Goal: Task Accomplishment & Management: Use online tool/utility

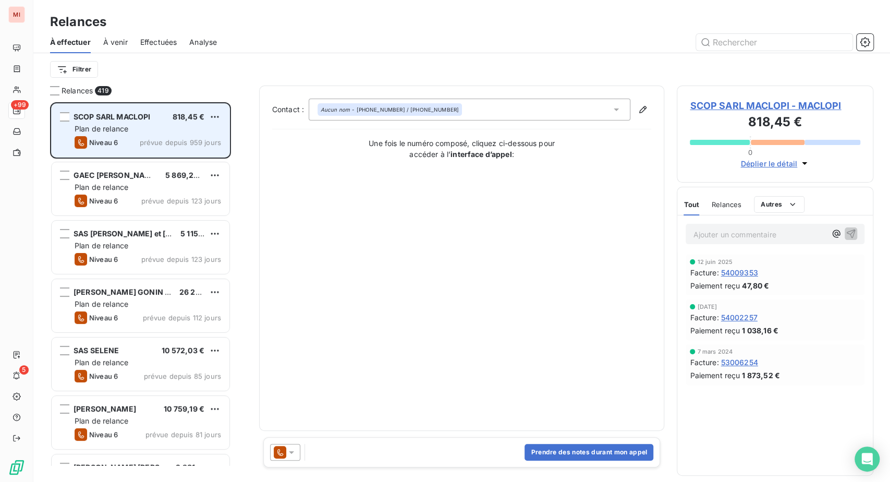
scroll to position [353, 172]
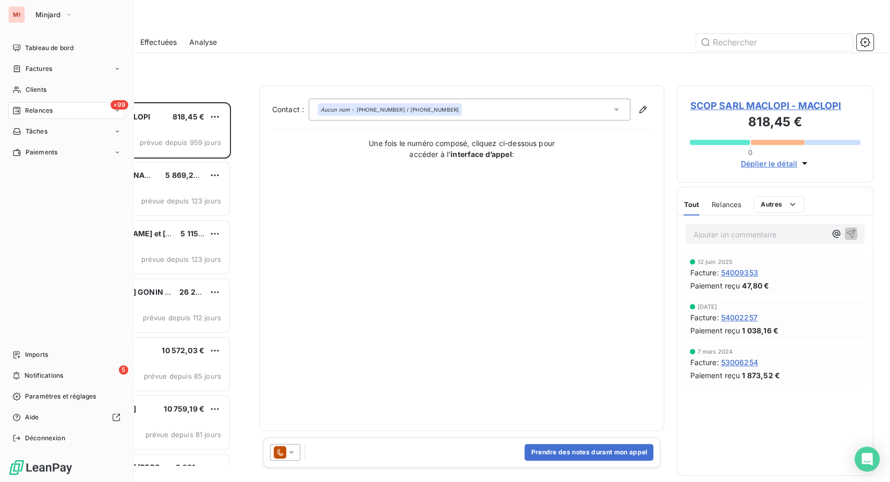
click at [44, 74] on span "Factures" at bounding box center [39, 68] width 27 height 9
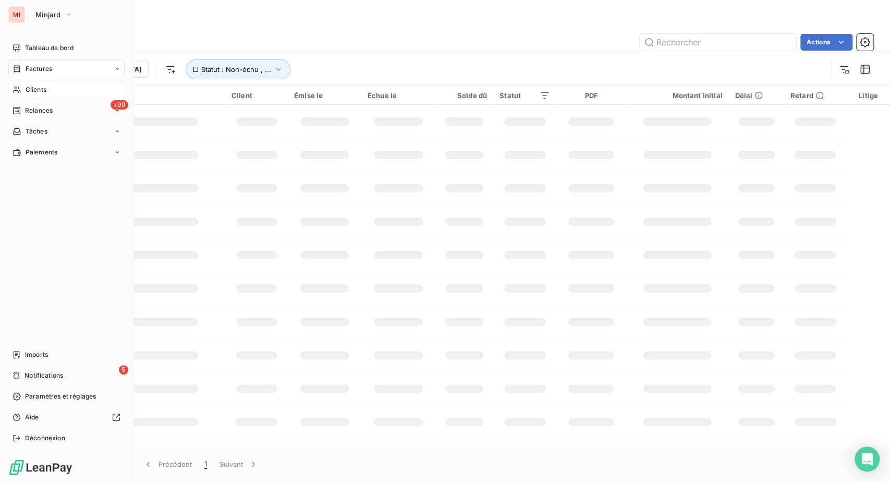
click at [55, 98] on div "Clients" at bounding box center [66, 89] width 116 height 17
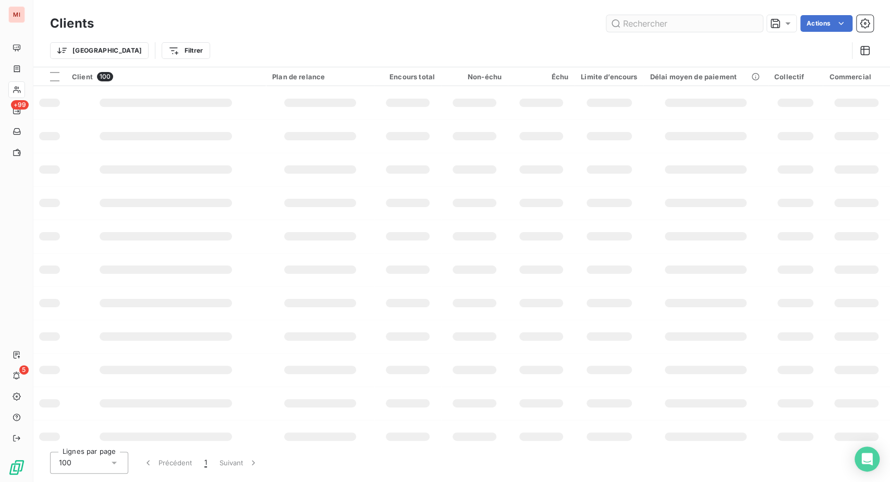
click at [616, 32] on input "text" at bounding box center [684, 23] width 156 height 17
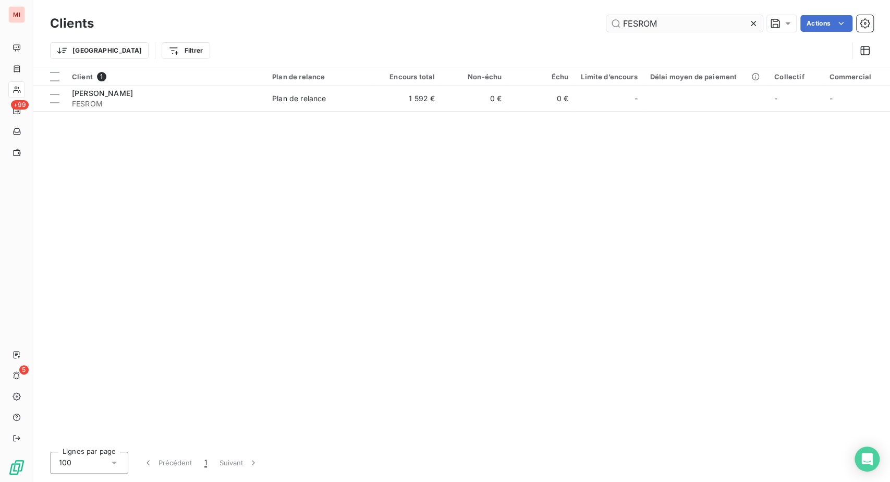
type input "FESROM"
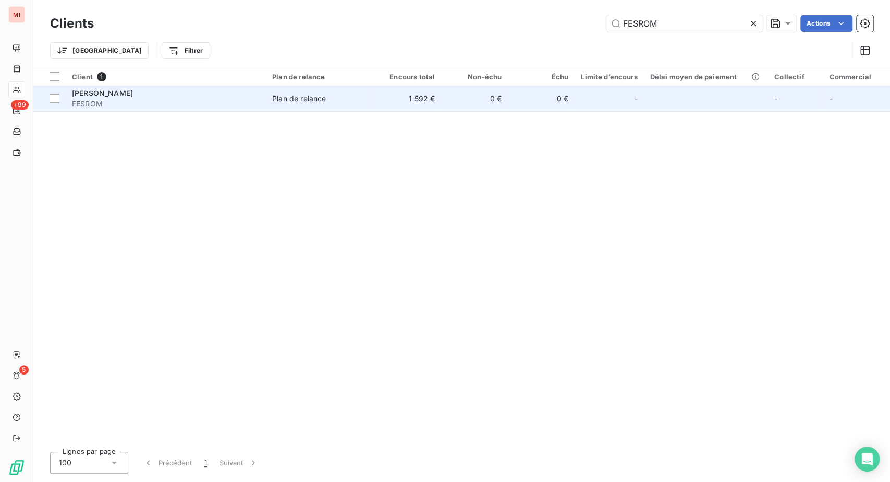
click at [133, 97] on span "MR ROMAIN FESSY" at bounding box center [102, 93] width 61 height 9
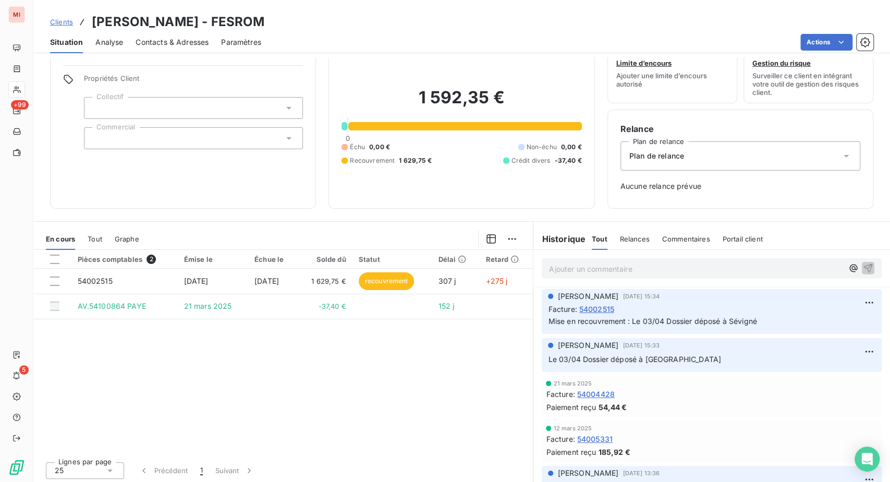
scroll to position [116, 0]
drag, startPoint x: 502, startPoint y: 28, endPoint x: 344, endPoint y: 58, distance: 160.8
click at [502, 28] on div "Clients MR ROMAIN FESSY - FESROM" at bounding box center [461, 22] width 857 height 19
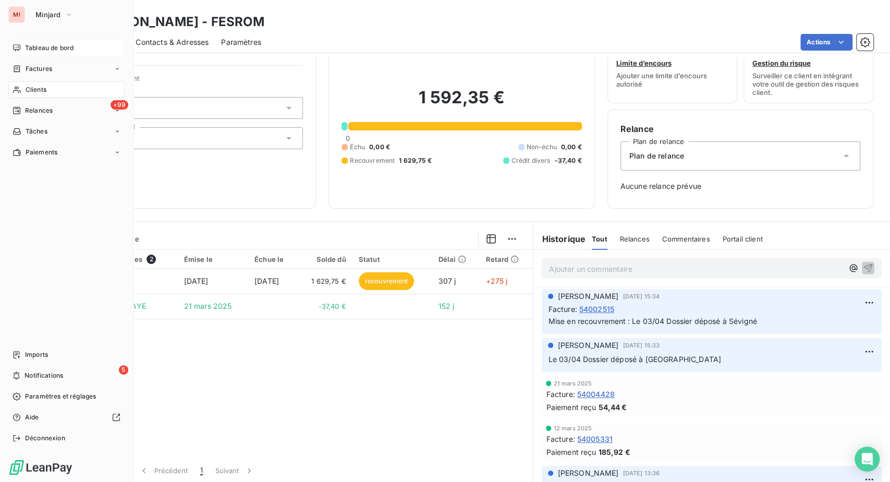
click at [50, 53] on span "Tableau de bord" at bounding box center [49, 47] width 48 height 9
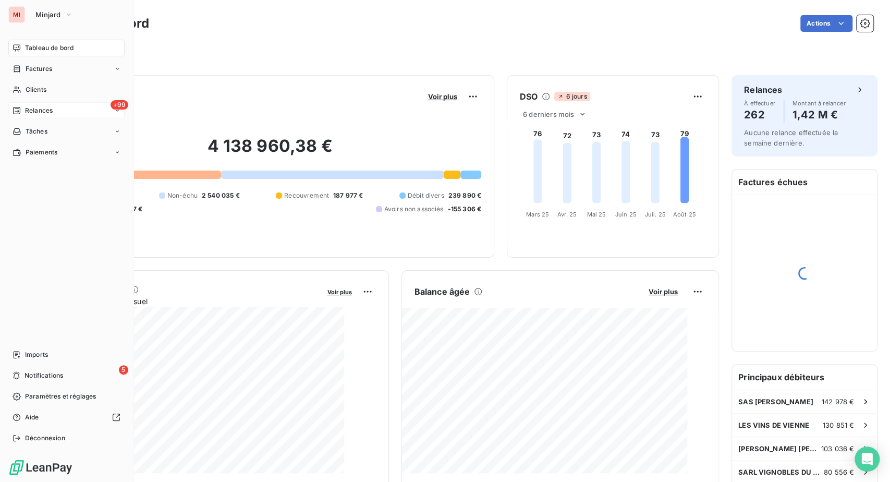
click at [40, 115] on div "Relances" at bounding box center [33, 110] width 40 height 9
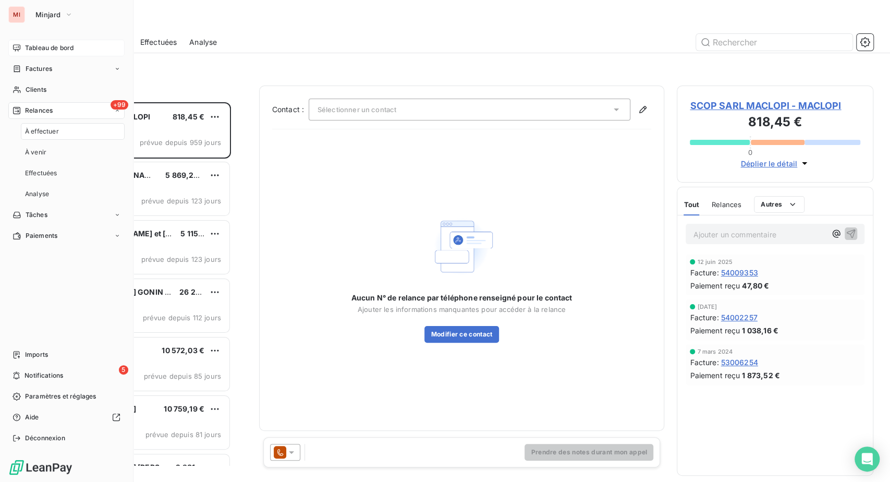
scroll to position [353, 172]
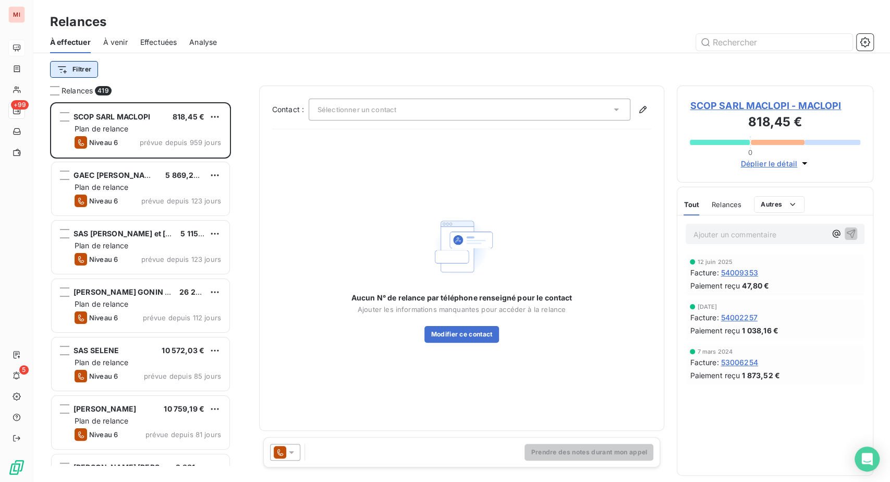
click at [113, 86] on html "MI +99 5 Relances À effectuer À venir Effectuées Analyse Filtrer Relances 419 S…" at bounding box center [445, 241] width 890 height 482
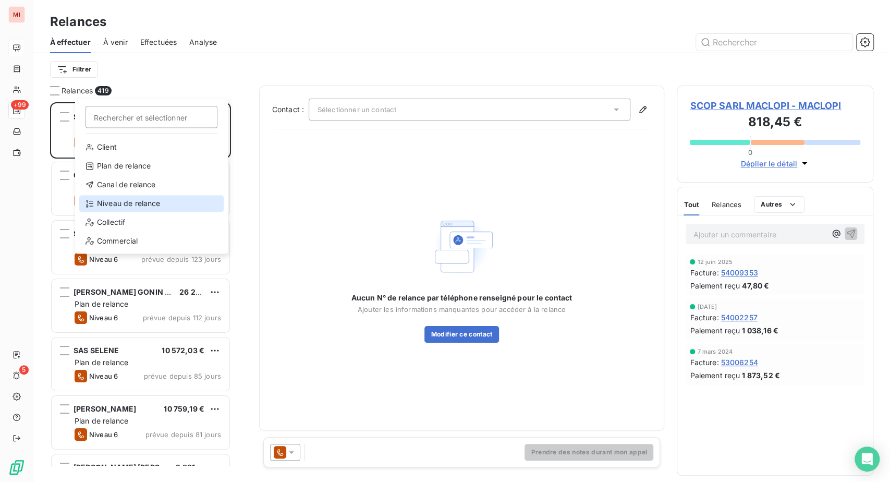
click at [117, 212] on div "Niveau de relance" at bounding box center [151, 203] width 144 height 17
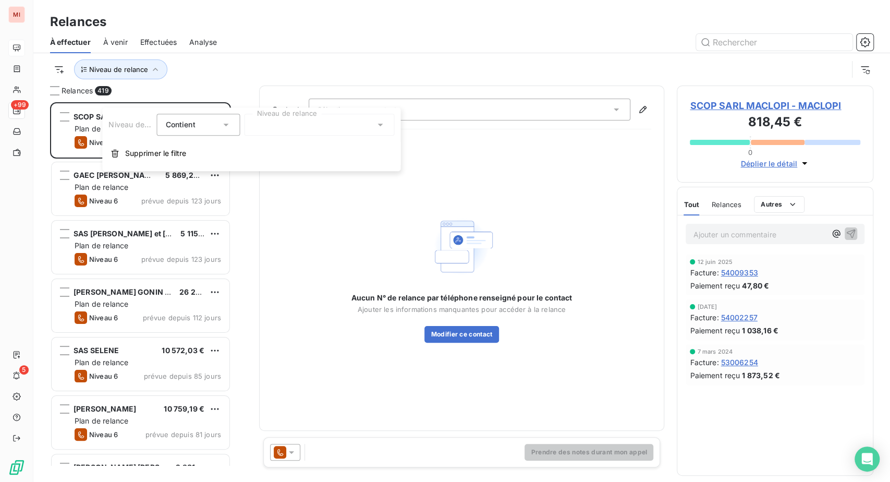
click at [270, 124] on div at bounding box center [319, 125] width 150 height 22
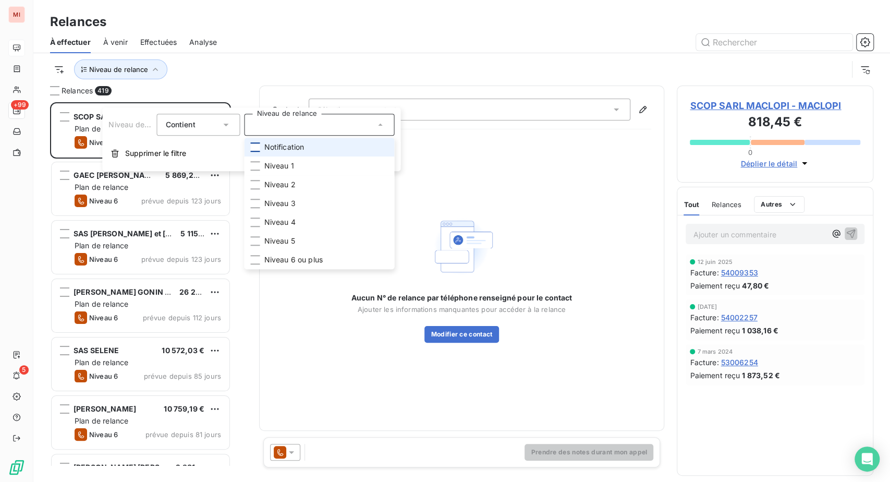
click at [260, 152] on div at bounding box center [254, 146] width 9 height 9
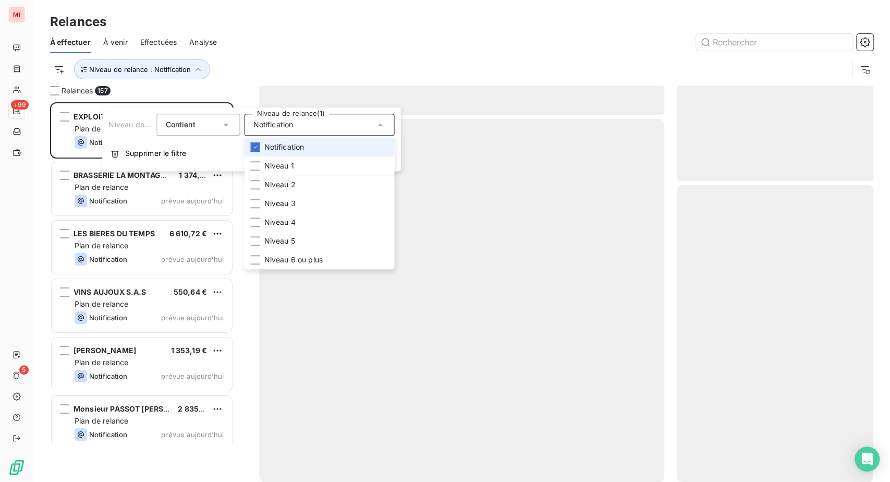
scroll to position [353, 172]
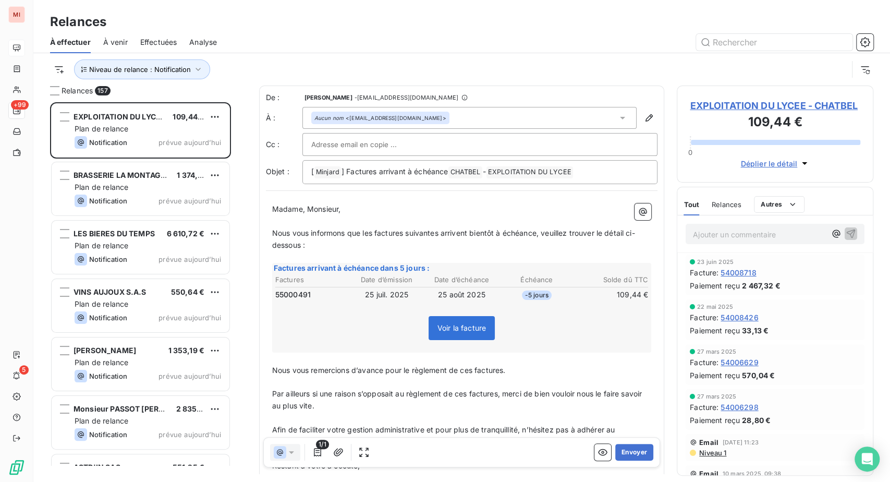
click at [323, 51] on div at bounding box center [551, 42] width 644 height 17
drag, startPoint x: 443, startPoint y: 21, endPoint x: 425, endPoint y: 56, distance: 39.6
click at [443, 21] on div "Relances" at bounding box center [461, 22] width 857 height 19
click at [625, 460] on button "Envoyer" at bounding box center [634, 452] width 38 height 17
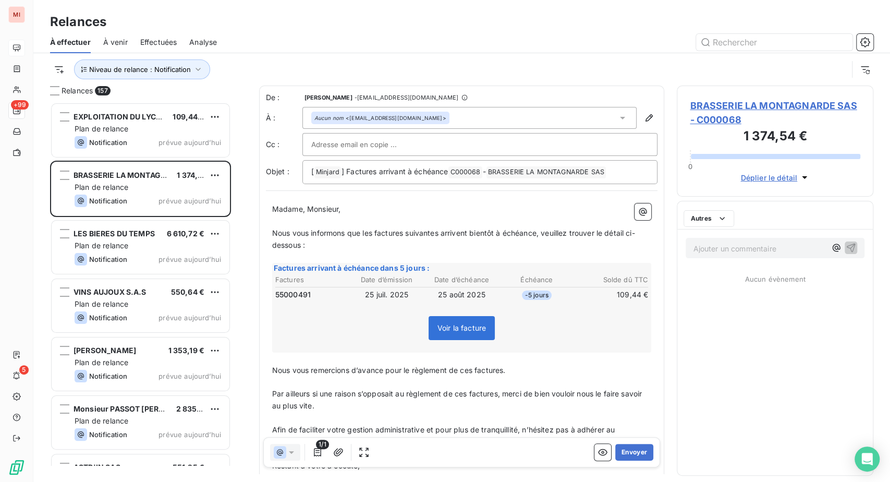
scroll to position [353, 172]
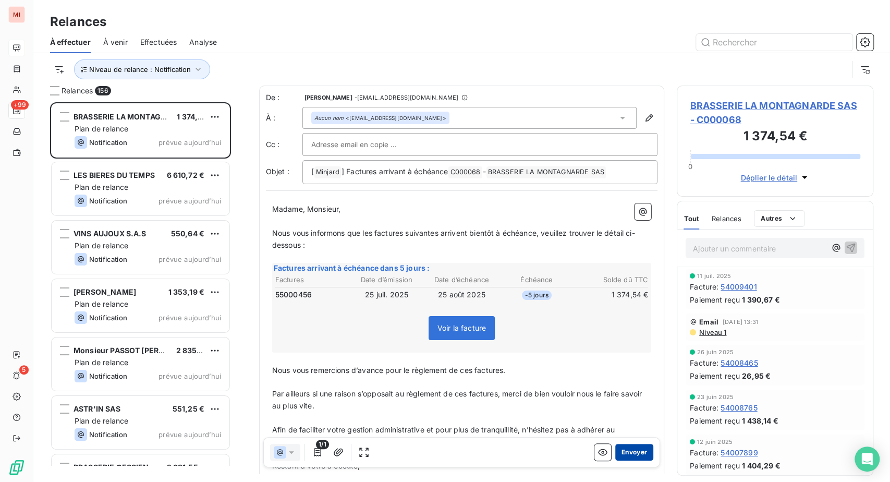
click at [615, 460] on button "Envoyer" at bounding box center [634, 452] width 38 height 17
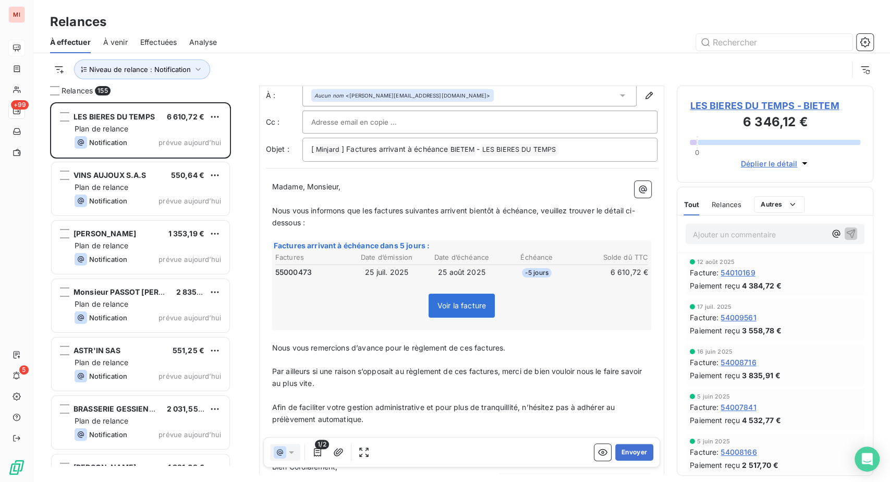
scroll to position [58, 0]
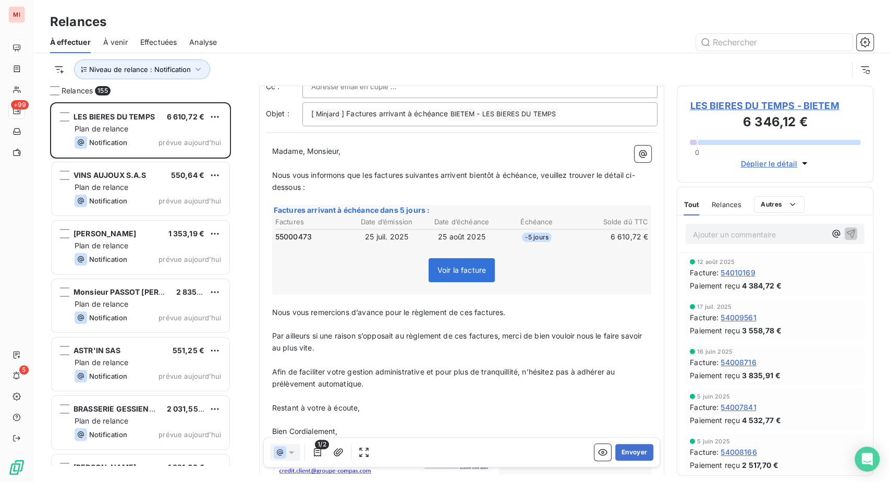
click at [342, 242] on tr "55000473 25 juil. 2025 25 août 2025 -5 jours 6 610,72 €" at bounding box center [462, 236] width 374 height 11
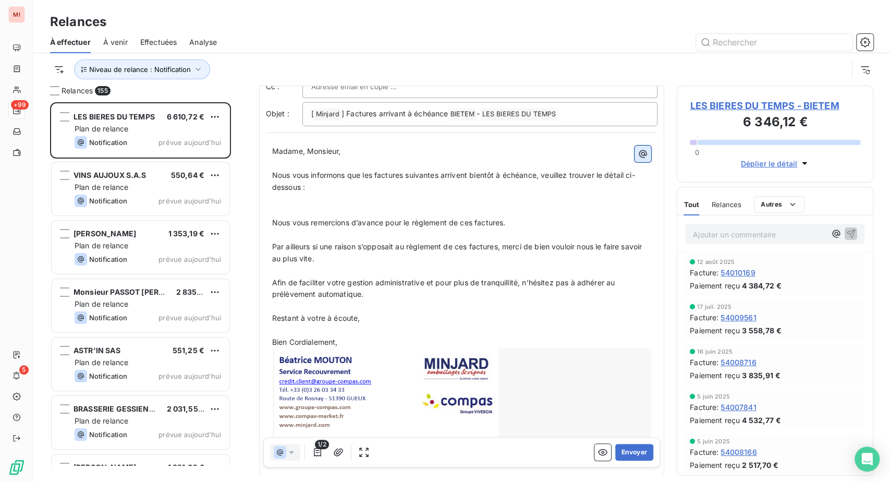
click at [639, 157] on icon "button" at bounding box center [643, 154] width 8 height 8
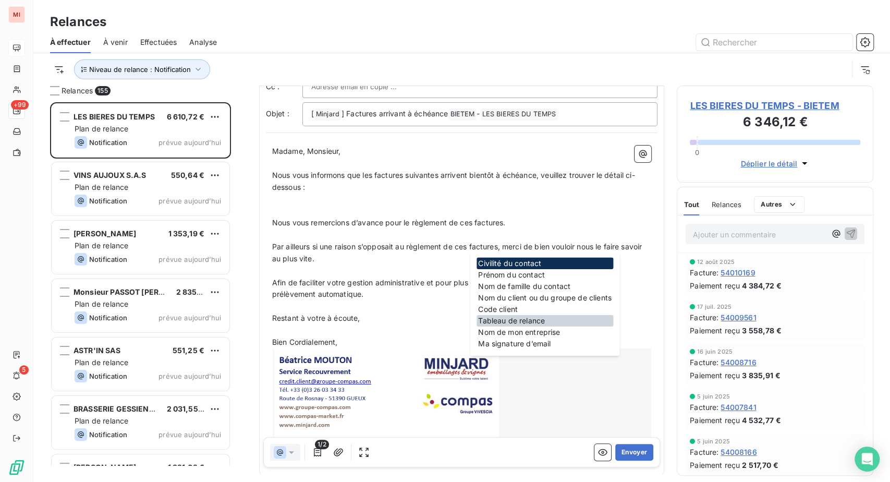
click at [518, 326] on div "Tableau de relance" at bounding box center [544, 320] width 137 height 11
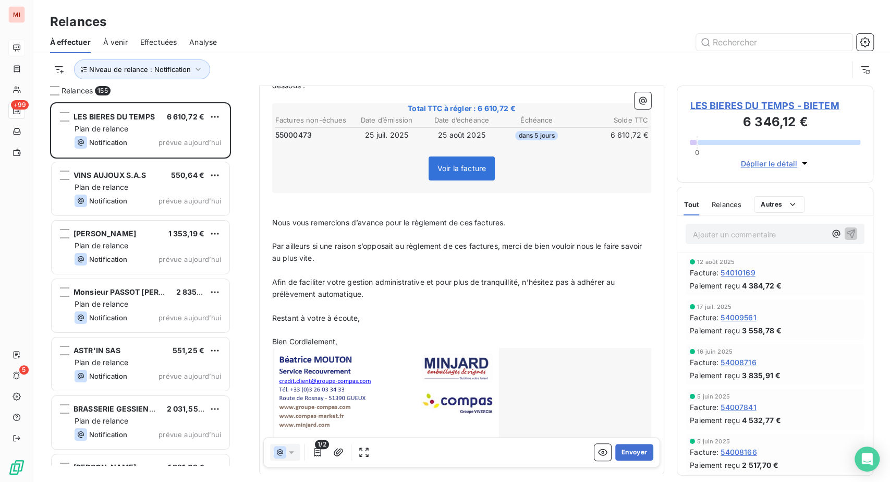
scroll to position [174, 0]
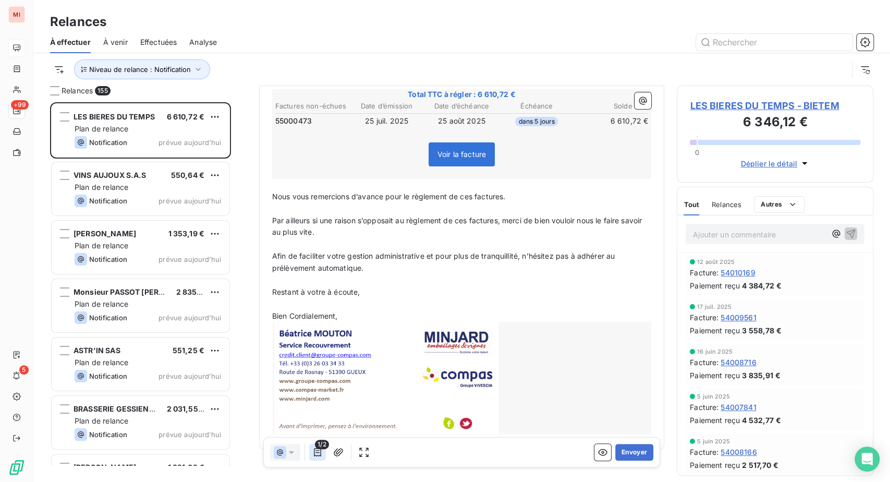
click at [323, 457] on icon "button" at bounding box center [317, 452] width 10 height 10
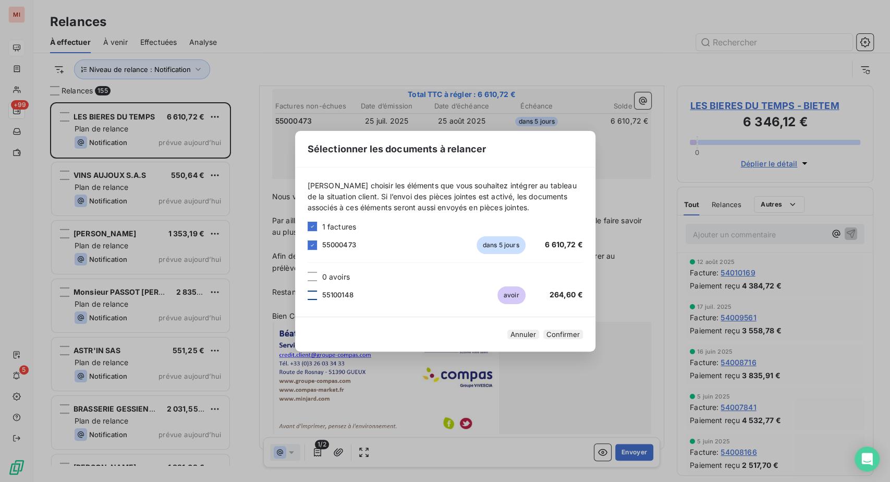
click at [308, 290] on div at bounding box center [312, 294] width 9 height 9
click at [583, 337] on button "Confirmer" at bounding box center [563, 333] width 40 height 9
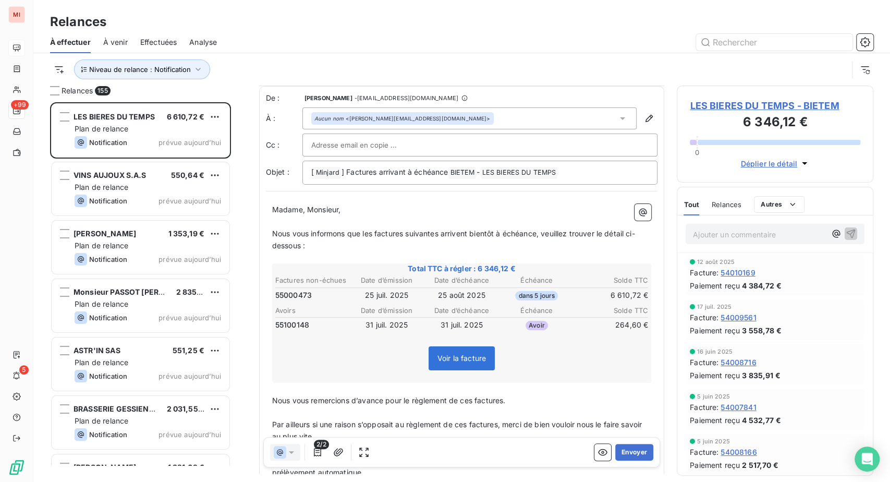
scroll to position [58, 0]
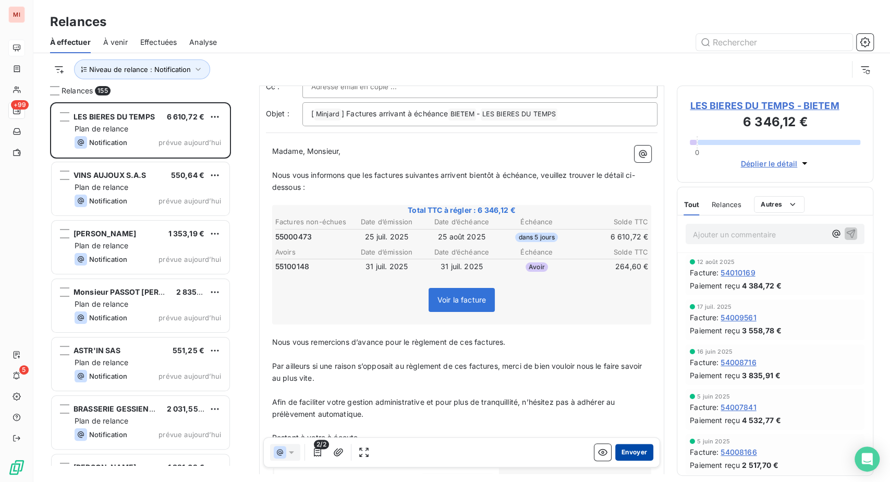
click at [615, 460] on button "Envoyer" at bounding box center [634, 452] width 38 height 17
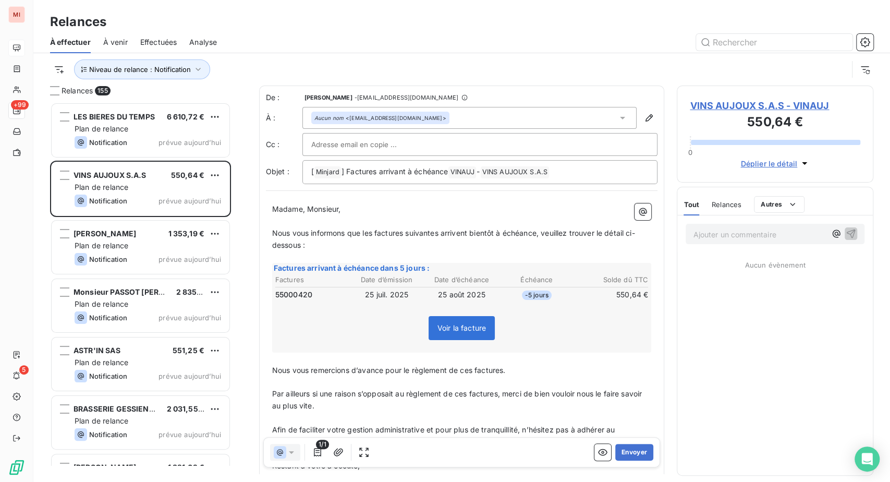
scroll to position [353, 172]
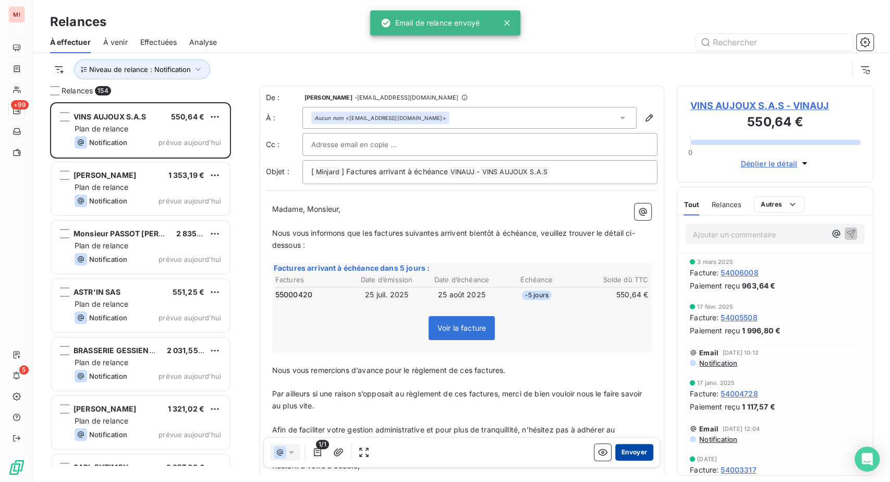
click at [619, 460] on button "Envoyer" at bounding box center [634, 452] width 38 height 17
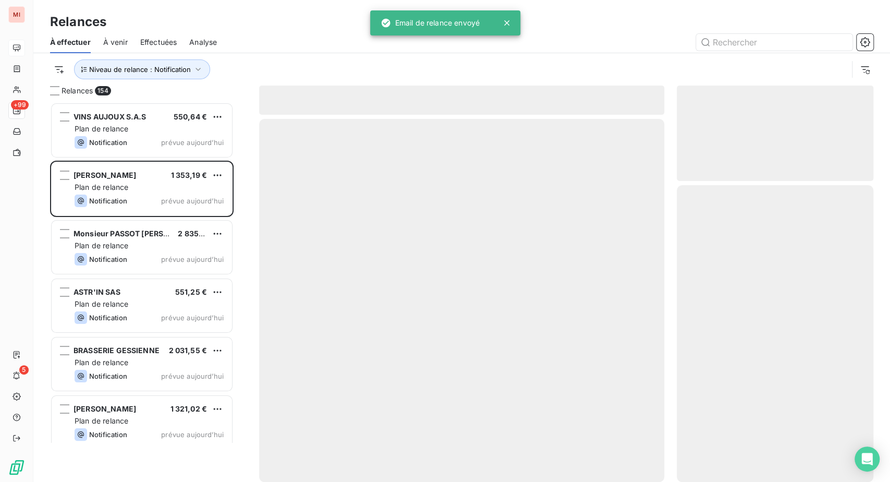
scroll to position [353, 172]
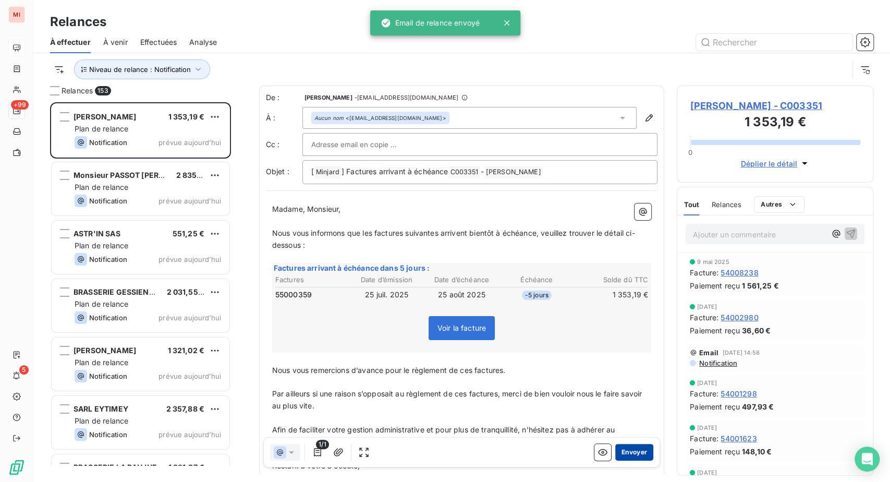
click at [615, 460] on button "Envoyer" at bounding box center [634, 452] width 38 height 17
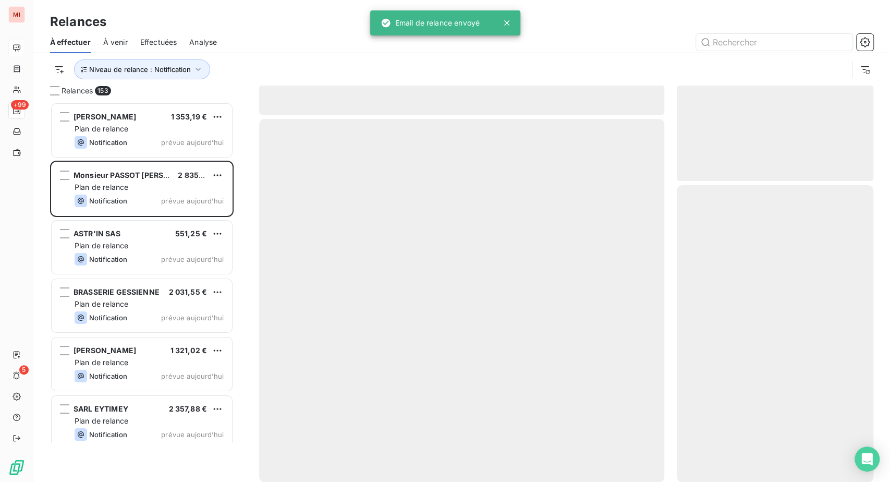
scroll to position [353, 172]
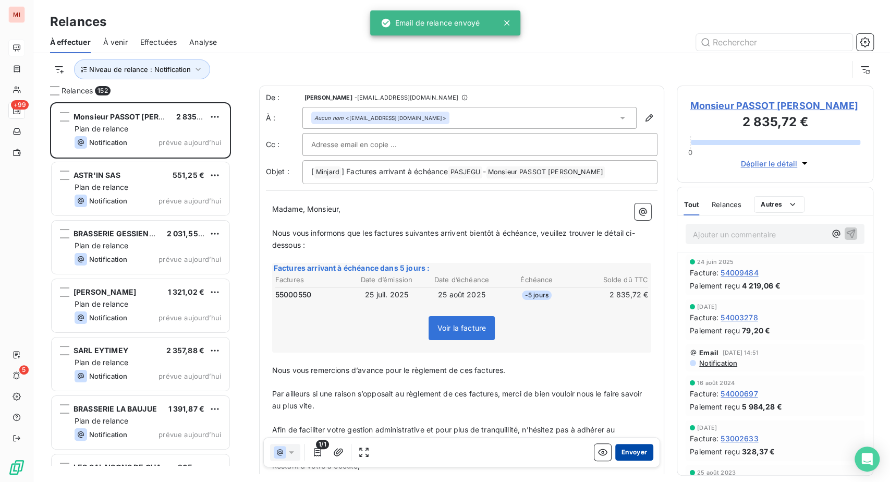
click at [615, 460] on button "Envoyer" at bounding box center [634, 452] width 38 height 17
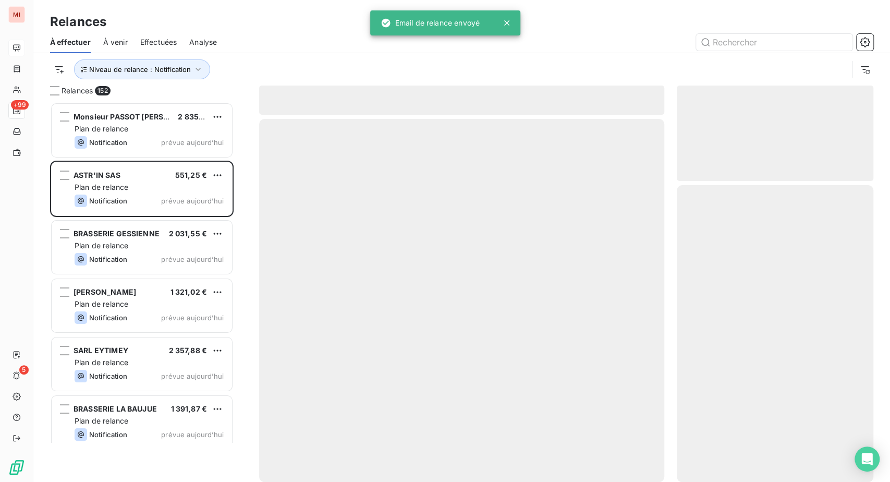
scroll to position [353, 172]
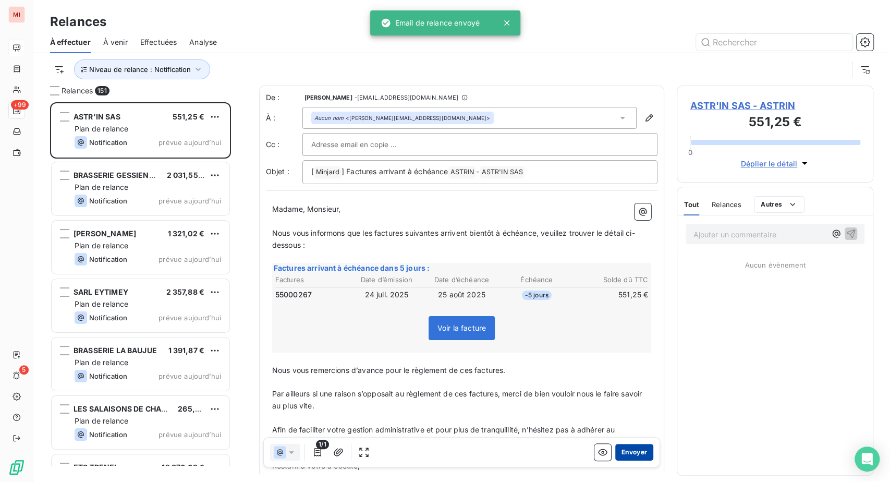
click at [615, 460] on button "Envoyer" at bounding box center [634, 452] width 38 height 17
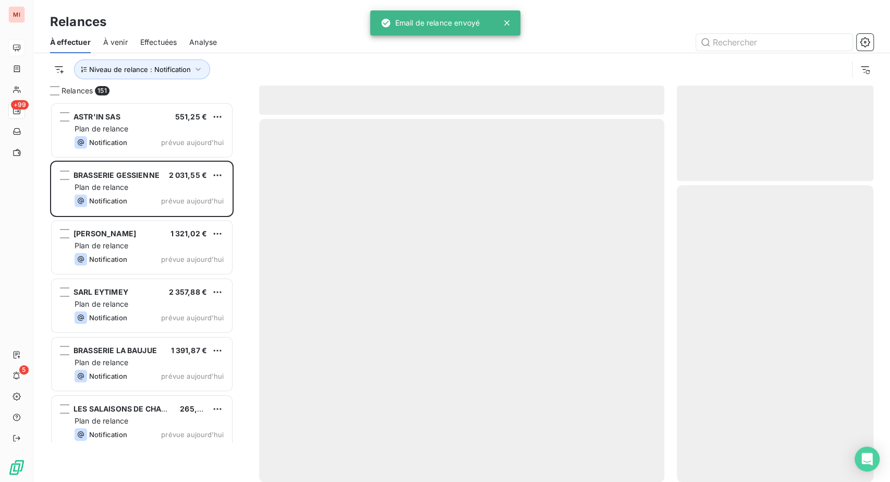
scroll to position [353, 172]
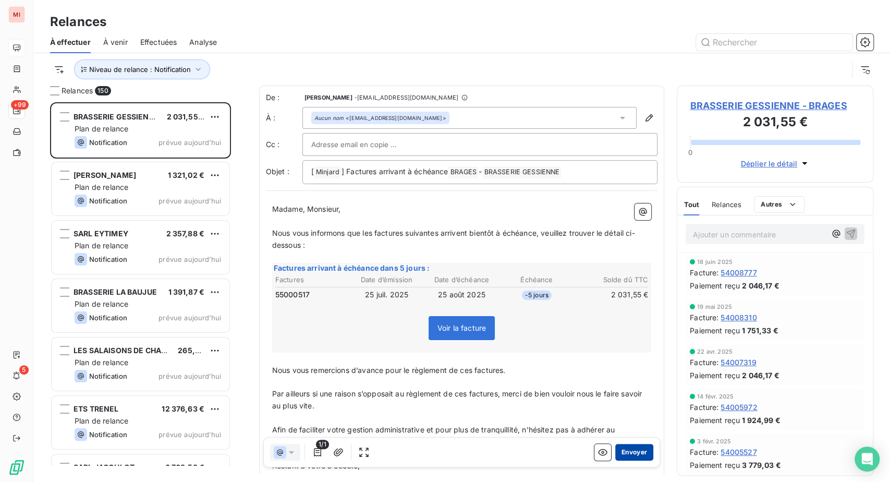
click at [615, 460] on button "Envoyer" at bounding box center [634, 452] width 38 height 17
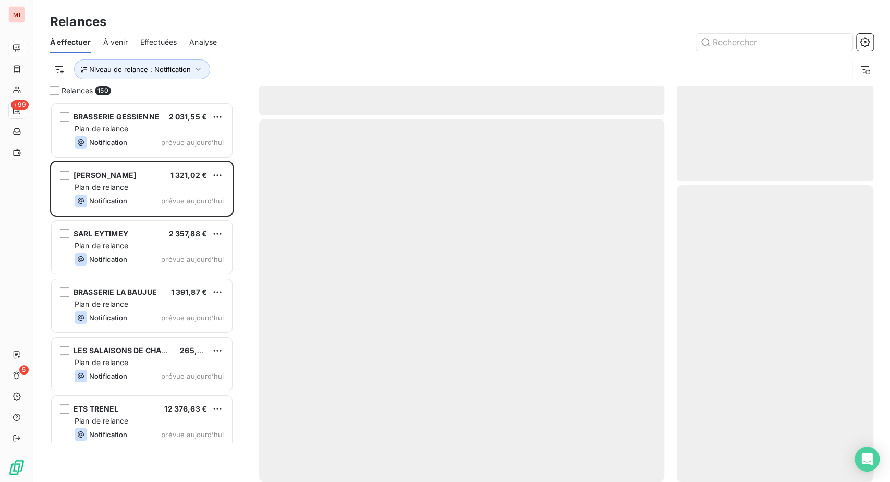
scroll to position [353, 172]
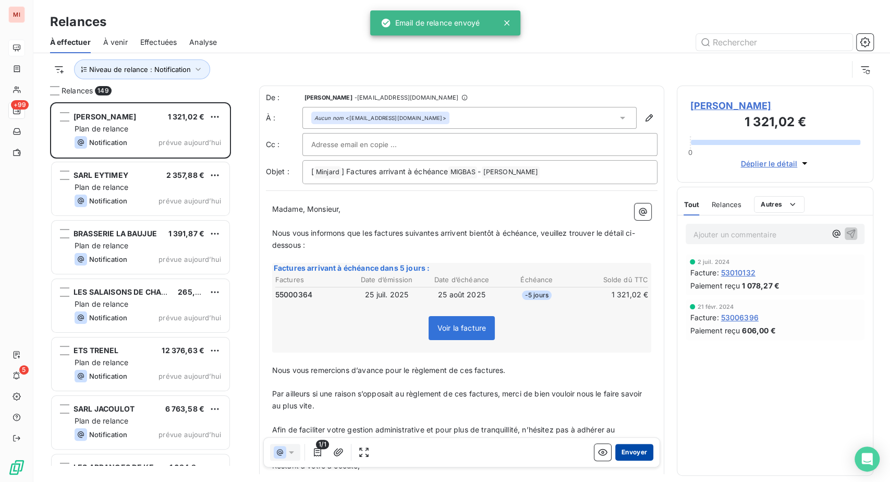
click at [615, 460] on button "Envoyer" at bounding box center [634, 452] width 38 height 17
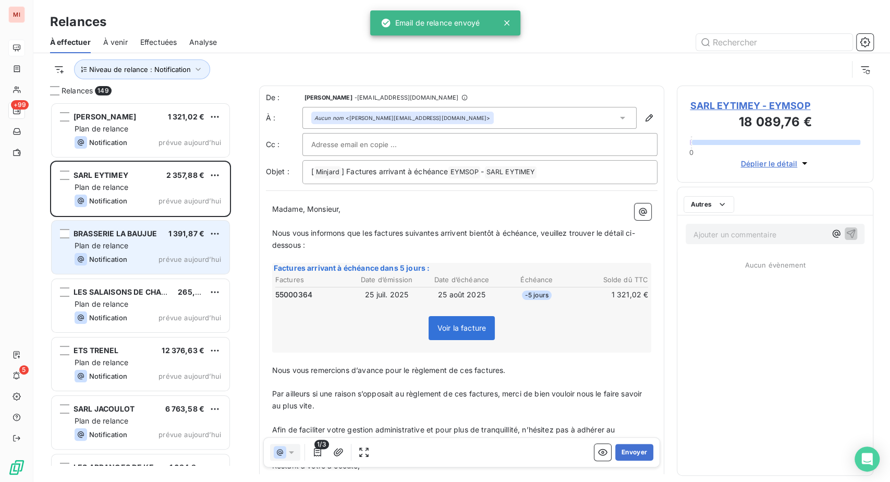
scroll to position [353, 172]
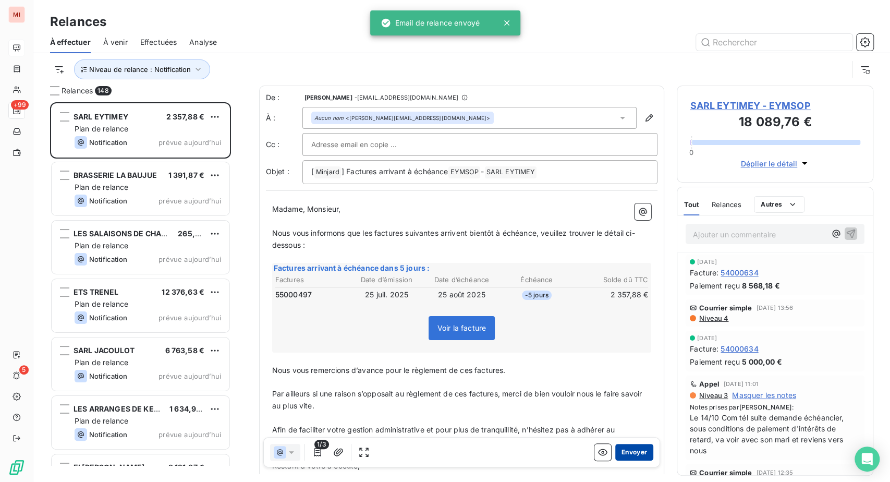
click at [615, 460] on button "Envoyer" at bounding box center [634, 452] width 38 height 17
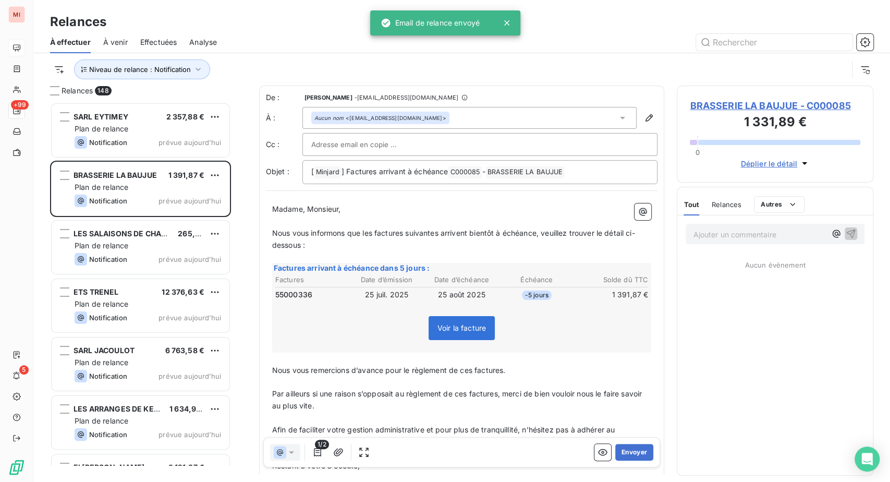
scroll to position [353, 172]
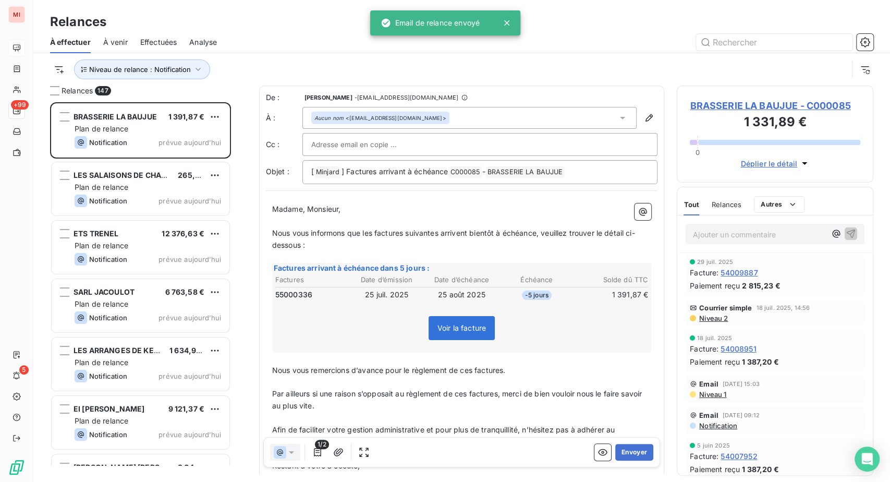
click at [468, 352] on div "Factures arrivant à échéance dans 5 jours : Factures Date d’émission Date d’éch…" at bounding box center [462, 308] width 380 height 90
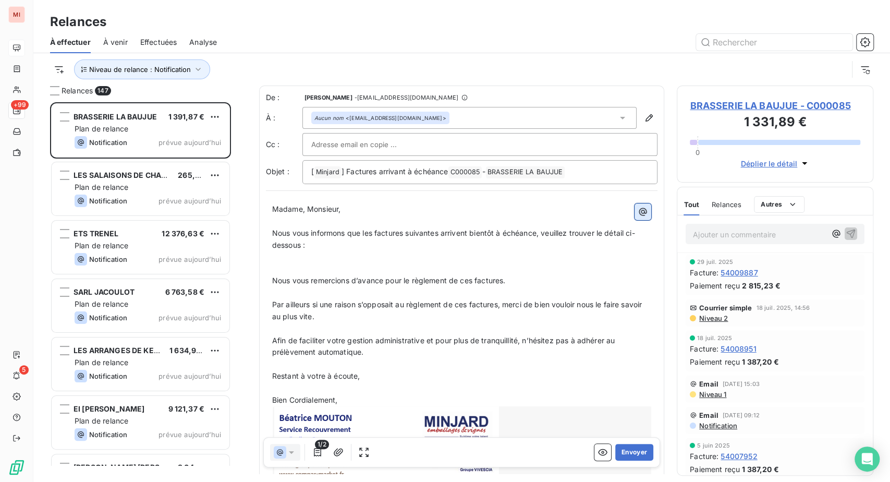
click at [639, 215] on icon "button" at bounding box center [643, 211] width 8 height 8
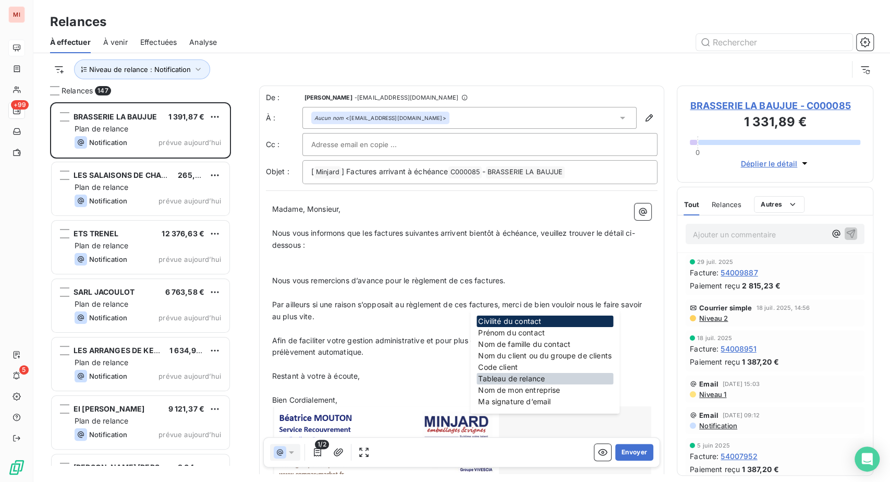
click at [534, 384] on div "Tableau de relance" at bounding box center [544, 378] width 137 height 11
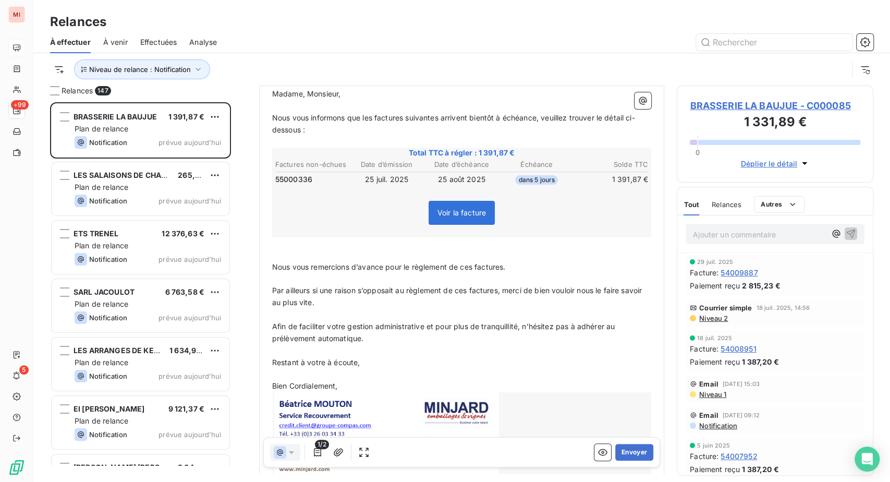
scroll to position [116, 0]
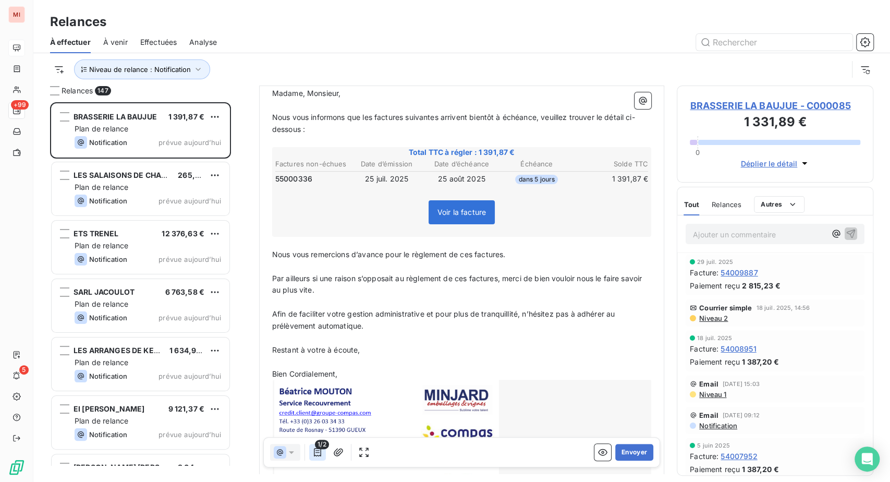
click at [323, 457] on icon "button" at bounding box center [317, 452] width 10 height 10
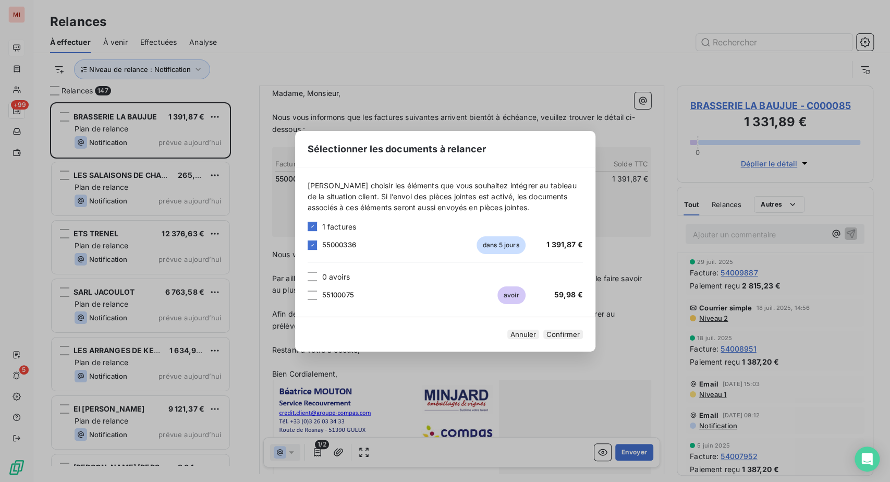
click at [322, 290] on span "55100075" at bounding box center [338, 294] width 32 height 8
click at [308, 290] on div at bounding box center [312, 294] width 9 height 9
click at [583, 339] on button "Confirmer" at bounding box center [563, 333] width 40 height 9
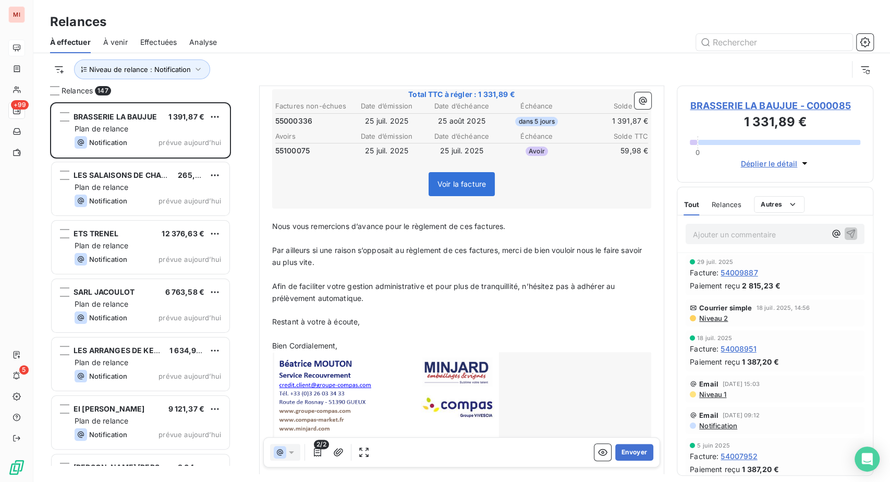
scroll to position [232, 0]
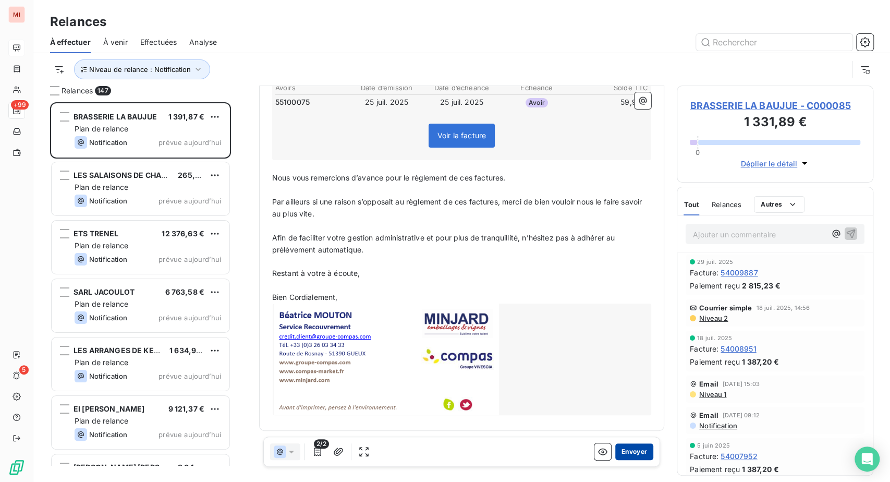
click at [615, 460] on button "Envoyer" at bounding box center [634, 452] width 38 height 17
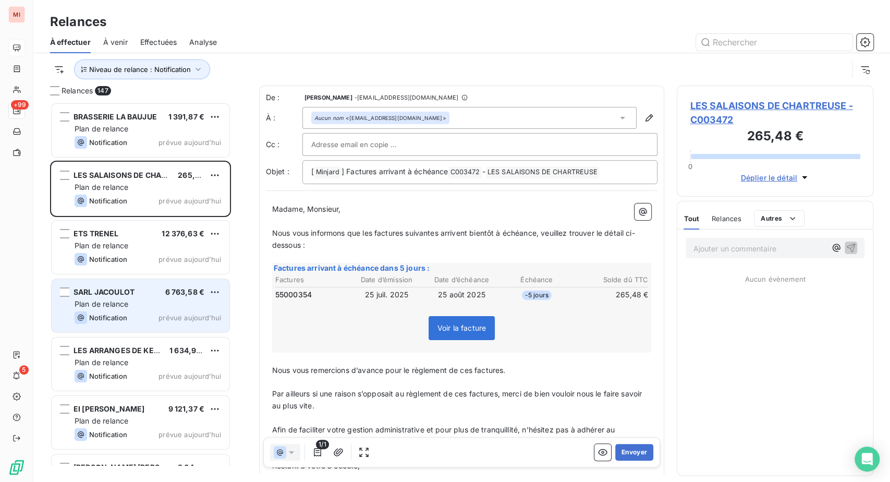
scroll to position [353, 172]
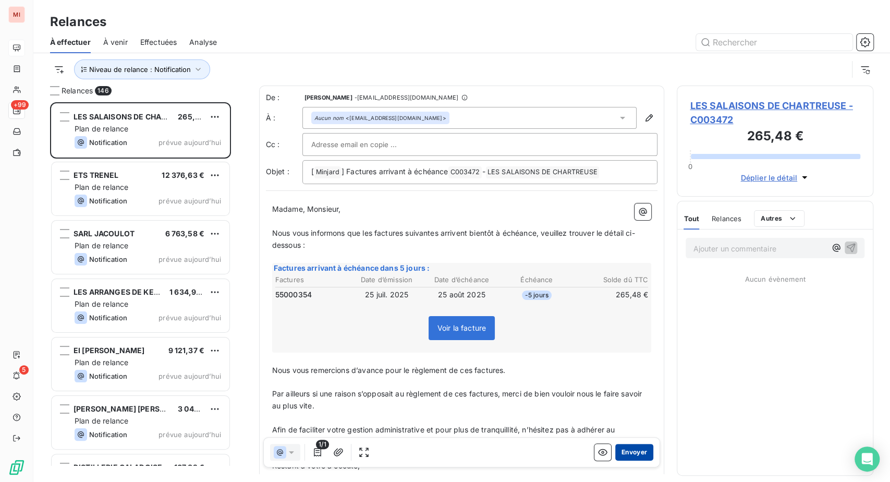
click at [615, 460] on button "Envoyer" at bounding box center [634, 452] width 38 height 17
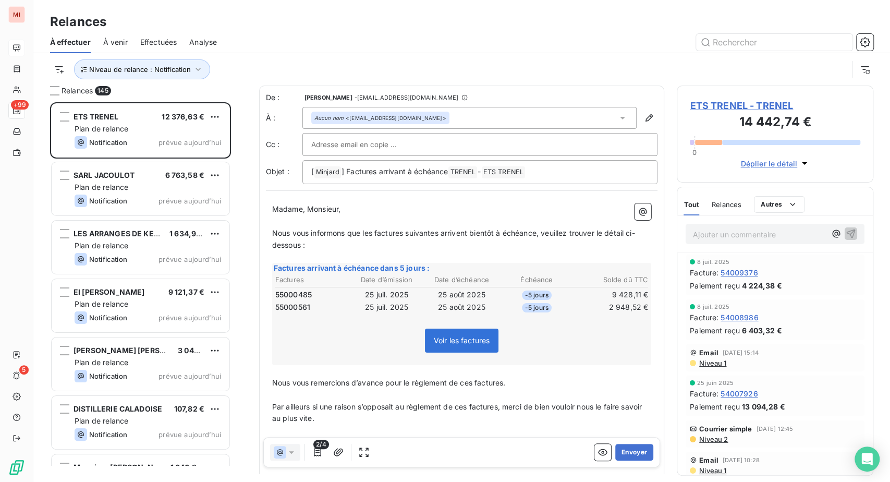
scroll to position [58, 0]
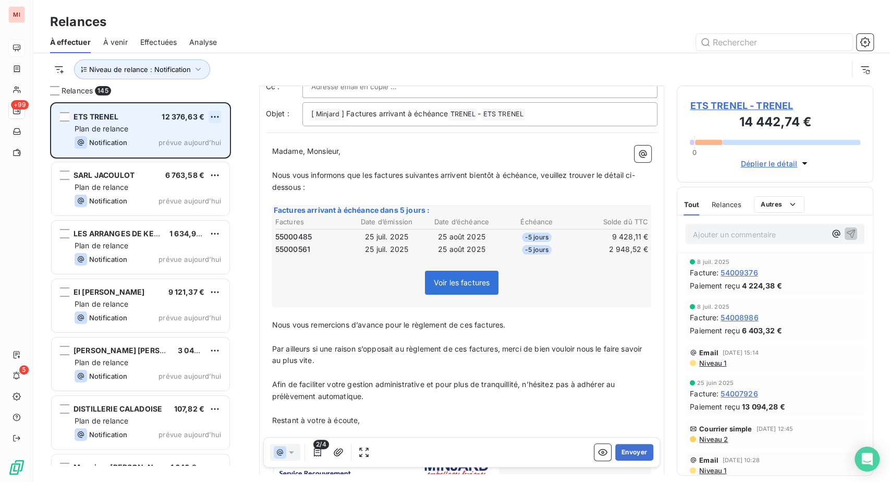
click at [232, 163] on html "MI +99 5 Relances À effectuer À venir Effectuées Analyse Niveau de relance : No…" at bounding box center [445, 241] width 890 height 482
click at [176, 169] on div "Passer cette action" at bounding box center [157, 160] width 93 height 17
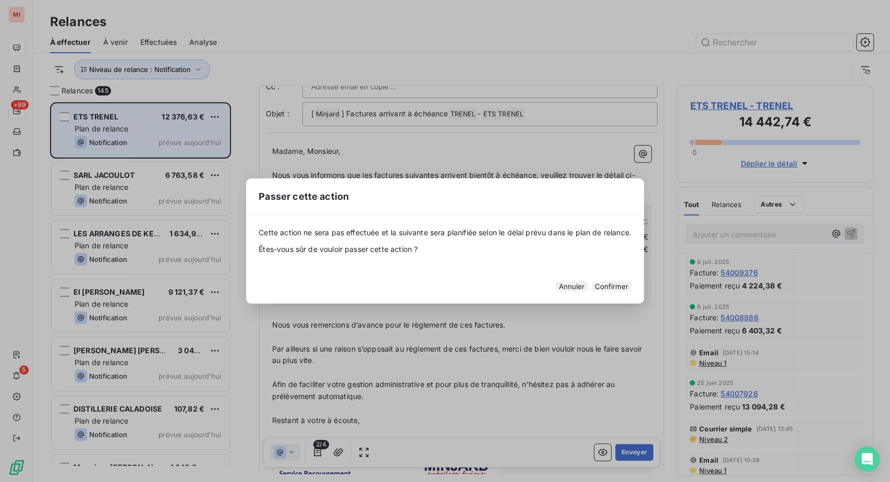
click at [631, 291] on button "Confirmer" at bounding box center [612, 286] width 40 height 9
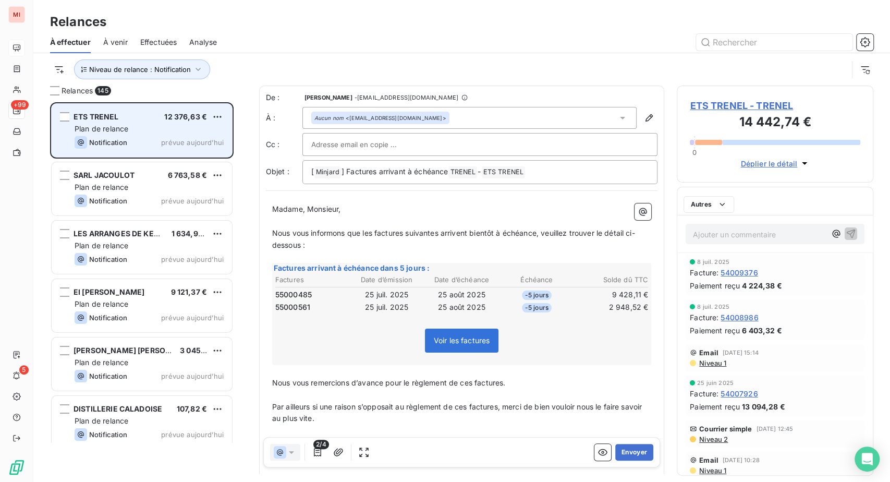
scroll to position [353, 172]
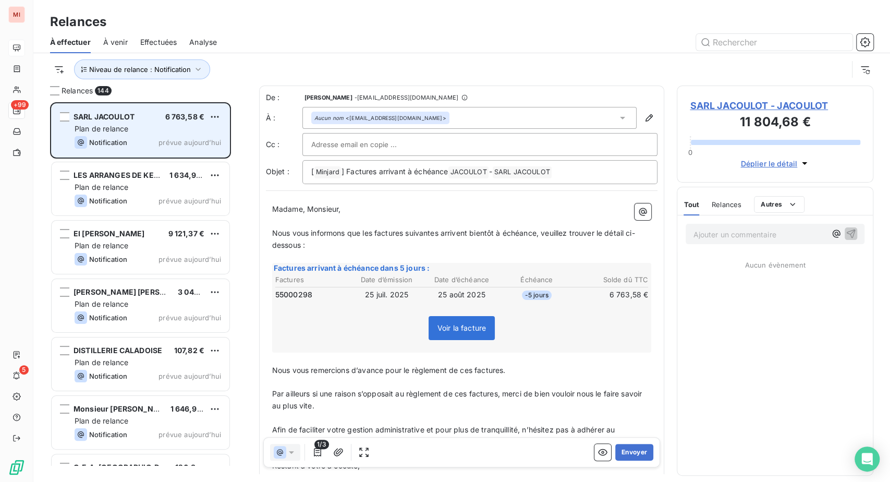
scroll to position [353, 172]
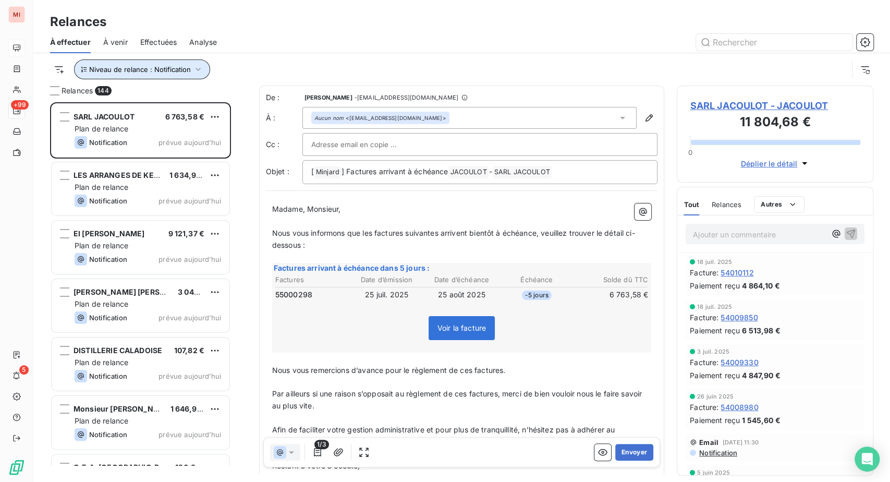
click at [203, 75] on icon "button" at bounding box center [198, 69] width 10 height 10
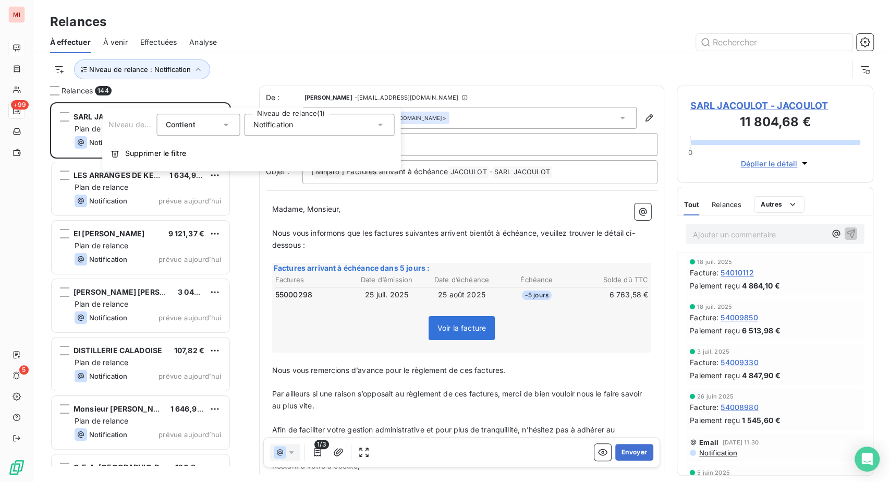
click at [375, 19] on div "Relances" at bounding box center [461, 22] width 857 height 19
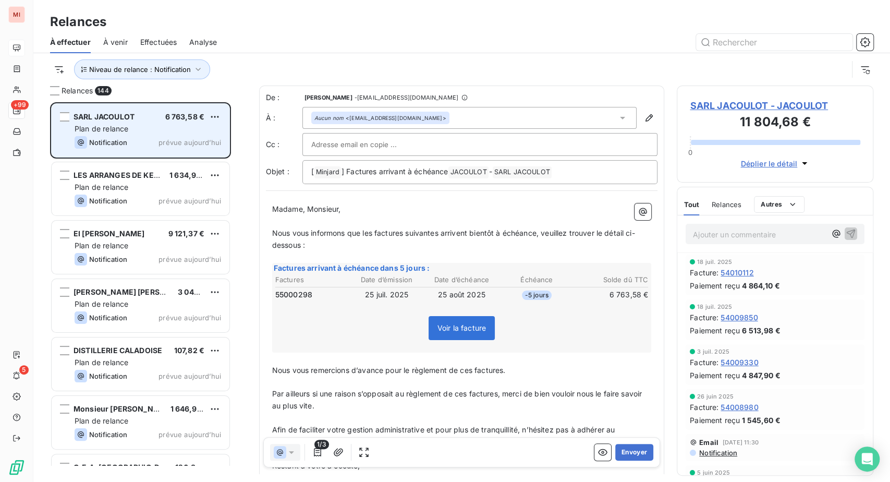
click at [185, 134] on div "Plan de relance" at bounding box center [148, 129] width 146 height 10
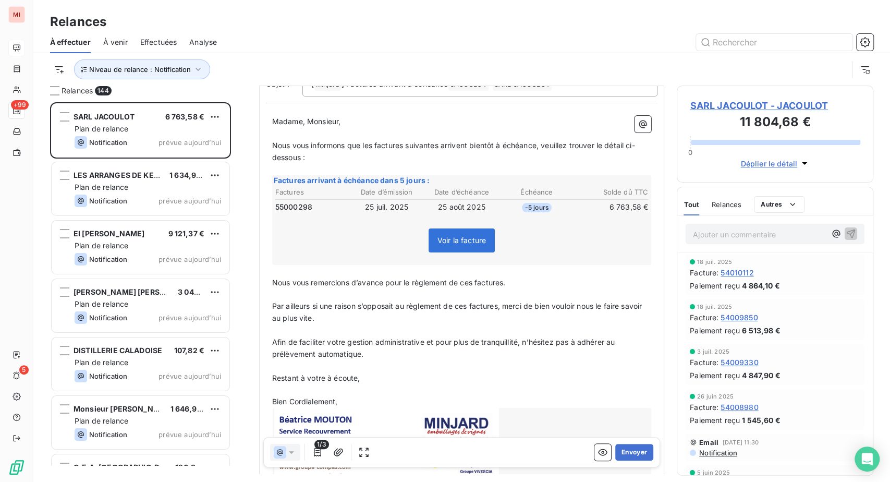
scroll to position [116, 0]
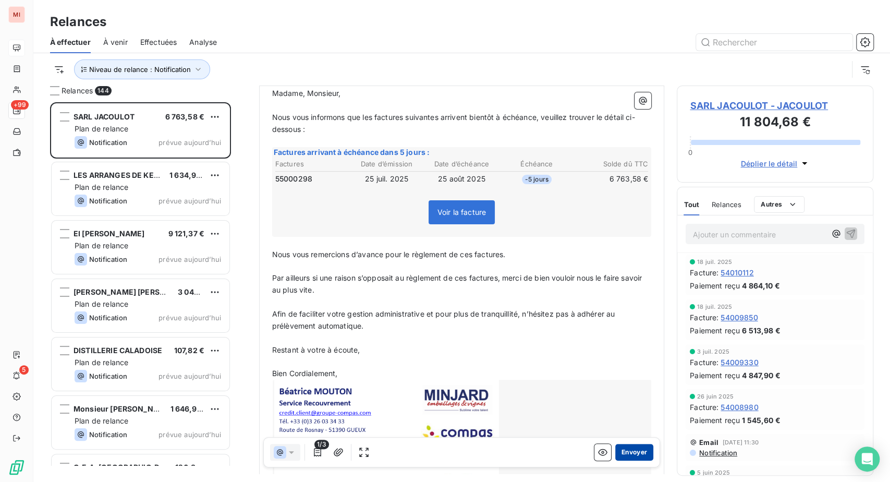
click at [615, 460] on button "Envoyer" at bounding box center [634, 452] width 38 height 17
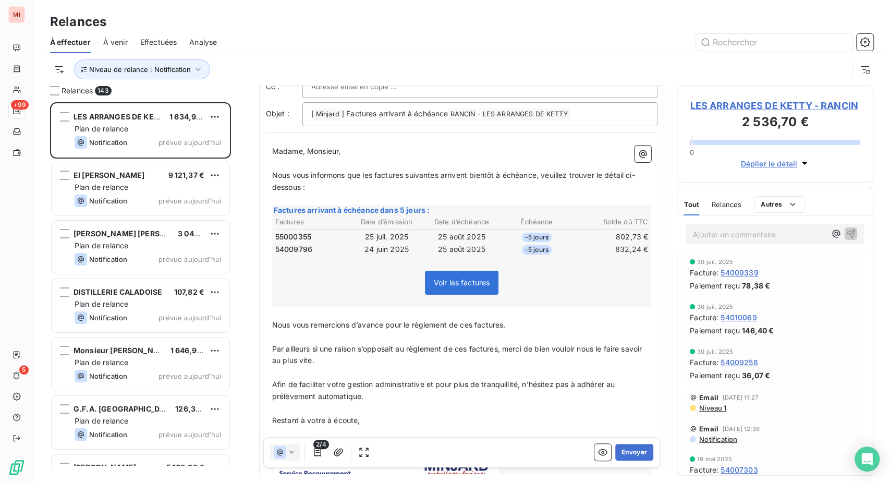
scroll to position [116, 0]
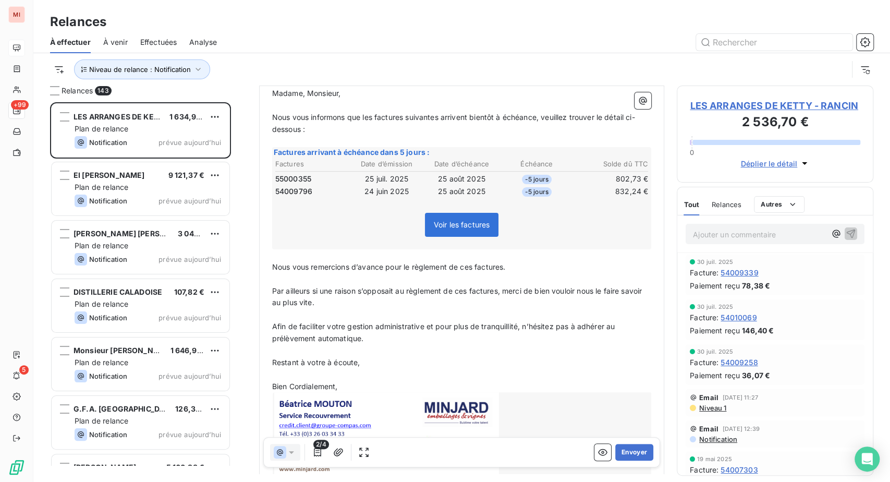
click at [534, 197] on td "-5 jours" at bounding box center [536, 191] width 74 height 11
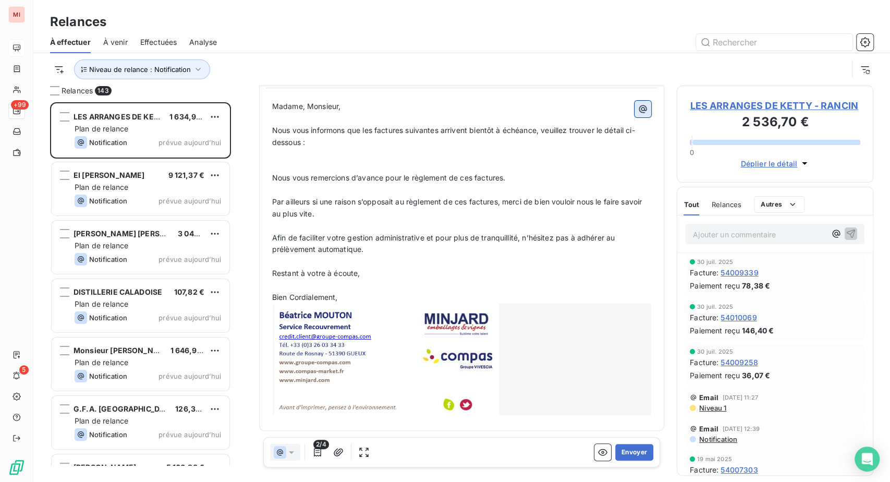
click at [639, 113] on icon "button" at bounding box center [643, 109] width 8 height 8
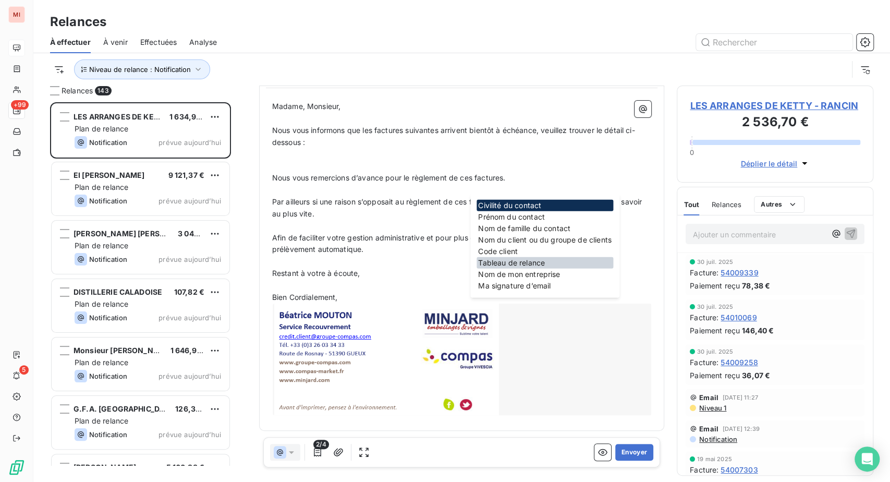
click at [526, 268] on div "Tableau de relance" at bounding box center [544, 262] width 137 height 11
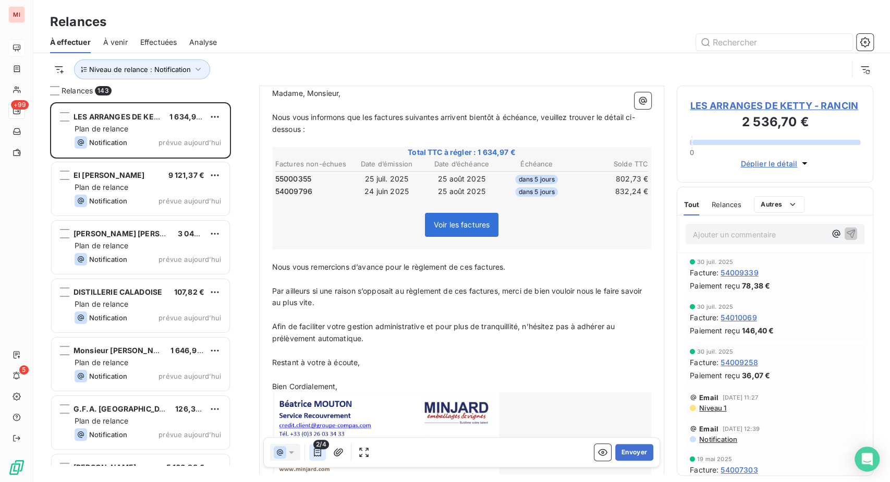
click at [321, 456] on icon "button" at bounding box center [317, 452] width 7 height 8
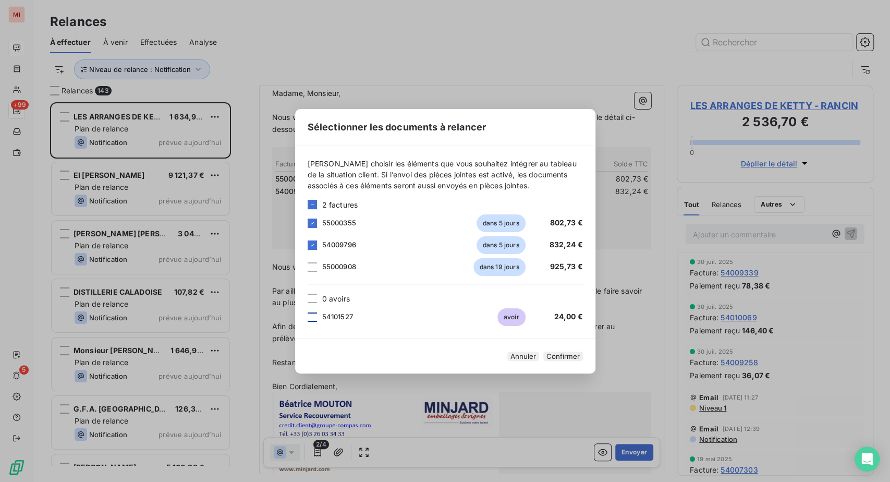
click at [308, 312] on div at bounding box center [312, 316] width 9 height 9
click at [583, 361] on button "Confirmer" at bounding box center [563, 355] width 40 height 9
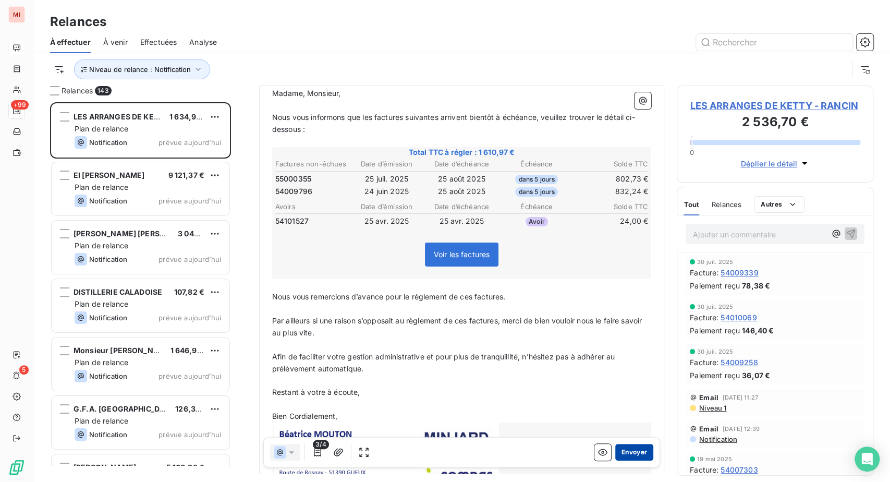
click at [615, 460] on button "Envoyer" at bounding box center [634, 452] width 38 height 17
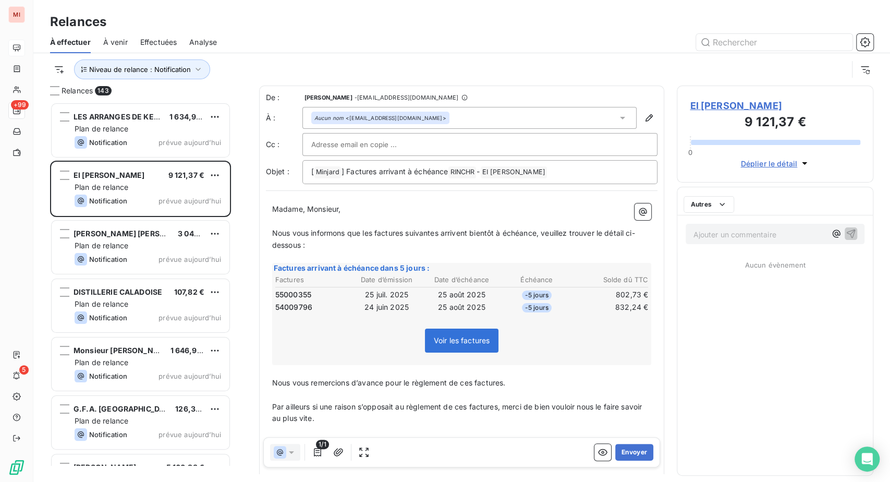
scroll to position [353, 172]
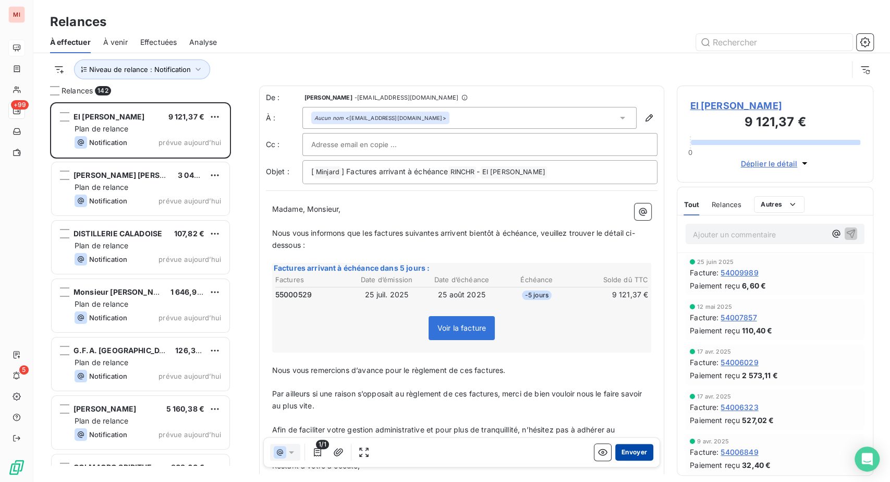
click at [615, 460] on button "Envoyer" at bounding box center [634, 452] width 38 height 17
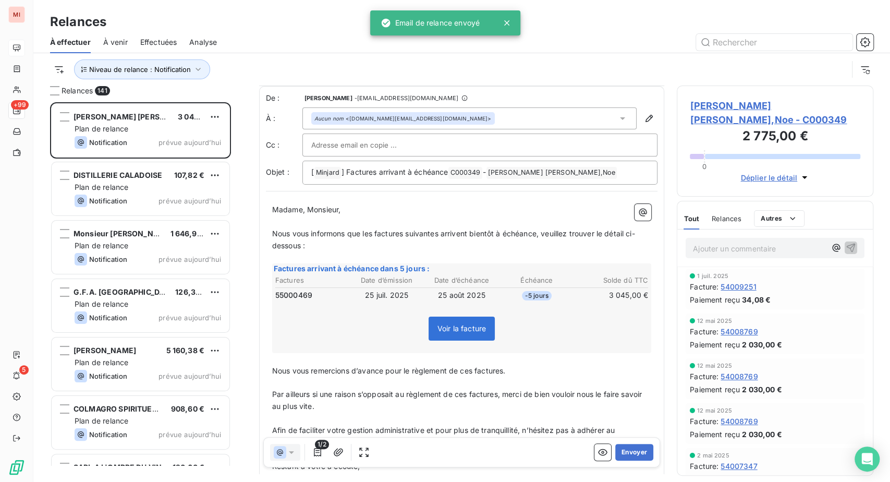
scroll to position [58, 0]
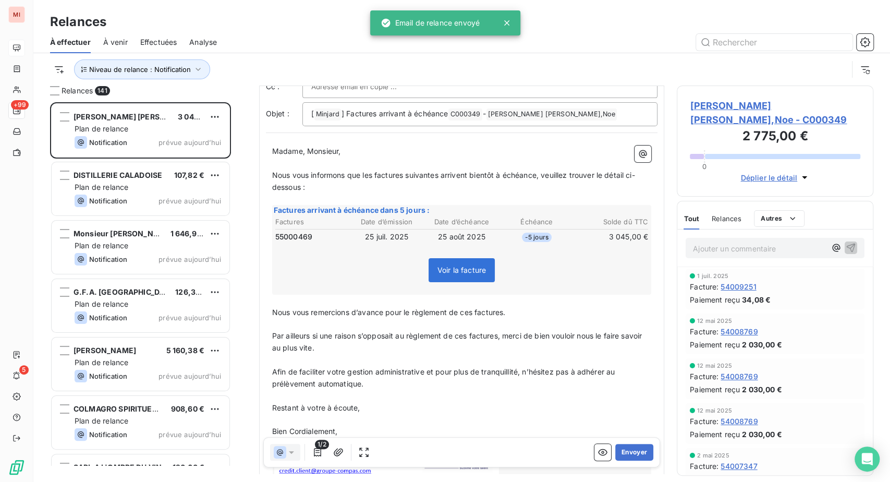
click at [492, 242] on td "25 août 2025" at bounding box center [462, 236] width 74 height 11
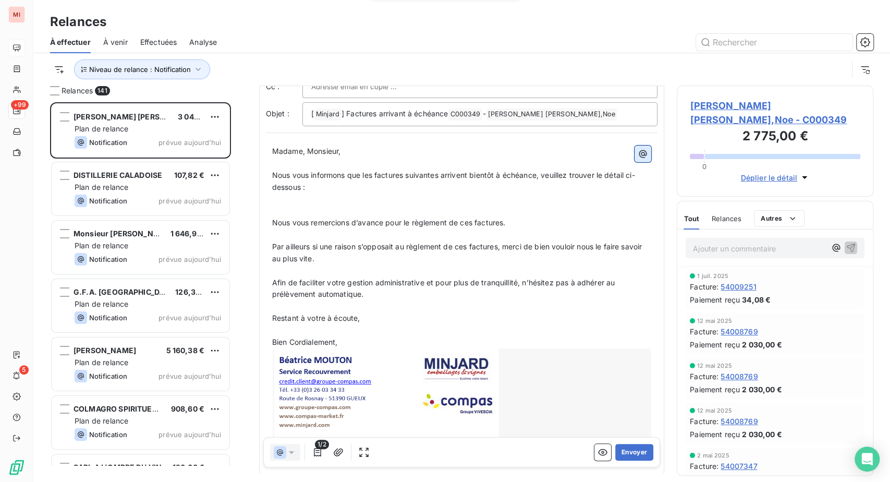
click at [638, 159] on icon "button" at bounding box center [643, 154] width 10 height 10
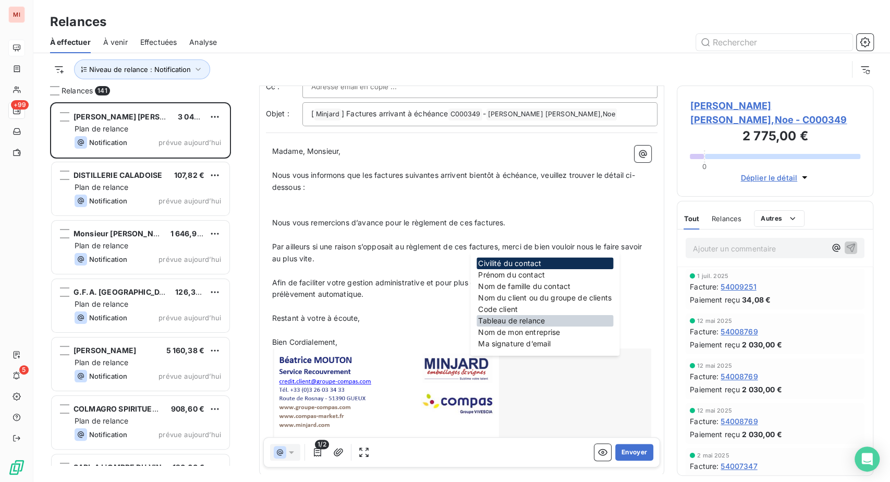
click at [550, 326] on div "Tableau de relance" at bounding box center [544, 320] width 137 height 11
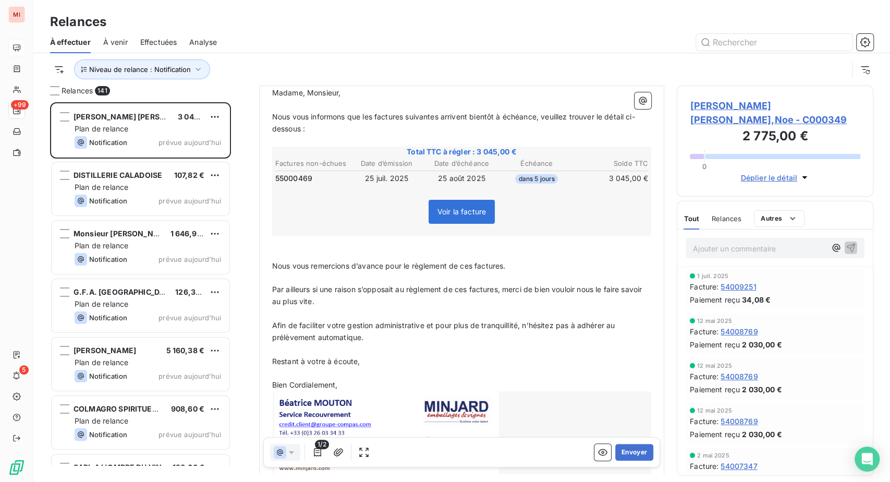
scroll to position [174, 0]
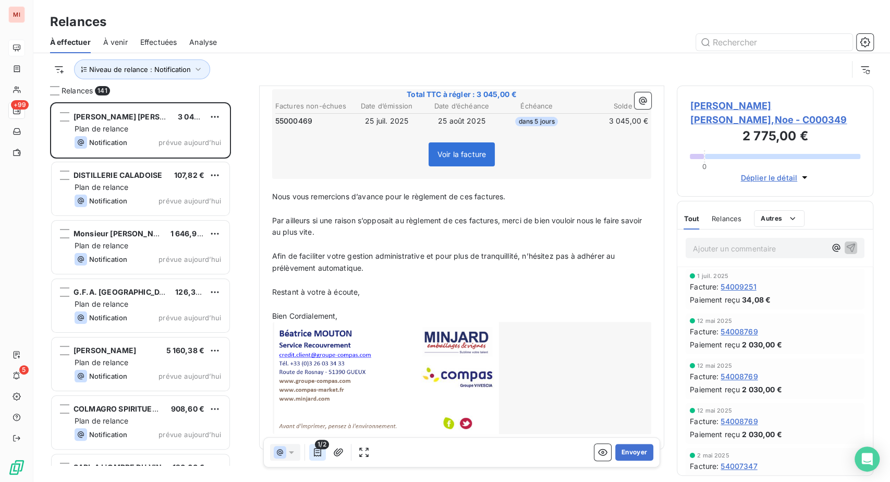
click at [321, 456] on icon "button" at bounding box center [317, 452] width 7 height 8
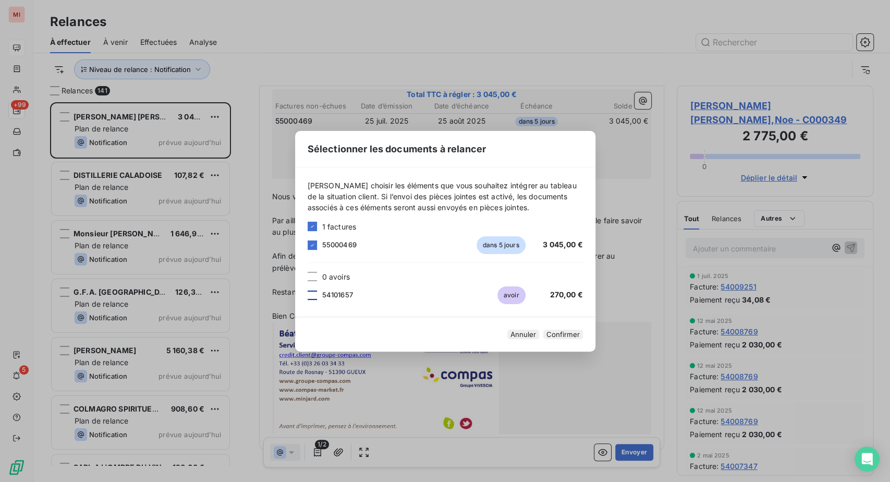
click at [308, 290] on div at bounding box center [312, 294] width 9 height 9
click at [583, 339] on button "Confirmer" at bounding box center [563, 333] width 40 height 9
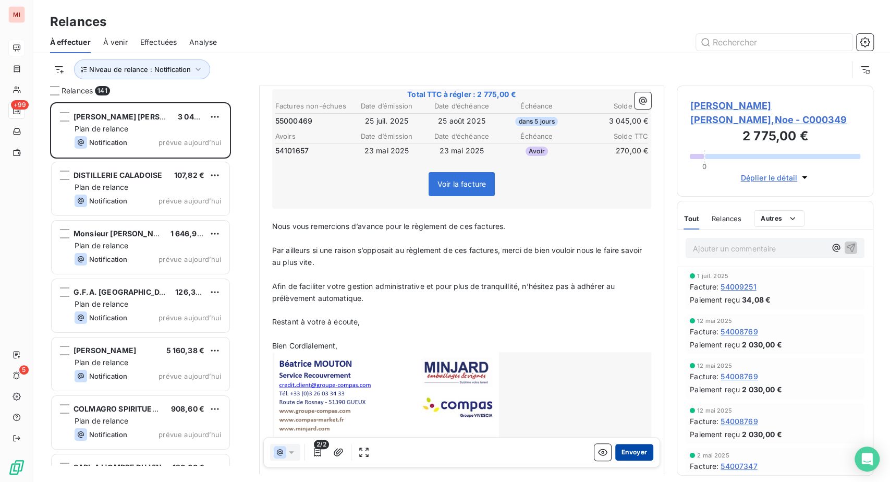
click at [615, 460] on button "Envoyer" at bounding box center [634, 452] width 38 height 17
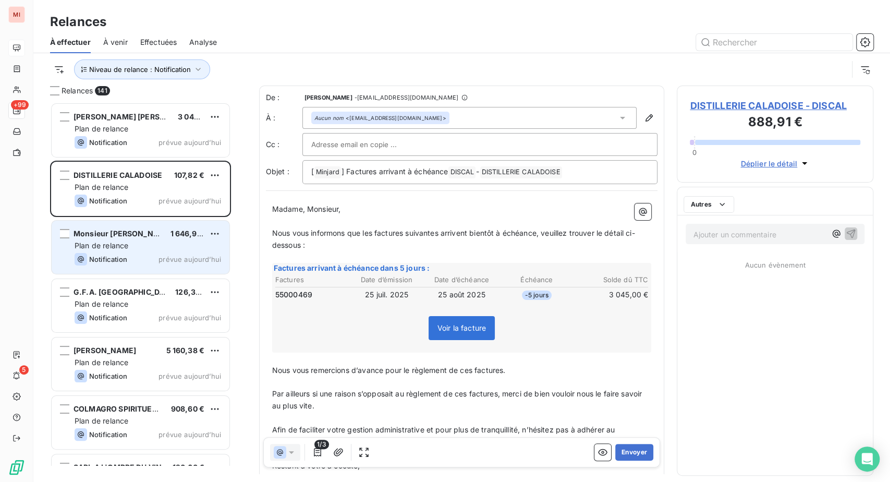
scroll to position [353, 172]
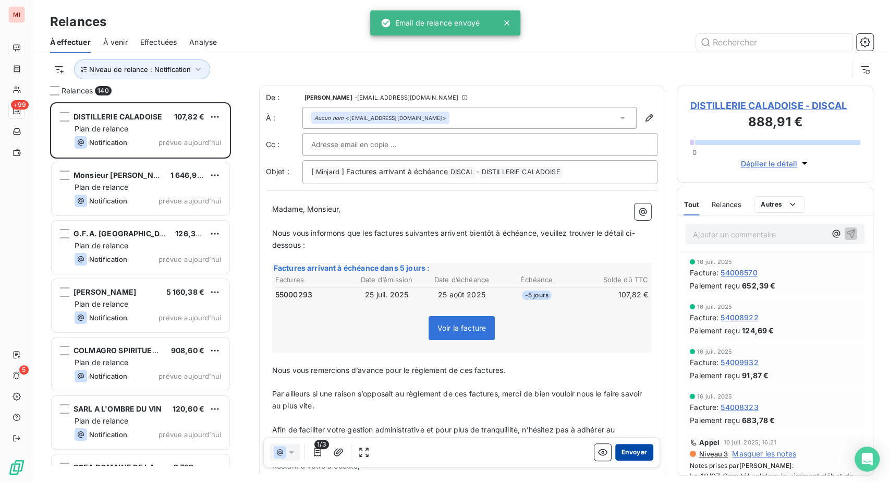
click at [616, 460] on button "Envoyer" at bounding box center [634, 452] width 38 height 17
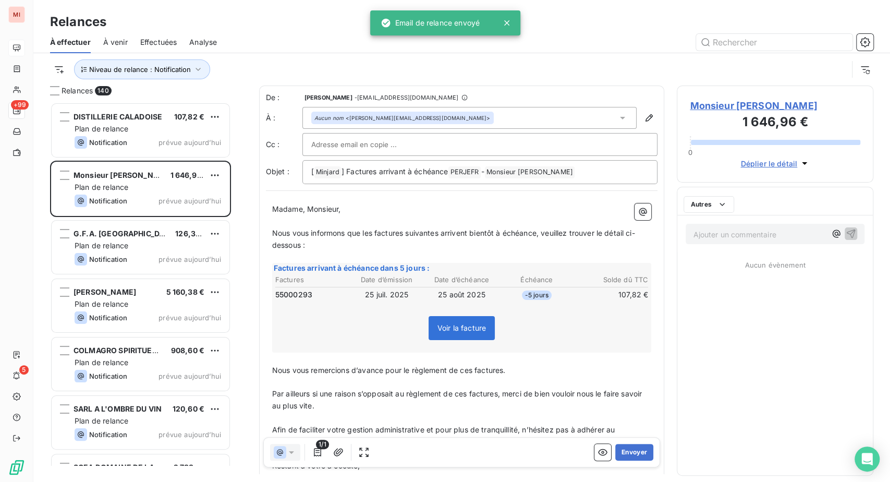
scroll to position [353, 172]
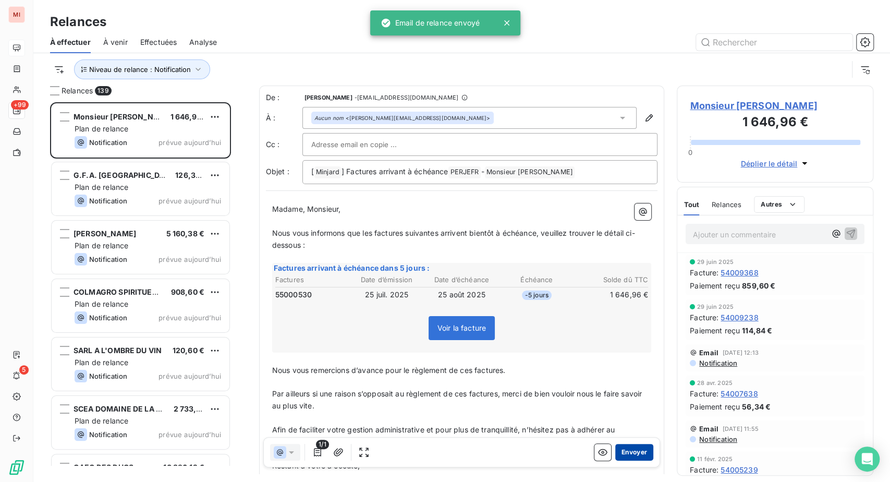
click at [615, 460] on button "Envoyer" at bounding box center [634, 452] width 38 height 17
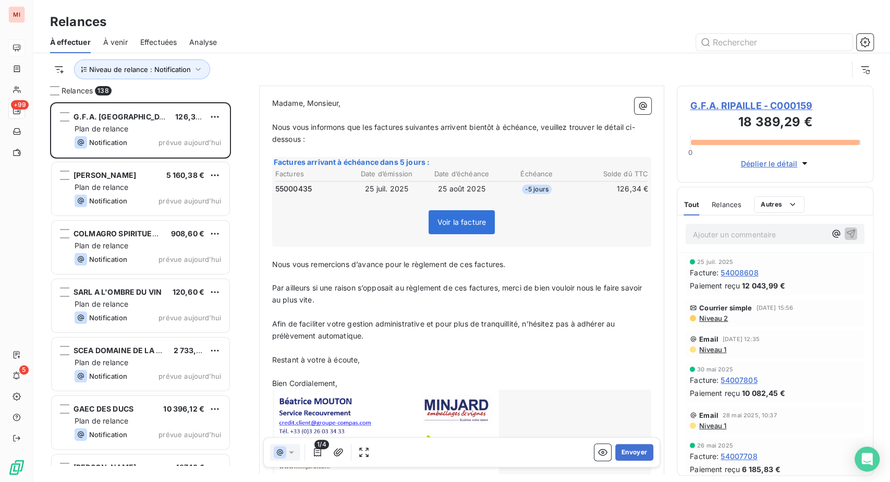
scroll to position [116, 0]
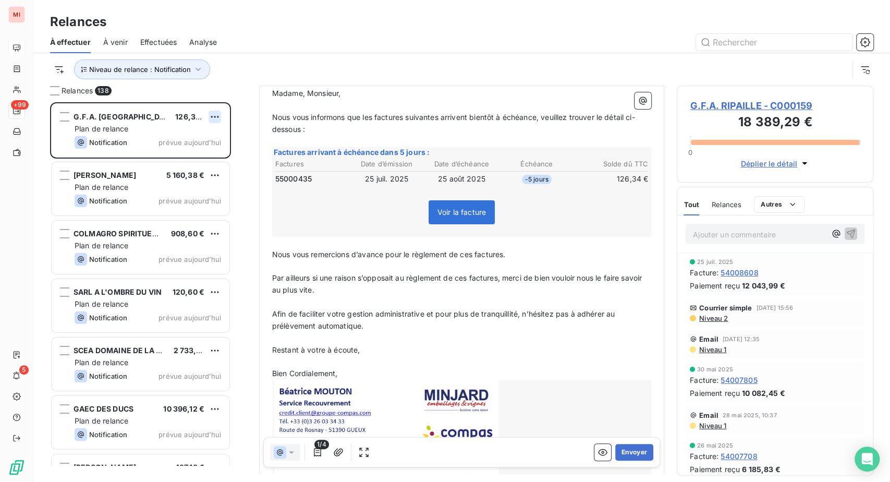
click at [236, 159] on html "MI +99 5 Relances À effectuer À venir Effectuées Analyse Niveau de relance : No…" at bounding box center [445, 241] width 890 height 482
click at [182, 169] on div "Passer cette action" at bounding box center [157, 160] width 93 height 17
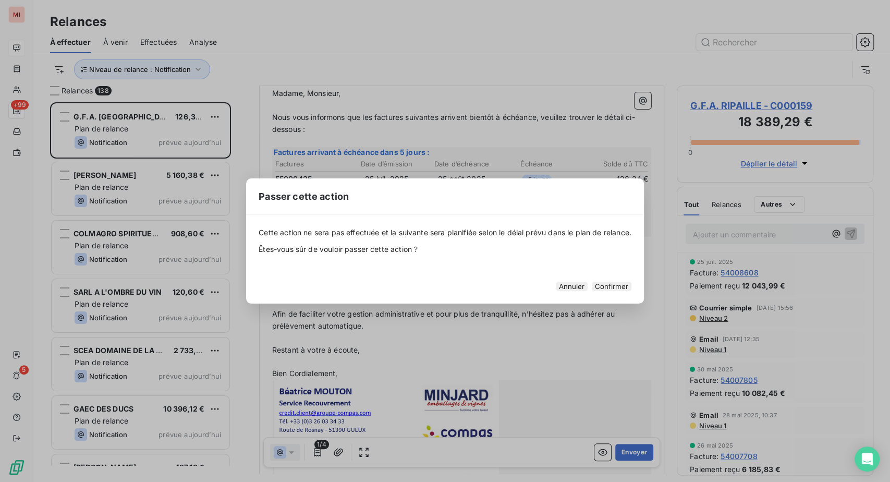
click at [631, 291] on button "Confirmer" at bounding box center [612, 286] width 40 height 9
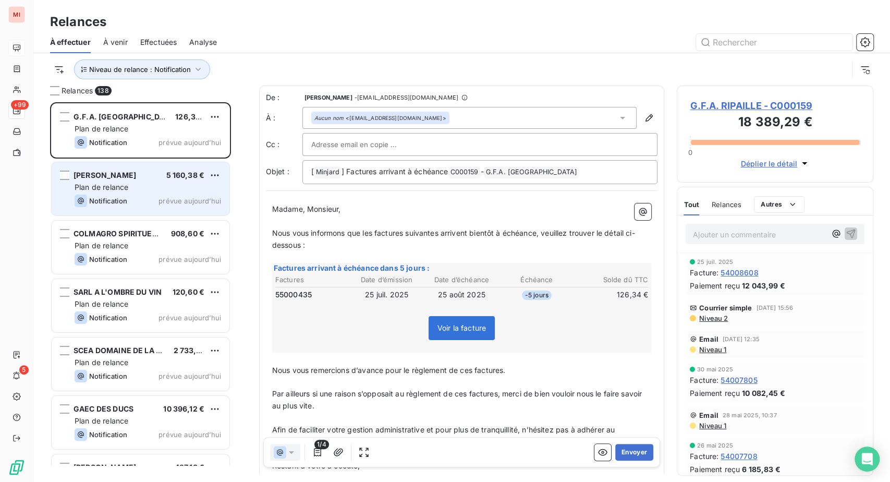
scroll to position [353, 172]
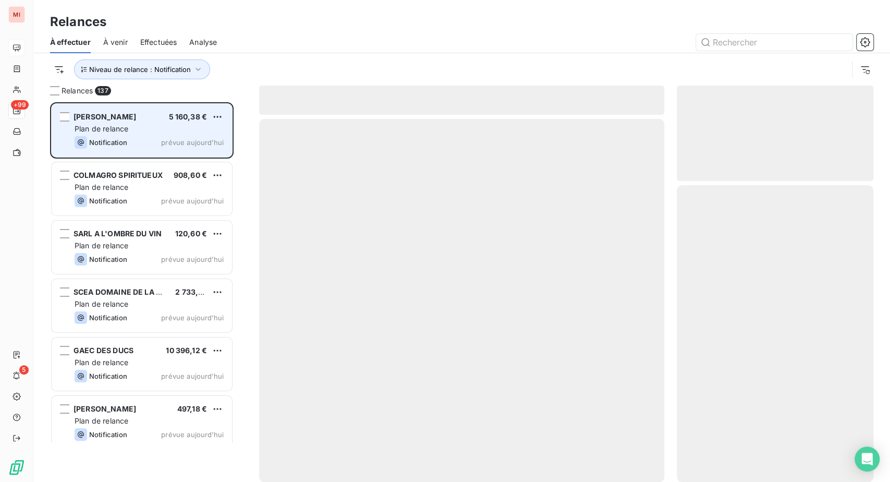
scroll to position [353, 172]
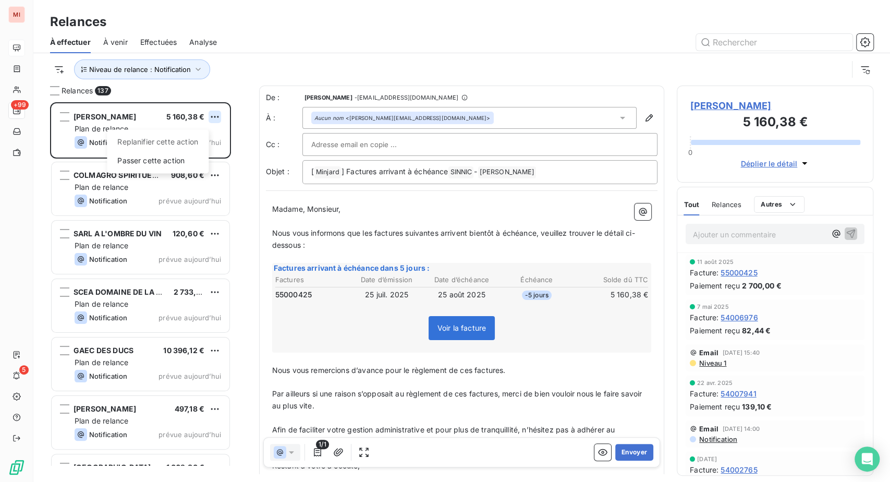
click at [238, 162] on html "MI +99 5 Relances À effectuer À venir Effectuées Analyse Niveau de relance : No…" at bounding box center [445, 241] width 890 height 482
click at [187, 169] on div "Passer cette action" at bounding box center [157, 160] width 93 height 17
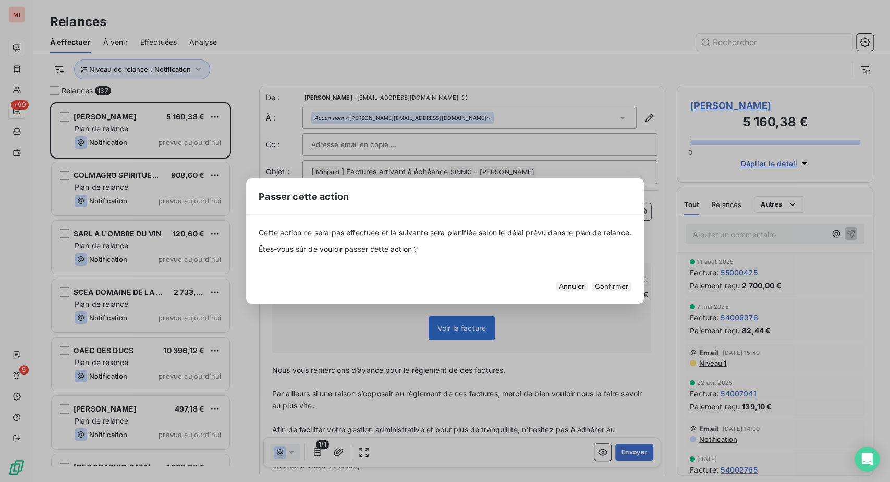
click at [631, 291] on button "Confirmer" at bounding box center [612, 286] width 40 height 9
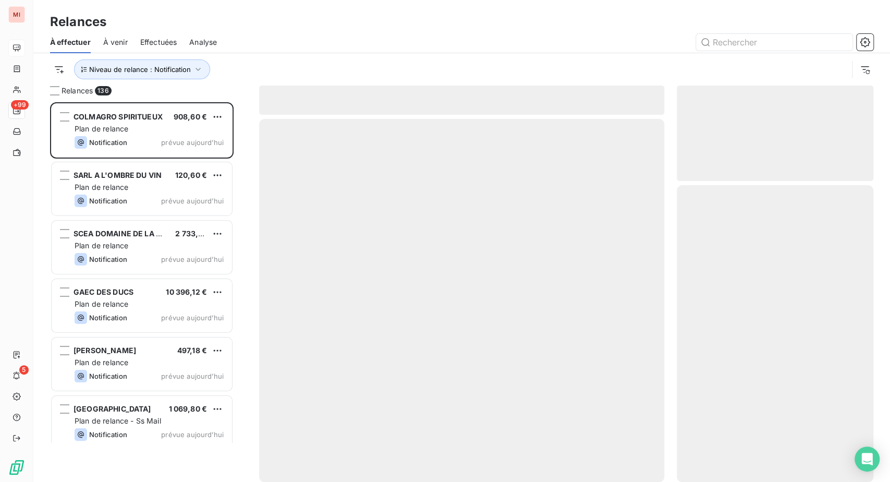
scroll to position [353, 172]
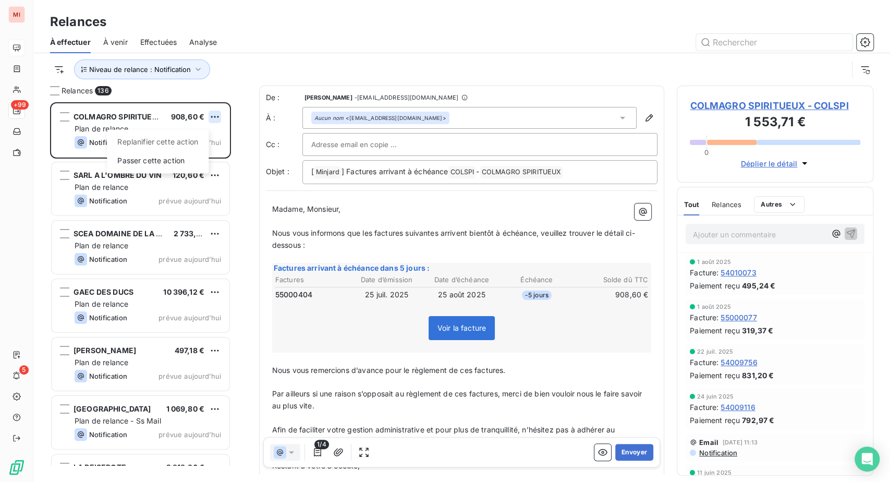
click at [235, 160] on html "MI +99 5 Relances À effectuer À venir Effectuées Analyse Niveau de relance : No…" at bounding box center [445, 241] width 890 height 482
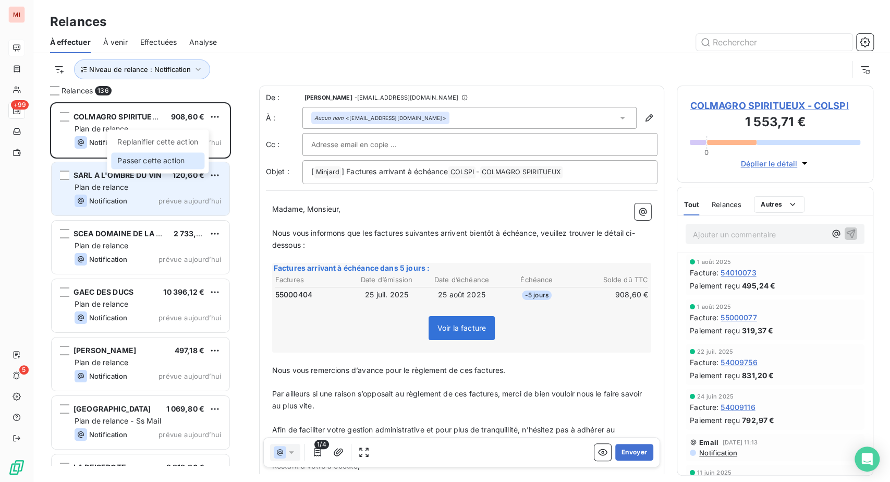
click at [190, 169] on div "Passer cette action" at bounding box center [157, 160] width 93 height 17
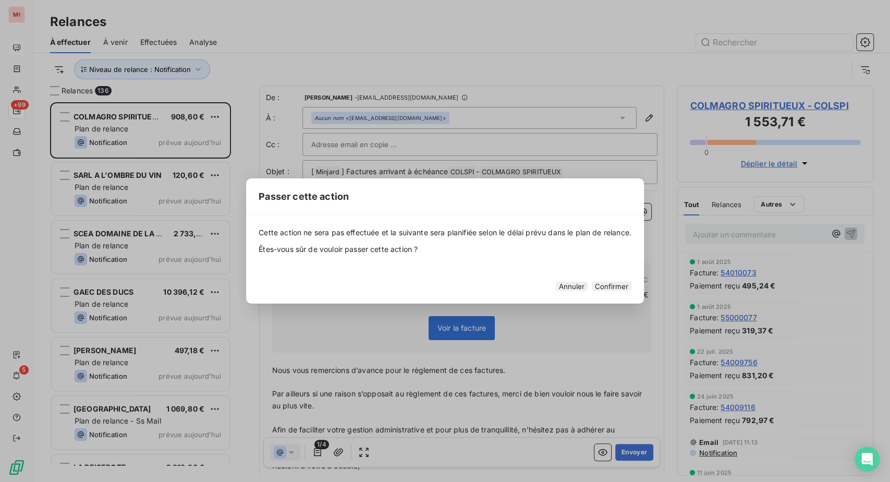
click at [631, 291] on button "Confirmer" at bounding box center [612, 286] width 40 height 9
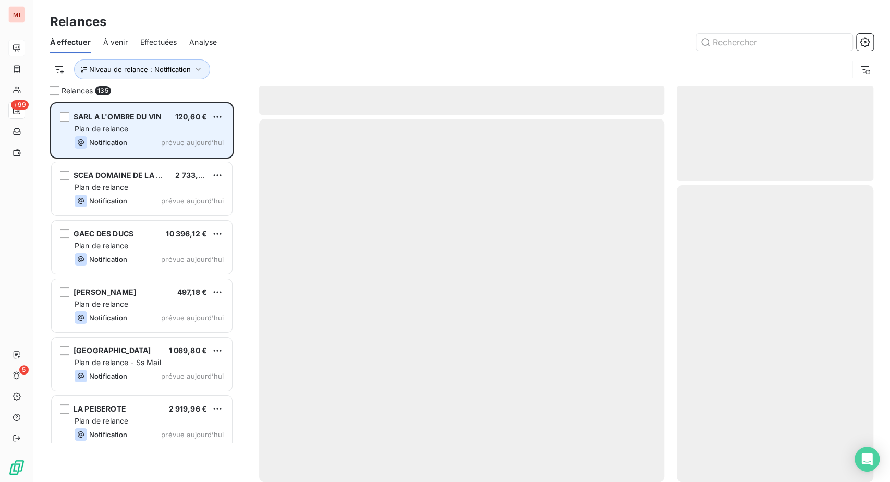
scroll to position [353, 172]
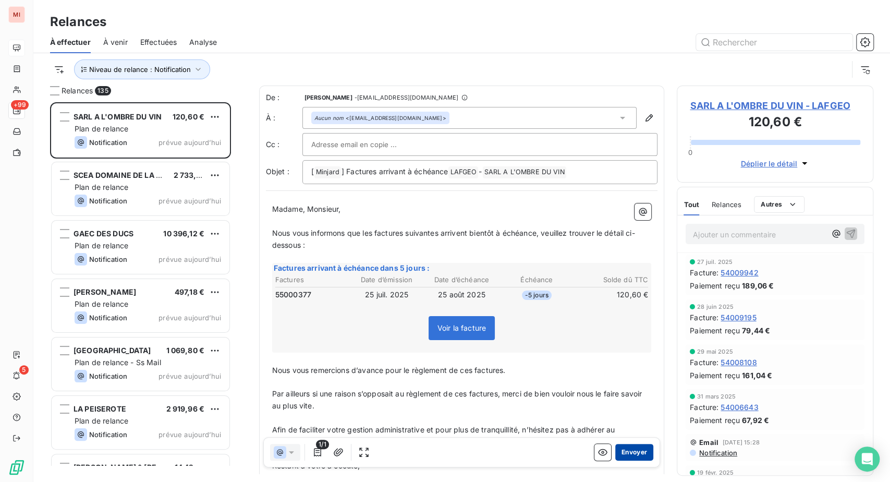
click at [615, 460] on button "Envoyer" at bounding box center [634, 452] width 38 height 17
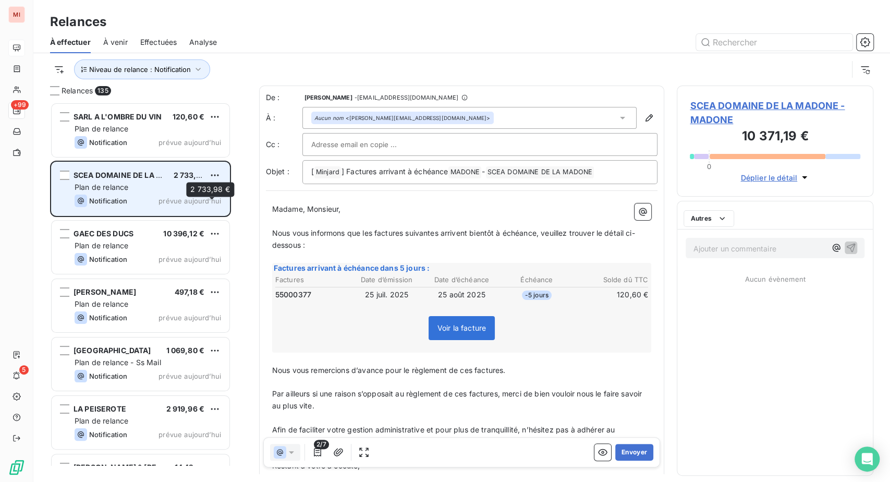
scroll to position [353, 172]
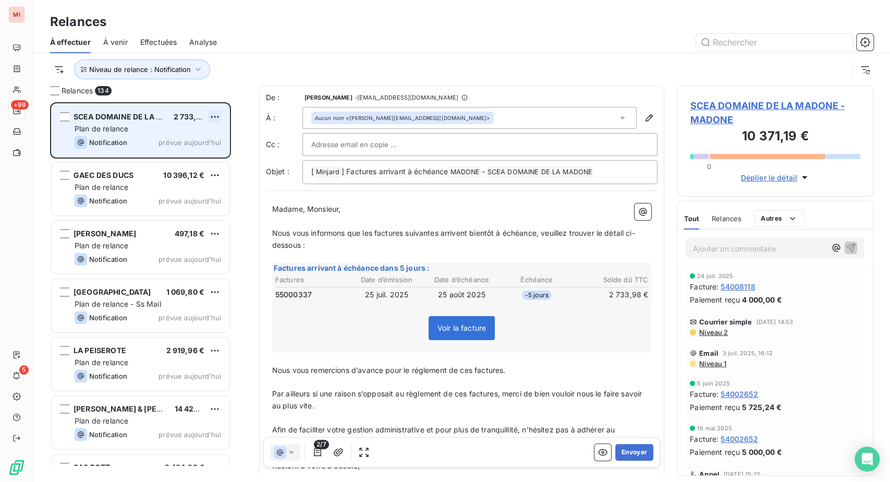
click at [239, 160] on html "MI +99 5 Relances À effectuer À venir Effectuées Analyse Niveau de relance : No…" at bounding box center [445, 241] width 890 height 482
click at [170, 169] on div "Passer cette action" at bounding box center [157, 160] width 93 height 17
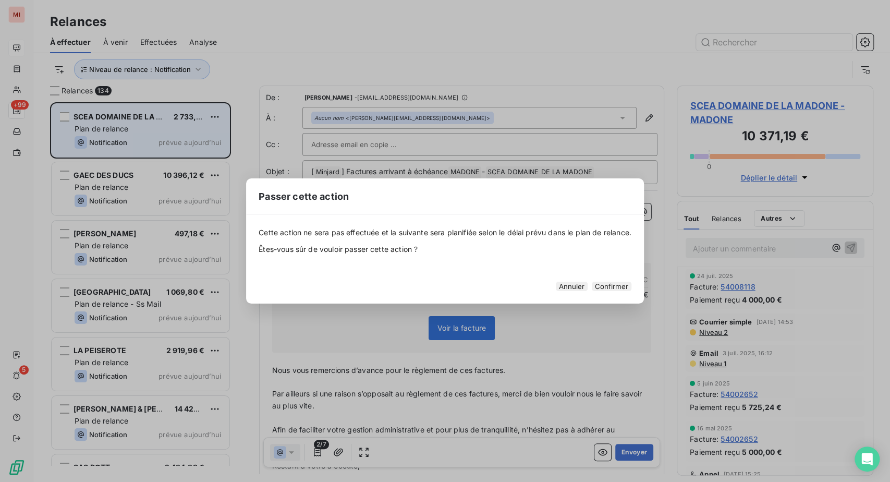
click at [631, 291] on button "Confirmer" at bounding box center [612, 286] width 40 height 9
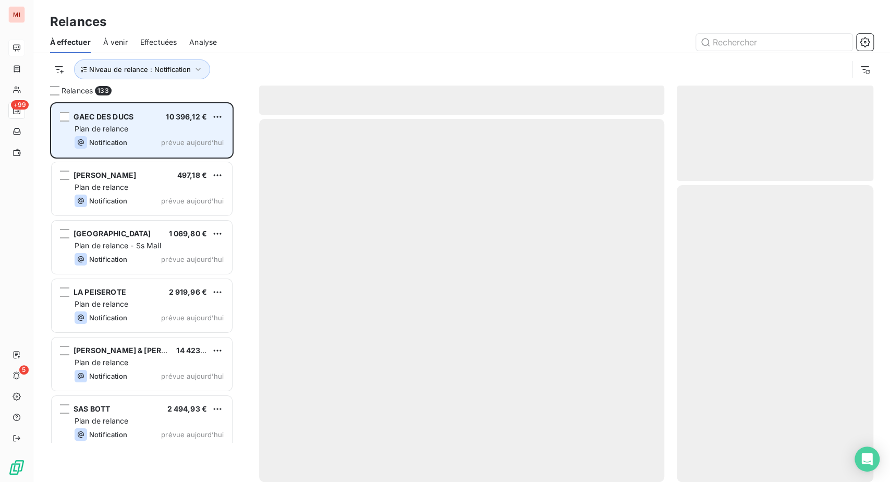
scroll to position [353, 172]
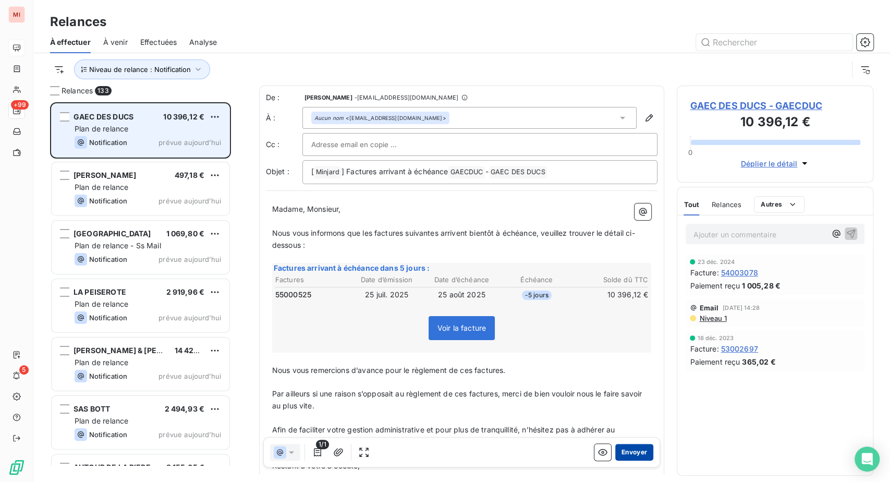
click at [615, 460] on button "Envoyer" at bounding box center [634, 452] width 38 height 17
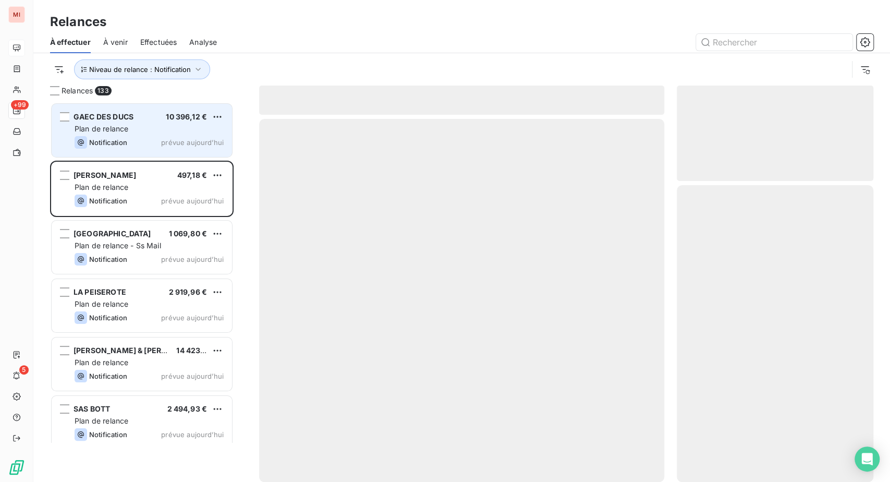
scroll to position [353, 172]
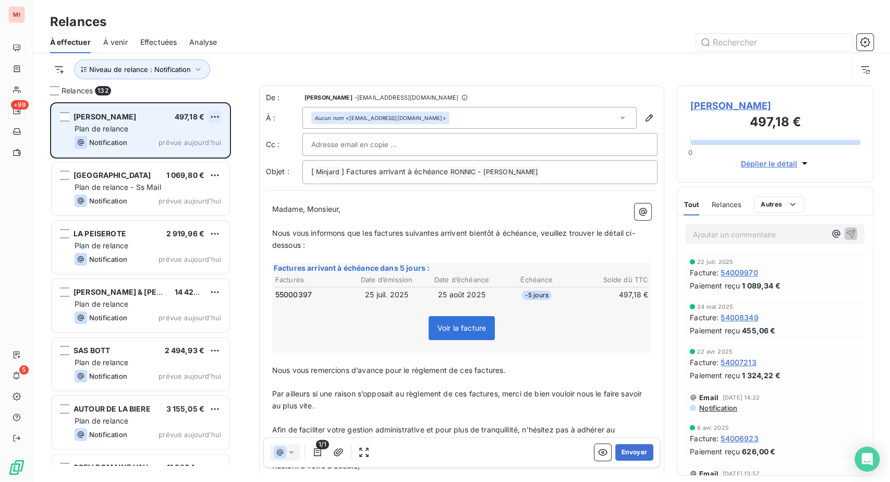
click at [236, 163] on html "MI +99 5 Relances À effectuer À venir Effectuées Analyse Niveau de relance : No…" at bounding box center [445, 241] width 890 height 482
click at [184, 169] on div "Passer cette action" at bounding box center [157, 160] width 93 height 17
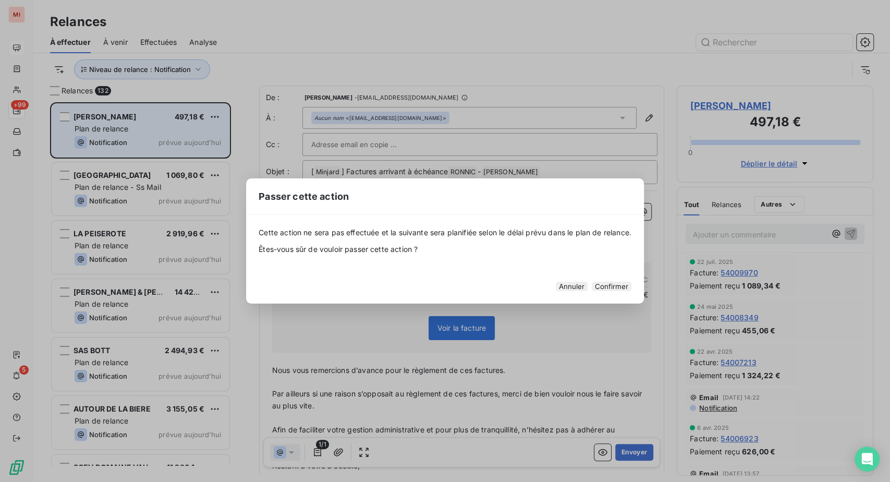
click at [631, 291] on button "Confirmer" at bounding box center [612, 286] width 40 height 9
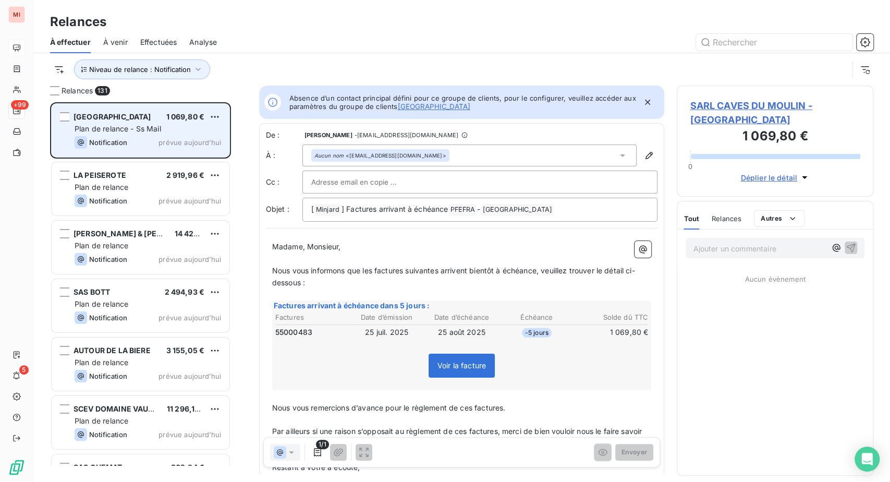
scroll to position [353, 172]
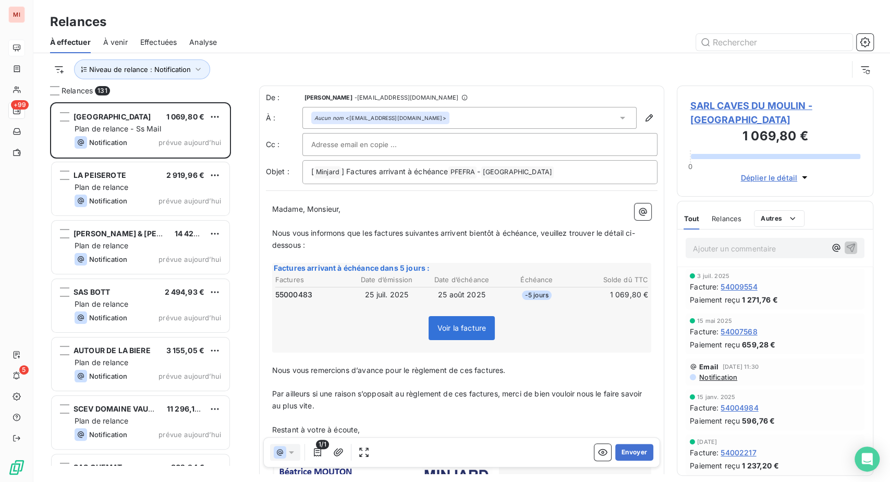
click at [399, 27] on div "Relances" at bounding box center [461, 22] width 857 height 19
click at [615, 460] on button "Envoyer" at bounding box center [634, 452] width 38 height 17
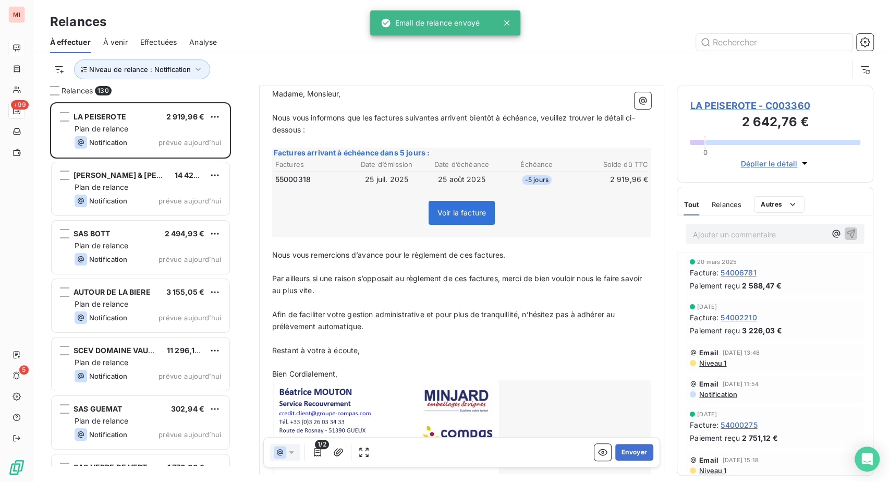
scroll to position [116, 0]
click at [500, 185] on td "-5 jours" at bounding box center [536, 178] width 74 height 11
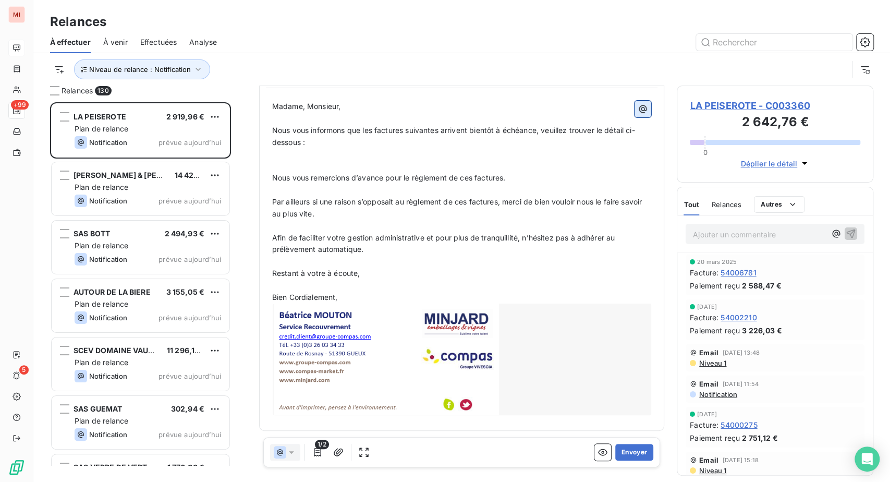
click at [638, 114] on icon "button" at bounding box center [643, 109] width 10 height 10
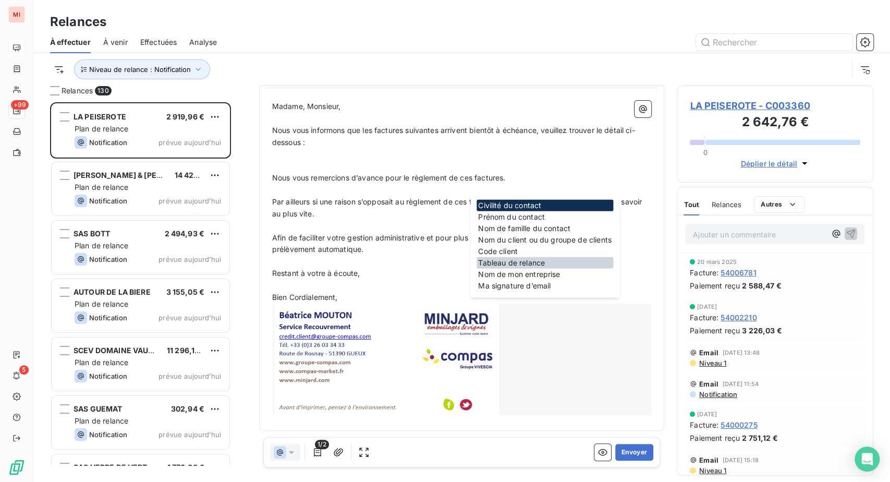
click at [532, 268] on div "Tableau de relance" at bounding box center [544, 262] width 137 height 11
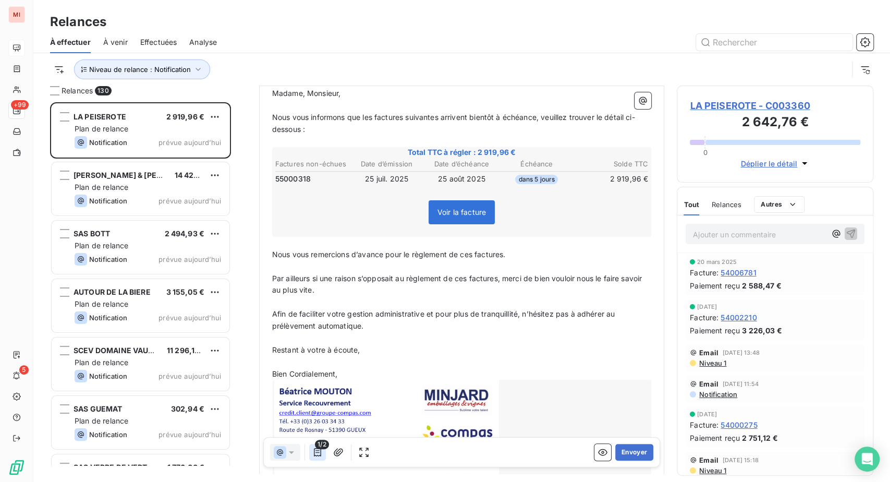
click at [323, 457] on icon "button" at bounding box center [317, 452] width 10 height 10
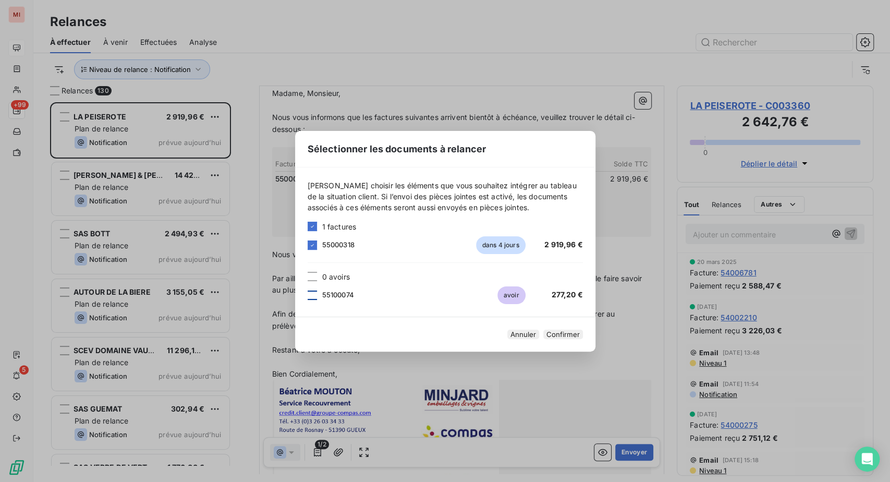
click at [308, 290] on div at bounding box center [312, 294] width 9 height 9
click at [583, 339] on button "Confirmer" at bounding box center [563, 333] width 40 height 9
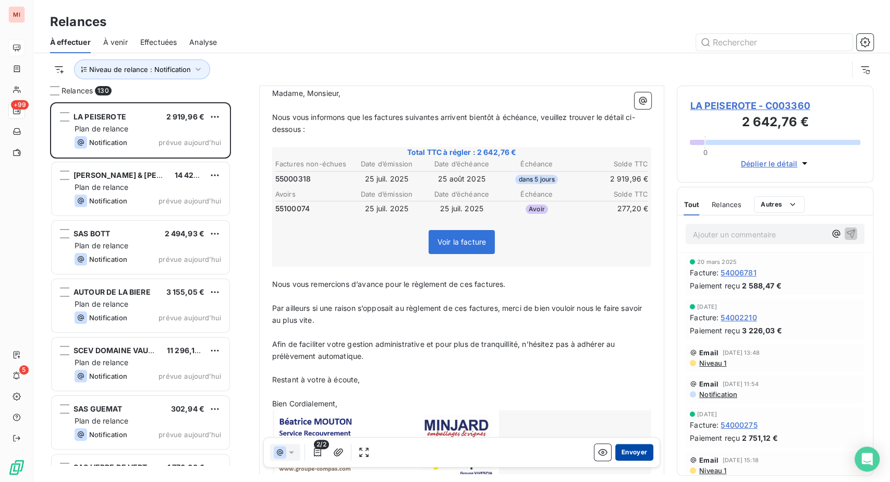
click at [615, 460] on button "Envoyer" at bounding box center [634, 452] width 38 height 17
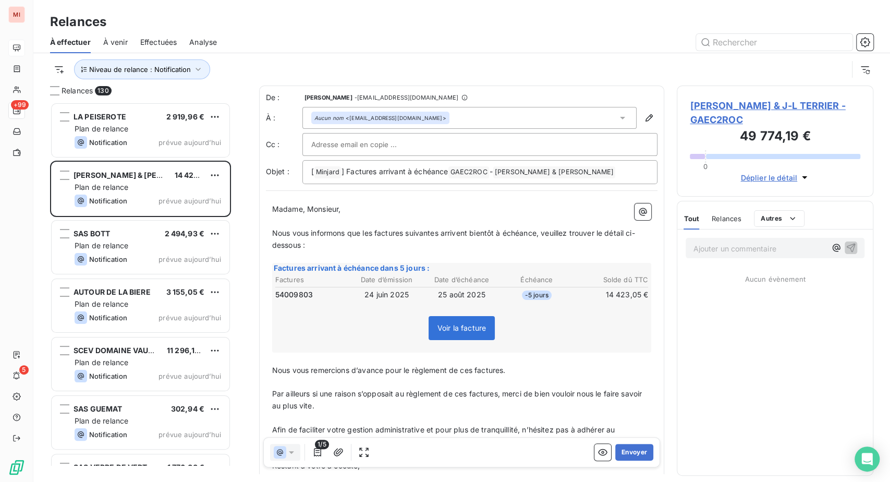
scroll to position [353, 172]
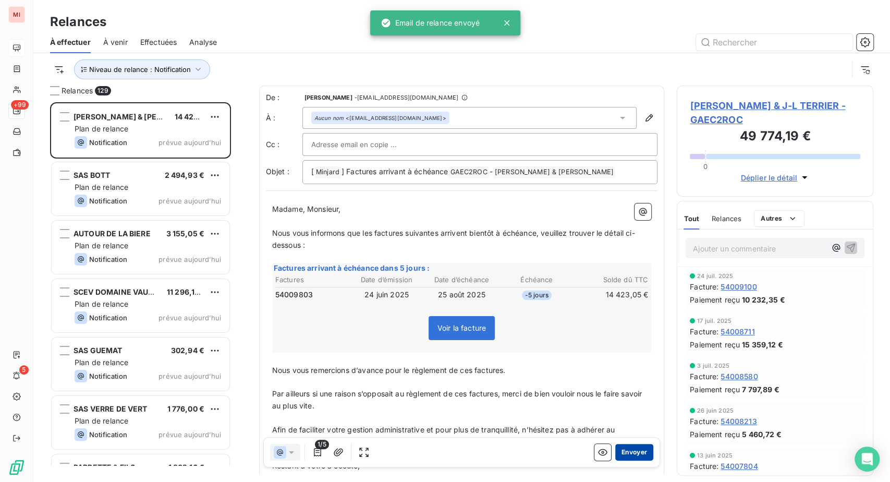
click at [615, 460] on button "Envoyer" at bounding box center [634, 452] width 38 height 17
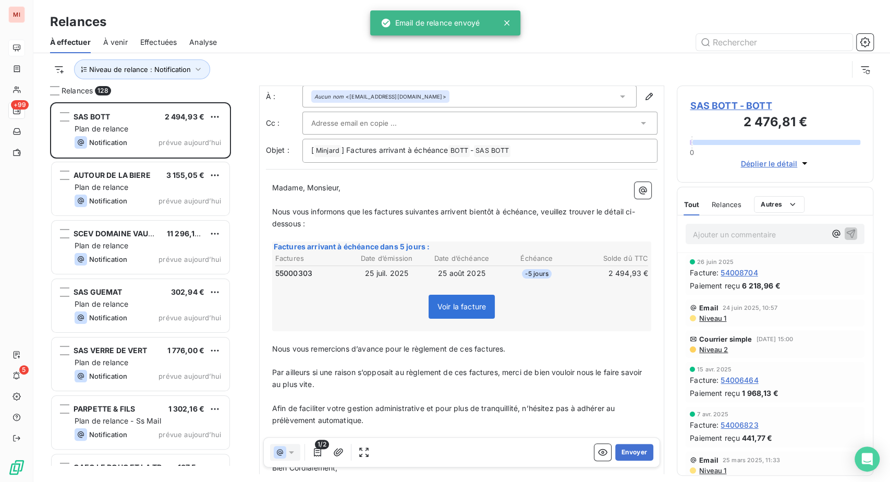
scroll to position [58, 0]
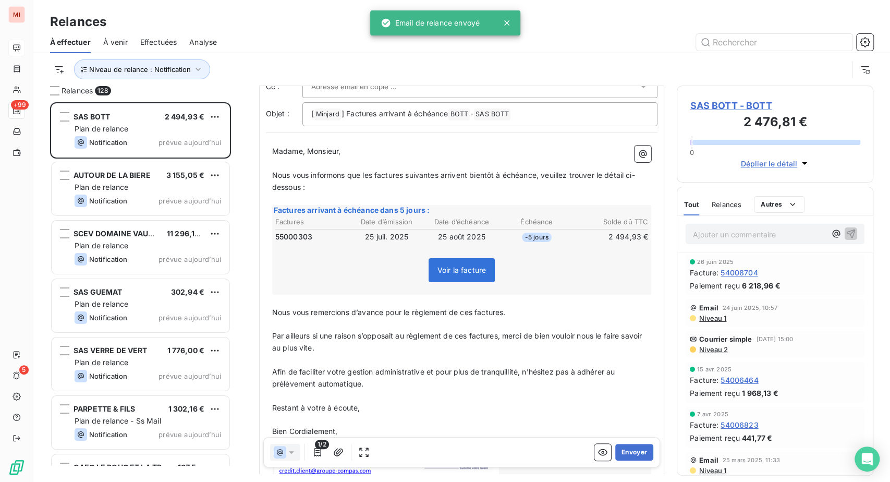
click at [421, 242] on td "25 juil. 2025" at bounding box center [387, 236] width 74 height 11
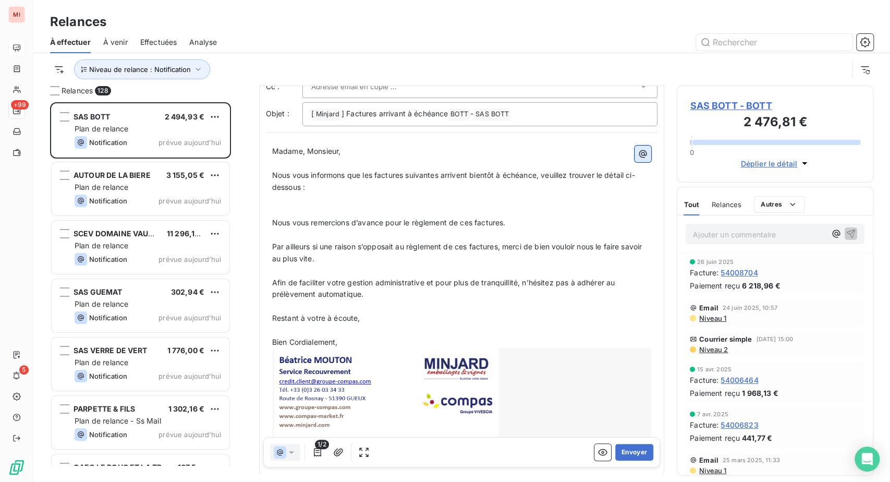
click at [638, 159] on icon "button" at bounding box center [643, 154] width 10 height 10
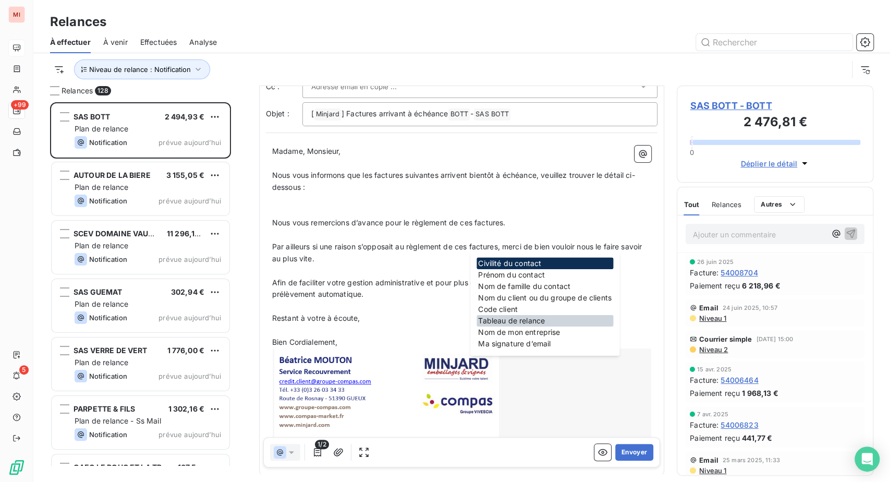
click at [511, 326] on div "Tableau de relance" at bounding box center [544, 320] width 137 height 11
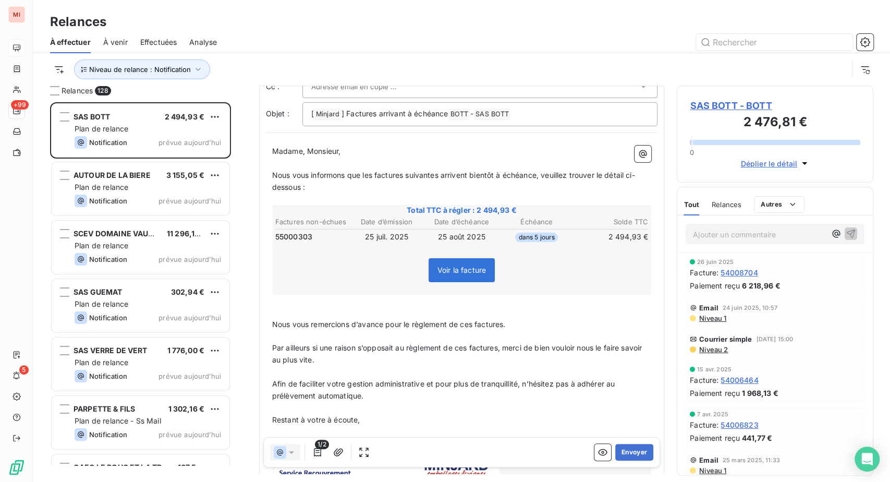
scroll to position [174, 0]
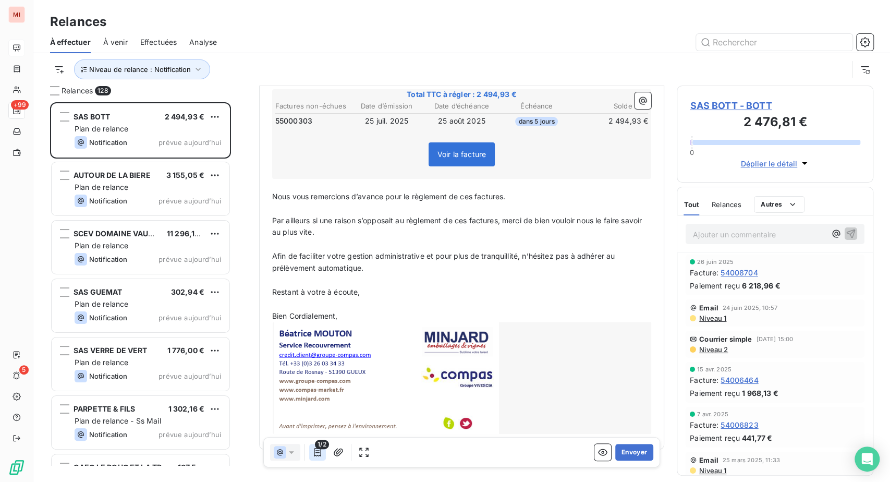
click at [323, 457] on icon "button" at bounding box center [317, 452] width 10 height 10
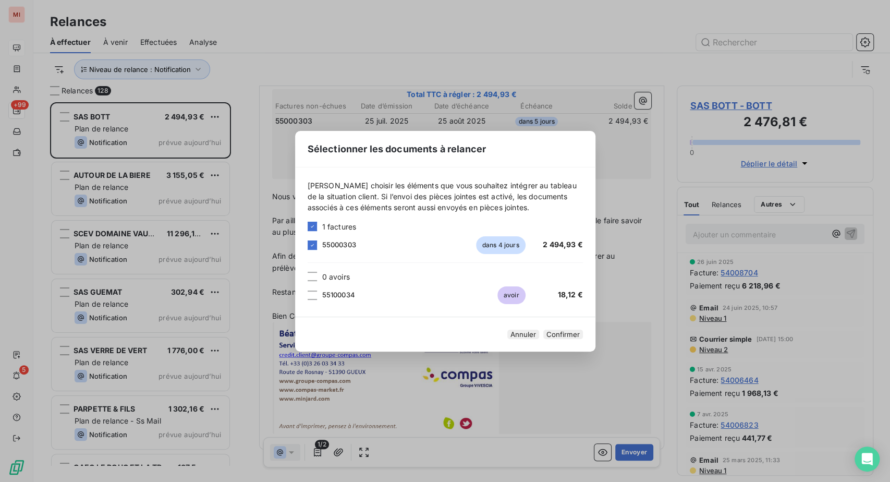
click at [322, 290] on span "55100034" at bounding box center [338, 294] width 33 height 8
click at [308, 290] on div at bounding box center [312, 294] width 9 height 9
click at [583, 338] on button "Confirmer" at bounding box center [563, 333] width 40 height 9
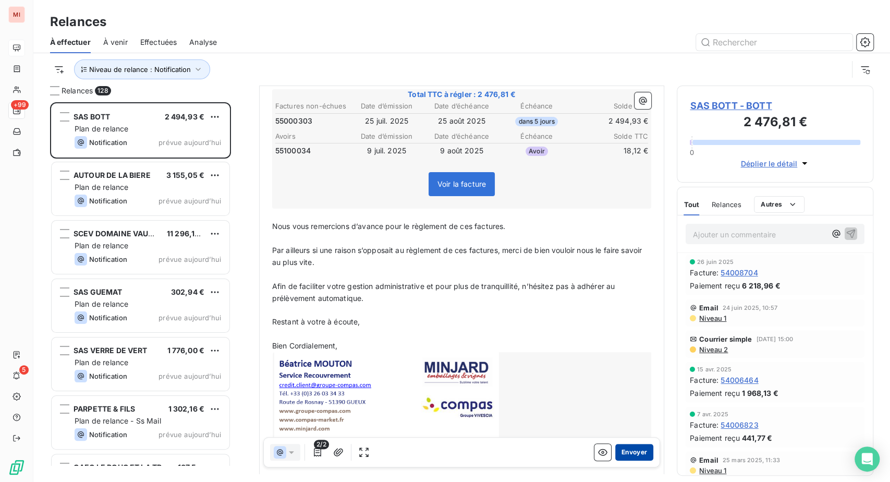
click at [615, 460] on button "Envoyer" at bounding box center [634, 452] width 38 height 17
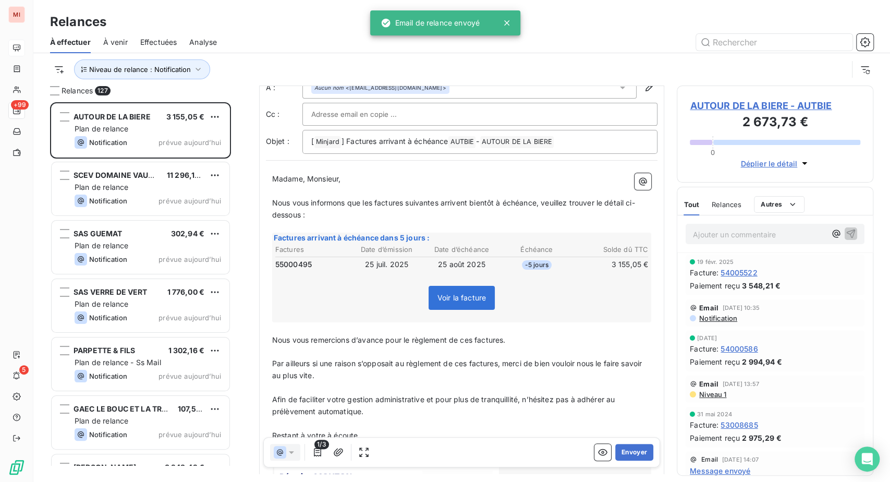
scroll to position [58, 0]
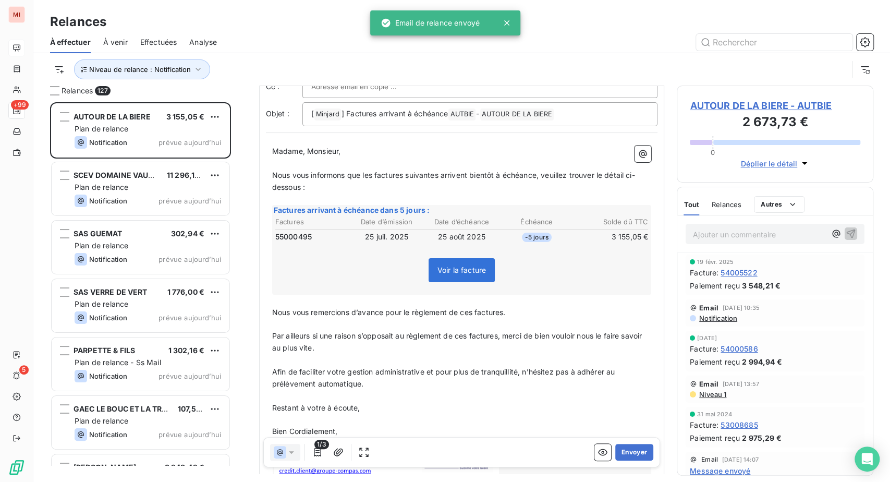
click at [473, 242] on td "25 août 2025" at bounding box center [462, 236] width 74 height 11
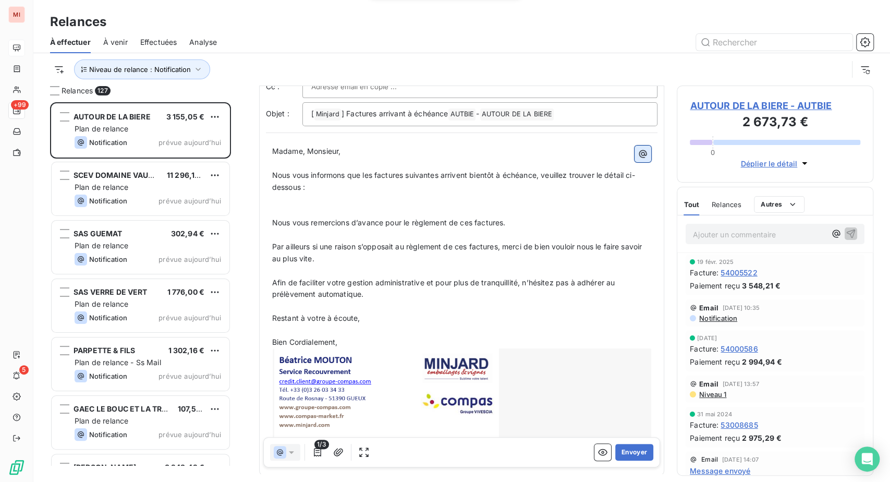
click at [638, 159] on icon "button" at bounding box center [643, 154] width 10 height 10
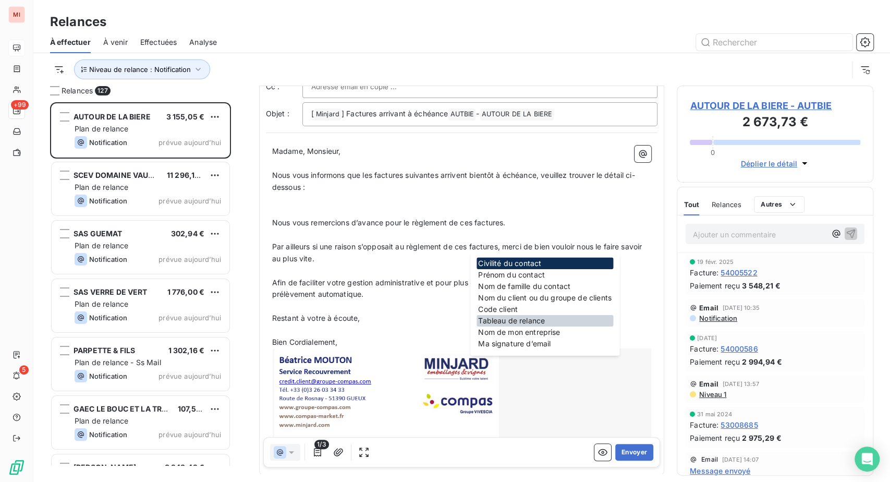
click at [526, 326] on div "Tableau de relance" at bounding box center [544, 320] width 137 height 11
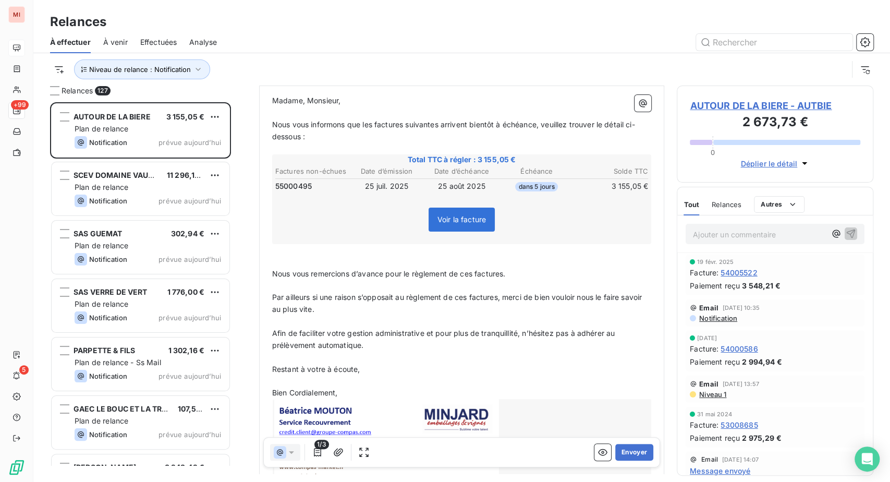
scroll to position [174, 0]
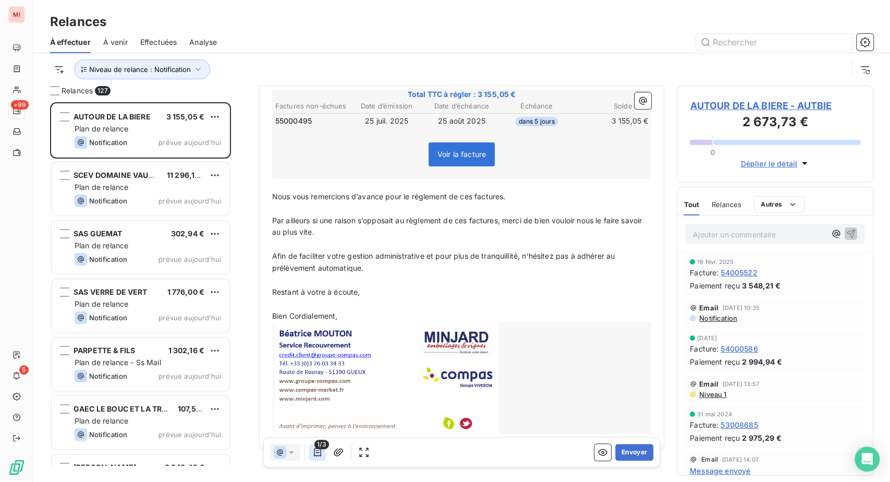
click at [323, 457] on icon "button" at bounding box center [317, 452] width 10 height 10
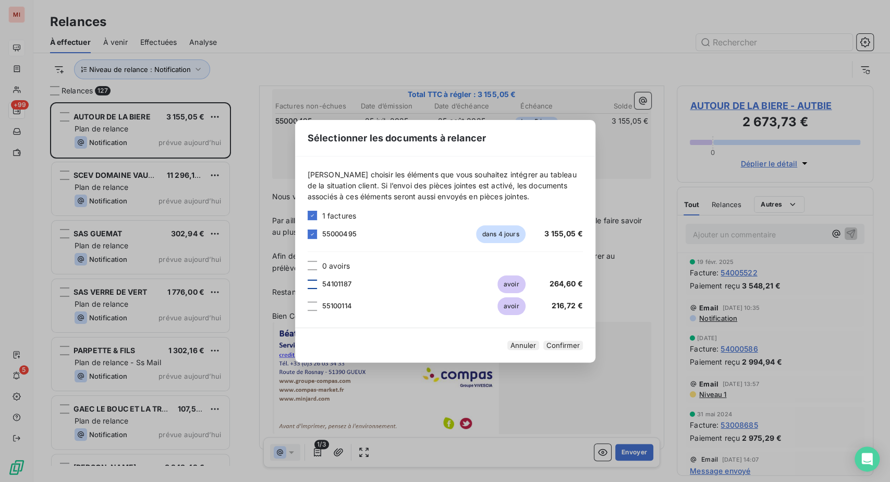
click at [308, 279] on div at bounding box center [312, 283] width 9 height 9
click at [308, 301] on div at bounding box center [312, 305] width 9 height 9
click at [583, 350] on button "Confirmer" at bounding box center [563, 344] width 40 height 9
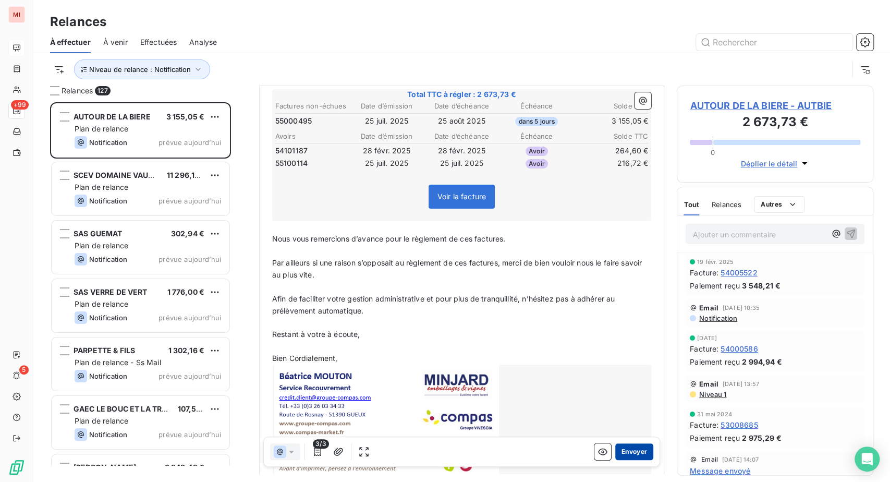
click at [615, 460] on button "Envoyer" at bounding box center [634, 452] width 38 height 17
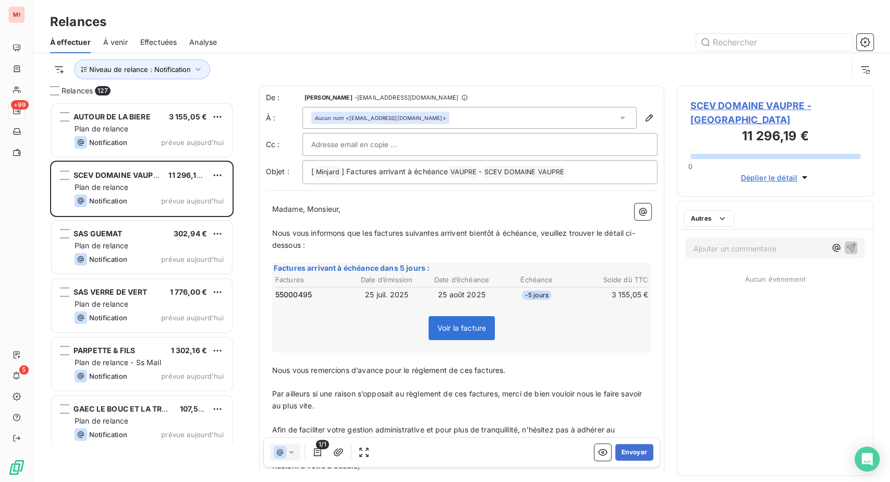
scroll to position [353, 172]
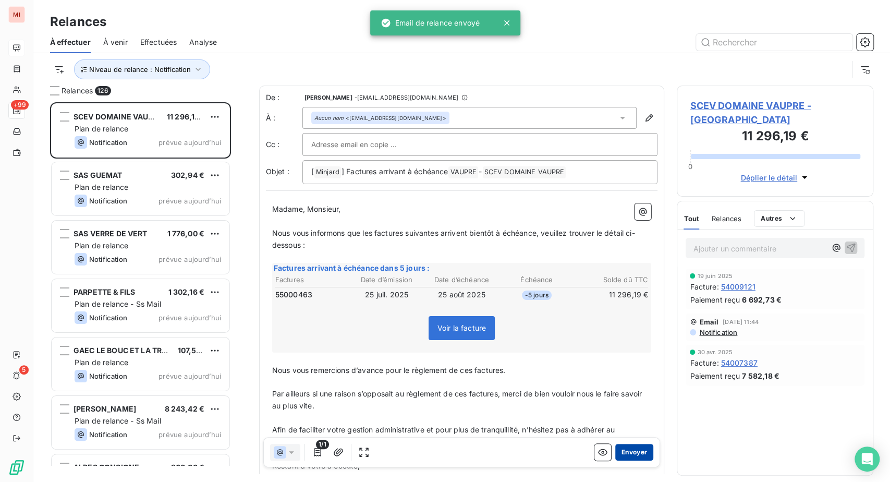
click at [615, 460] on button "Envoyer" at bounding box center [634, 452] width 38 height 17
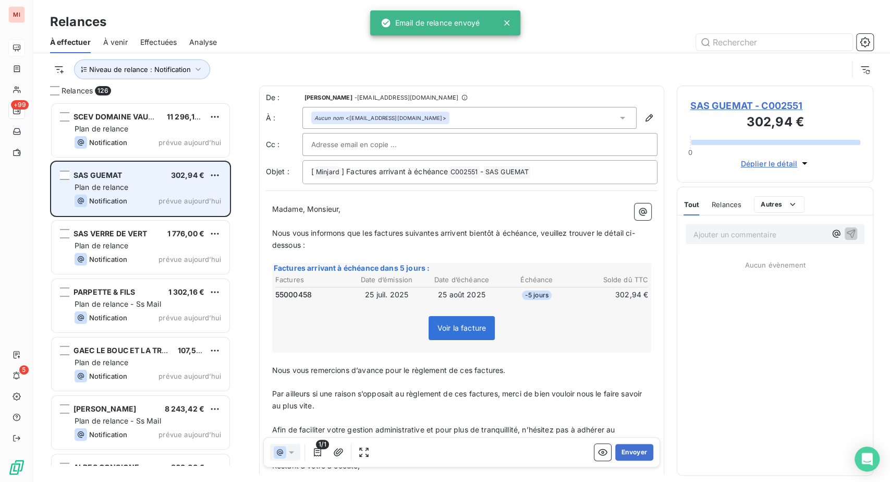
scroll to position [353, 172]
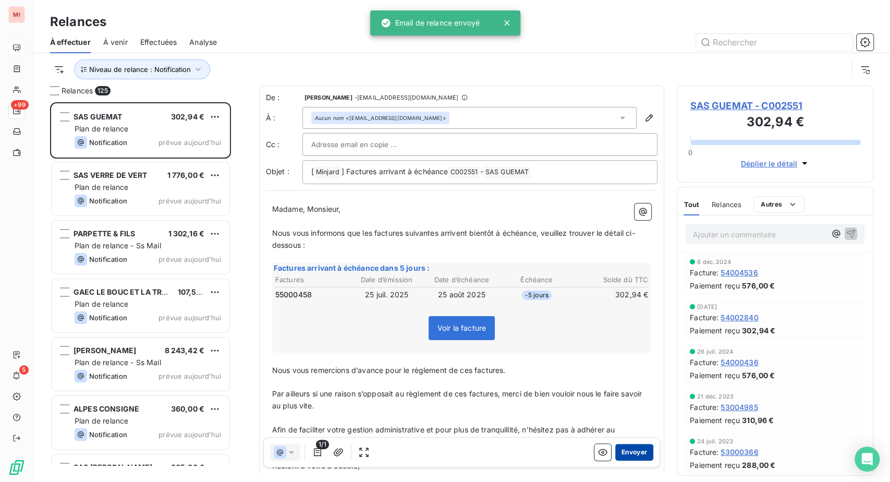
click at [616, 460] on button "Envoyer" at bounding box center [634, 452] width 38 height 17
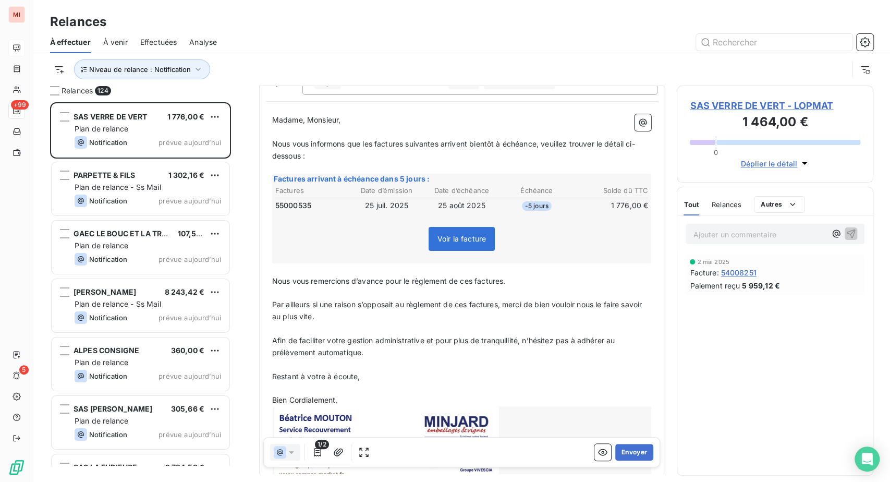
scroll to position [117, 0]
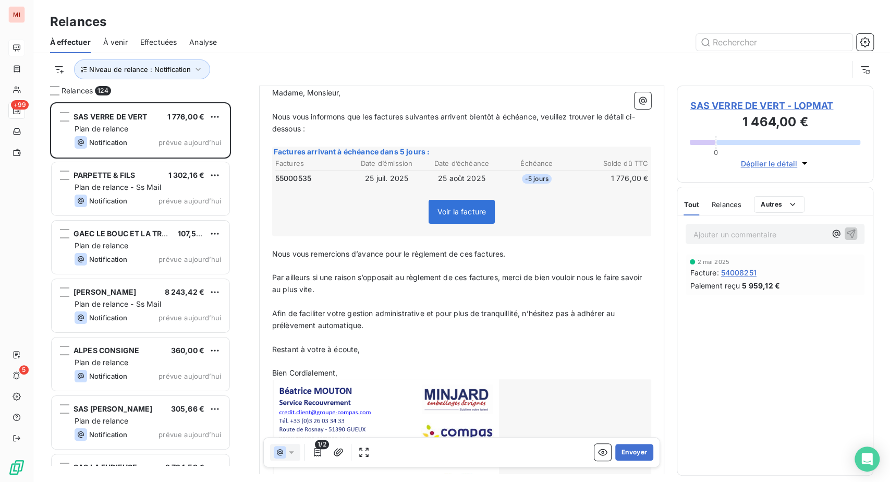
click at [373, 184] on td "25 juil. 2025" at bounding box center [387, 178] width 74 height 11
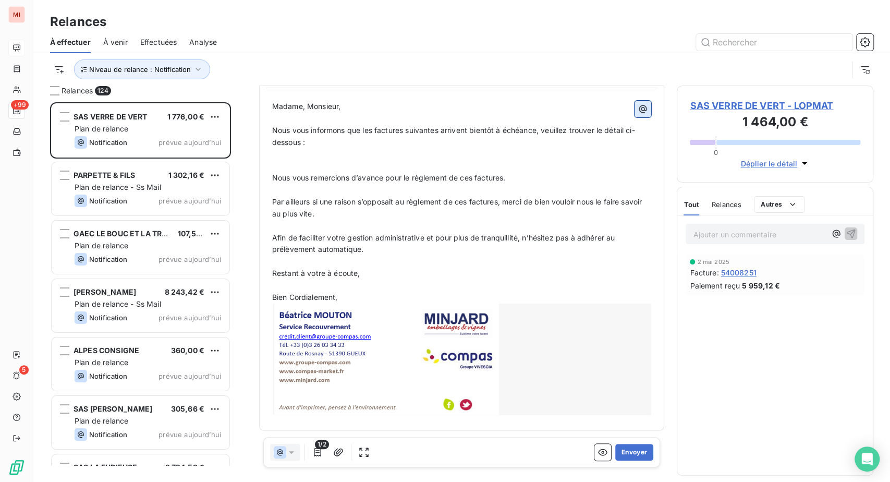
click at [638, 114] on icon "button" at bounding box center [643, 109] width 10 height 10
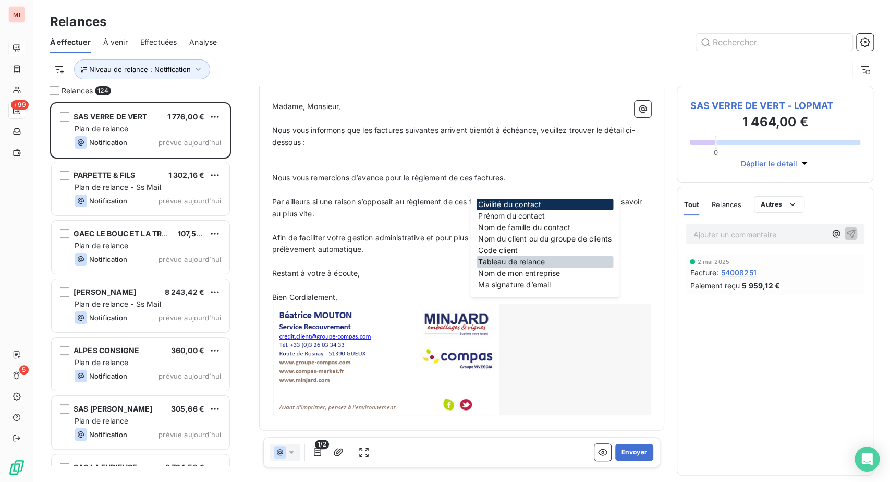
click at [526, 267] on div "Tableau de relance" at bounding box center [544, 261] width 137 height 11
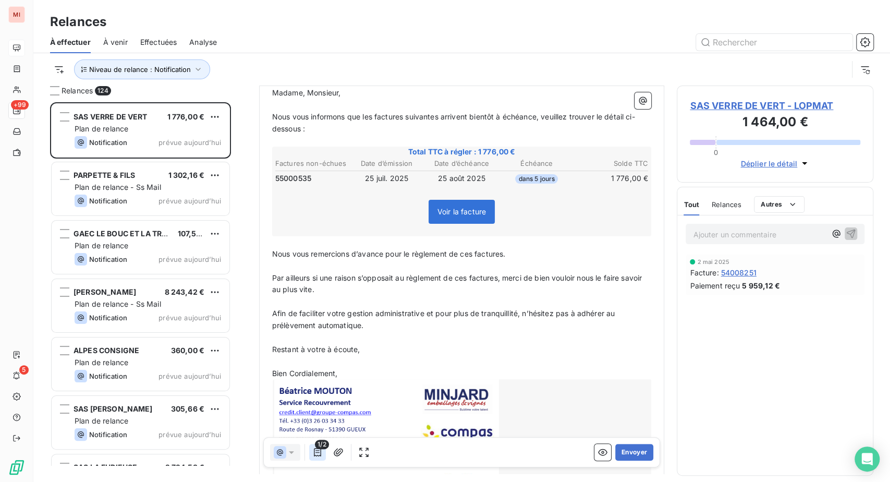
click at [323, 457] on icon "button" at bounding box center [317, 452] width 10 height 10
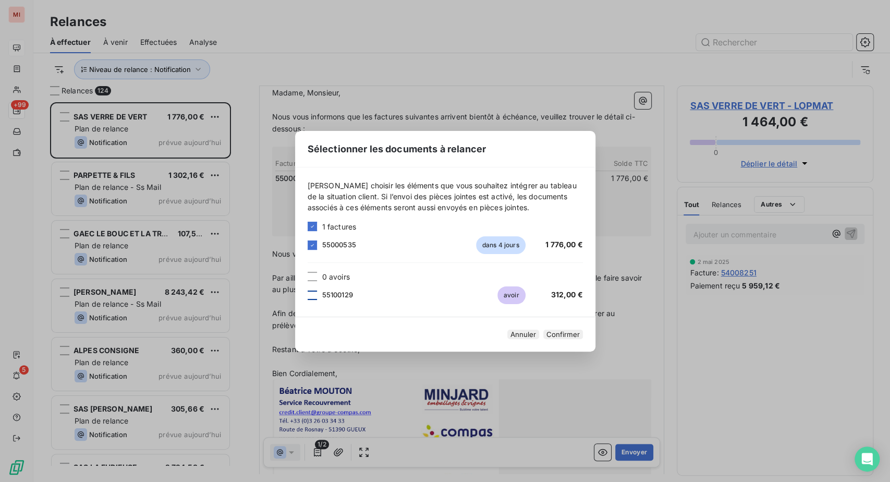
click at [308, 290] on div at bounding box center [312, 294] width 9 height 9
click at [583, 339] on button "Confirmer" at bounding box center [563, 333] width 40 height 9
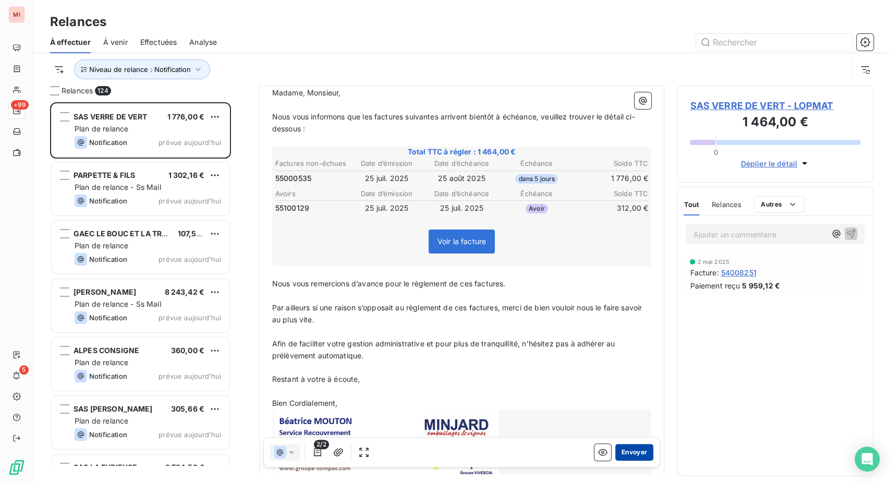
click at [615, 460] on button "Envoyer" at bounding box center [634, 452] width 38 height 17
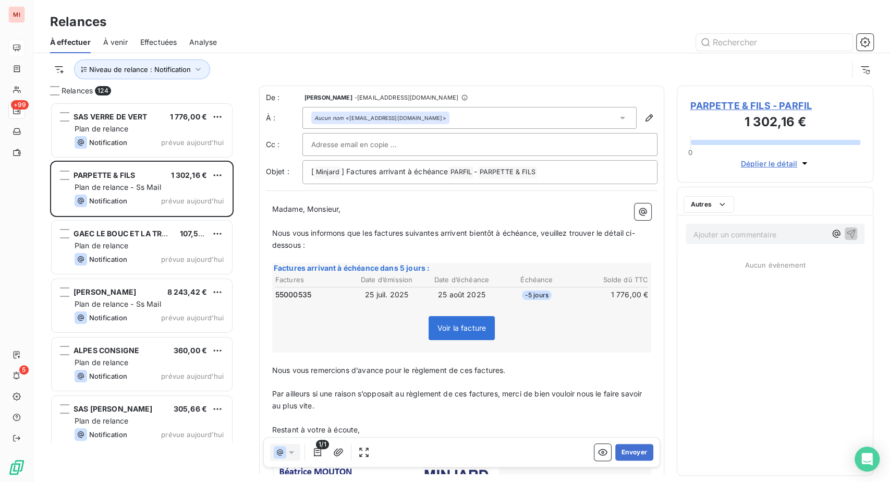
scroll to position [353, 172]
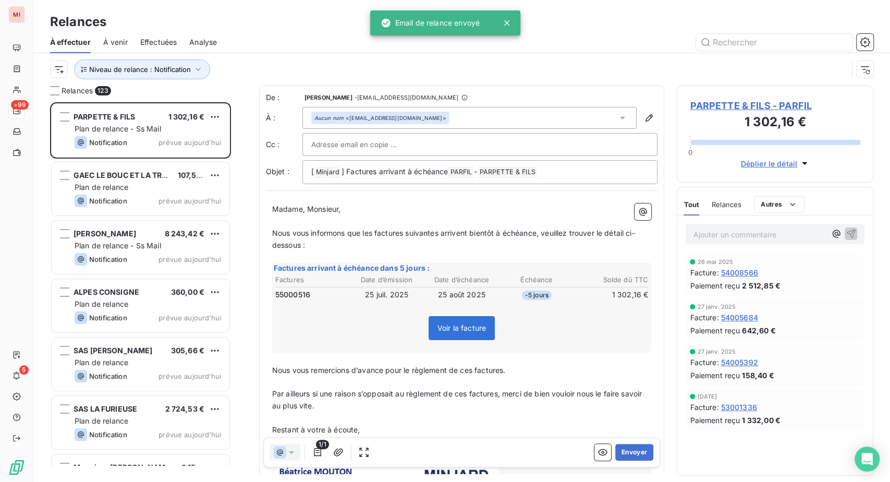
scroll to position [353, 172]
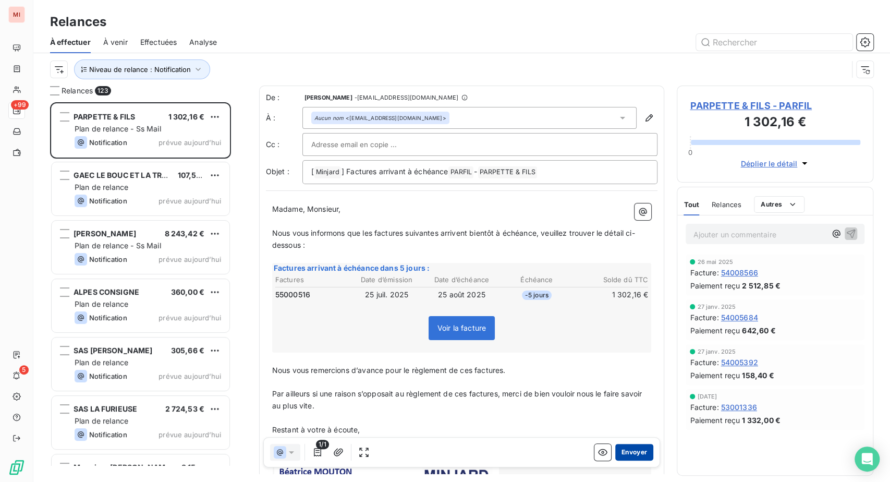
click at [615, 460] on button "Envoyer" at bounding box center [634, 452] width 38 height 17
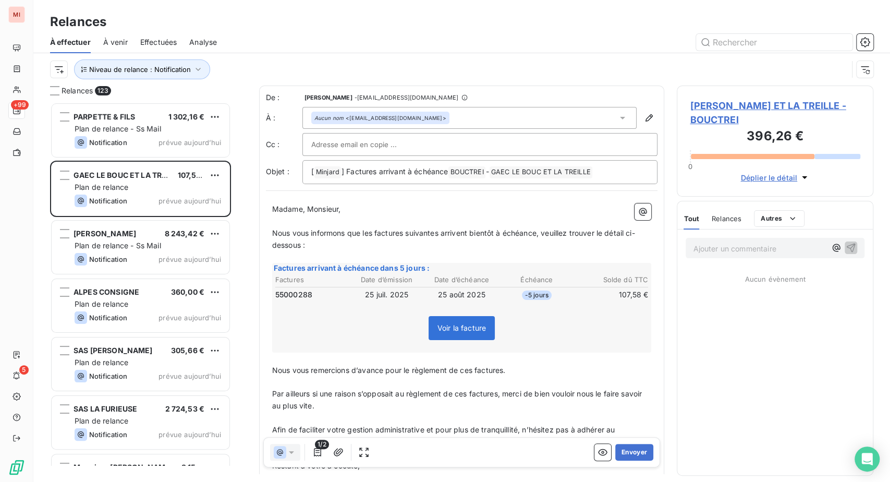
scroll to position [353, 172]
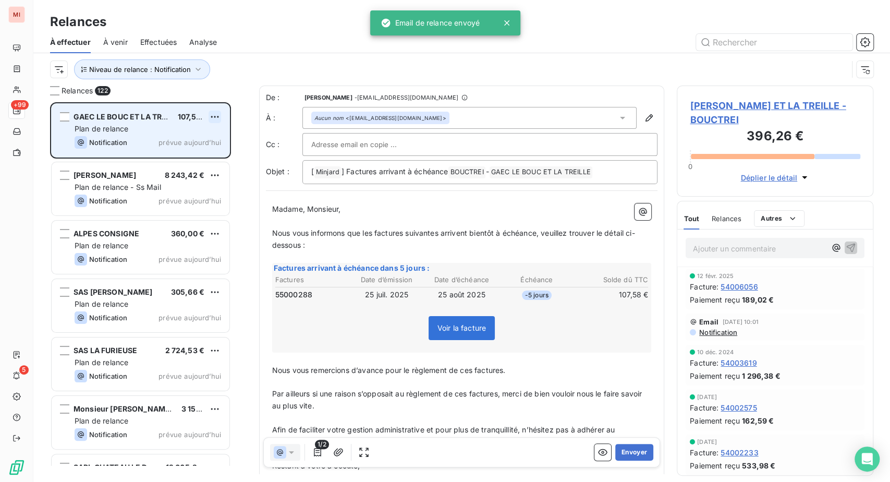
click at [234, 161] on html "MI +99 5 Relances À effectuer À venir Effectuées Analyse Niveau de relance : No…" at bounding box center [445, 241] width 890 height 482
click at [193, 169] on div "Passer cette action" at bounding box center [157, 160] width 93 height 17
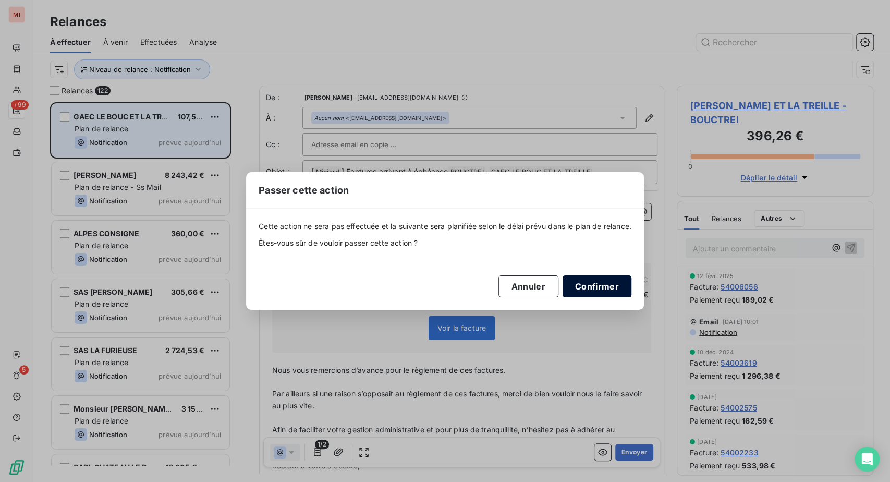
click at [631, 297] on button "Confirmer" at bounding box center [597, 286] width 69 height 22
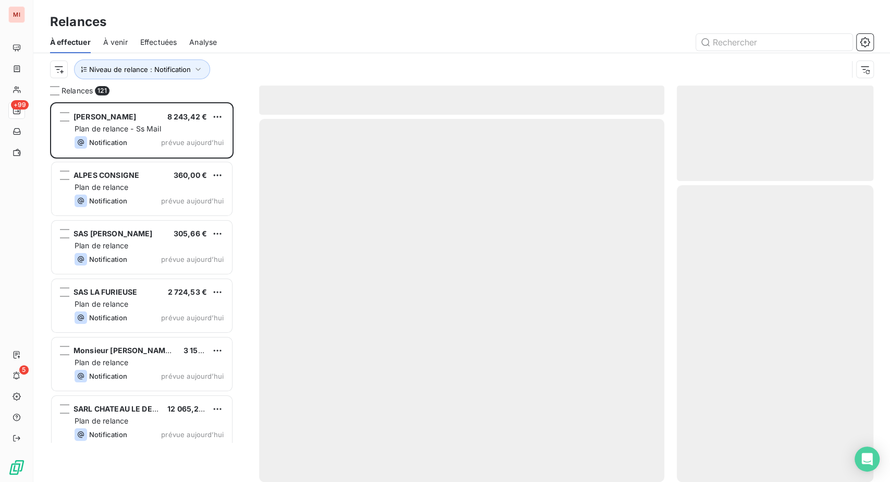
scroll to position [353, 172]
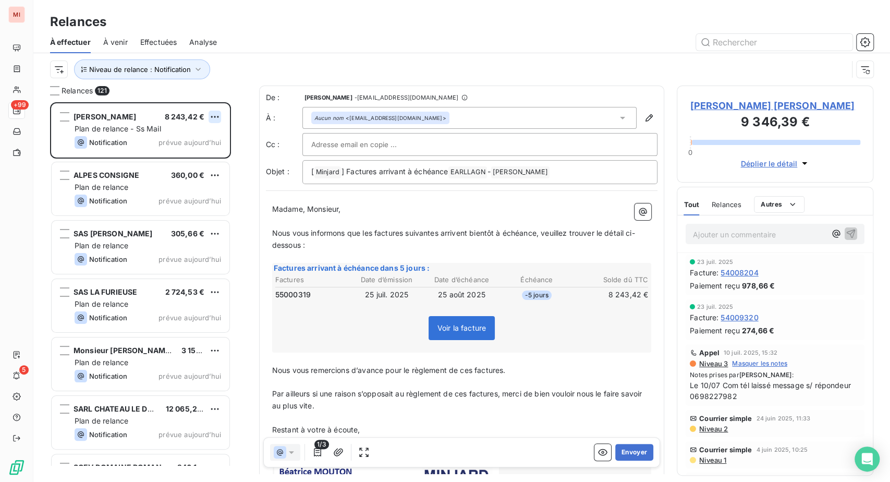
click at [234, 159] on html "MI +99 5 Relances À effectuer À venir Effectuées Analyse Niveau de relance : No…" at bounding box center [445, 241] width 890 height 482
click at [178, 169] on div "Passer cette action" at bounding box center [157, 160] width 93 height 17
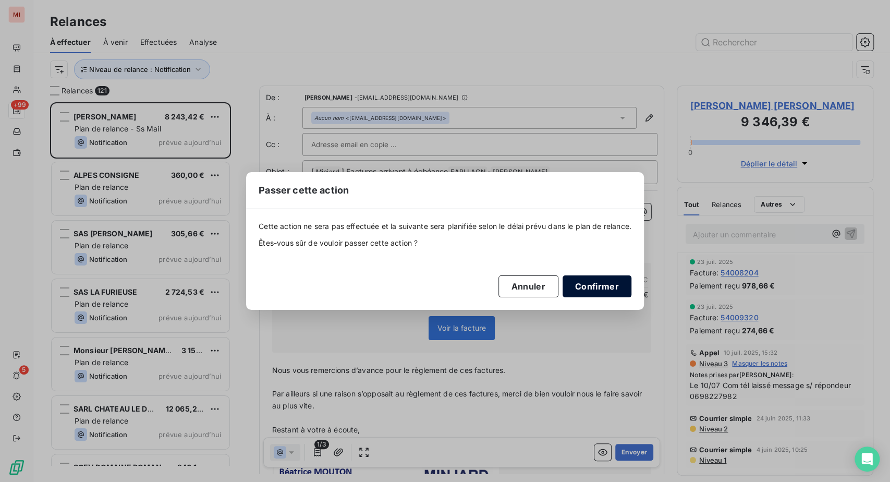
click at [631, 297] on button "Confirmer" at bounding box center [597, 286] width 69 height 22
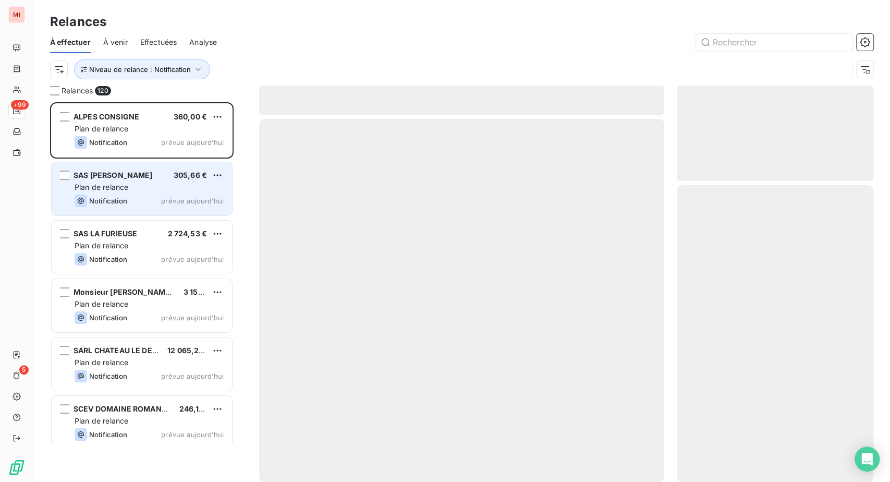
scroll to position [353, 172]
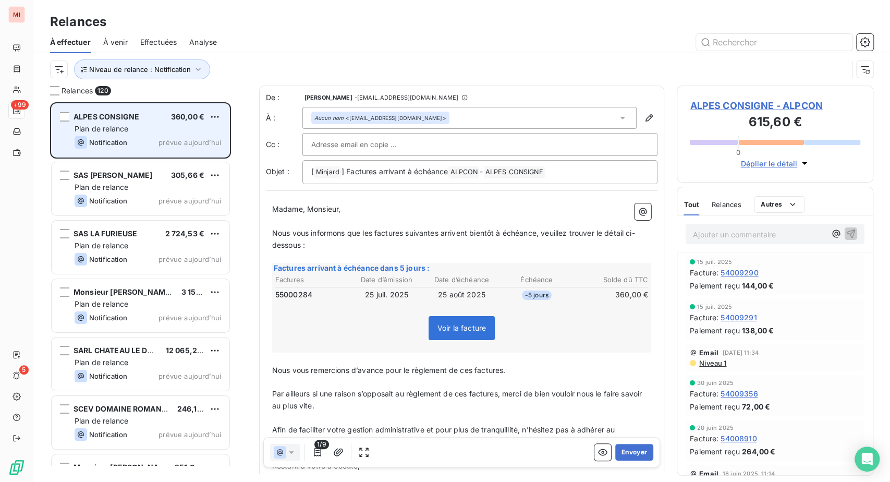
click at [229, 157] on div "ALPES CONSIGNE 360,00 € Plan de relance Notification prévue [DATE]" at bounding box center [141, 130] width 178 height 53
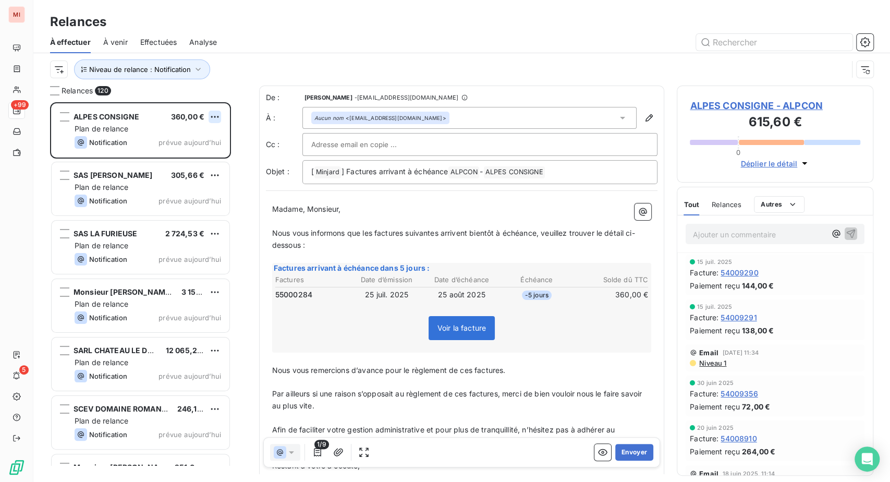
click at [233, 161] on html "MI +99 5 Relances À effectuer À venir Effectuées Analyse Niveau de relance : No…" at bounding box center [445, 241] width 890 height 482
click at [188, 169] on div "Passer cette action" at bounding box center [157, 160] width 93 height 17
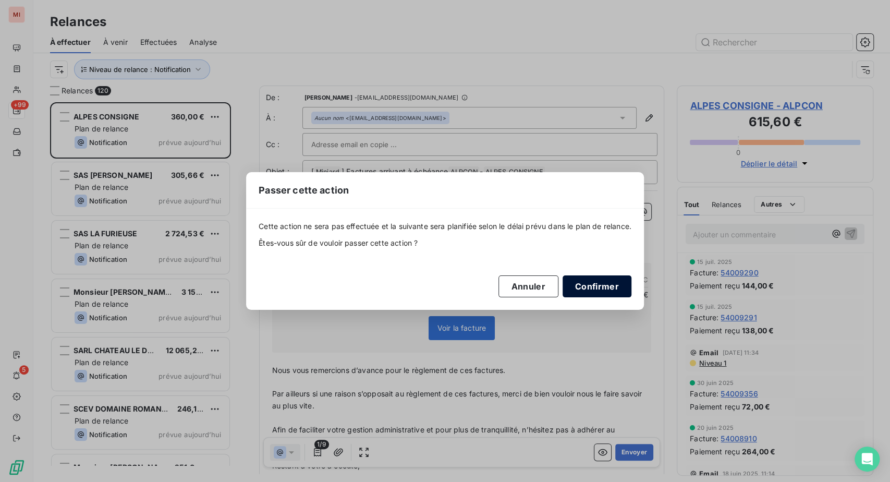
click at [631, 297] on button "Confirmer" at bounding box center [597, 286] width 69 height 22
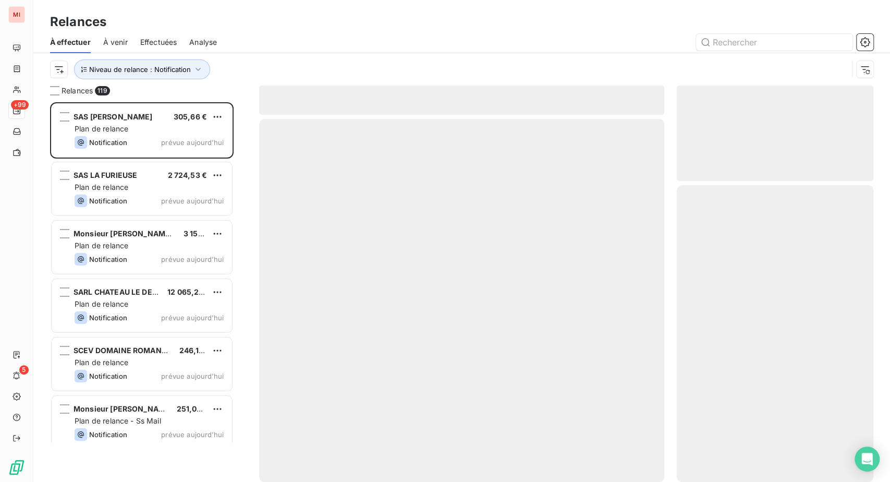
scroll to position [353, 172]
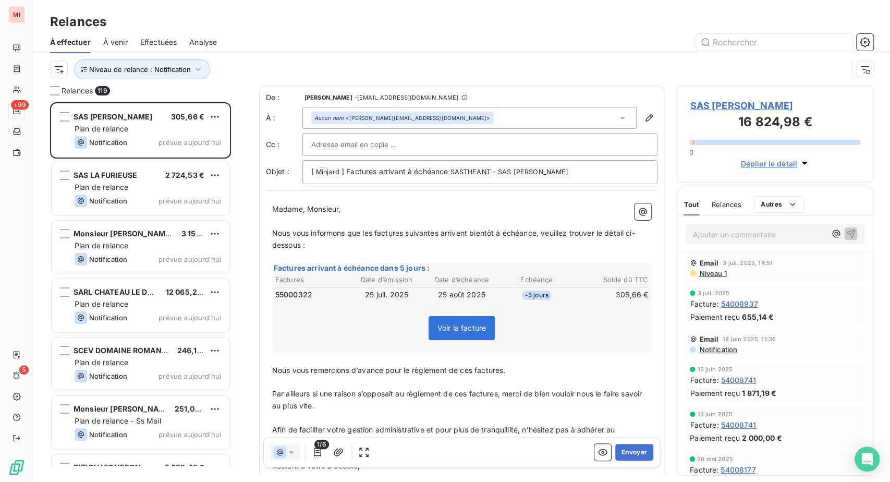
click at [190, 157] on div "SAS [PERSON_NAME] 305,66 € Plan de relance Notification prévue aujourd’hui" at bounding box center [141, 130] width 178 height 53
click at [239, 158] on html "MI +99 5 Relances À effectuer À venir Effectuées Analyse Niveau de relance : No…" at bounding box center [445, 241] width 890 height 482
click at [195, 169] on div "Passer cette action" at bounding box center [157, 160] width 93 height 17
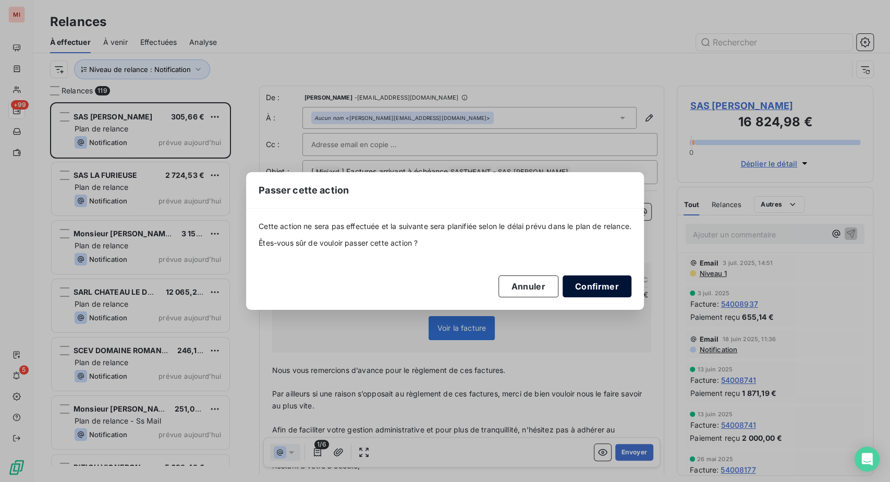
click at [631, 296] on button "Confirmer" at bounding box center [597, 286] width 69 height 22
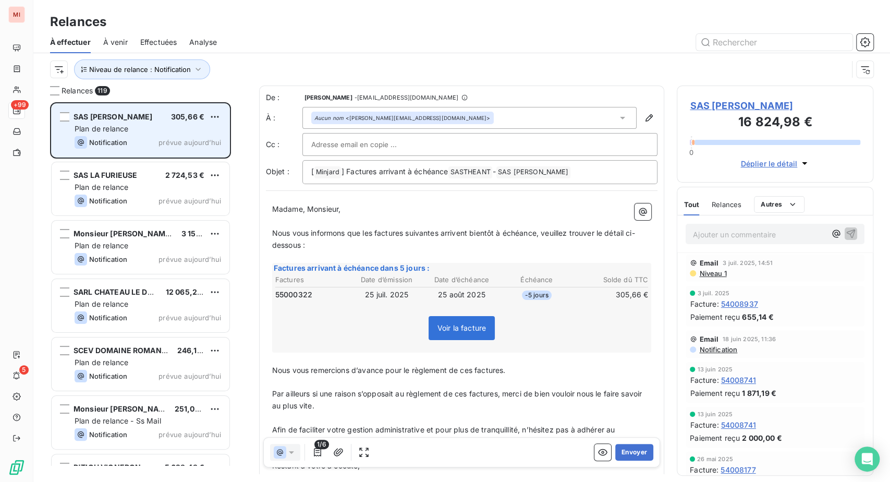
scroll to position [331, 174]
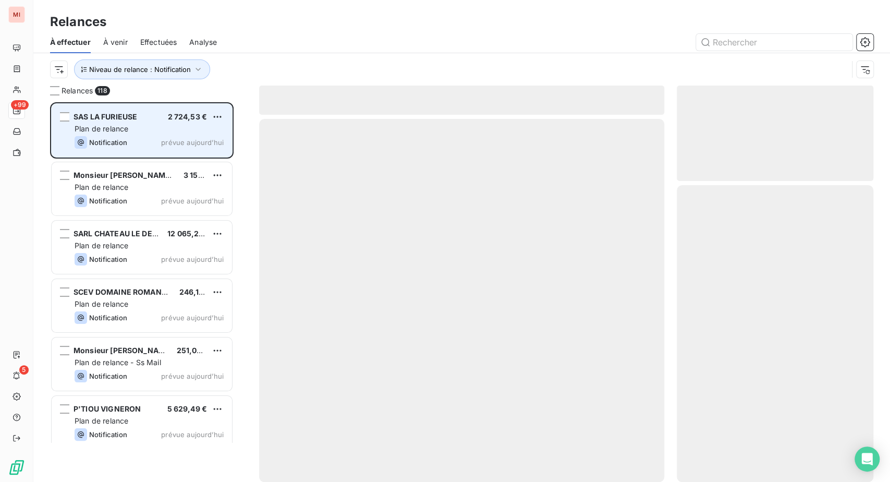
click at [128, 133] on span "Plan de relance" at bounding box center [102, 128] width 54 height 9
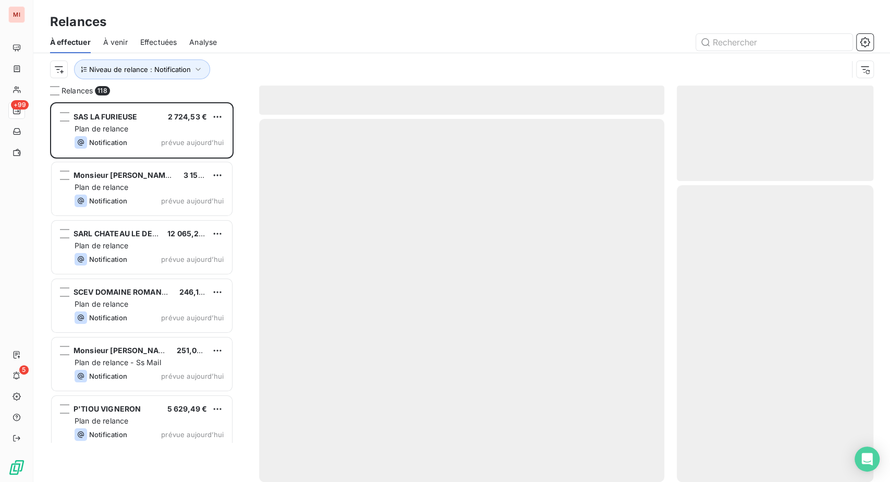
scroll to position [0, 0]
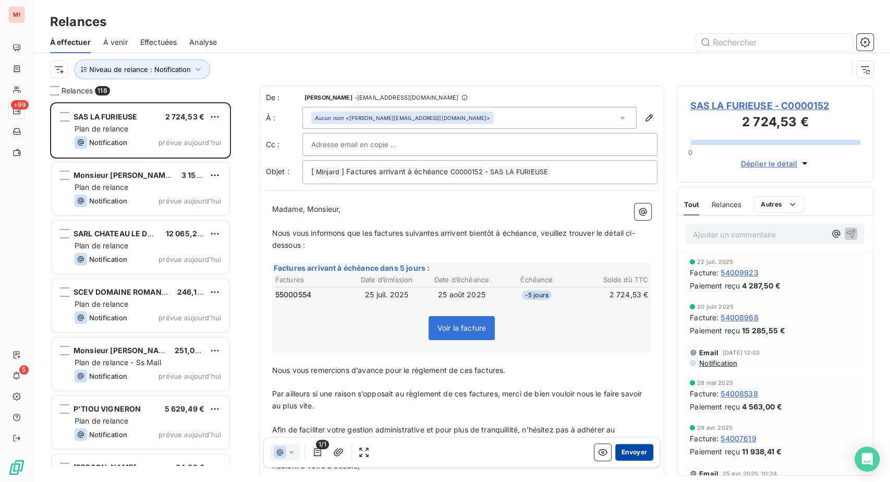
click at [615, 460] on button "Envoyer" at bounding box center [634, 452] width 38 height 17
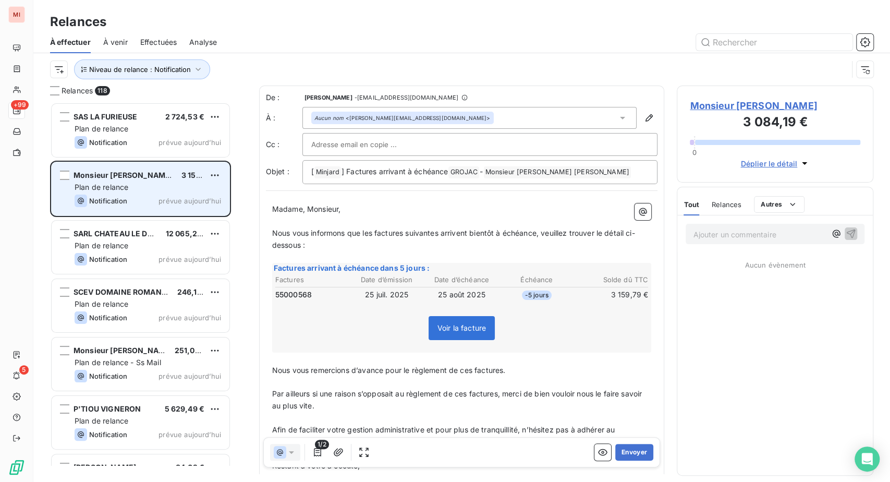
scroll to position [353, 172]
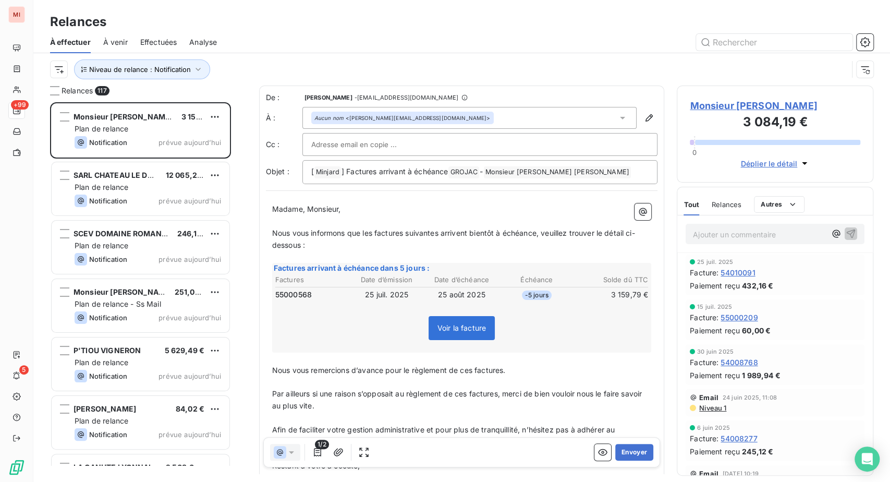
click at [484, 300] on td "25 août 2025" at bounding box center [462, 294] width 74 height 11
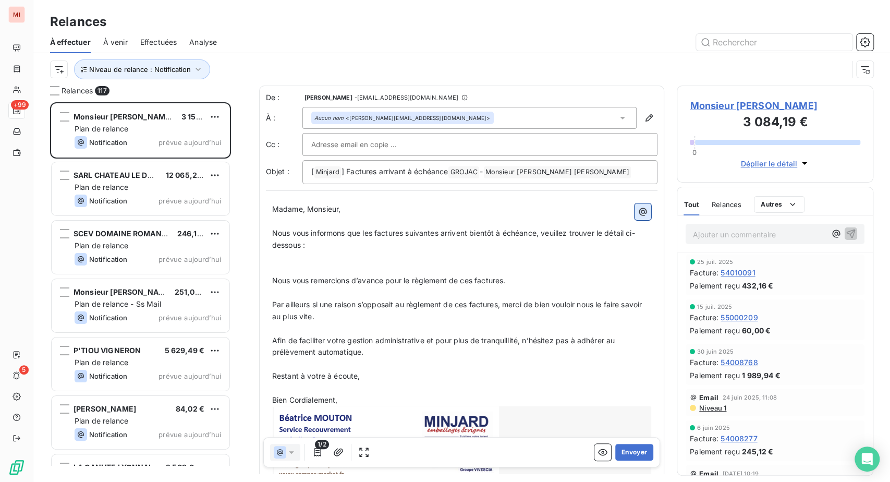
click at [638, 217] on icon "button" at bounding box center [643, 211] width 10 height 10
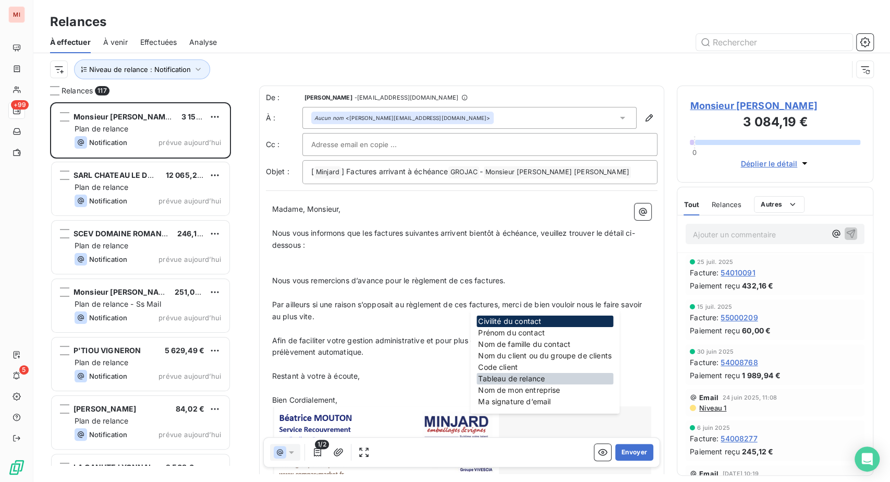
click at [512, 384] on div "Tableau de relance" at bounding box center [544, 378] width 137 height 11
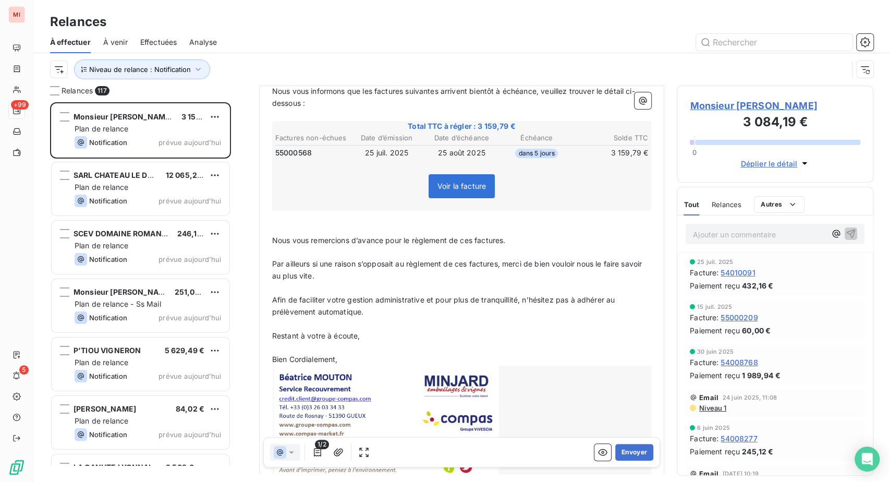
scroll to position [174, 0]
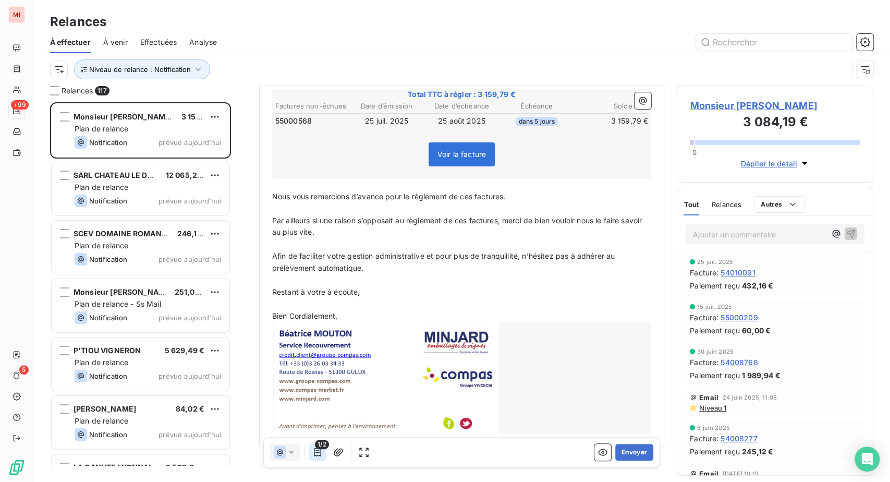
click at [323, 457] on icon "button" at bounding box center [317, 452] width 10 height 10
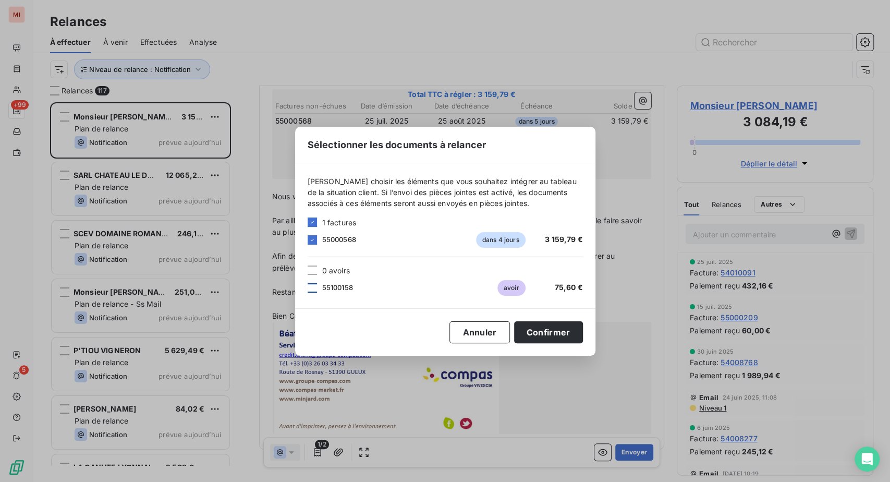
click at [308, 288] on div at bounding box center [312, 287] width 9 height 9
click at [583, 340] on button "Confirmer" at bounding box center [548, 332] width 69 height 22
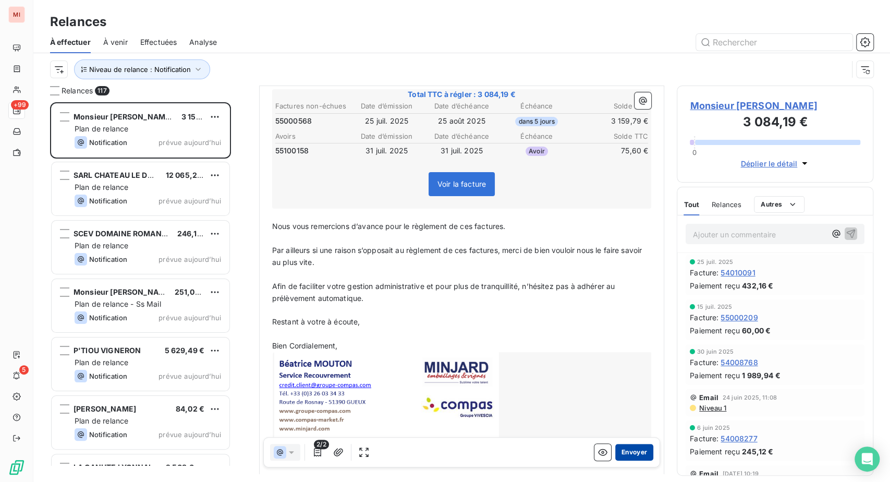
click at [628, 460] on button "Envoyer" at bounding box center [634, 452] width 38 height 17
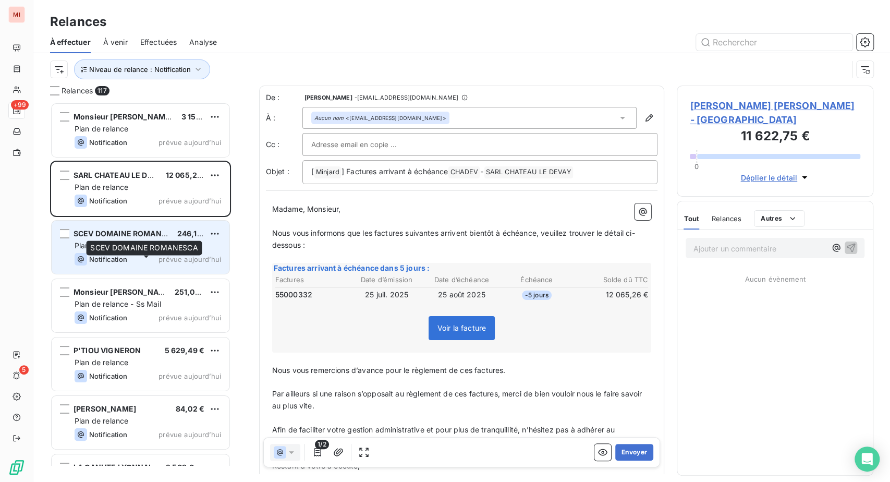
scroll to position [353, 172]
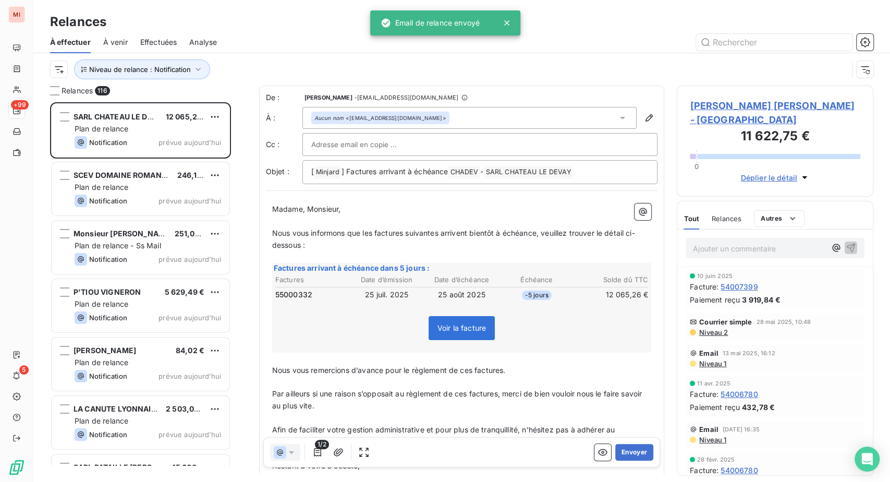
click at [481, 300] on td "25 août 2025" at bounding box center [462, 294] width 74 height 11
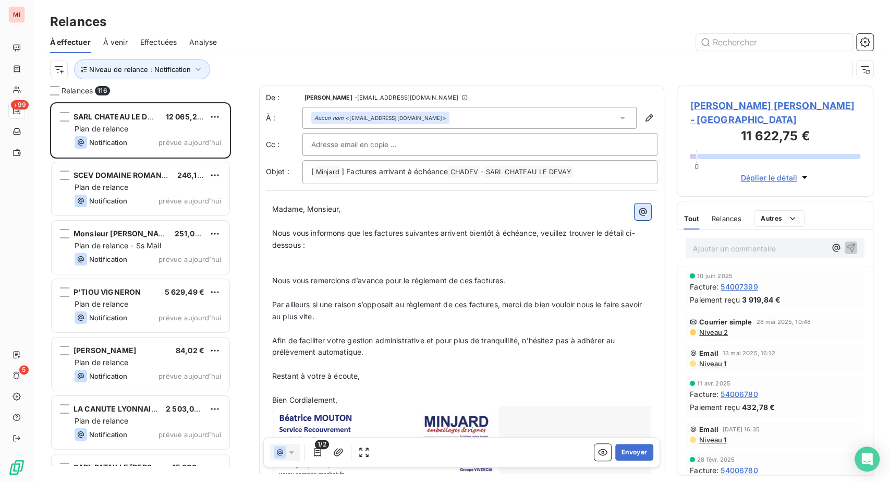
click at [638, 217] on icon "button" at bounding box center [643, 211] width 10 height 10
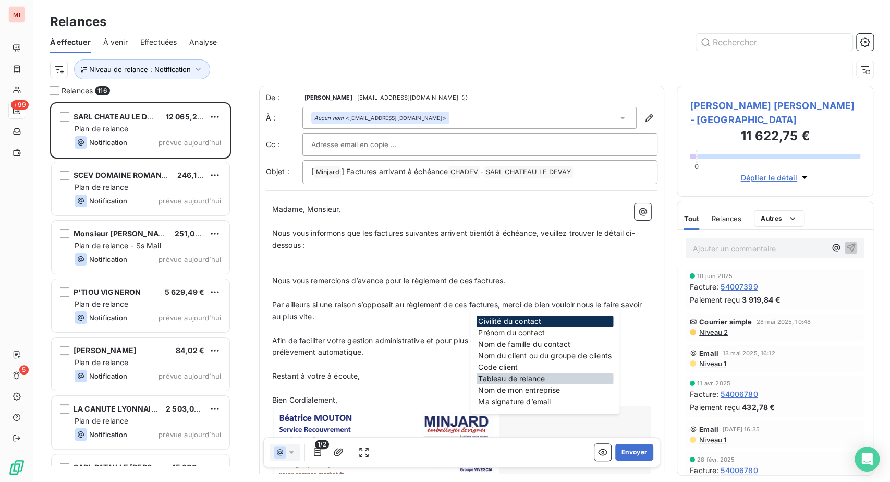
click at [531, 384] on div "Tableau de relance" at bounding box center [544, 378] width 137 height 11
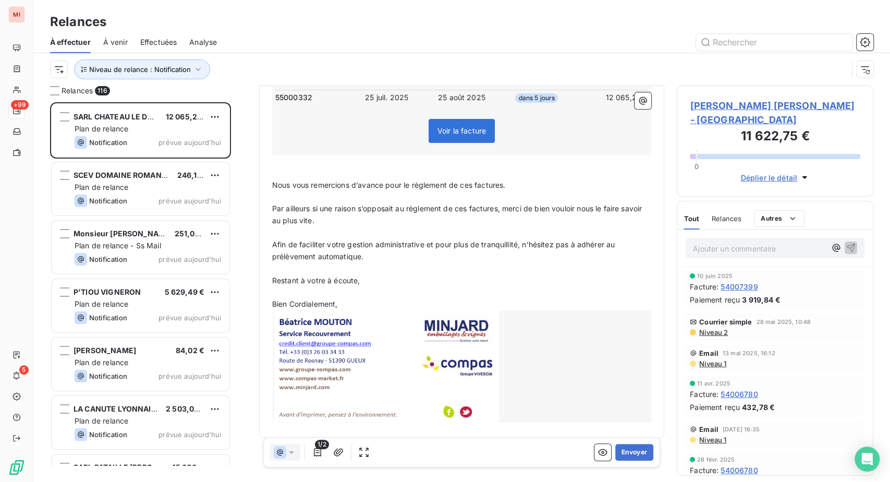
scroll to position [232, 0]
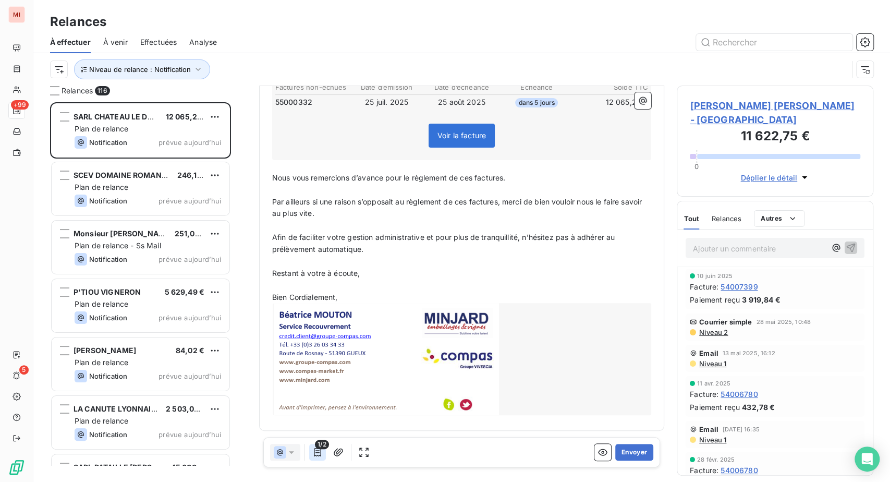
click at [323, 457] on icon "button" at bounding box center [317, 452] width 10 height 10
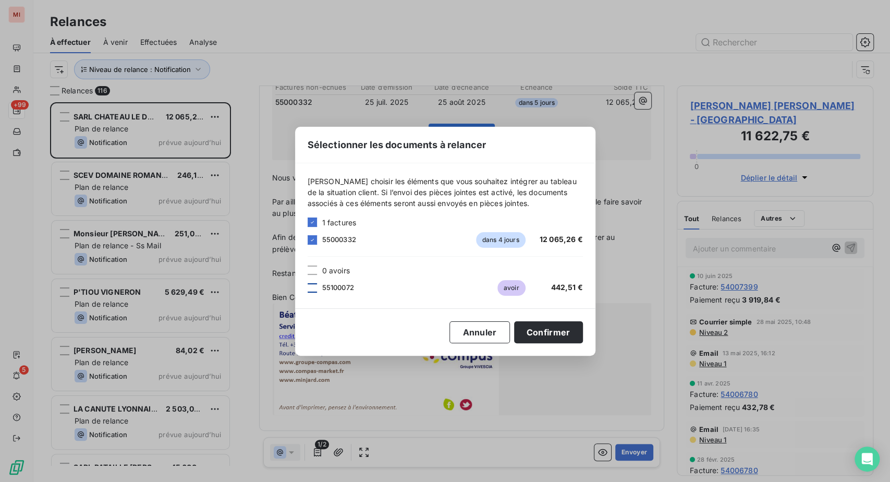
click at [308, 283] on div at bounding box center [312, 287] width 9 height 9
click at [583, 338] on button "Confirmer" at bounding box center [548, 332] width 69 height 22
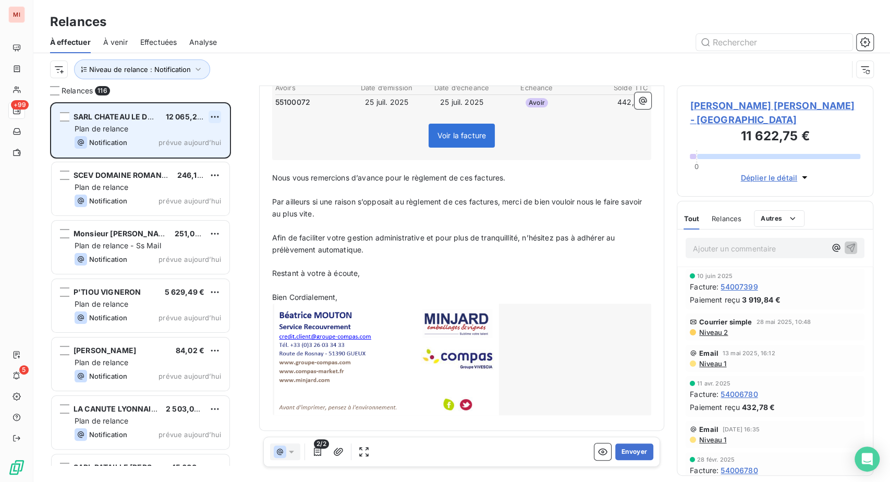
click at [234, 159] on html "MI +99 5 Relances À effectuer À venir Effectuées Analyse Niveau de relance : No…" at bounding box center [445, 241] width 890 height 482
click at [188, 169] on div "Passer cette action" at bounding box center [157, 160] width 93 height 17
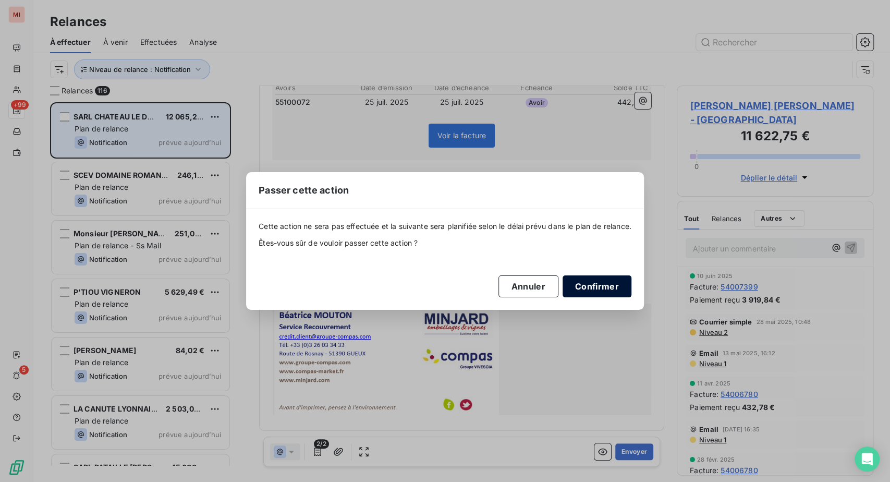
click at [631, 297] on button "Confirmer" at bounding box center [597, 286] width 69 height 22
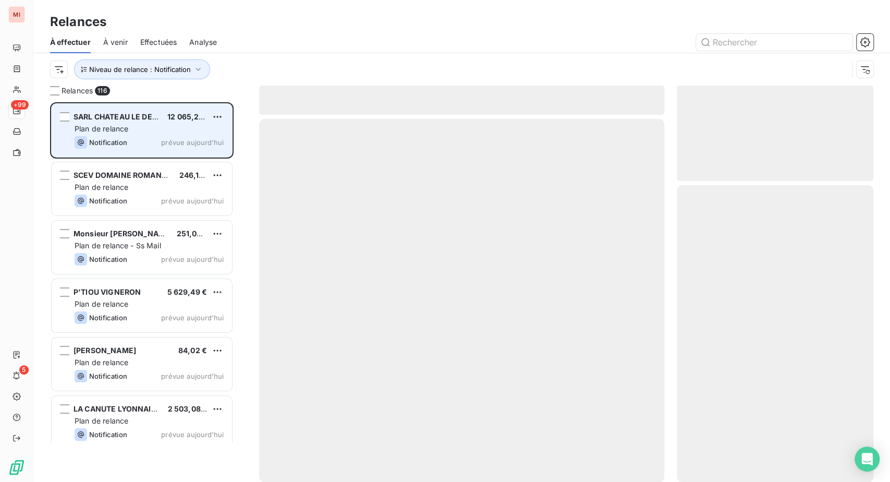
scroll to position [353, 172]
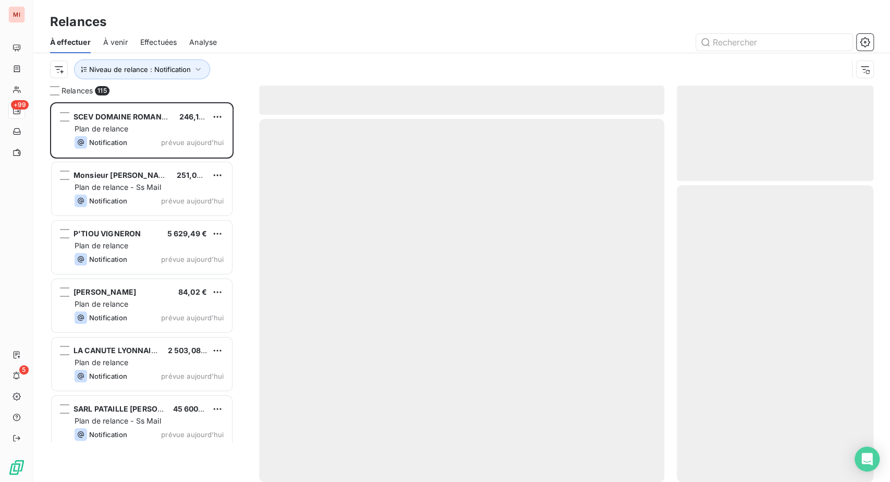
scroll to position [353, 172]
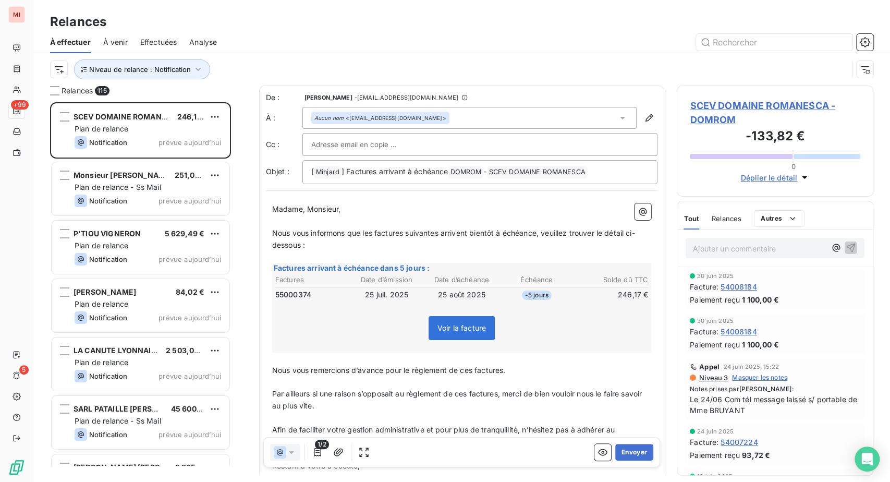
click at [128, 133] on span "Plan de relance" at bounding box center [102, 128] width 54 height 9
click at [234, 159] on html "MI +99 5 Relances À effectuer À venir Effectuées Analyse Niveau de relance : No…" at bounding box center [445, 241] width 890 height 482
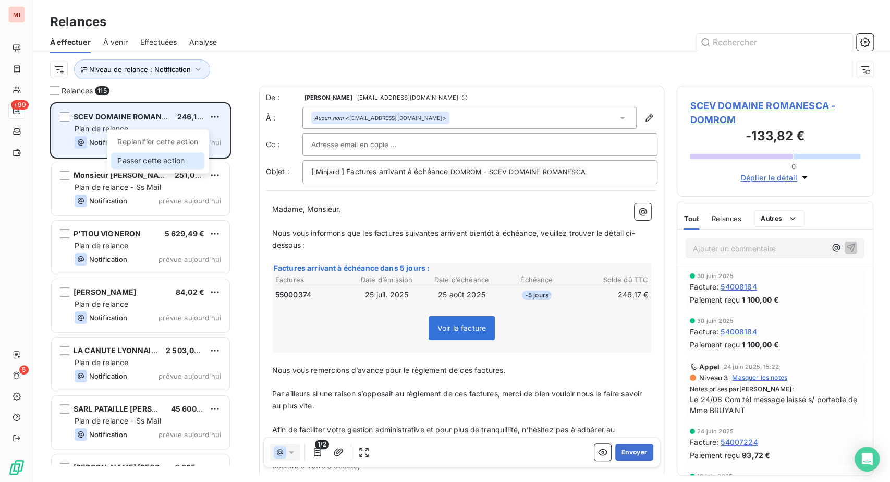
click at [196, 169] on div "Passer cette action" at bounding box center [157, 160] width 93 height 17
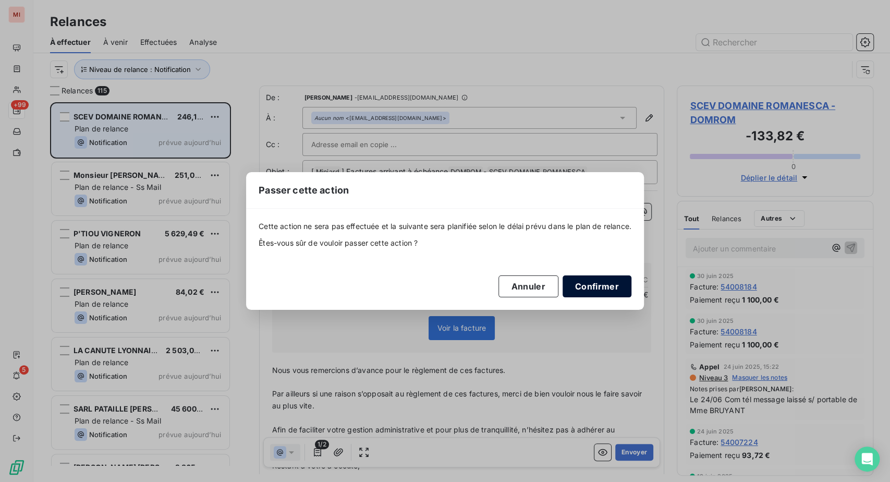
click at [631, 297] on button "Confirmer" at bounding box center [597, 286] width 69 height 22
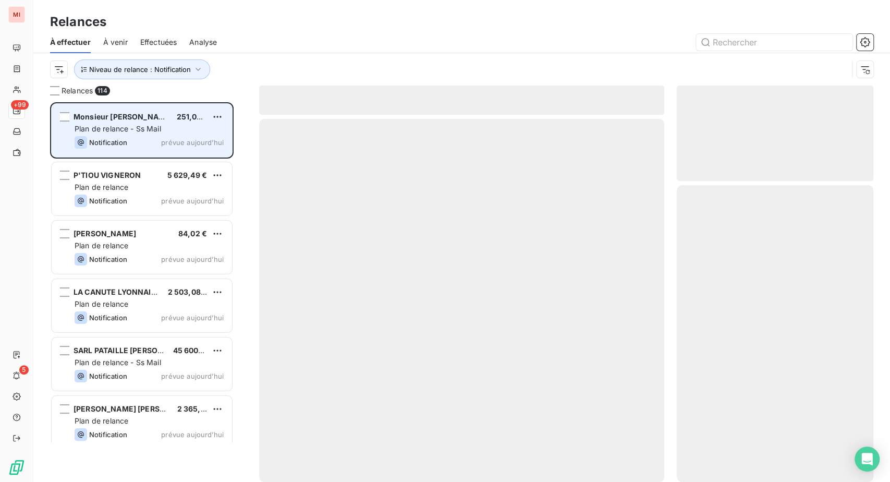
scroll to position [353, 172]
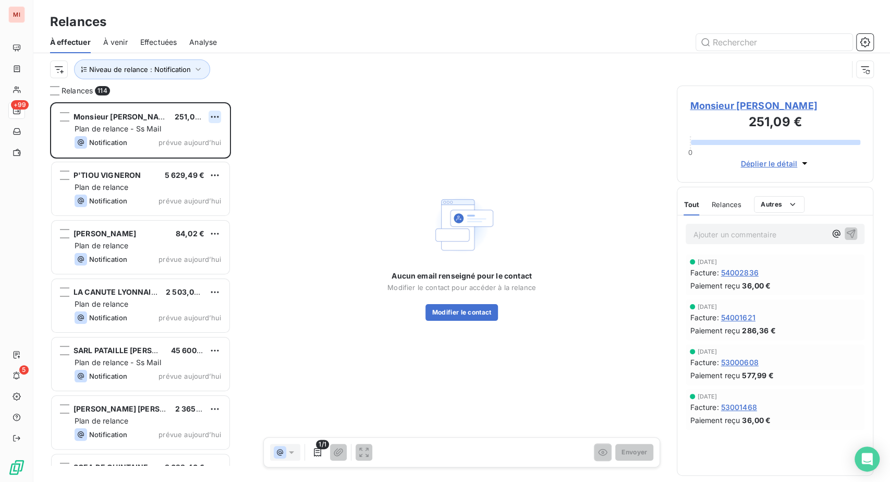
click at [230, 163] on html "MI +99 5 Relances À effectuer À venir Effectuées Analyse Niveau de relance : No…" at bounding box center [445, 241] width 890 height 482
click at [191, 169] on div "Passer cette action" at bounding box center [157, 160] width 93 height 17
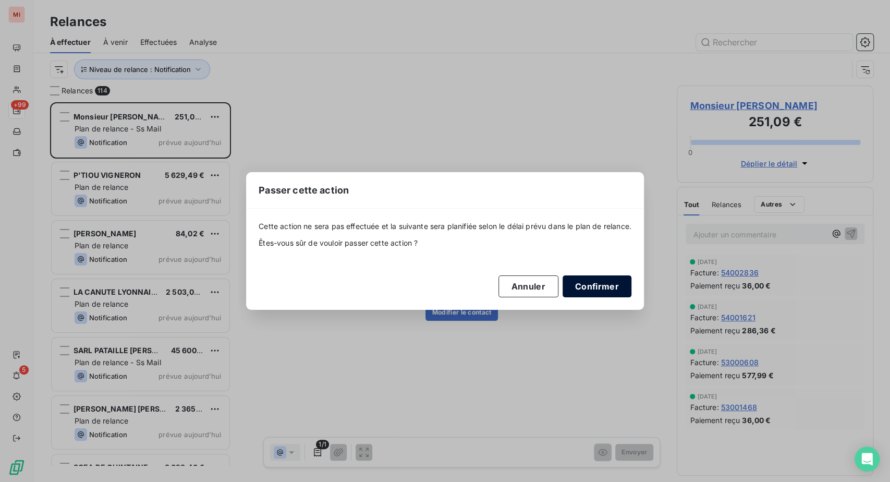
click at [631, 293] on button "Confirmer" at bounding box center [597, 286] width 69 height 22
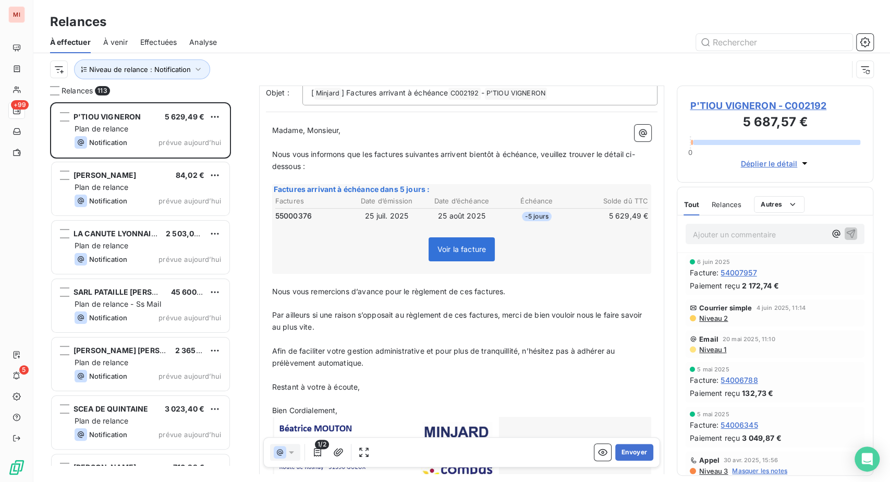
scroll to position [116, 0]
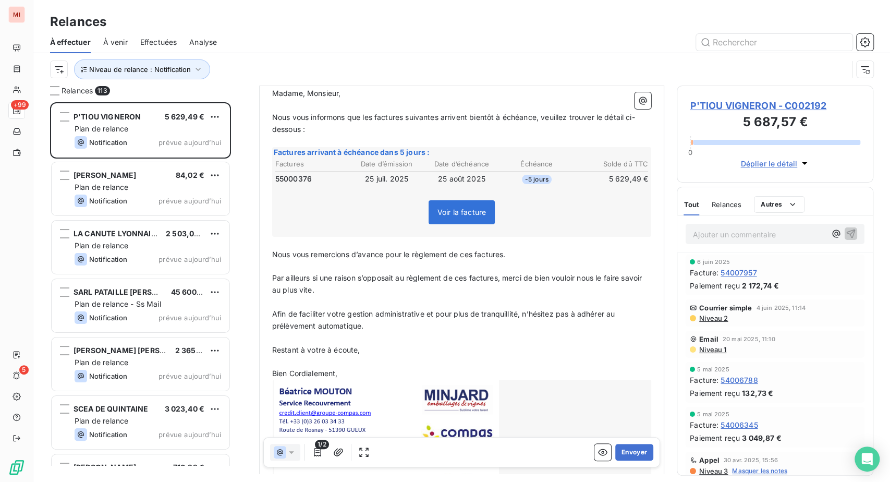
click at [412, 185] on td "25 juil. 2025" at bounding box center [387, 178] width 74 height 11
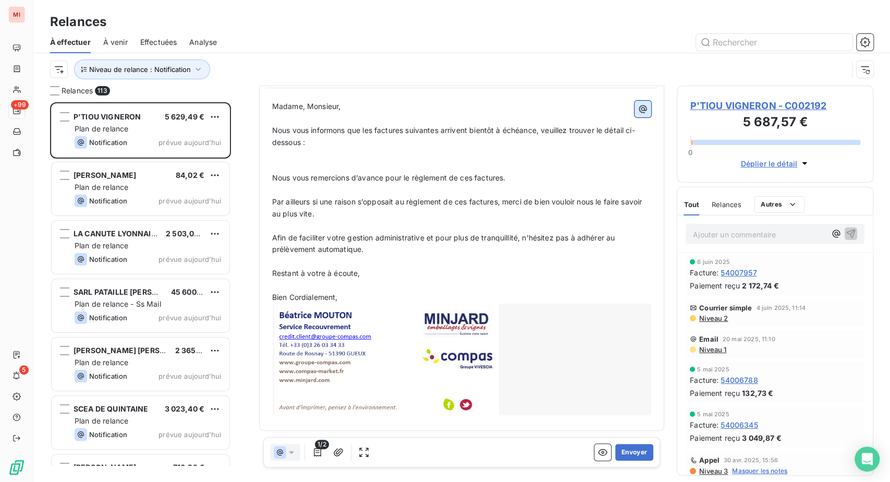
click at [639, 113] on icon "button" at bounding box center [643, 109] width 8 height 8
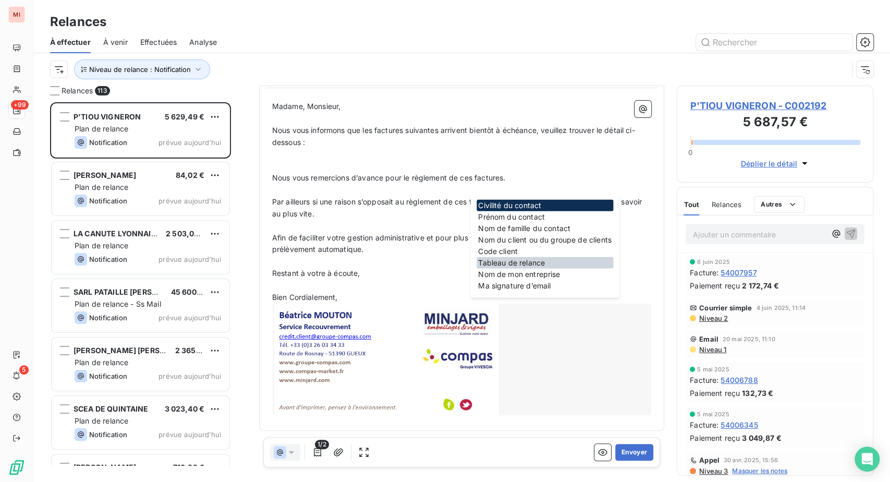
click at [543, 268] on div "Tableau de relance" at bounding box center [544, 262] width 137 height 11
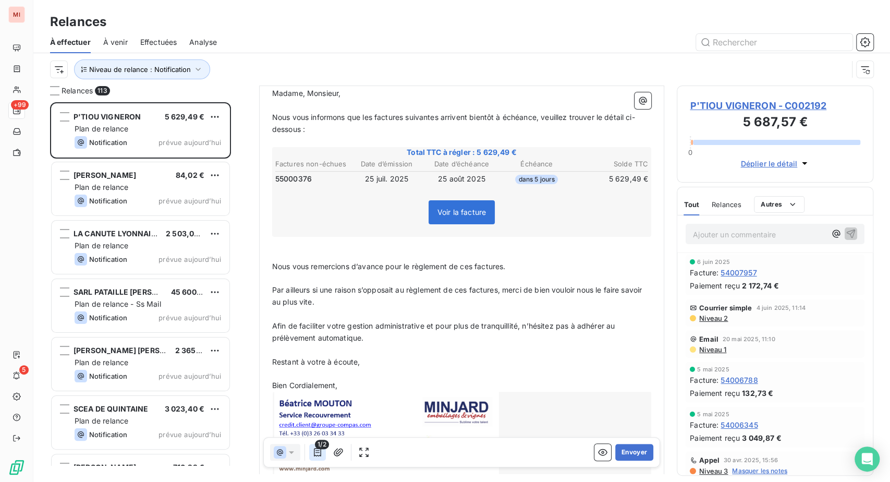
click at [323, 457] on icon "button" at bounding box center [317, 452] width 10 height 10
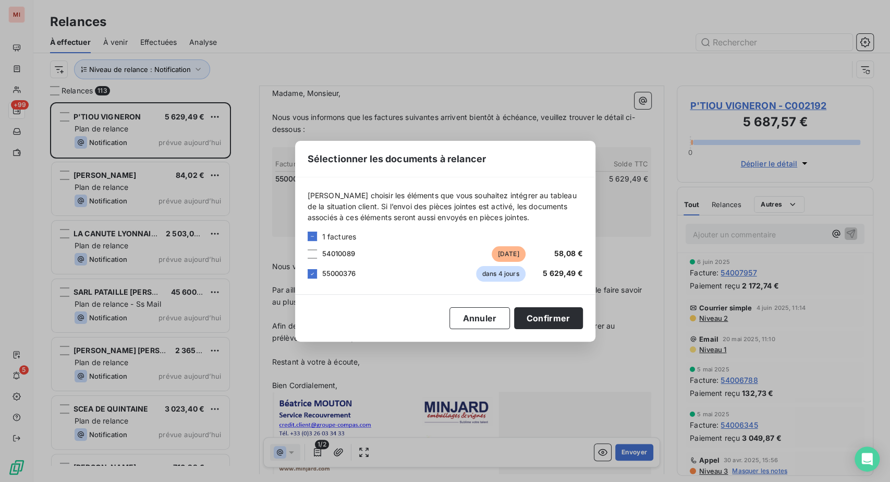
drag, startPoint x: 242, startPoint y: 242, endPoint x: 265, endPoint y: 247, distance: 22.9
click at [308, 249] on div at bounding box center [312, 253] width 9 height 9
click at [583, 322] on button "Confirmer" at bounding box center [548, 318] width 69 height 22
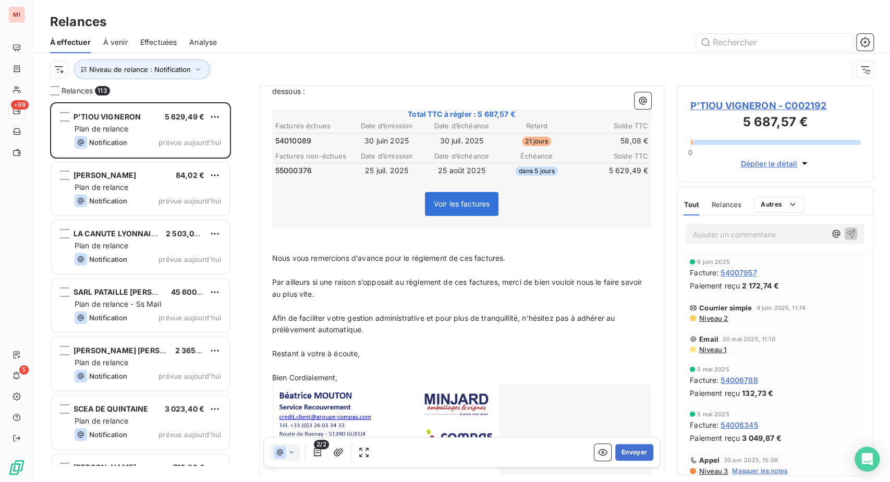
scroll to position [174, 0]
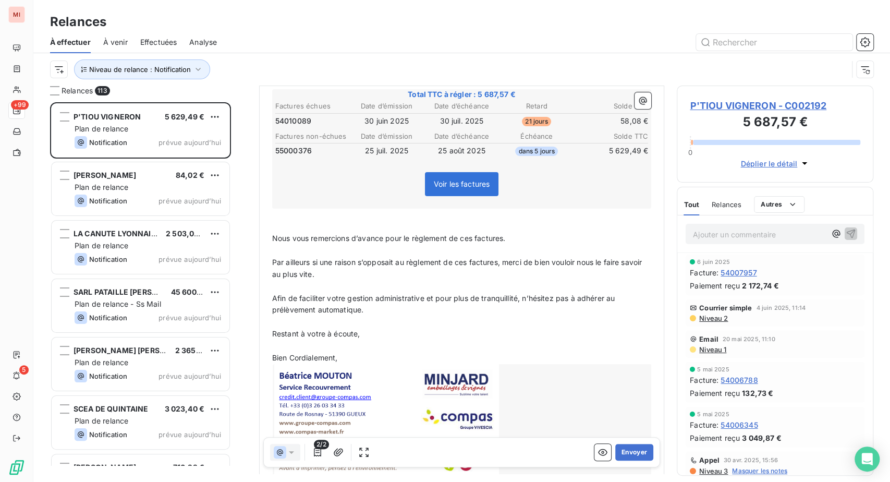
click at [304, 221] on p "﻿" at bounding box center [462, 215] width 380 height 12
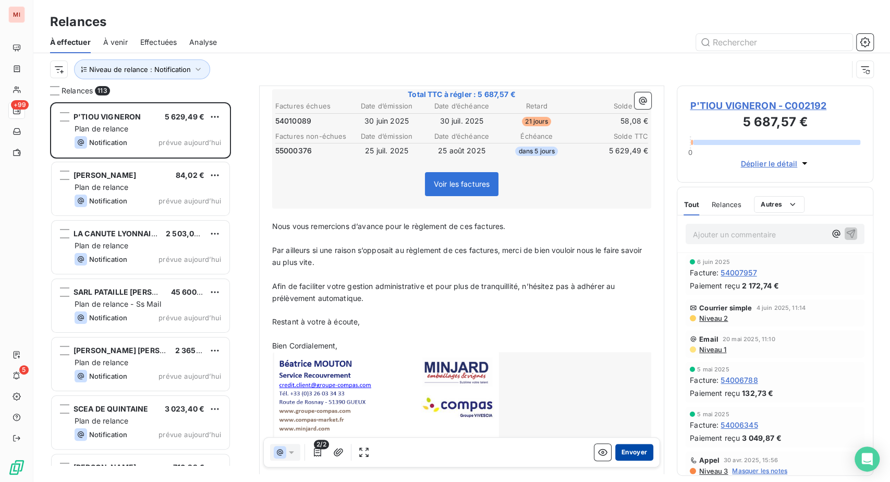
click at [615, 460] on button "Envoyer" at bounding box center [634, 452] width 38 height 17
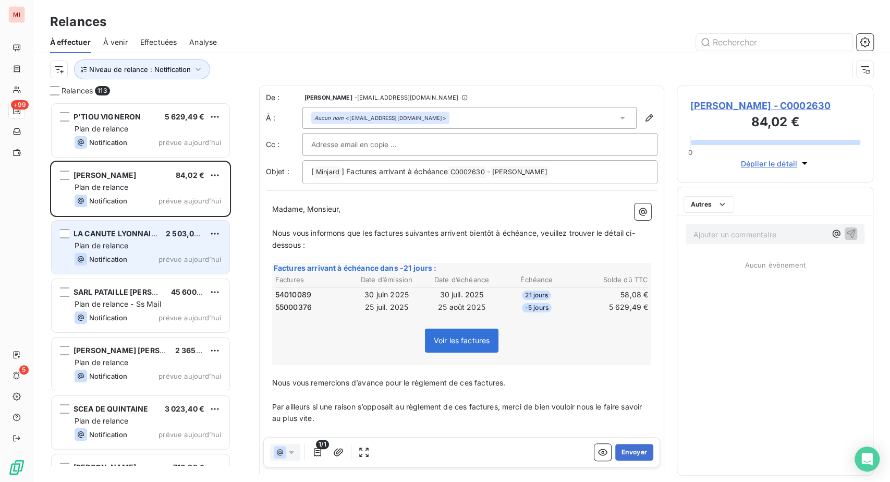
scroll to position [353, 172]
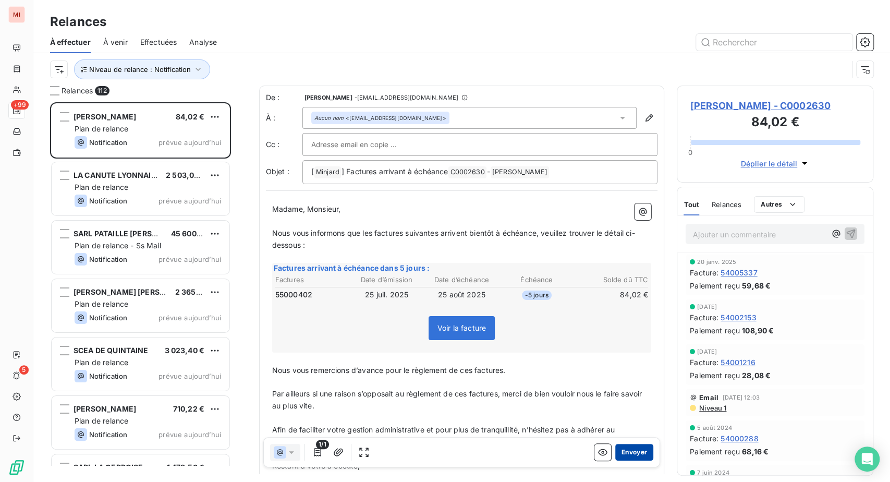
click at [619, 460] on button "Envoyer" at bounding box center [634, 452] width 38 height 17
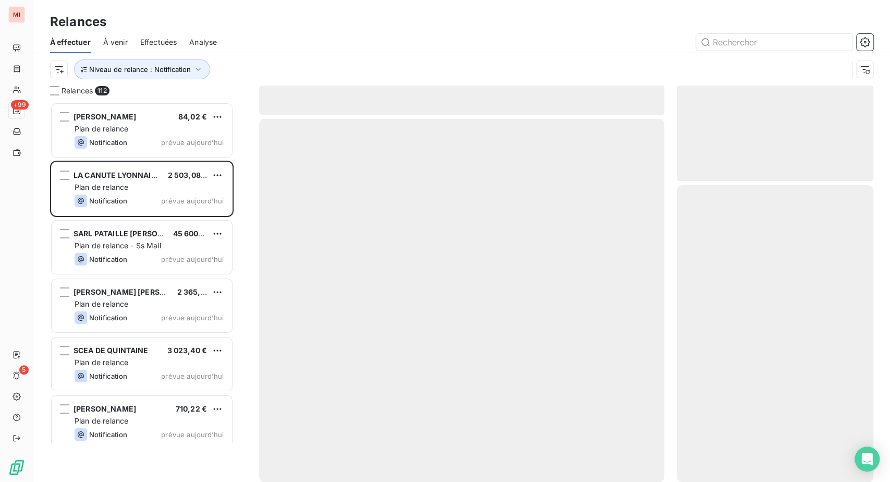
scroll to position [353, 172]
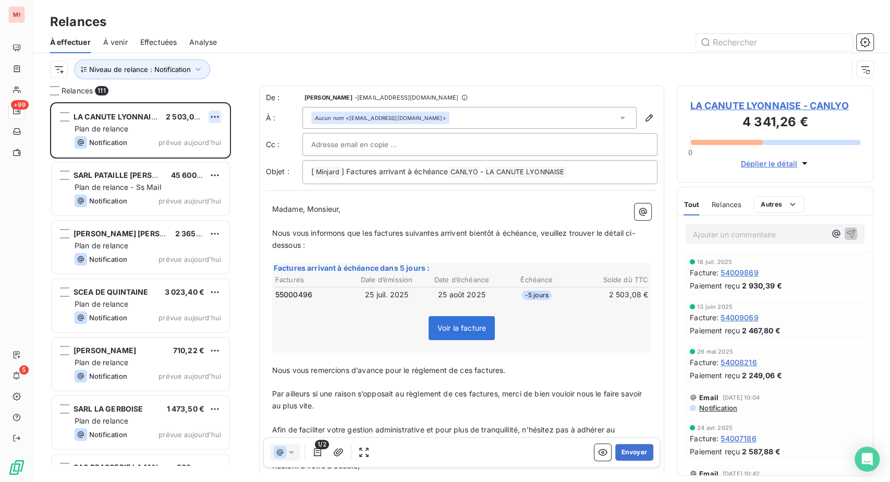
click at [230, 165] on html "MI +99 5 Relances À effectuer À venir Effectuées Analyse Niveau de relance : No…" at bounding box center [445, 241] width 890 height 482
click at [182, 169] on div "Passer cette action" at bounding box center [157, 160] width 93 height 17
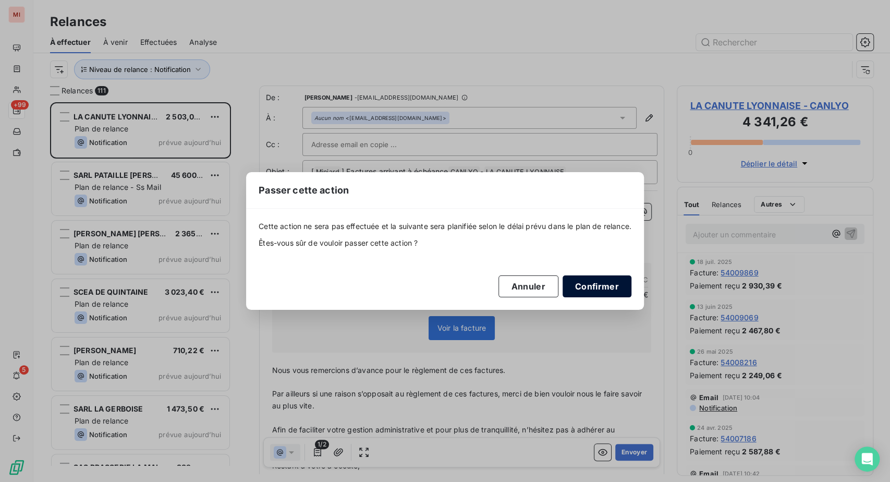
click at [631, 297] on button "Confirmer" at bounding box center [597, 286] width 69 height 22
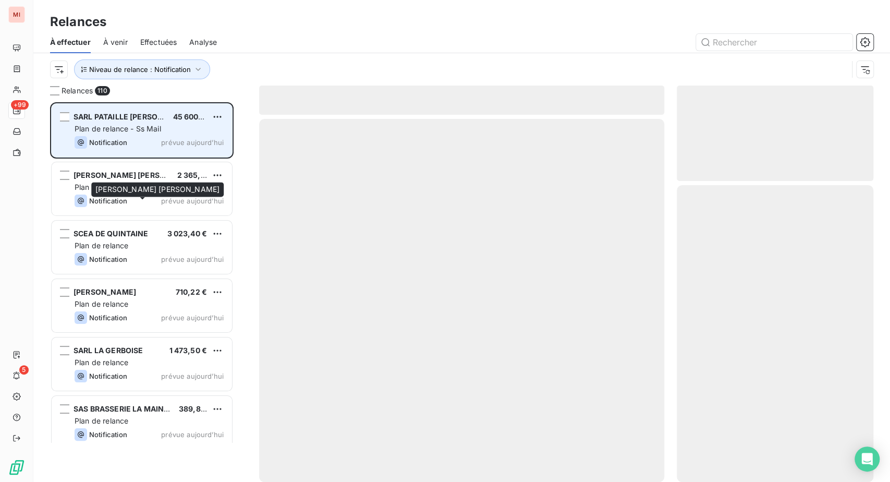
scroll to position [353, 172]
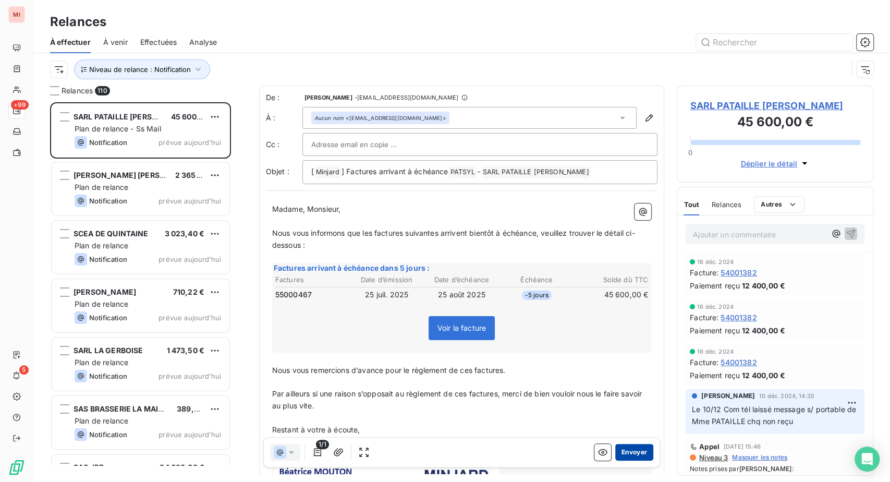
click at [615, 460] on button "Envoyer" at bounding box center [634, 452] width 38 height 17
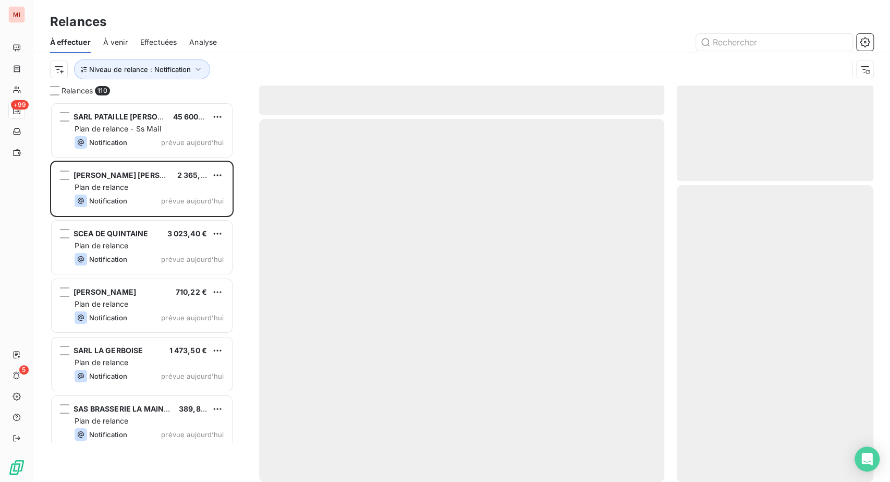
scroll to position [353, 172]
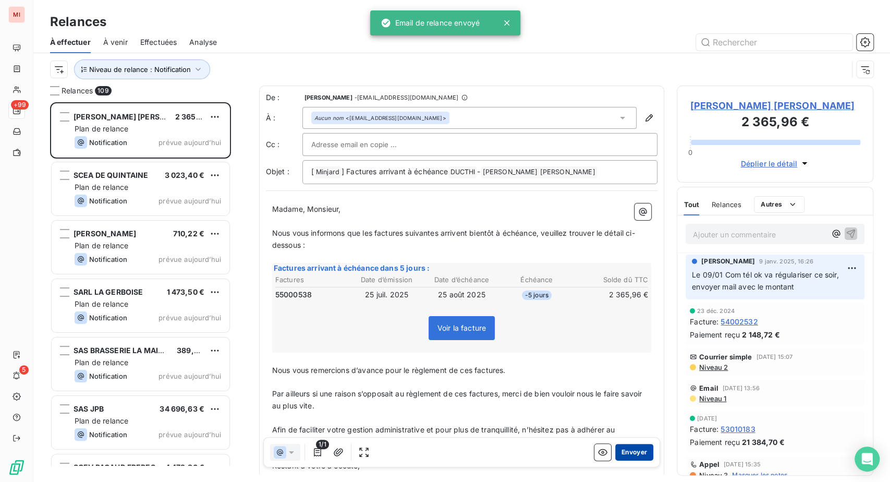
click at [615, 460] on button "Envoyer" at bounding box center [634, 452] width 38 height 17
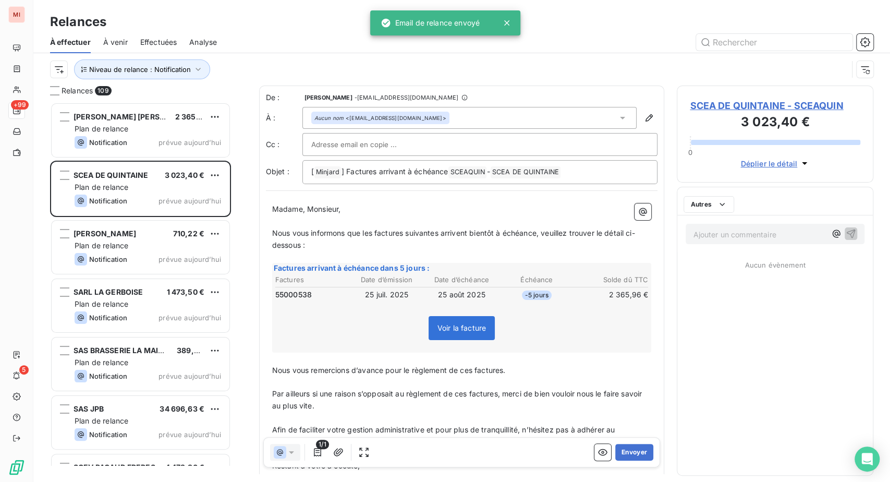
scroll to position [353, 172]
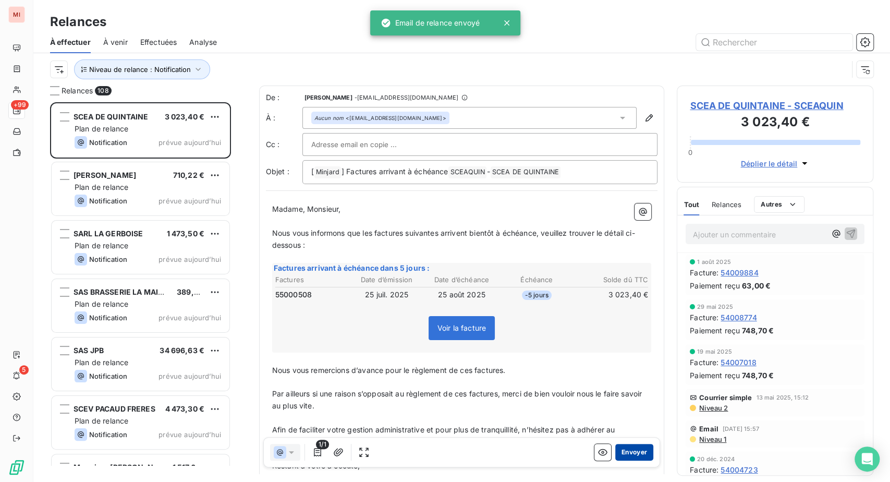
click at [615, 460] on button "Envoyer" at bounding box center [634, 452] width 38 height 17
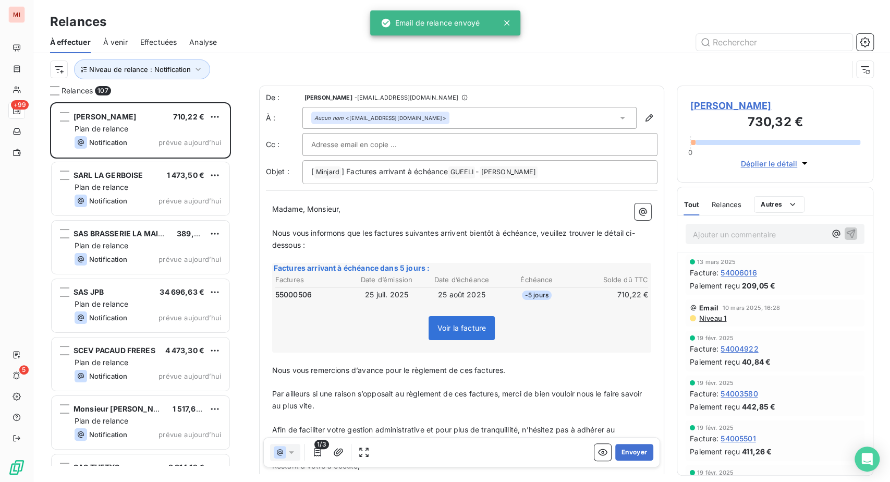
scroll to position [22, 0]
click at [522, 288] on td at bounding box center [462, 287] width 374 height 2
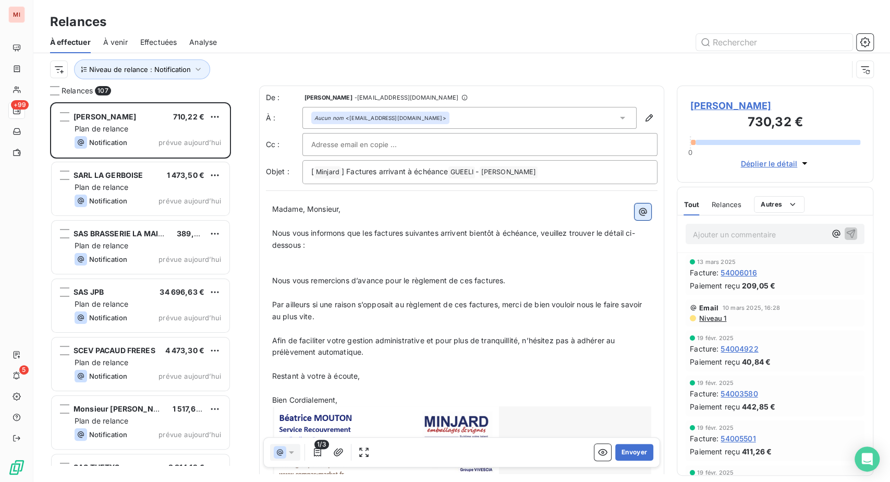
click at [638, 217] on icon "button" at bounding box center [643, 211] width 10 height 10
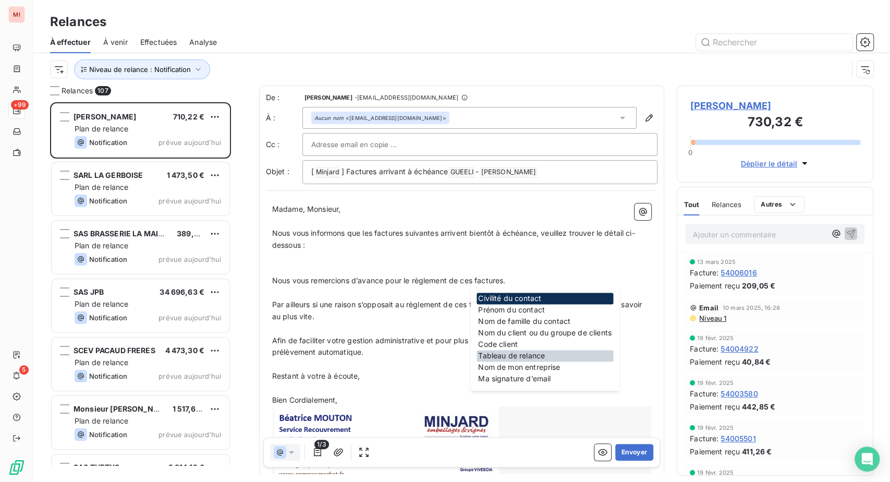
click at [527, 361] on div "Tableau de relance" at bounding box center [544, 355] width 137 height 11
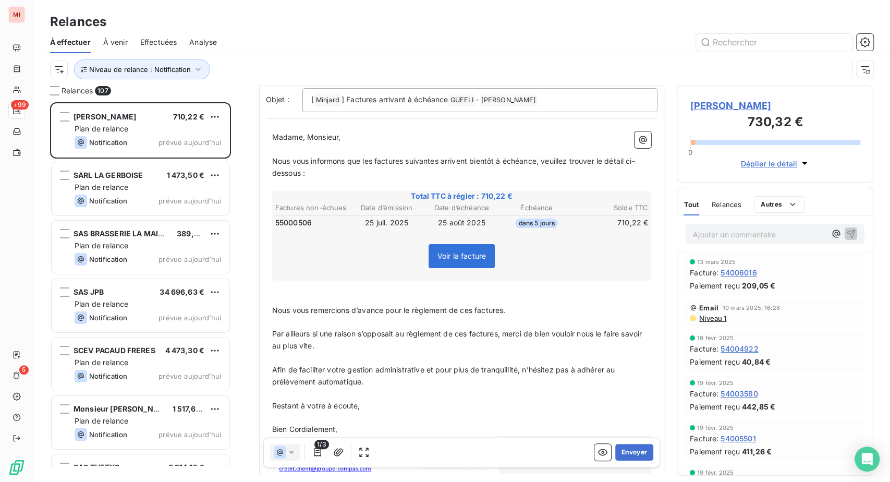
scroll to position [117, 0]
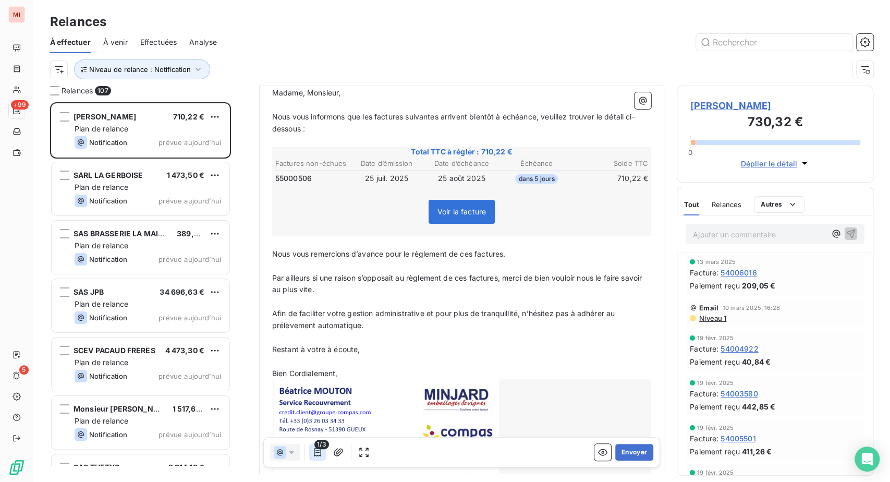
click at [321, 456] on icon "button" at bounding box center [317, 452] width 7 height 8
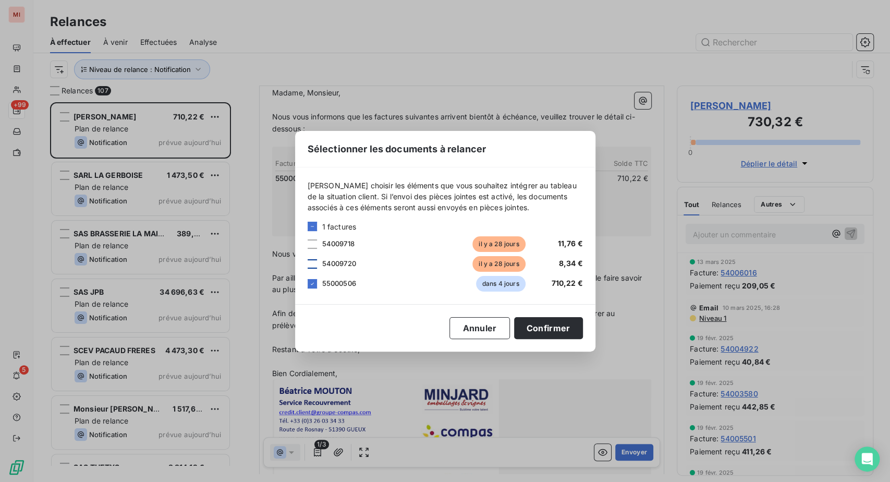
click at [308, 259] on div at bounding box center [312, 263] width 9 height 9
click at [583, 334] on button "Confirmer" at bounding box center [548, 328] width 69 height 22
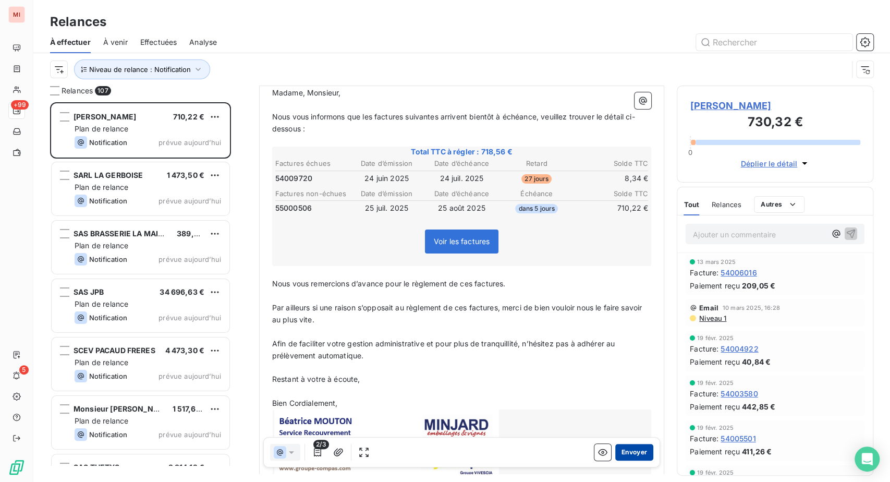
click at [617, 455] on button "Envoyer" at bounding box center [634, 452] width 38 height 17
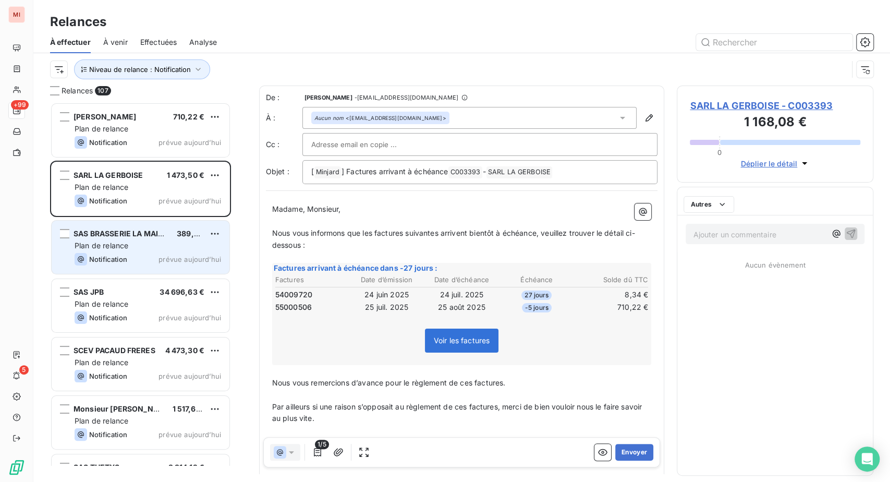
scroll to position [353, 172]
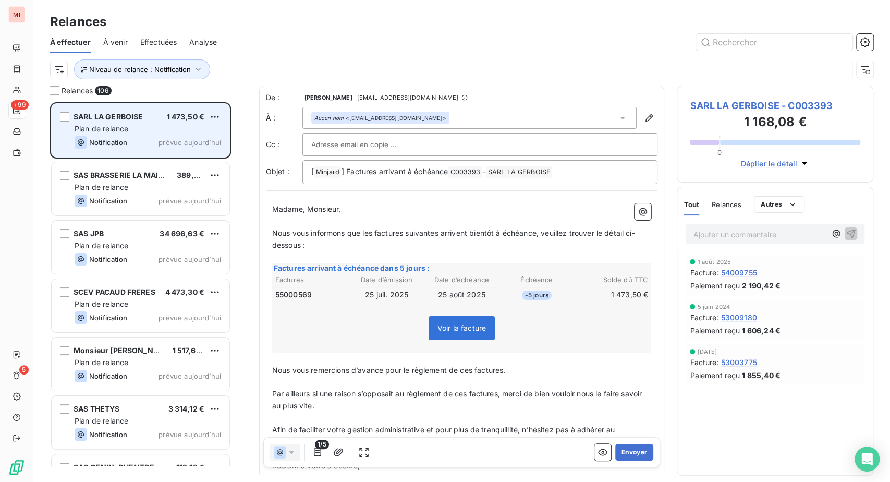
click at [128, 133] on span "Plan de relance" at bounding box center [102, 128] width 54 height 9
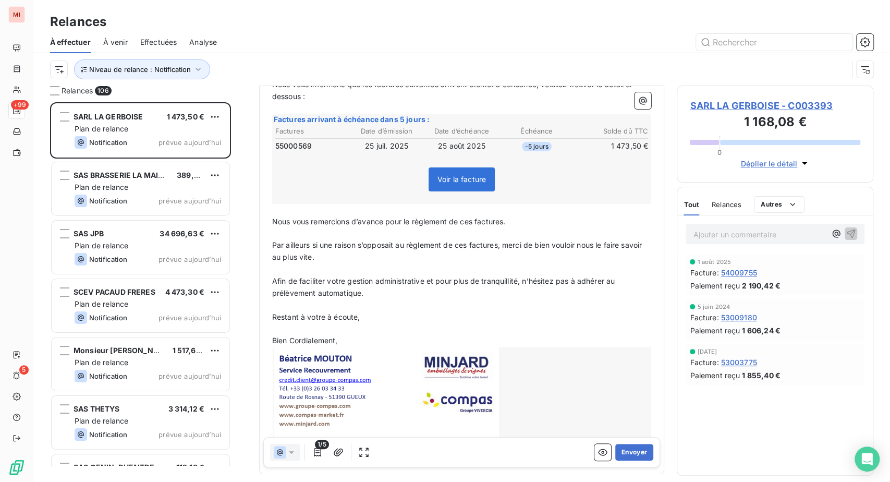
scroll to position [232, 0]
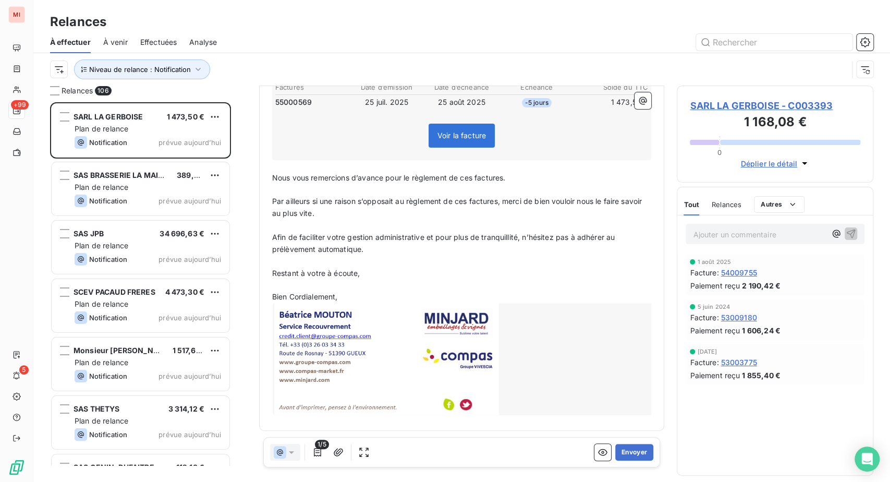
click at [385, 160] on div "Voir la facture" at bounding box center [462, 137] width 376 height 45
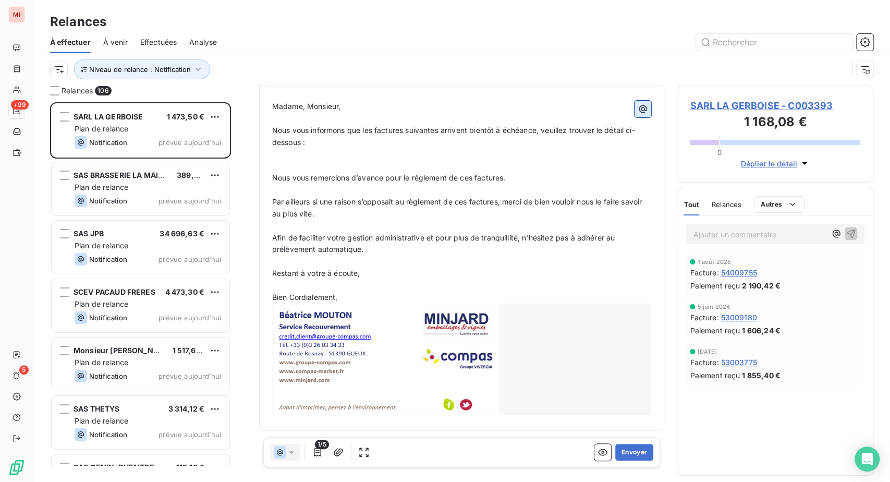
click at [638, 114] on icon "button" at bounding box center [643, 109] width 10 height 10
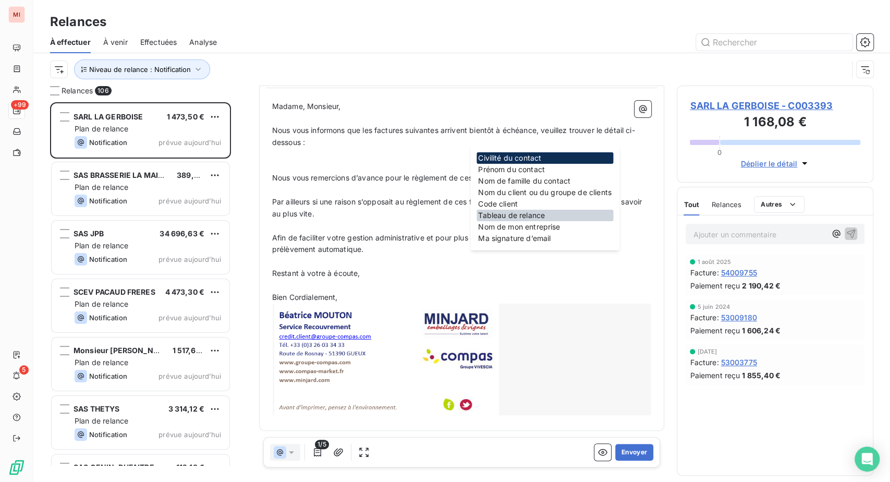
click at [526, 221] on div "Tableau de relance" at bounding box center [544, 215] width 137 height 11
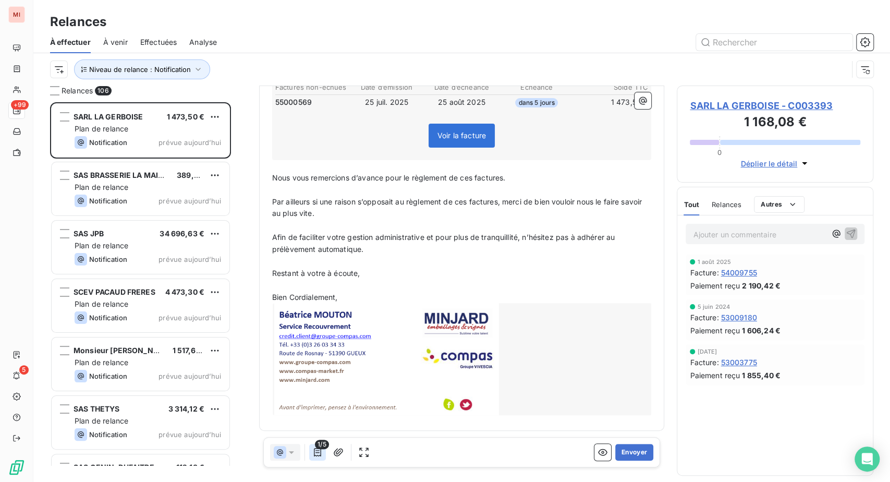
click at [323, 457] on icon "button" at bounding box center [317, 452] width 10 height 10
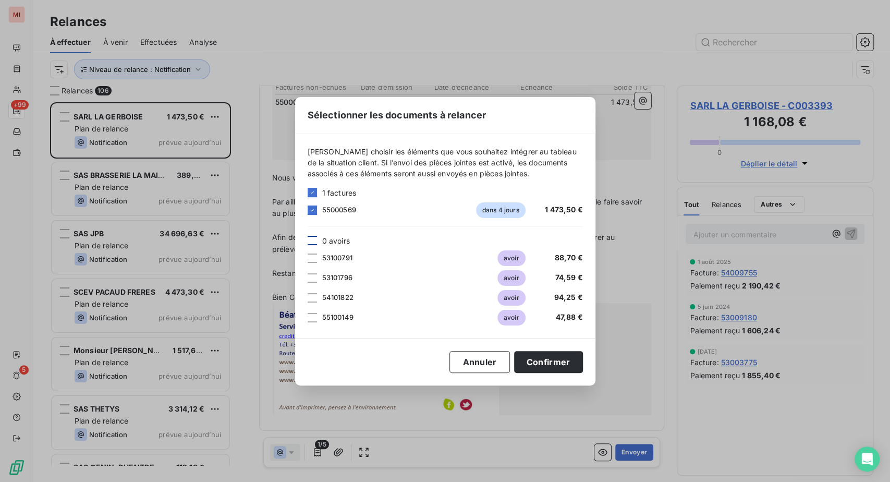
click at [308, 236] on div at bounding box center [312, 240] width 9 height 9
click at [583, 373] on button "Confirmer" at bounding box center [548, 362] width 69 height 22
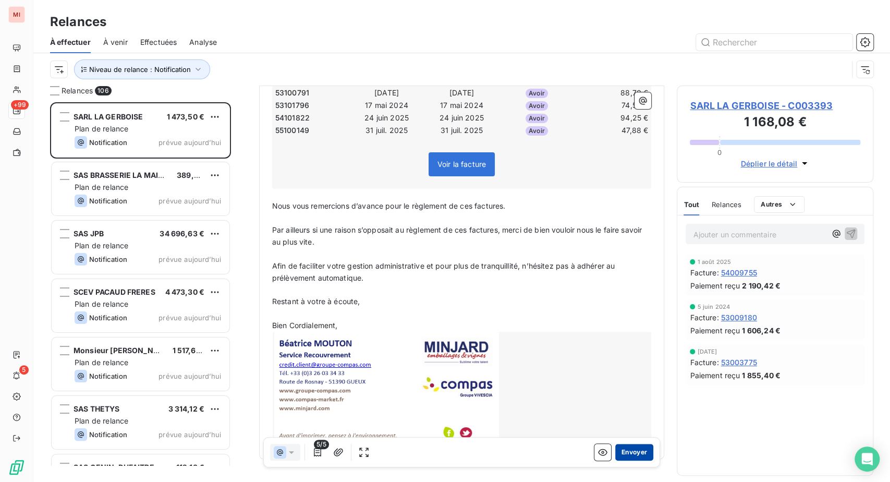
click at [615, 460] on button "Envoyer" at bounding box center [634, 452] width 38 height 17
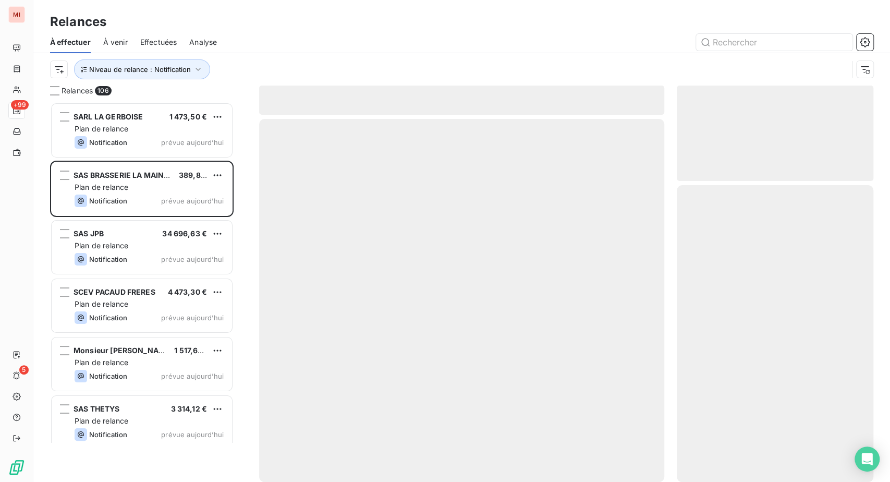
scroll to position [353, 172]
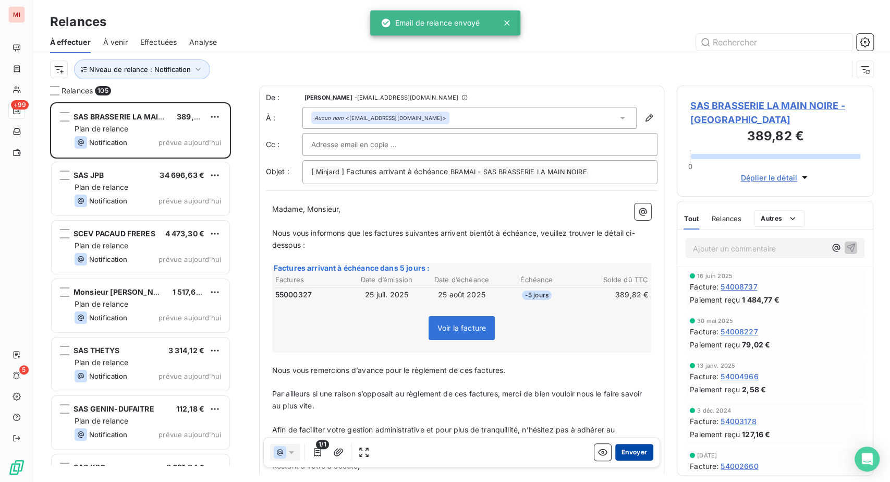
click at [617, 460] on button "Envoyer" at bounding box center [634, 452] width 38 height 17
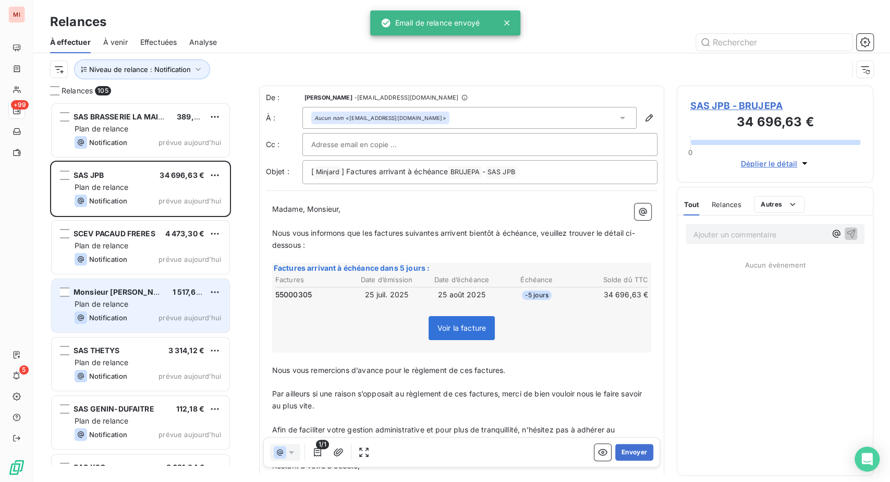
scroll to position [353, 172]
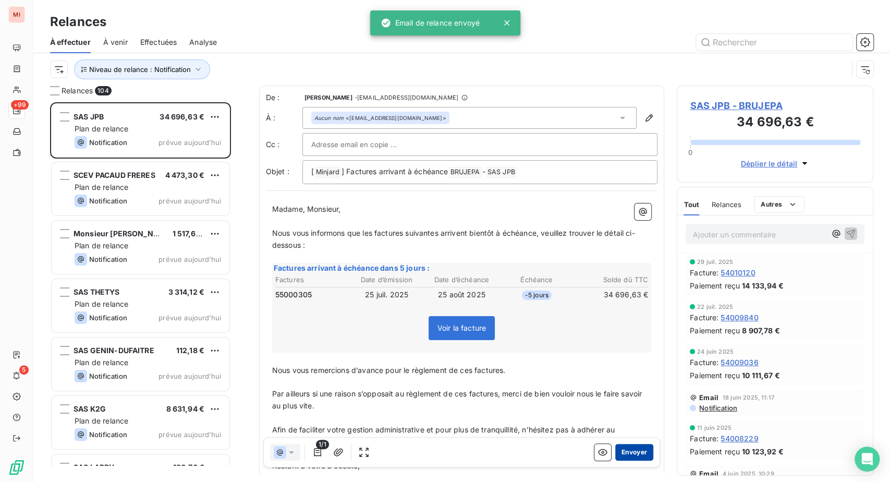
click at [615, 460] on button "Envoyer" at bounding box center [634, 452] width 38 height 17
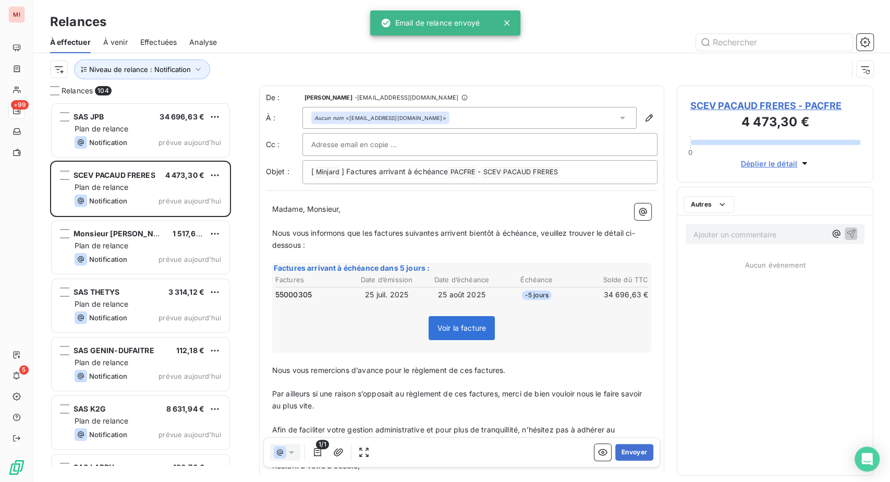
scroll to position [353, 172]
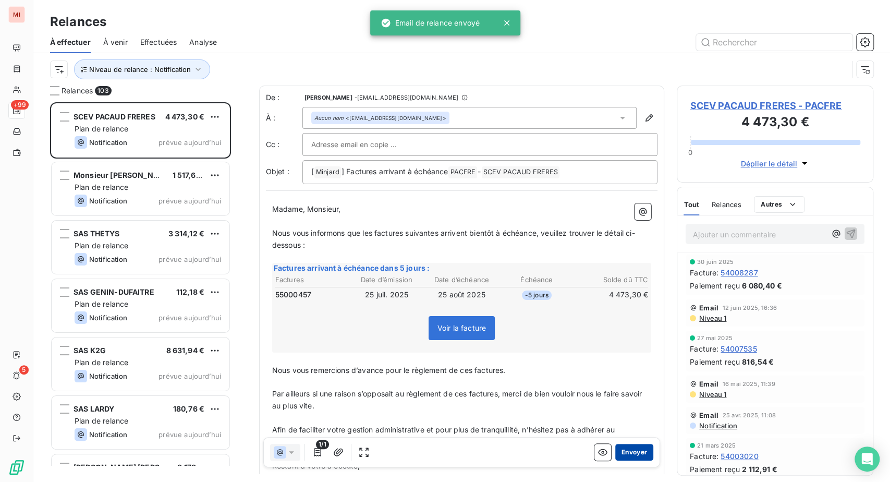
click at [615, 460] on button "Envoyer" at bounding box center [634, 452] width 38 height 17
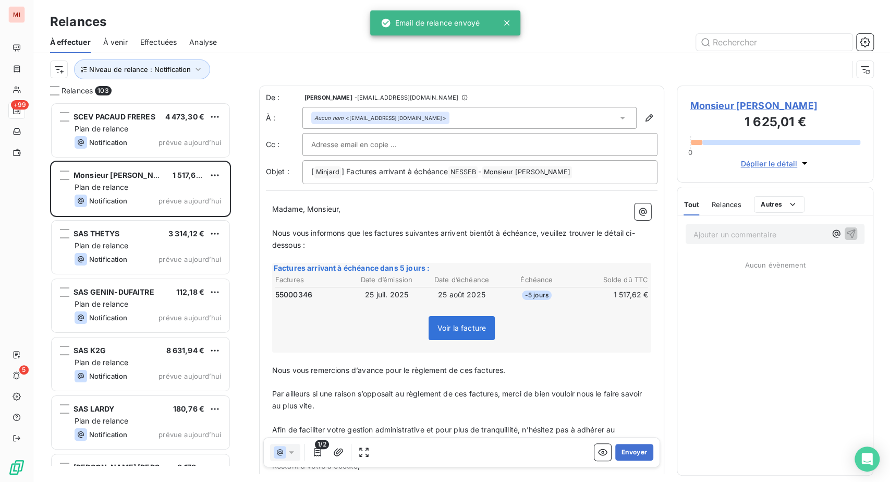
scroll to position [353, 172]
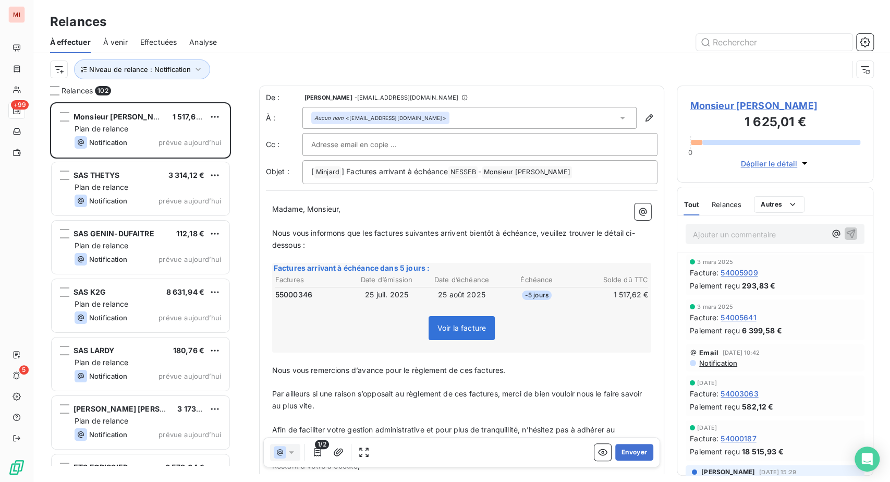
click at [396, 300] on td "25 juil. 2025" at bounding box center [387, 294] width 74 height 11
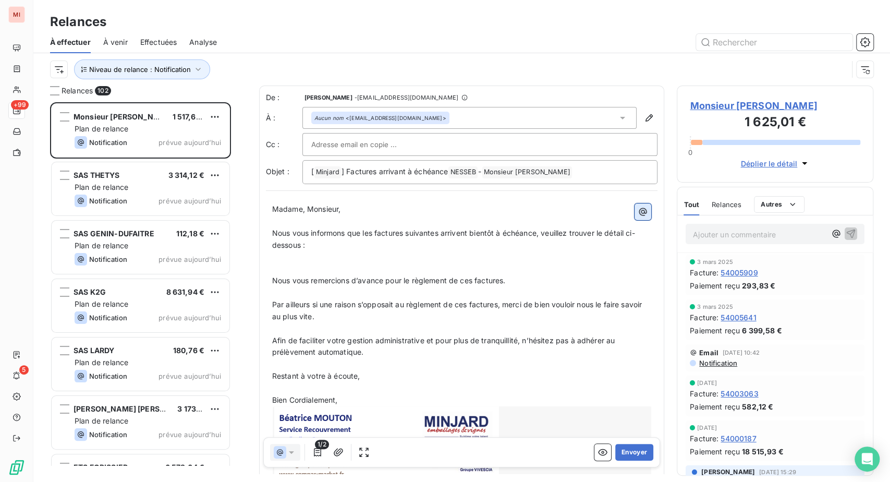
click at [638, 217] on icon "button" at bounding box center [643, 211] width 10 height 10
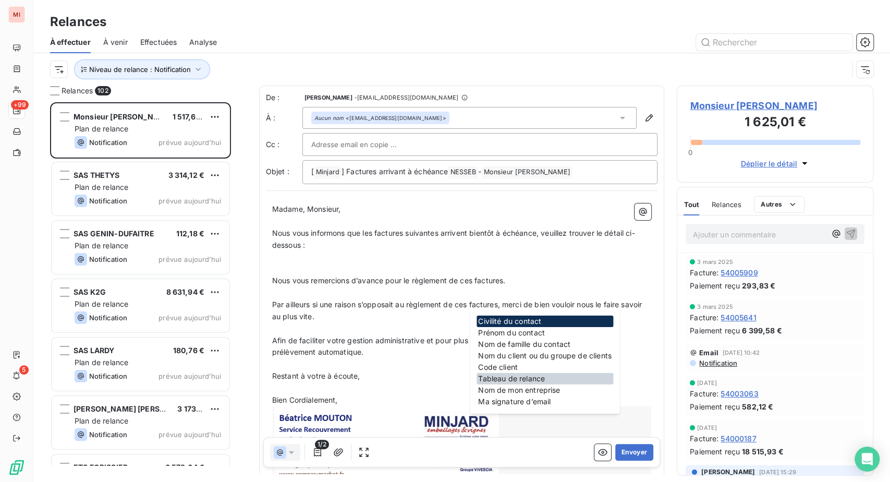
click at [536, 384] on div "Tableau de relance" at bounding box center [544, 378] width 137 height 11
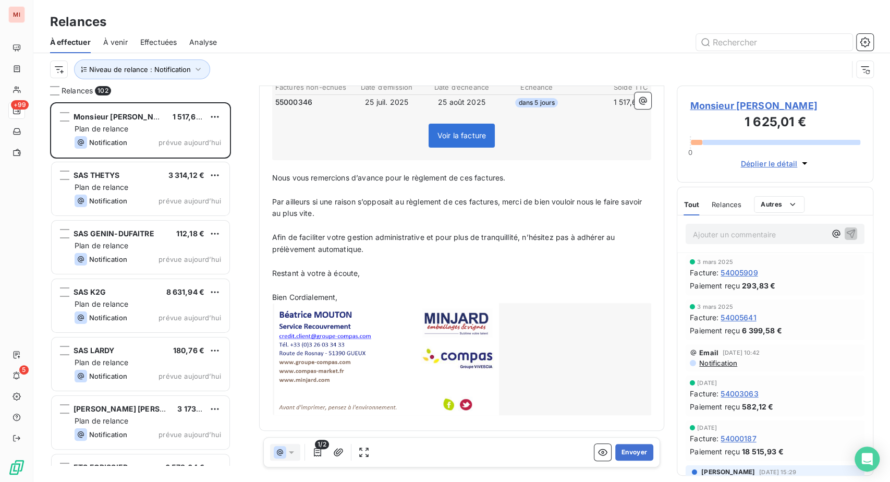
scroll to position [232, 0]
click at [321, 456] on icon "button" at bounding box center [317, 452] width 7 height 8
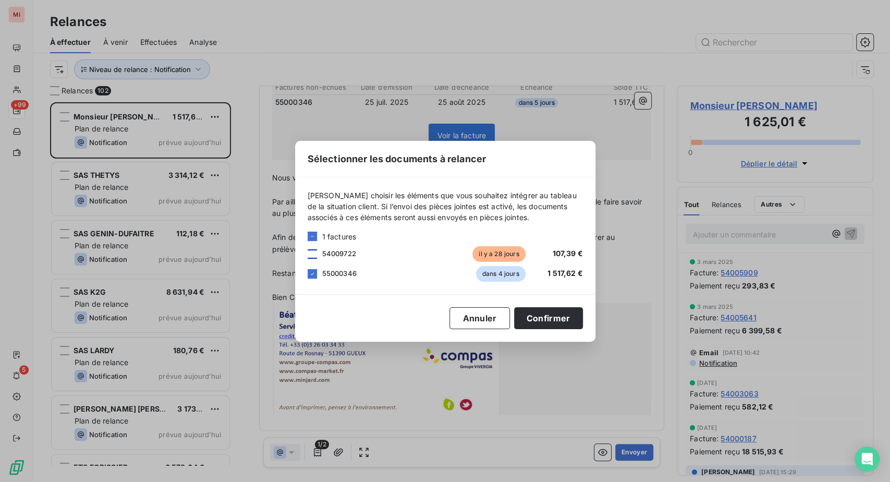
click at [308, 249] on div at bounding box center [312, 253] width 9 height 9
click at [583, 322] on button "Confirmer" at bounding box center [548, 318] width 69 height 22
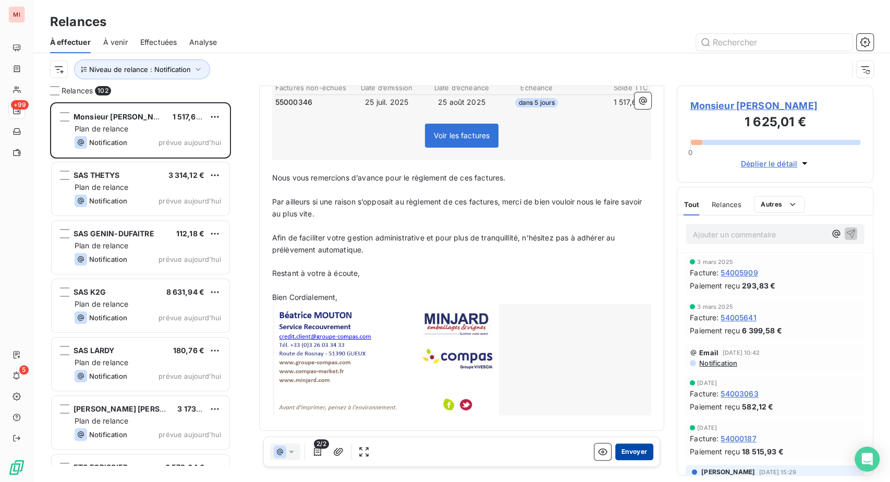
click at [615, 460] on button "Envoyer" at bounding box center [634, 452] width 38 height 17
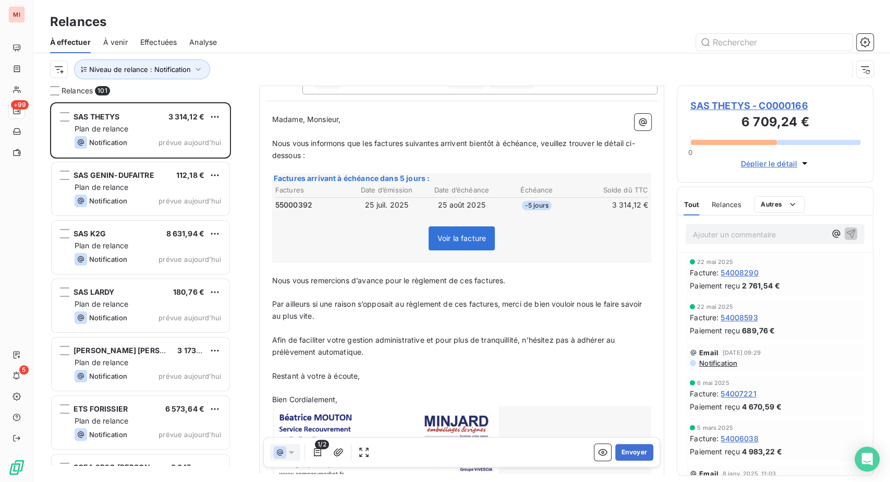
scroll to position [116, 0]
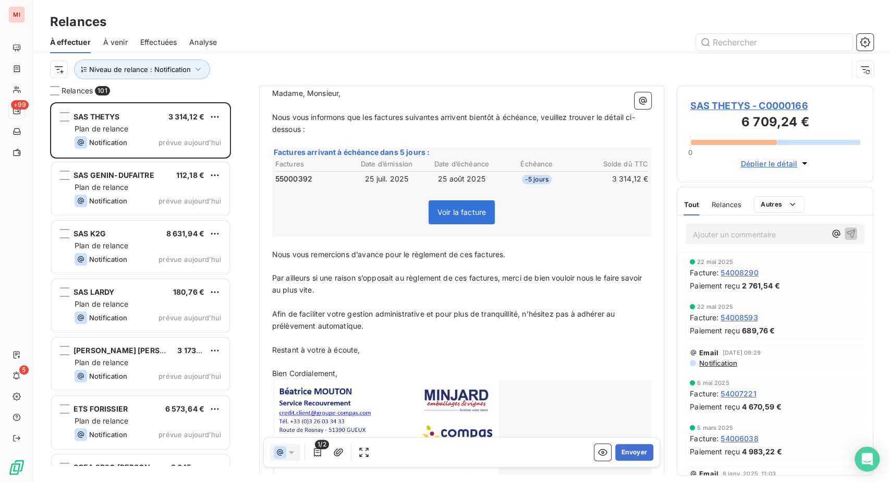
click at [378, 185] on td "25 juil. 2025" at bounding box center [387, 178] width 74 height 11
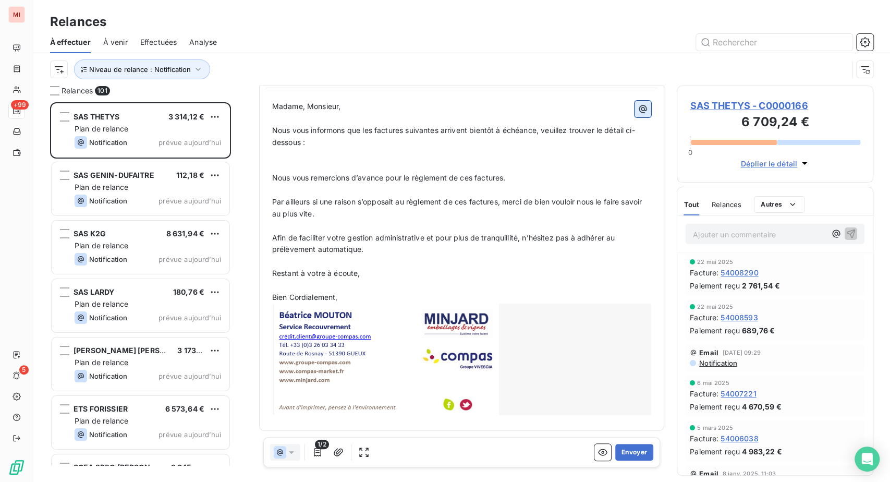
click at [638, 114] on icon "button" at bounding box center [643, 109] width 10 height 10
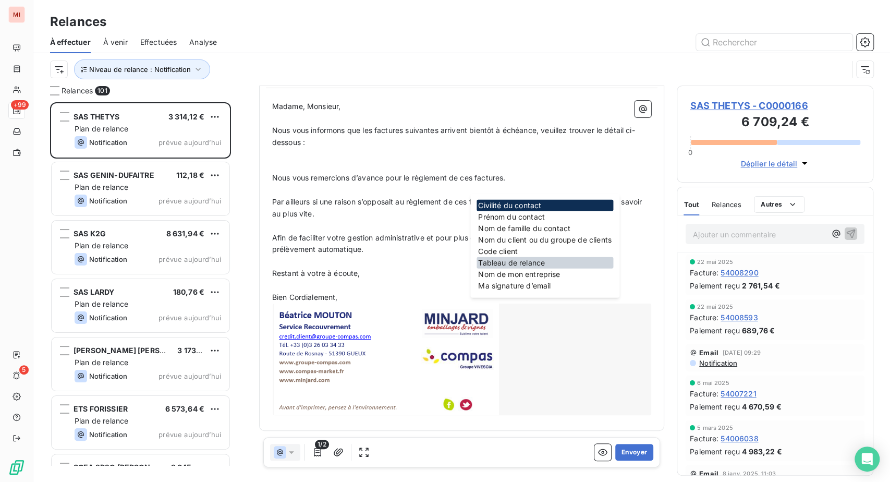
click at [533, 268] on div "Tableau de relance" at bounding box center [544, 262] width 137 height 11
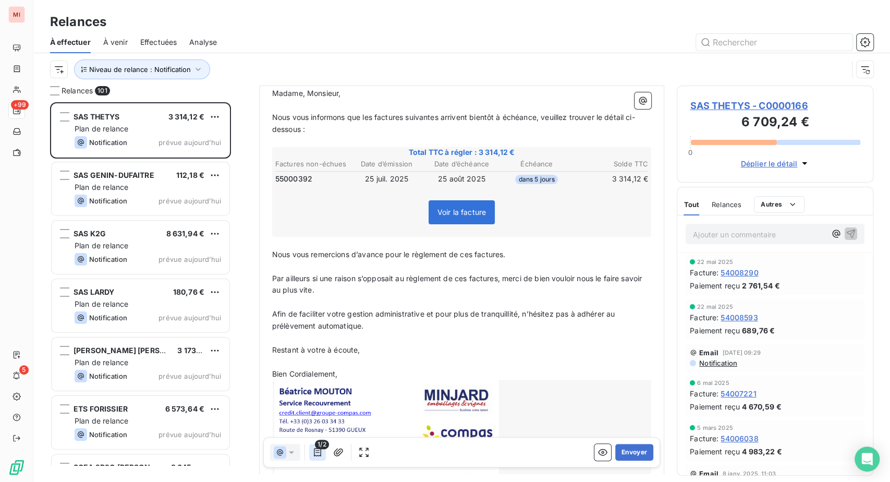
click at [323, 457] on icon "button" at bounding box center [317, 452] width 10 height 10
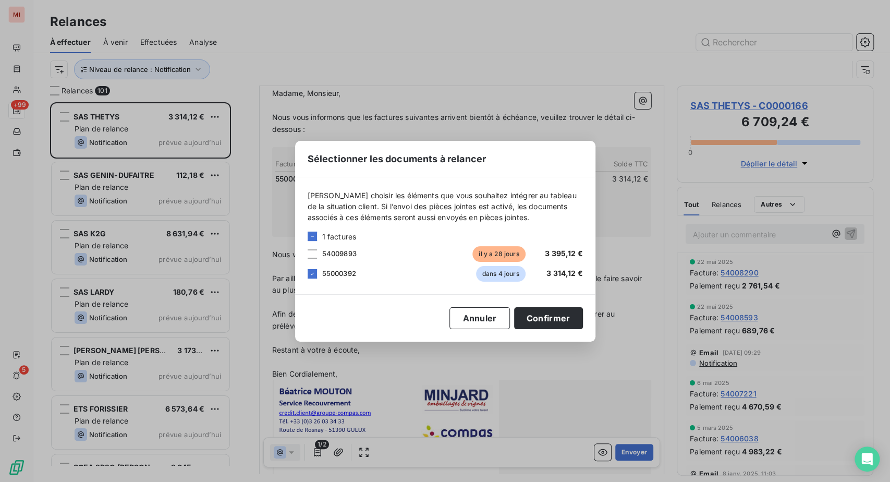
click at [322, 249] on span "54009893" at bounding box center [339, 253] width 34 height 8
click at [308, 249] on div at bounding box center [312, 253] width 9 height 9
click at [583, 321] on button "Confirmer" at bounding box center [548, 318] width 69 height 22
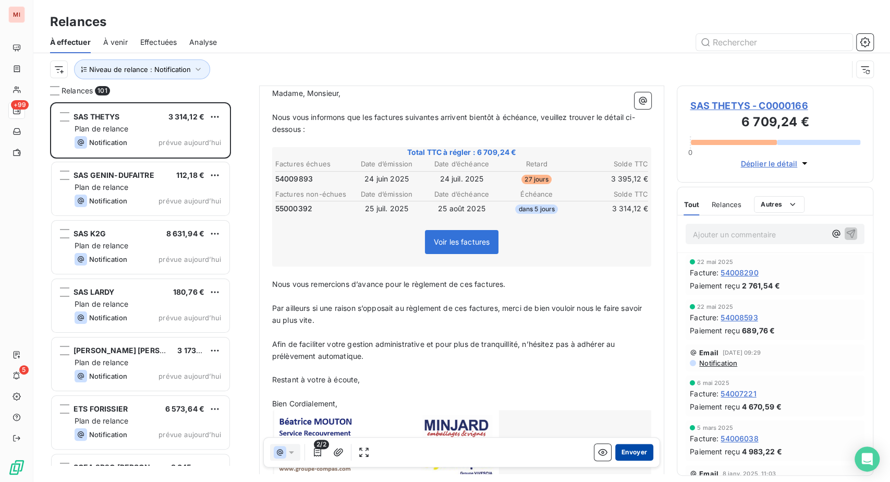
click at [615, 460] on button "Envoyer" at bounding box center [634, 452] width 38 height 17
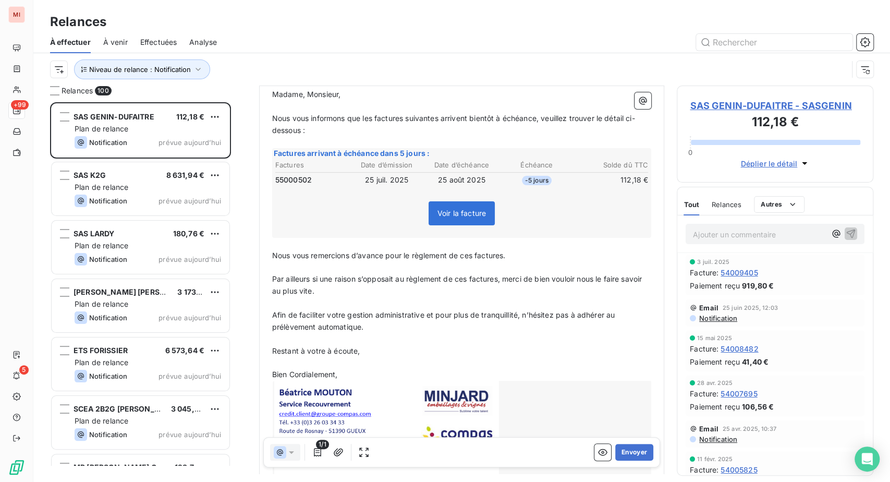
scroll to position [116, 0]
click at [615, 460] on button "Envoyer" at bounding box center [634, 452] width 38 height 17
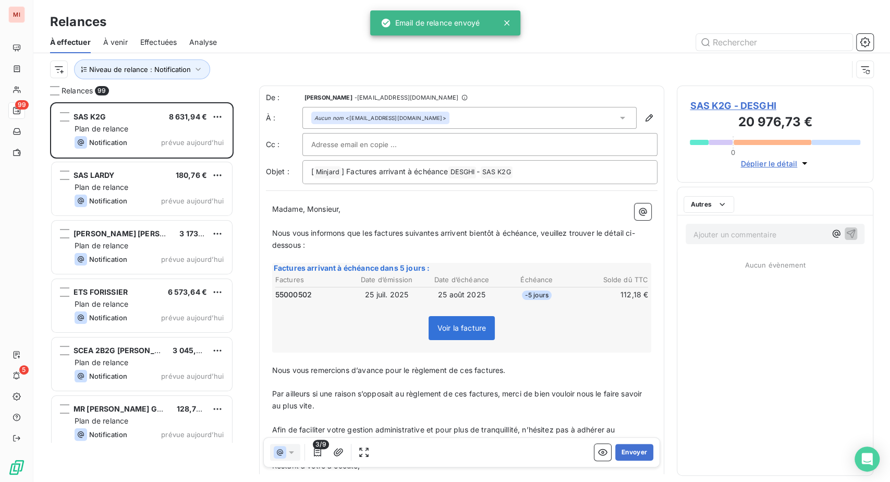
scroll to position [353, 172]
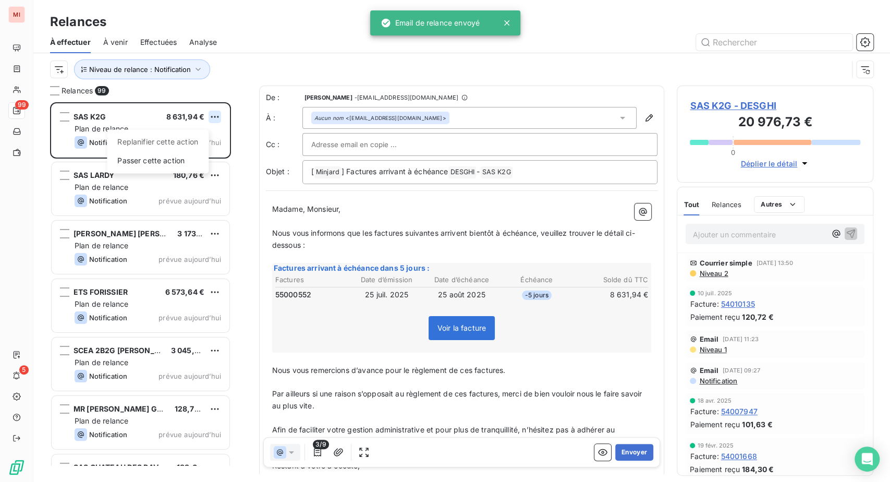
click at [238, 163] on html "MI 99 5 Relances À effectuer À venir Effectuées Analyse Niveau de relance : Not…" at bounding box center [445, 241] width 890 height 482
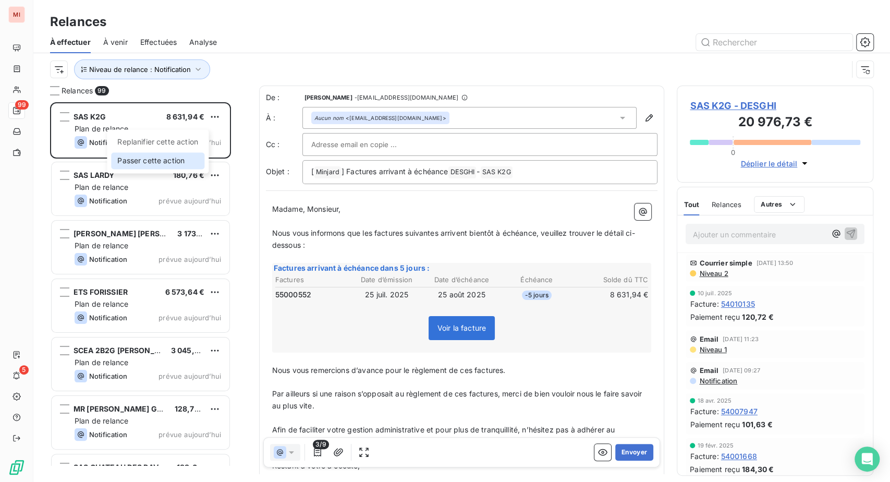
click at [196, 169] on div "Passer cette action" at bounding box center [157, 160] width 93 height 17
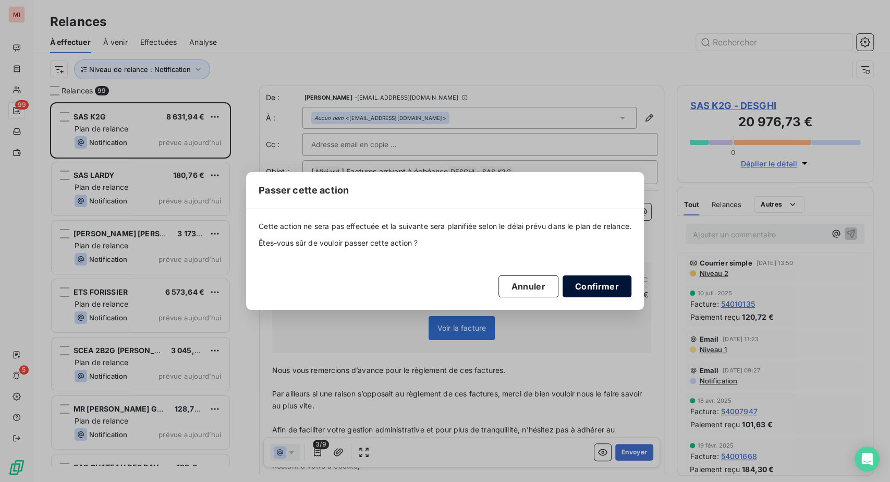
click at [631, 297] on button "Confirmer" at bounding box center [597, 286] width 69 height 22
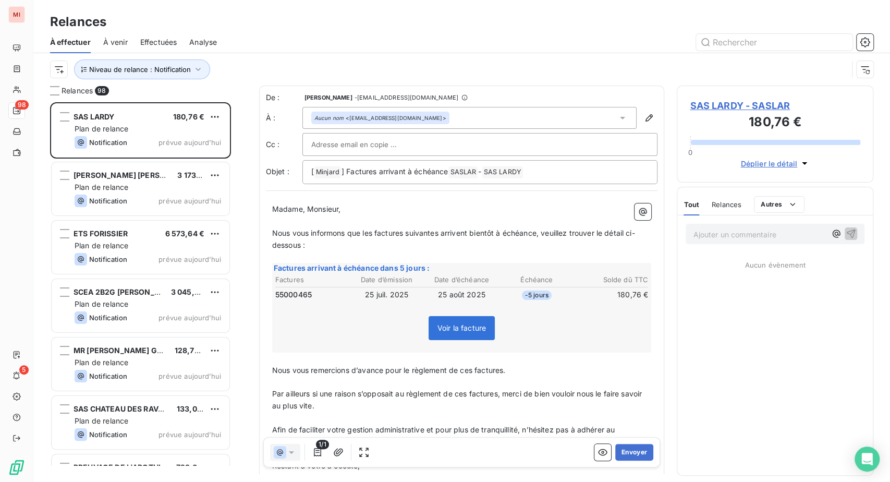
scroll to position [353, 172]
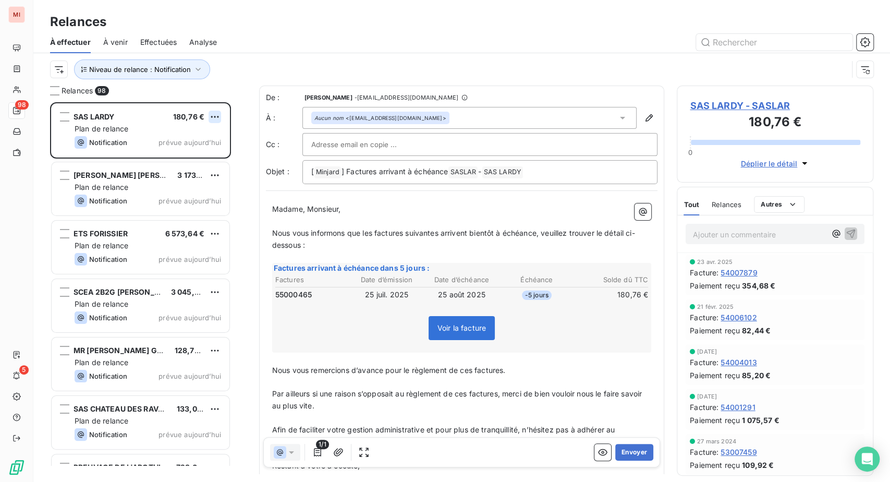
click at [238, 163] on html "MI 98 5 Relances À effectuer À venir Effectuées Analyse Niveau de relance : Not…" at bounding box center [445, 241] width 890 height 482
click at [201, 169] on div "Passer cette action" at bounding box center [157, 160] width 93 height 17
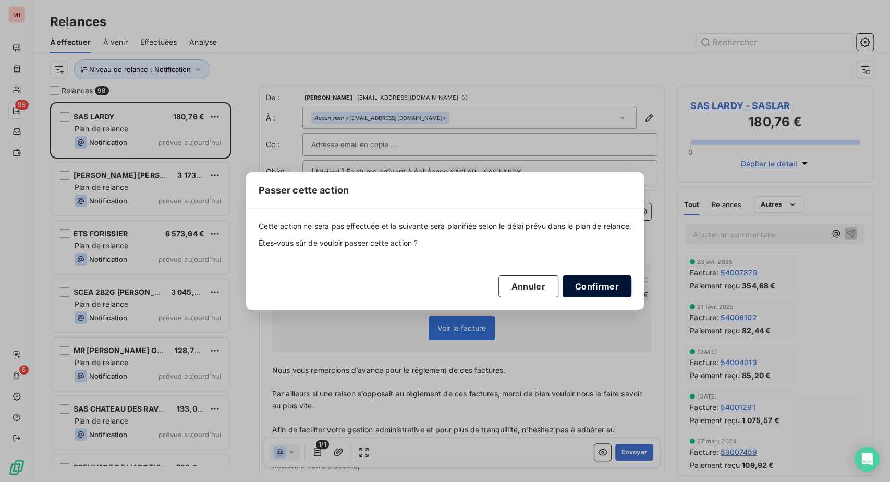
click at [631, 297] on button "Confirmer" at bounding box center [597, 286] width 69 height 22
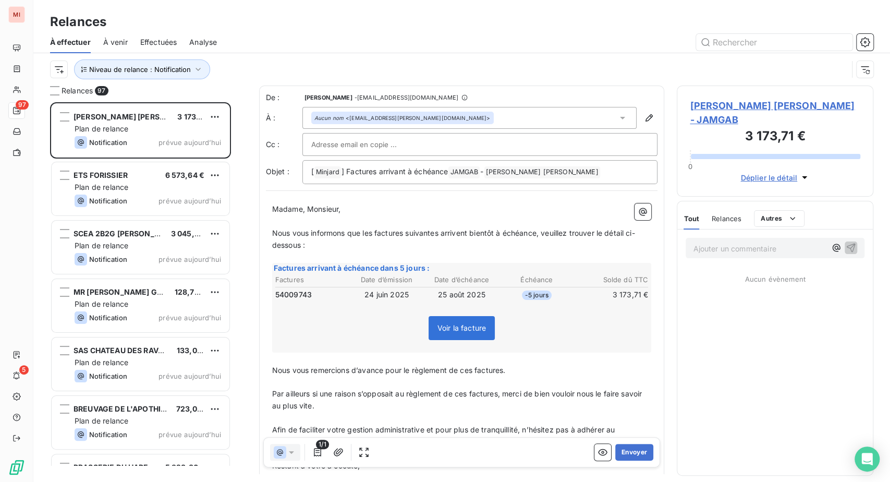
scroll to position [353, 172]
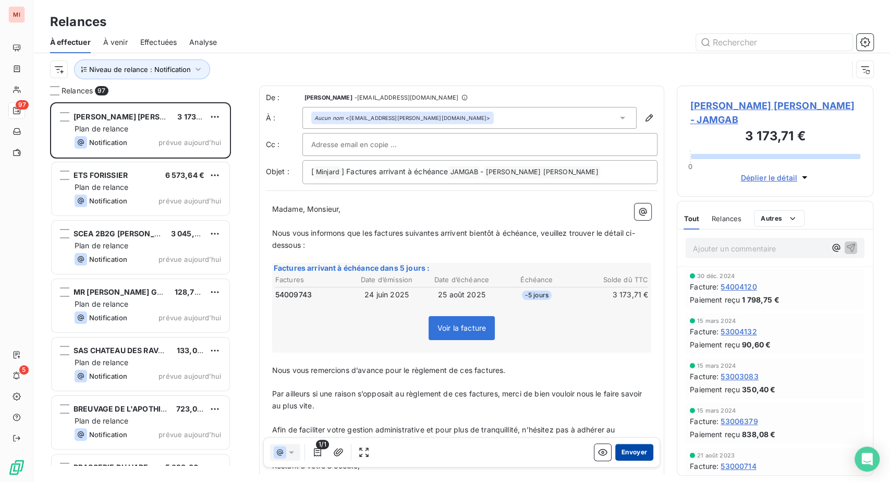
click at [615, 460] on button "Envoyer" at bounding box center [634, 452] width 38 height 17
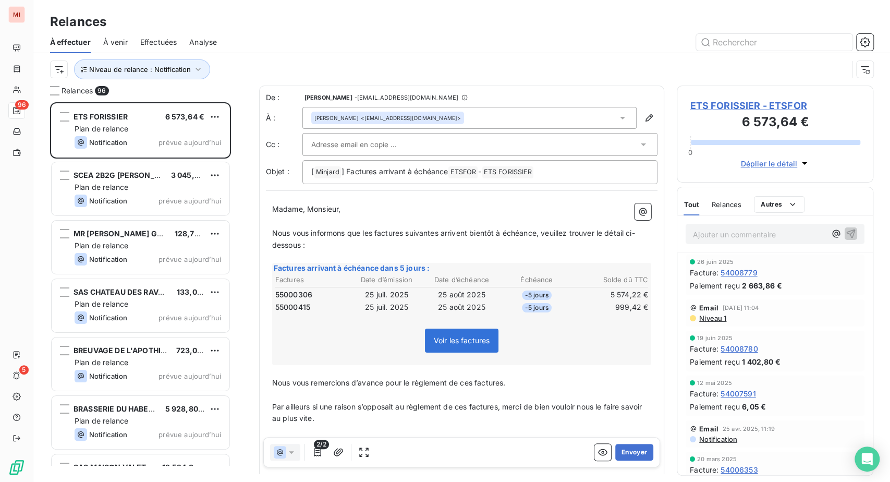
scroll to position [58, 0]
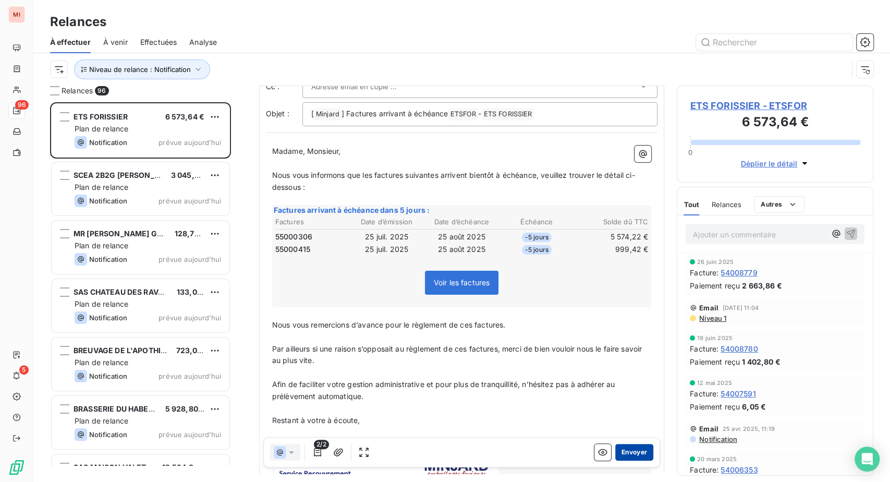
click at [615, 460] on button "Envoyer" at bounding box center [634, 452] width 38 height 17
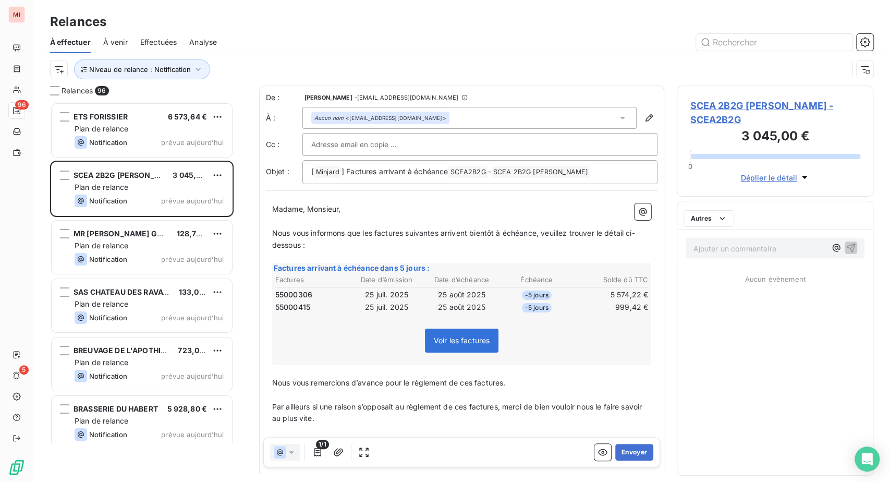
scroll to position [353, 172]
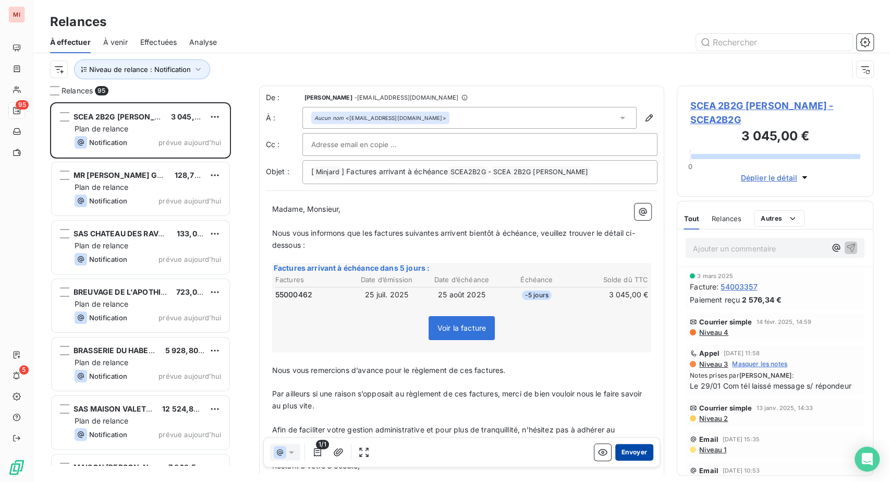
click at [615, 460] on button "Envoyer" at bounding box center [634, 452] width 38 height 17
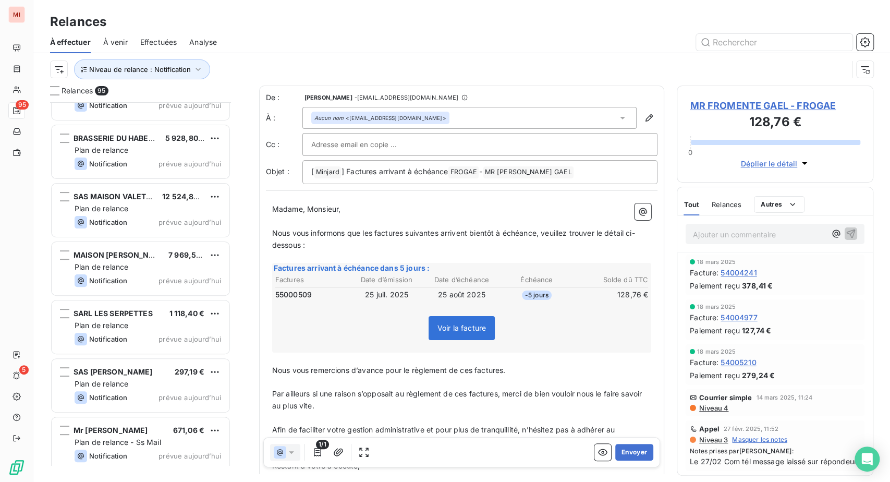
scroll to position [174, 0]
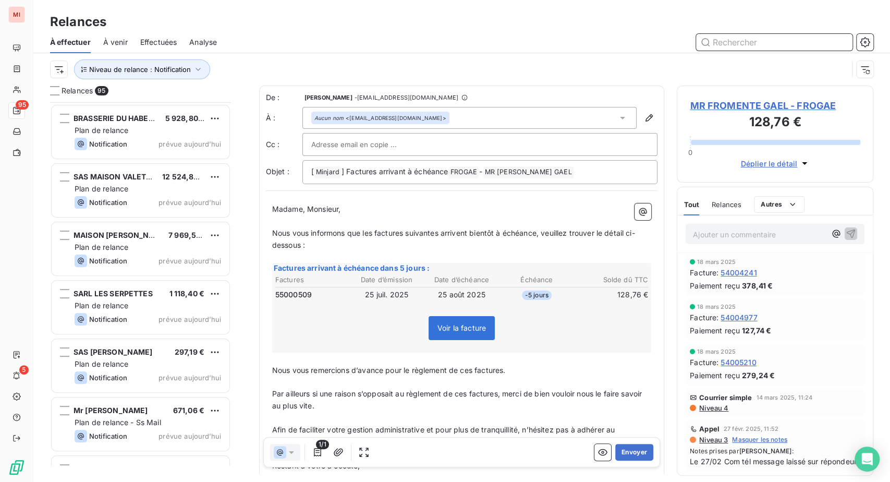
click at [722, 51] on input "text" at bounding box center [774, 42] width 156 height 17
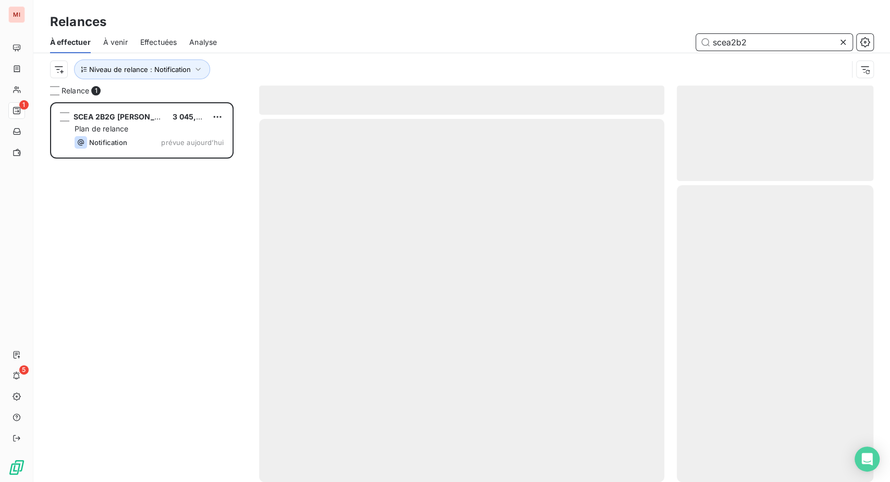
scroll to position [331, 174]
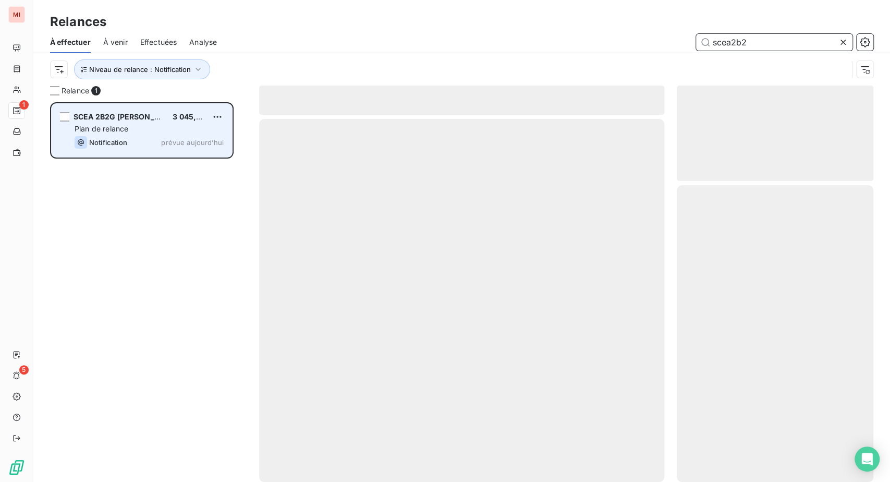
type input "scea2b2"
click at [190, 157] on div "SCEA 2B2G [PERSON_NAME] 3 045,00 € Plan de relance Notification prévue aujourd’…" at bounding box center [142, 130] width 180 height 53
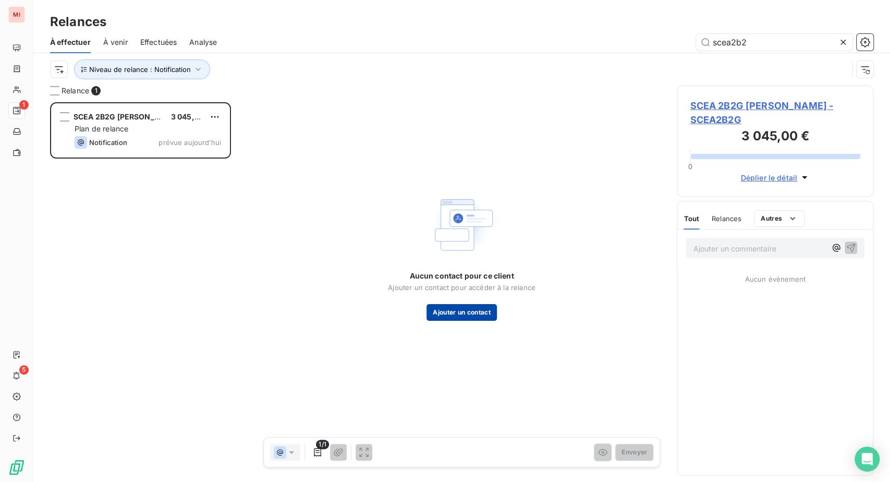
click at [474, 316] on button "Ajouter un contact" at bounding box center [461, 312] width 70 height 17
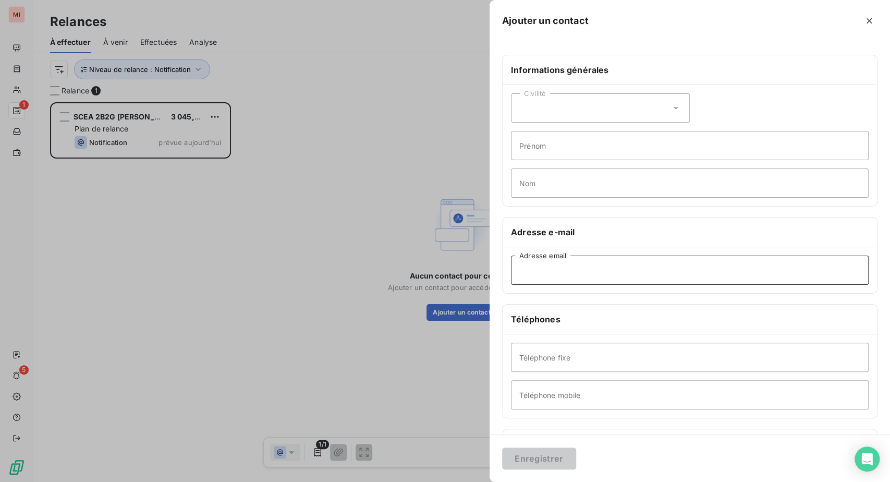
click at [511, 285] on input "Adresse email" at bounding box center [690, 269] width 358 height 29
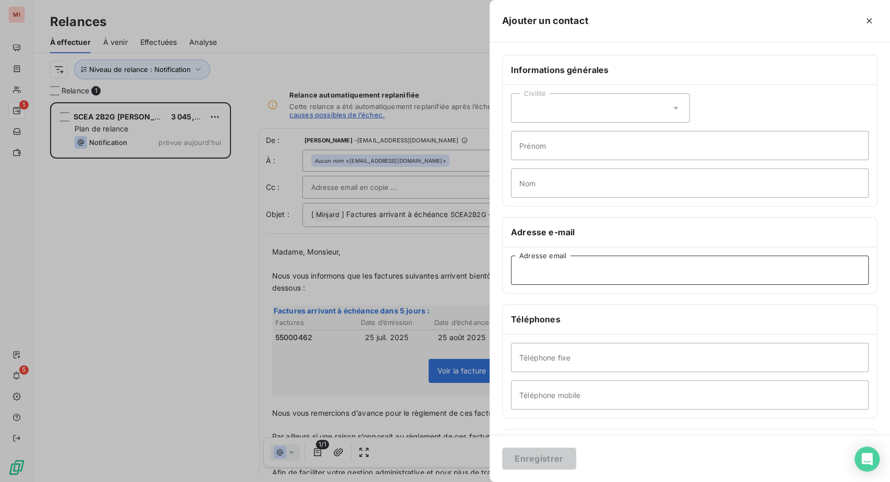
paste input "[EMAIL_ADDRESS][DOMAIN_NAME]"
type input "[EMAIL_ADDRESS][DOMAIN_NAME]"
click at [502, 455] on button "Enregistrer" at bounding box center [539, 458] width 74 height 22
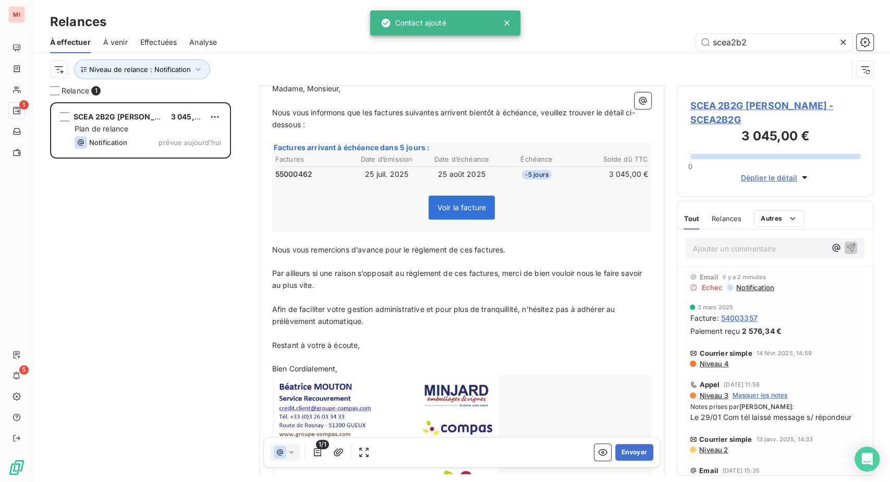
scroll to position [174, 0]
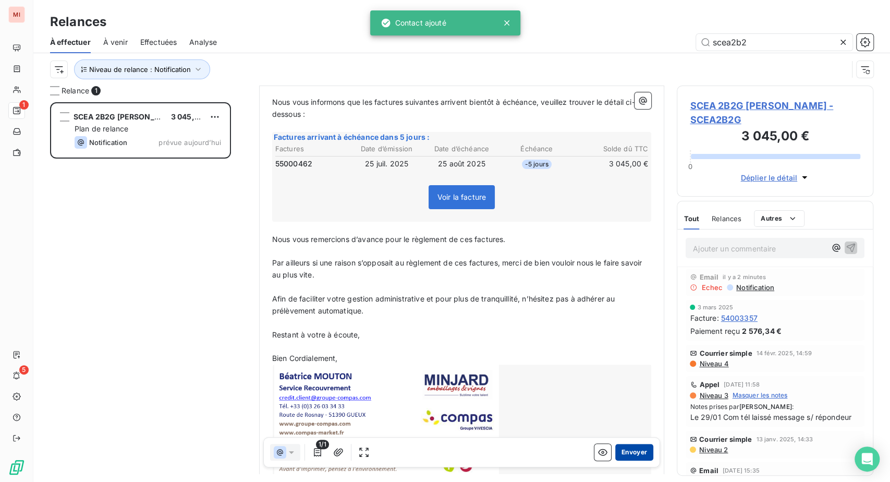
click at [615, 460] on button "Envoyer" at bounding box center [634, 452] width 38 height 17
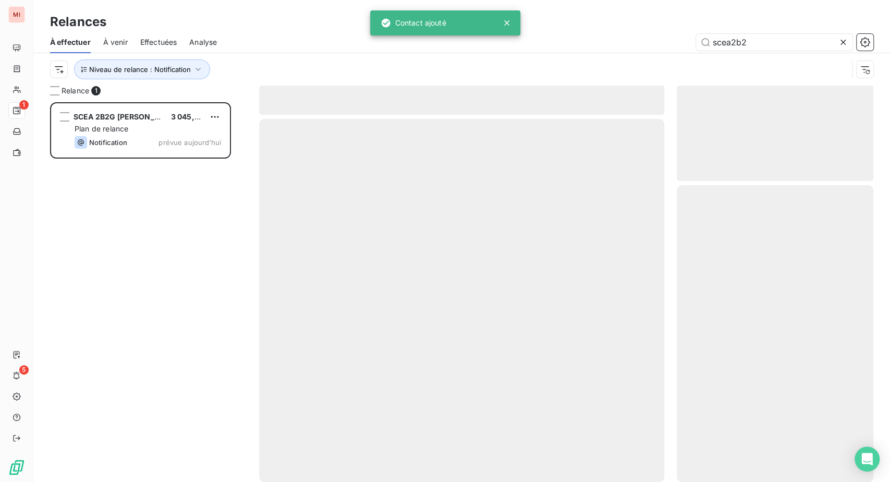
scroll to position [331, 174]
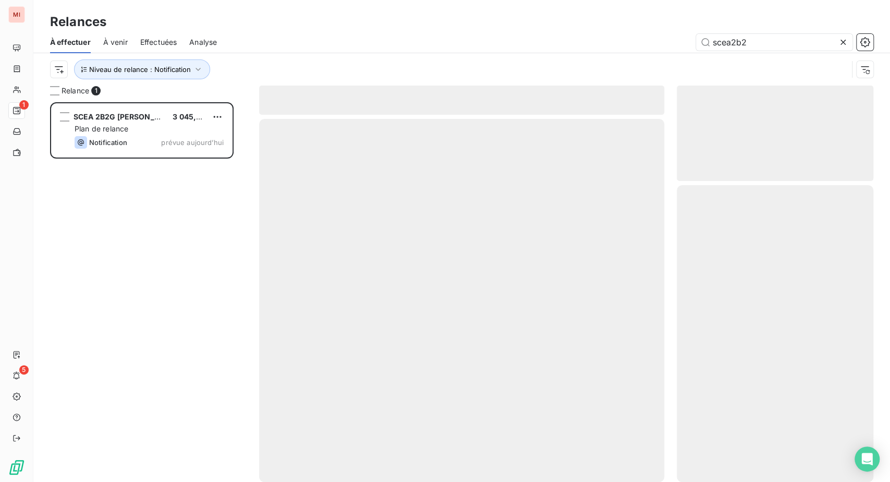
click at [840, 45] on icon at bounding box center [842, 42] width 5 height 5
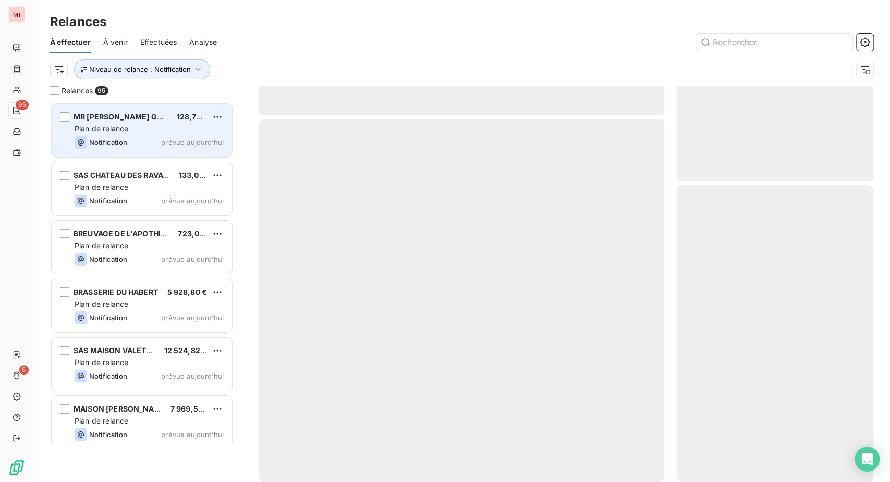
click at [156, 134] on div "Plan de relance" at bounding box center [149, 129] width 149 height 10
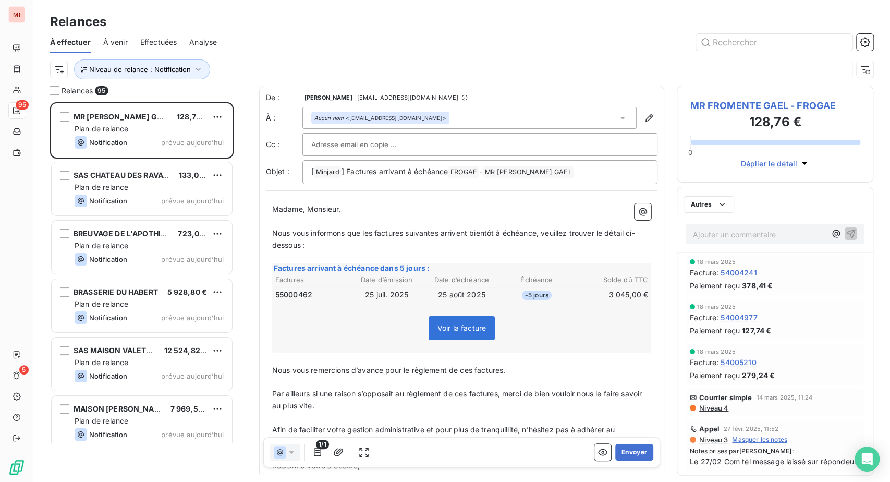
scroll to position [353, 172]
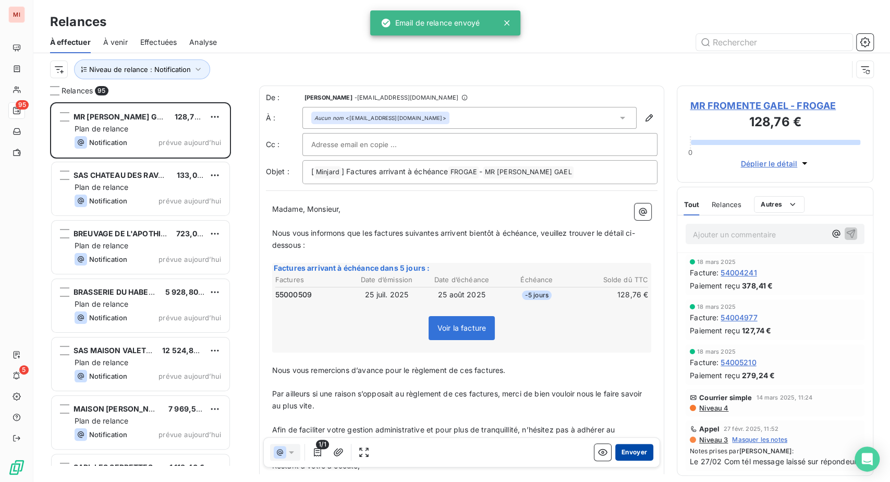
click at [619, 460] on button "Envoyer" at bounding box center [634, 452] width 38 height 17
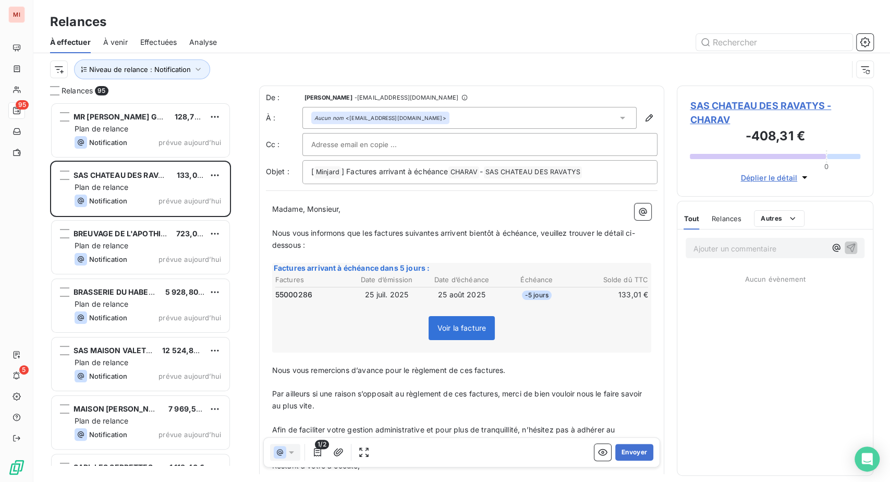
scroll to position [353, 172]
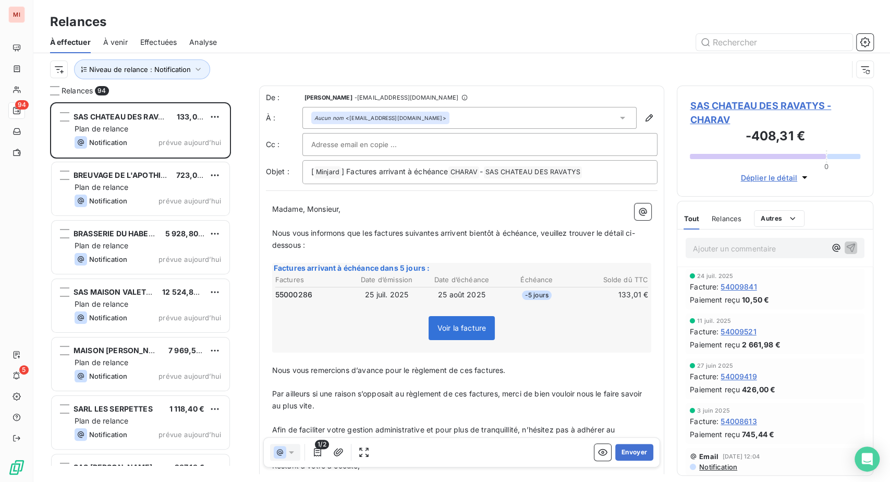
click at [177, 47] on span "Effectuées" at bounding box center [158, 42] width 37 height 10
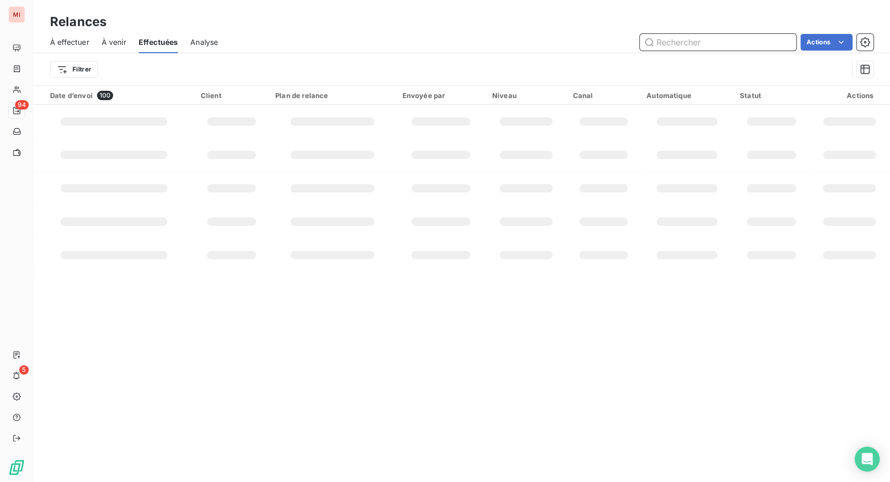
click at [89, 47] on span "À effectuer" at bounding box center [69, 42] width 39 height 10
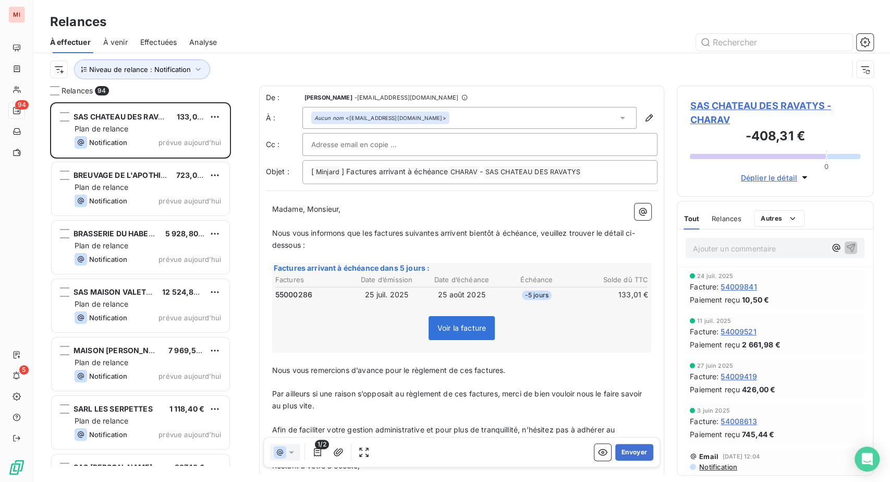
scroll to position [353, 172]
click at [177, 47] on span "Effectuées" at bounding box center [158, 42] width 37 height 10
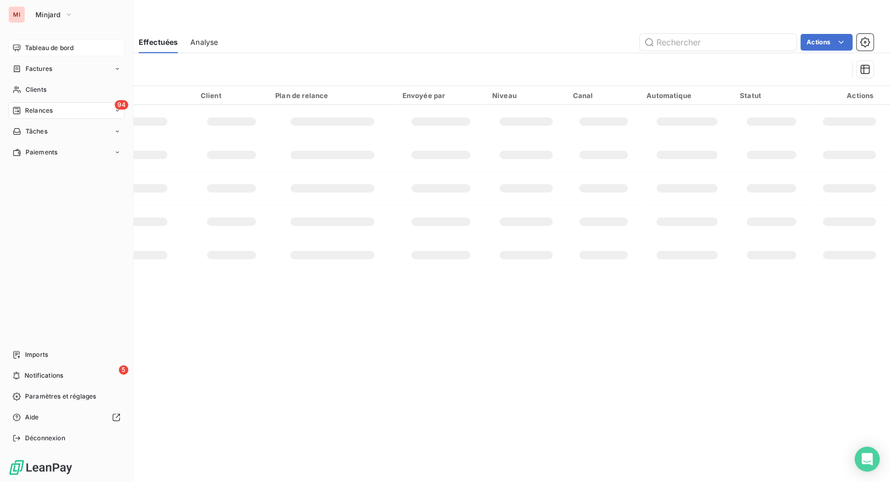
click at [54, 53] on span "Tableau de bord" at bounding box center [49, 47] width 48 height 9
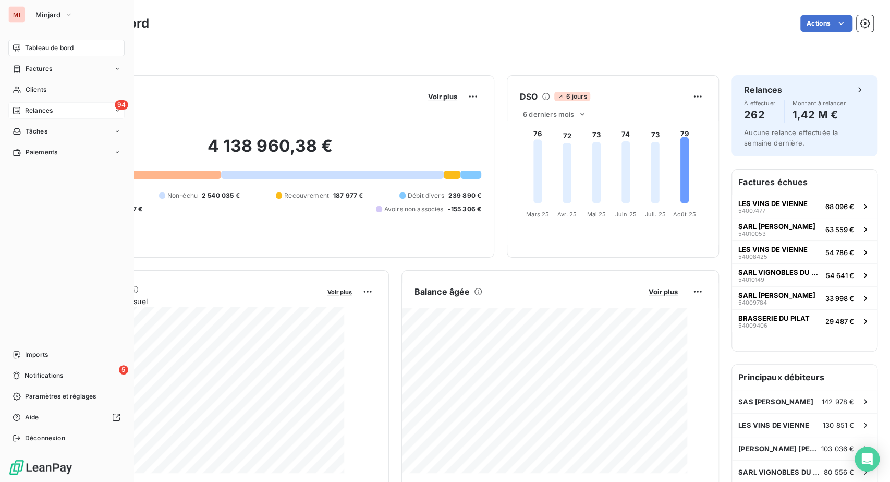
click at [53, 115] on span "Relances" at bounding box center [39, 110] width 28 height 9
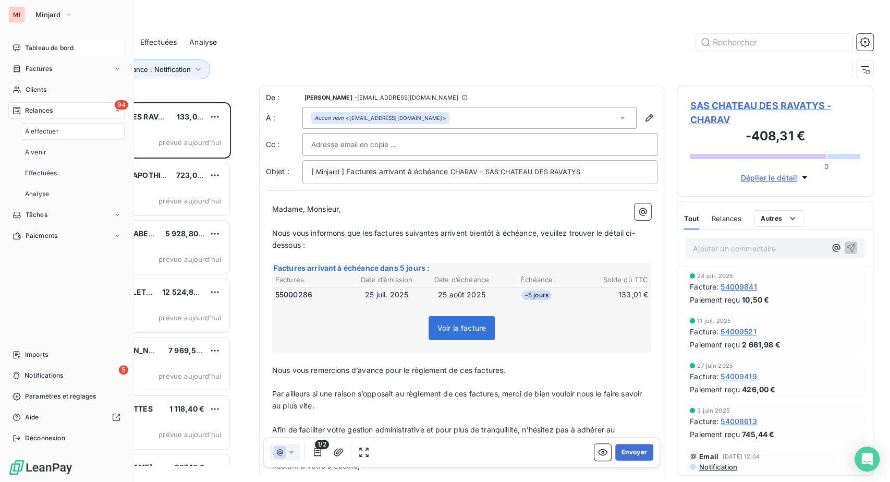
scroll to position [353, 172]
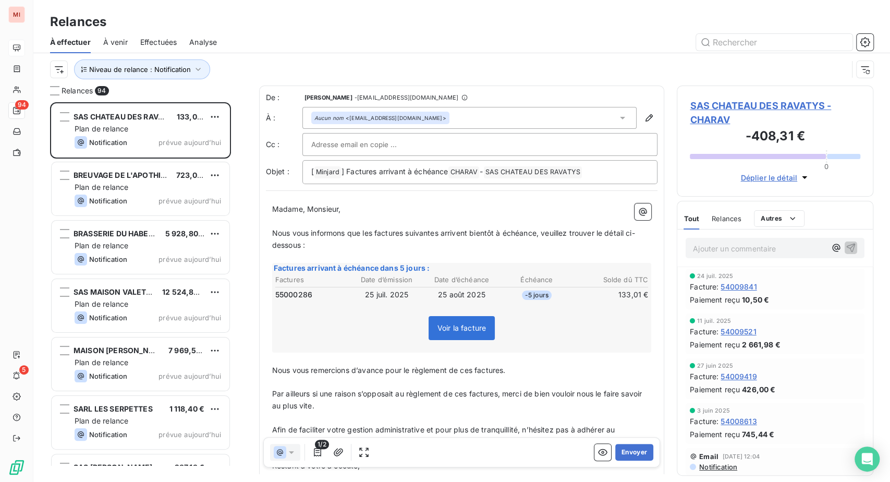
click at [177, 47] on span "Effectuées" at bounding box center [158, 42] width 37 height 10
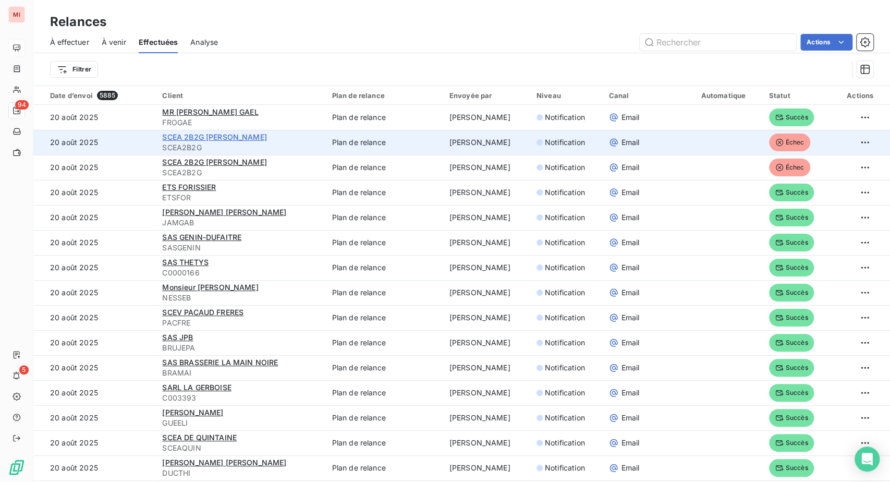
click at [231, 141] on span "SCEA 2B2G [PERSON_NAME]" at bounding box center [214, 136] width 104 height 9
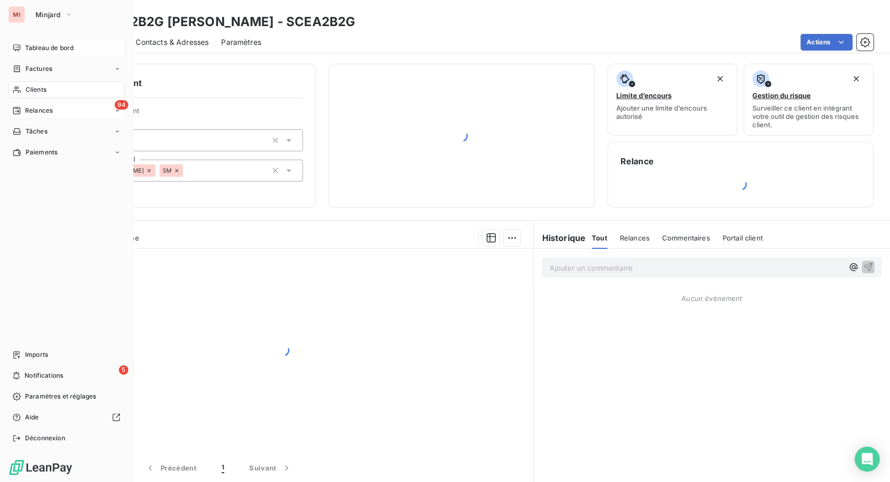
click at [38, 115] on span "Relances" at bounding box center [39, 110] width 28 height 9
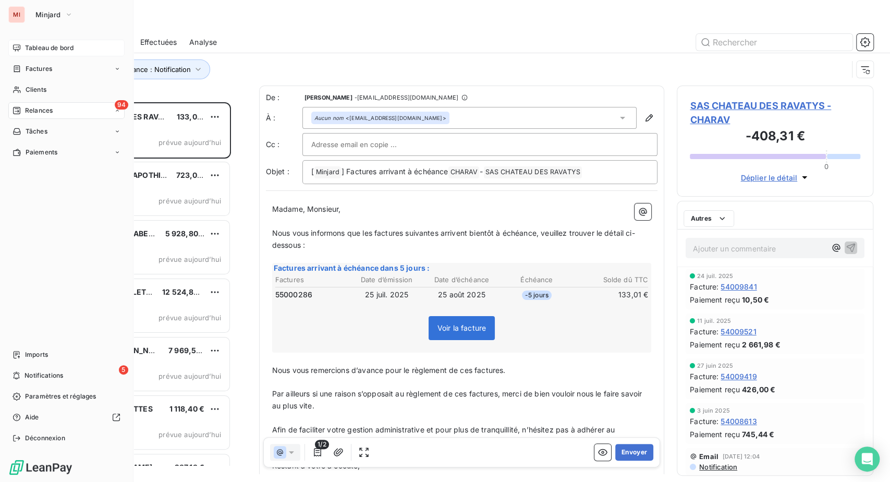
scroll to position [353, 172]
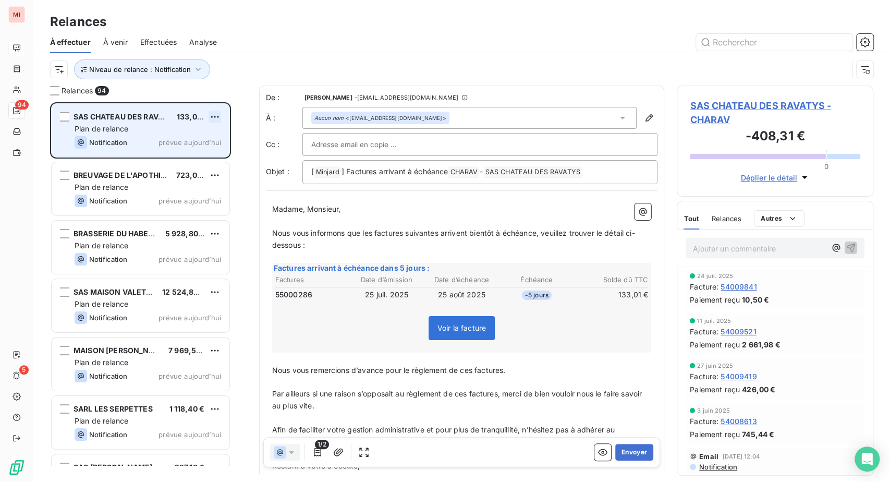
click at [232, 162] on html "MI 94 5 Relances À effectuer À venir Effectuées Analyse Niveau de relance : Not…" at bounding box center [445, 241] width 890 height 482
click at [197, 169] on div "Passer cette action" at bounding box center [157, 160] width 93 height 17
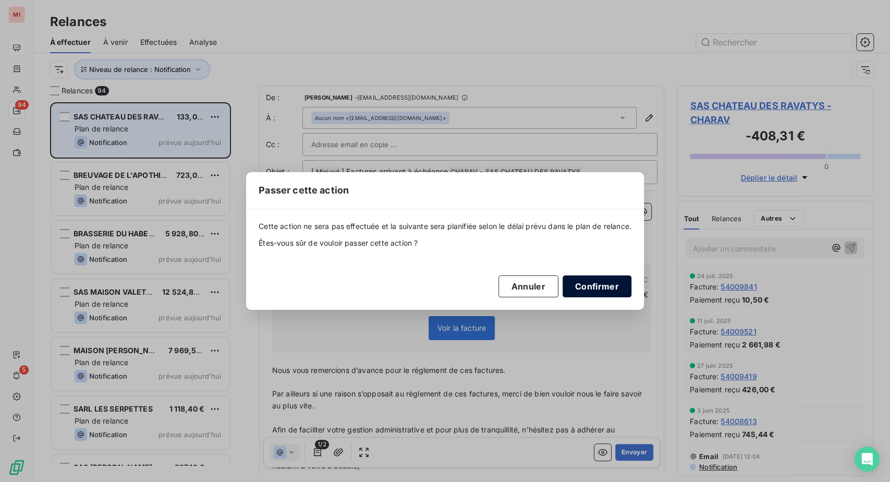
click at [631, 297] on button "Confirmer" at bounding box center [597, 286] width 69 height 22
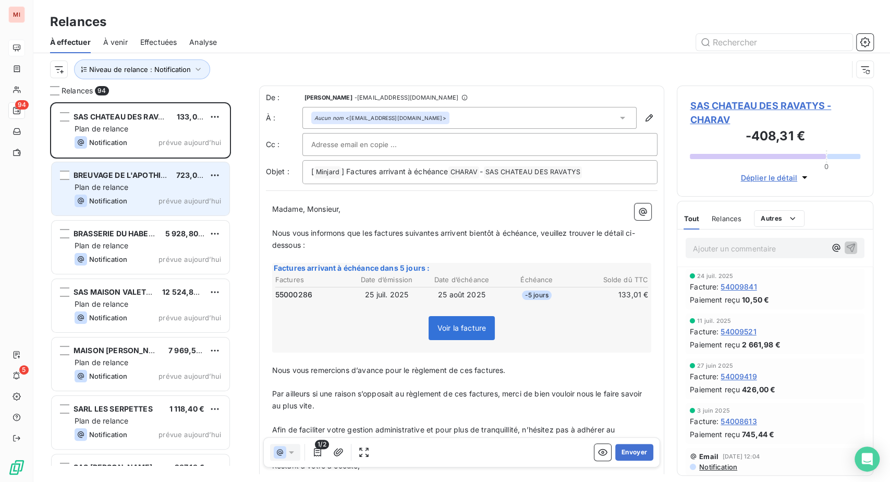
scroll to position [331, 174]
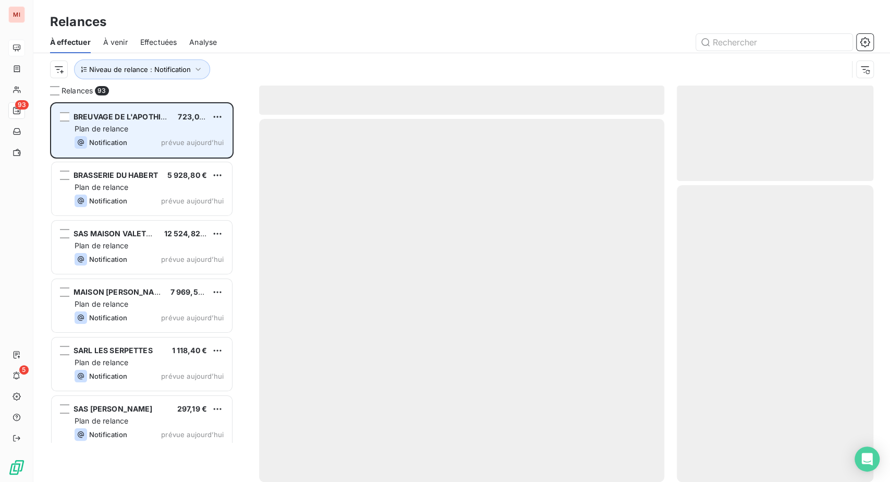
click at [128, 133] on span "Plan de relance" at bounding box center [102, 128] width 54 height 9
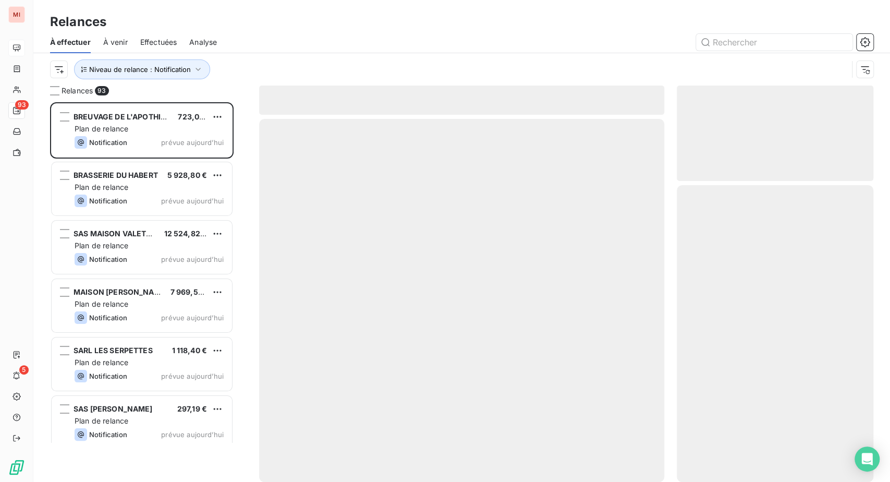
scroll to position [353, 172]
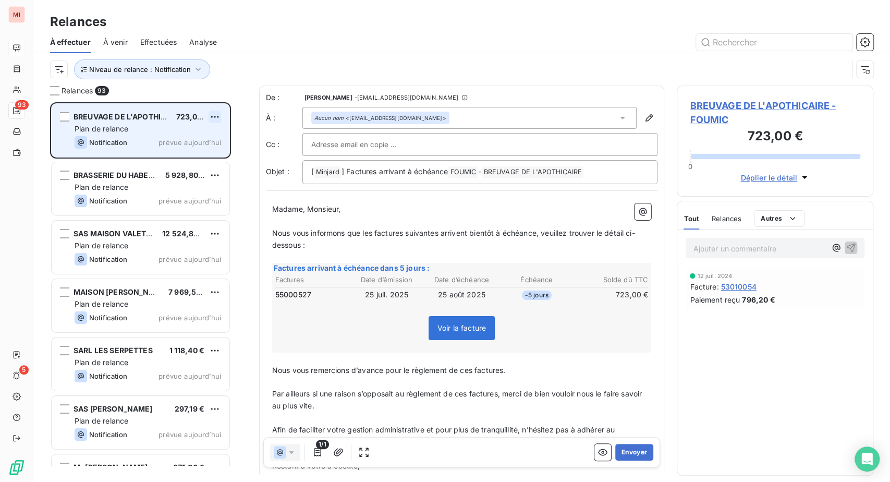
click at [233, 161] on html "MI 93 5 Relances À effectuer À venir Effectuées Analyse Niveau de relance : Not…" at bounding box center [445, 241] width 890 height 482
click at [199, 169] on div "Passer cette action" at bounding box center [157, 160] width 93 height 17
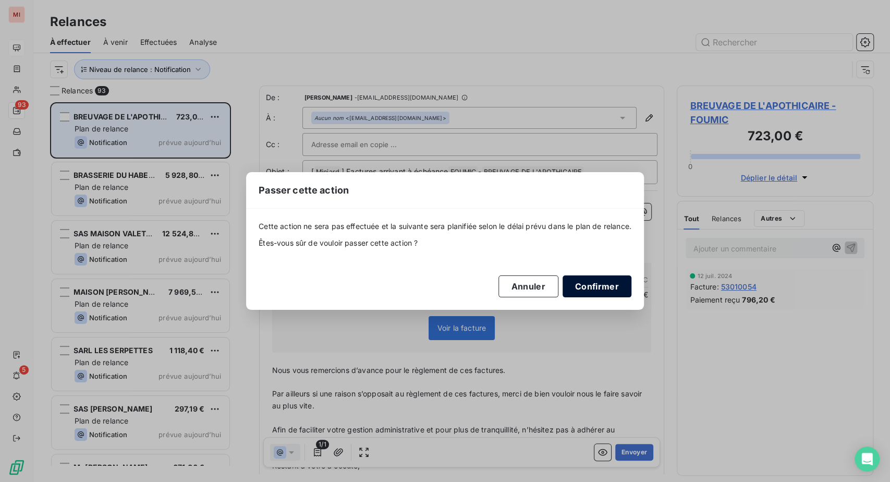
click at [631, 295] on button "Confirmer" at bounding box center [597, 286] width 69 height 22
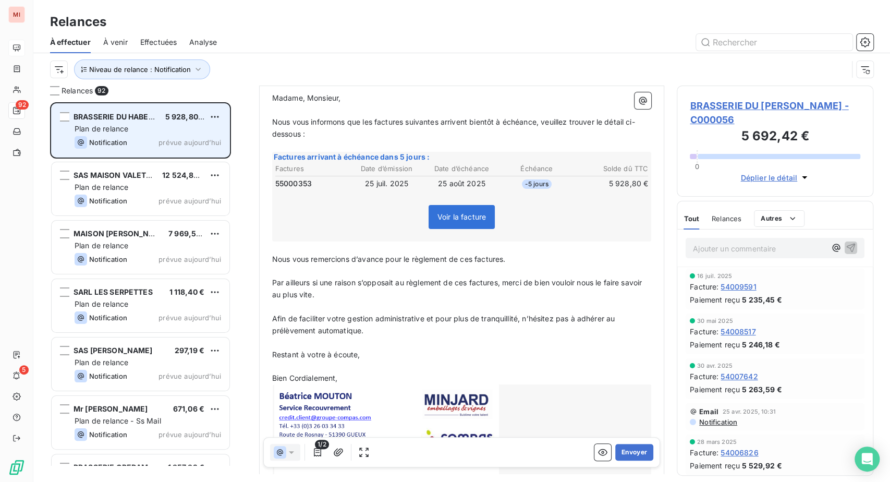
scroll to position [116, 0]
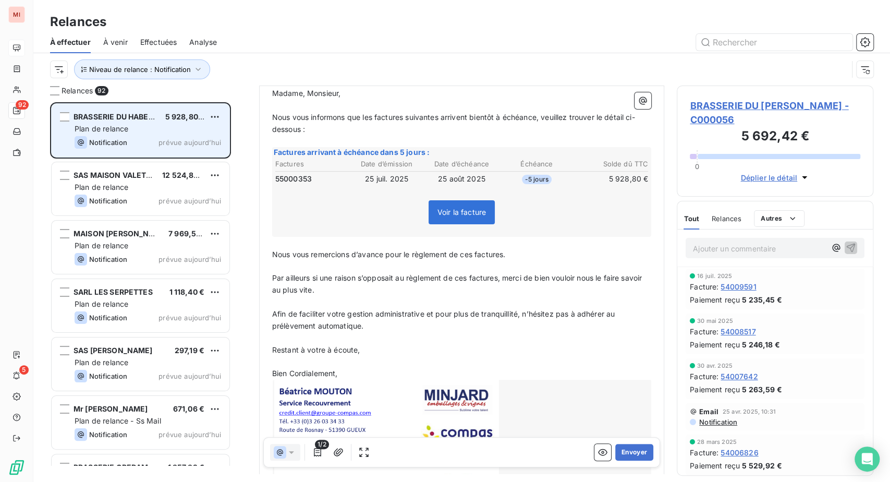
click at [473, 237] on div "Factures arrivant à échéance dans 5 jours : Factures Date d’émission Date d’éch…" at bounding box center [462, 192] width 380 height 90
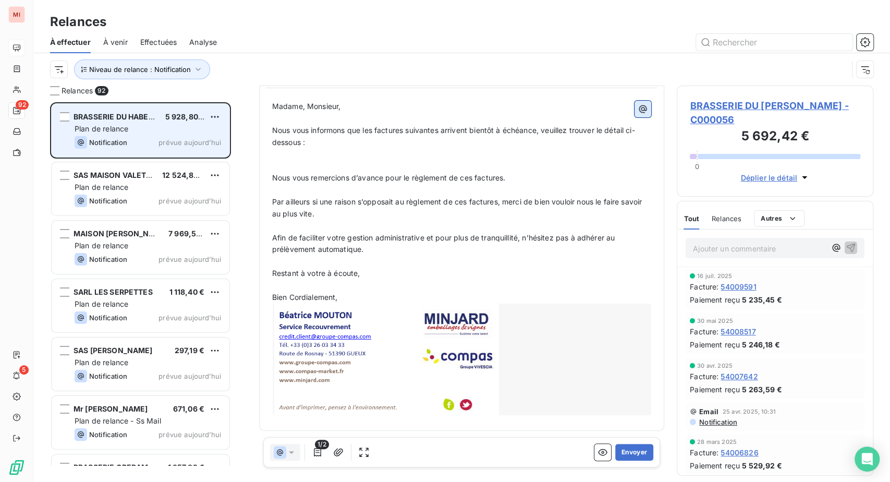
click at [638, 114] on icon "button" at bounding box center [643, 109] width 10 height 10
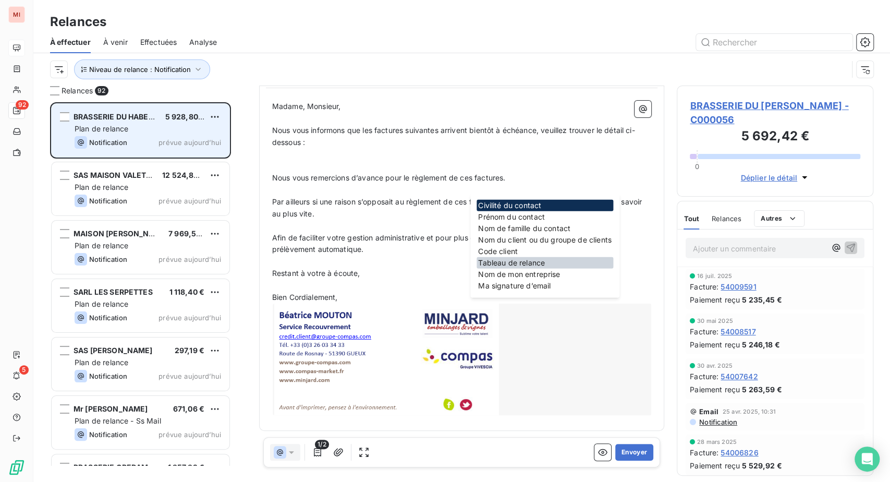
click at [524, 268] on div "Tableau de relance" at bounding box center [544, 262] width 137 height 11
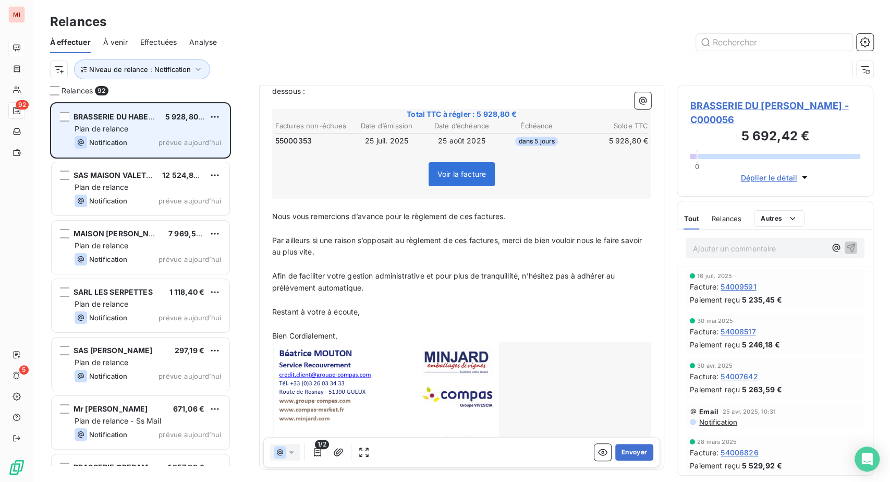
scroll to position [174, 0]
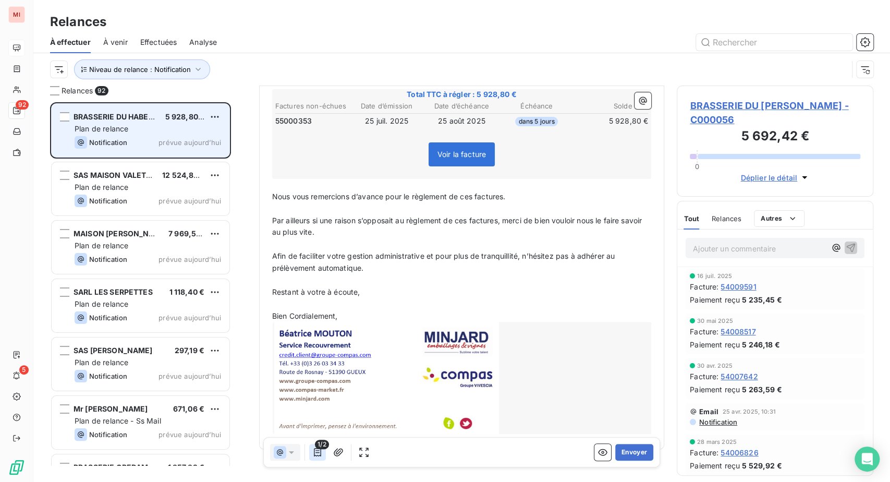
click at [321, 456] on icon "button" at bounding box center [317, 452] width 7 height 8
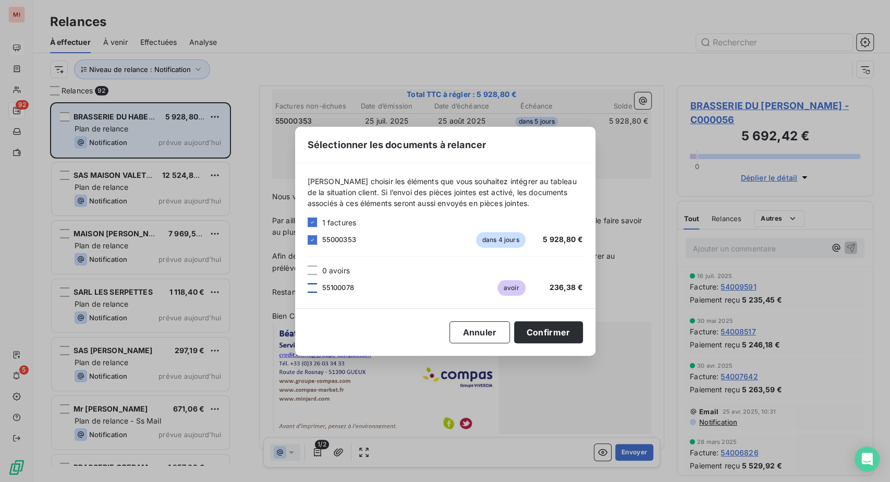
click at [308, 285] on div at bounding box center [312, 287] width 9 height 9
click at [583, 342] on button "Confirmer" at bounding box center [548, 332] width 69 height 22
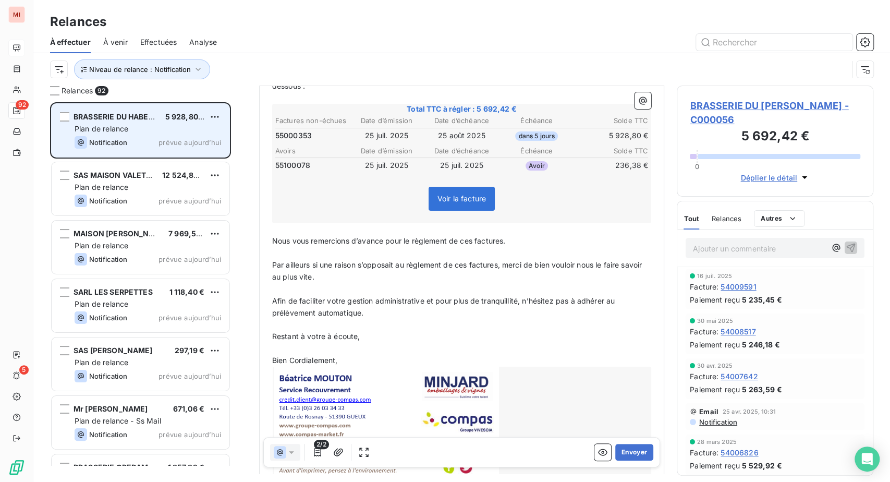
scroll to position [116, 0]
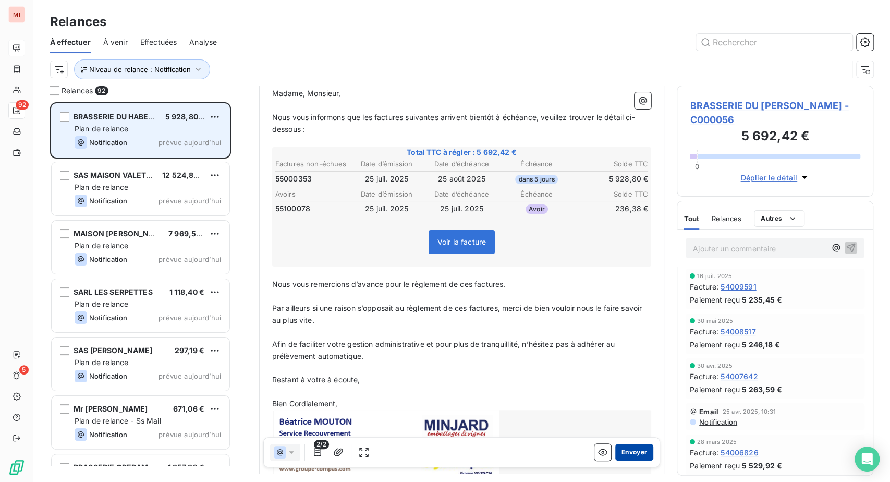
click at [615, 460] on button "Envoyer" at bounding box center [634, 452] width 38 height 17
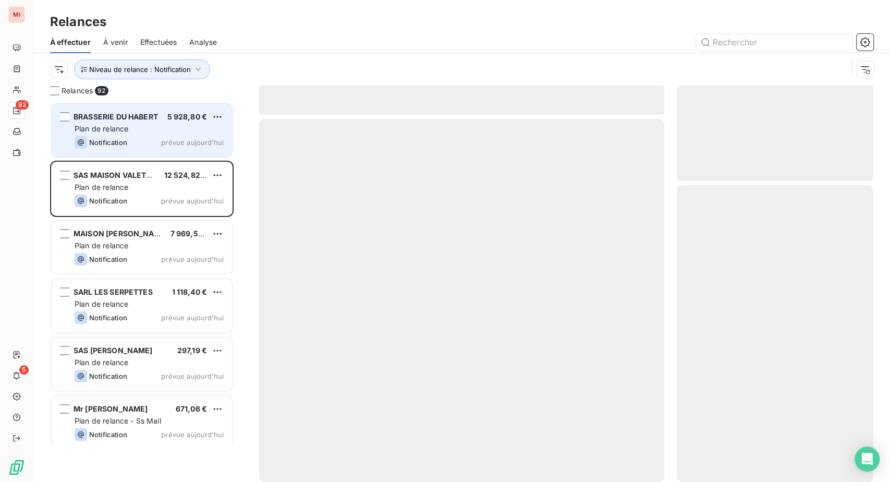
scroll to position [353, 172]
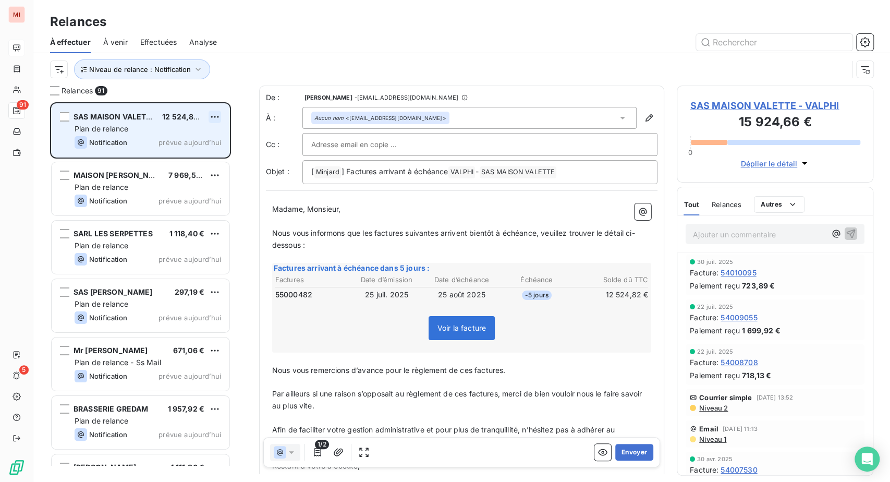
click at [234, 160] on html "MI 91 5 Relances À effectuer À venir Effectuées Analyse Niveau de relance : Not…" at bounding box center [445, 241] width 890 height 482
click at [192, 169] on div "Passer cette action" at bounding box center [157, 160] width 93 height 17
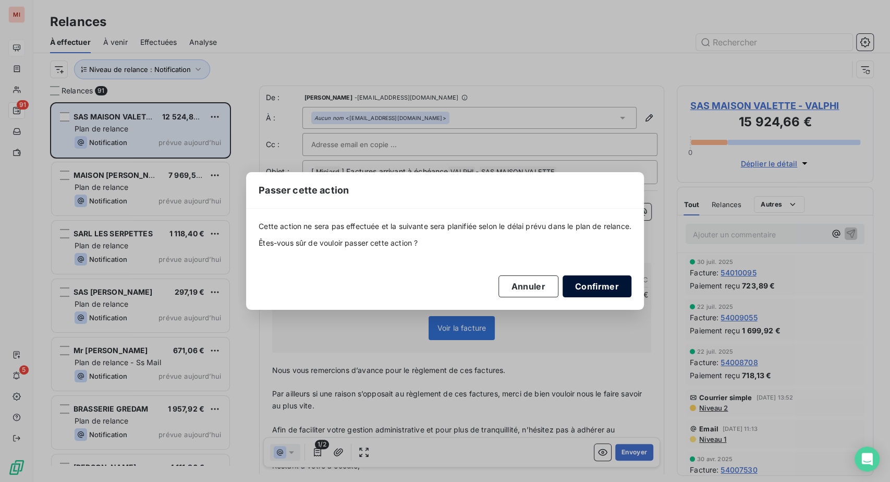
click at [631, 297] on button "Confirmer" at bounding box center [597, 286] width 69 height 22
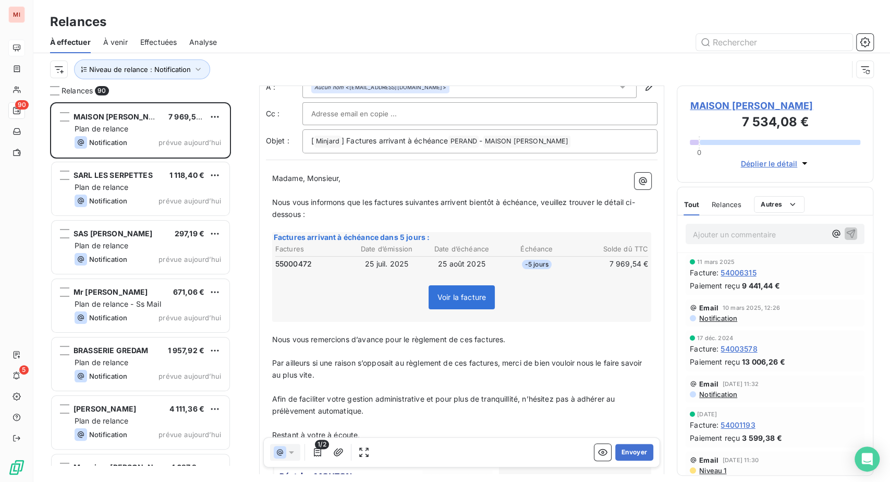
scroll to position [58, 0]
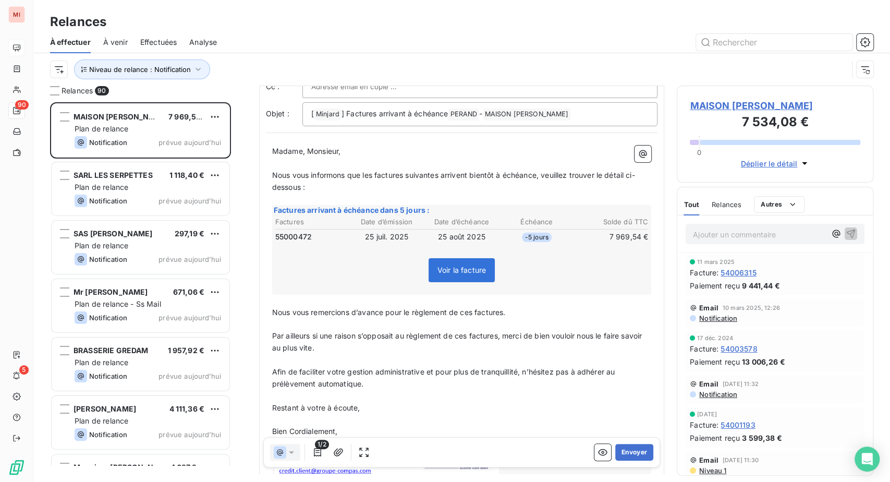
click at [504, 242] on td "-5 jours" at bounding box center [536, 236] width 74 height 11
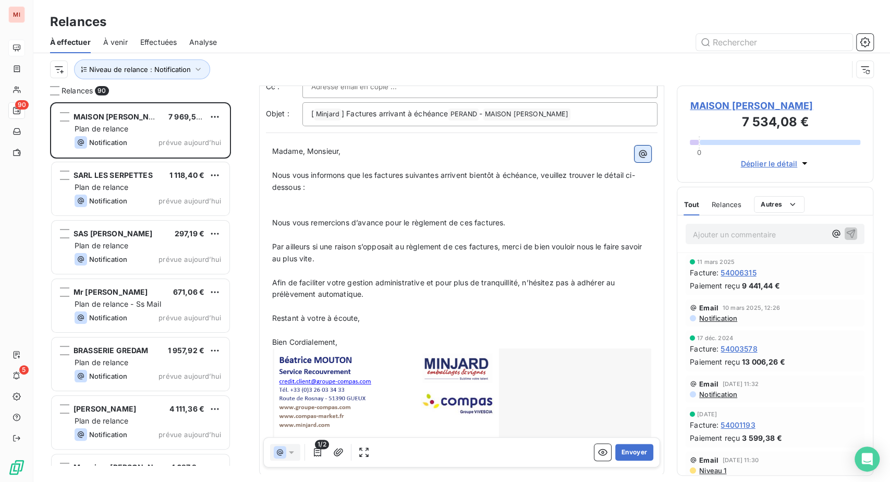
click at [638, 159] on icon "button" at bounding box center [643, 154] width 10 height 10
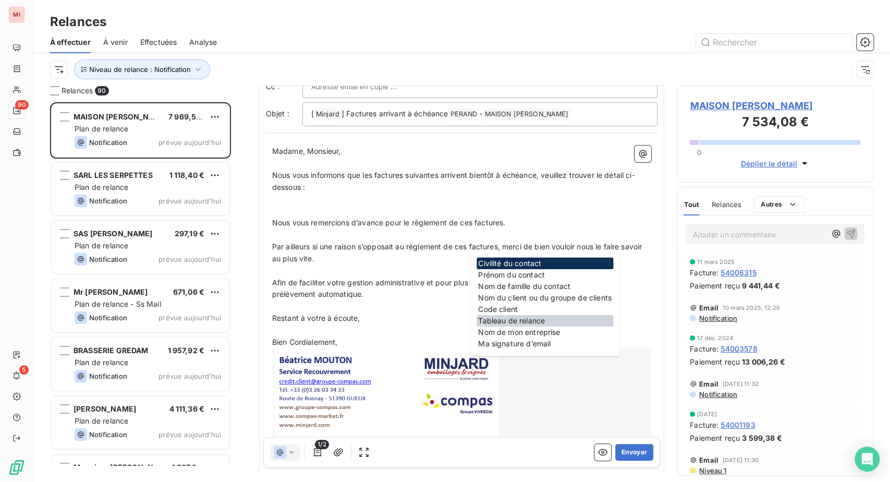
click at [534, 326] on div "Tableau de relance" at bounding box center [544, 320] width 137 height 11
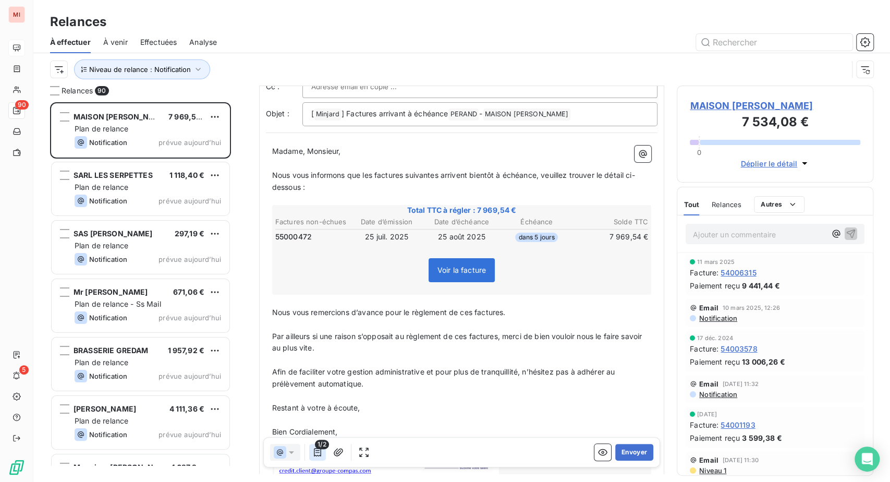
click at [323, 457] on icon "button" at bounding box center [317, 452] width 10 height 10
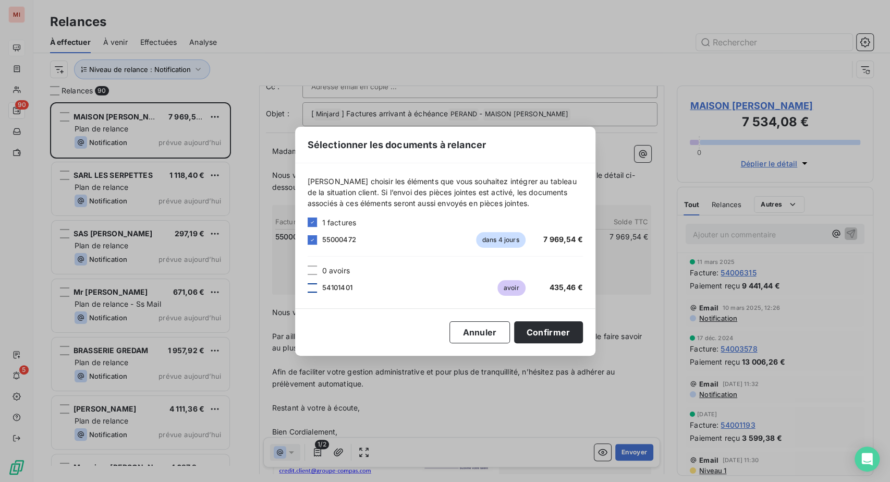
click at [308, 284] on div at bounding box center [312, 287] width 9 height 9
click at [583, 339] on button "Confirmer" at bounding box center [548, 332] width 69 height 22
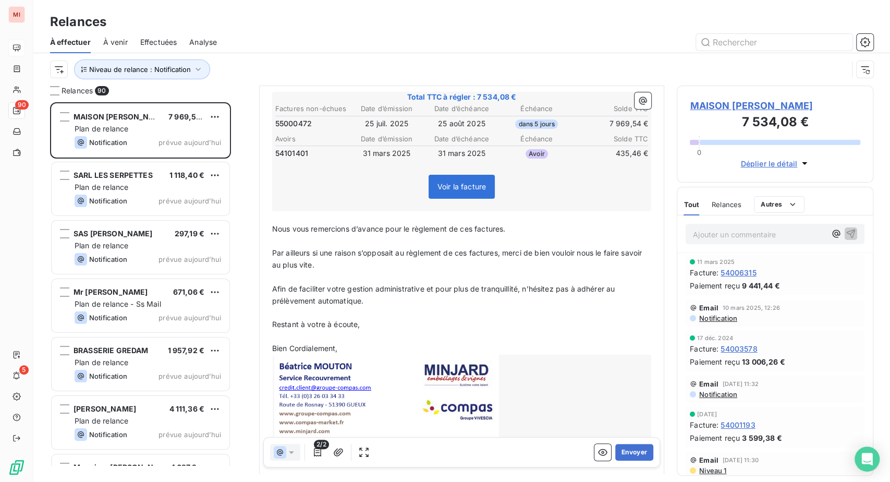
scroll to position [174, 0]
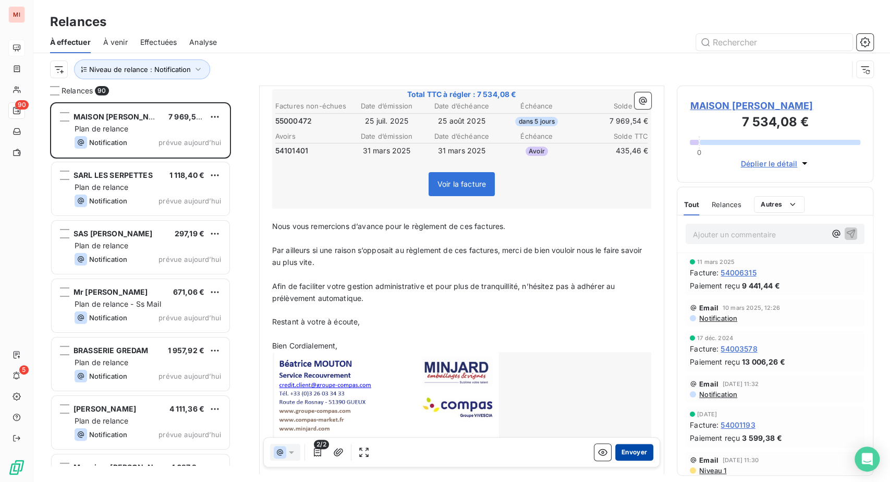
click at [615, 460] on button "Envoyer" at bounding box center [634, 452] width 38 height 17
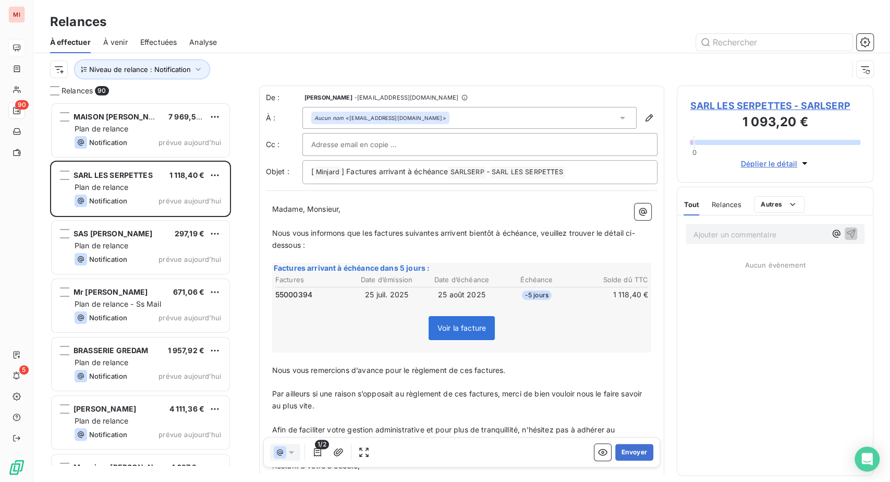
scroll to position [353, 172]
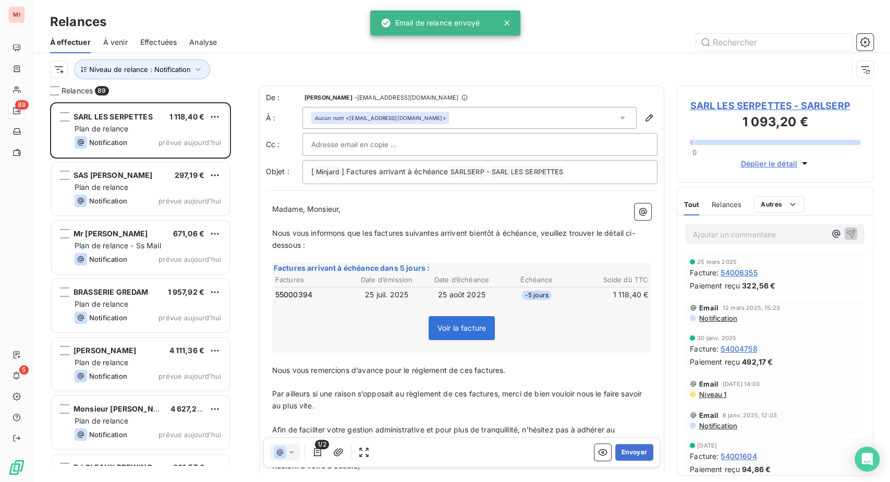
click at [408, 285] on th "Date d’émission" at bounding box center [387, 279] width 74 height 11
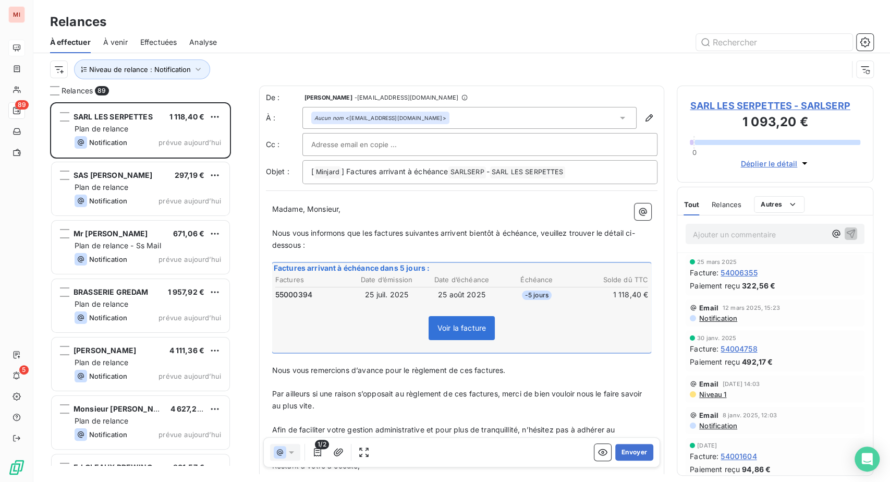
click at [541, 300] on td "-5 jours" at bounding box center [536, 294] width 74 height 11
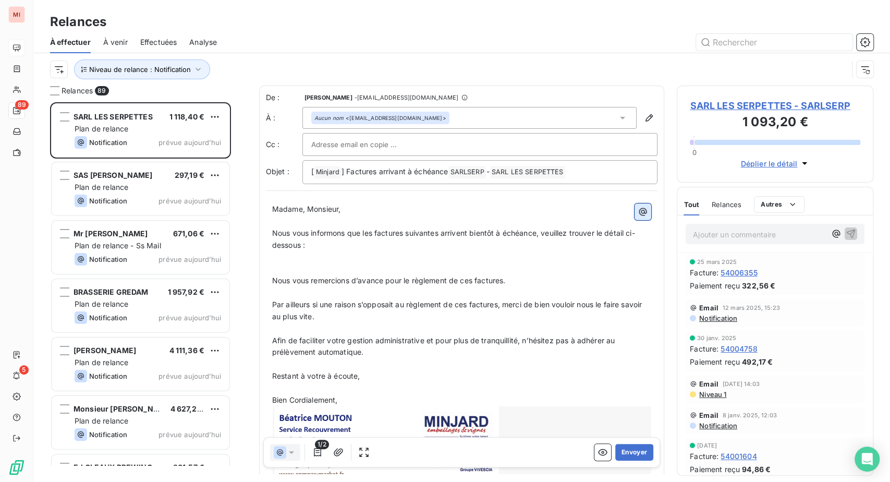
click at [638, 217] on icon "button" at bounding box center [643, 211] width 10 height 10
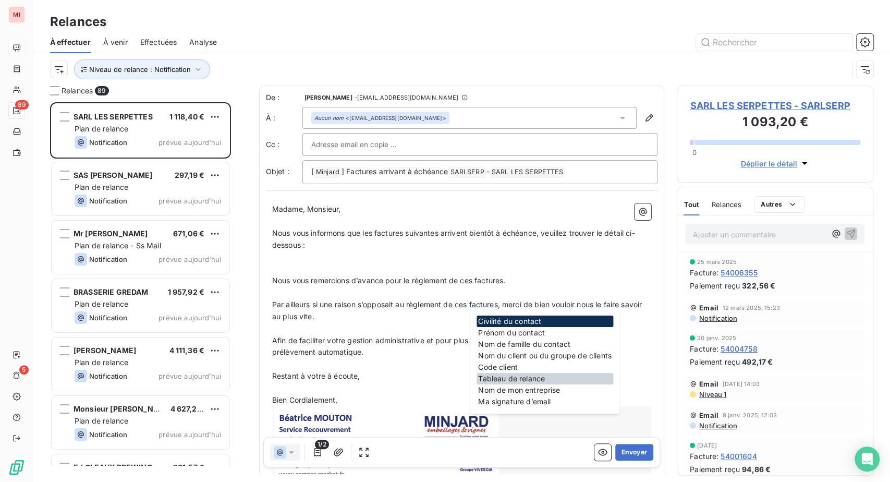
click at [529, 384] on div "Tableau de relance" at bounding box center [544, 378] width 137 height 11
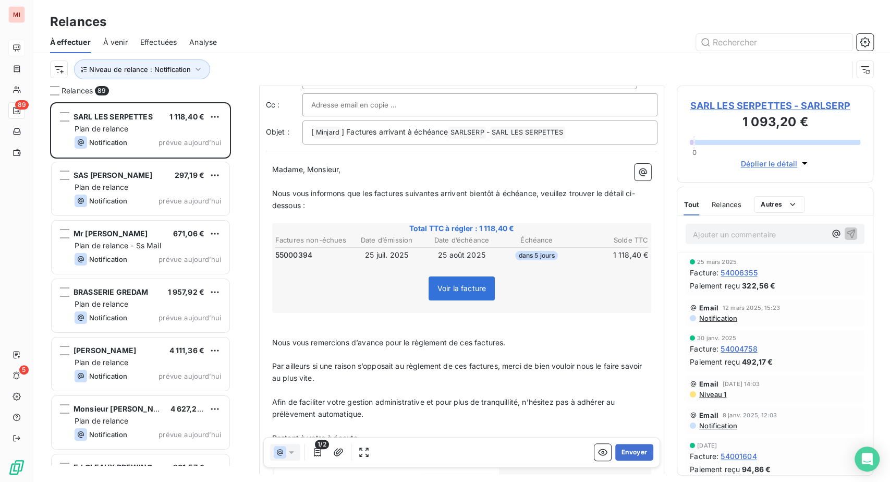
scroll to position [116, 0]
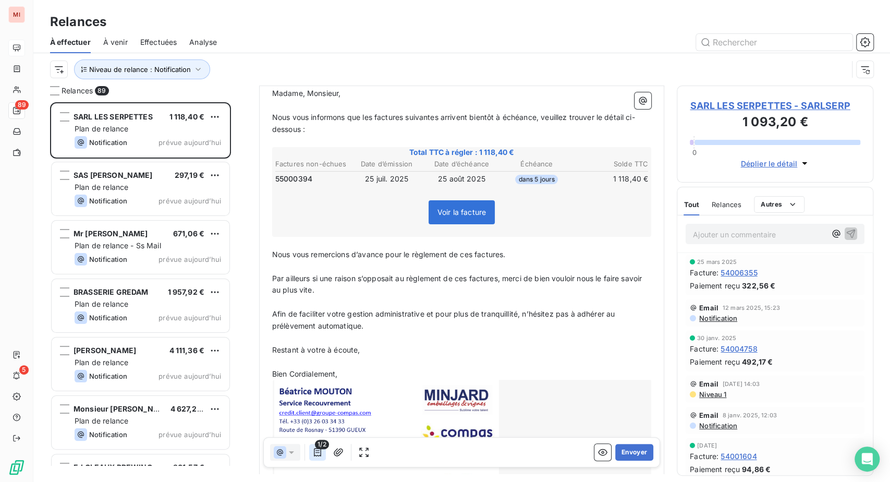
click at [321, 456] on icon "button" at bounding box center [317, 452] width 7 height 8
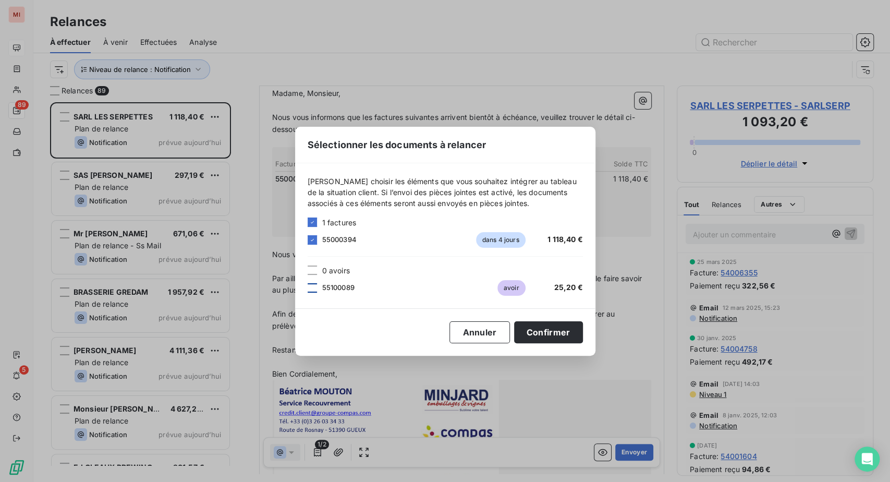
click at [308, 284] on div at bounding box center [312, 287] width 9 height 9
click at [583, 341] on button "Confirmer" at bounding box center [548, 332] width 69 height 22
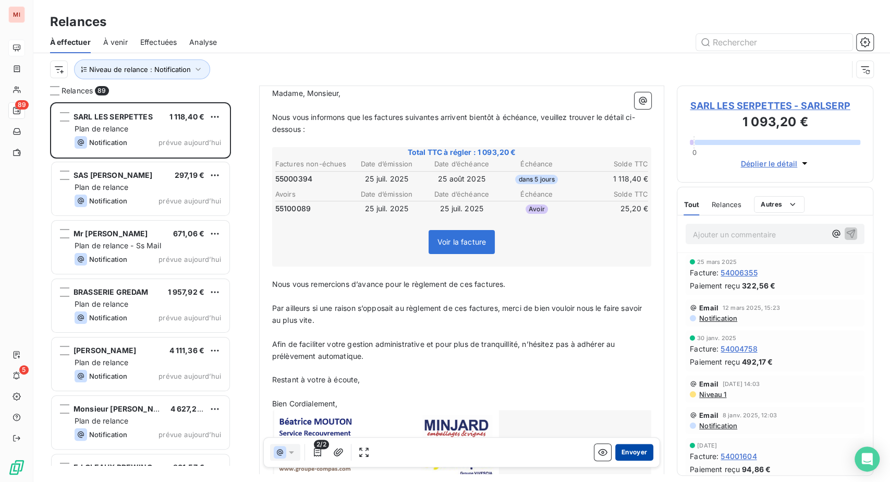
click at [620, 460] on button "Envoyer" at bounding box center [634, 452] width 38 height 17
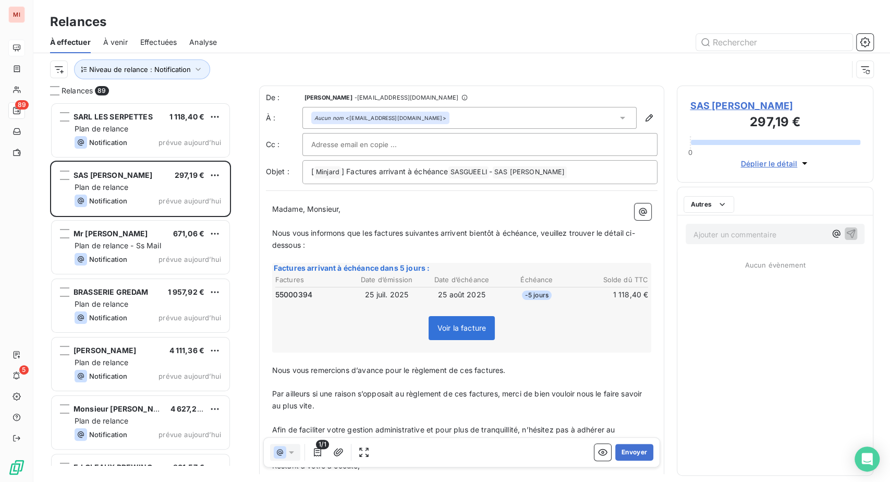
scroll to position [353, 172]
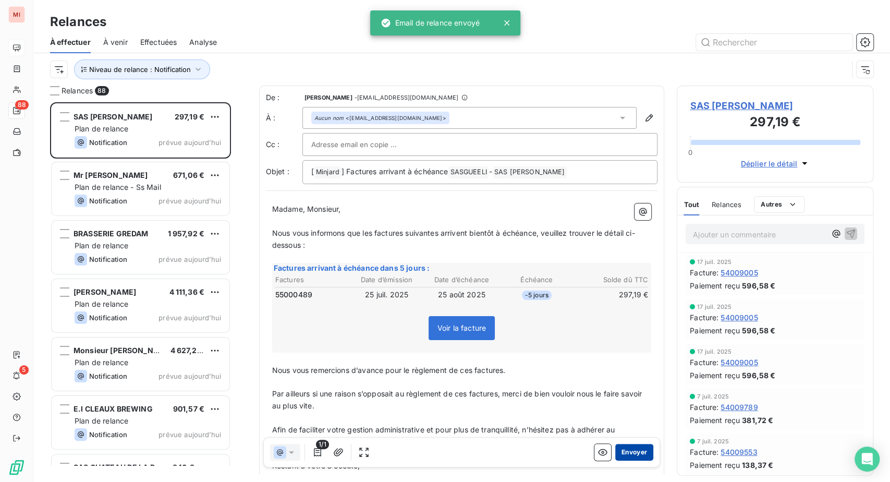
click at [615, 460] on button "Envoyer" at bounding box center [634, 452] width 38 height 17
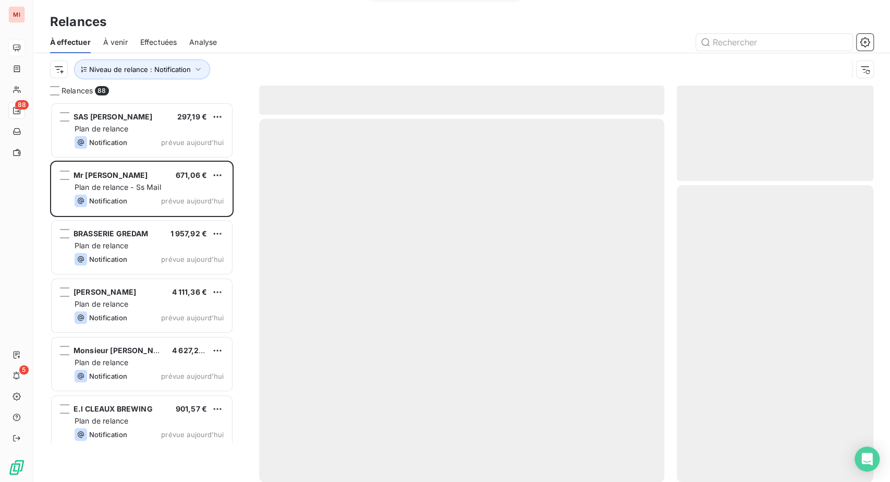
scroll to position [353, 172]
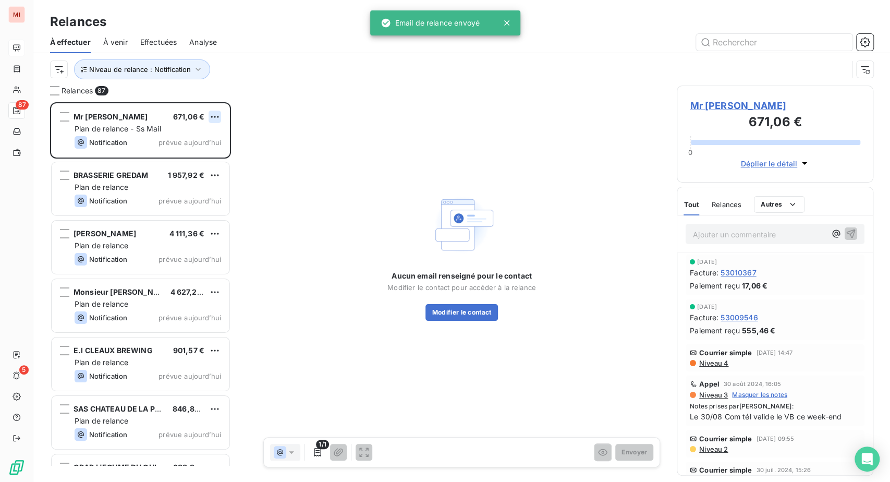
click at [231, 158] on html "MI 87 5 Relances À effectuer À venir Effectuées Analyse Niveau de relance : Not…" at bounding box center [445, 241] width 890 height 482
click at [184, 169] on div "Passer cette action" at bounding box center [157, 160] width 93 height 17
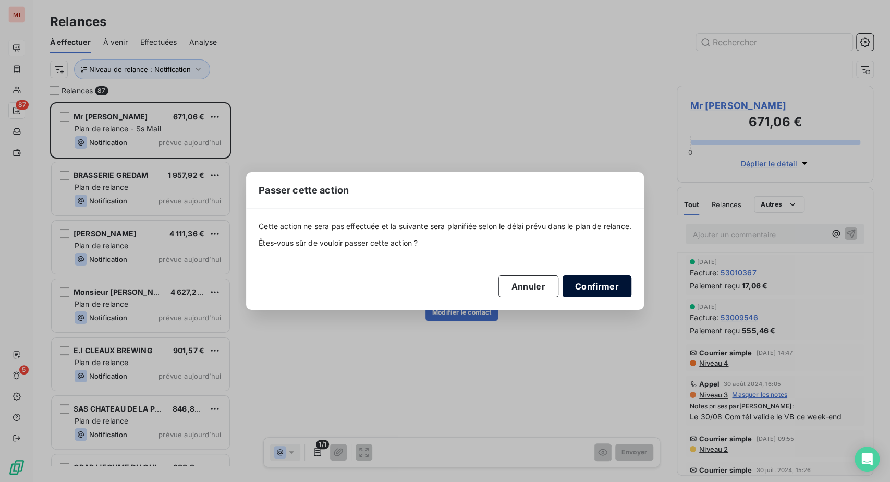
click at [631, 297] on button "Confirmer" at bounding box center [597, 286] width 69 height 22
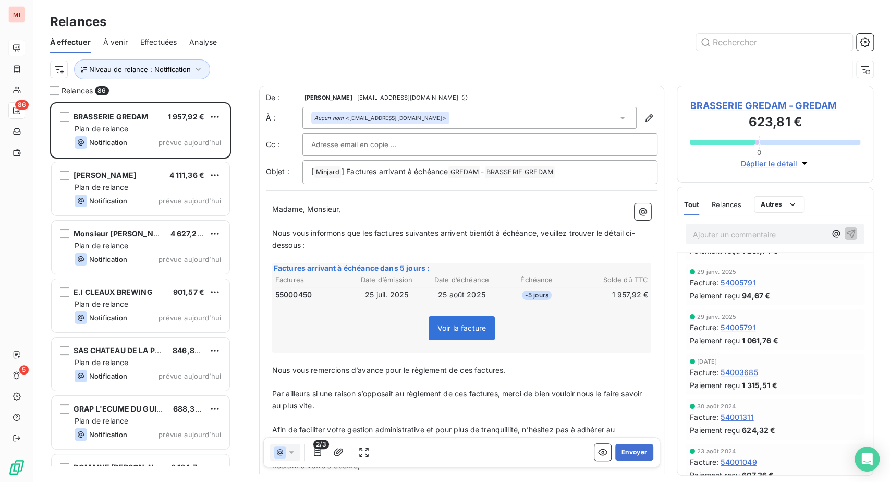
scroll to position [116, 0]
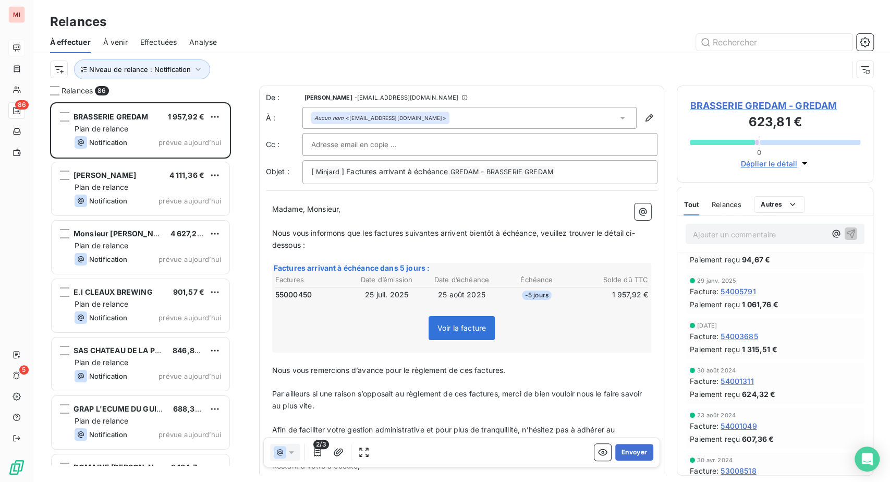
click at [544, 300] on td "-5 jours" at bounding box center [536, 294] width 74 height 11
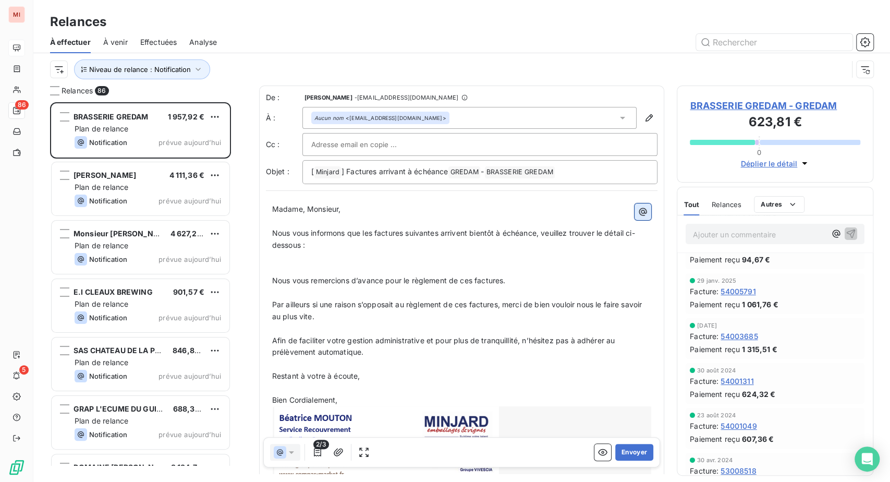
click at [638, 217] on icon "button" at bounding box center [643, 211] width 10 height 10
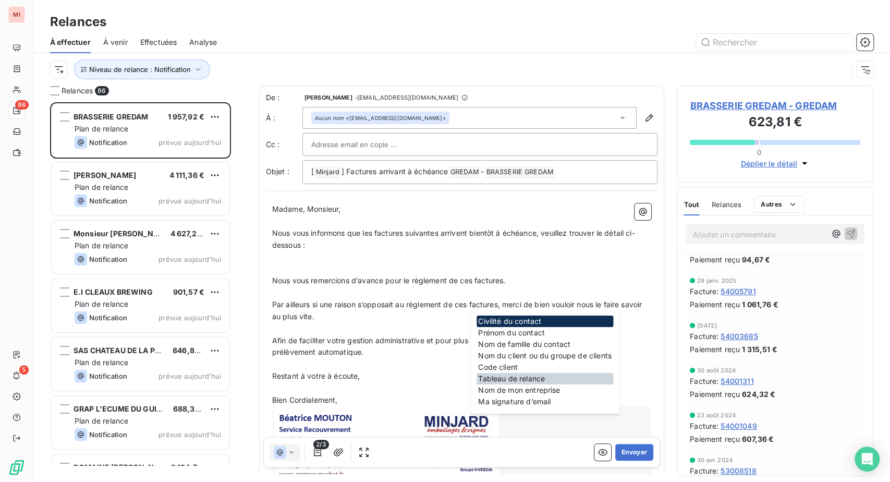
click at [518, 384] on div "Tableau de relance" at bounding box center [544, 378] width 137 height 11
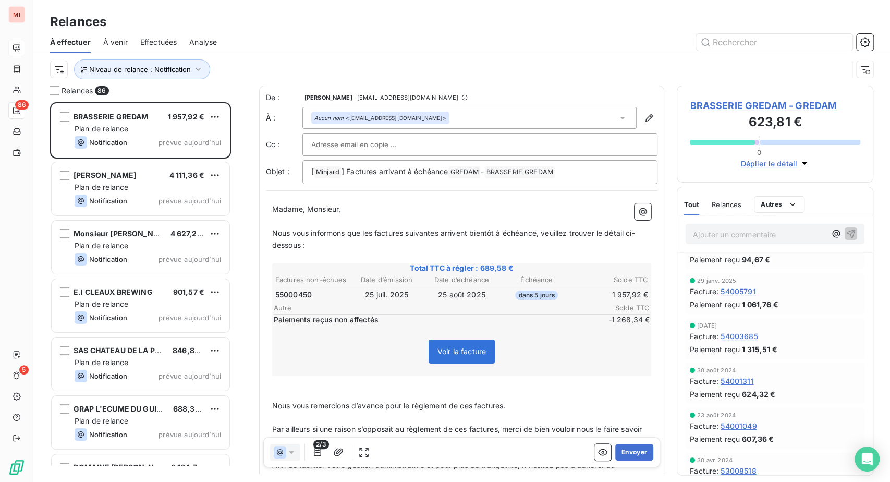
scroll to position [116, 0]
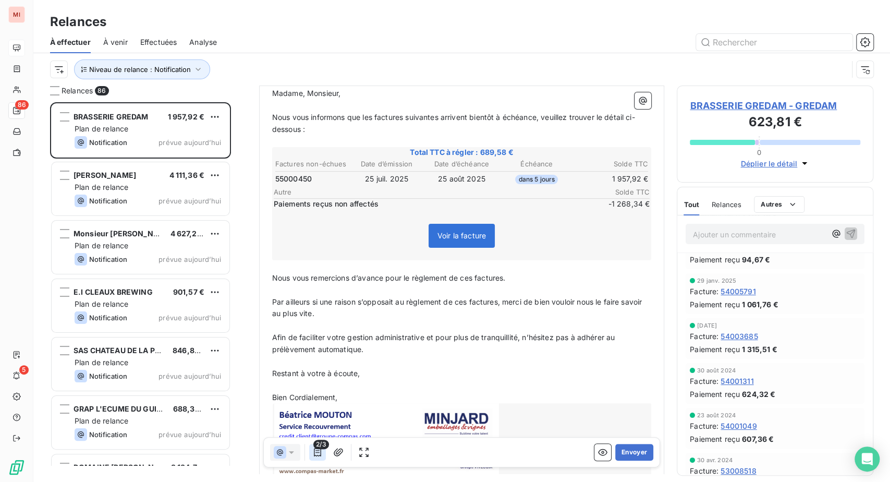
click at [323, 457] on icon "button" at bounding box center [317, 452] width 10 height 10
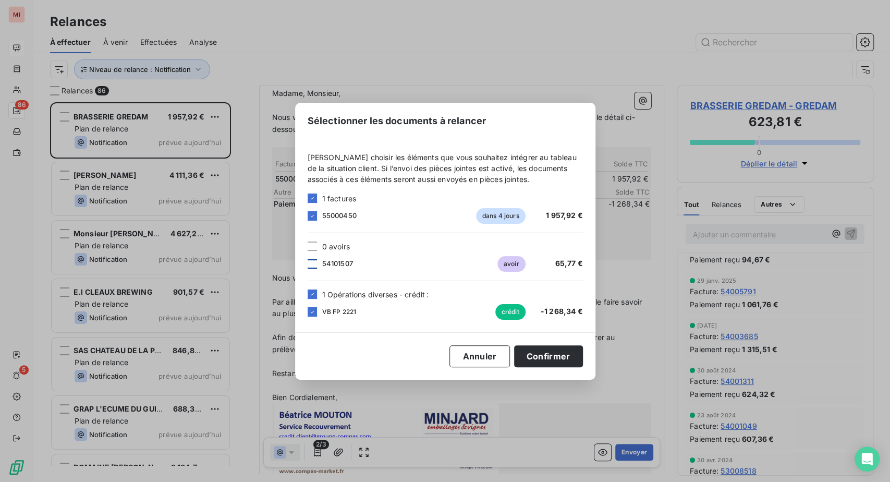
click at [308, 259] on div at bounding box center [312, 263] width 9 height 9
click at [583, 367] on button "Confirmer" at bounding box center [548, 356] width 69 height 22
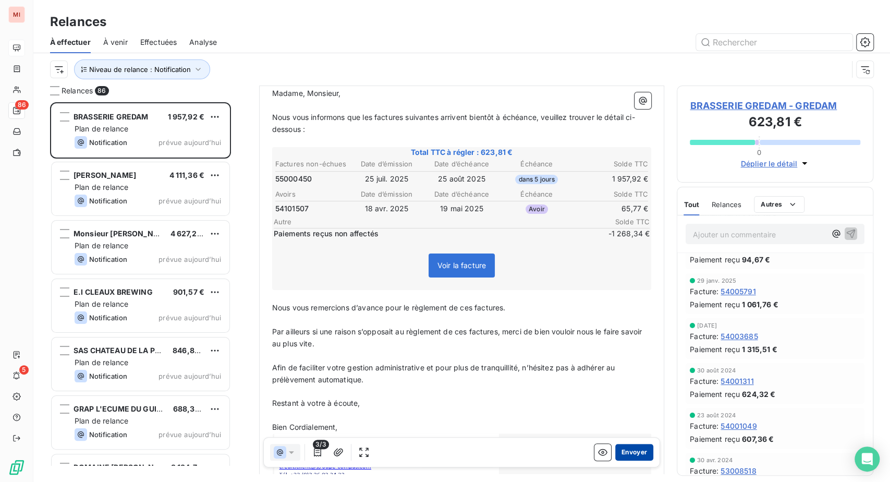
click at [615, 460] on button "Envoyer" at bounding box center [634, 452] width 38 height 17
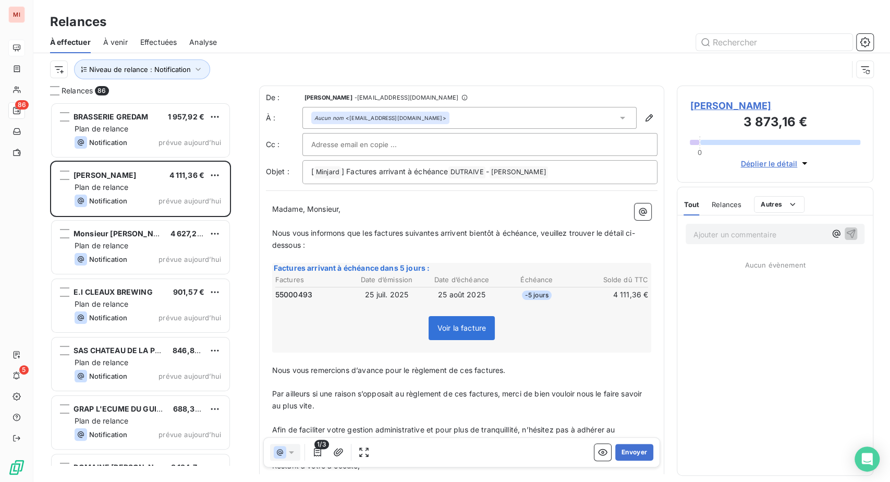
scroll to position [353, 172]
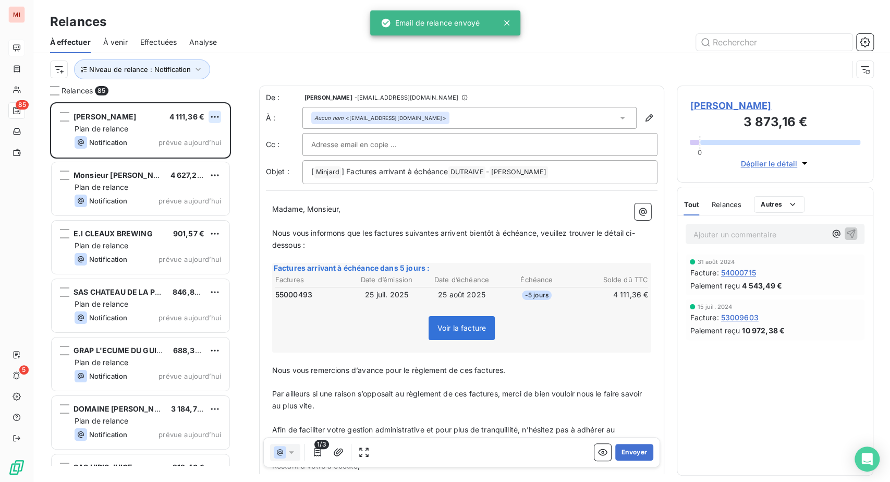
click at [235, 161] on html "MI 85 5 Relances À effectuer À venir Effectuées Analyse Niveau de relance : Not…" at bounding box center [445, 241] width 890 height 482
click at [204, 169] on div "Passer cette action" at bounding box center [157, 160] width 93 height 17
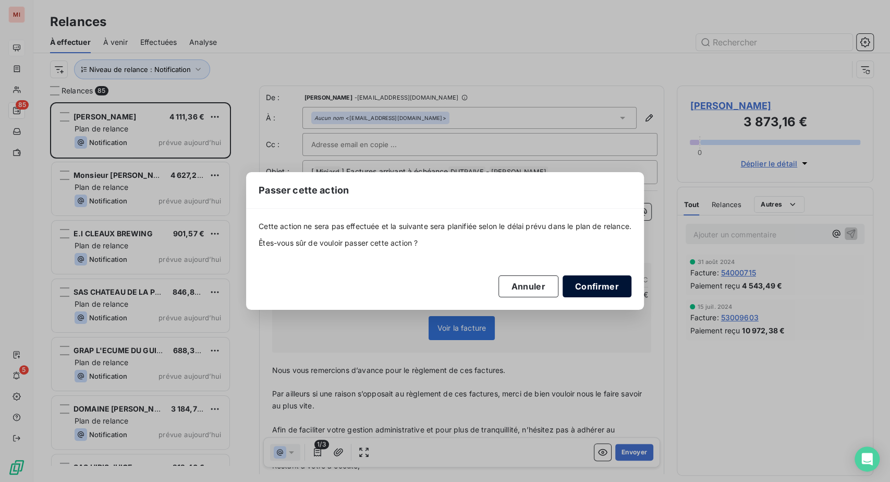
click at [631, 297] on button "Confirmer" at bounding box center [597, 286] width 69 height 22
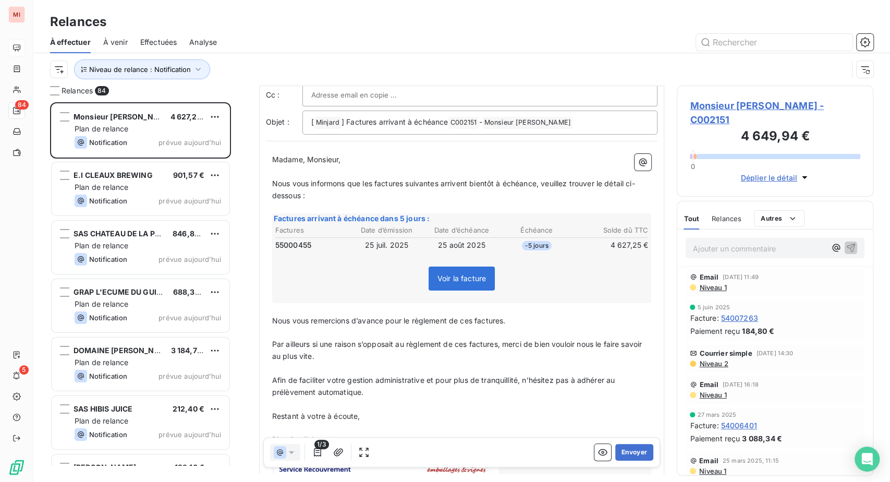
scroll to position [116, 0]
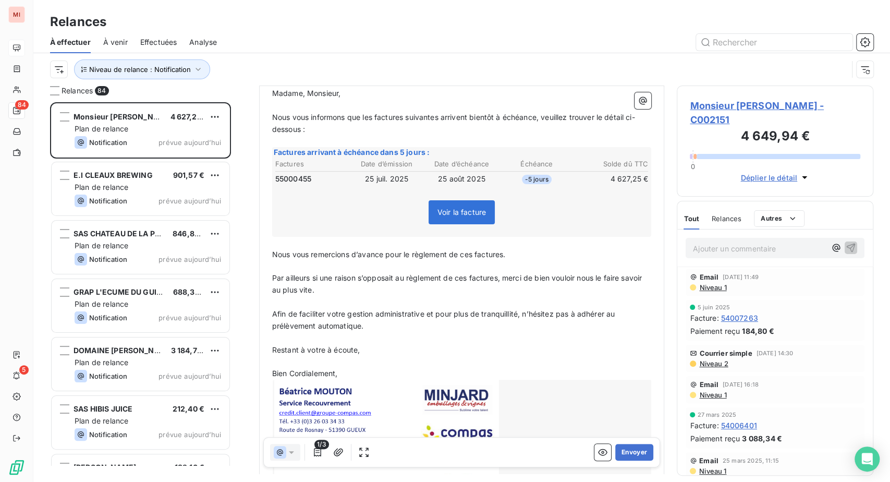
click at [433, 224] on span "Voir la facture" at bounding box center [462, 212] width 66 height 24
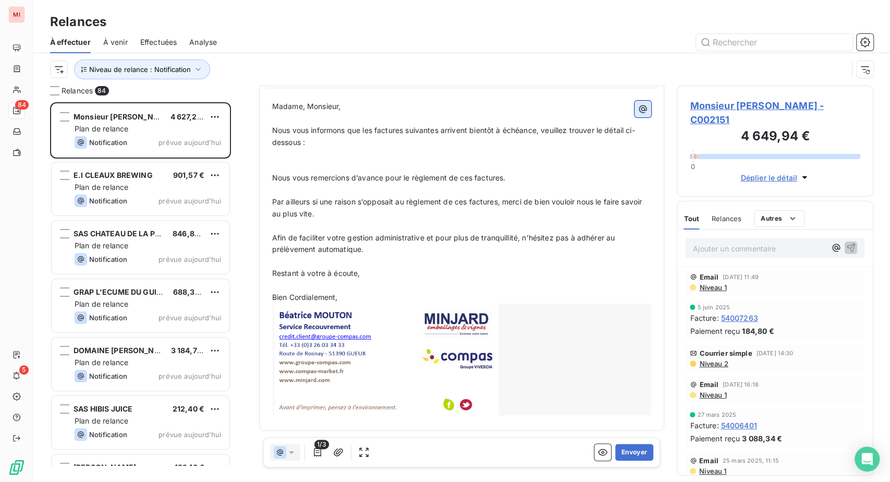
click at [638, 114] on icon "button" at bounding box center [643, 109] width 10 height 10
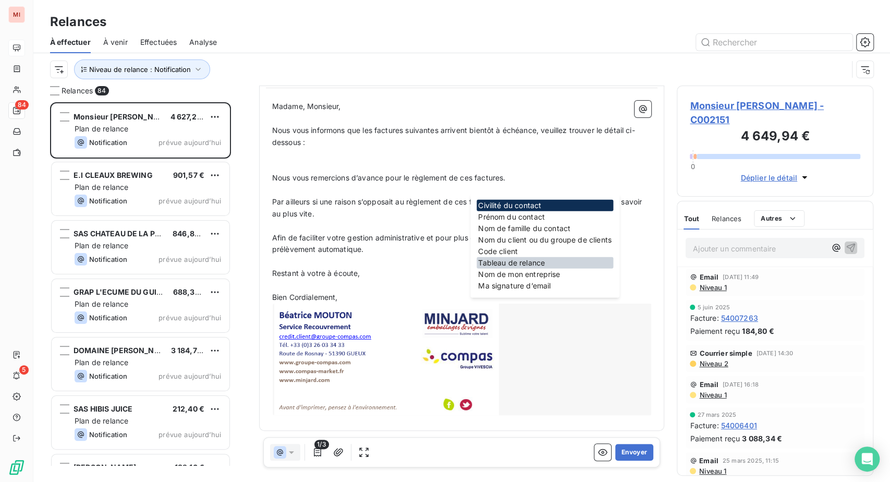
click at [534, 268] on div "Tableau de relance" at bounding box center [544, 262] width 137 height 11
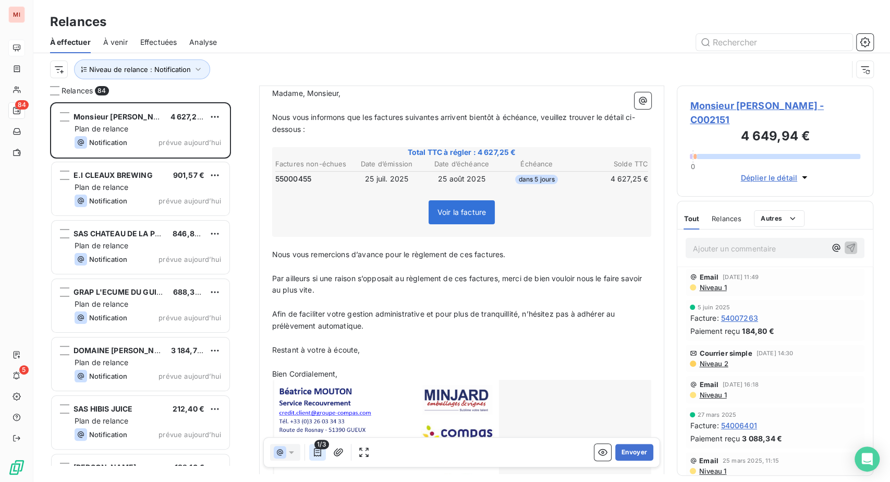
click at [323, 457] on icon "button" at bounding box center [317, 452] width 10 height 10
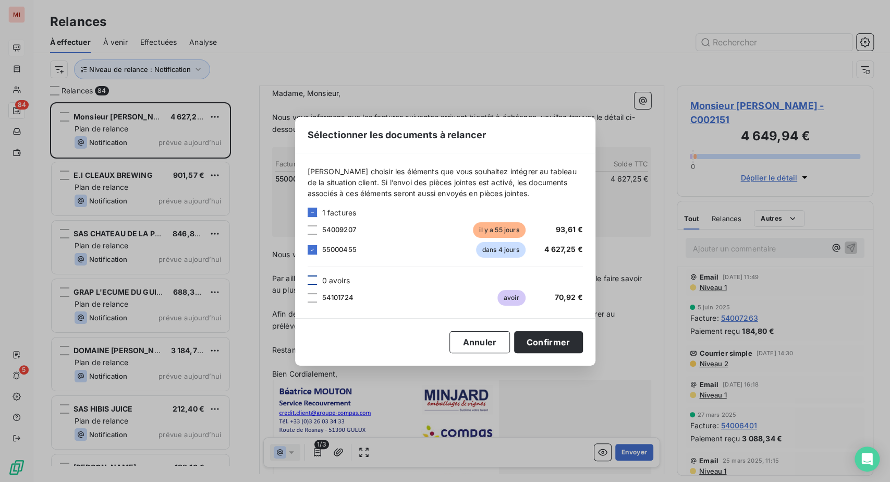
click at [308, 277] on div at bounding box center [312, 279] width 9 height 9
click at [308, 225] on div at bounding box center [312, 229] width 9 height 9
click at [583, 349] on button "Confirmer" at bounding box center [548, 342] width 69 height 22
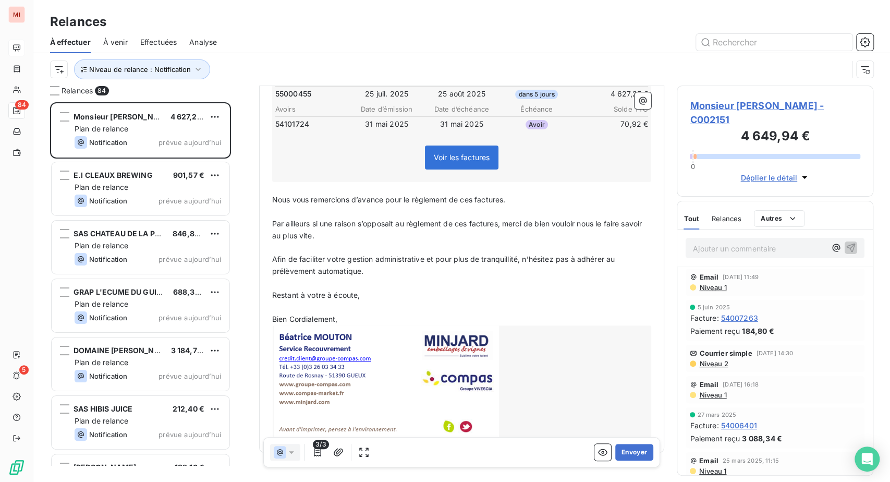
scroll to position [232, 0]
click at [615, 460] on button "Envoyer" at bounding box center [634, 452] width 38 height 17
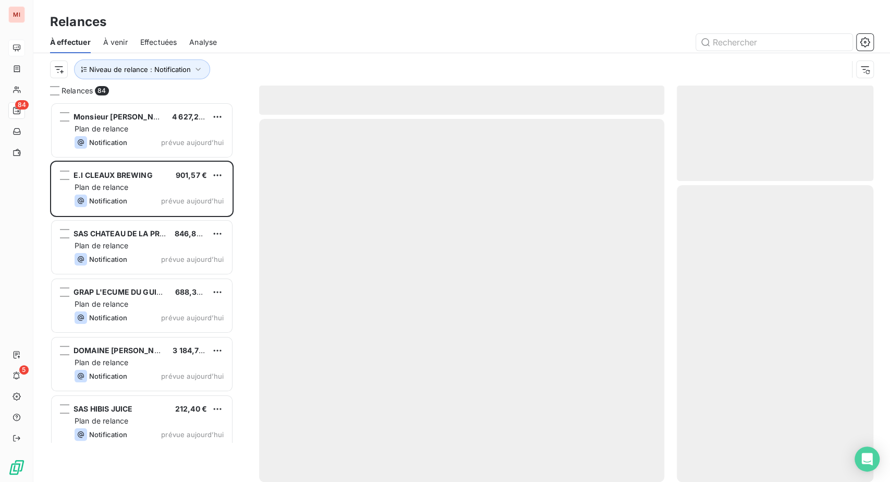
scroll to position [353, 172]
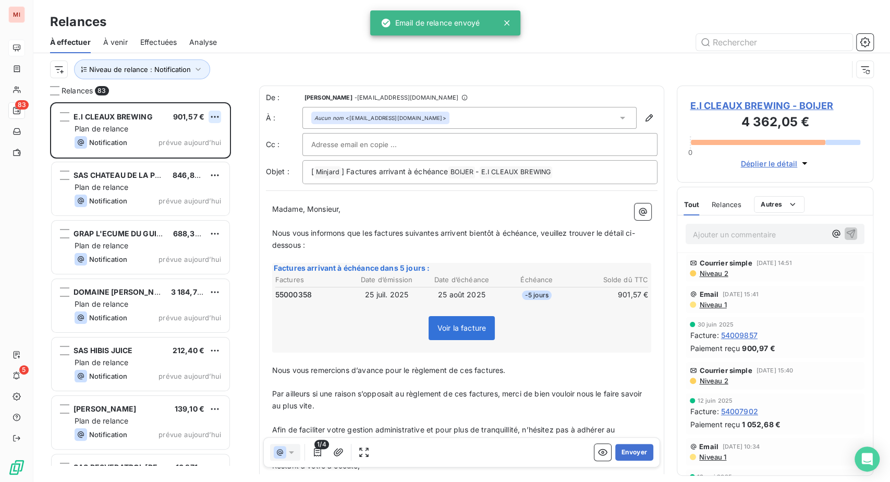
click at [232, 161] on html "MI 83 5 Relances À effectuer À venir Effectuées Analyse Niveau de relance : Not…" at bounding box center [445, 241] width 890 height 482
click at [192, 169] on div "Passer cette action" at bounding box center [157, 160] width 93 height 17
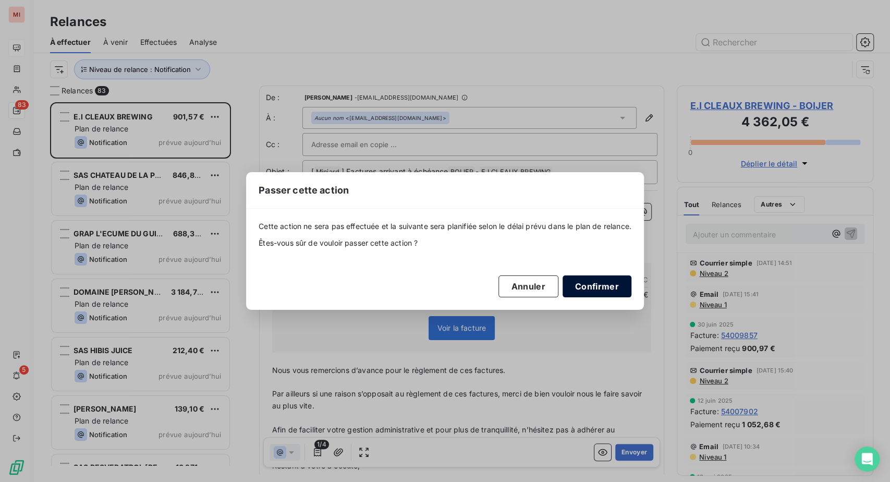
click at [631, 297] on button "Confirmer" at bounding box center [597, 286] width 69 height 22
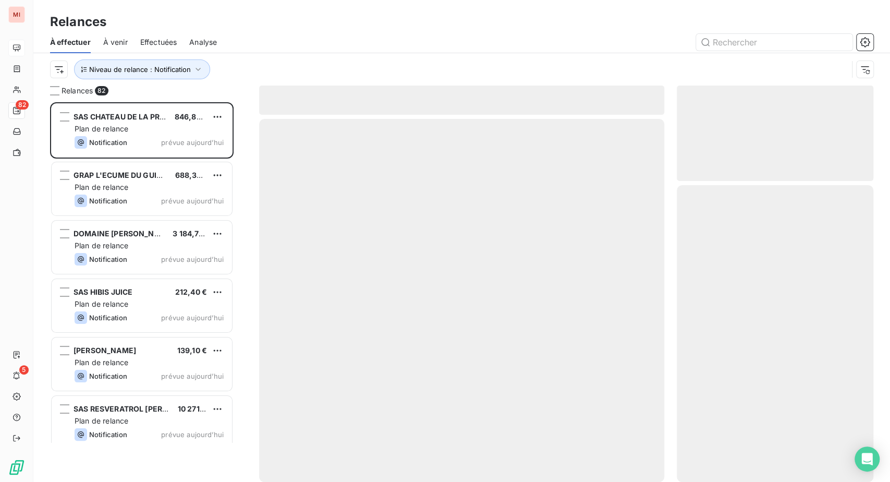
scroll to position [353, 172]
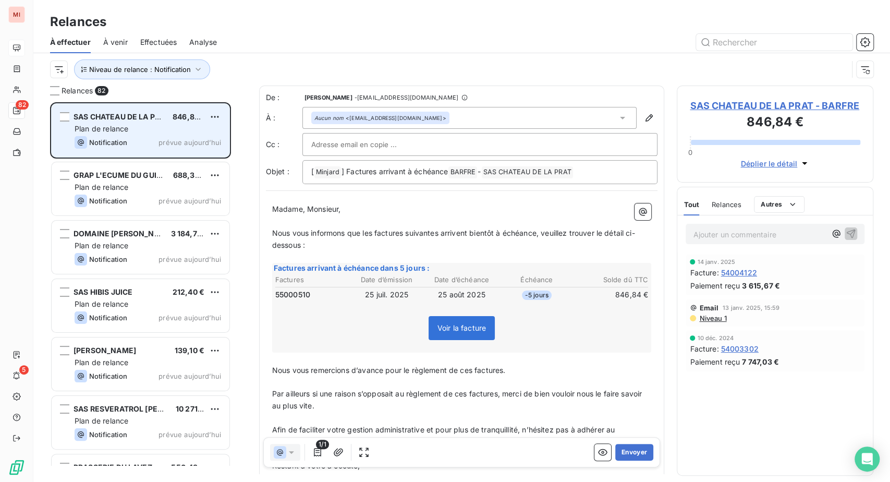
click at [229, 157] on div "SAS CHATEAU DE LA PRAT 846,84 € Plan de relance Notification prévue [DATE]" at bounding box center [141, 130] width 178 height 53
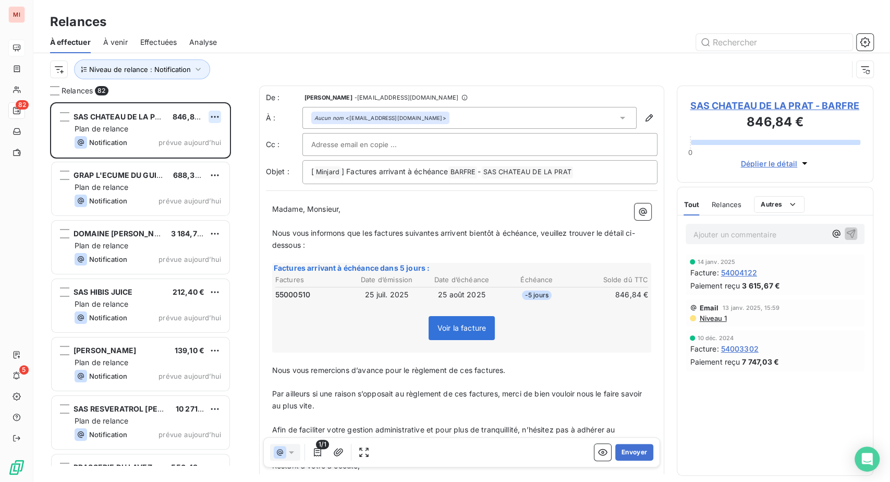
click at [238, 160] on html "MI 82 5 Relances À effectuer À venir Effectuées Analyse Niveau de relance : Not…" at bounding box center [445, 241] width 890 height 482
click at [204, 169] on div "Passer cette action" at bounding box center [157, 160] width 93 height 17
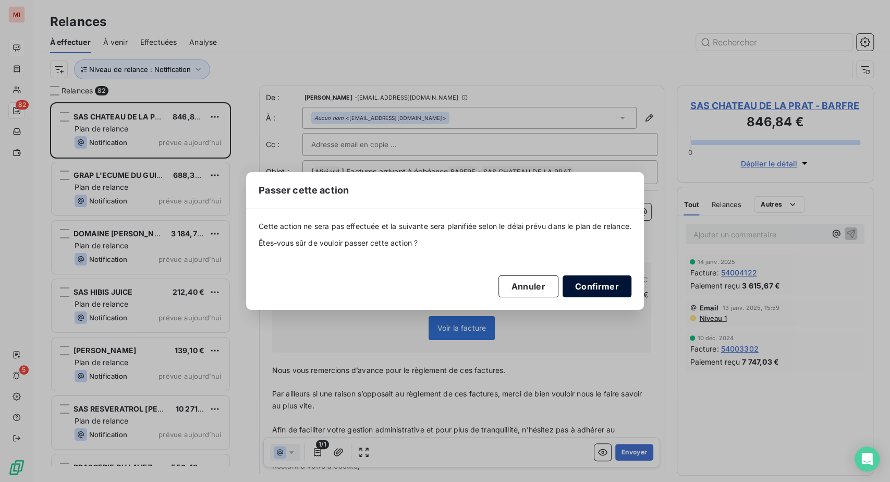
click at [631, 297] on button "Confirmer" at bounding box center [597, 286] width 69 height 22
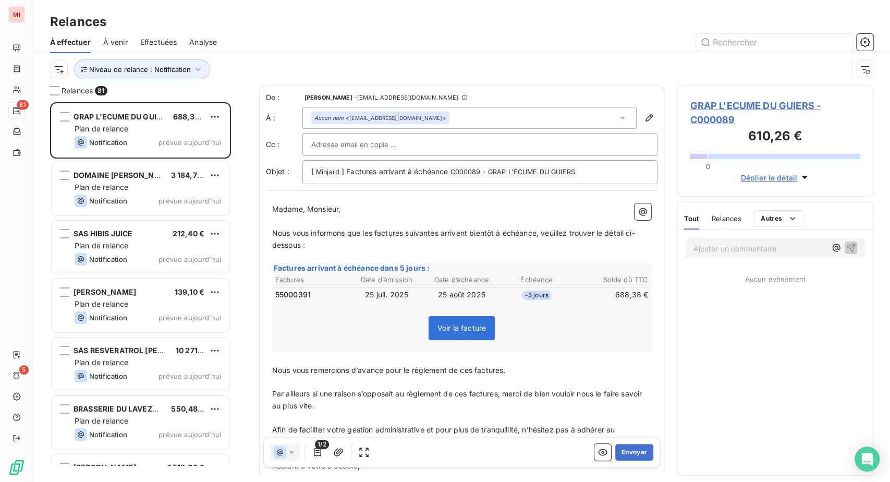
scroll to position [353, 172]
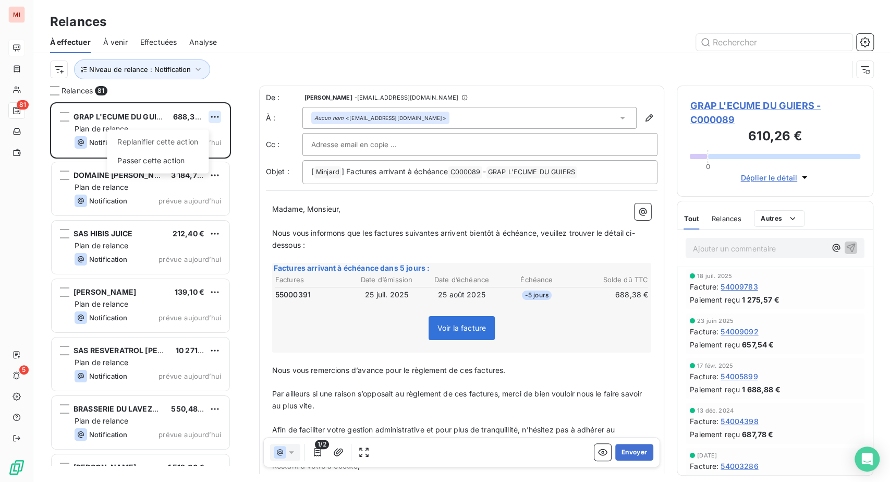
click at [235, 161] on html "MI 81 5 Relances À effectuer À venir Effectuées Analyse Niveau de relance : Not…" at bounding box center [445, 241] width 890 height 482
click at [194, 169] on div "Passer cette action" at bounding box center [157, 160] width 93 height 17
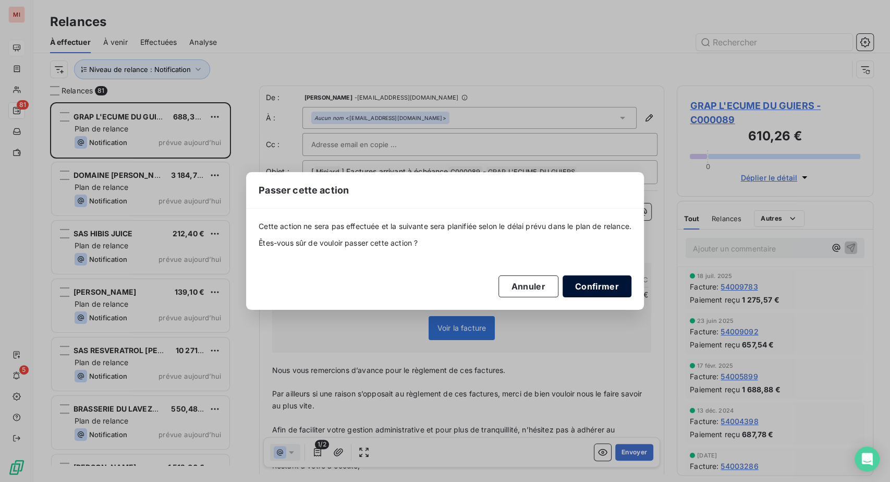
click at [631, 296] on button "Confirmer" at bounding box center [597, 286] width 69 height 22
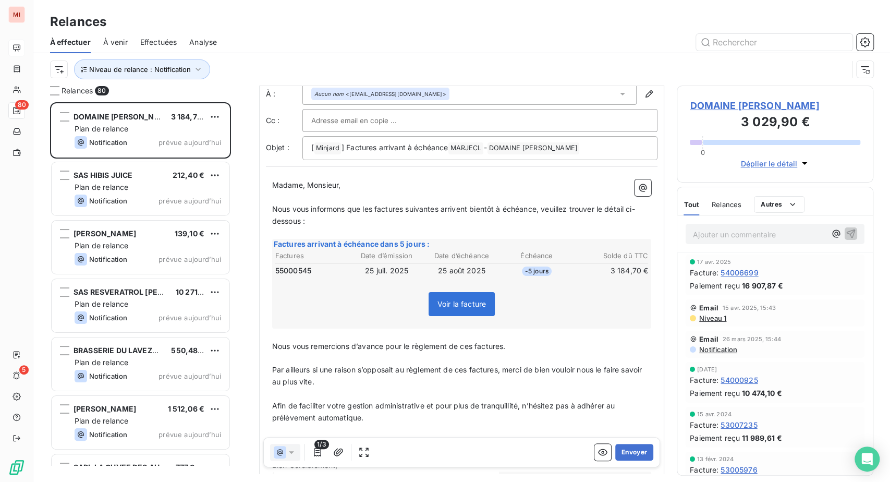
scroll to position [58, 0]
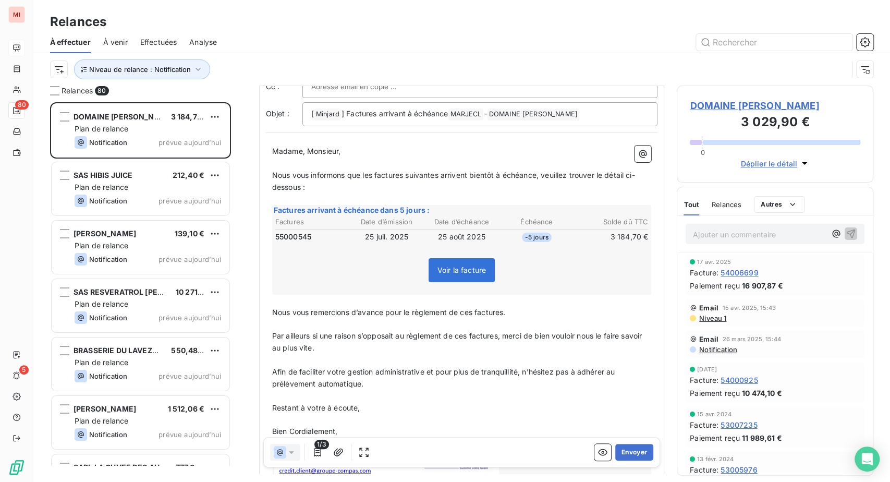
click at [428, 242] on td "25 août 2025" at bounding box center [462, 236] width 74 height 11
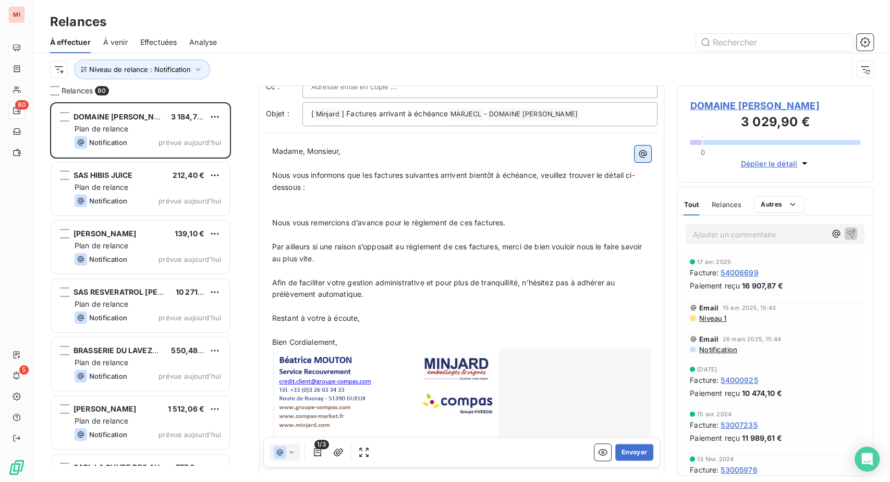
click at [638, 159] on icon "button" at bounding box center [643, 154] width 10 height 10
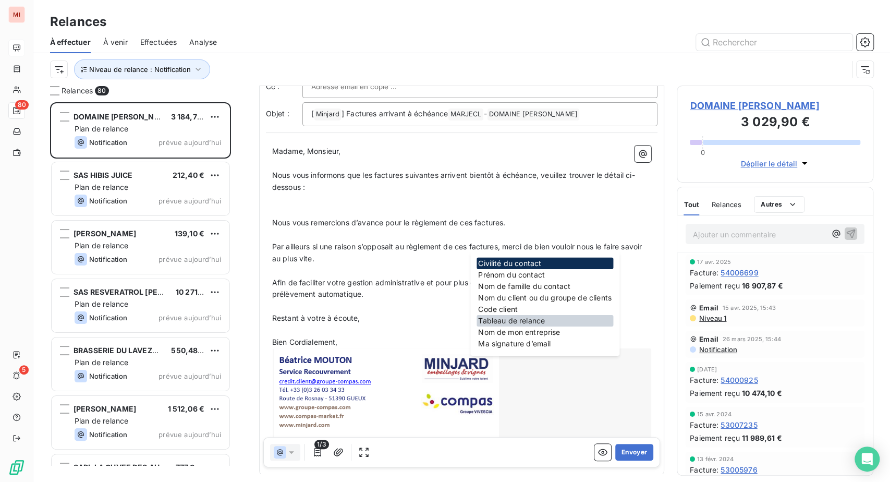
click at [523, 326] on div "Tableau de relance" at bounding box center [544, 320] width 137 height 11
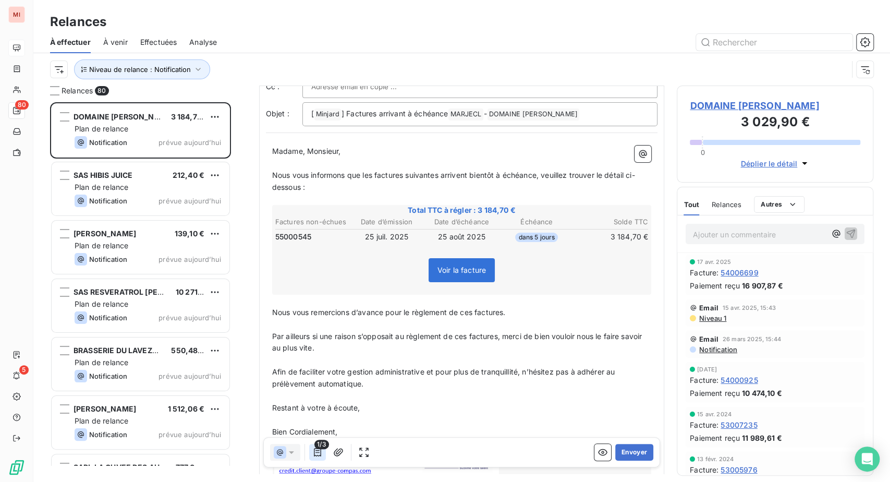
click at [323, 457] on icon "button" at bounding box center [317, 452] width 10 height 10
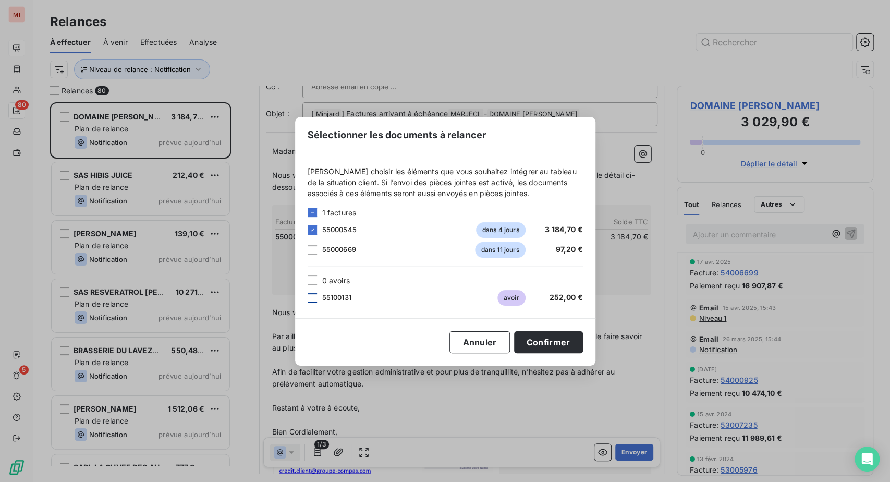
click at [308, 296] on div at bounding box center [312, 297] width 9 height 9
click at [583, 353] on button "Confirmer" at bounding box center [548, 342] width 69 height 22
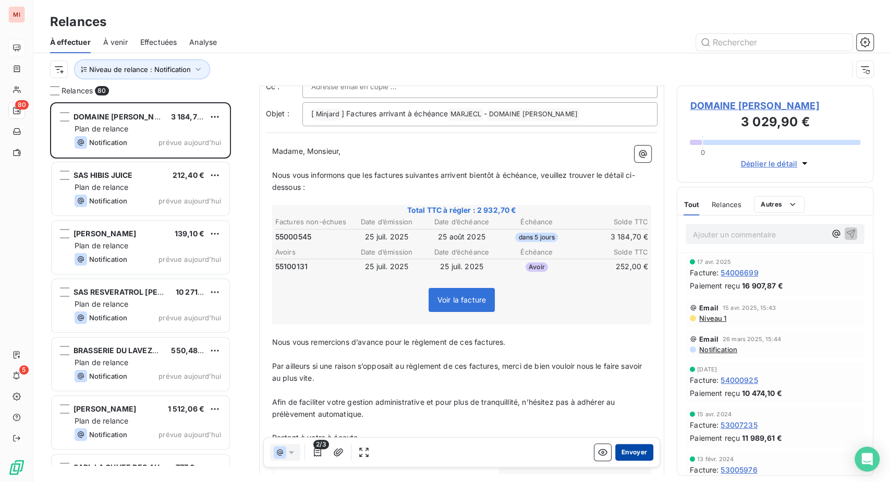
click at [615, 460] on button "Envoyer" at bounding box center [634, 452] width 38 height 17
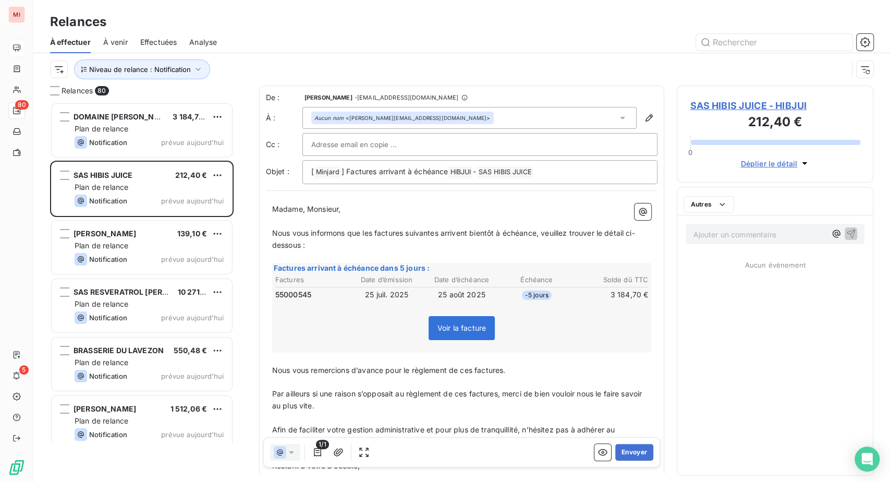
scroll to position [353, 172]
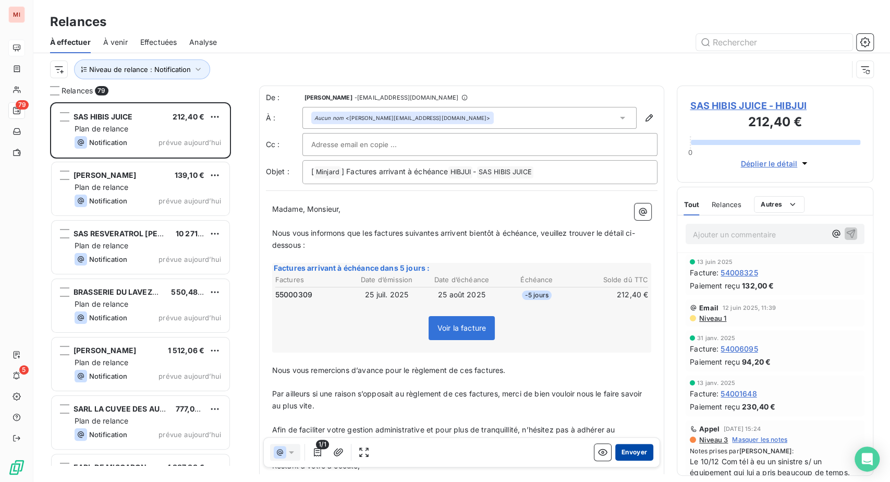
click at [615, 460] on button "Envoyer" at bounding box center [634, 452] width 38 height 17
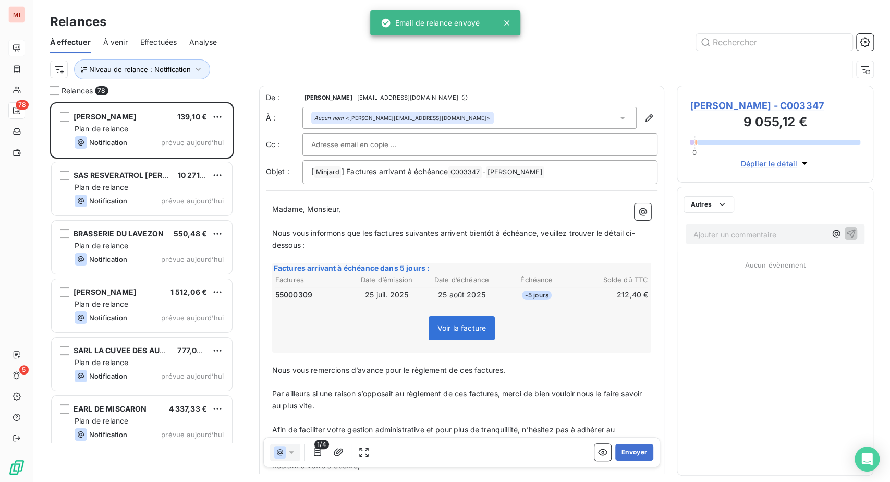
scroll to position [353, 172]
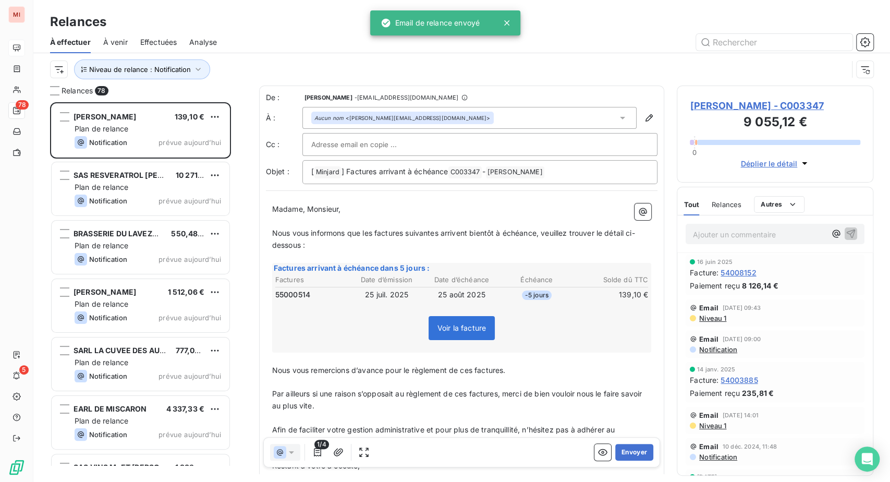
click at [300, 287] on hr at bounding box center [461, 287] width 373 height 1
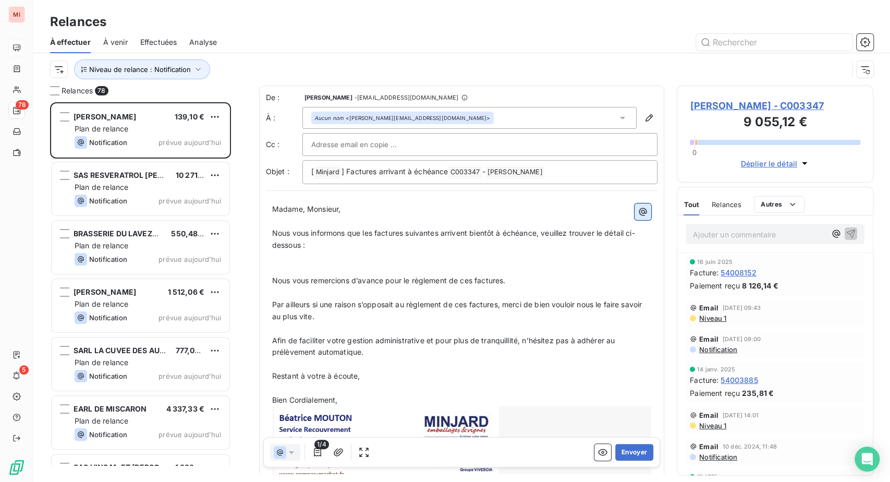
click at [638, 217] on icon "button" at bounding box center [643, 211] width 10 height 10
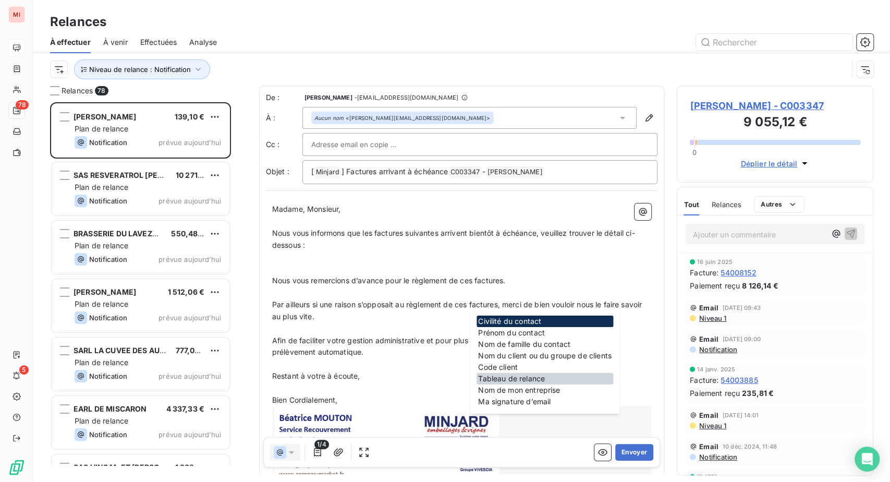
click at [530, 384] on div "Tableau de relance" at bounding box center [544, 378] width 137 height 11
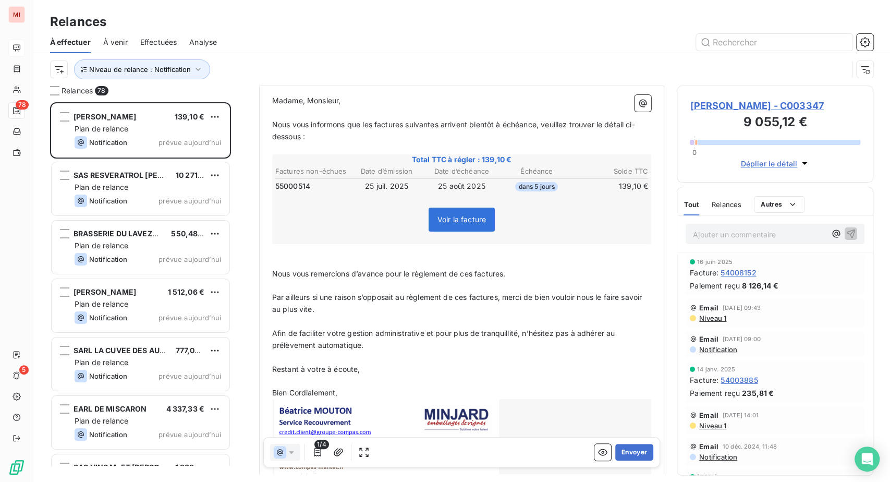
scroll to position [174, 0]
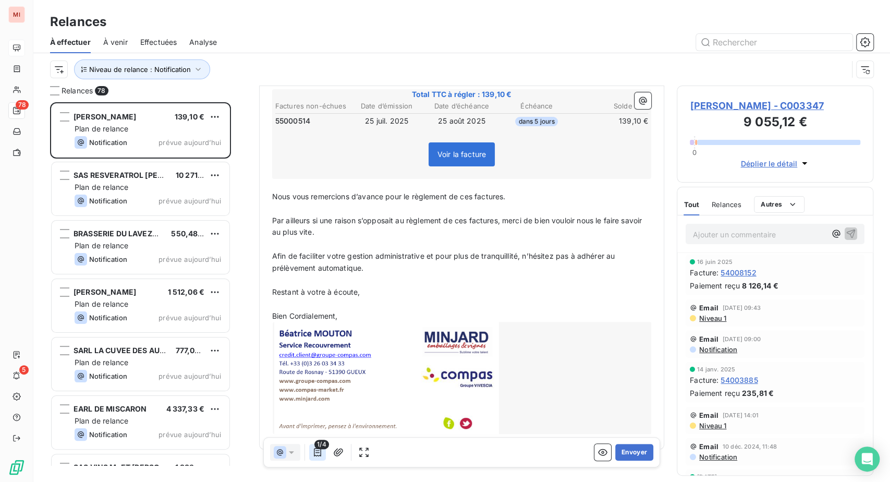
click at [323, 457] on icon "button" at bounding box center [317, 452] width 10 height 10
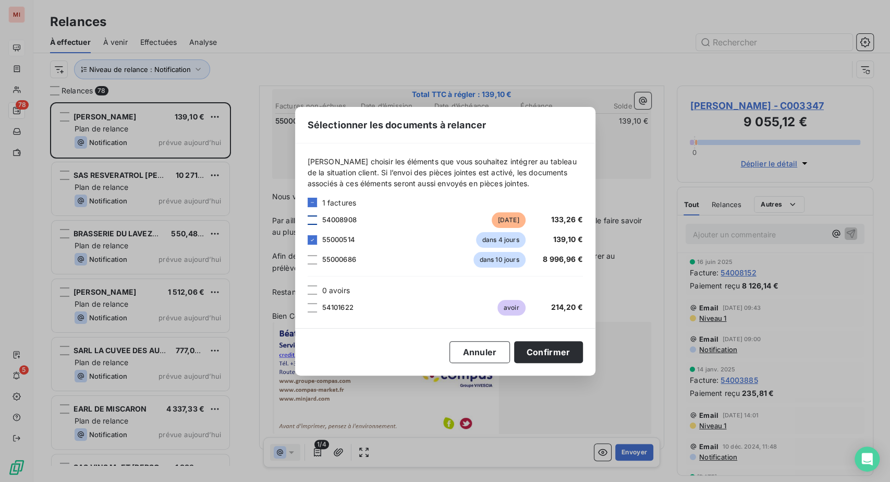
click at [308, 215] on div at bounding box center [312, 219] width 9 height 9
click at [308, 310] on div at bounding box center [312, 307] width 9 height 9
click at [583, 361] on button "Confirmer" at bounding box center [548, 352] width 69 height 22
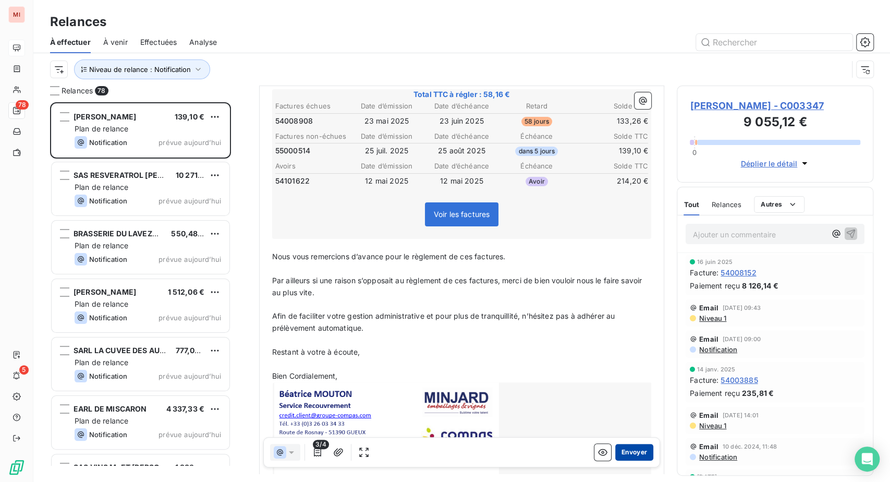
click at [615, 460] on button "Envoyer" at bounding box center [634, 452] width 38 height 17
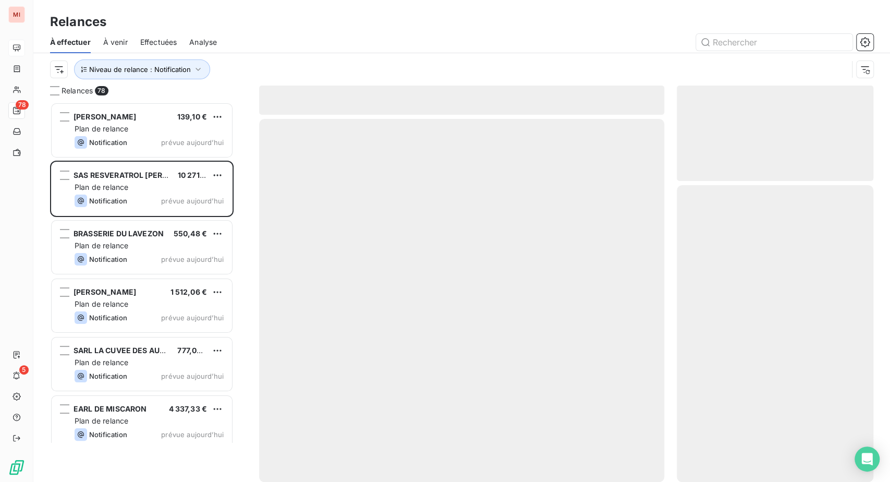
scroll to position [353, 172]
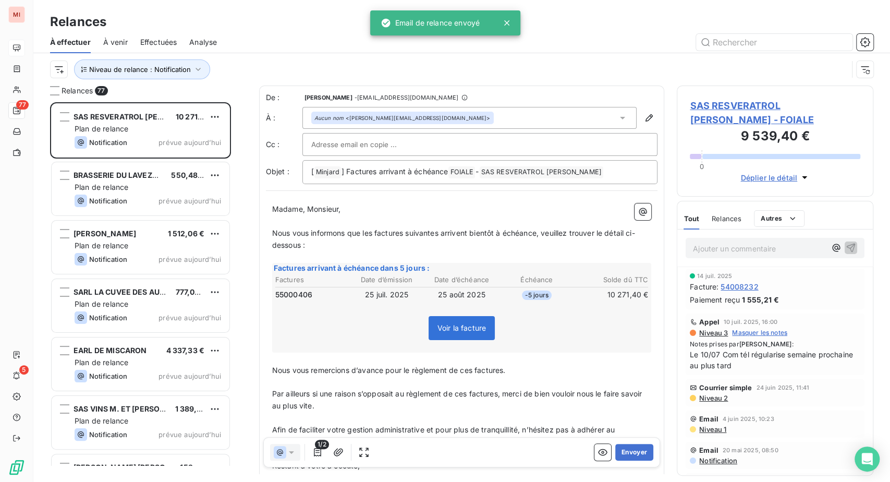
click at [521, 285] on th "Échéance" at bounding box center [536, 279] width 74 height 11
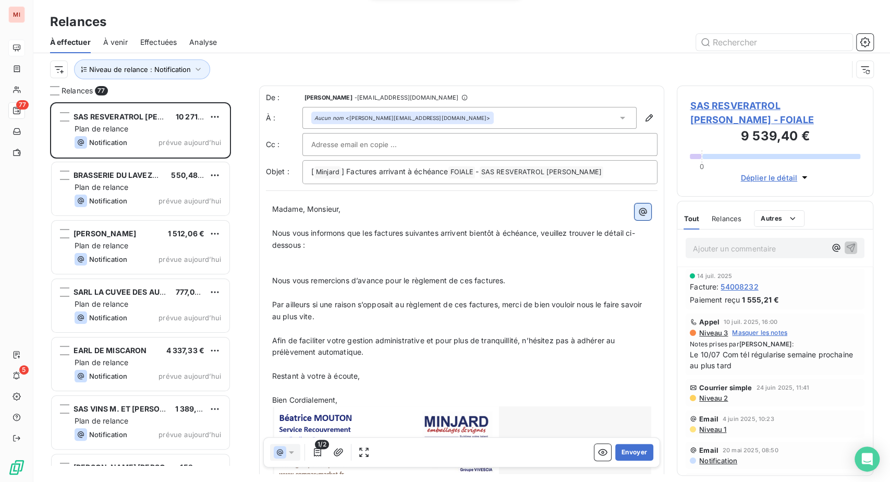
click at [638, 217] on icon "button" at bounding box center [643, 211] width 10 height 10
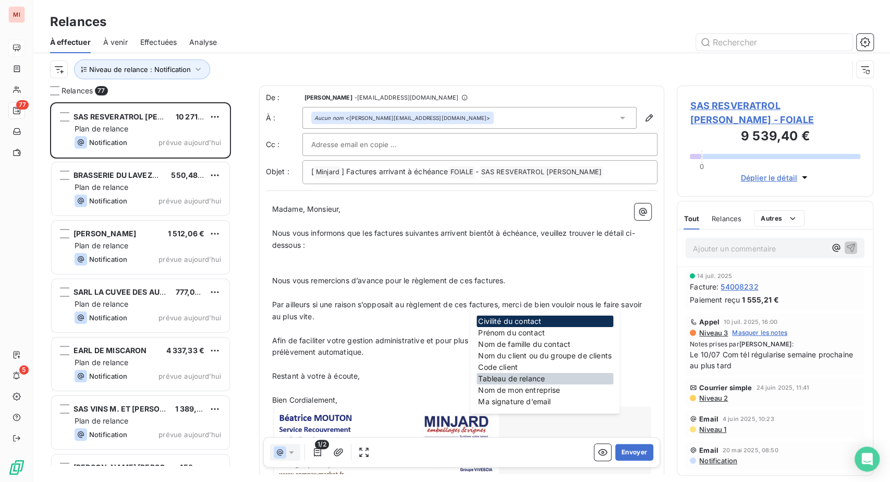
click at [544, 384] on div "Tableau de relance" at bounding box center [544, 378] width 137 height 11
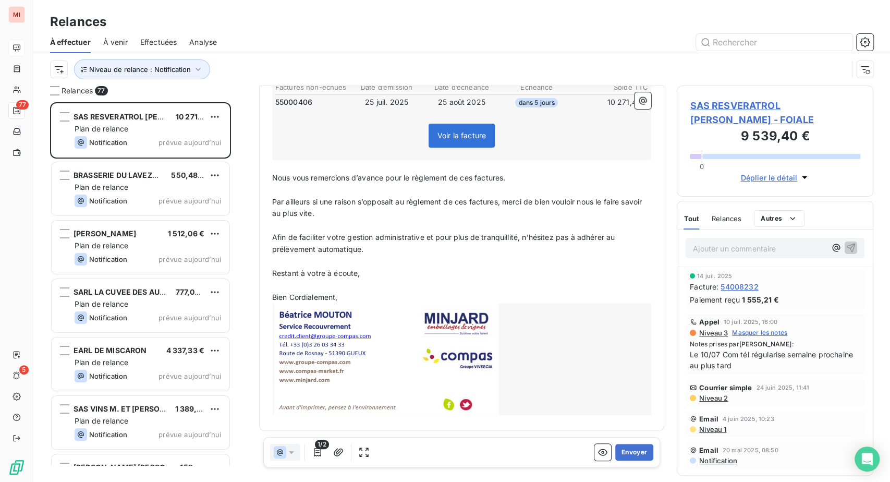
scroll to position [232, 0]
click at [323, 457] on icon "button" at bounding box center [317, 452] width 10 height 10
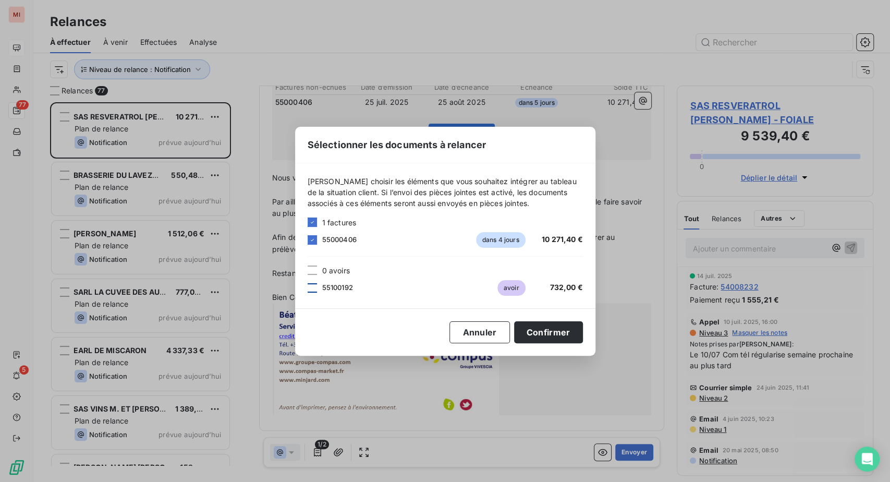
click at [308, 286] on div at bounding box center [312, 287] width 9 height 9
click at [583, 343] on button "Confirmer" at bounding box center [548, 332] width 69 height 22
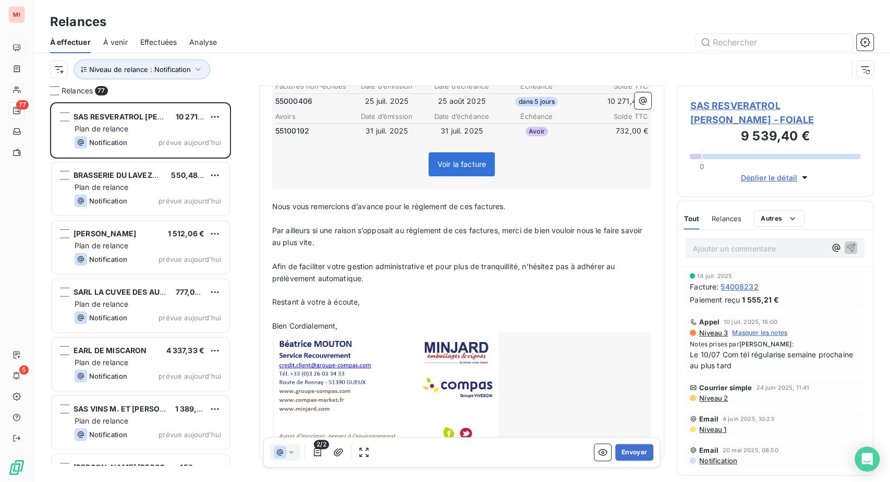
scroll to position [174, 0]
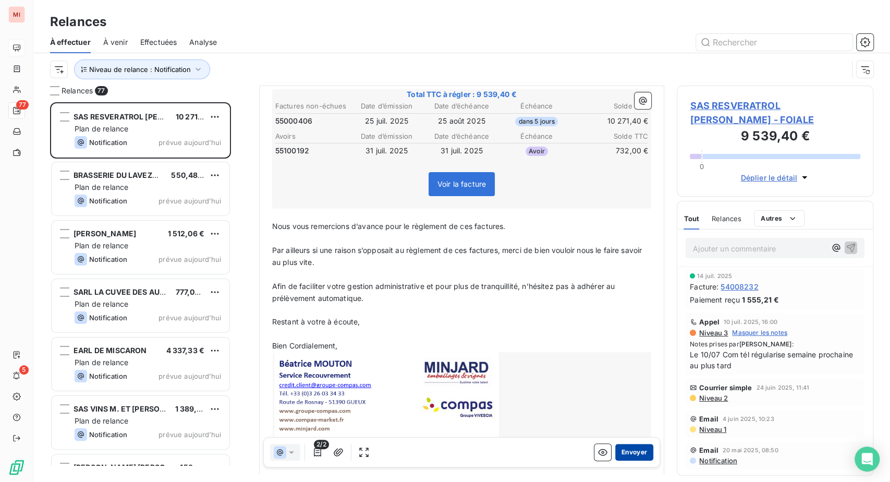
click at [615, 460] on button "Envoyer" at bounding box center [634, 452] width 38 height 17
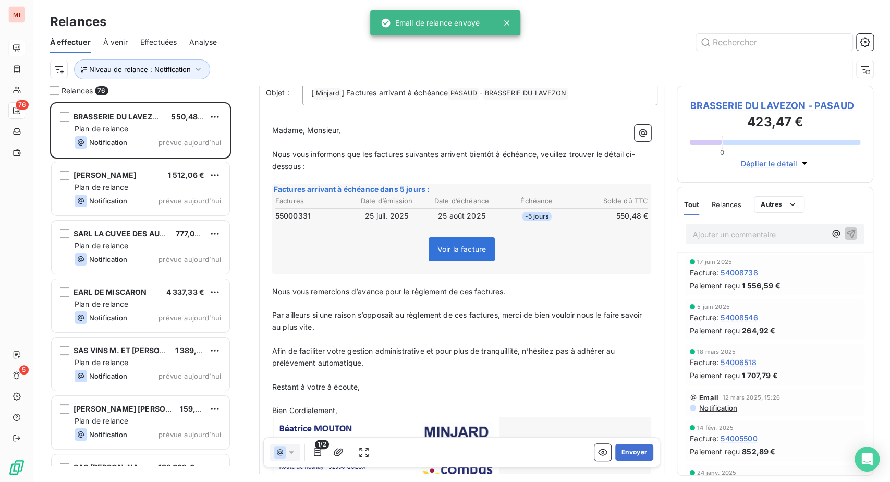
scroll to position [116, 0]
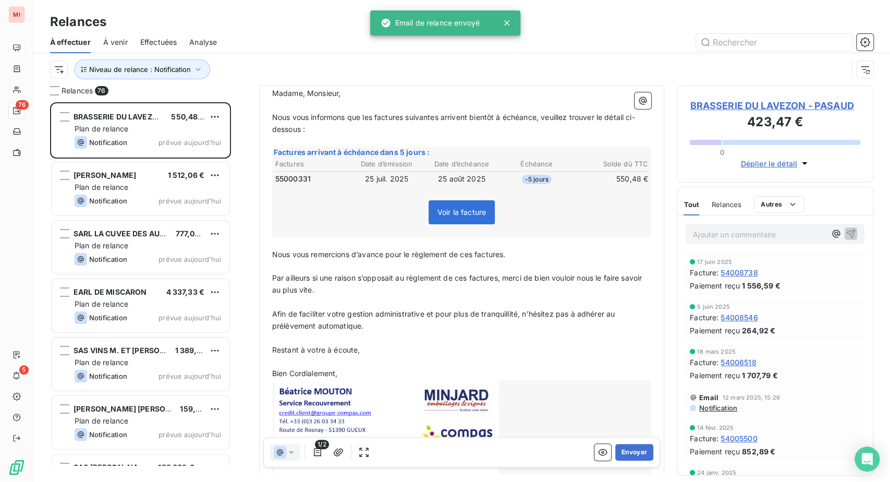
click at [392, 237] on div "Factures arrivant à échéance dans 5 jours : Factures Date d’émission Date d’éch…" at bounding box center [462, 192] width 380 height 90
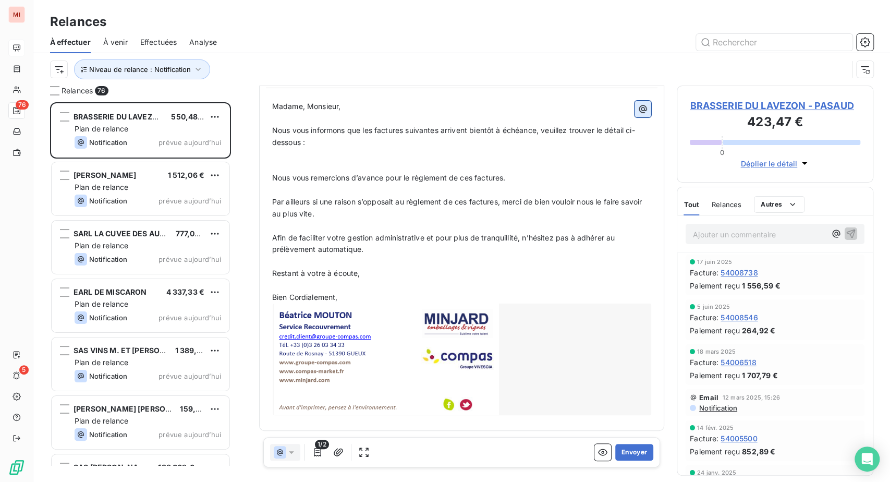
click at [638, 114] on icon "button" at bounding box center [643, 109] width 10 height 10
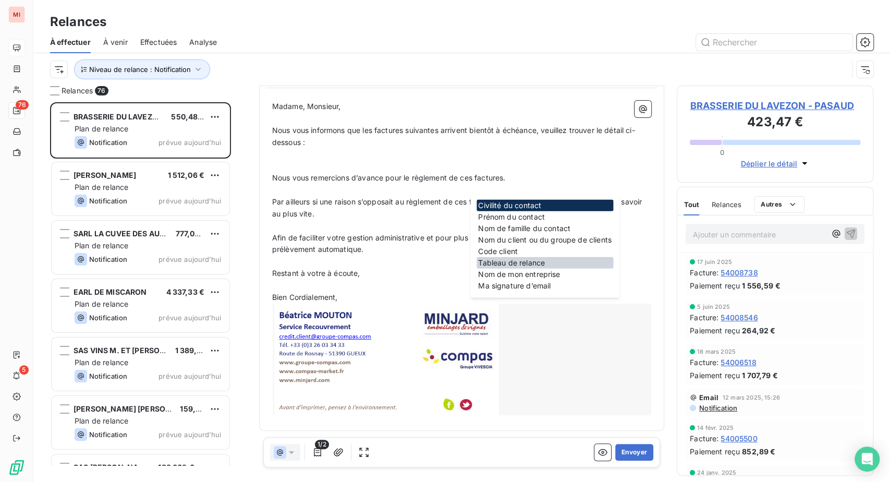
click at [555, 268] on div "Tableau de relance" at bounding box center [544, 262] width 137 height 11
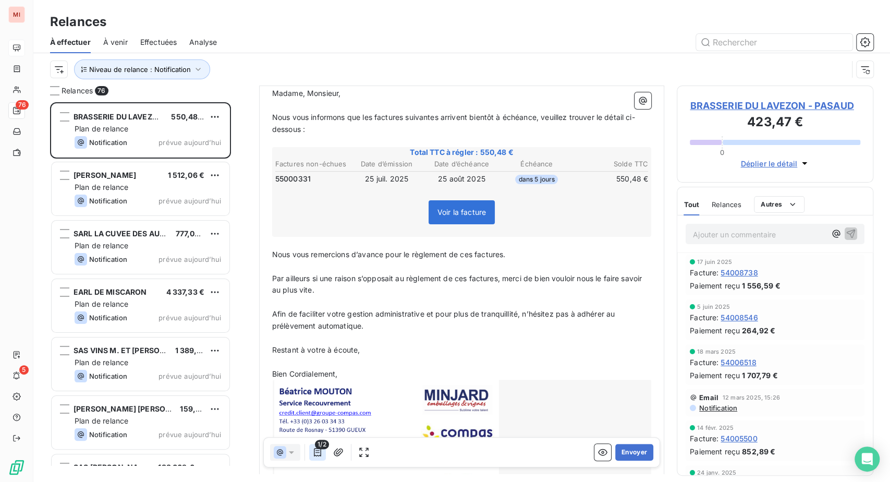
click at [321, 456] on icon "button" at bounding box center [317, 452] width 7 height 8
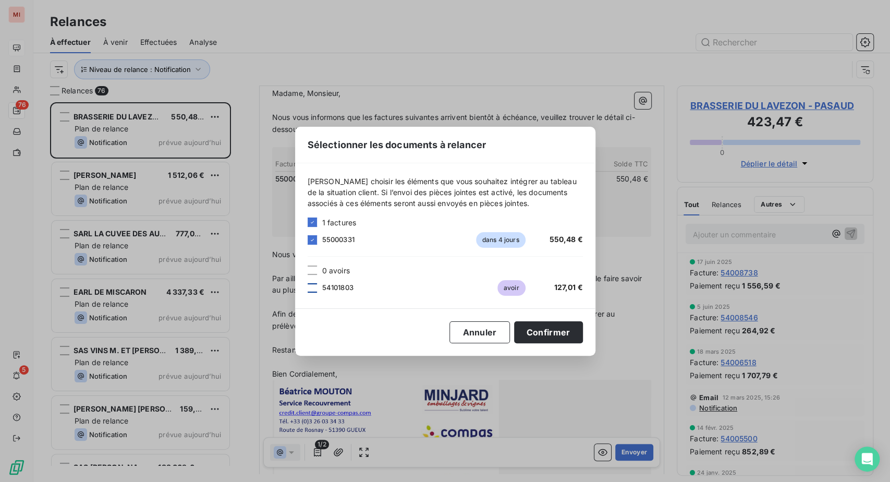
click at [308, 283] on div at bounding box center [312, 287] width 9 height 9
click at [583, 339] on button "Confirmer" at bounding box center [548, 332] width 69 height 22
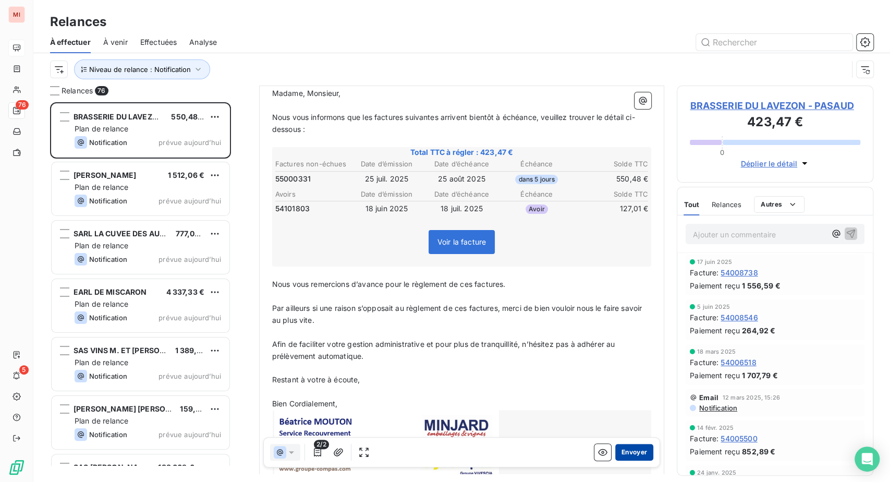
click at [615, 460] on button "Envoyer" at bounding box center [634, 452] width 38 height 17
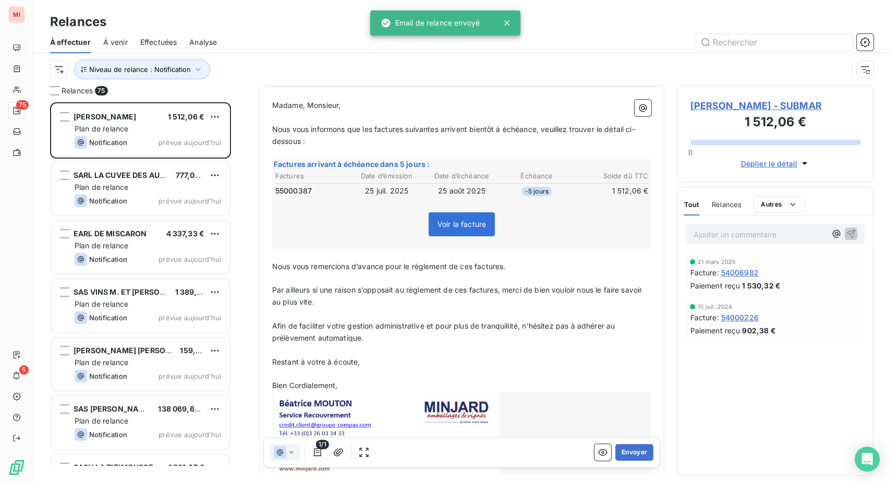
scroll to position [116, 0]
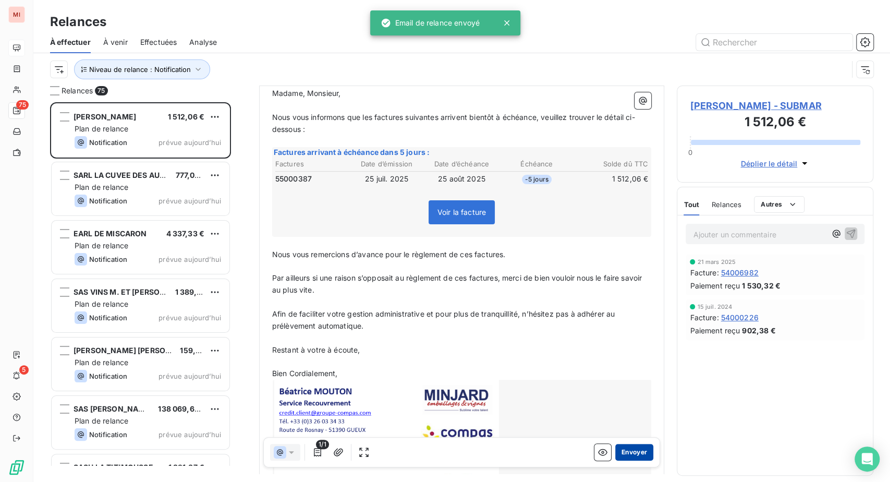
click at [615, 460] on button "Envoyer" at bounding box center [634, 452] width 38 height 17
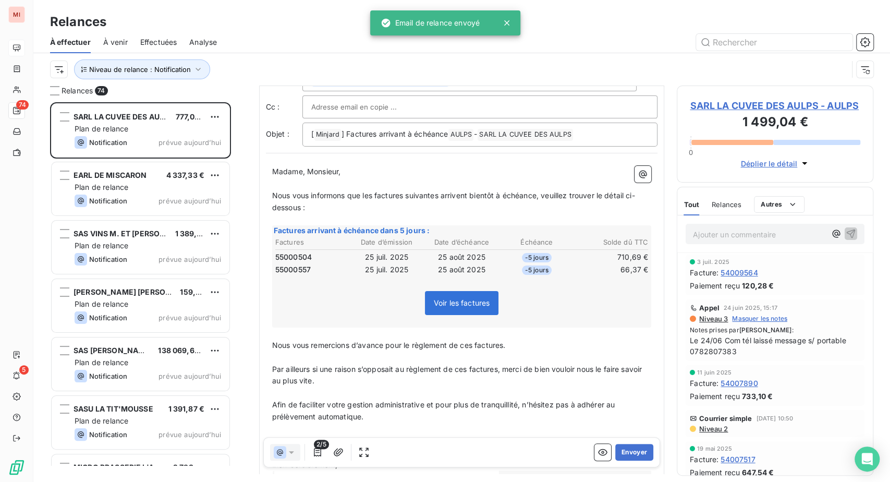
scroll to position [58, 0]
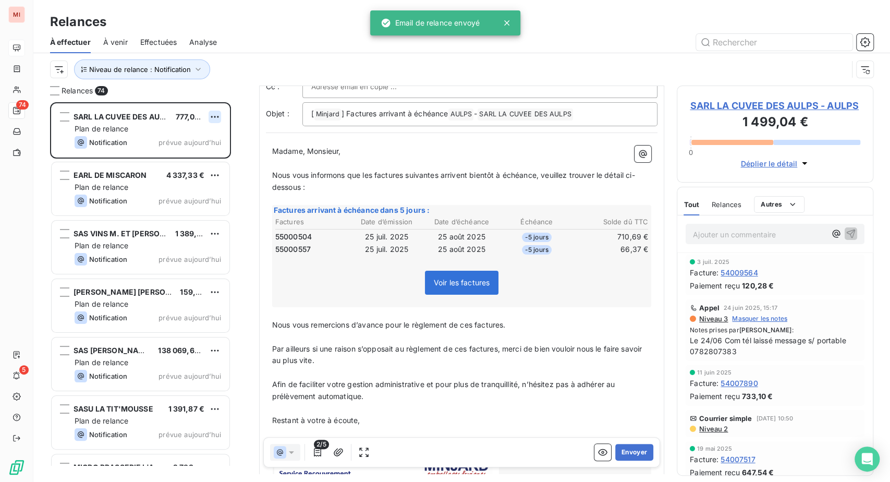
click at [235, 163] on html "MI 74 5 Relances À effectuer À venir Effectuées Analyse Niveau de relance : Not…" at bounding box center [445, 241] width 890 height 482
click at [201, 169] on div "Passer cette action" at bounding box center [157, 160] width 93 height 17
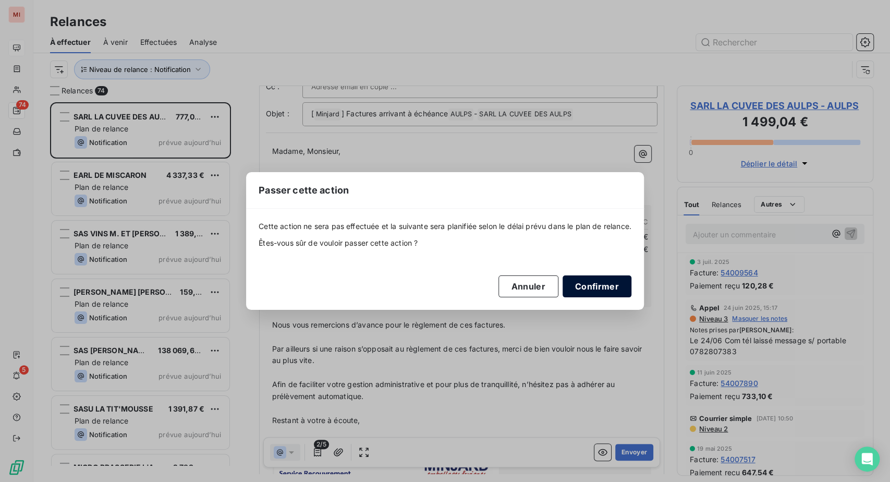
click at [631, 297] on button "Confirmer" at bounding box center [597, 286] width 69 height 22
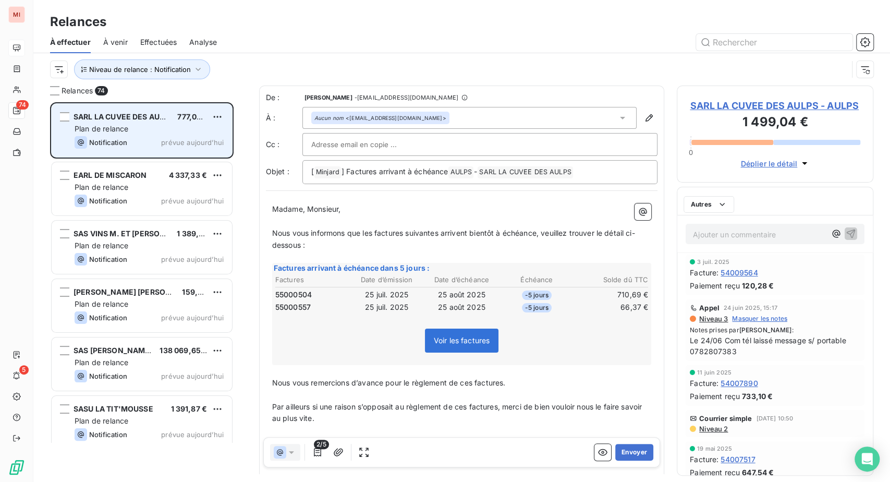
scroll to position [353, 172]
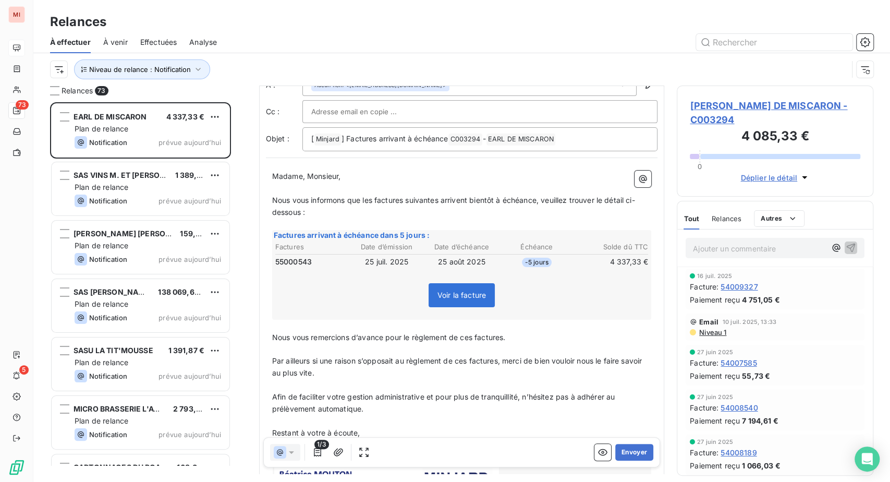
scroll to position [116, 0]
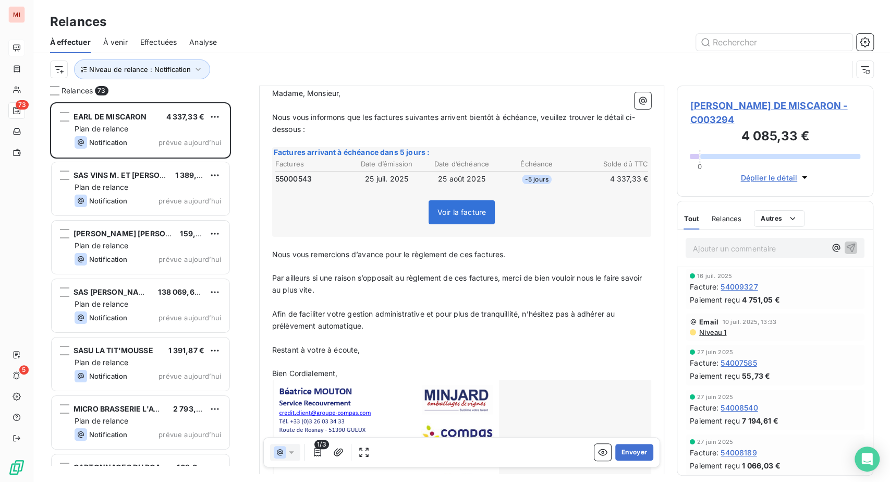
click at [403, 237] on div "Voir la facture" at bounding box center [462, 214] width 376 height 45
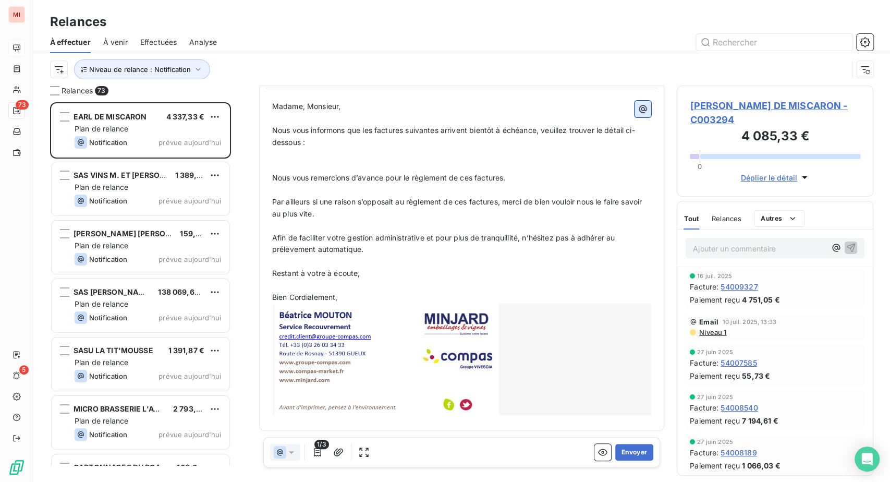
click at [638, 114] on icon "button" at bounding box center [643, 109] width 10 height 10
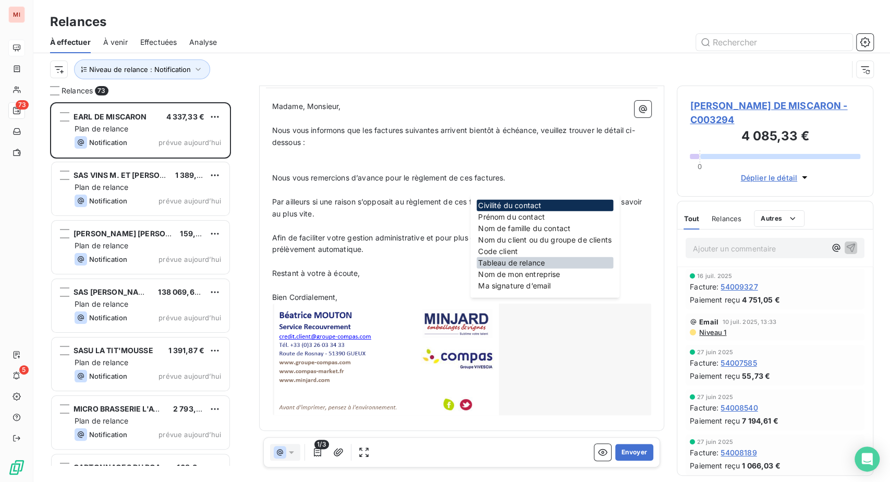
click at [510, 268] on div "Tableau de relance" at bounding box center [544, 262] width 137 height 11
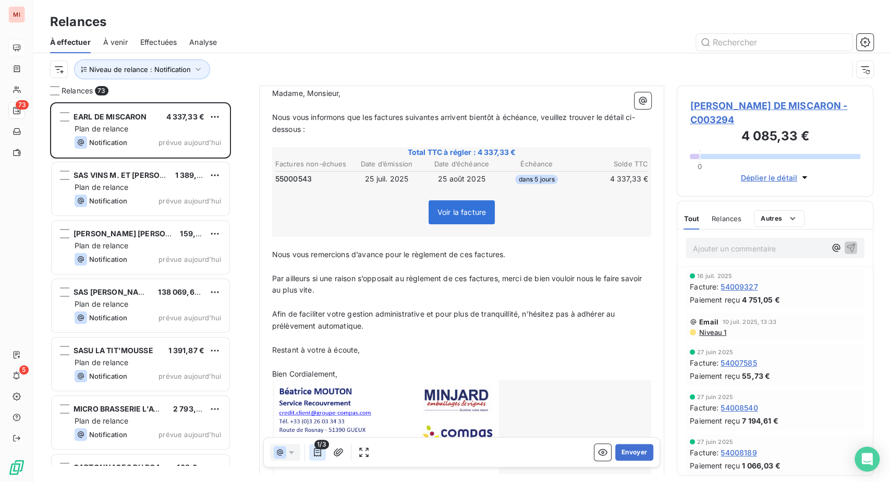
click at [321, 456] on icon "button" at bounding box center [317, 452] width 7 height 8
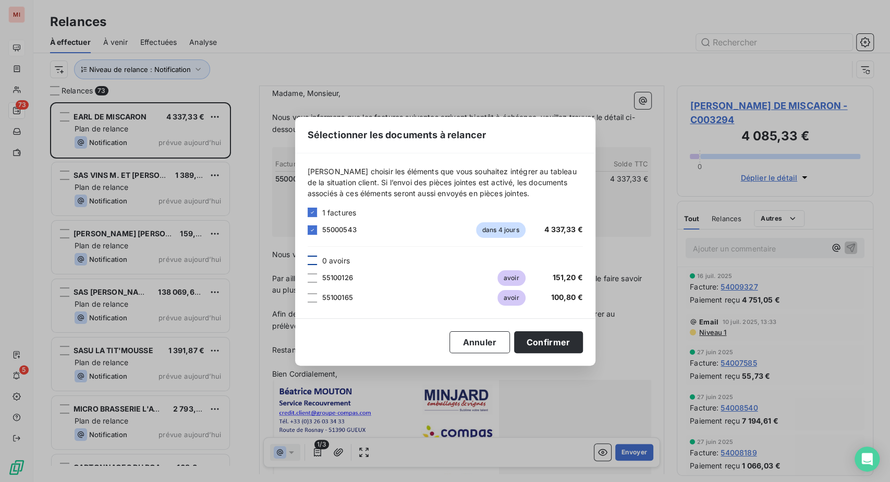
click at [308, 255] on div at bounding box center [312, 259] width 9 height 9
click at [583, 353] on button "Confirmer" at bounding box center [548, 342] width 69 height 22
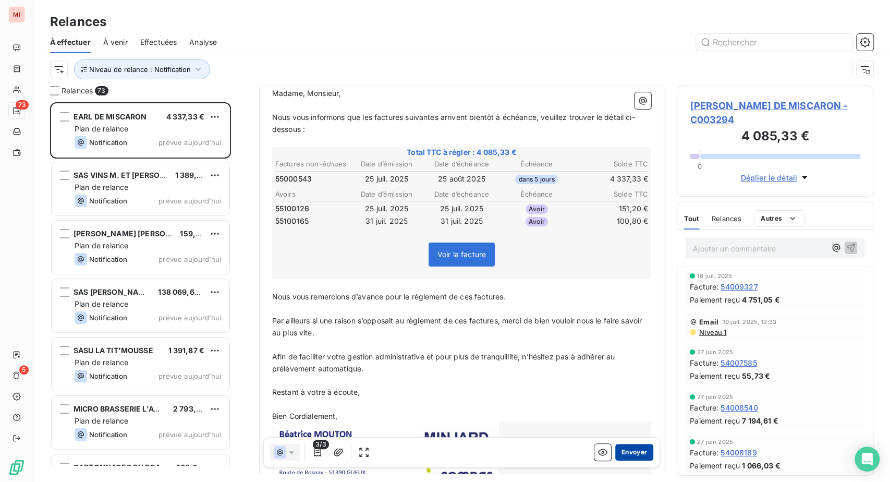
click at [615, 460] on button "Envoyer" at bounding box center [634, 452] width 38 height 17
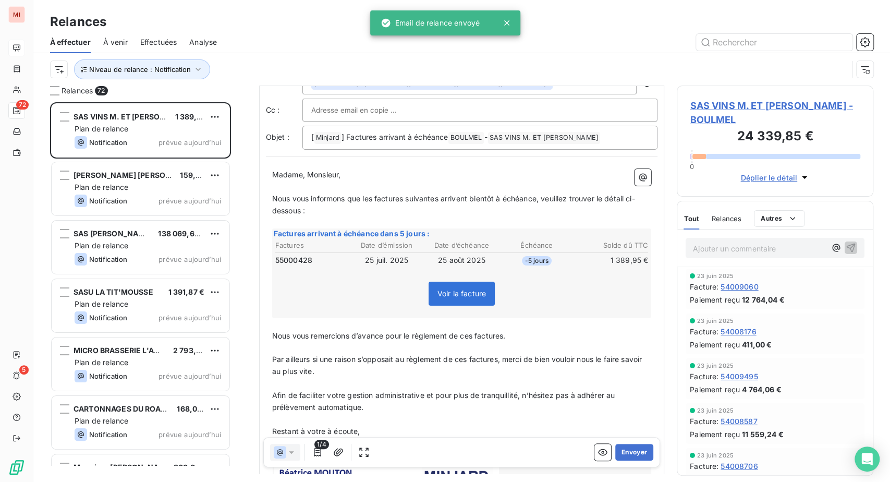
scroll to position [116, 0]
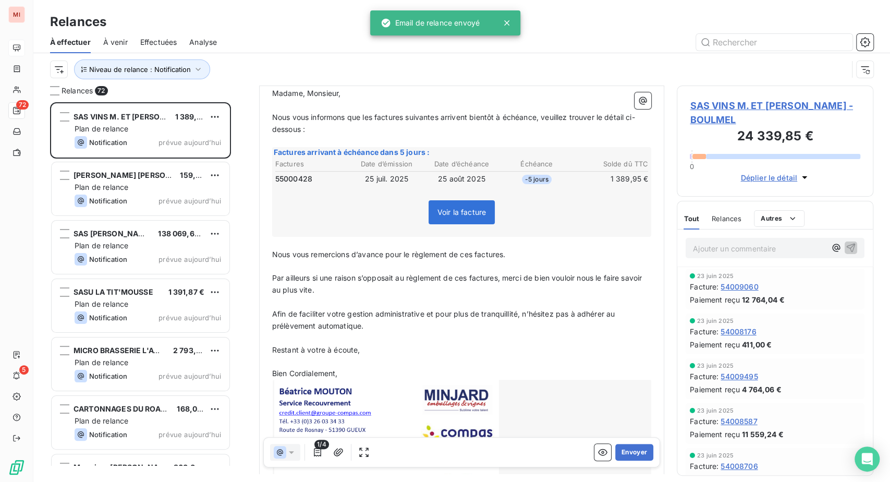
click at [376, 185] on td "25 juil. 2025" at bounding box center [387, 178] width 74 height 11
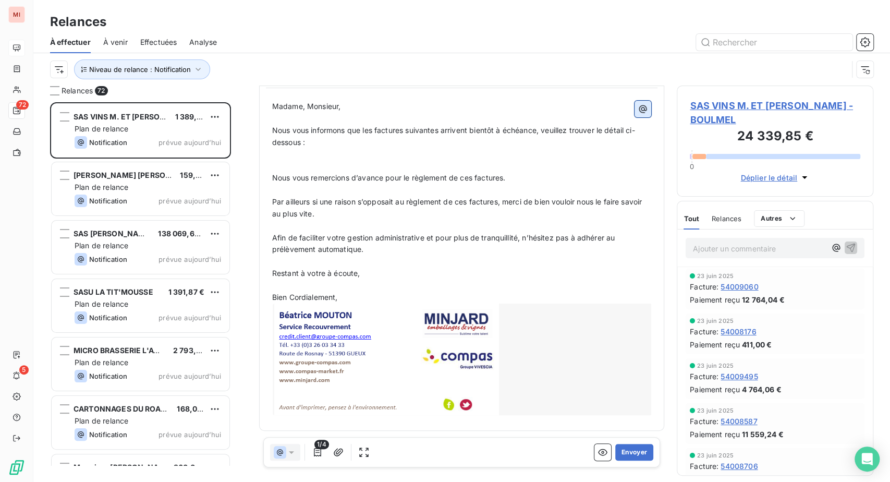
click at [638, 114] on icon "button" at bounding box center [643, 109] width 10 height 10
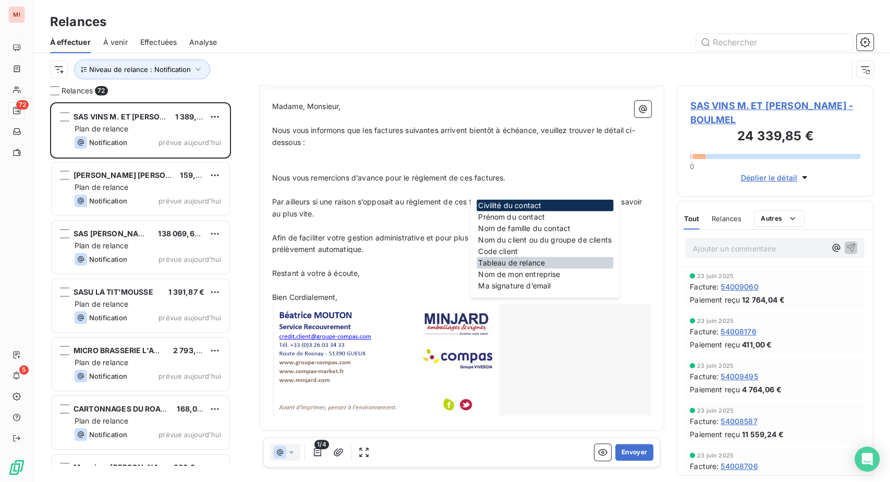
click at [521, 268] on div "Tableau de relance" at bounding box center [544, 262] width 137 height 11
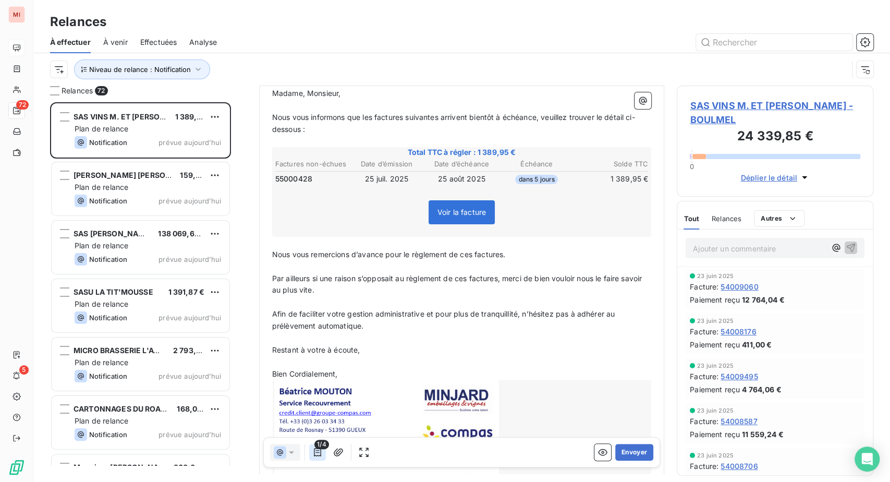
click at [321, 456] on icon "button" at bounding box center [317, 452] width 7 height 8
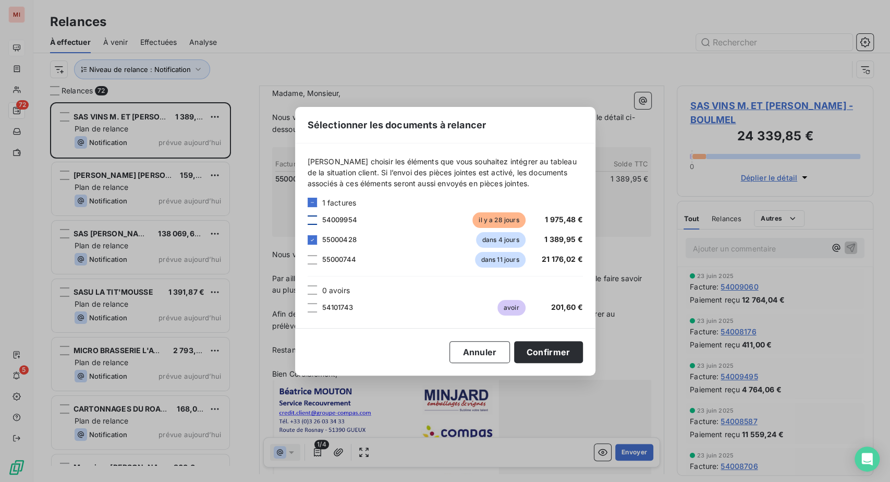
click at [308, 215] on div at bounding box center [312, 219] width 9 height 9
click at [308, 312] on div at bounding box center [312, 307] width 9 height 9
click at [583, 363] on button "Confirmer" at bounding box center [548, 352] width 69 height 22
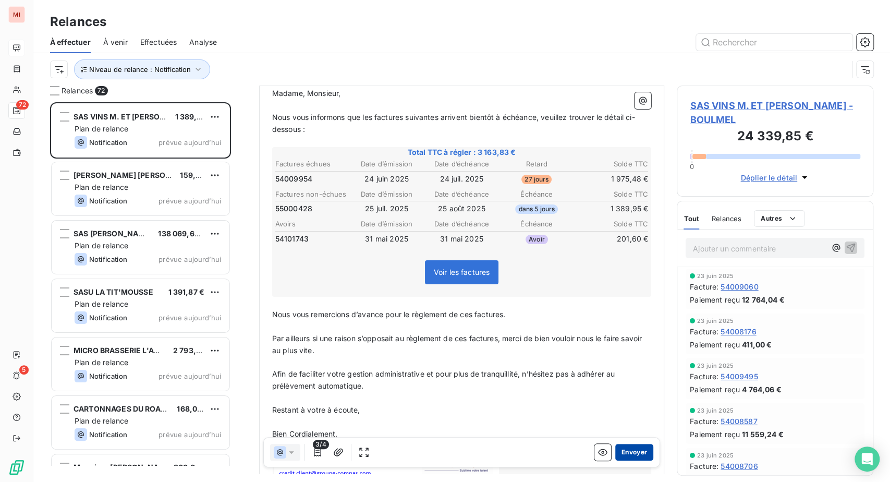
click at [615, 460] on button "Envoyer" at bounding box center [634, 452] width 38 height 17
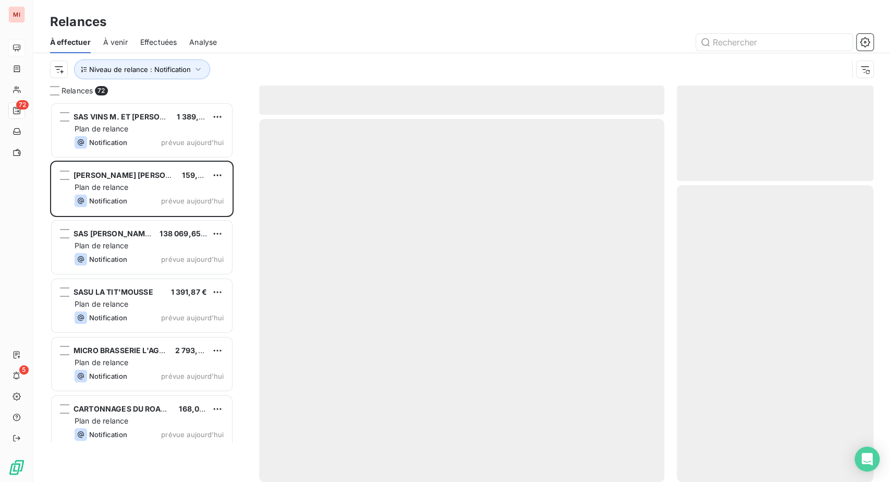
scroll to position [353, 172]
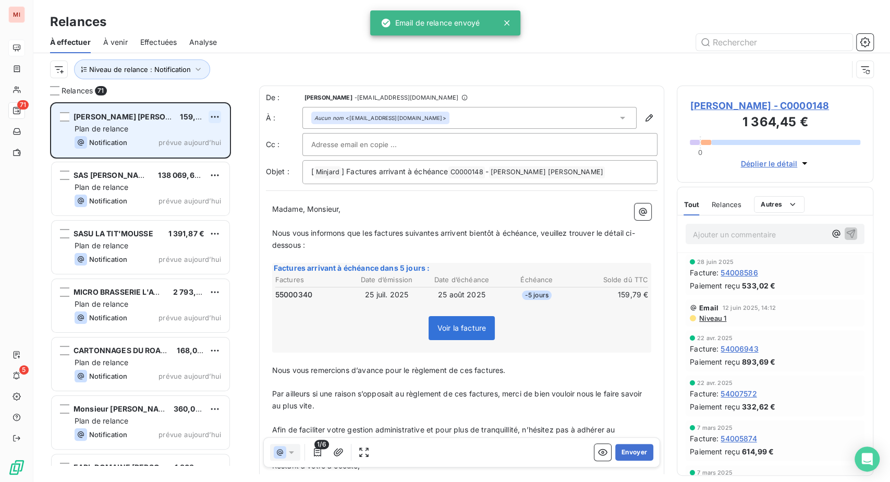
click at [233, 159] on html "MI 71 5 Relances À effectuer À venir Effectuées Analyse Niveau de relance : Not…" at bounding box center [445, 241] width 890 height 482
click at [204, 169] on div "Passer cette action" at bounding box center [157, 160] width 93 height 17
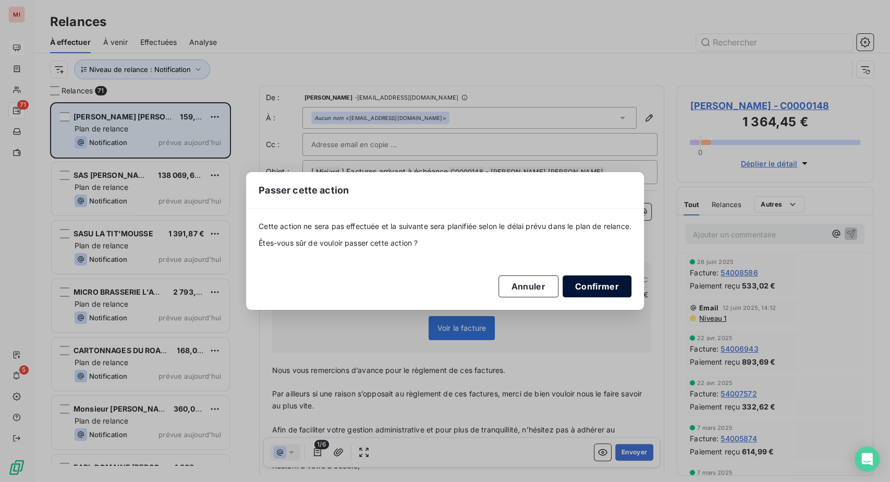
click at [631, 296] on button "Confirmer" at bounding box center [597, 286] width 69 height 22
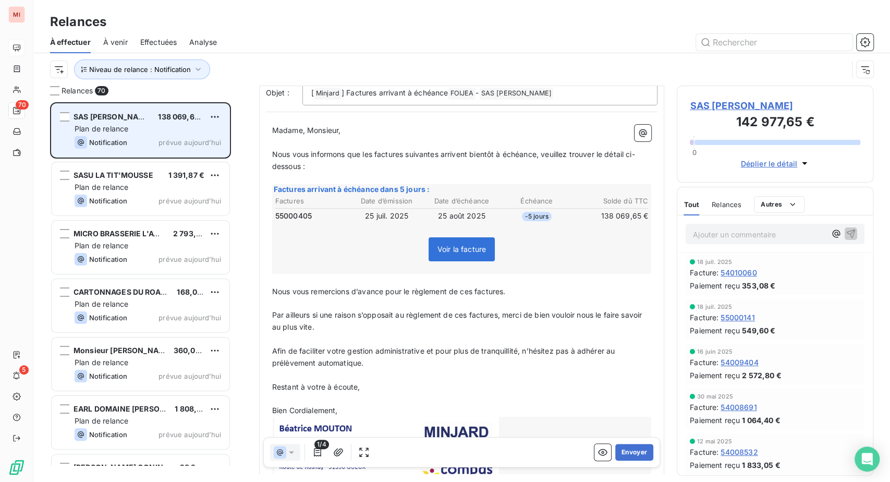
scroll to position [116, 0]
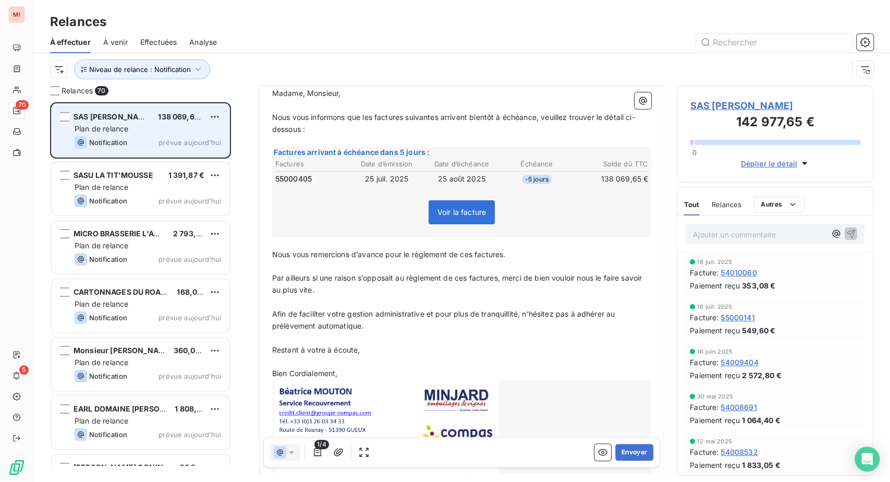
click at [506, 185] on td "-5 jours" at bounding box center [536, 178] width 74 height 11
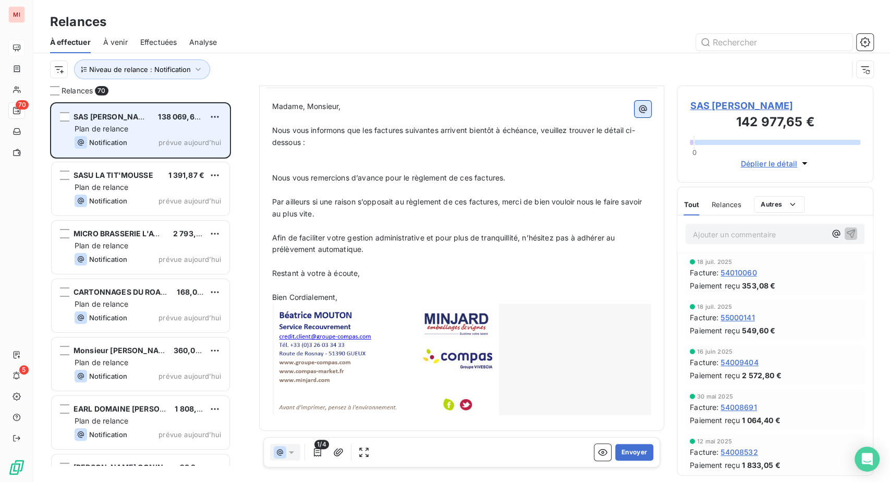
click at [638, 114] on icon "button" at bounding box center [643, 109] width 10 height 10
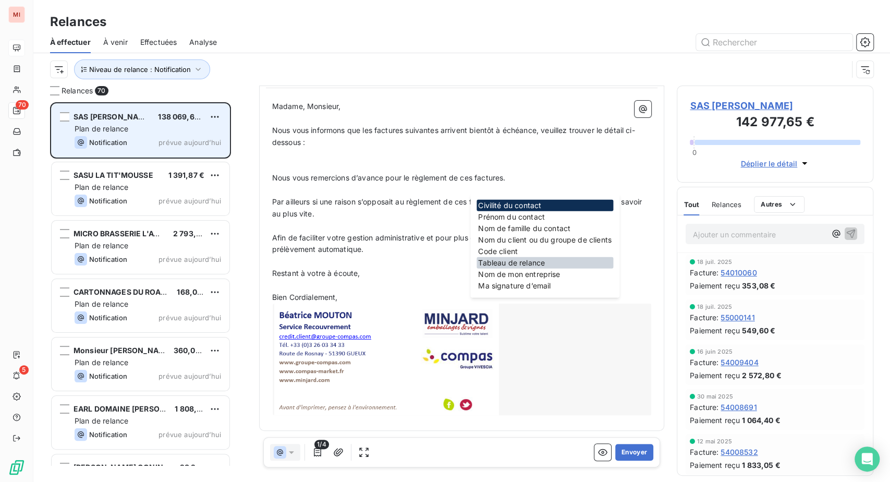
click at [515, 268] on div "Tableau de relance" at bounding box center [544, 262] width 137 height 11
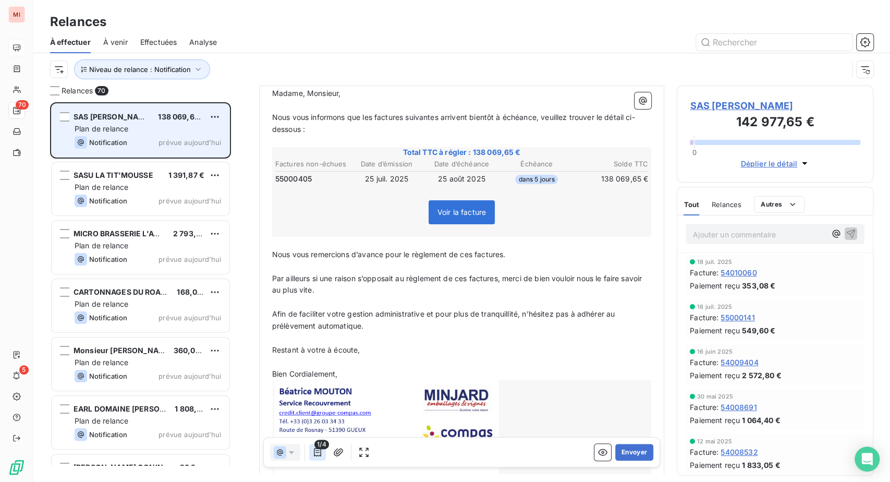
click at [321, 456] on icon "button" at bounding box center [317, 452] width 7 height 8
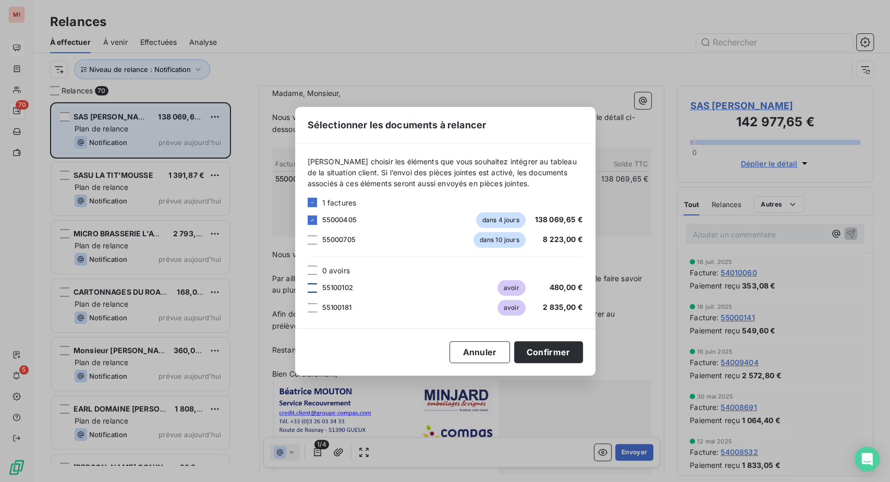
click at [308, 283] on div at bounding box center [312, 287] width 9 height 9
click at [583, 363] on button "Confirmer" at bounding box center [548, 352] width 69 height 22
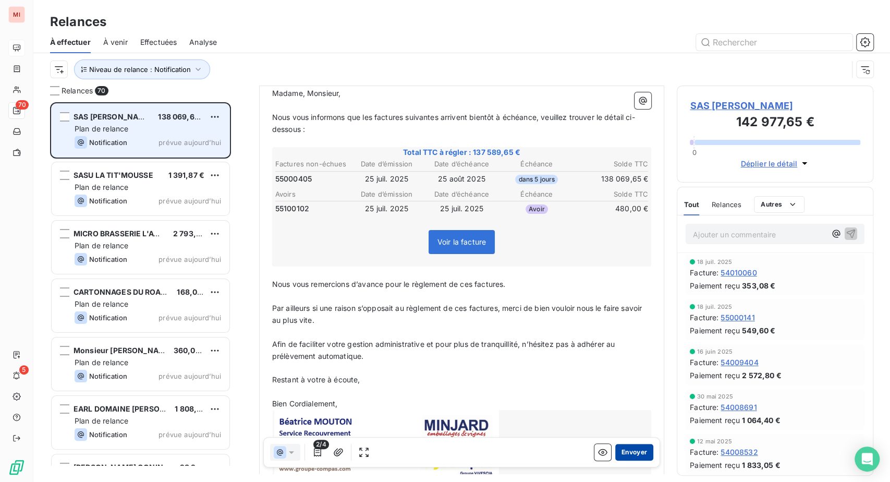
click at [615, 460] on button "Envoyer" at bounding box center [634, 452] width 38 height 17
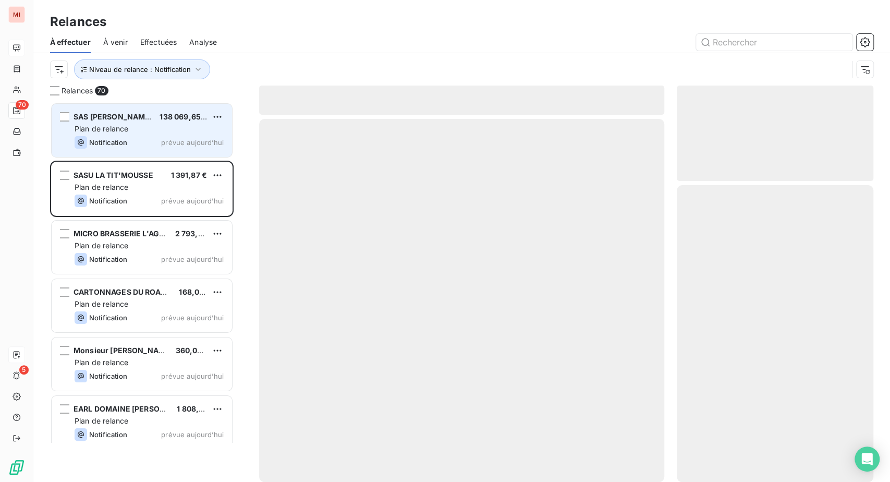
scroll to position [353, 172]
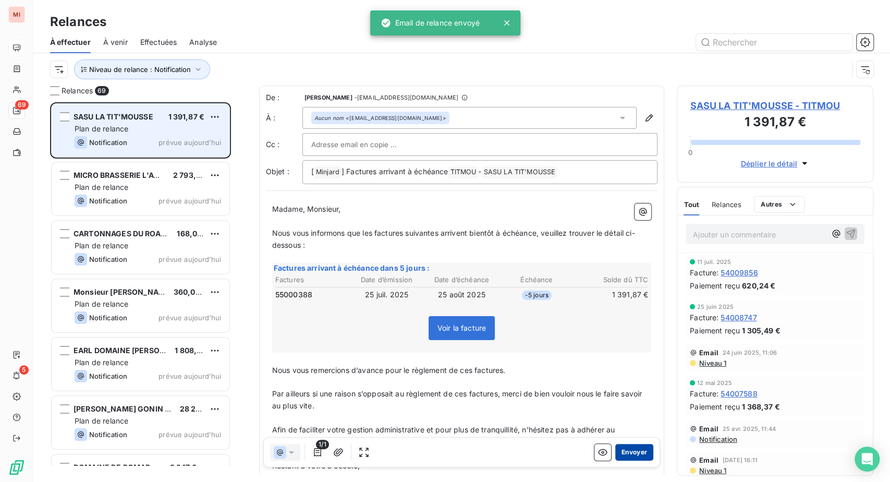
click at [615, 460] on button "Envoyer" at bounding box center [634, 452] width 38 height 17
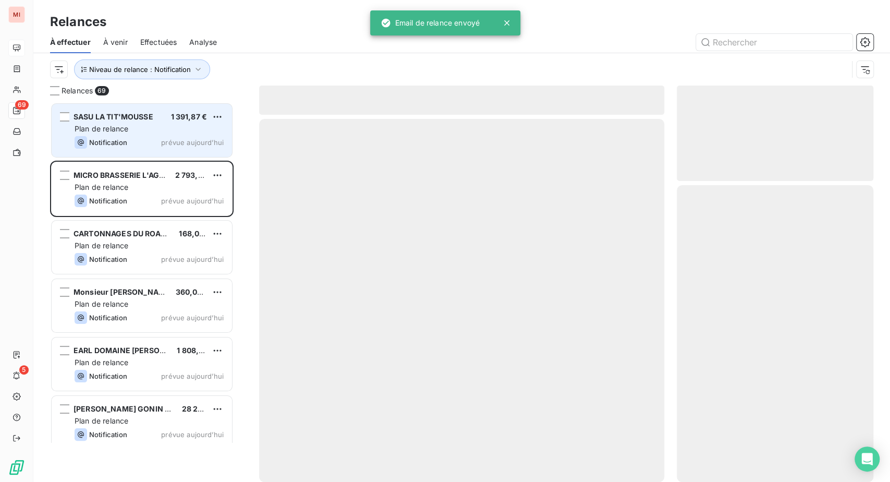
scroll to position [353, 172]
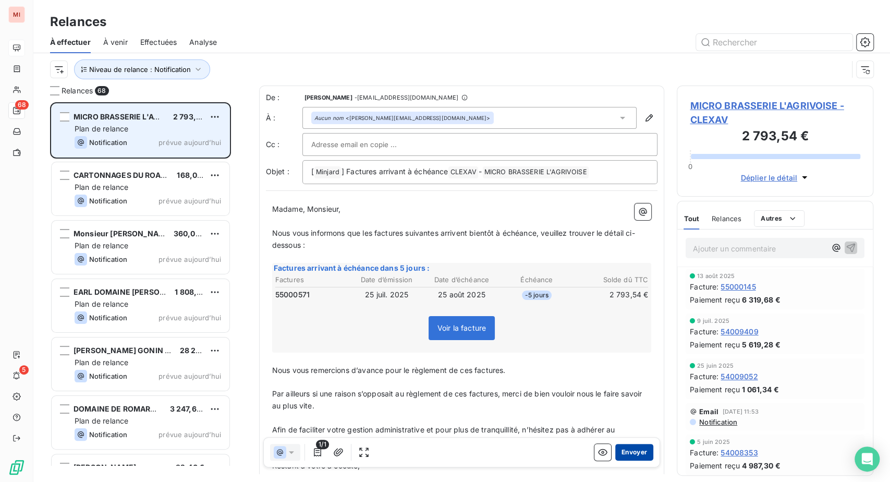
click at [615, 460] on button "Envoyer" at bounding box center [634, 452] width 38 height 17
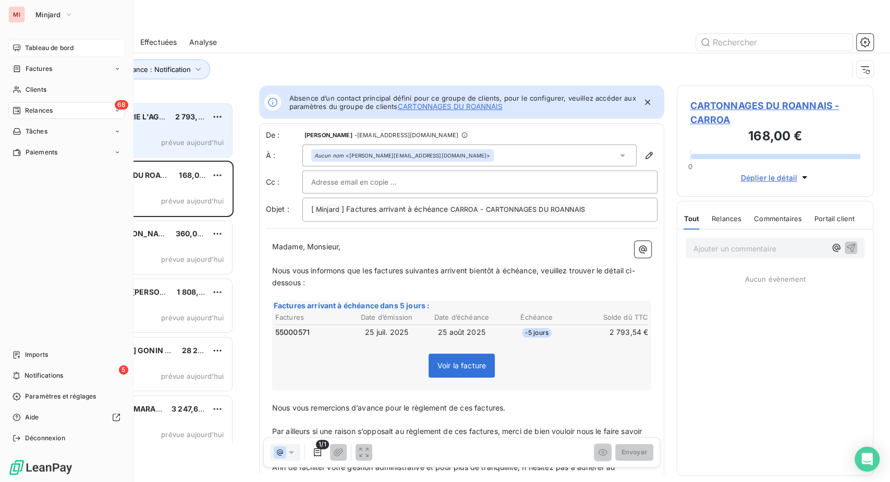
scroll to position [353, 172]
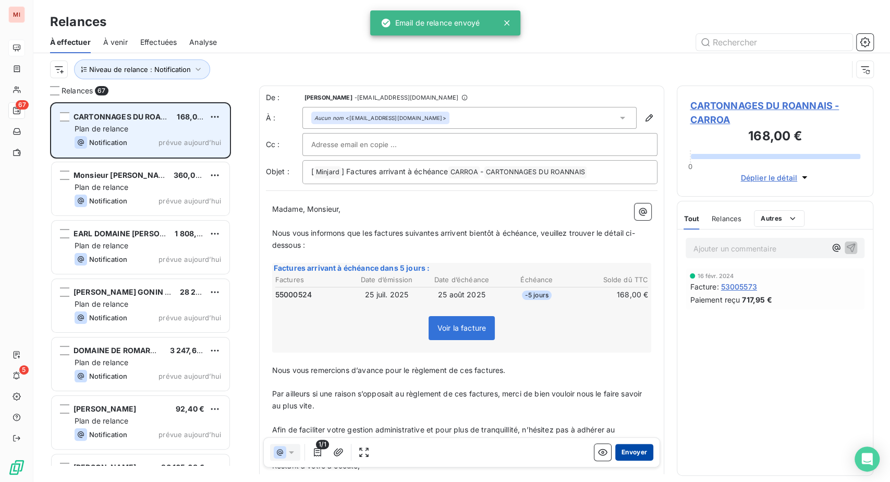
click at [615, 460] on button "Envoyer" at bounding box center [634, 452] width 38 height 17
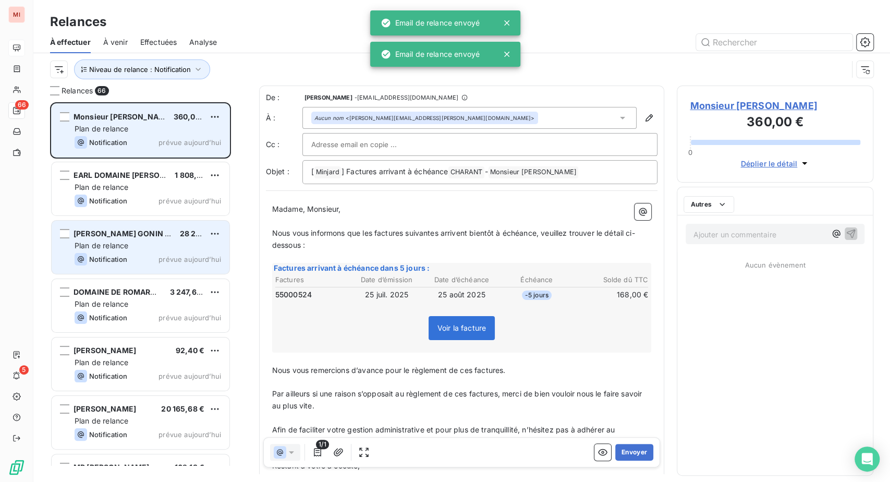
scroll to position [353, 172]
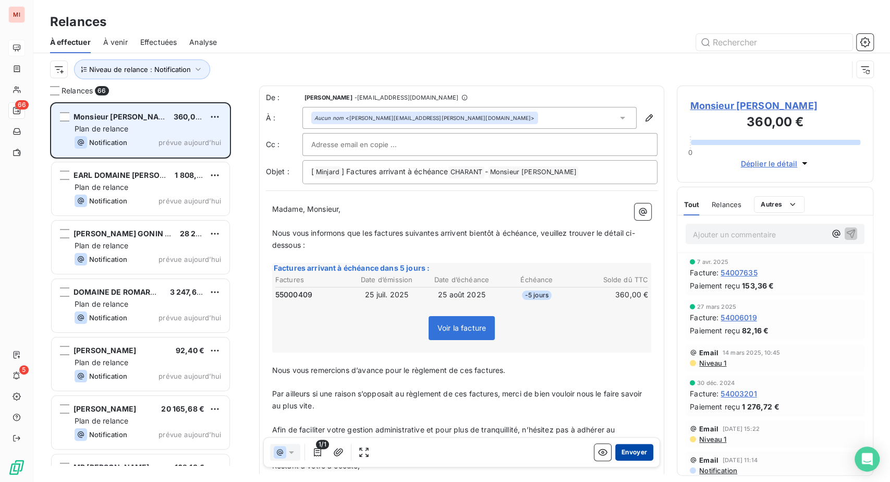
click at [615, 460] on button "Envoyer" at bounding box center [634, 452] width 38 height 17
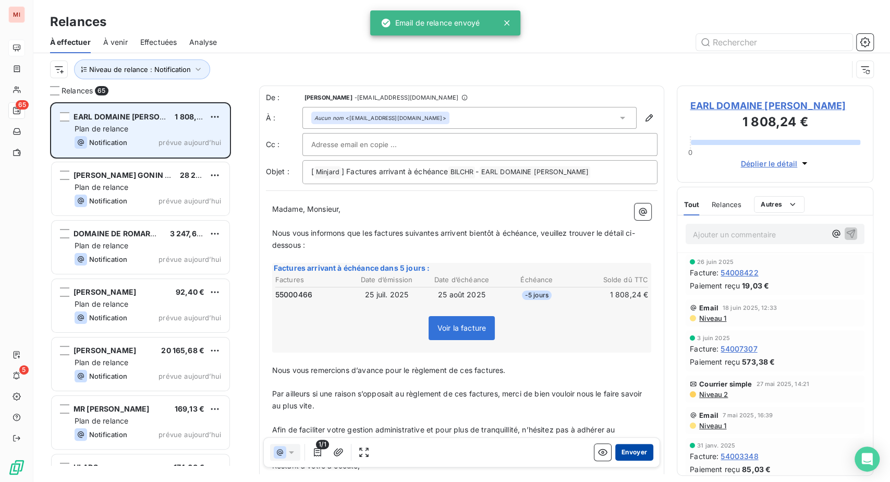
click at [615, 460] on button "Envoyer" at bounding box center [634, 452] width 38 height 17
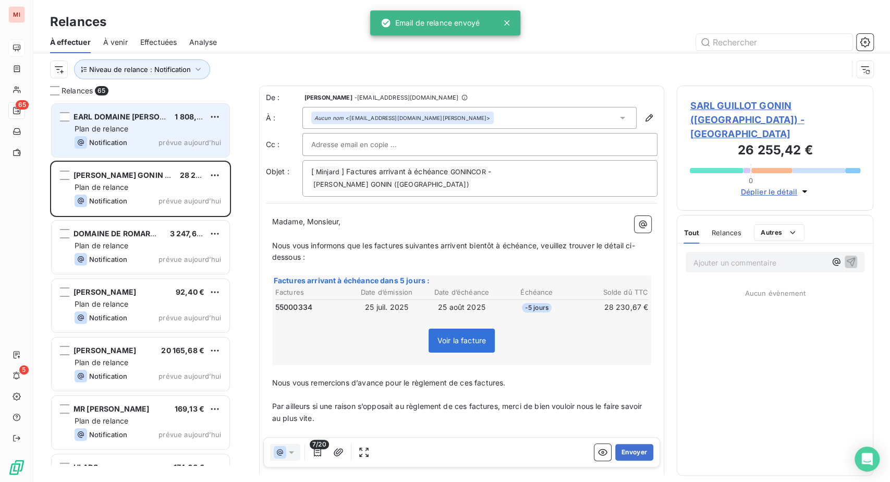
scroll to position [353, 172]
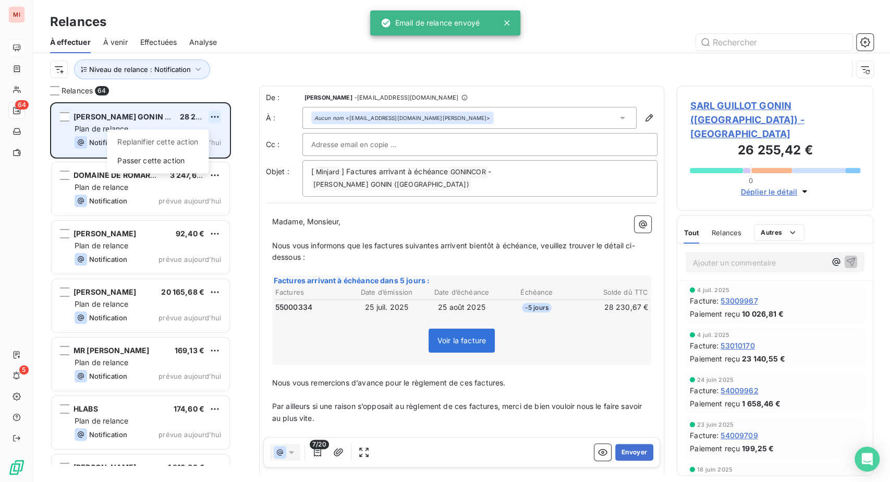
click at [236, 161] on html "MI 64 5 Relances À effectuer À venir Effectuées Analyse Niveau de relance : Not…" at bounding box center [445, 241] width 890 height 482
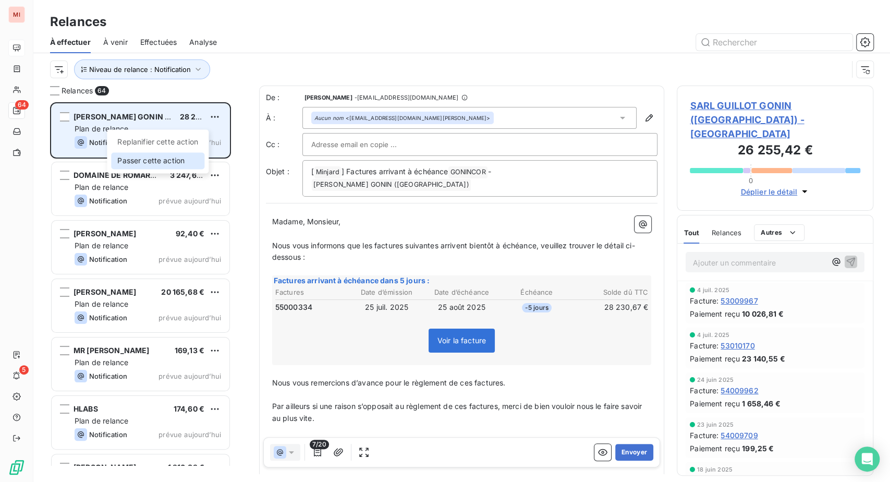
click at [200, 169] on div "Passer cette action" at bounding box center [157, 160] width 93 height 17
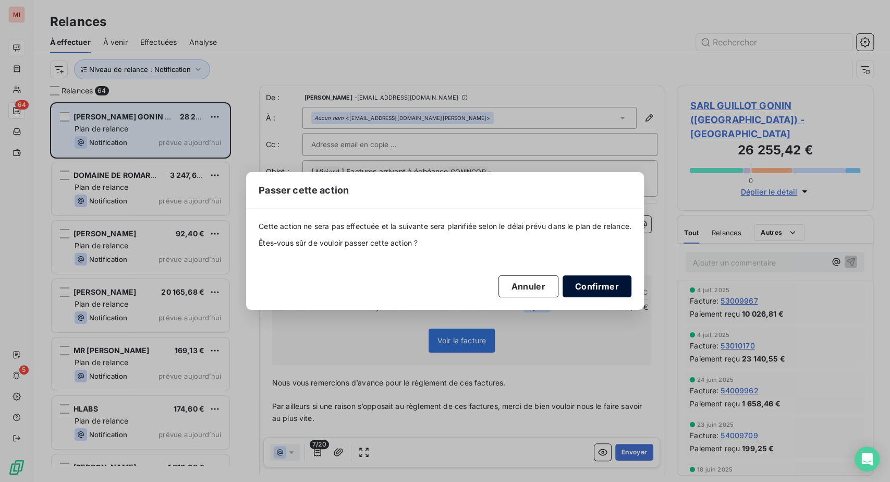
click at [631, 296] on button "Confirmer" at bounding box center [597, 286] width 69 height 22
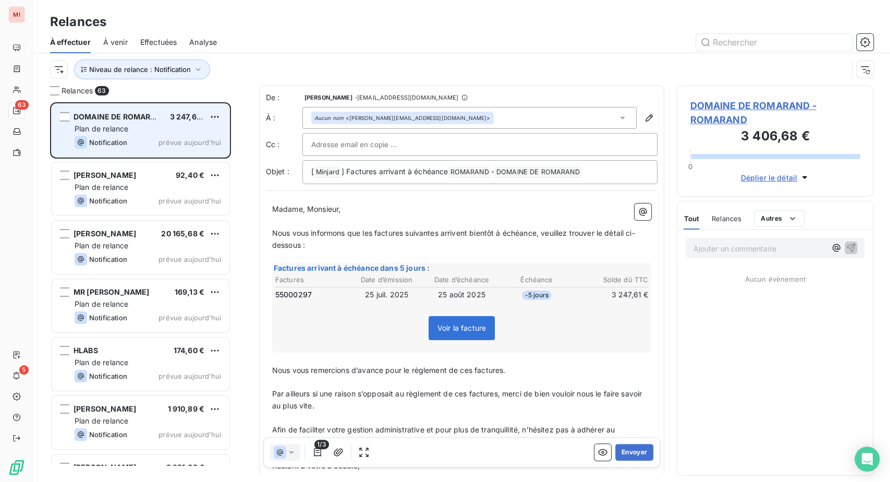
scroll to position [353, 172]
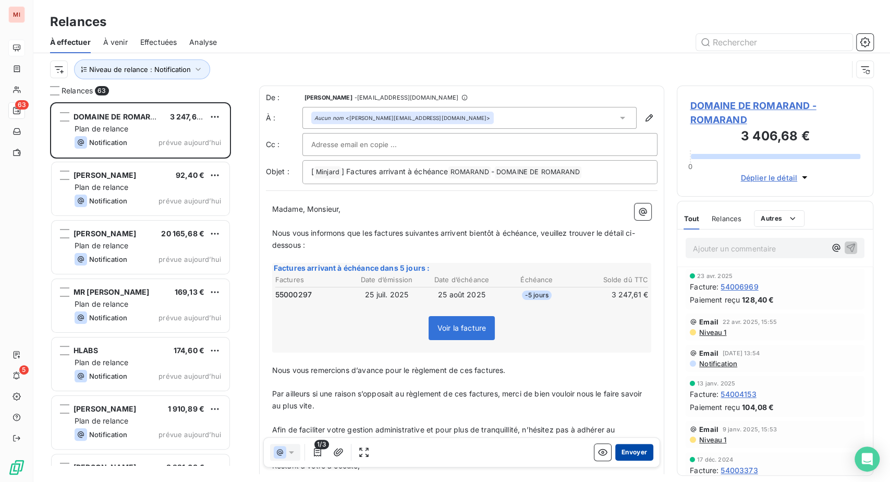
click at [615, 460] on button "Envoyer" at bounding box center [634, 452] width 38 height 17
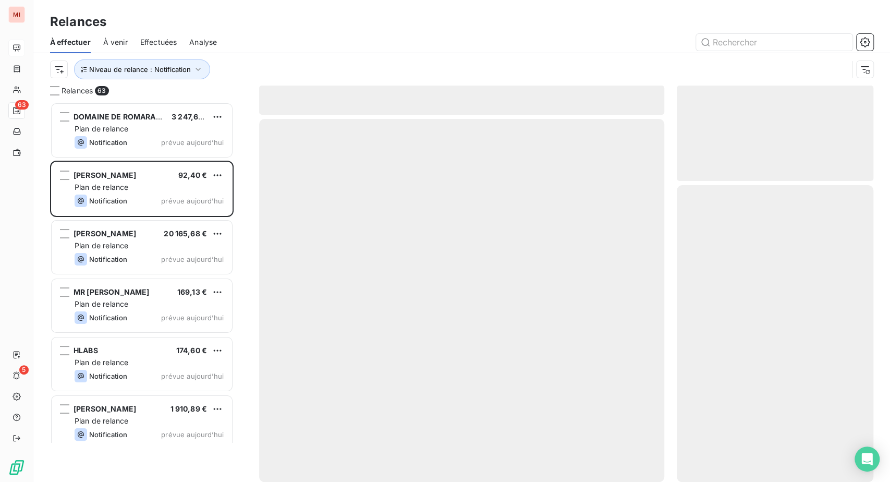
scroll to position [353, 172]
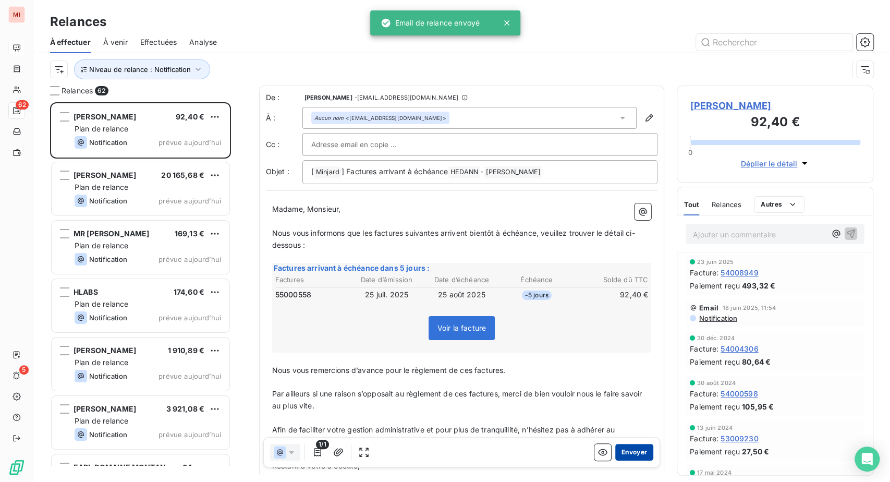
click at [615, 460] on button "Envoyer" at bounding box center [634, 452] width 38 height 17
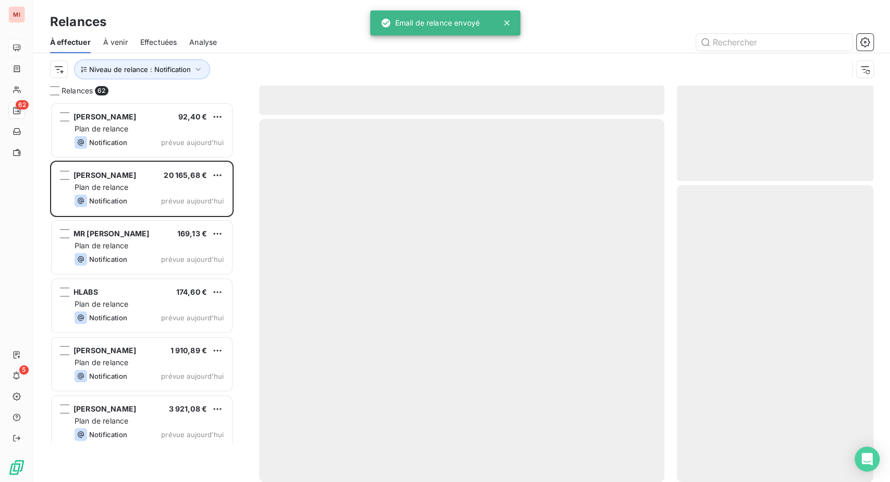
scroll to position [353, 172]
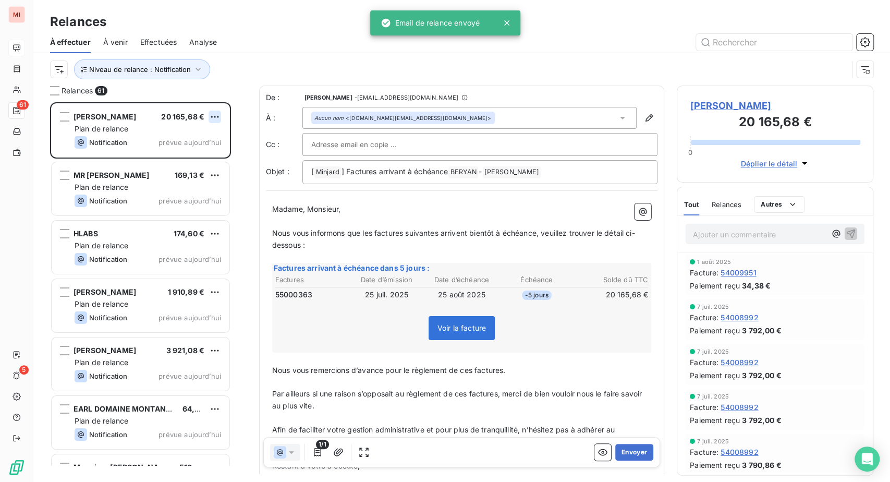
click at [233, 164] on html "MI 61 5 Relances À effectuer À venir Effectuées Analyse Niveau de relance : Not…" at bounding box center [445, 241] width 890 height 482
click at [200, 169] on div "Passer cette action" at bounding box center [157, 160] width 93 height 17
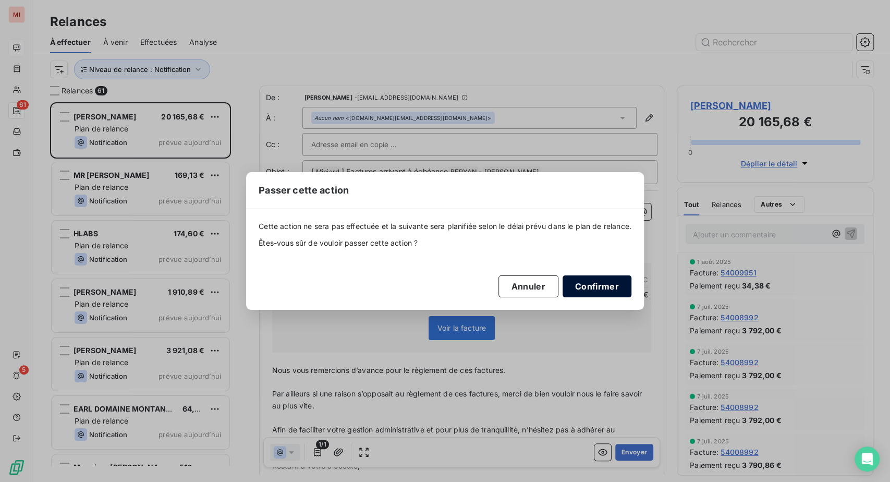
click at [631, 297] on button "Confirmer" at bounding box center [597, 286] width 69 height 22
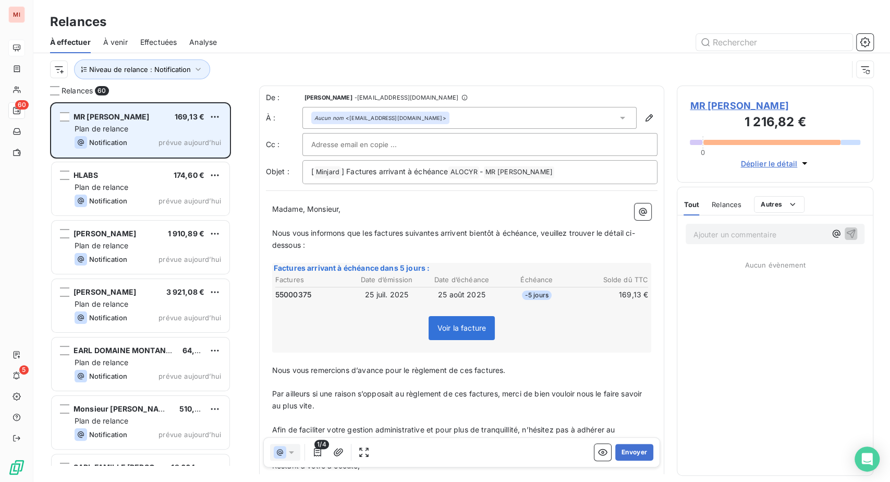
scroll to position [353, 172]
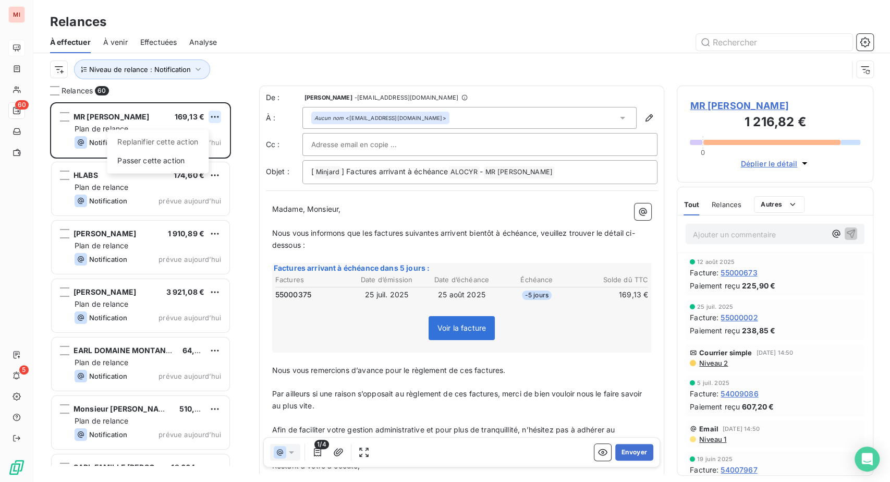
click at [233, 162] on html "MI 60 5 Relances À effectuer À venir Effectuées Analyse Niveau de relance : Not…" at bounding box center [445, 241] width 890 height 482
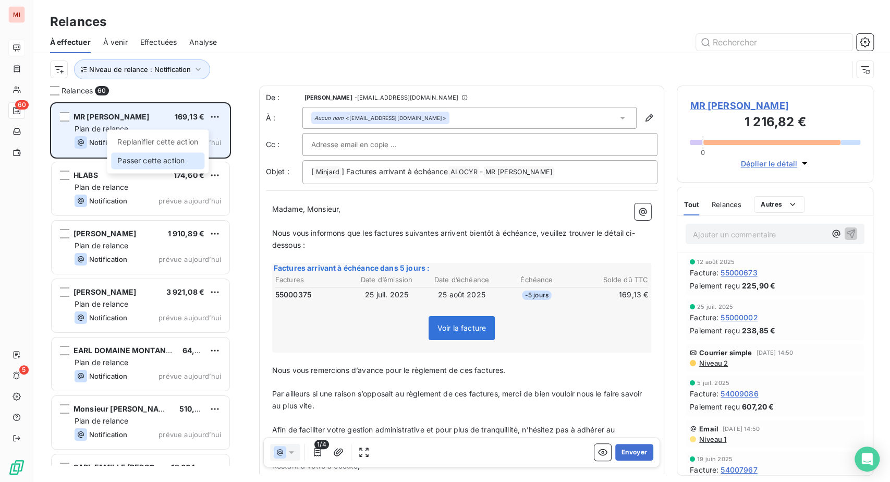
click at [178, 169] on div "Passer cette action" at bounding box center [157, 160] width 93 height 17
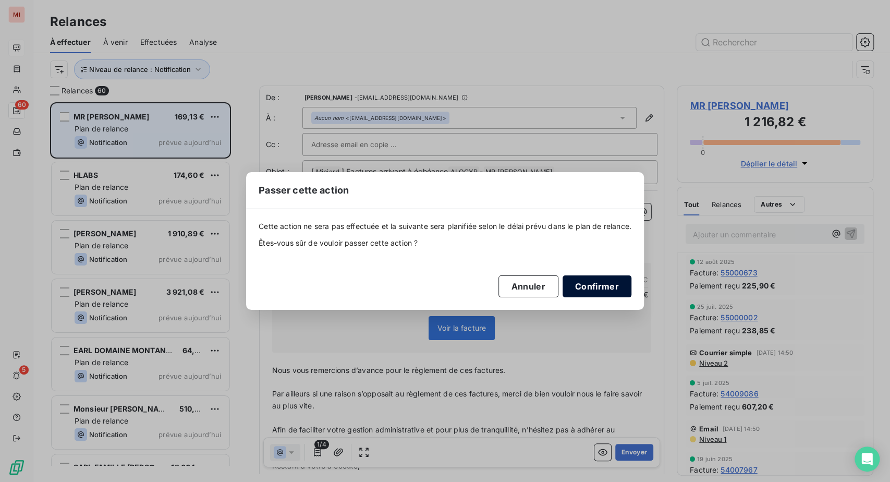
click at [631, 297] on button "Confirmer" at bounding box center [597, 286] width 69 height 22
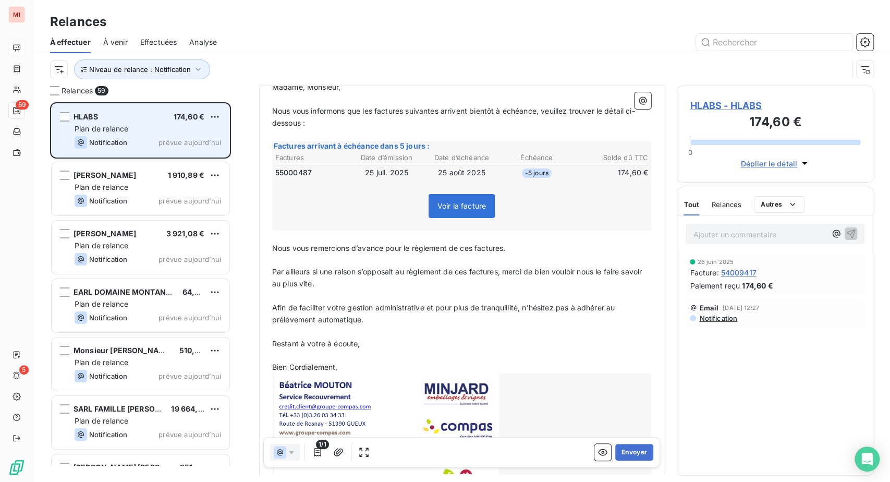
scroll to position [174, 0]
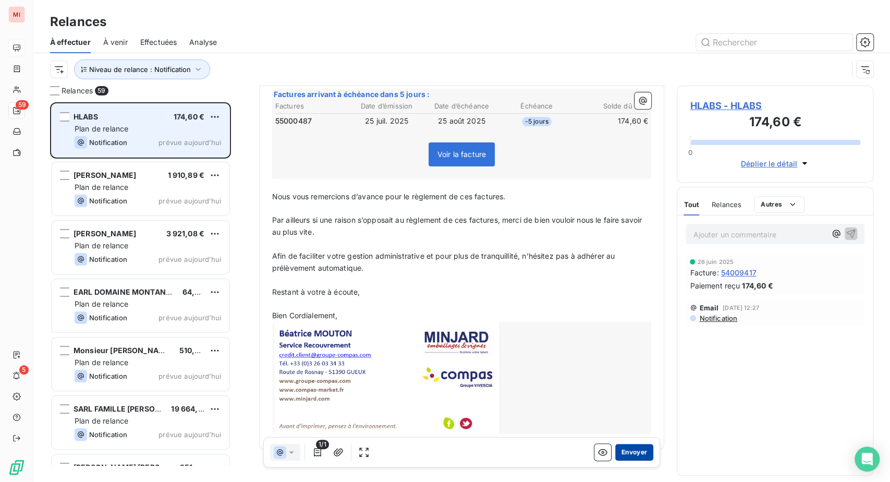
click at [615, 460] on button "Envoyer" at bounding box center [634, 452] width 38 height 17
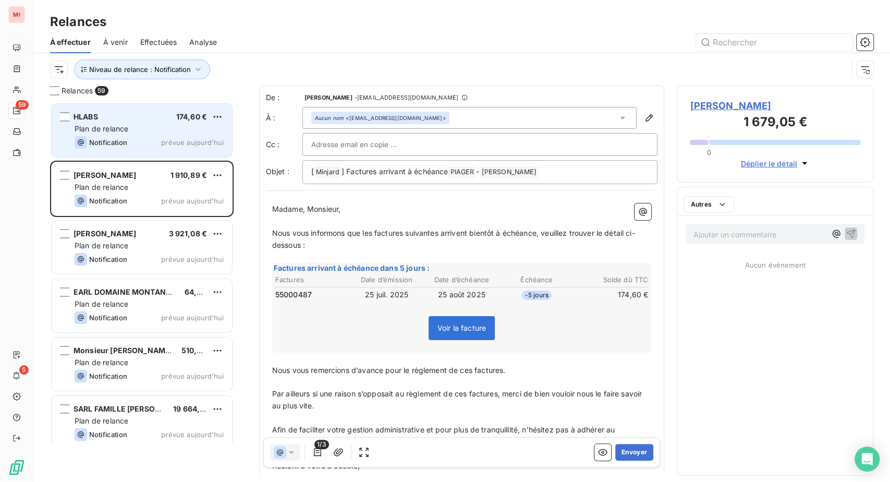
scroll to position [353, 172]
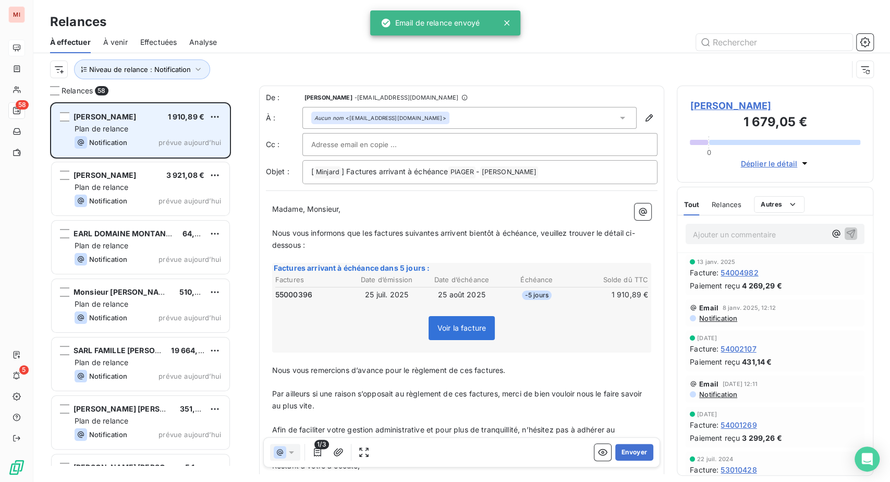
click at [441, 285] on th "Date d’échéance" at bounding box center [462, 279] width 74 height 11
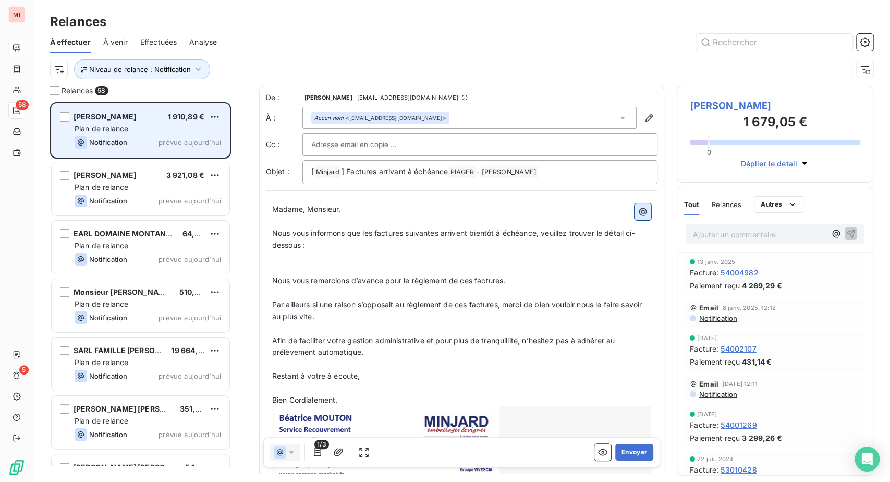
click at [638, 217] on icon "button" at bounding box center [643, 211] width 10 height 10
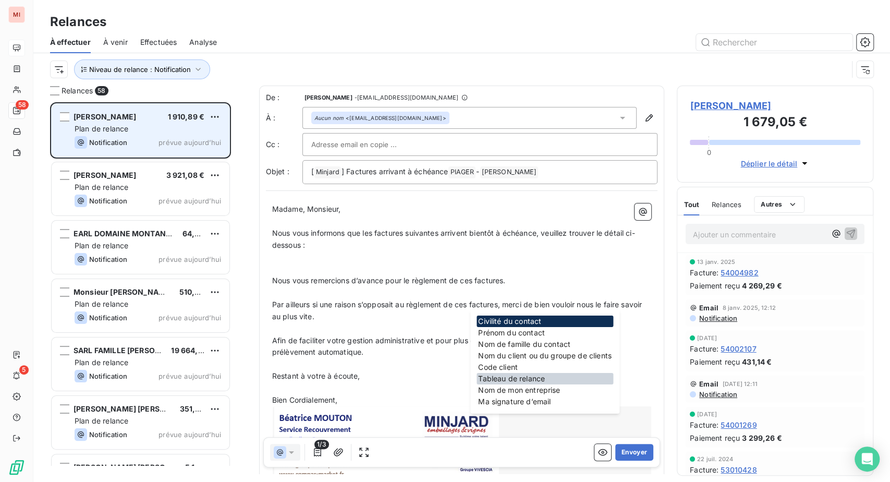
click at [526, 384] on div "Tableau de relance" at bounding box center [544, 378] width 137 height 11
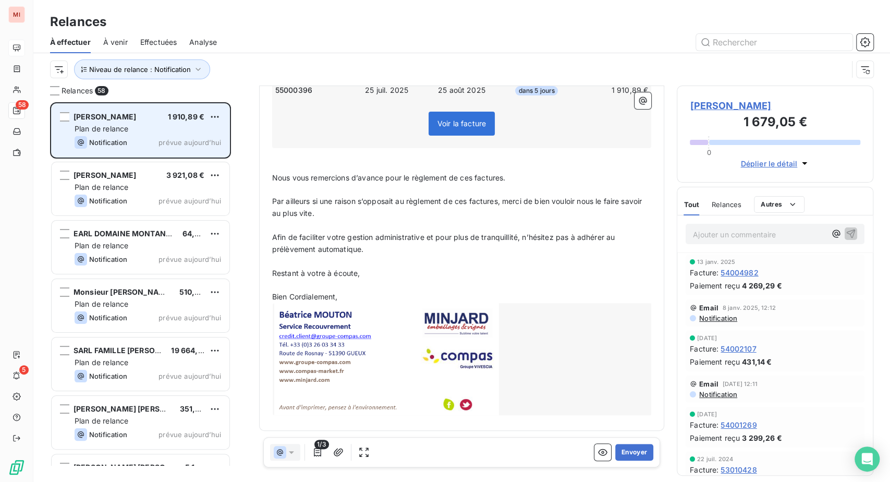
scroll to position [232, 0]
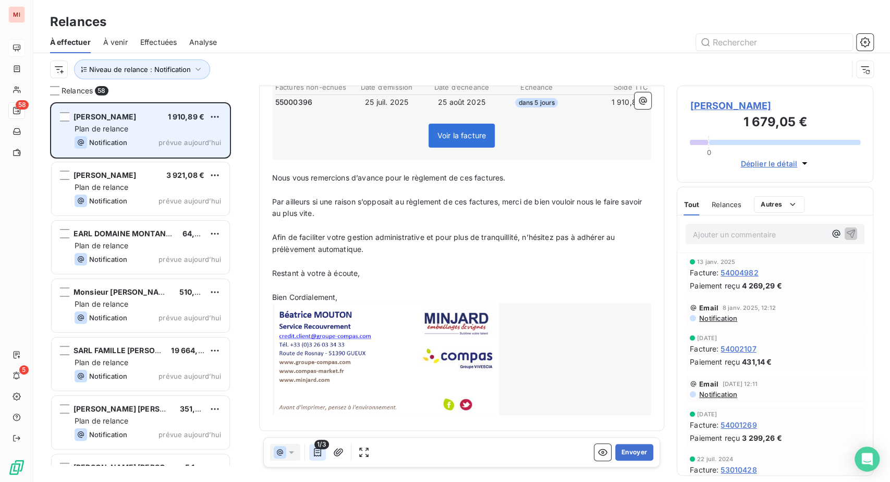
click at [323, 457] on icon "button" at bounding box center [317, 452] width 10 height 10
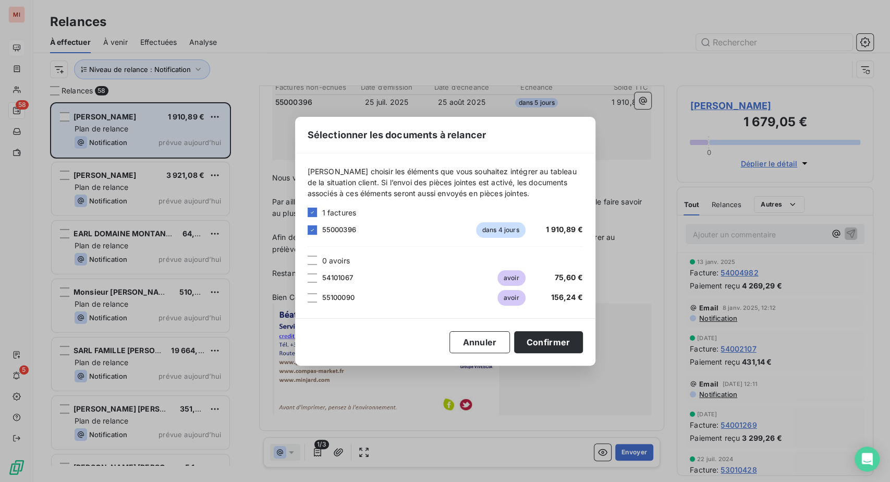
drag, startPoint x: 243, startPoint y: 254, endPoint x: 335, endPoint y: 299, distance: 102.1
click at [308, 255] on div at bounding box center [312, 259] width 9 height 9
click at [583, 352] on button "Confirmer" at bounding box center [548, 342] width 69 height 22
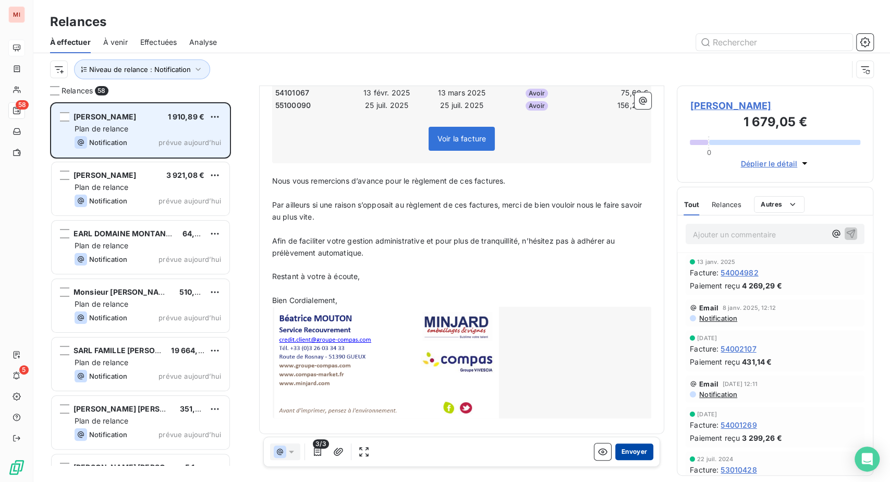
click at [615, 460] on button "Envoyer" at bounding box center [634, 452] width 38 height 17
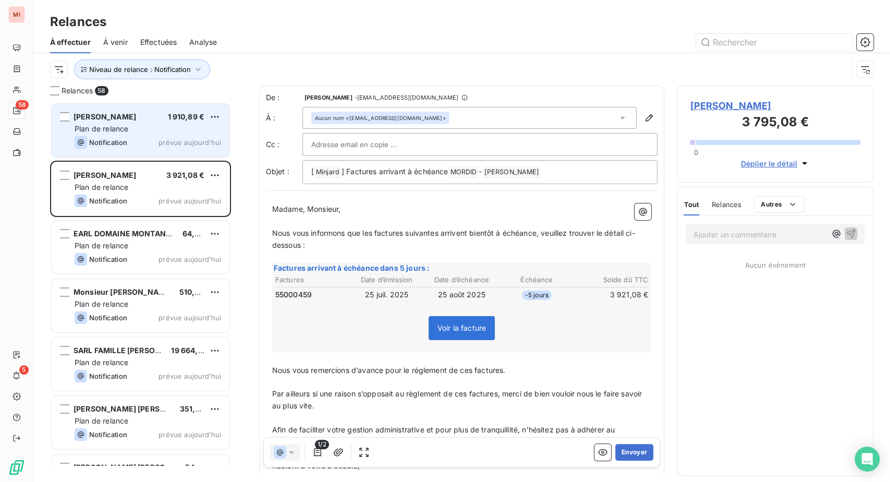
scroll to position [353, 172]
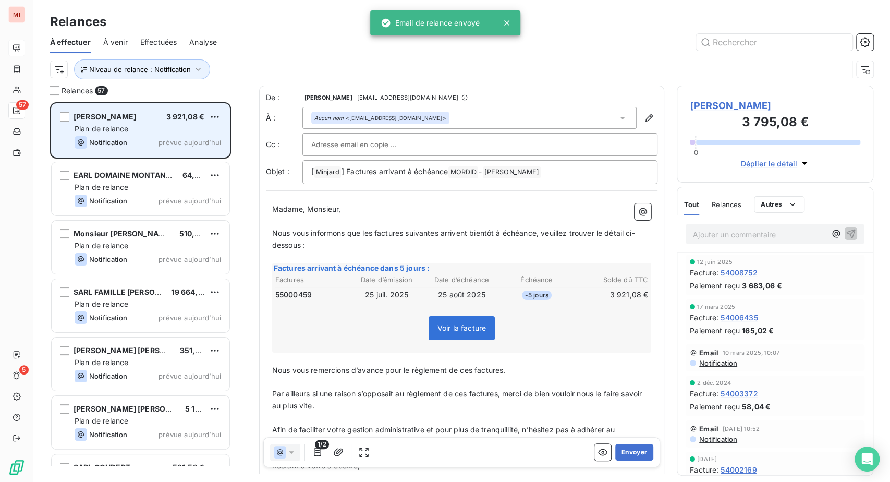
click at [505, 300] on td "-5 jours" at bounding box center [536, 294] width 74 height 11
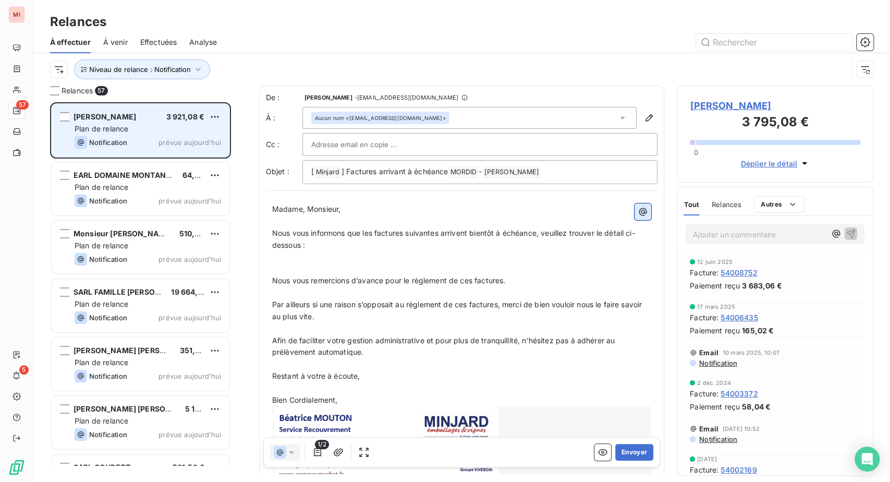
click at [638, 217] on icon "button" at bounding box center [643, 211] width 10 height 10
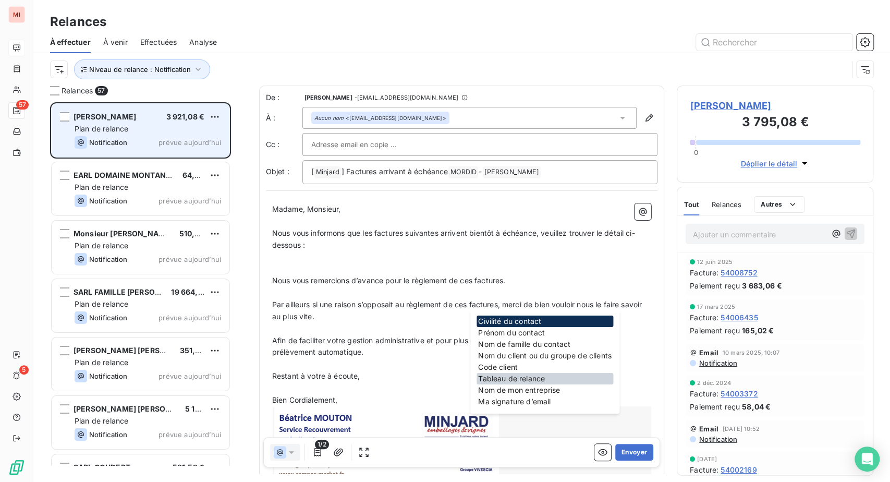
click at [528, 384] on div "Tableau de relance" at bounding box center [544, 378] width 137 height 11
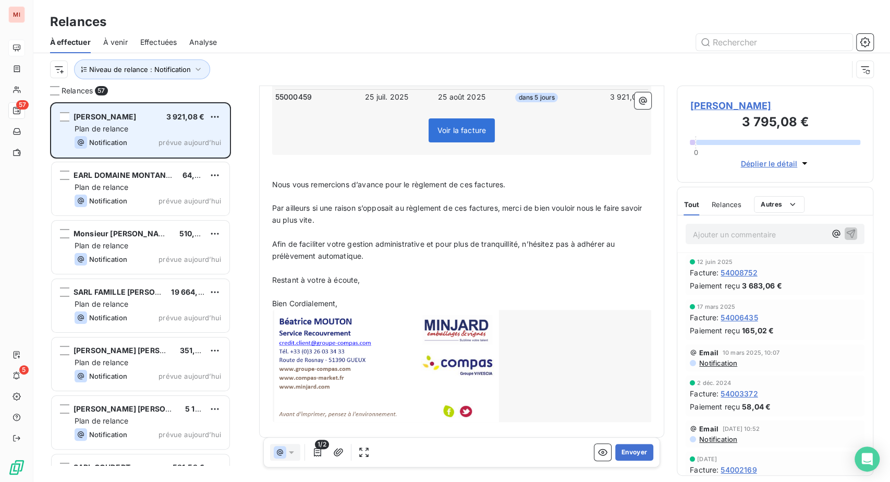
scroll to position [232, 0]
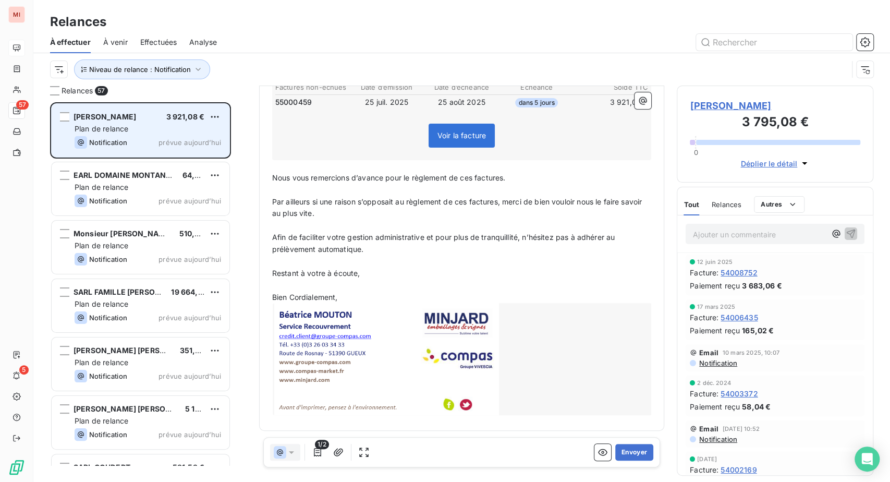
click at [361, 160] on div "Voir la facture" at bounding box center [462, 137] width 376 height 45
click at [321, 456] on icon "button" at bounding box center [317, 452] width 7 height 8
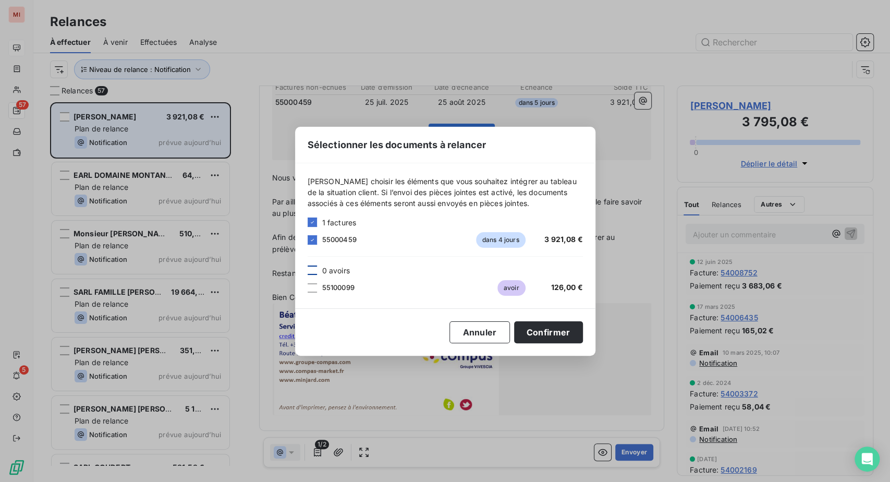
click at [308, 267] on div at bounding box center [312, 269] width 9 height 9
click at [583, 343] on button "Confirmer" at bounding box center [548, 332] width 69 height 22
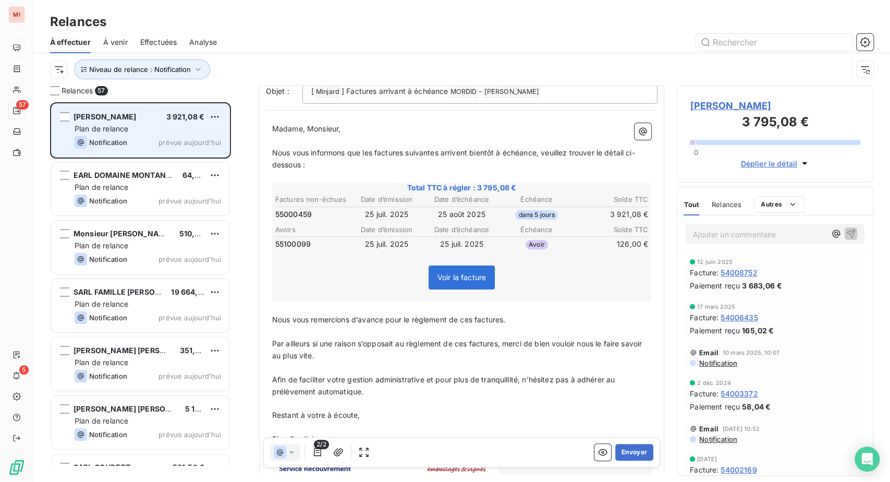
scroll to position [116, 0]
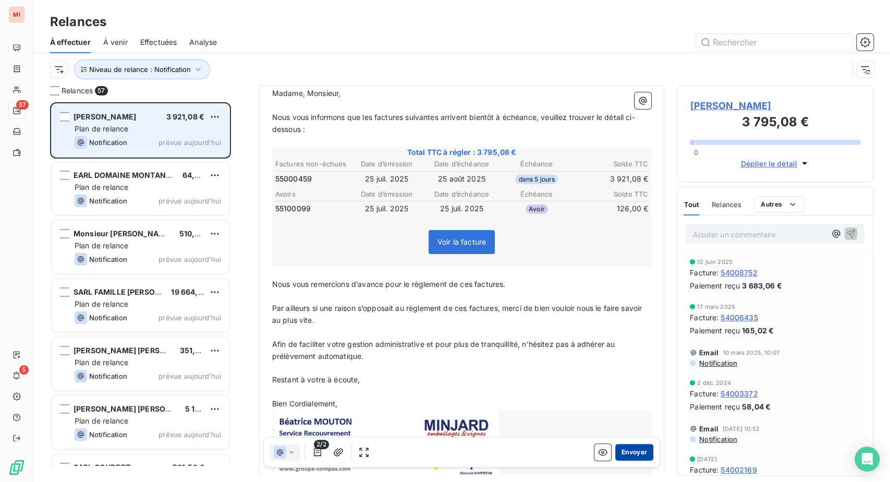
click at [615, 460] on button "Envoyer" at bounding box center [634, 452] width 38 height 17
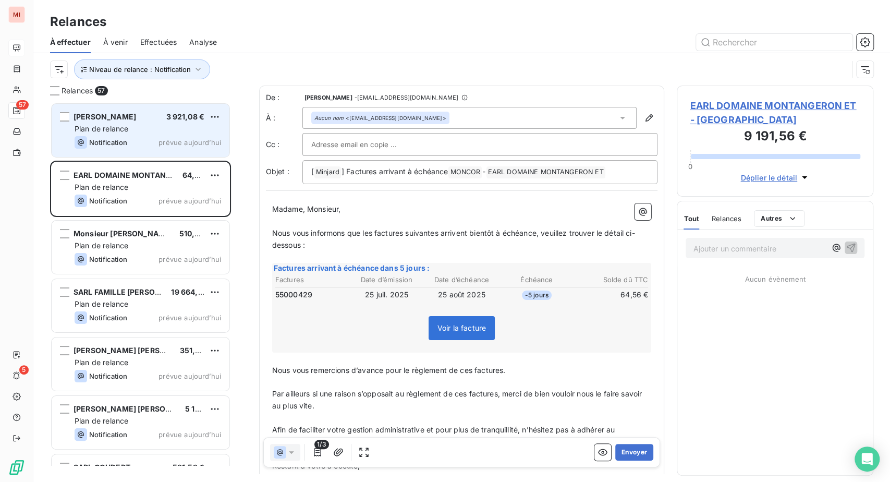
scroll to position [353, 172]
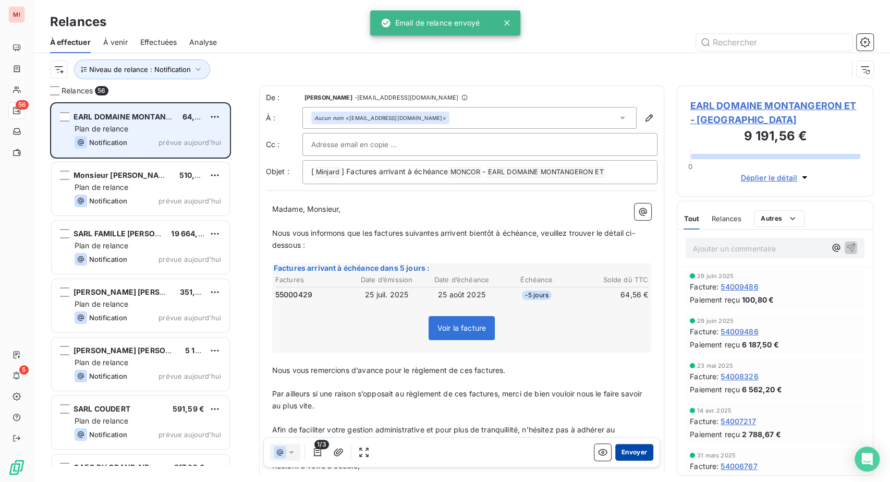
click at [618, 460] on button "Envoyer" at bounding box center [634, 452] width 38 height 17
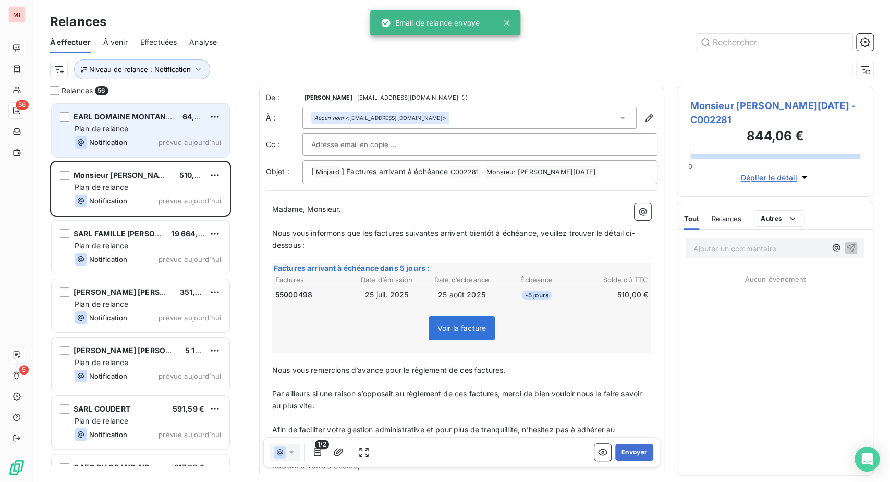
scroll to position [353, 172]
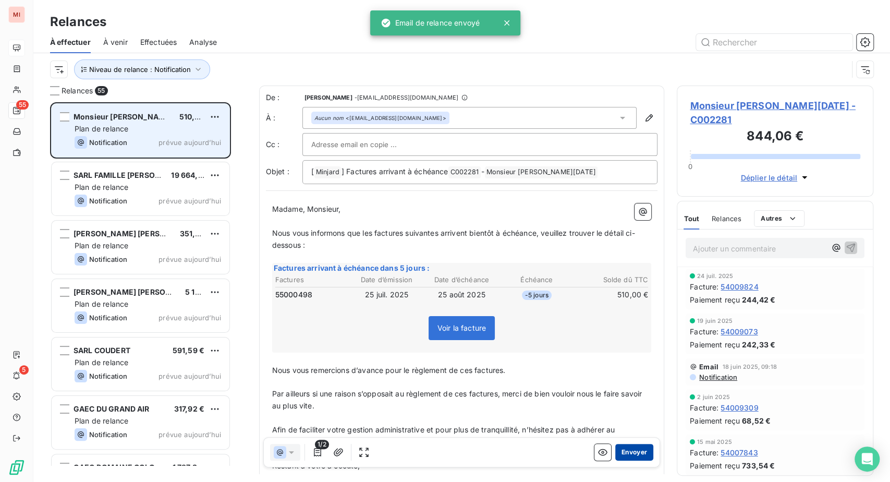
click at [615, 460] on button "Envoyer" at bounding box center [634, 452] width 38 height 17
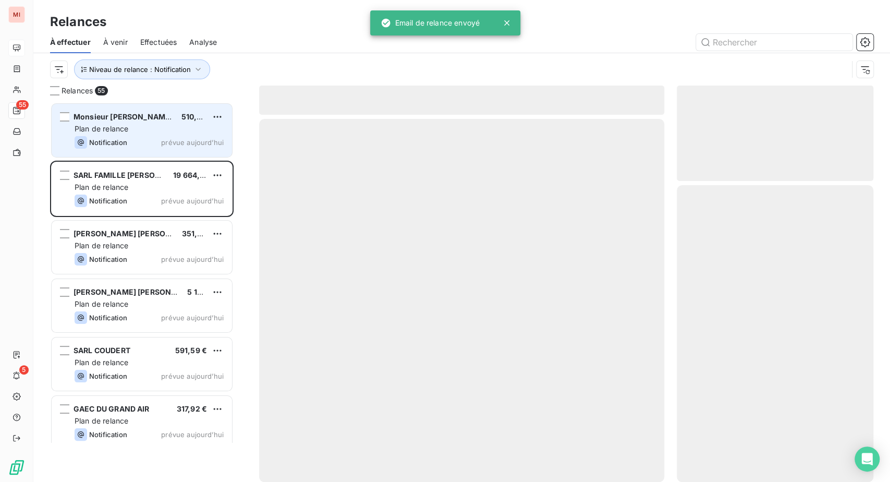
scroll to position [353, 172]
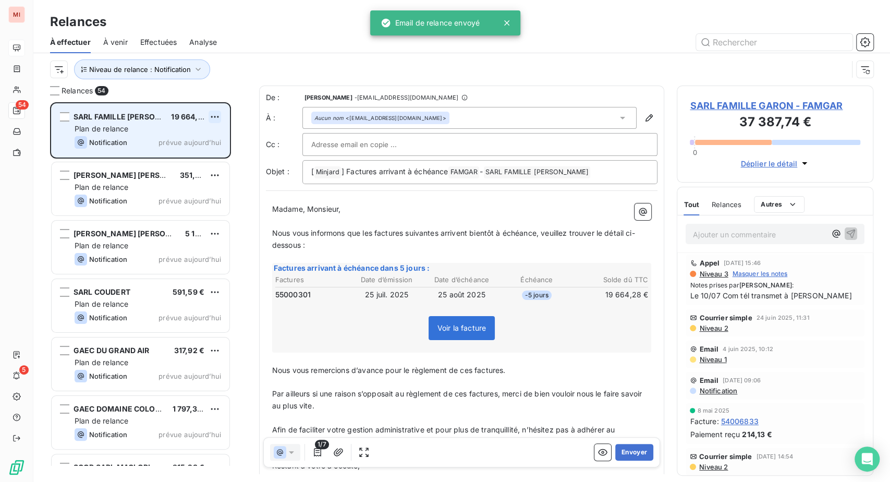
click at [231, 159] on html "MI 54 5 Relances À effectuer À venir Effectuées Analyse Niveau de relance : Not…" at bounding box center [445, 241] width 890 height 482
click at [204, 169] on div "Passer cette action" at bounding box center [157, 160] width 93 height 17
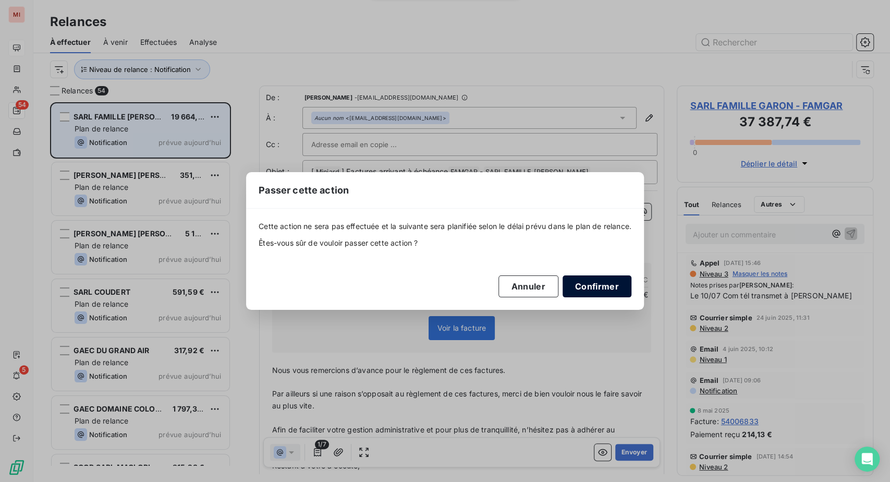
click at [631, 294] on button "Confirmer" at bounding box center [597, 286] width 69 height 22
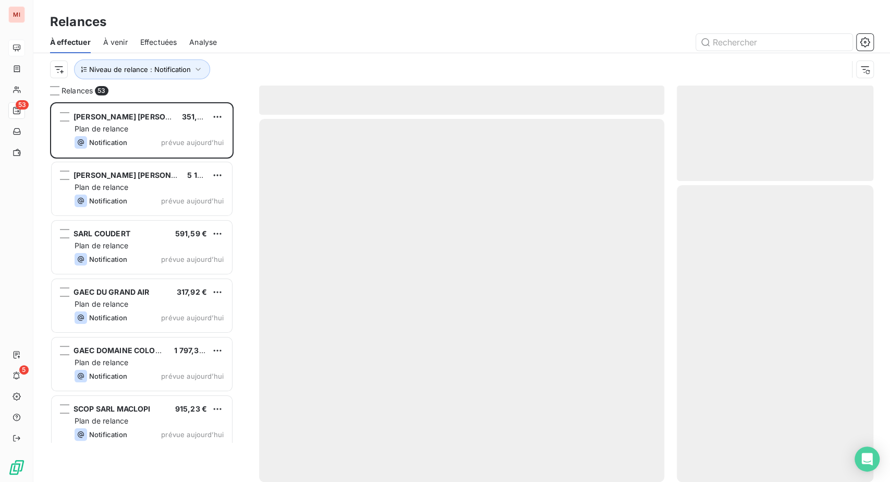
scroll to position [353, 172]
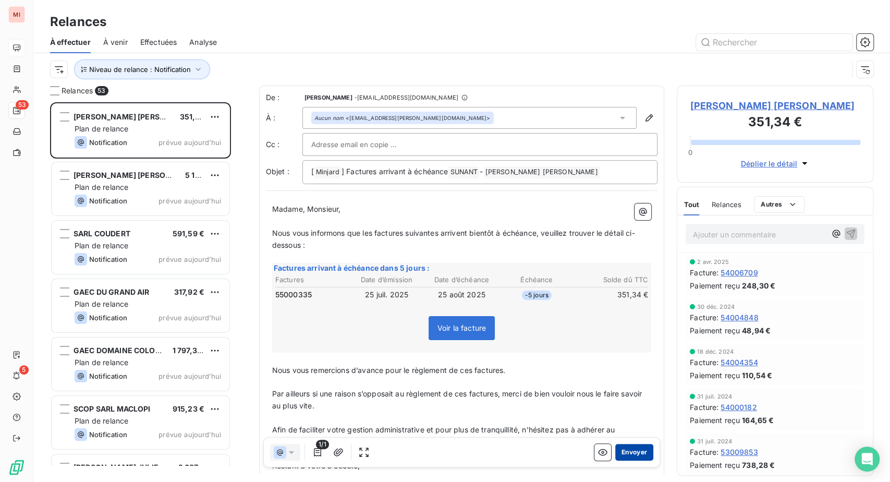
click at [615, 460] on button "Envoyer" at bounding box center [634, 452] width 38 height 17
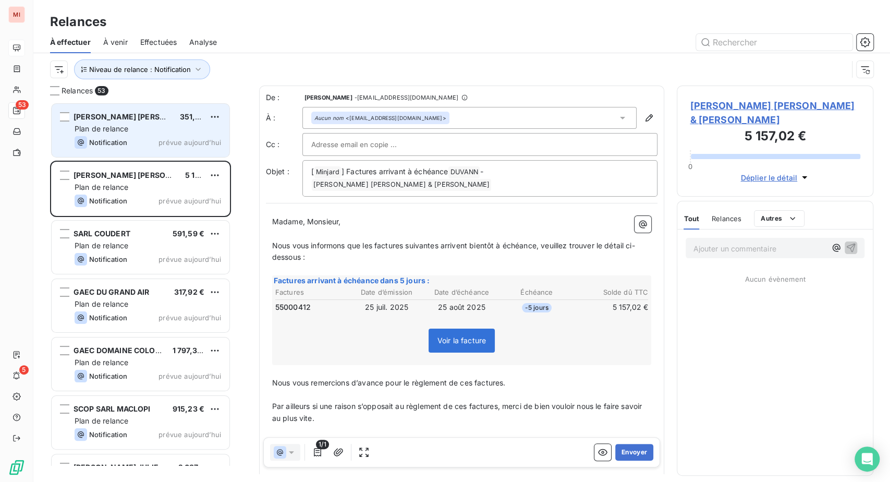
scroll to position [353, 172]
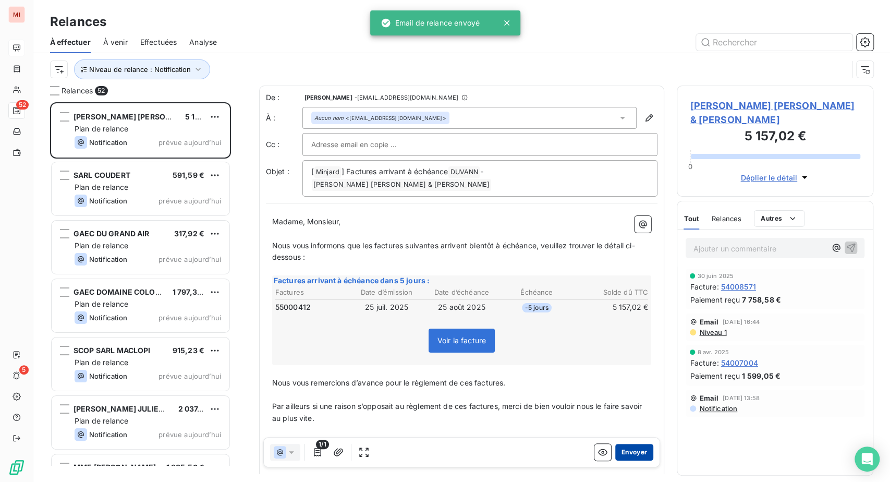
click at [626, 460] on button "Envoyer" at bounding box center [634, 452] width 38 height 17
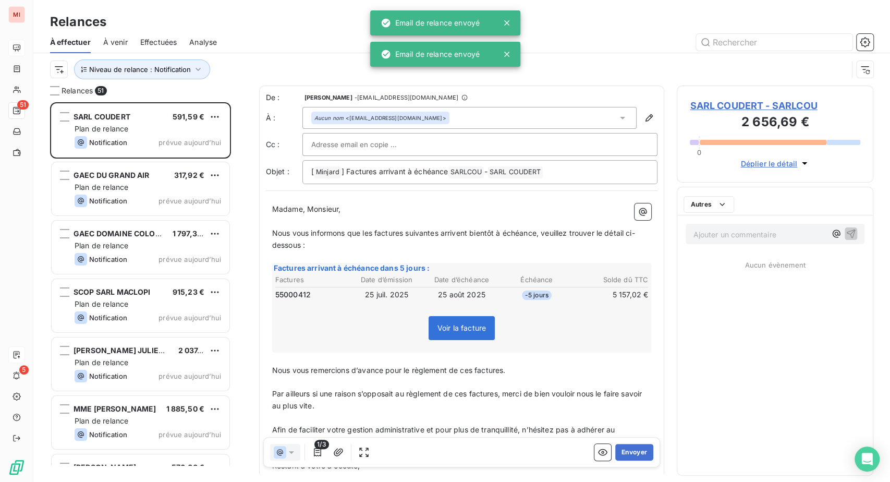
scroll to position [353, 172]
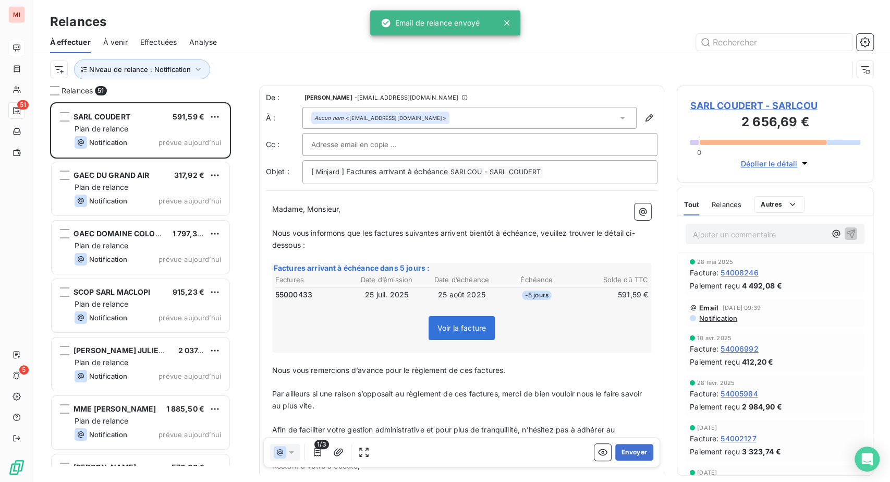
click at [476, 300] on td "25 août 2025" at bounding box center [462, 294] width 74 height 11
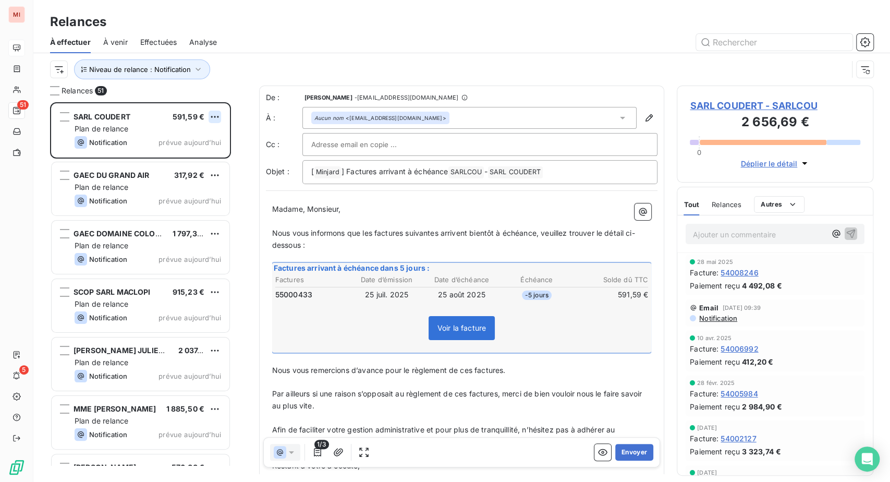
click at [231, 163] on html "MI 51 5 Relances À effectuer À venir Effectuées Analyse Niveau de relance : Not…" at bounding box center [445, 241] width 890 height 482
click at [204, 169] on div "Passer cette action" at bounding box center [157, 160] width 93 height 17
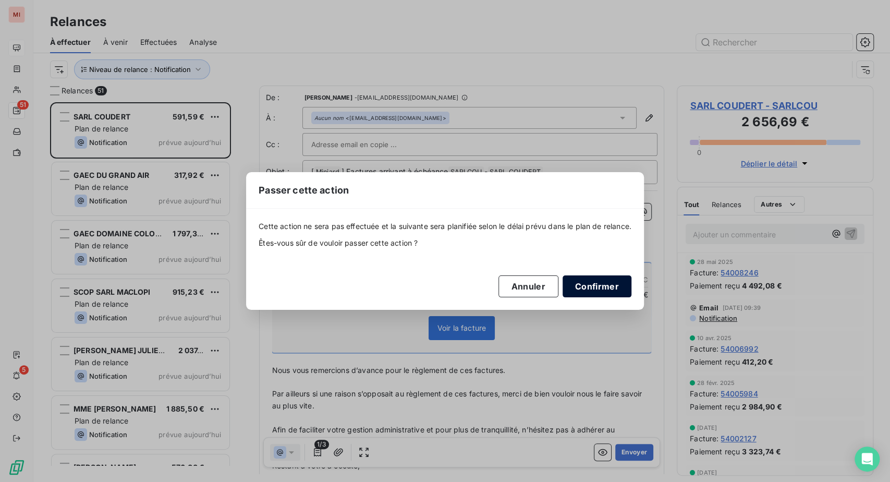
click at [631, 297] on button "Confirmer" at bounding box center [597, 286] width 69 height 22
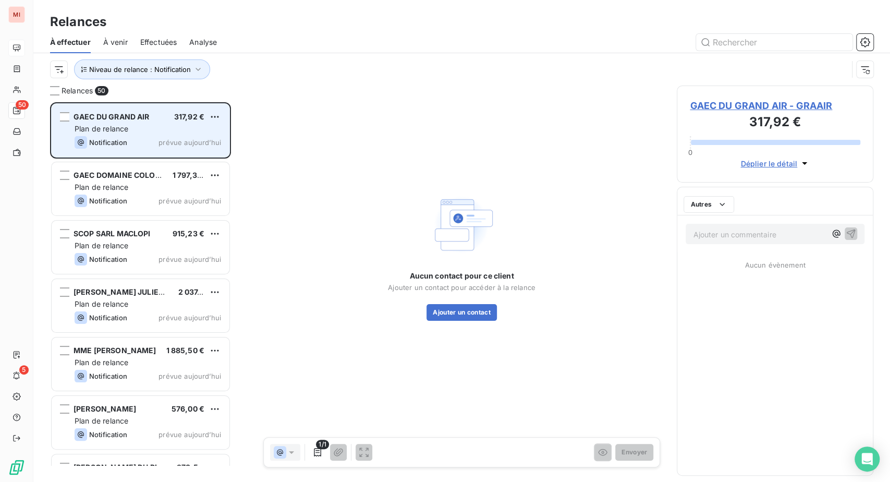
scroll to position [353, 172]
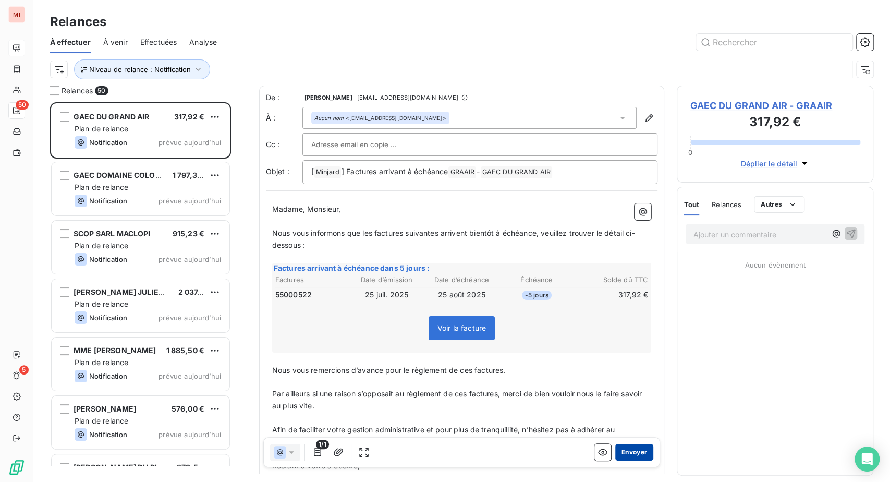
click at [615, 460] on button "Envoyer" at bounding box center [634, 452] width 38 height 17
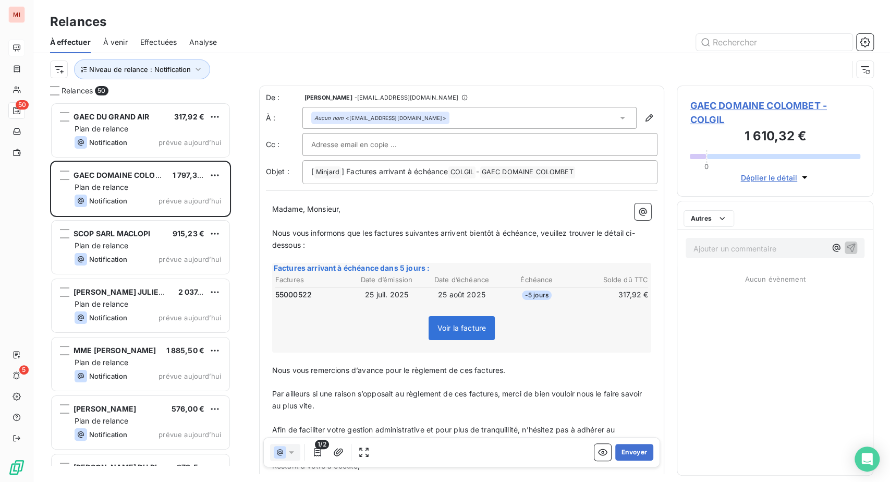
scroll to position [353, 172]
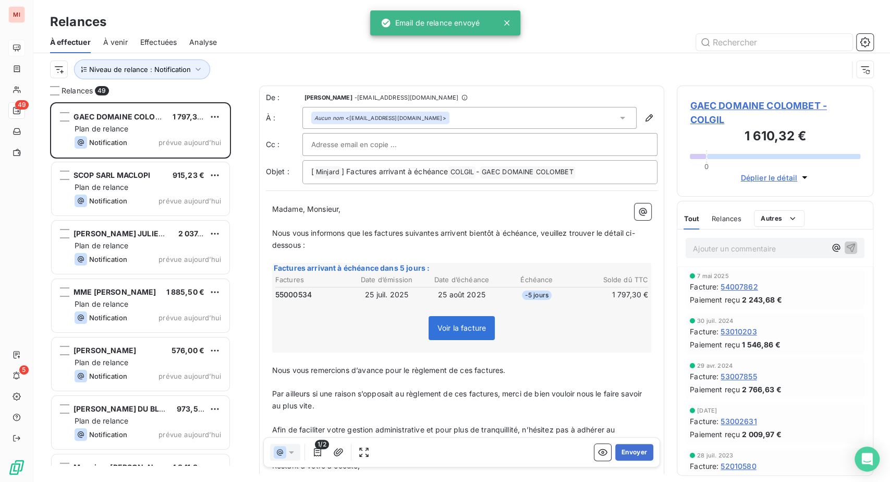
click at [431, 285] on th "Date d’échéance" at bounding box center [462, 279] width 74 height 11
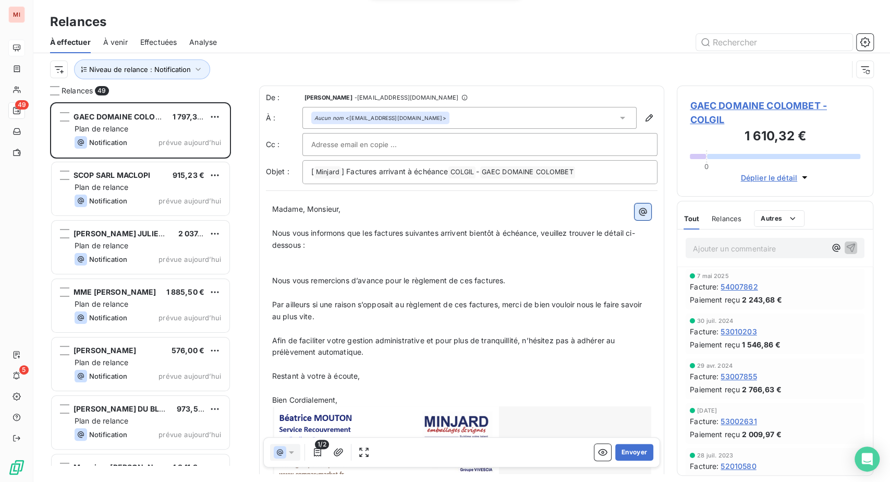
click at [638, 217] on icon "button" at bounding box center [643, 211] width 10 height 10
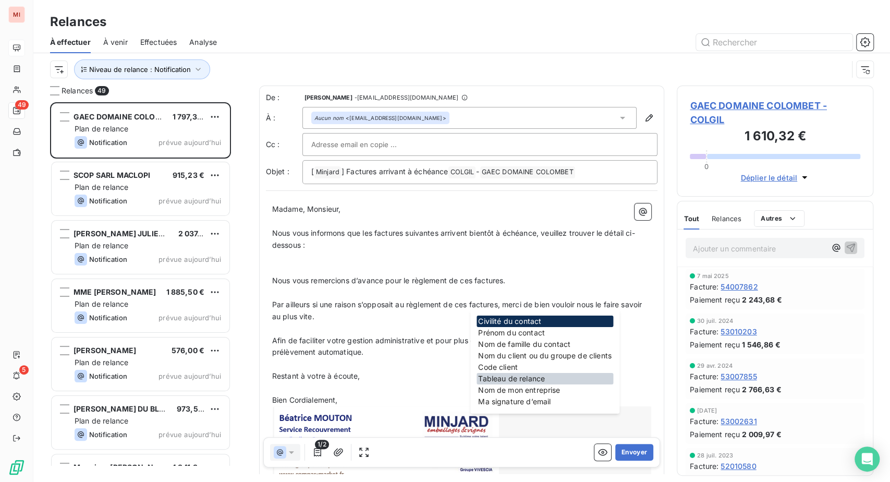
click at [546, 384] on div "Tableau de relance" at bounding box center [544, 378] width 137 height 11
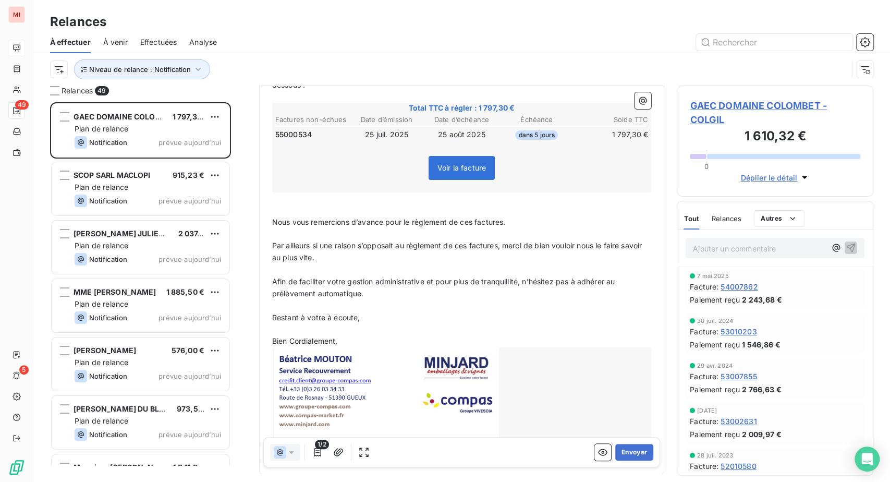
scroll to position [175, 0]
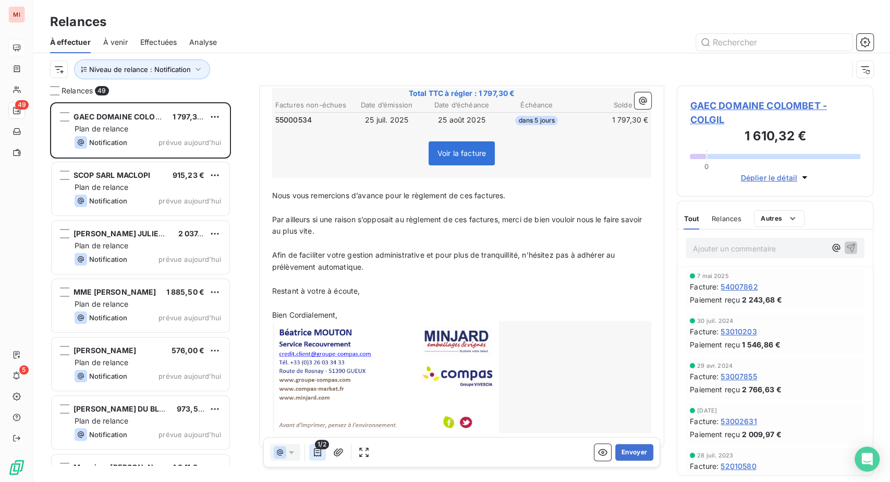
click at [323, 457] on icon "button" at bounding box center [317, 452] width 10 height 10
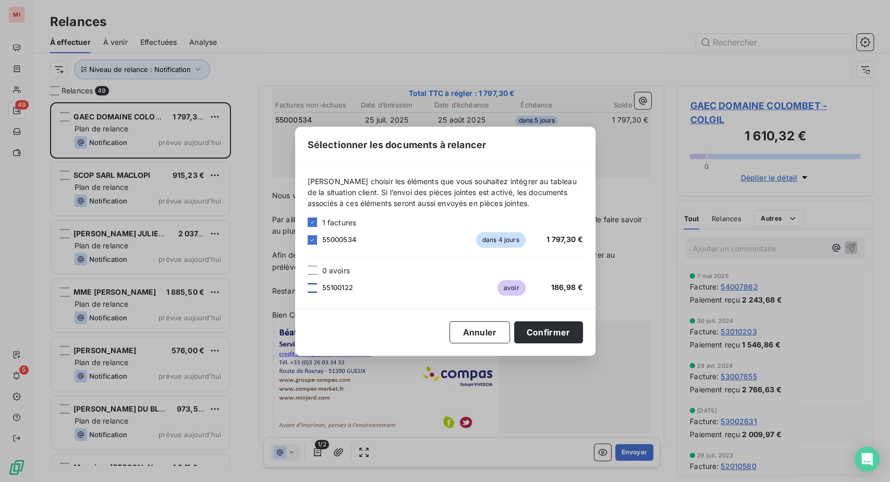
click at [308, 288] on div at bounding box center [312, 287] width 9 height 9
click at [583, 343] on button "Confirmer" at bounding box center [548, 332] width 69 height 22
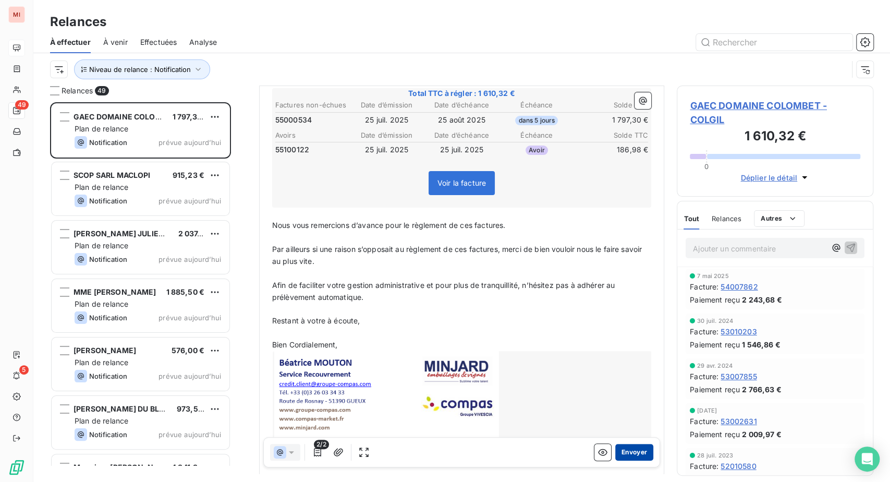
click at [615, 460] on button "Envoyer" at bounding box center [634, 452] width 38 height 17
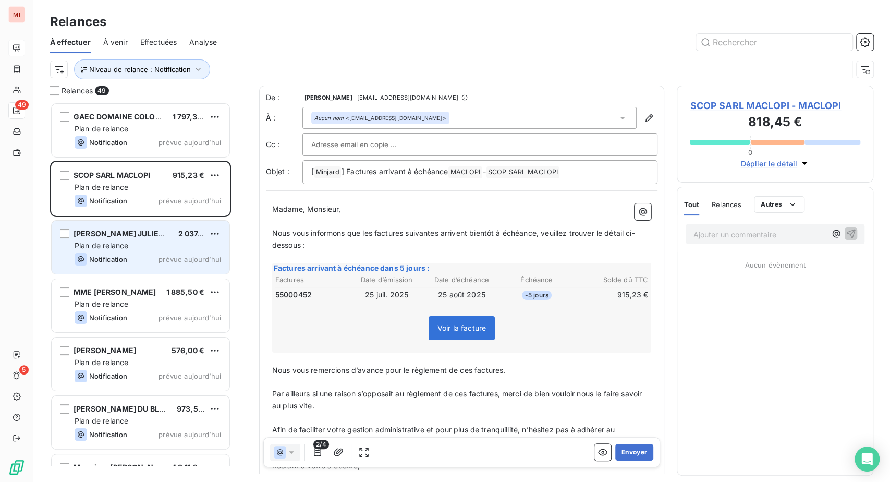
scroll to position [353, 172]
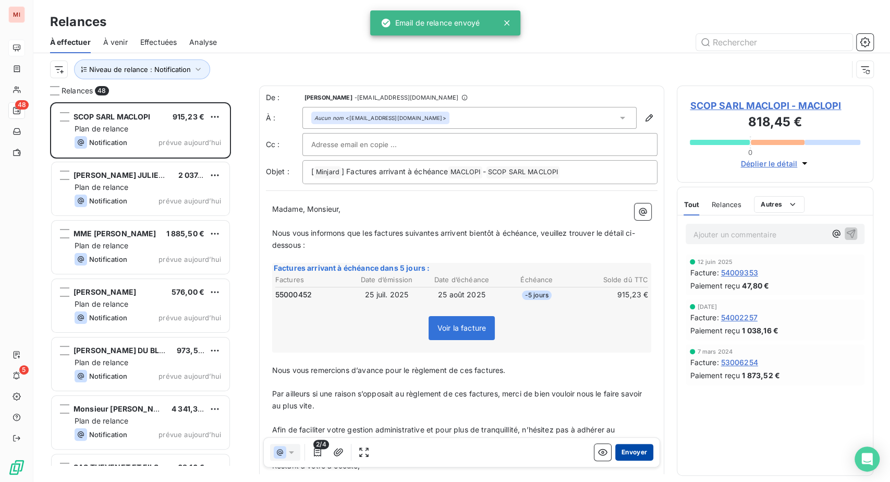
click at [615, 460] on button "Envoyer" at bounding box center [634, 452] width 38 height 17
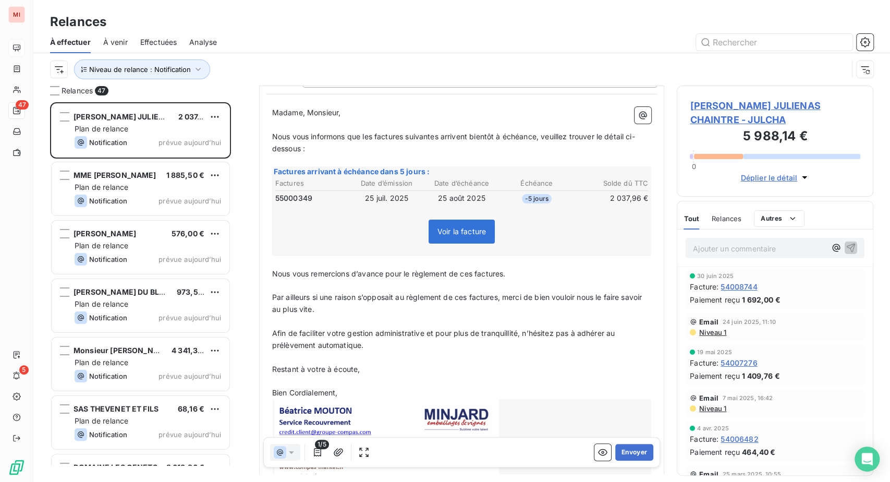
scroll to position [116, 0]
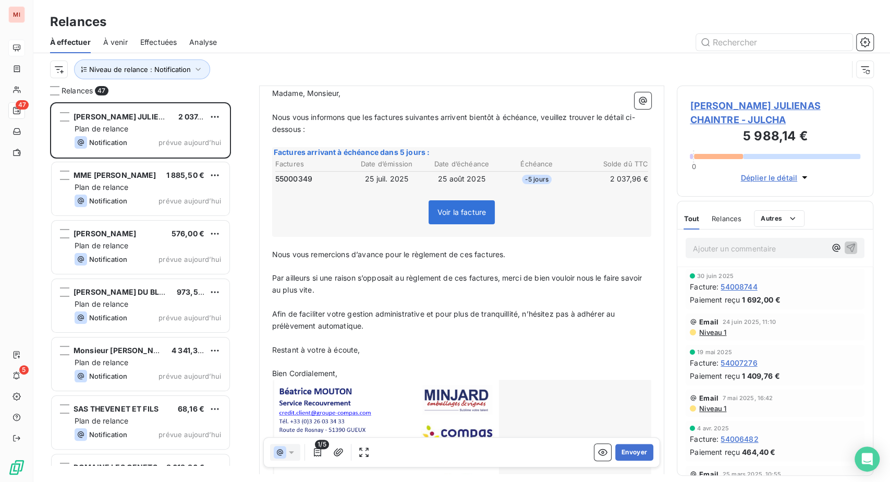
click at [585, 237] on div "Factures arrivant à échéance dans 5 jours : Factures Date d’émission Date d’éch…" at bounding box center [462, 192] width 380 height 90
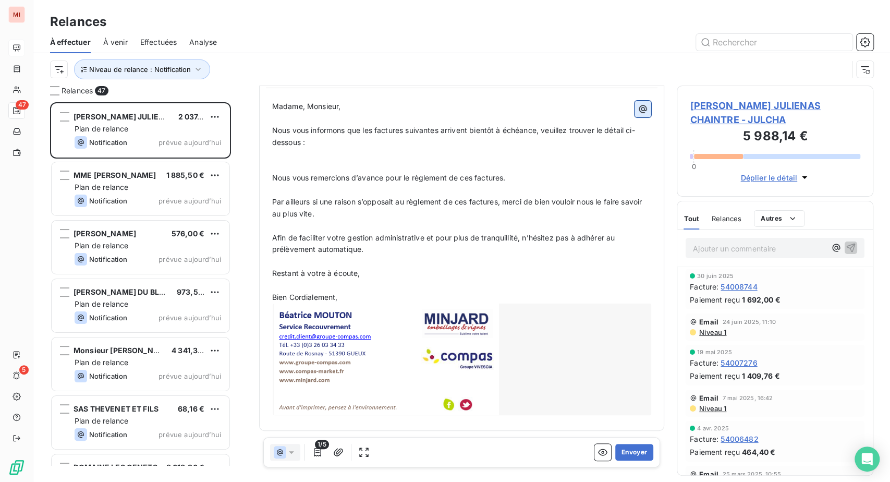
click at [639, 113] on icon "button" at bounding box center [643, 109] width 8 height 8
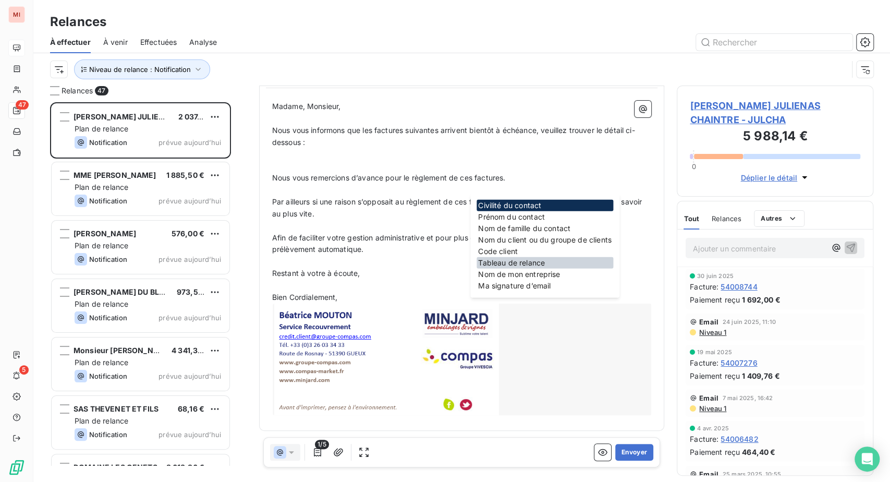
click at [539, 268] on div "Tableau de relance" at bounding box center [544, 262] width 137 height 11
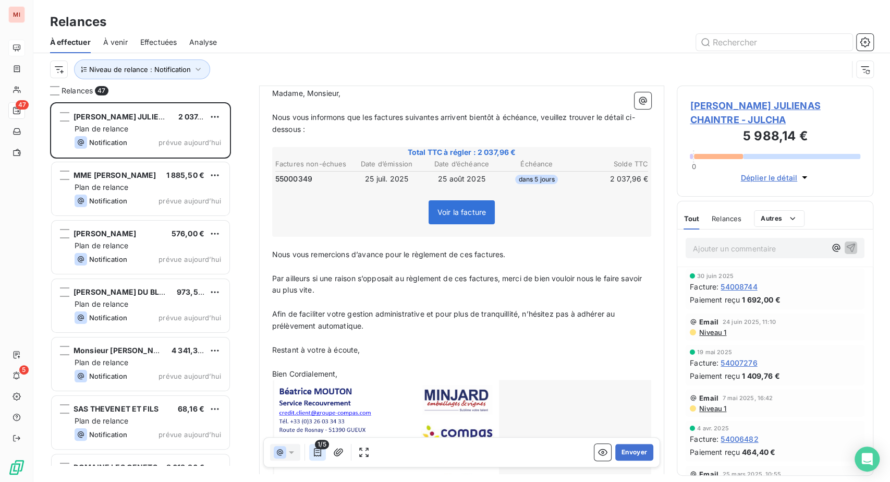
click at [323, 457] on icon "button" at bounding box center [317, 452] width 10 height 10
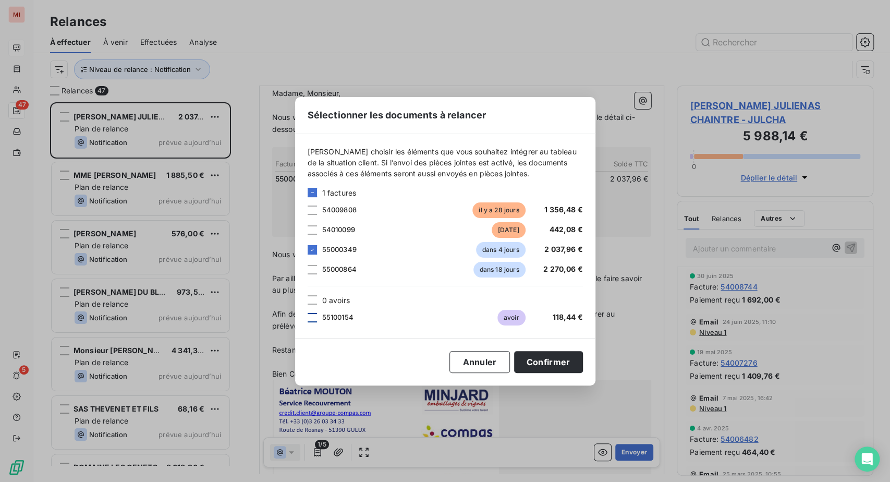
click at [308, 320] on div at bounding box center [312, 317] width 9 height 9
click at [583, 373] on button "Confirmer" at bounding box center [548, 362] width 69 height 22
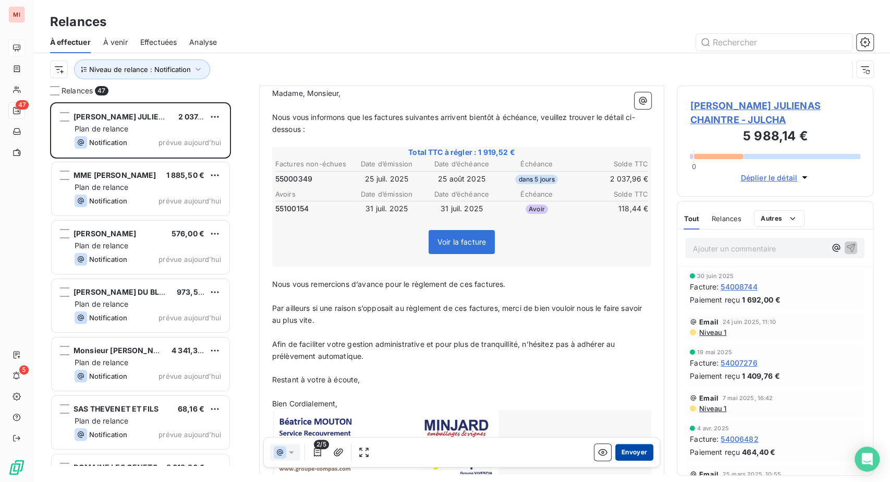
click at [615, 460] on button "Envoyer" at bounding box center [634, 452] width 38 height 17
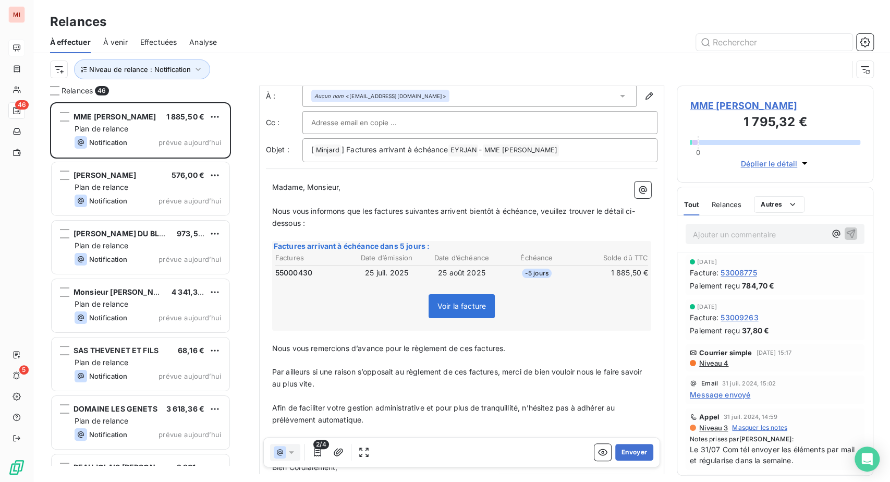
scroll to position [58, 0]
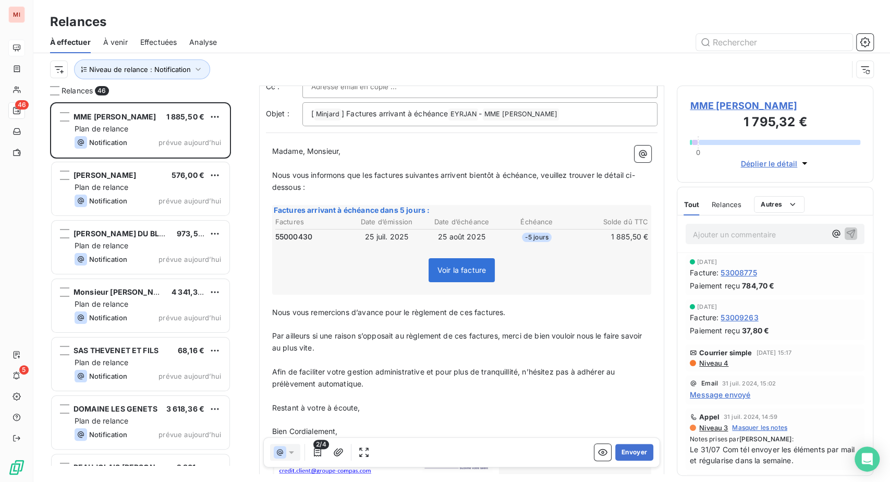
click at [534, 230] on td at bounding box center [462, 229] width 374 height 2
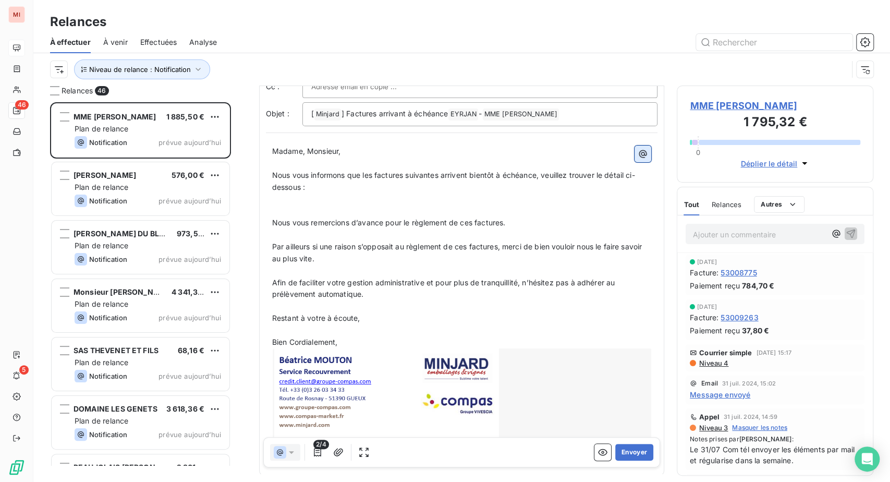
click at [638, 159] on icon "button" at bounding box center [643, 154] width 10 height 10
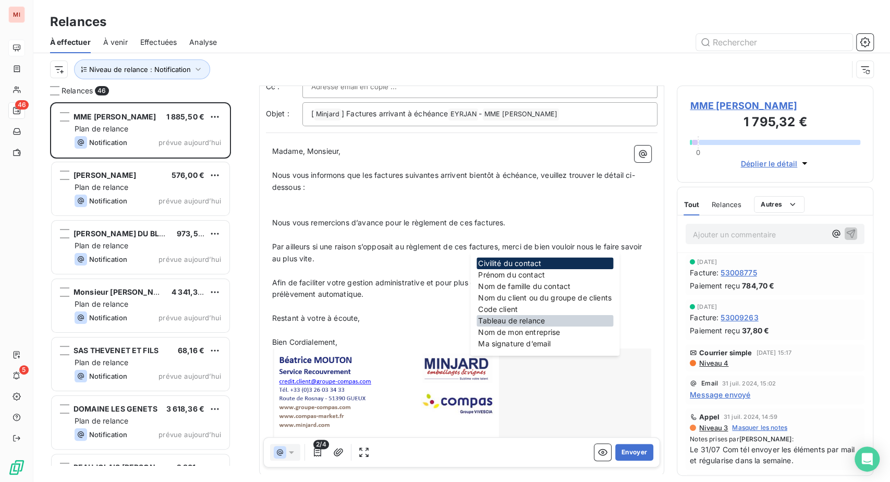
click at [546, 326] on div "Tableau de relance" at bounding box center [544, 320] width 137 height 11
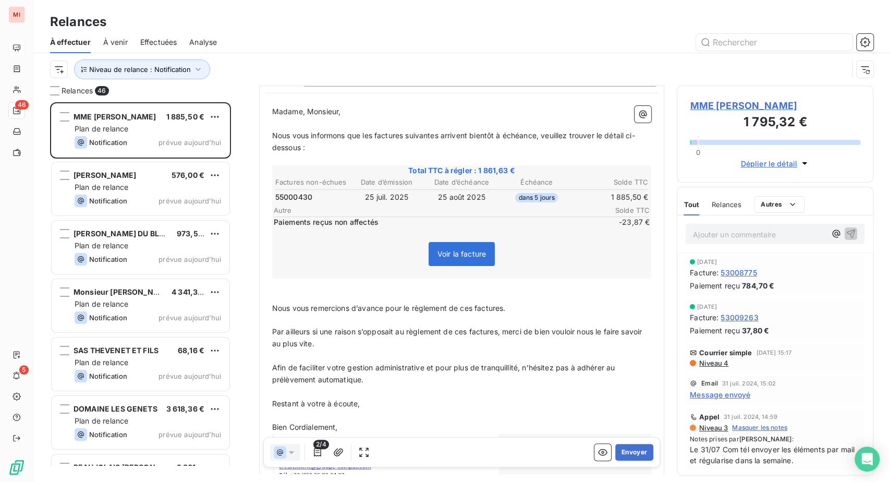
scroll to position [174, 0]
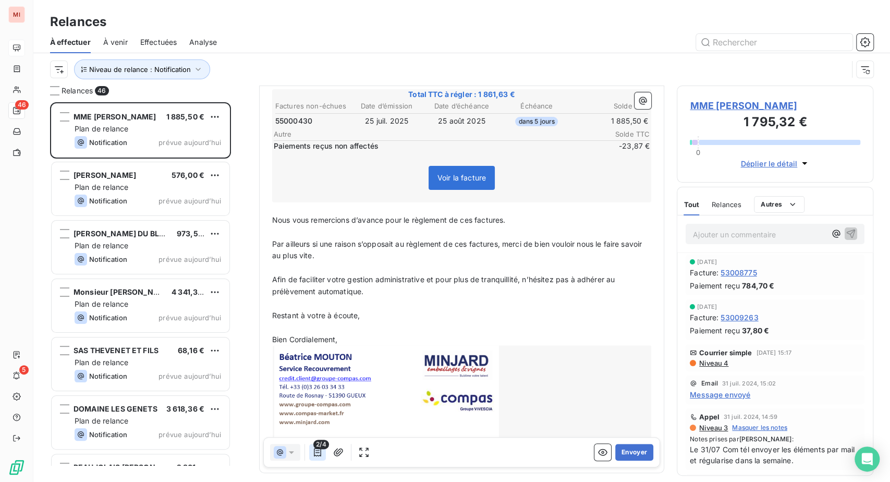
click at [323, 457] on icon "button" at bounding box center [317, 452] width 10 height 10
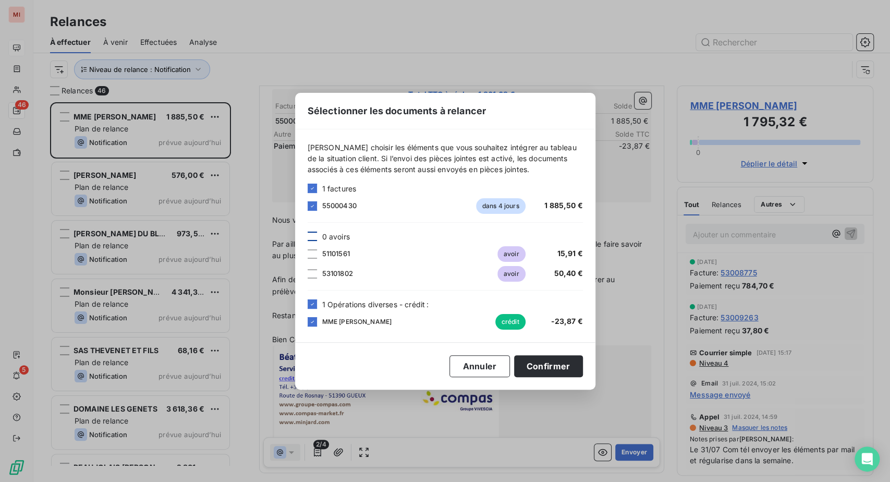
click at [308, 231] on div at bounding box center [312, 235] width 9 height 9
click at [583, 377] on button "Confirmer" at bounding box center [548, 366] width 69 height 22
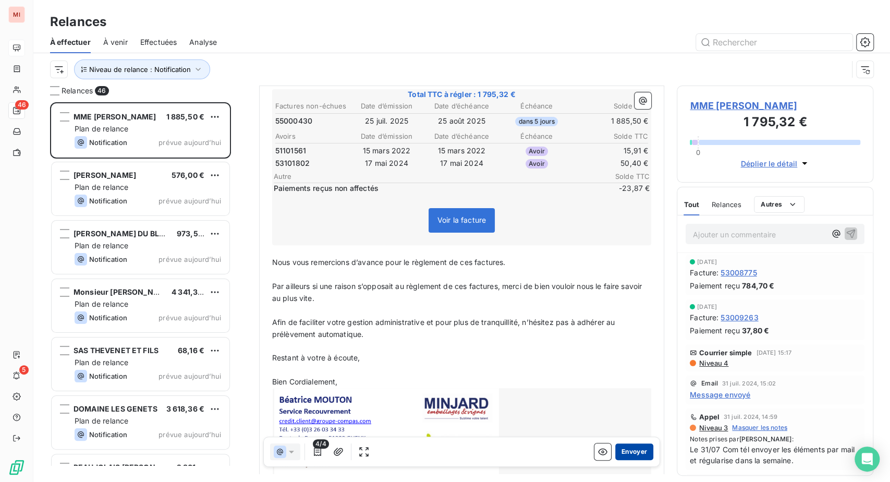
click at [615, 460] on button "Envoyer" at bounding box center [634, 452] width 38 height 17
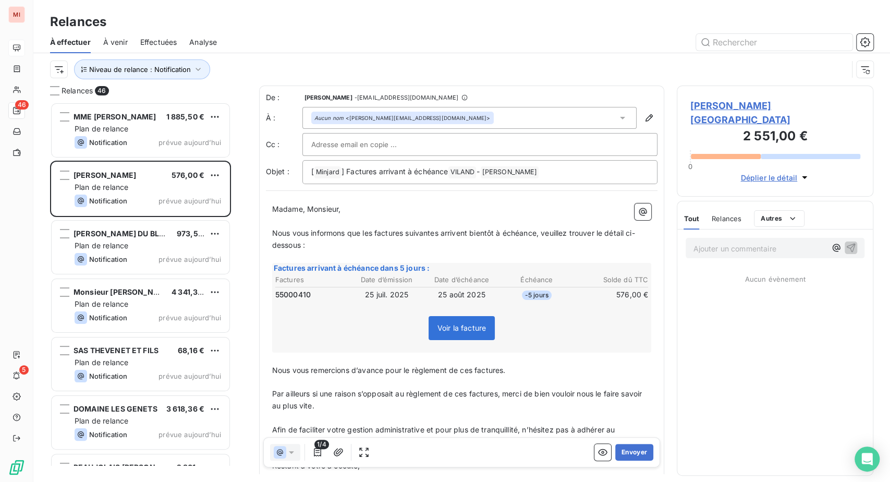
scroll to position [353, 172]
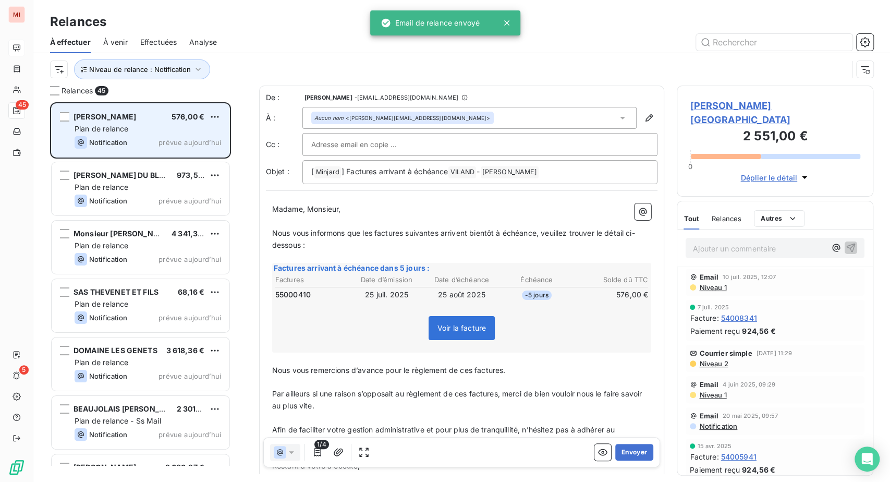
click at [229, 156] on div "[PERSON_NAME] 576,00 € Plan de relance Notification prévue aujourd’hui" at bounding box center [141, 130] width 178 height 53
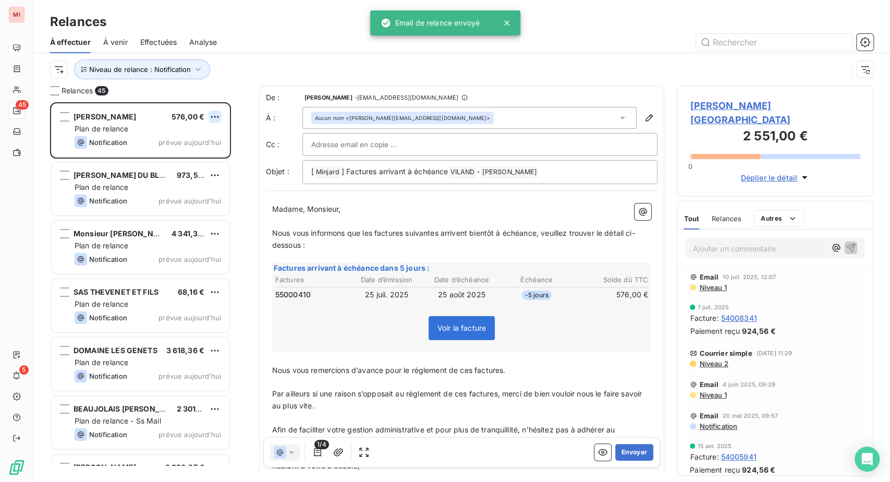
click at [239, 158] on html "MI 45 5 Relances À effectuer À venir Effectuées Analyse Niveau de relance : Not…" at bounding box center [445, 241] width 890 height 482
click at [188, 169] on div "Passer cette action" at bounding box center [157, 160] width 93 height 17
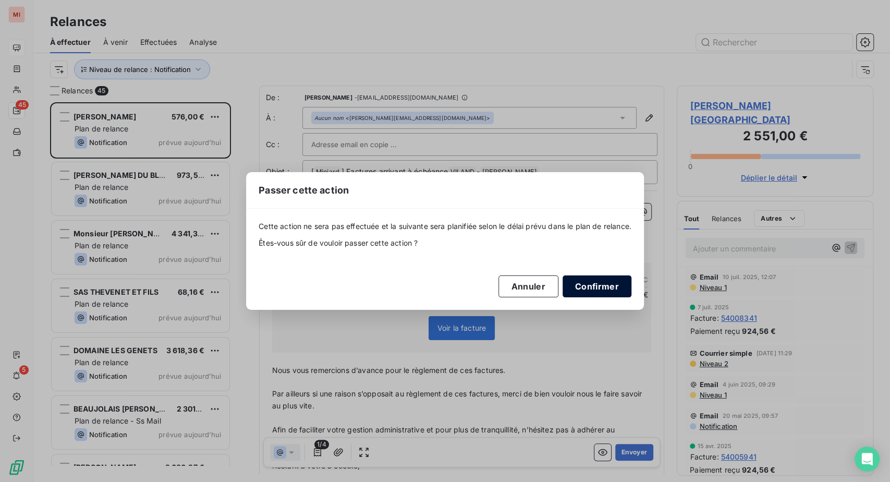
click at [631, 297] on button "Confirmer" at bounding box center [597, 286] width 69 height 22
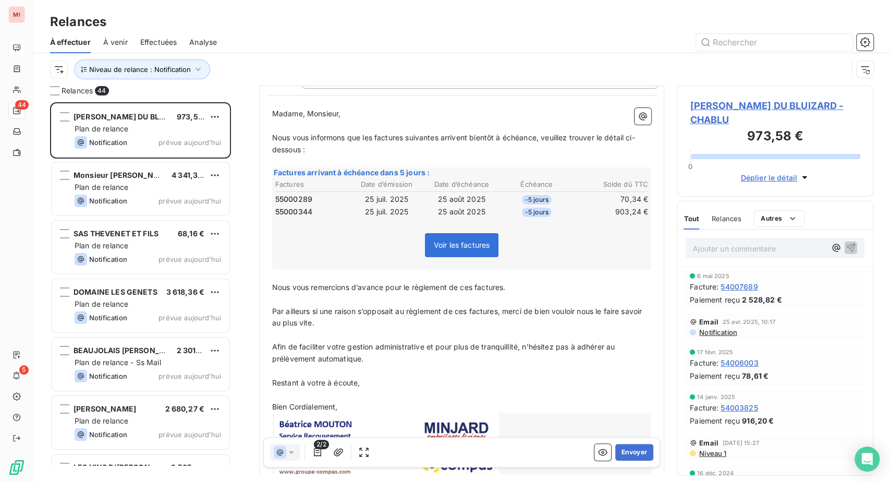
scroll to position [116, 0]
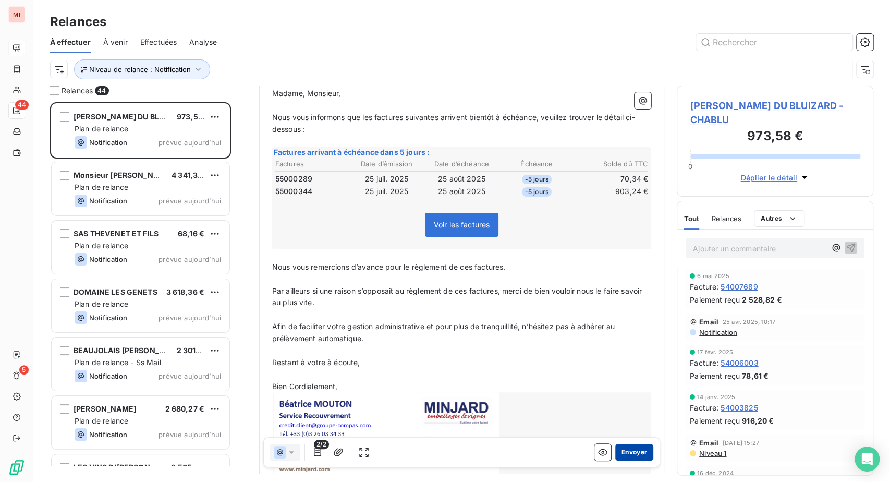
click at [615, 460] on button "Envoyer" at bounding box center [634, 452] width 38 height 17
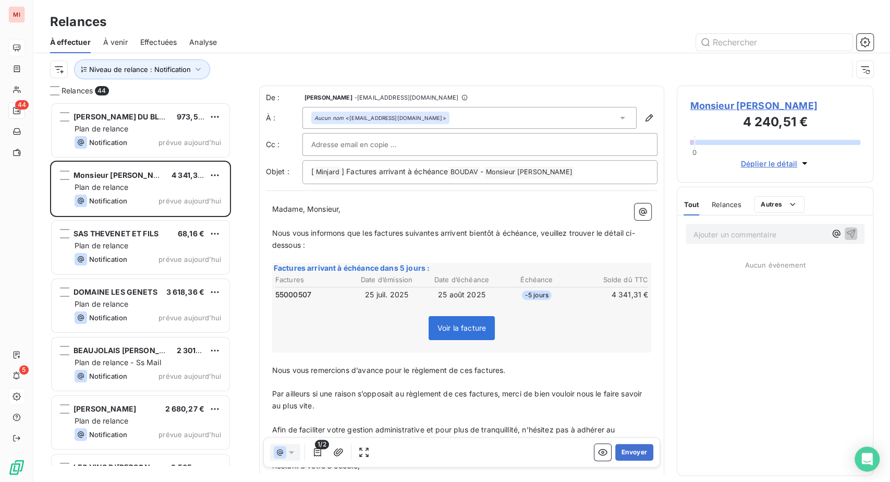
scroll to position [353, 172]
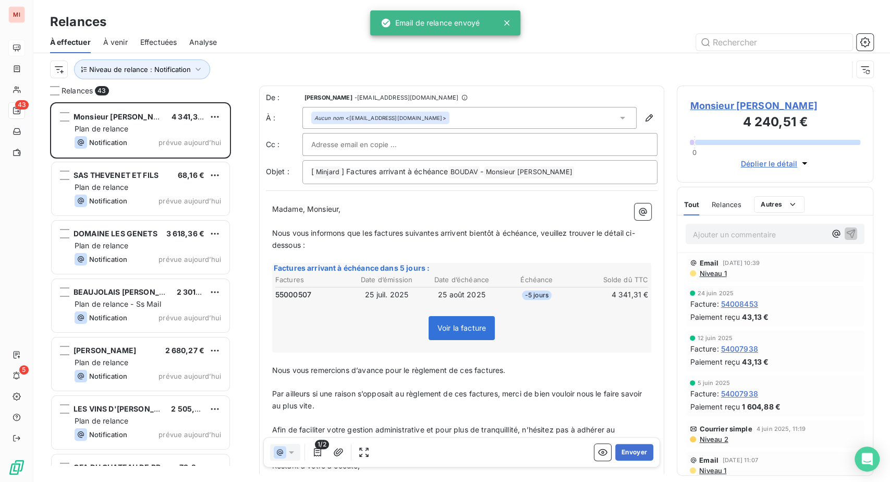
click at [410, 287] on hr at bounding box center [461, 287] width 373 height 1
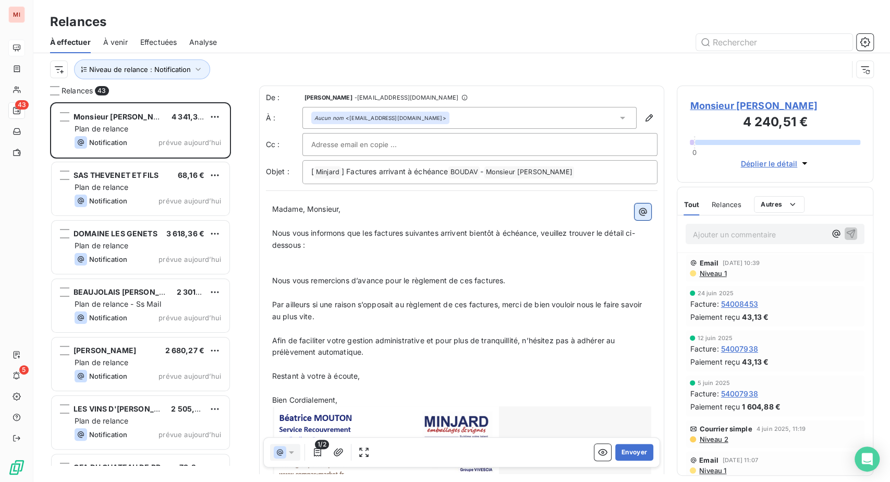
click at [638, 217] on icon "button" at bounding box center [643, 211] width 10 height 10
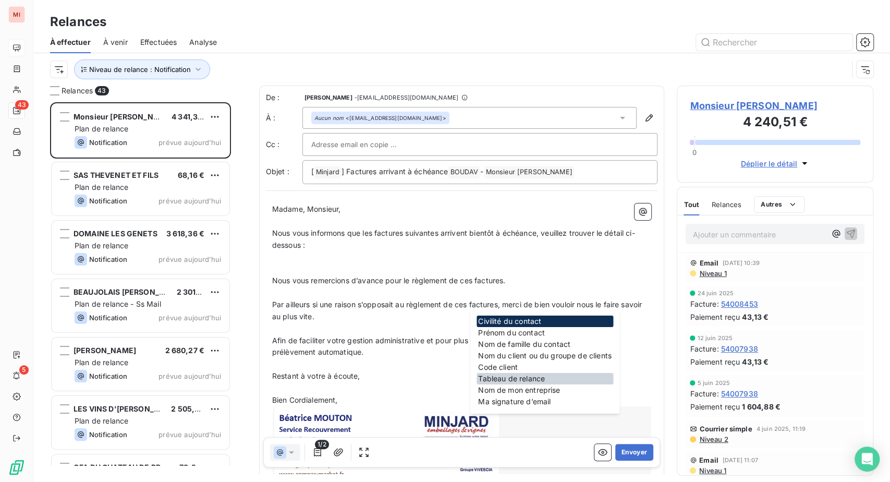
click at [530, 384] on div "Tableau de relance" at bounding box center [544, 378] width 137 height 11
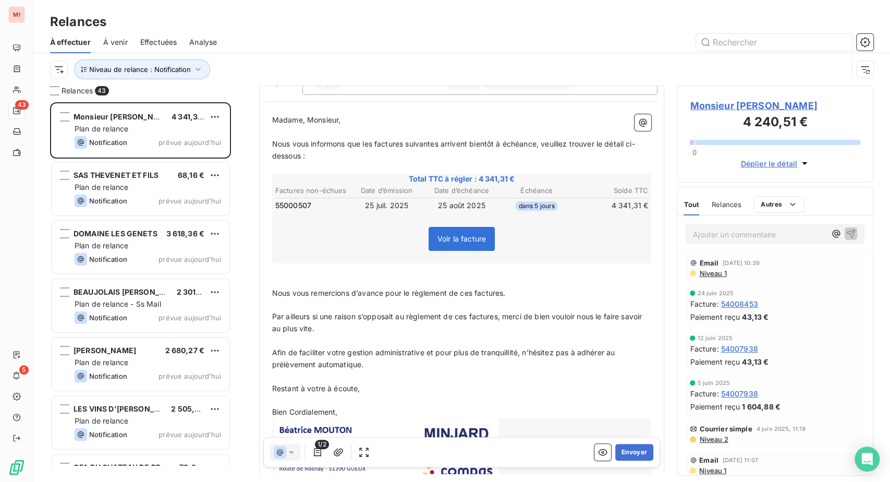
scroll to position [117, 0]
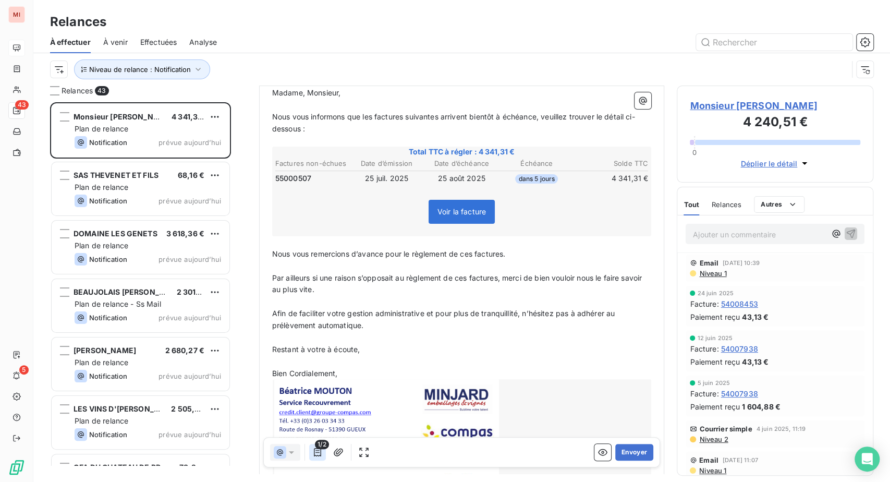
click at [321, 456] on icon "button" at bounding box center [317, 452] width 7 height 8
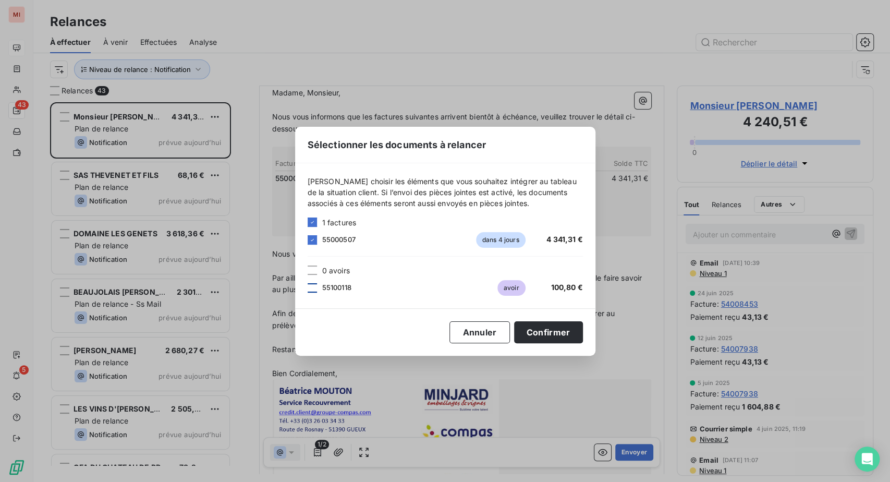
click at [308, 285] on div at bounding box center [312, 287] width 9 height 9
click at [583, 341] on button "Confirmer" at bounding box center [548, 332] width 69 height 22
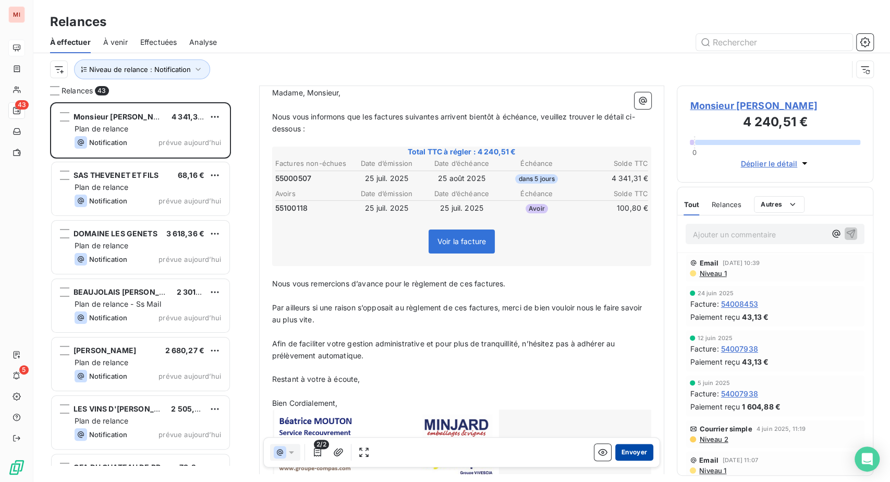
click at [615, 460] on button "Envoyer" at bounding box center [634, 452] width 38 height 17
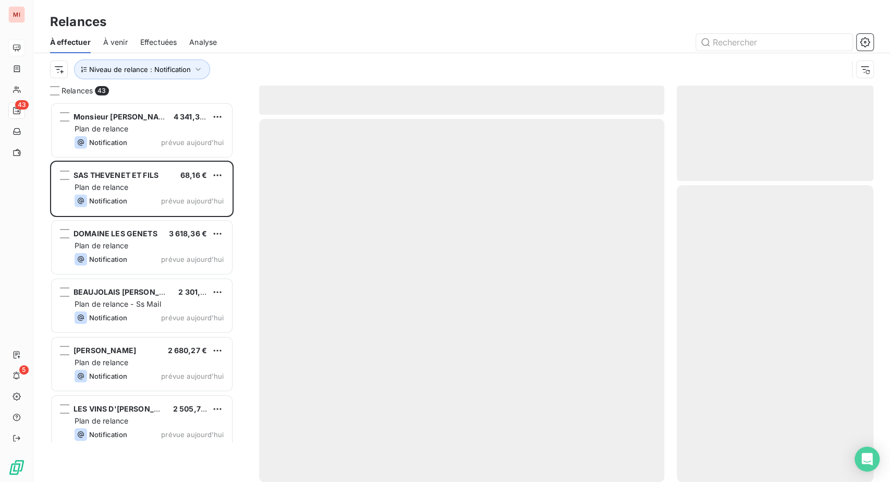
scroll to position [353, 172]
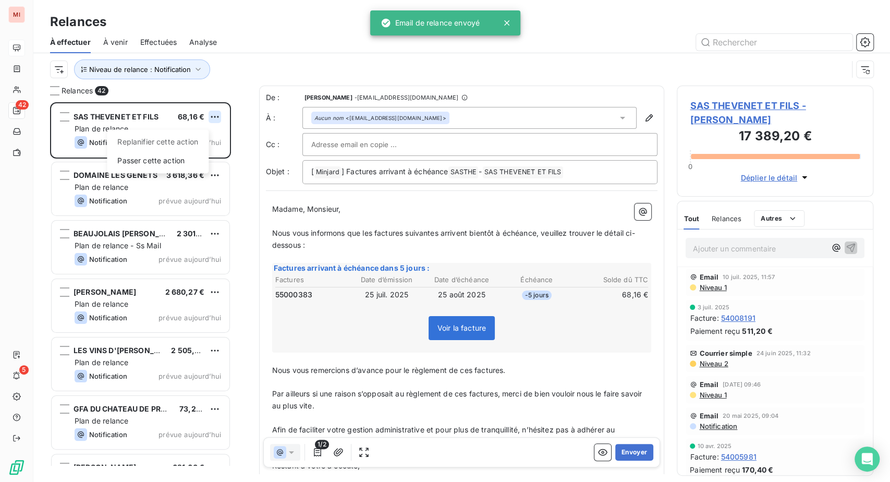
click at [238, 163] on html "MI 42 5 Relances À effectuer À venir Effectuées Analyse Niveau de relance : Not…" at bounding box center [445, 241] width 890 height 482
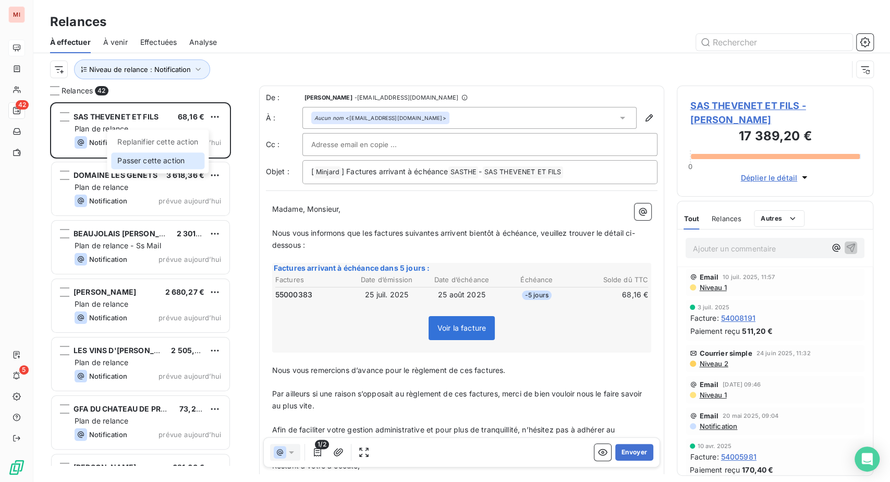
click at [197, 169] on div "Passer cette action" at bounding box center [157, 160] width 93 height 17
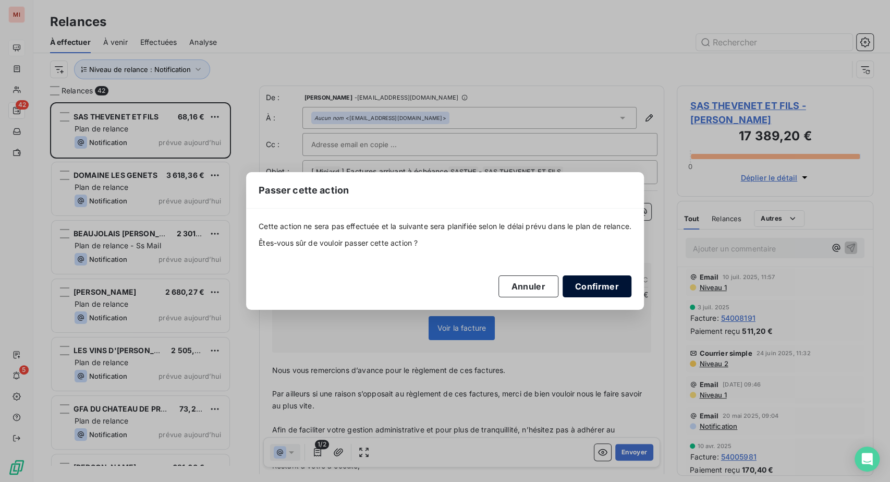
click at [631, 297] on button "Confirmer" at bounding box center [597, 286] width 69 height 22
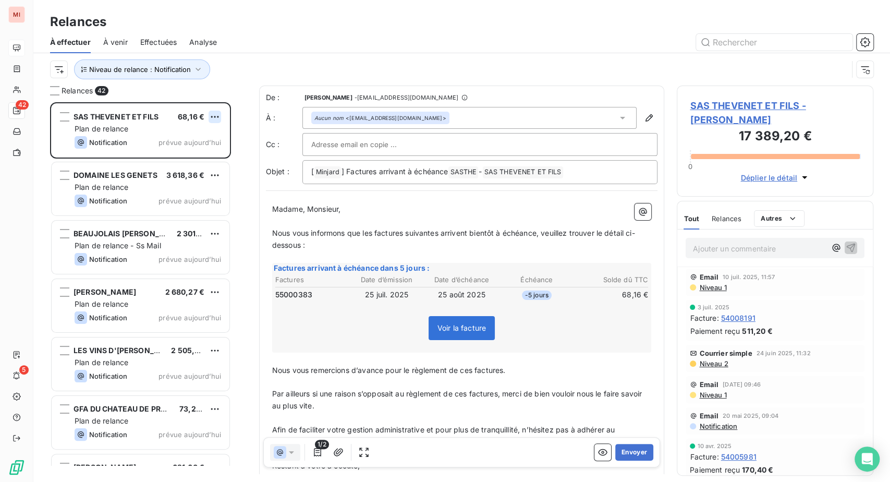
click at [234, 158] on html "MI 42 5 Relances À effectuer À venir Effectuées Analyse Niveau de relance : Not…" at bounding box center [445, 241] width 890 height 482
click at [204, 169] on div "Passer cette action" at bounding box center [157, 160] width 93 height 17
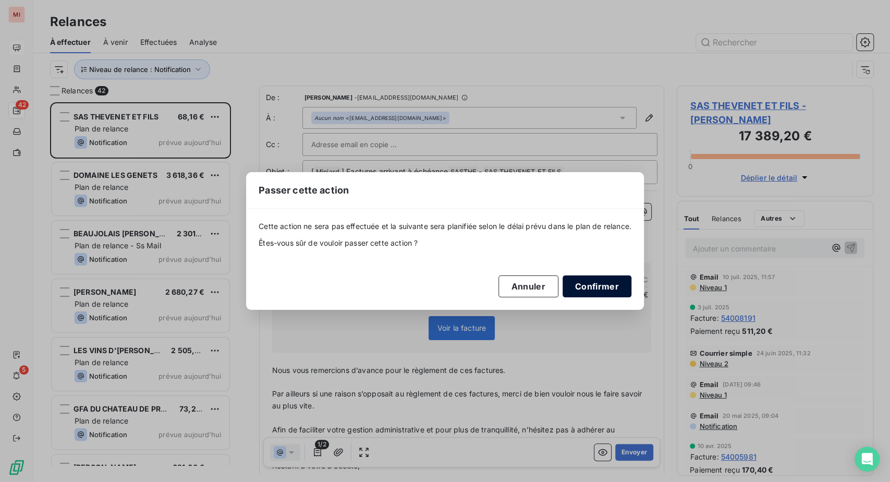
click at [631, 297] on button "Confirmer" at bounding box center [597, 286] width 69 height 22
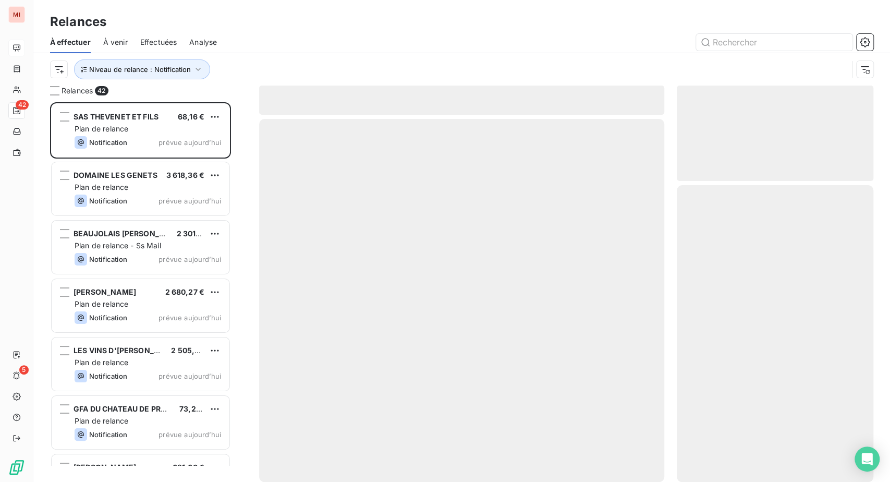
scroll to position [331, 174]
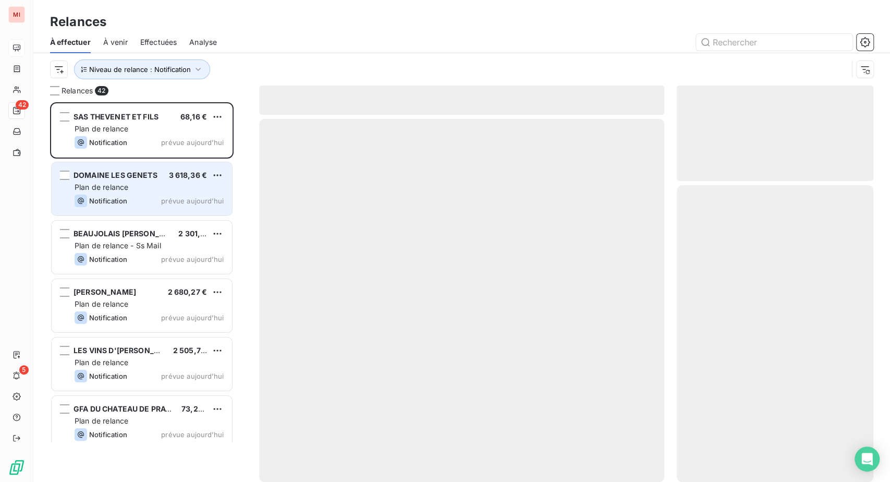
click at [143, 192] on div "Plan de relance" at bounding box center [149, 187] width 149 height 10
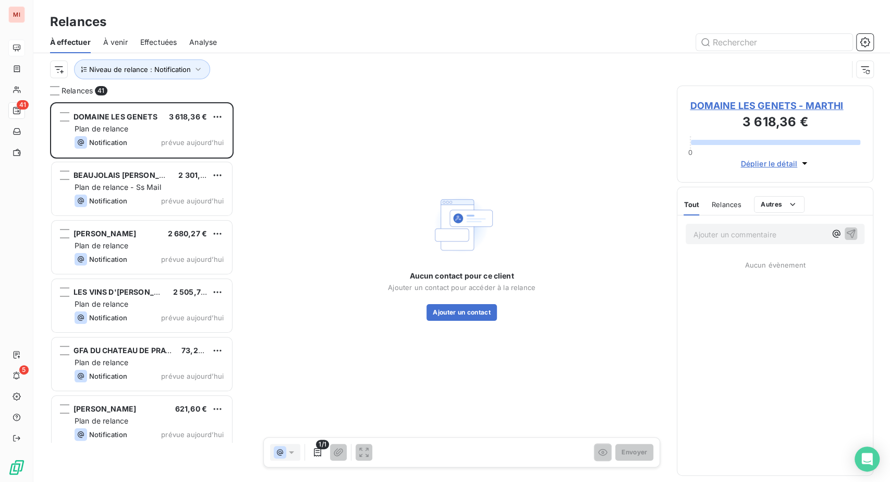
scroll to position [353, 172]
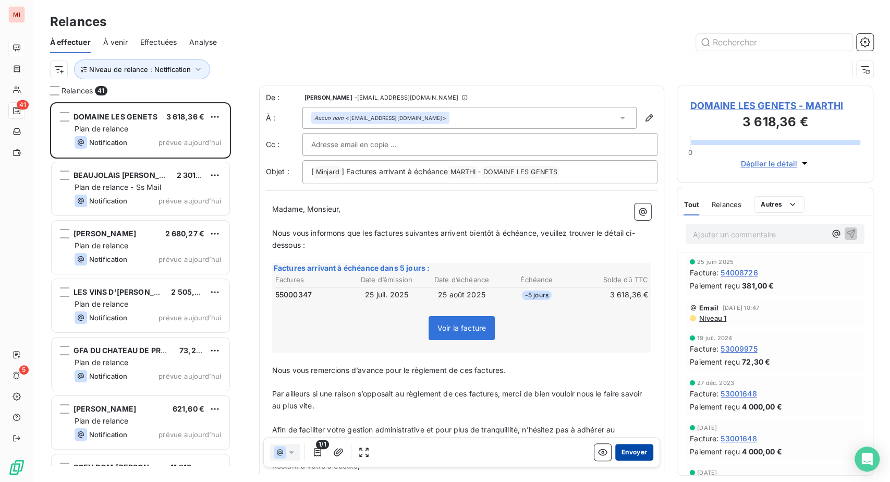
click at [615, 460] on button "Envoyer" at bounding box center [634, 452] width 38 height 17
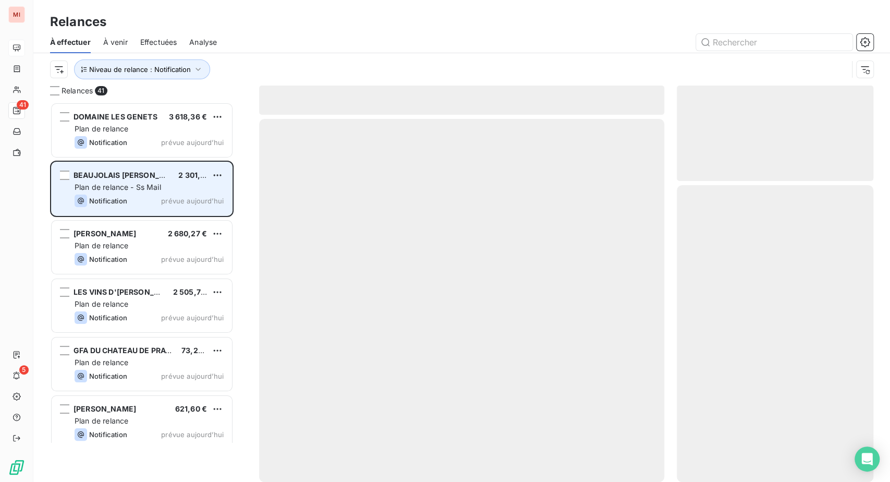
scroll to position [353, 172]
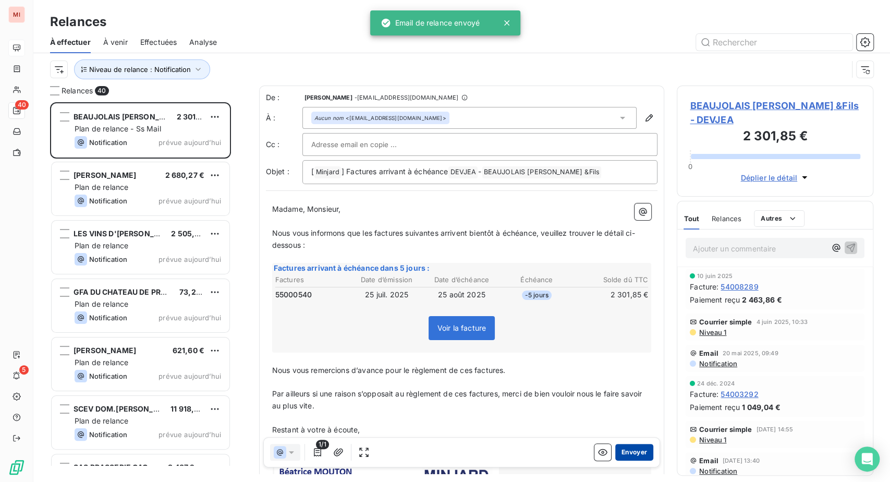
click at [615, 460] on button "Envoyer" at bounding box center [634, 452] width 38 height 17
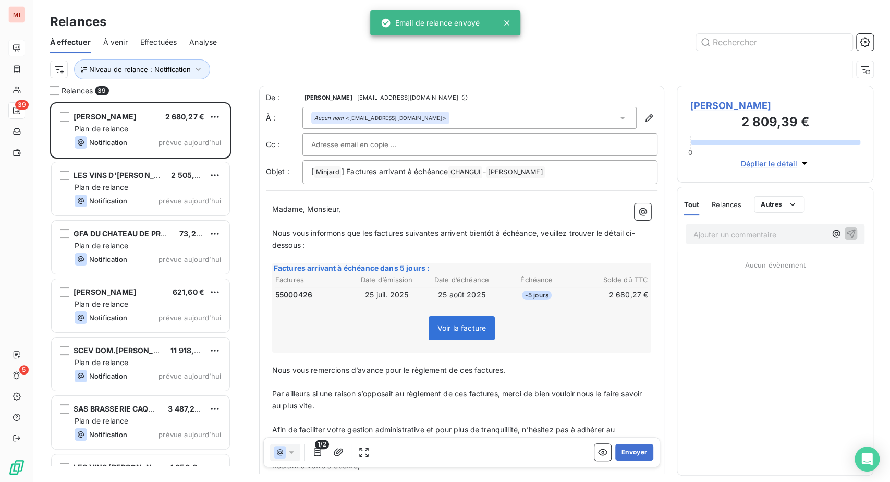
scroll to position [353, 172]
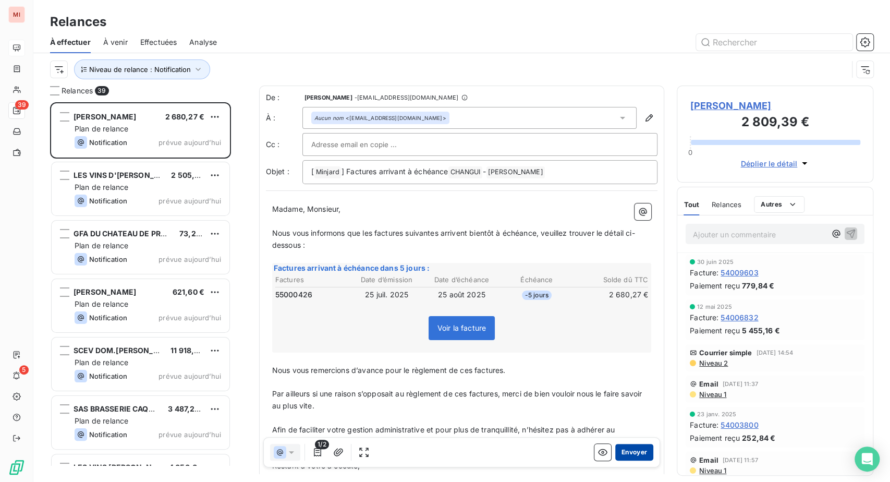
click at [615, 460] on button "Envoyer" at bounding box center [634, 452] width 38 height 17
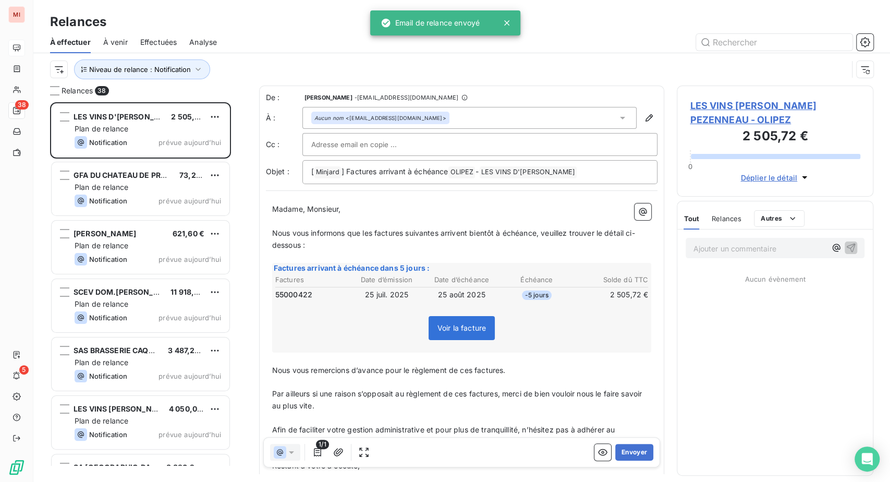
scroll to position [353, 172]
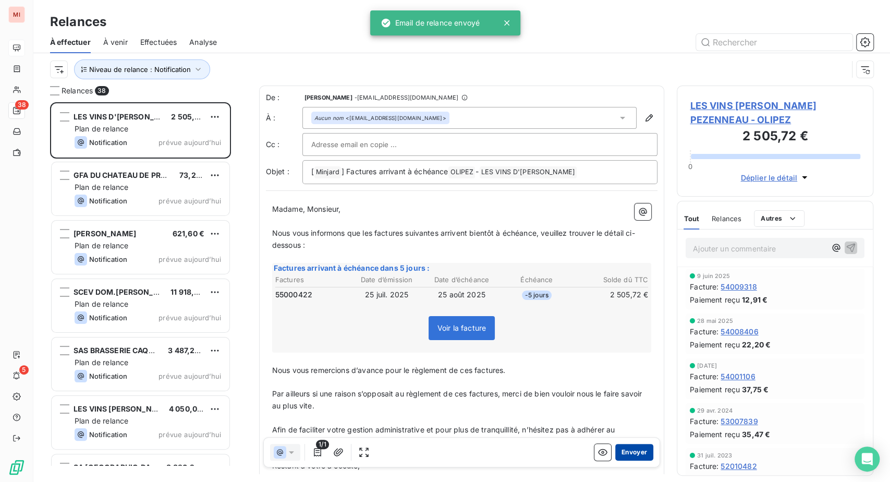
click at [615, 460] on button "Envoyer" at bounding box center [634, 452] width 38 height 17
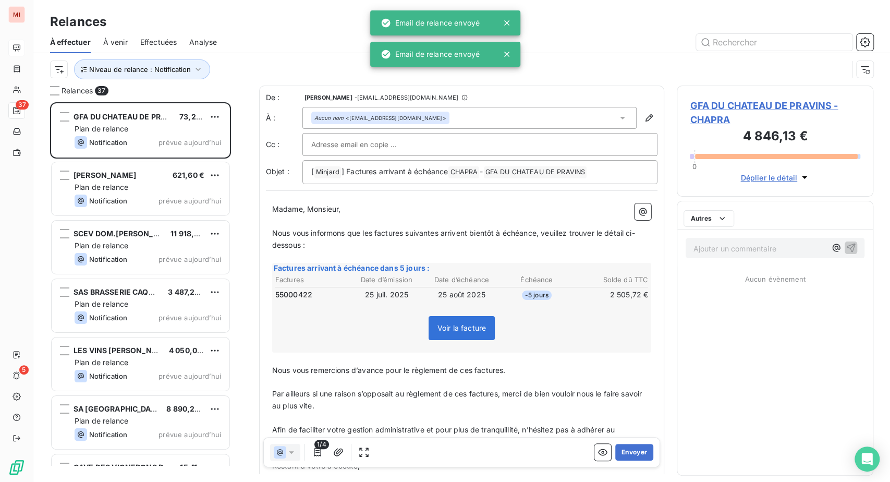
scroll to position [353, 172]
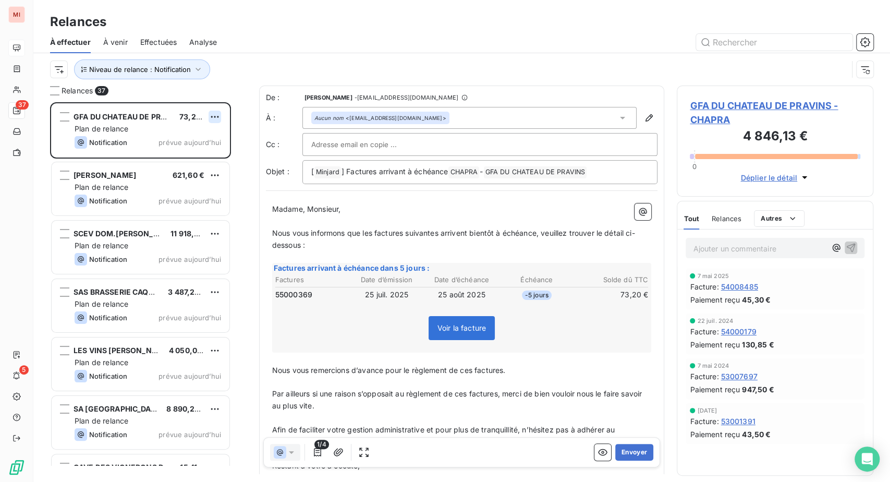
click at [231, 158] on html "MI 37 5 Relances À effectuer À venir Effectuées Analyse Niveau de relance : Not…" at bounding box center [445, 241] width 890 height 482
click at [187, 169] on div "Passer cette action" at bounding box center [157, 160] width 93 height 17
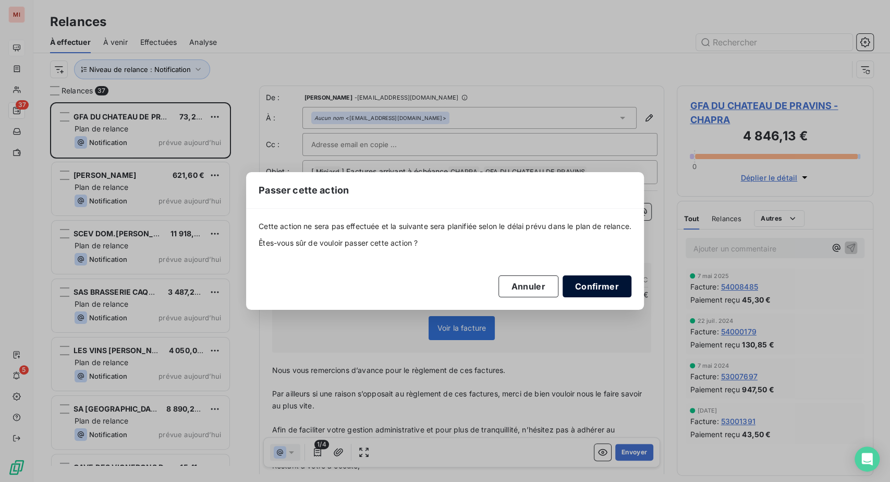
click at [631, 297] on button "Confirmer" at bounding box center [597, 286] width 69 height 22
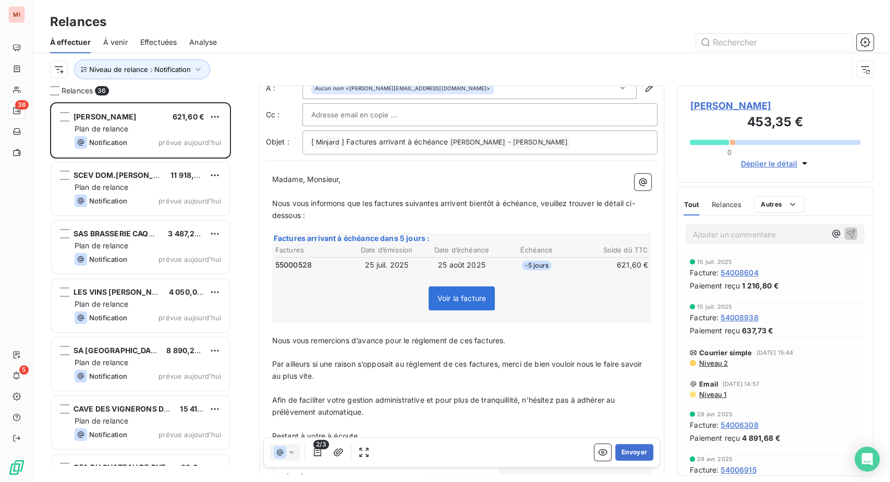
scroll to position [58, 0]
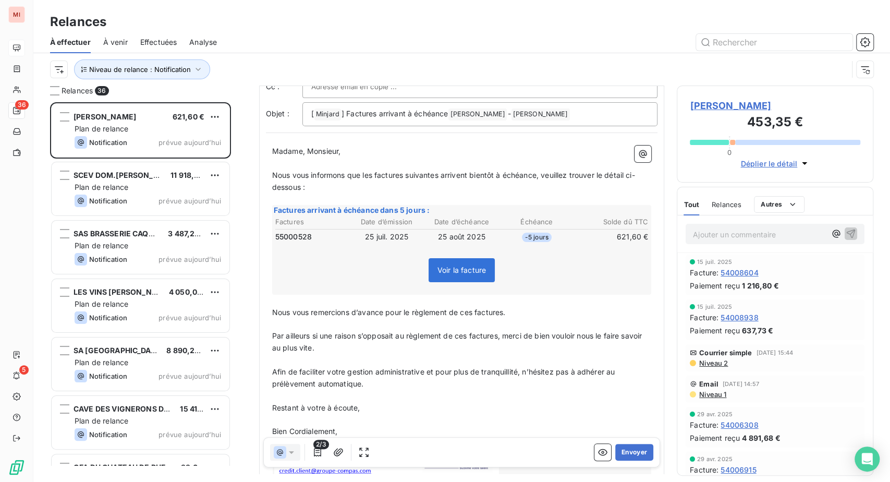
click at [499, 242] on td "-5 jours" at bounding box center [536, 236] width 74 height 11
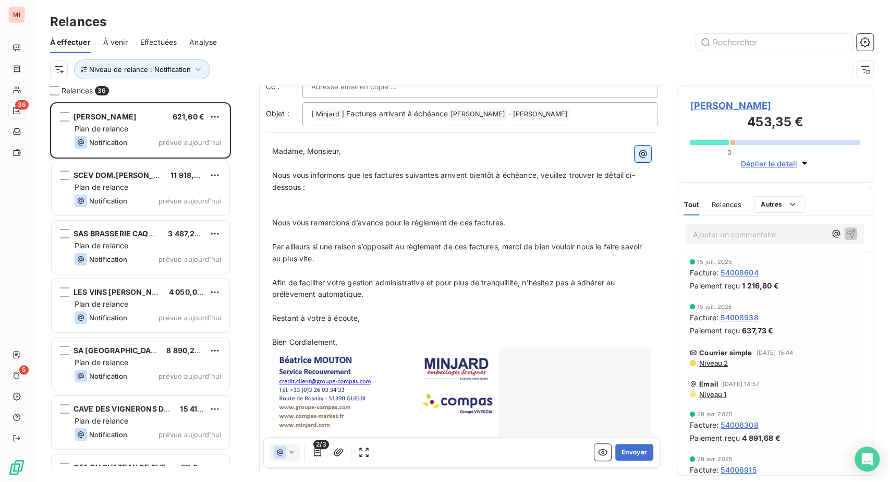
click at [638, 159] on icon "button" at bounding box center [643, 154] width 10 height 10
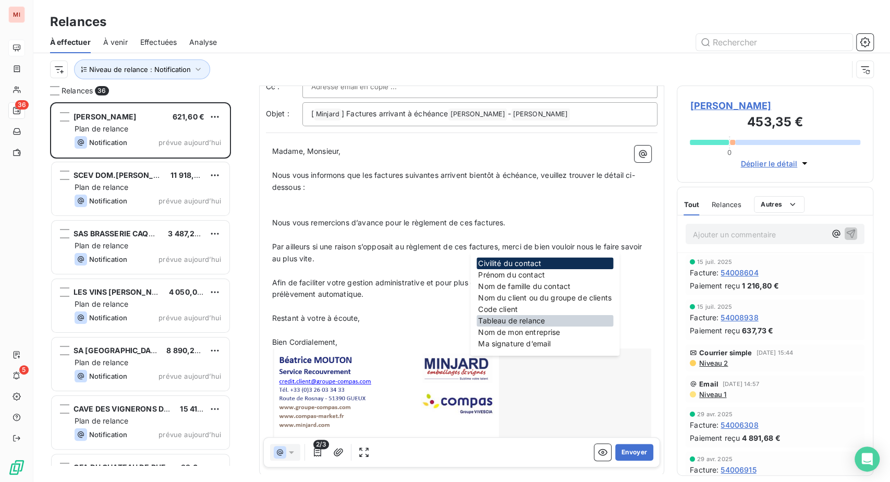
click at [526, 326] on div "Tableau de relance" at bounding box center [544, 320] width 137 height 11
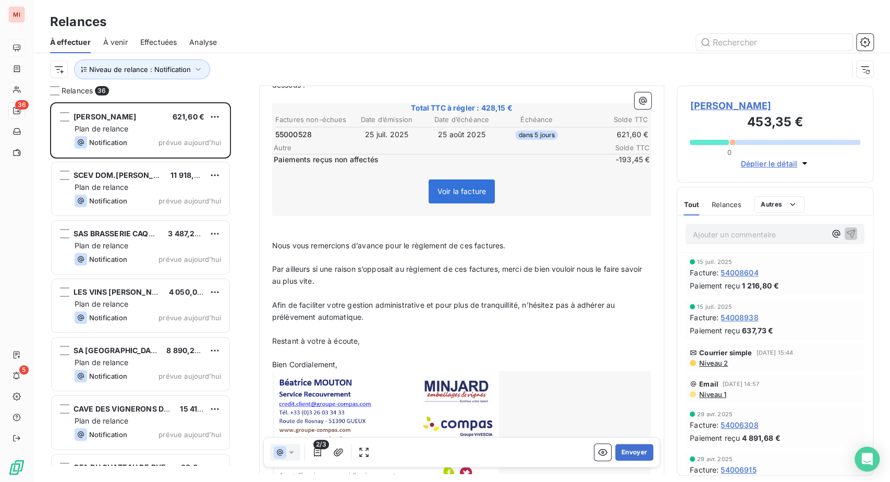
scroll to position [174, 0]
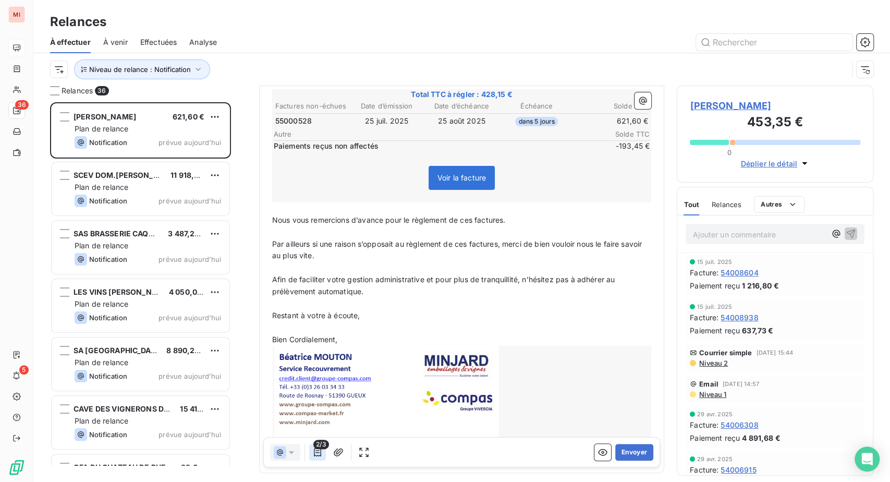
click at [323, 457] on icon "button" at bounding box center [317, 452] width 10 height 10
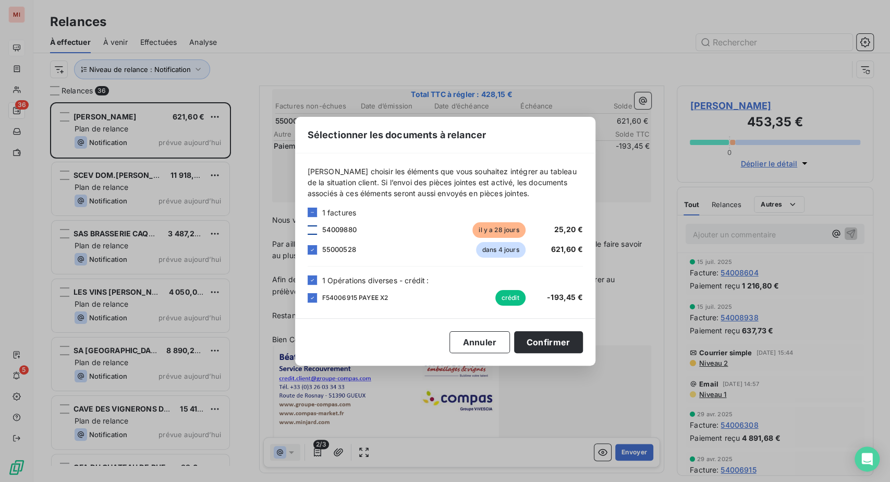
click at [308, 225] on div at bounding box center [312, 229] width 9 height 9
click at [583, 353] on button "Confirmer" at bounding box center [548, 342] width 69 height 22
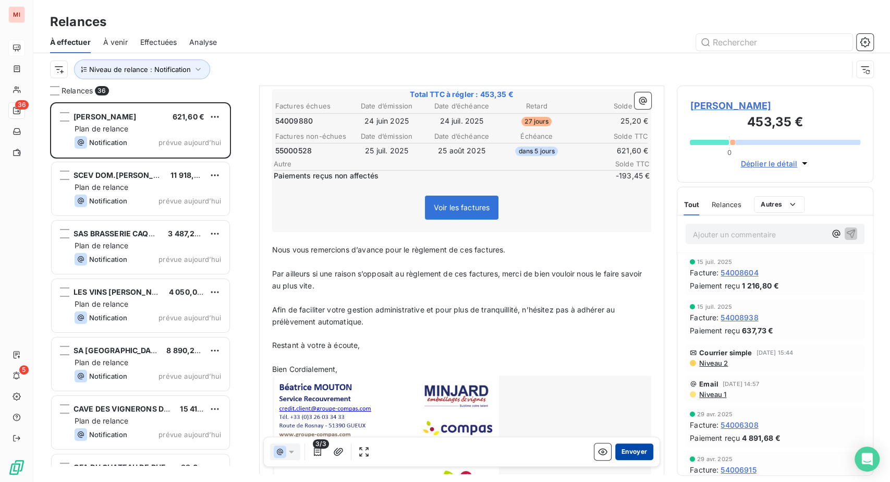
click at [615, 460] on button "Envoyer" at bounding box center [634, 452] width 38 height 17
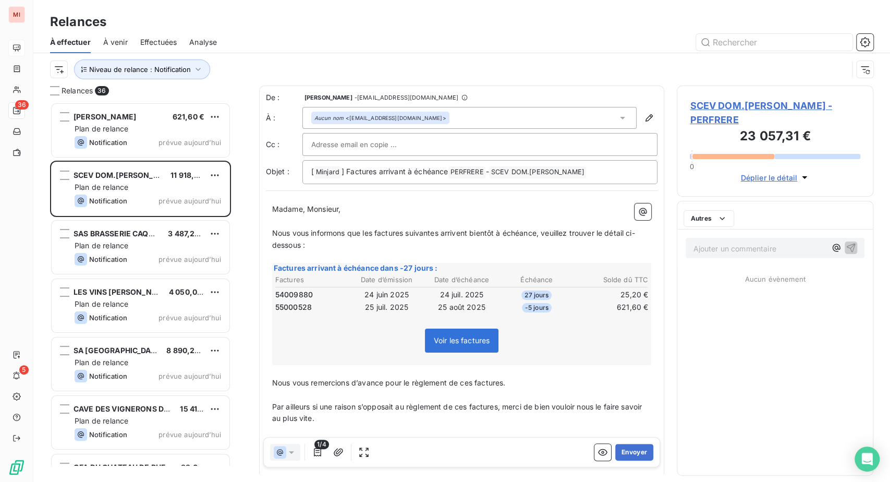
scroll to position [353, 172]
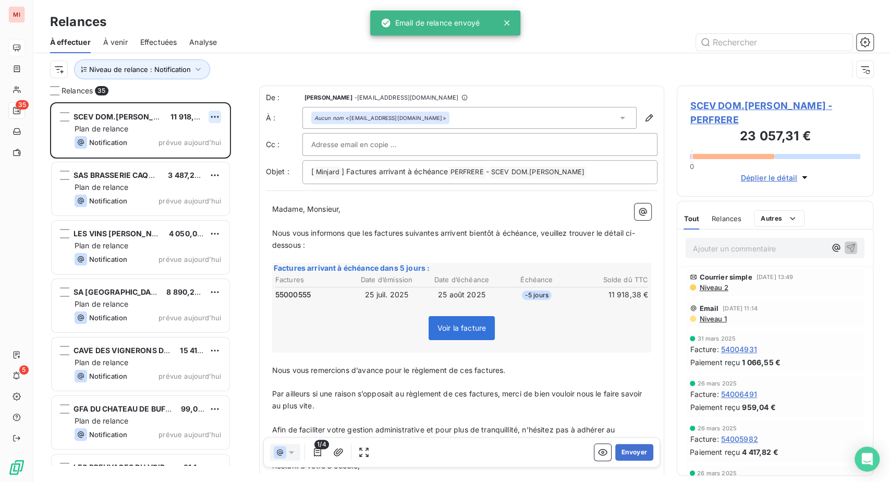
click at [235, 163] on html "MI 35 5 Relances À effectuer À venir Effectuées Analyse Niveau de relance : Not…" at bounding box center [445, 241] width 890 height 482
click at [186, 169] on div "Passer cette action" at bounding box center [157, 160] width 93 height 17
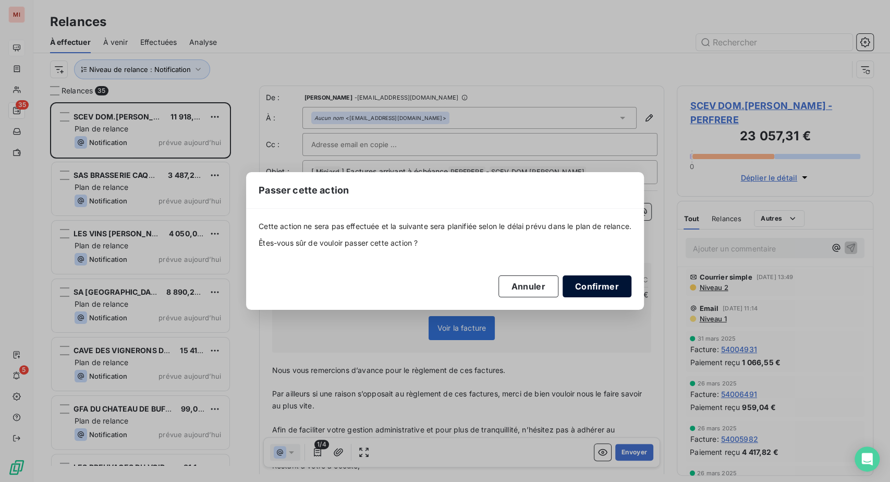
click at [631, 297] on button "Confirmer" at bounding box center [597, 286] width 69 height 22
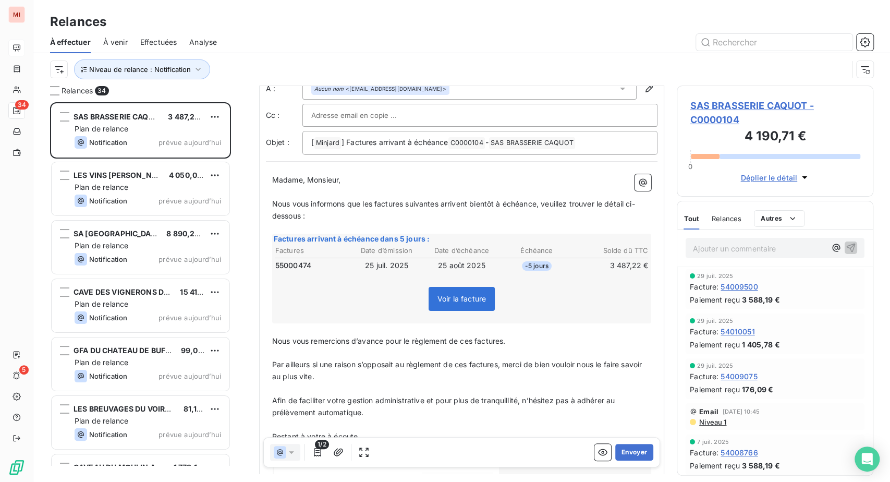
scroll to position [58, 0]
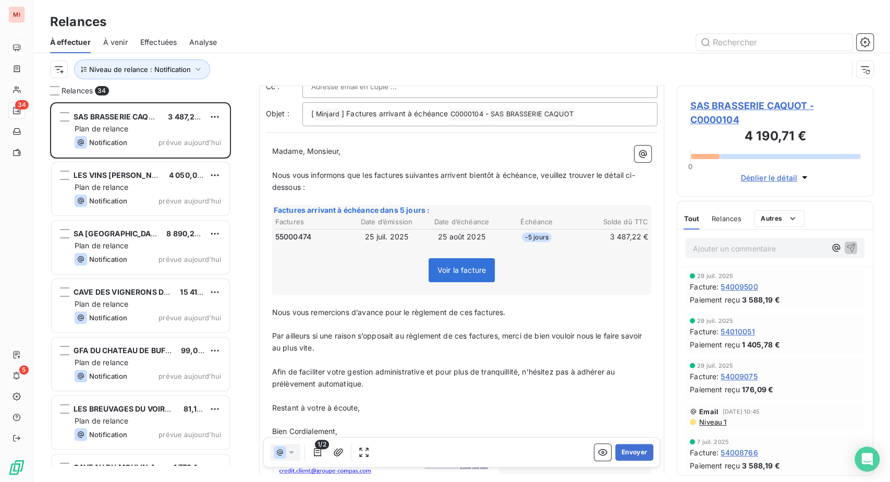
click at [479, 227] on th "Date d’échéance" at bounding box center [462, 221] width 74 height 11
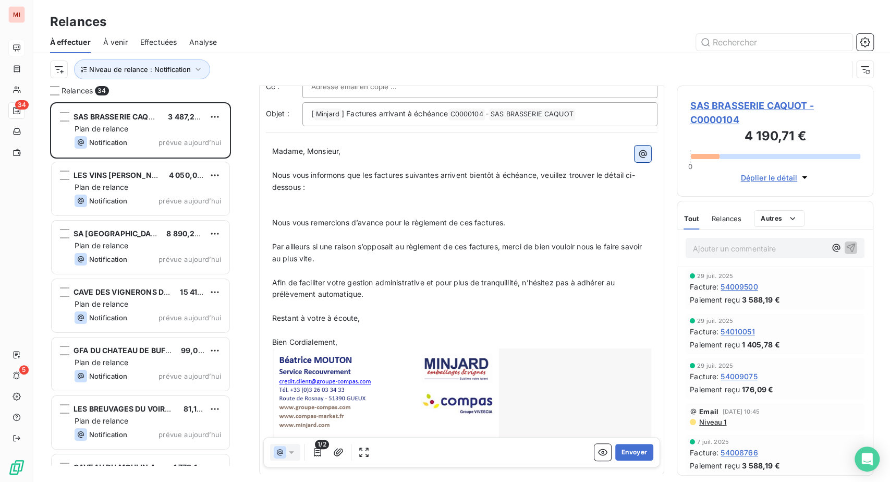
click at [638, 159] on icon "button" at bounding box center [643, 154] width 10 height 10
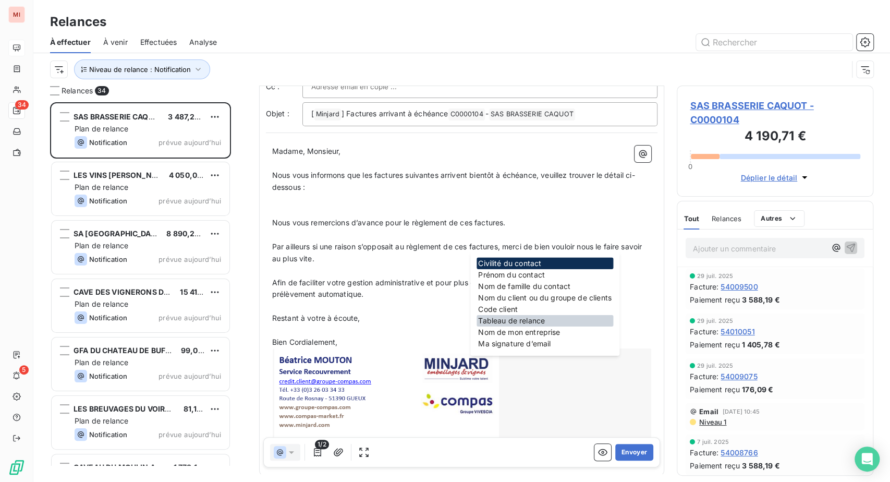
click at [517, 326] on div "Tableau de relance" at bounding box center [544, 320] width 137 height 11
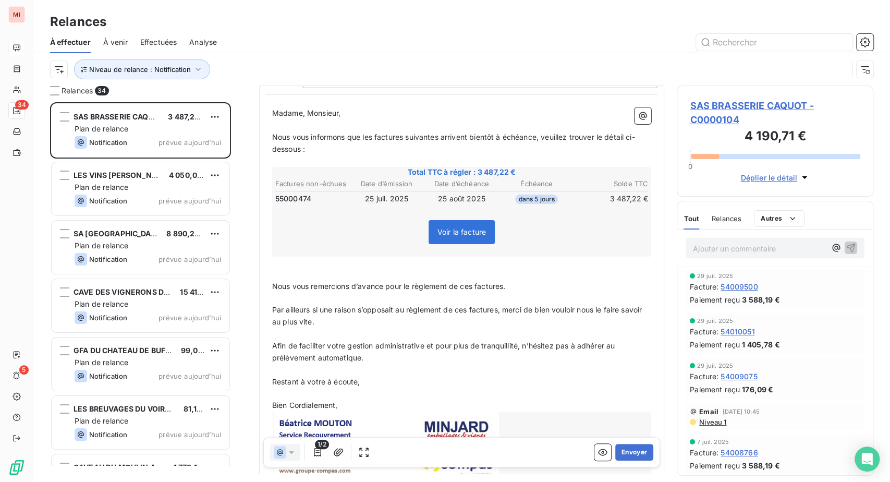
scroll to position [116, 0]
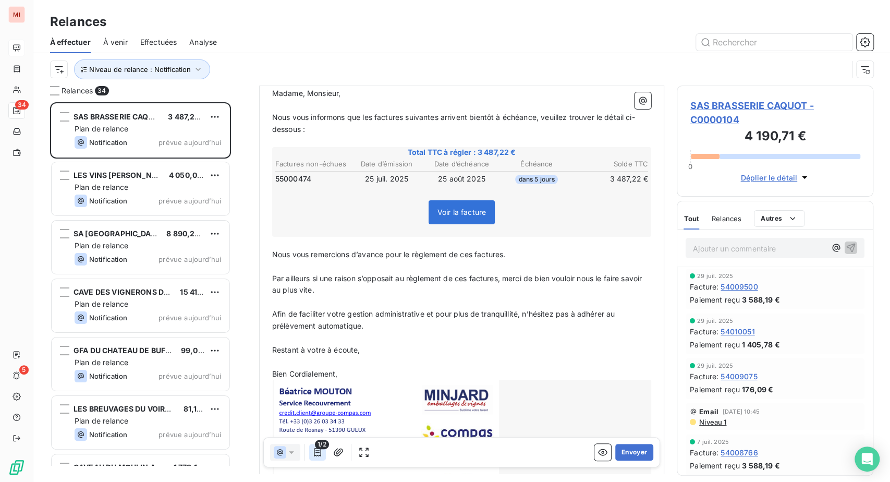
click at [321, 456] on icon "button" at bounding box center [317, 452] width 7 height 8
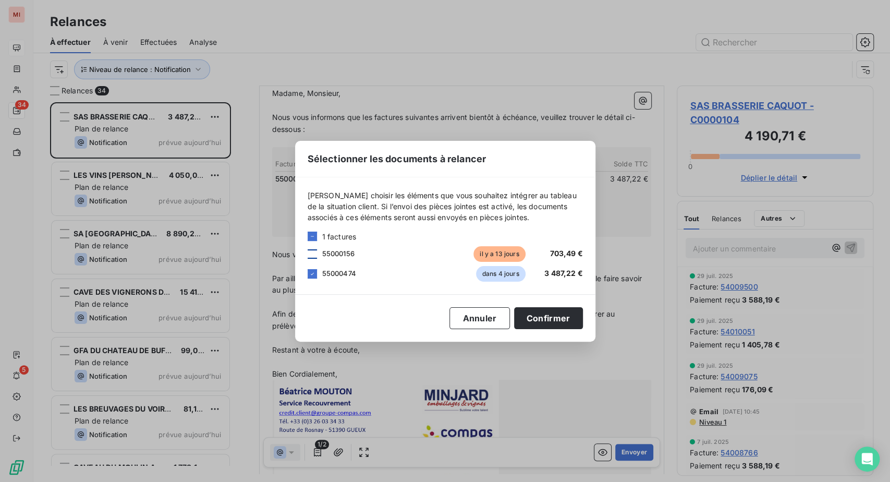
click at [308, 249] on div at bounding box center [312, 253] width 9 height 9
click at [583, 326] on button "Confirmer" at bounding box center [548, 318] width 69 height 22
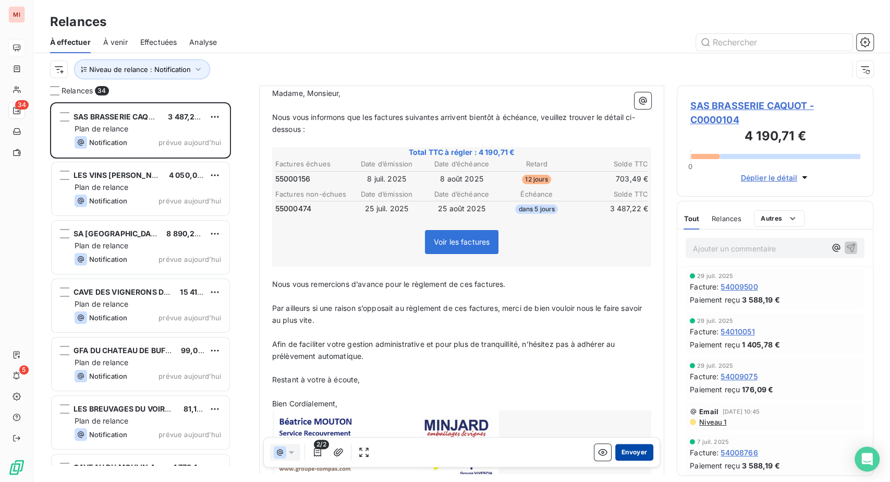
click at [617, 460] on button "Envoyer" at bounding box center [634, 452] width 38 height 17
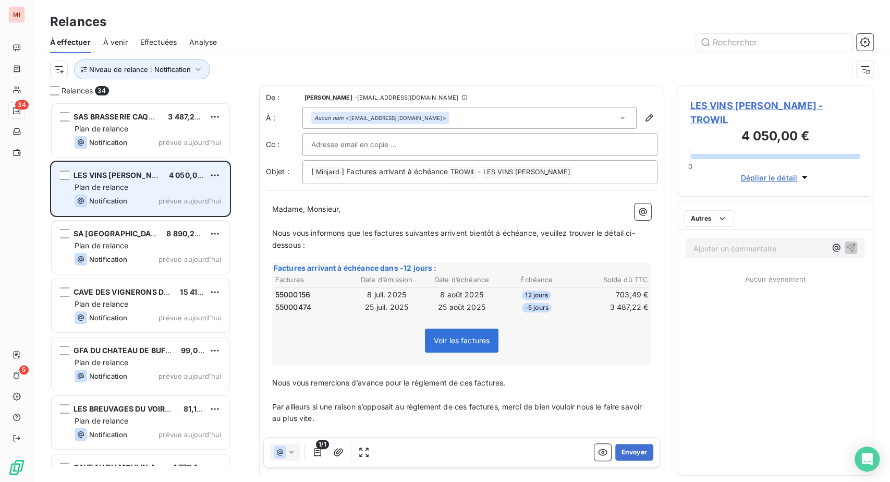
scroll to position [353, 172]
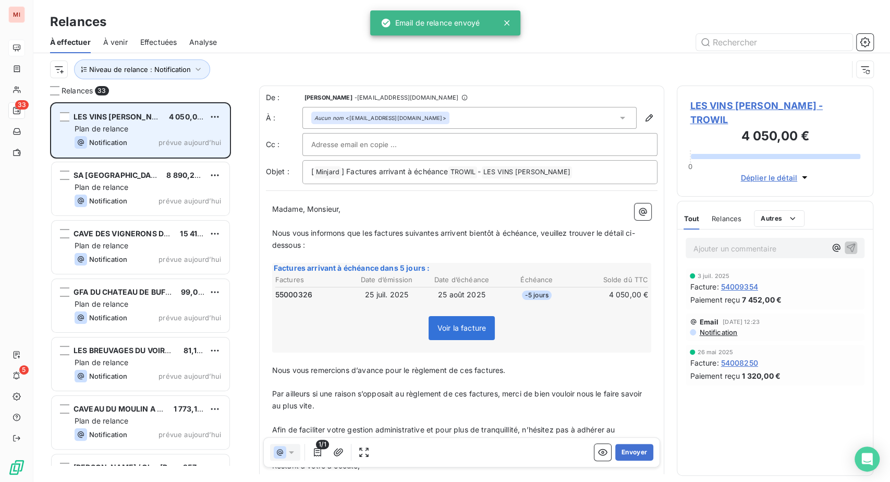
click at [128, 133] on span "Plan de relance" at bounding box center [102, 128] width 54 height 9
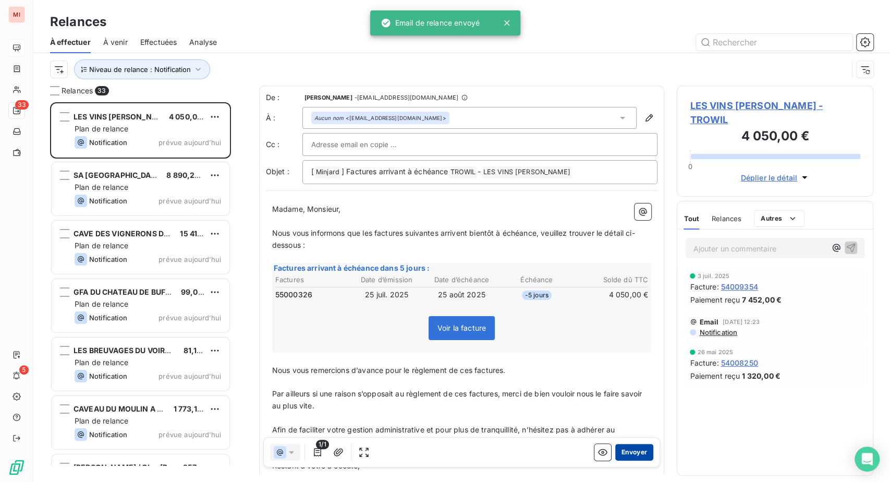
click at [615, 460] on button "Envoyer" at bounding box center [634, 452] width 38 height 17
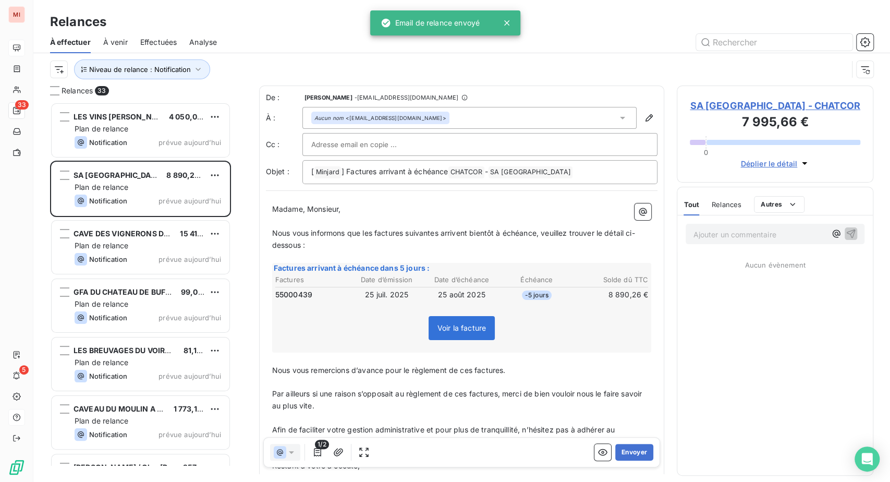
scroll to position [353, 172]
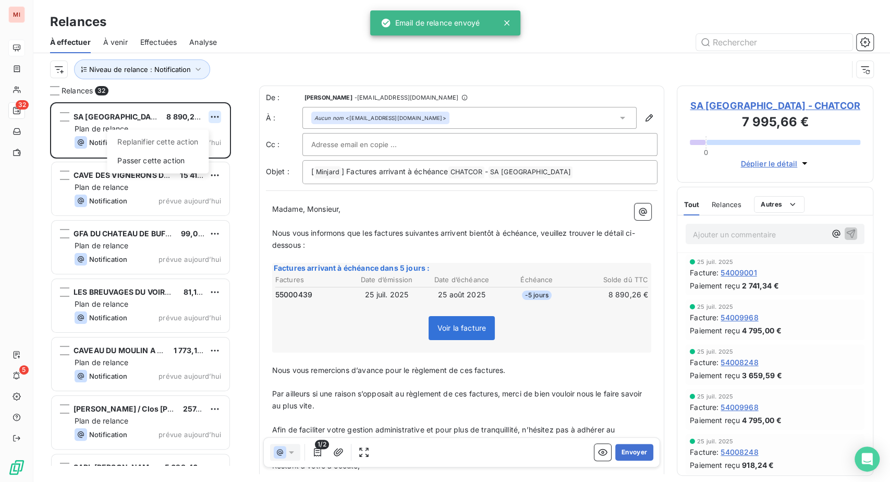
click at [237, 160] on html "MI 32 5 Relances À effectuer À venir Effectuées Analyse Niveau de relance : Not…" at bounding box center [445, 241] width 890 height 482
click at [186, 169] on div "Passer cette action" at bounding box center [157, 160] width 93 height 17
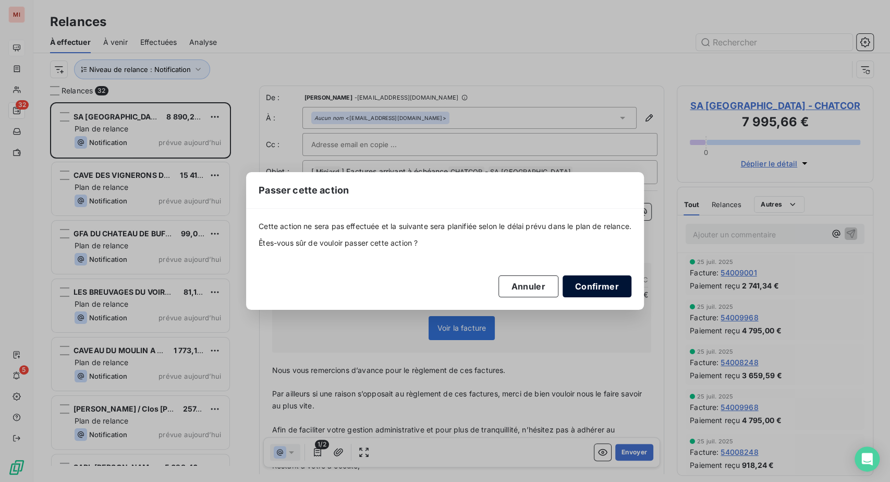
click at [631, 297] on button "Confirmer" at bounding box center [597, 286] width 69 height 22
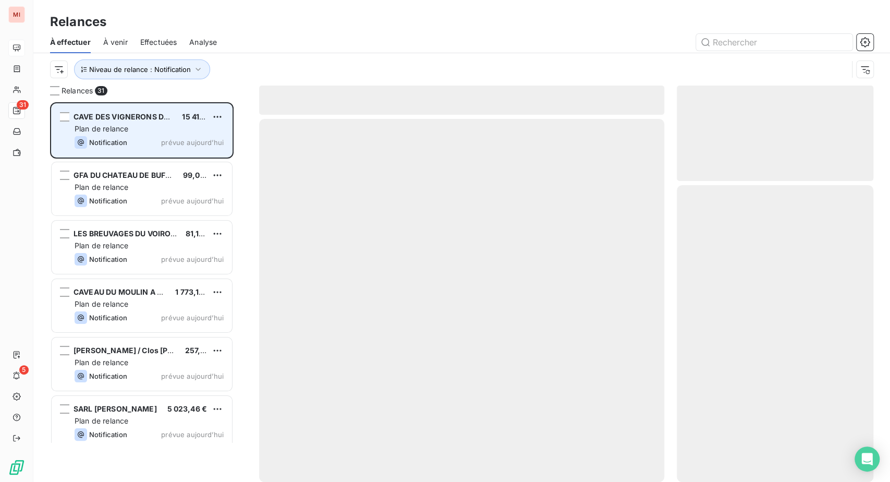
scroll to position [353, 172]
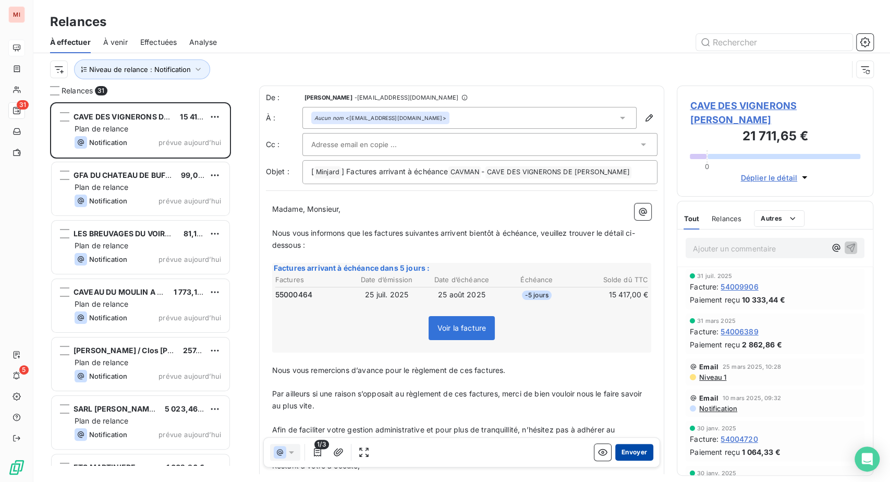
click at [618, 460] on button "Envoyer" at bounding box center [634, 452] width 38 height 17
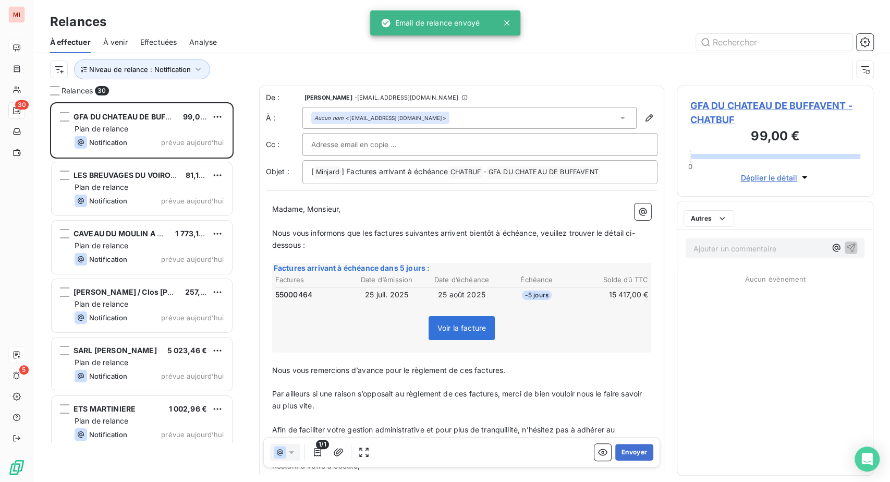
scroll to position [353, 172]
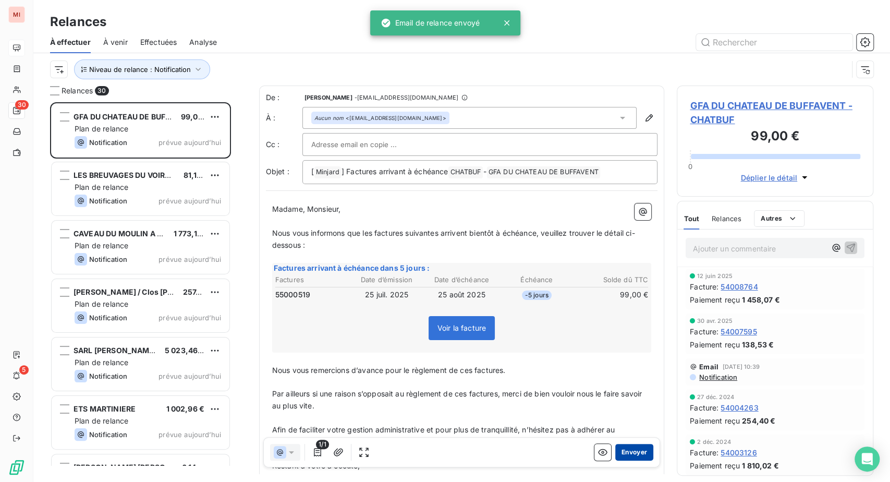
click at [615, 460] on button "Envoyer" at bounding box center [634, 452] width 38 height 17
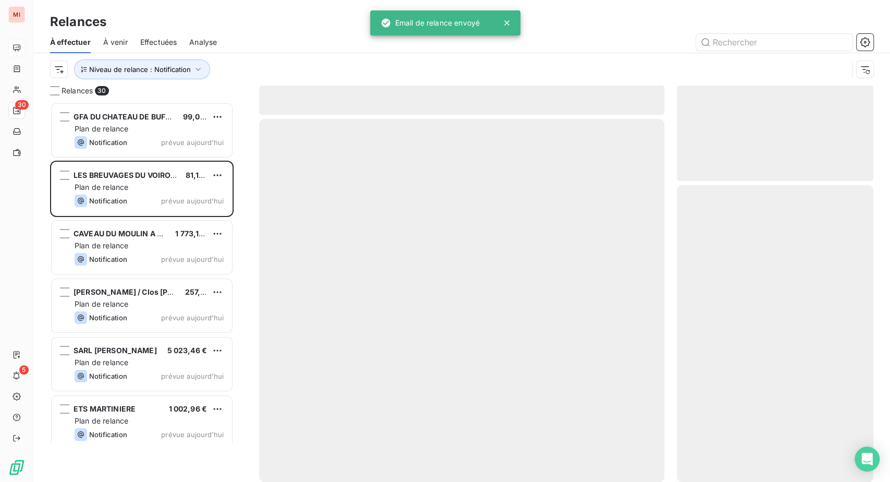
scroll to position [353, 172]
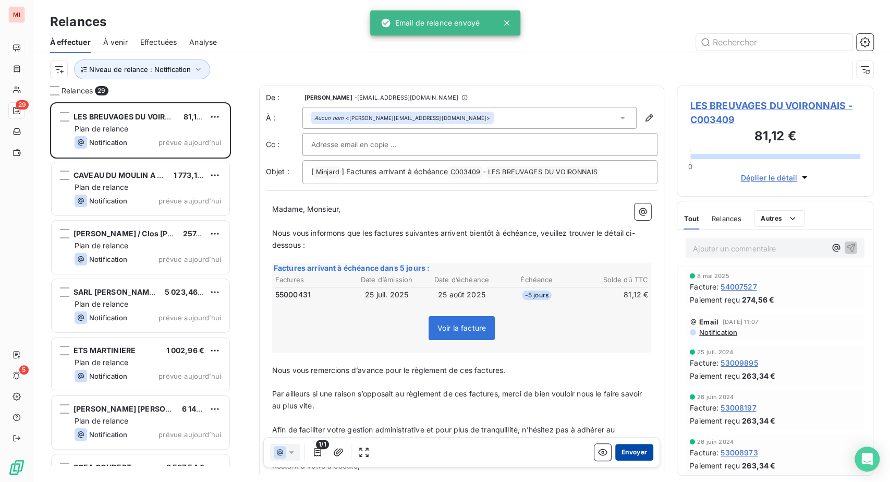
click at [618, 460] on button "Envoyer" at bounding box center [634, 452] width 38 height 17
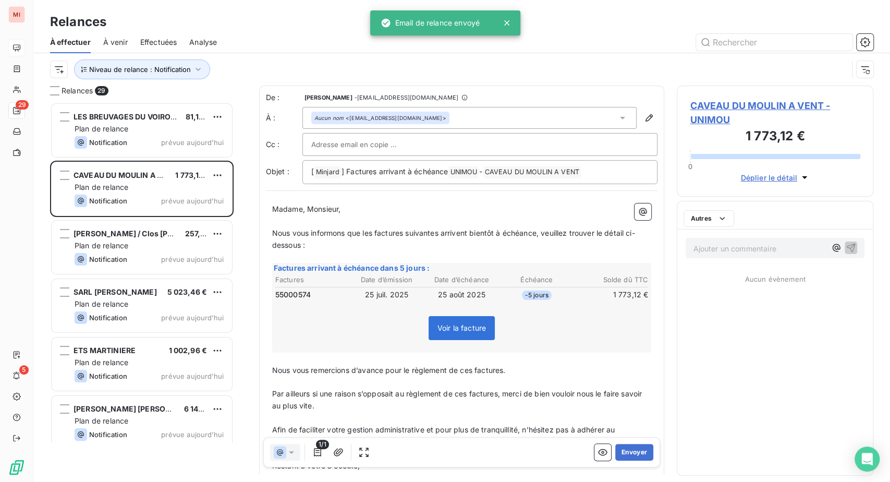
scroll to position [353, 172]
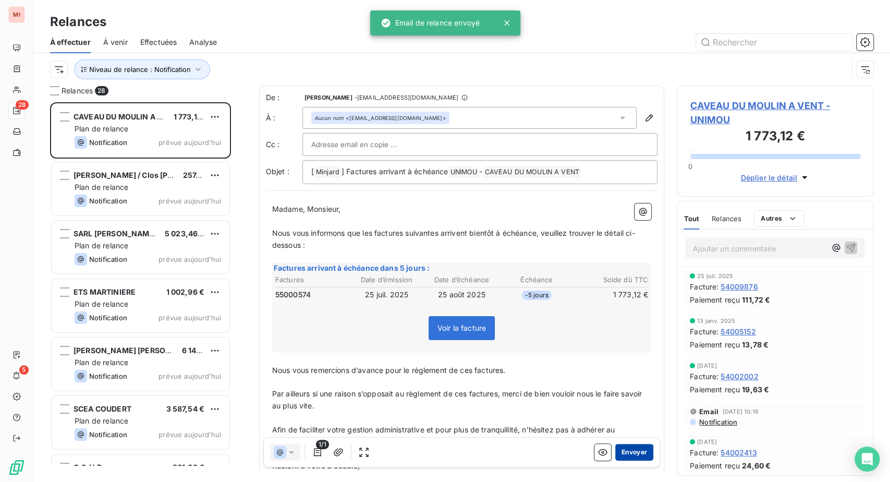
click at [615, 460] on button "Envoyer" at bounding box center [634, 452] width 38 height 17
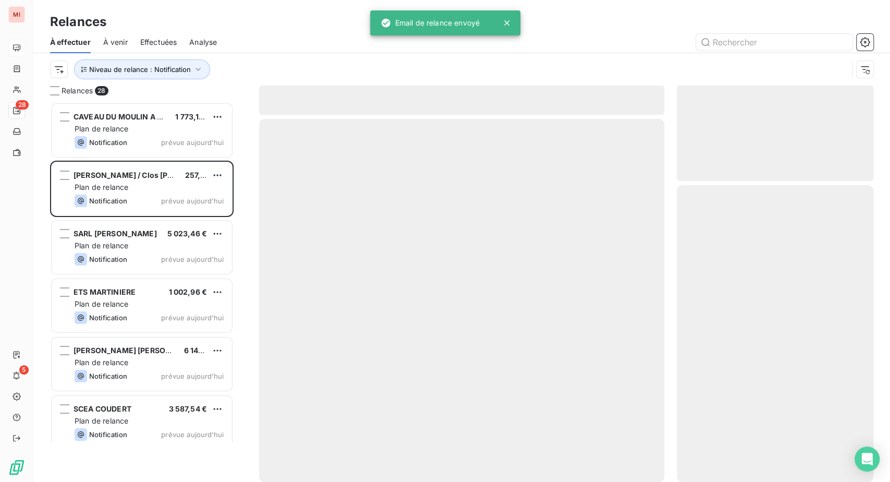
scroll to position [353, 172]
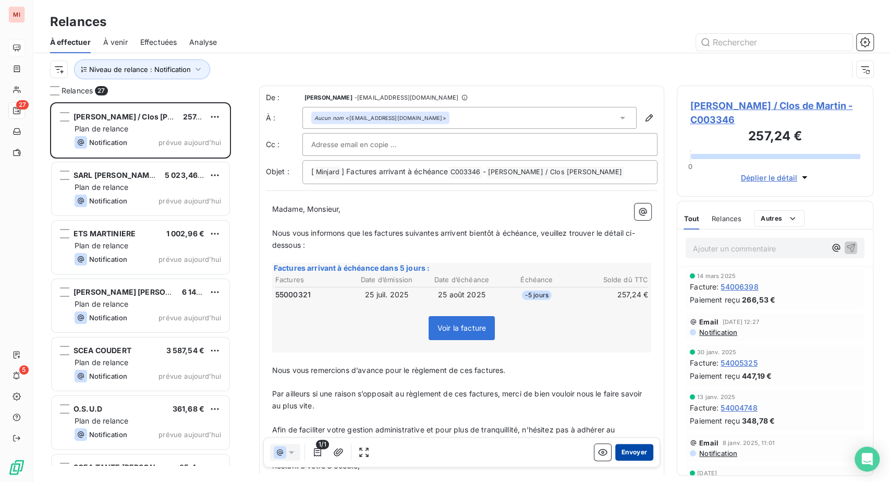
click at [615, 460] on button "Envoyer" at bounding box center [634, 452] width 38 height 17
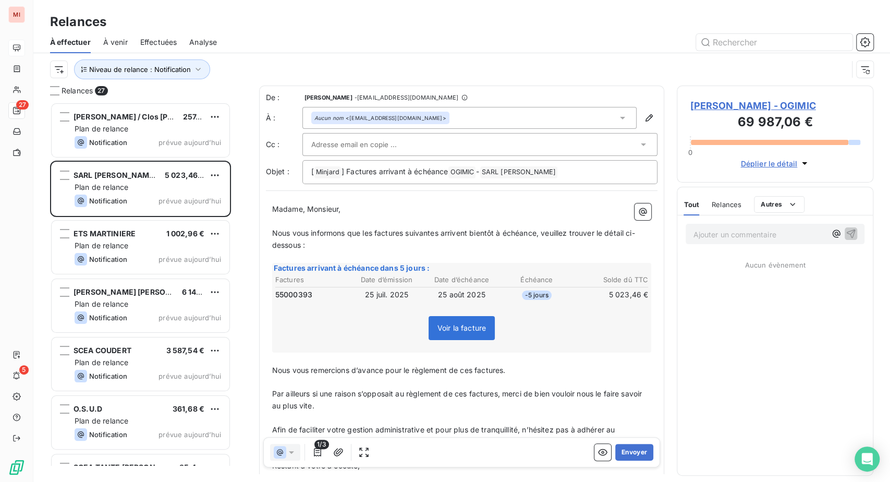
scroll to position [353, 172]
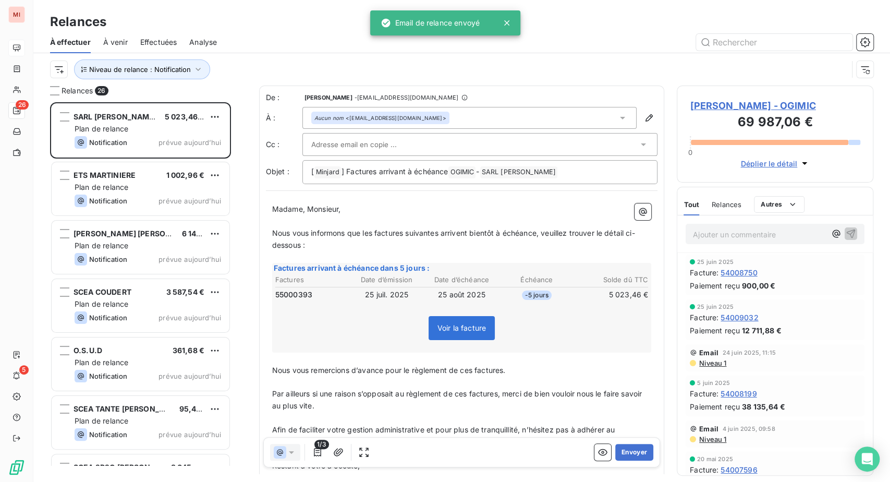
click at [234, 159] on html "MI 26 5 Relances À effectuer À venir Effectuées Analyse Niveau de relance : Not…" at bounding box center [445, 241] width 890 height 482
click at [204, 169] on div "Passer cette action" at bounding box center [157, 160] width 93 height 17
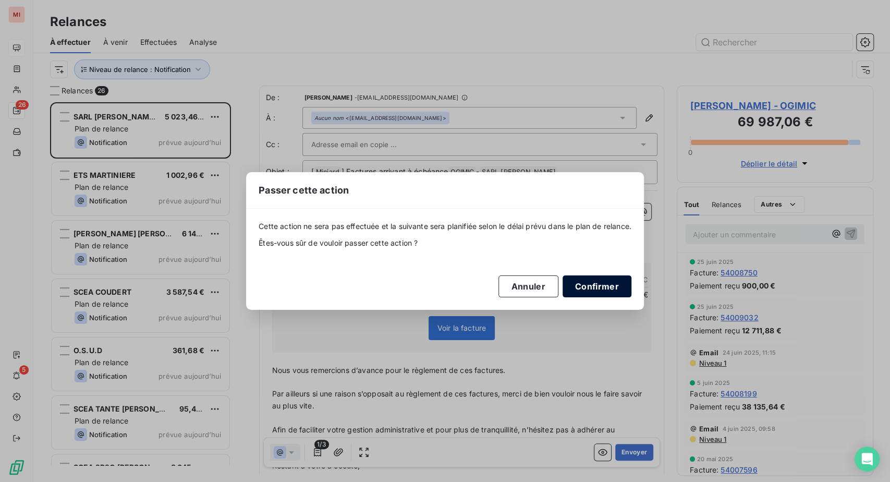
click at [631, 293] on button "Confirmer" at bounding box center [597, 286] width 69 height 22
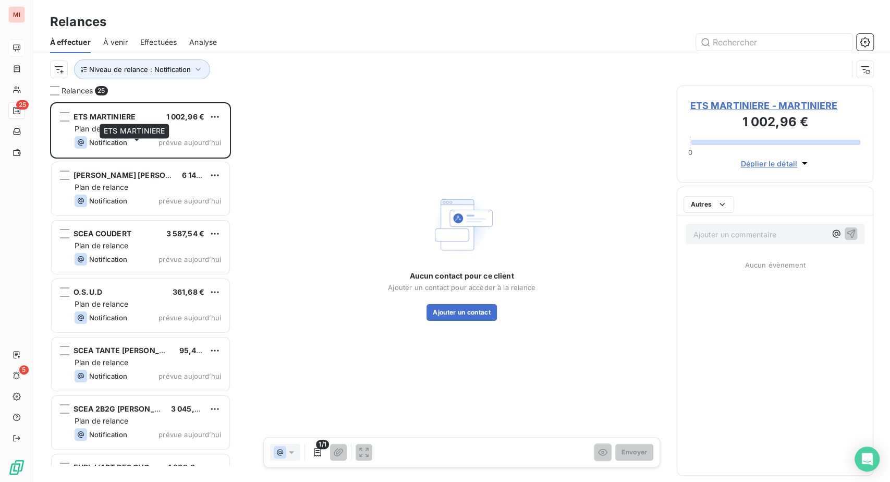
scroll to position [353, 172]
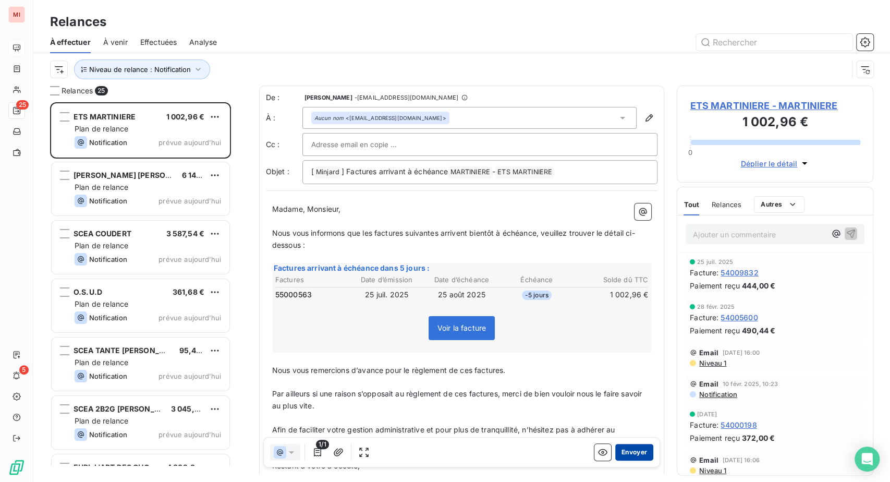
click at [619, 460] on button "Envoyer" at bounding box center [634, 452] width 38 height 17
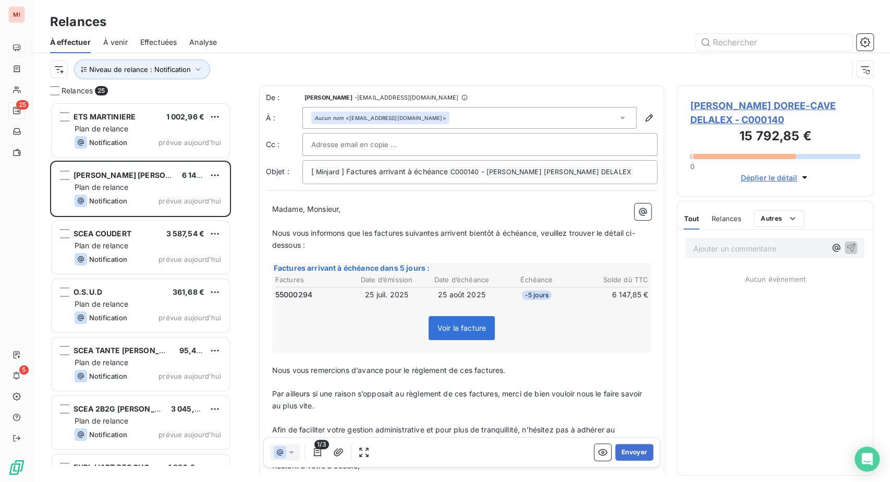
scroll to position [353, 172]
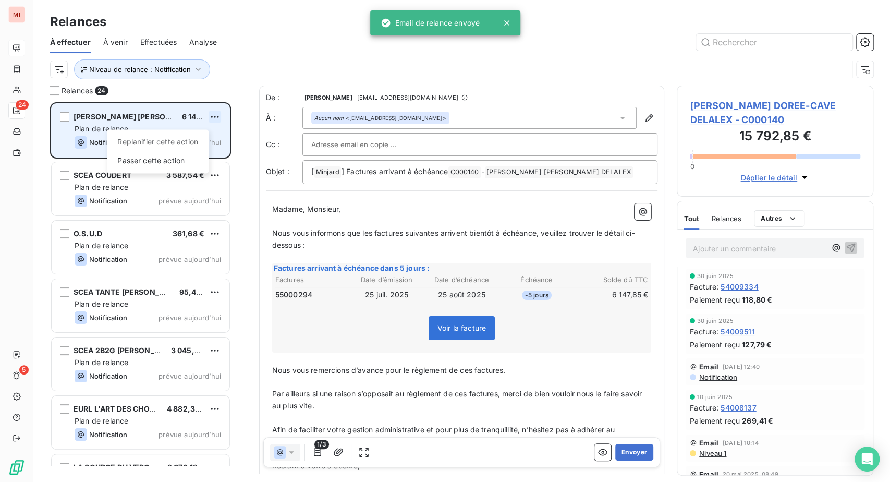
click at [236, 158] on html "MI 24 5 Relances À effectuer À venir Effectuées Analyse Niveau de relance : Not…" at bounding box center [445, 241] width 890 height 482
click at [201, 169] on div "Passer cette action" at bounding box center [157, 160] width 93 height 17
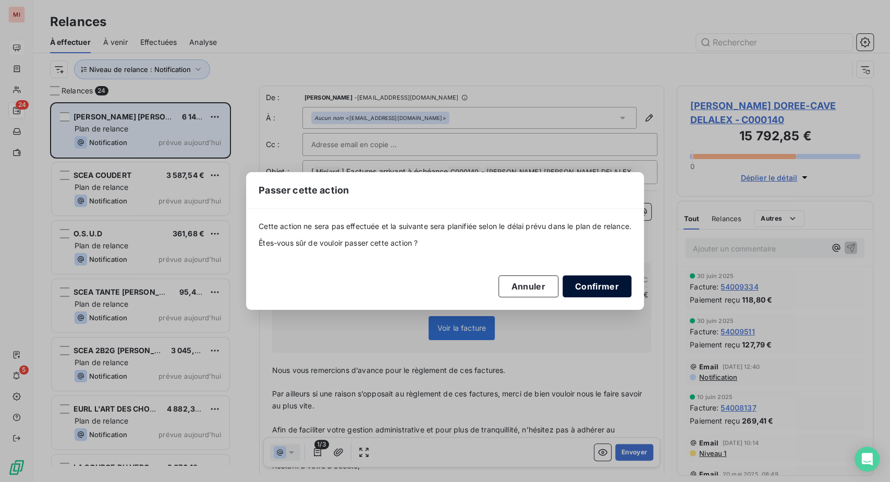
click at [631, 297] on button "Confirmer" at bounding box center [597, 286] width 69 height 22
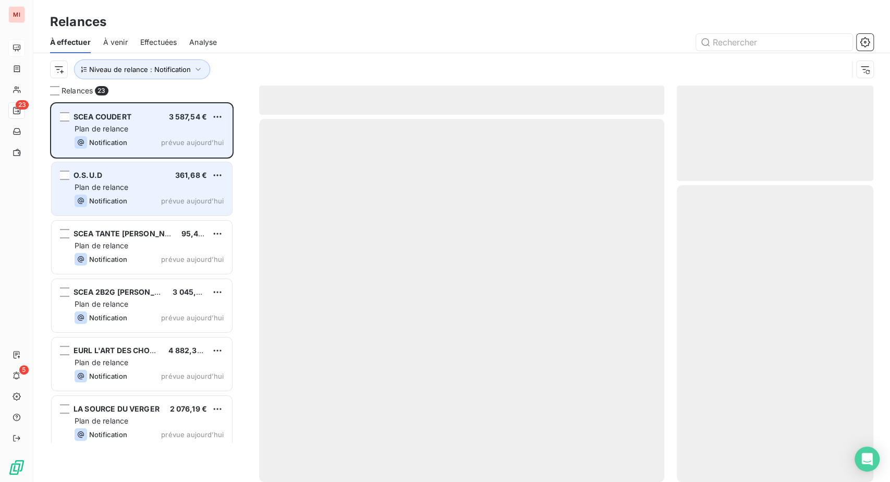
scroll to position [353, 172]
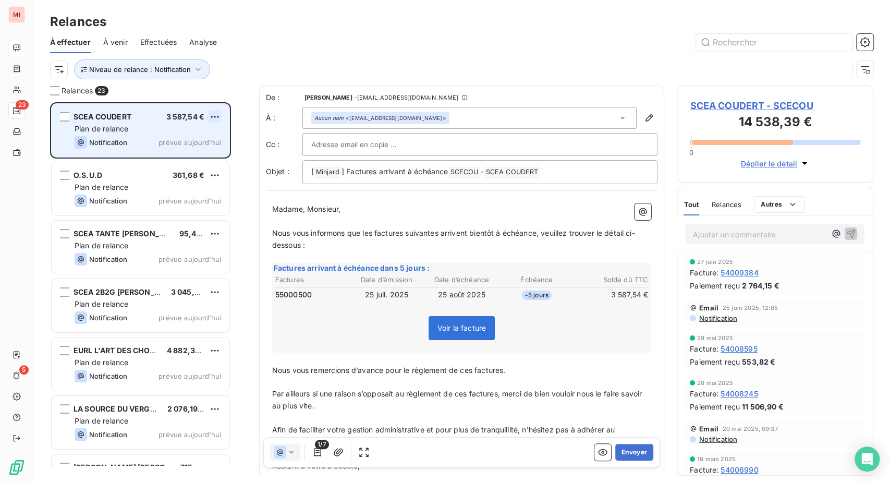
click at [230, 161] on html "MI 23 5 Relances À effectuer À venir Effectuées Analyse Niveau de relance : Not…" at bounding box center [445, 241] width 890 height 482
click at [191, 169] on div "Passer cette action" at bounding box center [157, 160] width 93 height 17
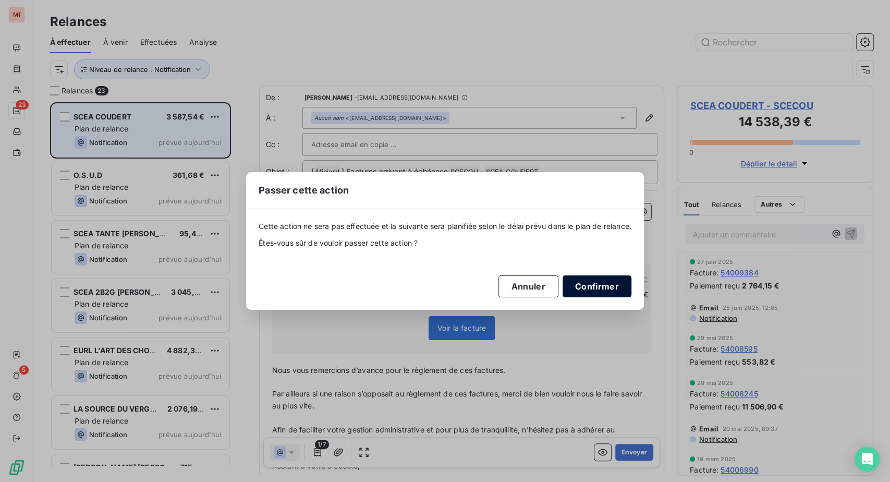
click at [631, 297] on button "Confirmer" at bounding box center [597, 286] width 69 height 22
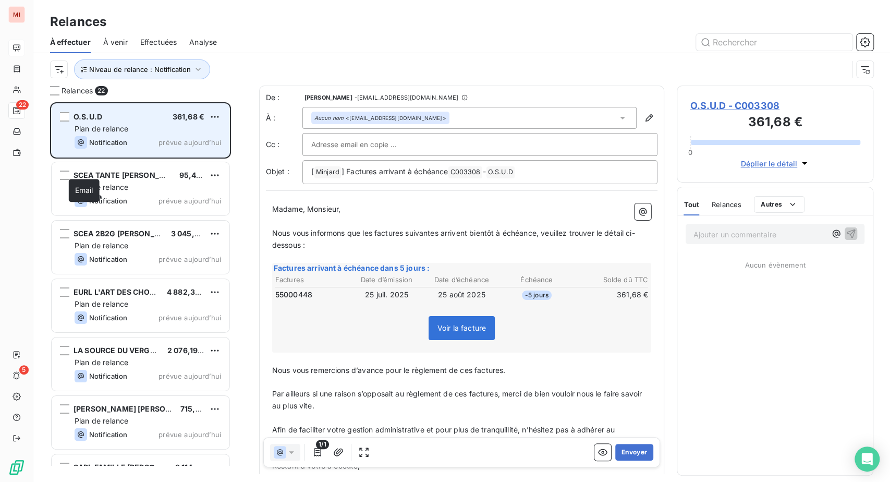
scroll to position [353, 172]
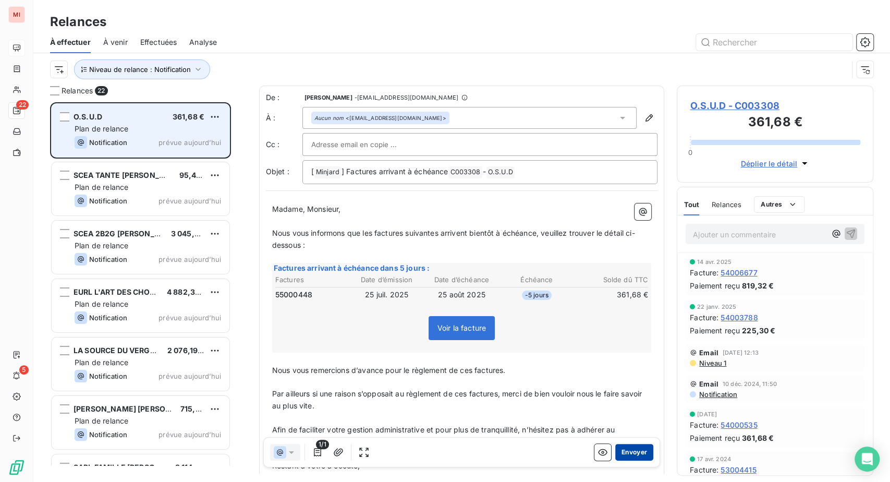
click at [615, 460] on button "Envoyer" at bounding box center [634, 452] width 38 height 17
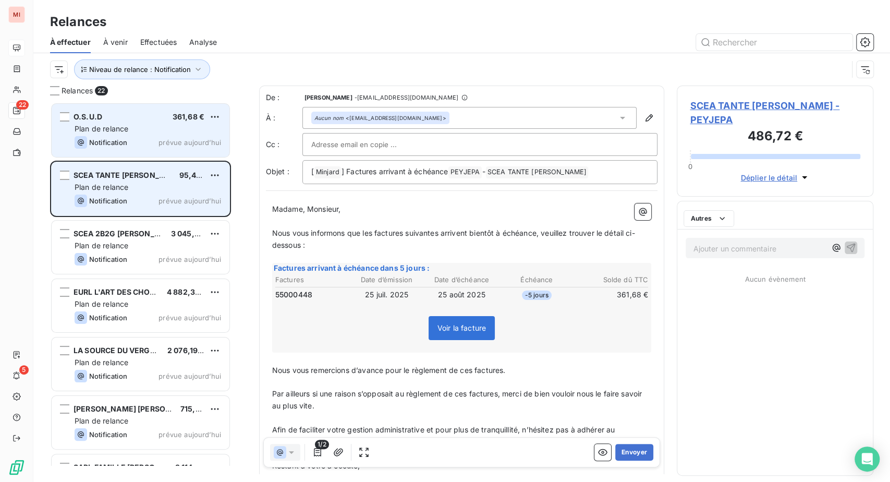
scroll to position [353, 172]
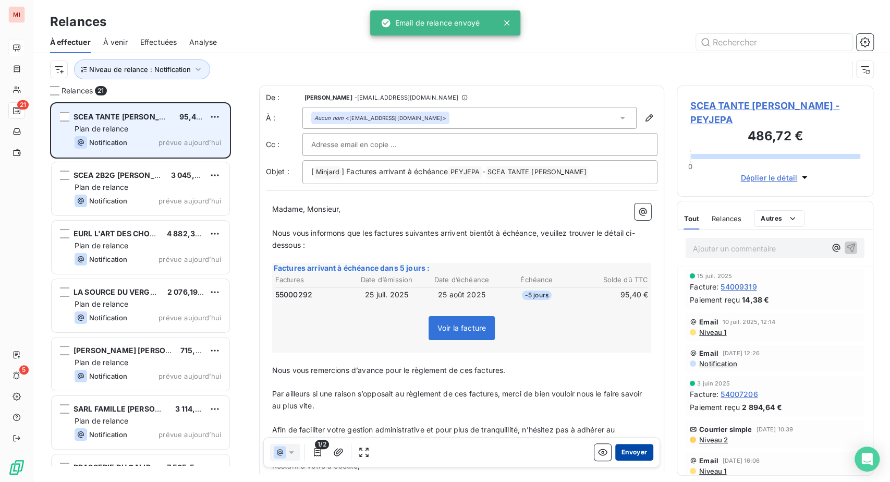
click at [615, 460] on button "Envoyer" at bounding box center [634, 452] width 38 height 17
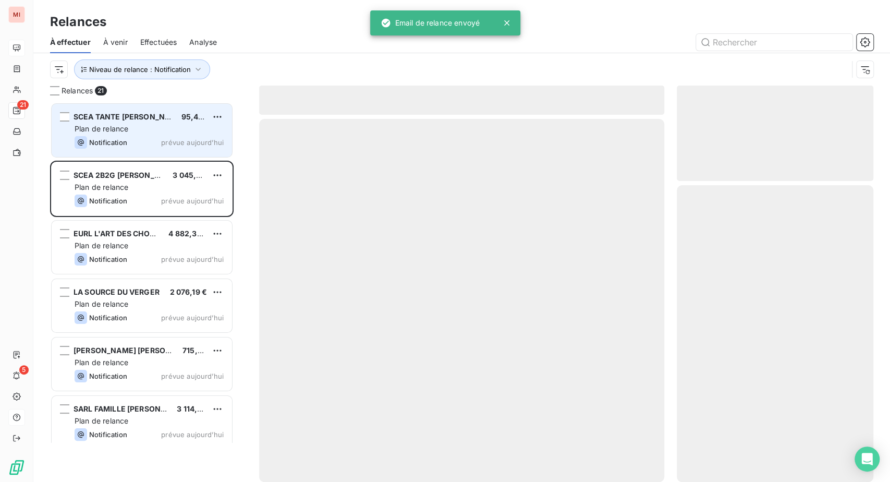
scroll to position [353, 172]
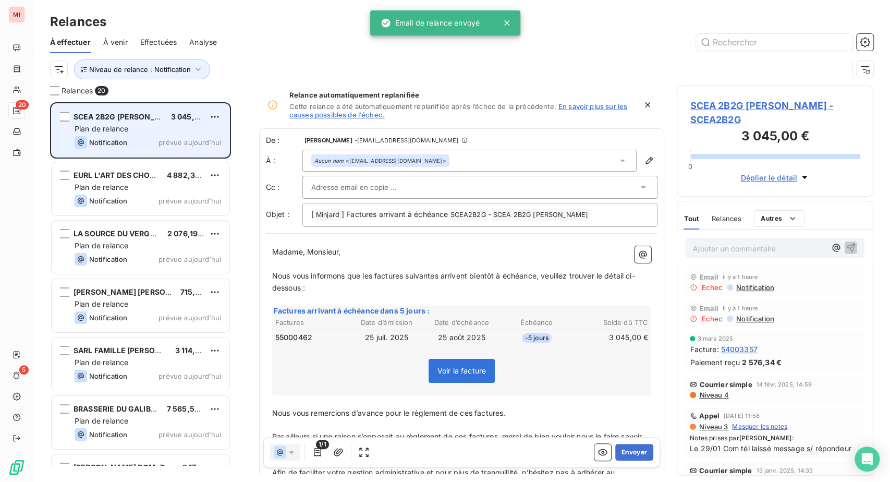
click at [617, 166] on icon at bounding box center [622, 160] width 10 height 10
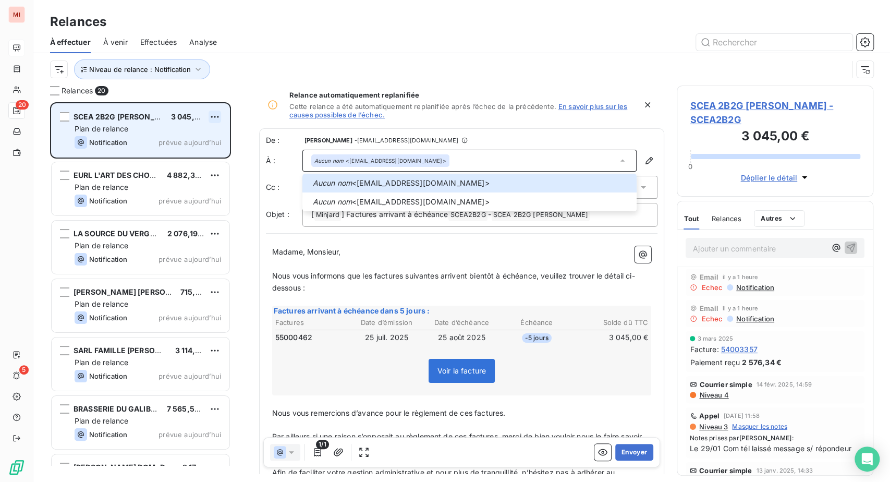
click at [229, 161] on html "MI 20 5 Relances À effectuer À venir Effectuées Analyse Niveau de relance : Not…" at bounding box center [445, 241] width 890 height 482
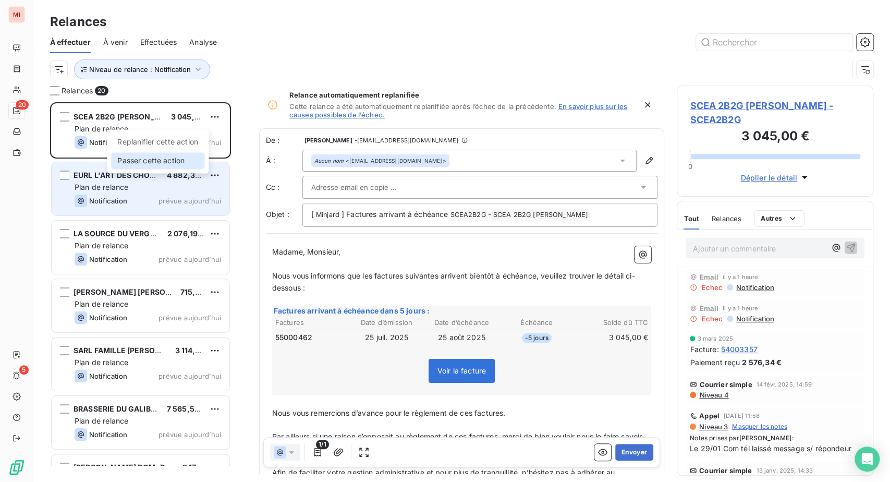
click at [200, 169] on div "Passer cette action" at bounding box center [157, 160] width 93 height 17
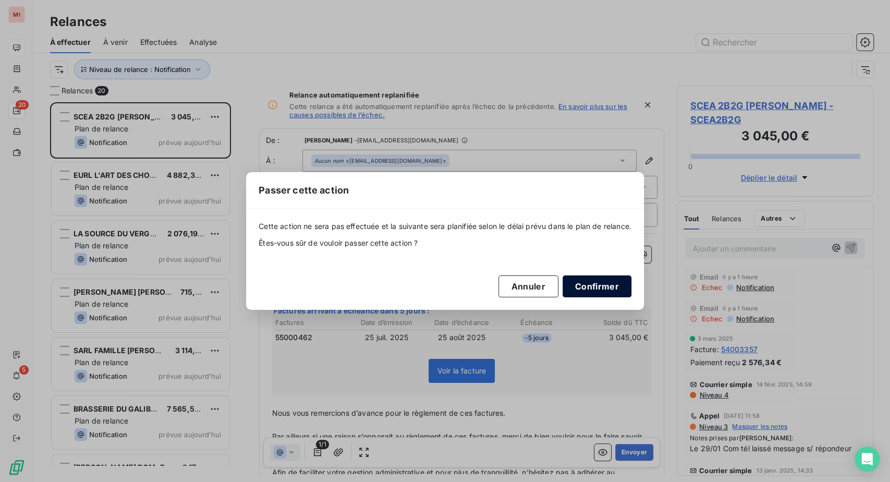
click at [631, 297] on button "Confirmer" at bounding box center [597, 286] width 69 height 22
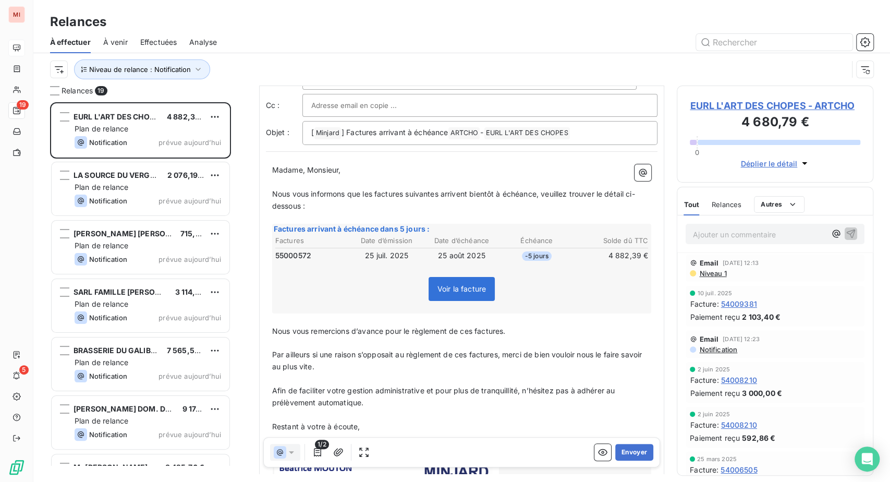
scroll to position [116, 0]
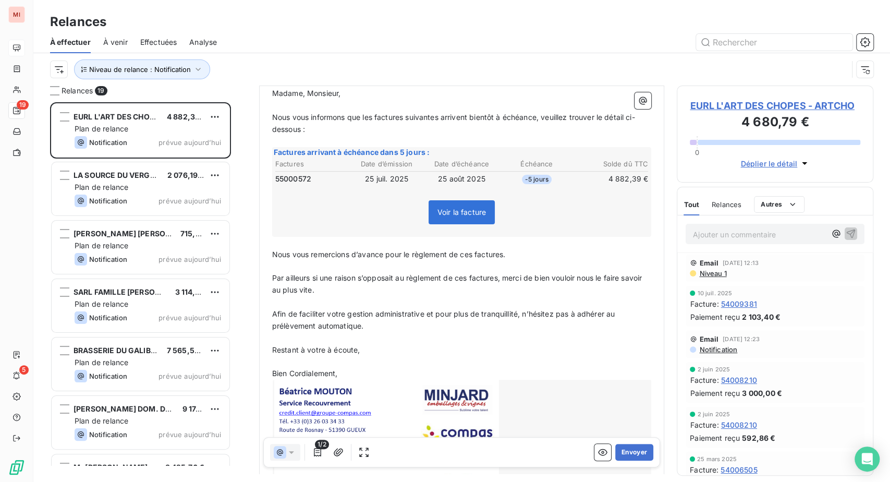
click at [434, 185] on td "25 août 2025" at bounding box center [462, 178] width 74 height 11
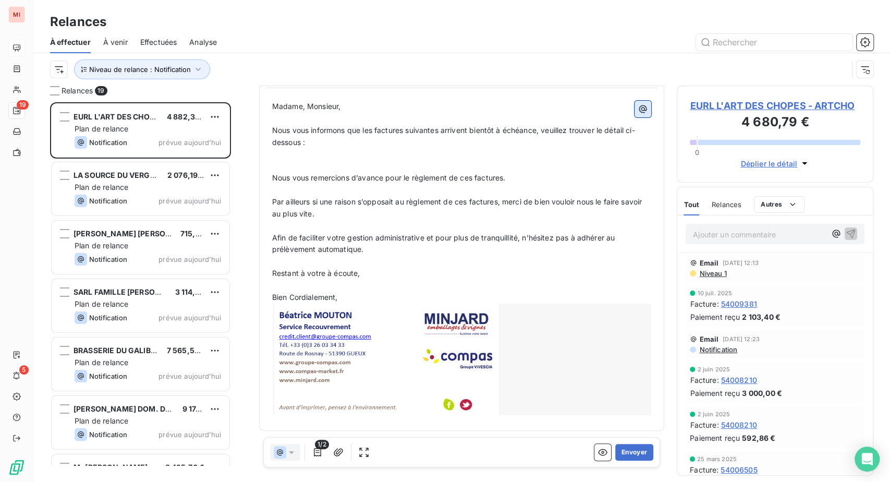
click at [638, 114] on icon "button" at bounding box center [643, 109] width 10 height 10
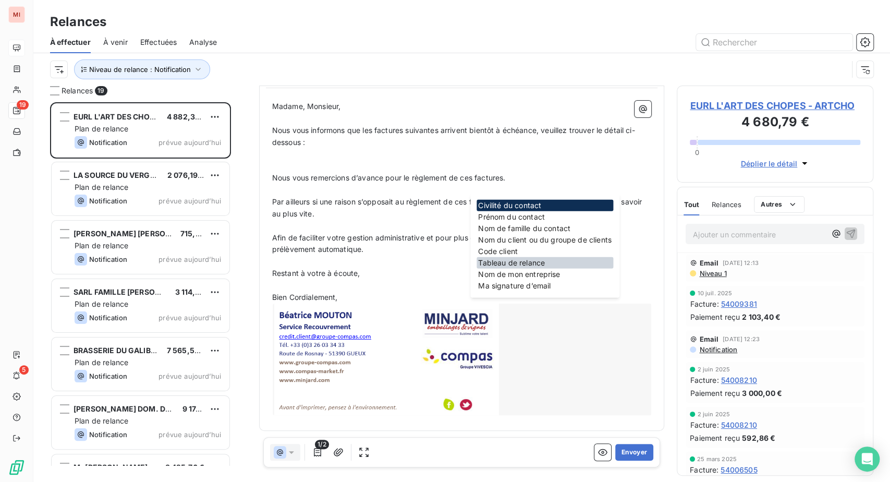
click at [533, 268] on div "Tableau de relance" at bounding box center [544, 262] width 137 height 11
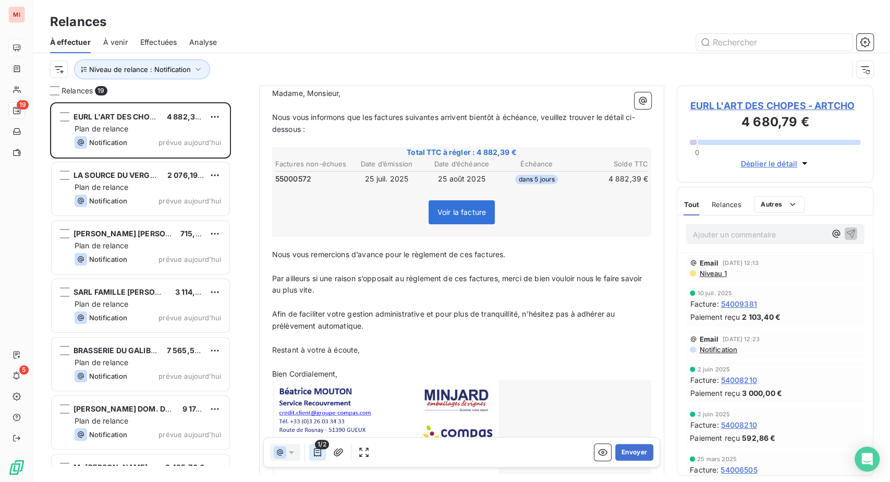
click at [323, 457] on icon "button" at bounding box center [317, 452] width 10 height 10
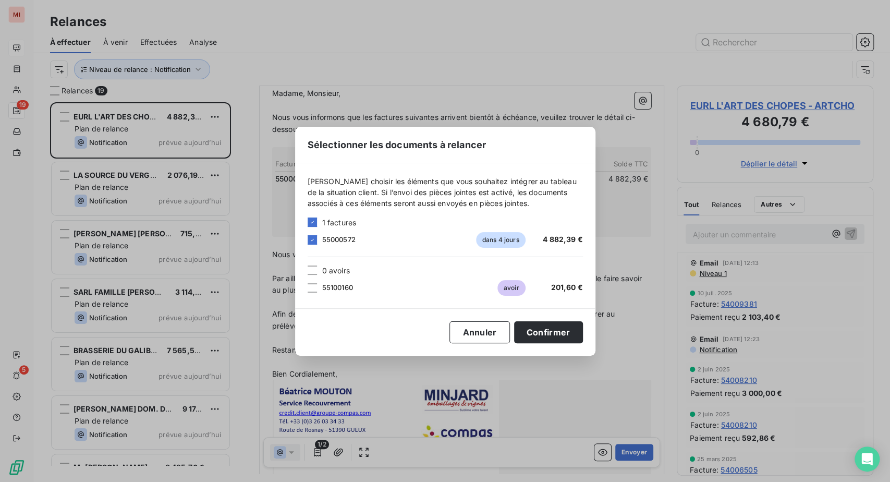
drag, startPoint x: 242, startPoint y: 286, endPoint x: 296, endPoint y: 295, distance: 54.9
click at [308, 286] on div at bounding box center [312, 287] width 9 height 9
click at [583, 343] on button "Confirmer" at bounding box center [548, 332] width 69 height 22
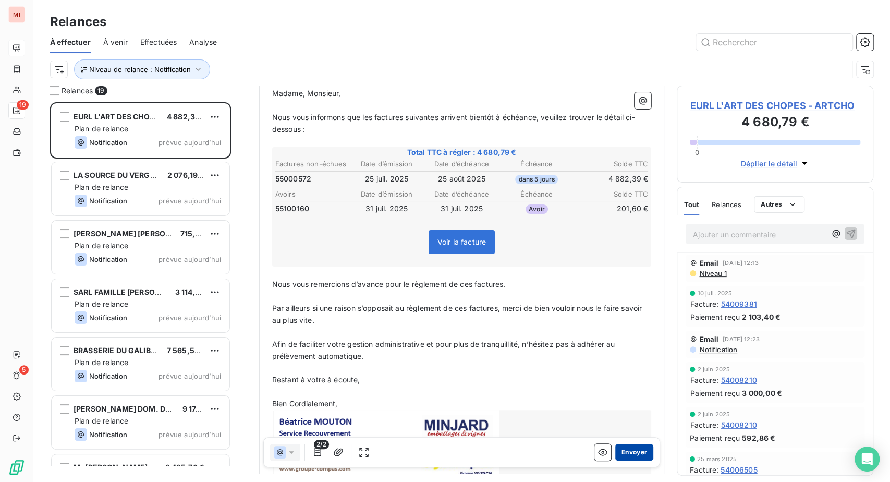
click at [619, 460] on button "Envoyer" at bounding box center [634, 452] width 38 height 17
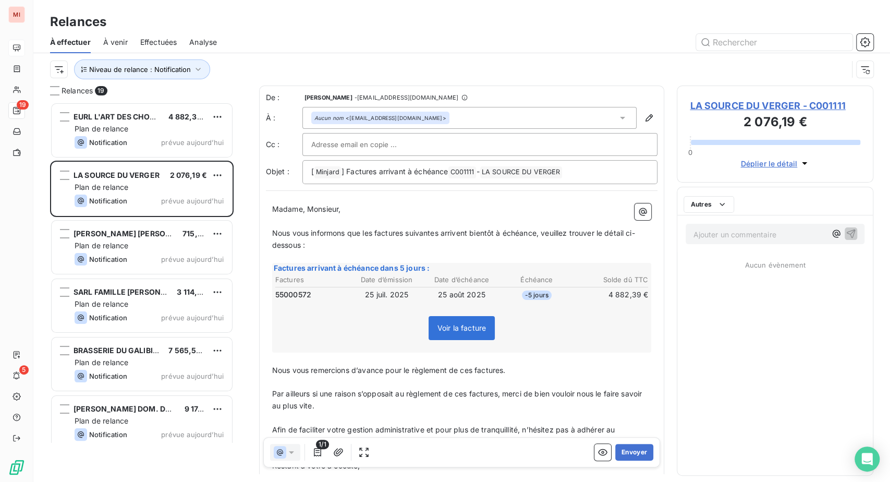
scroll to position [353, 172]
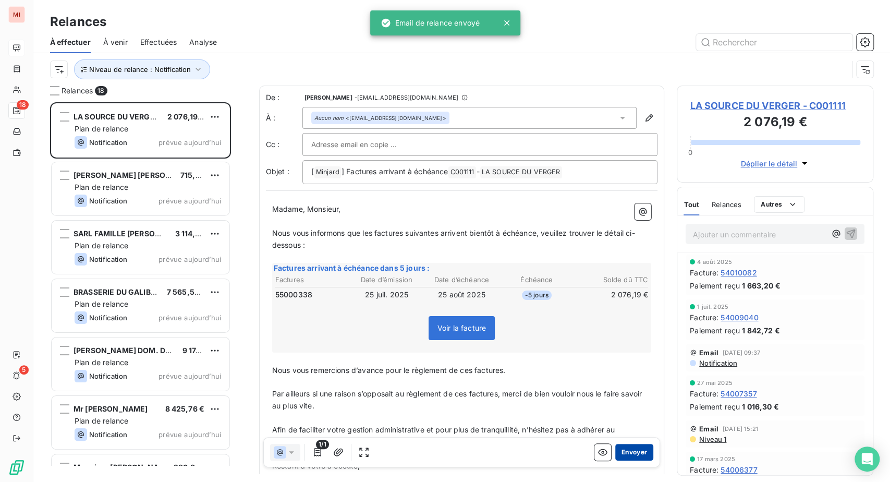
click at [615, 460] on button "Envoyer" at bounding box center [634, 452] width 38 height 17
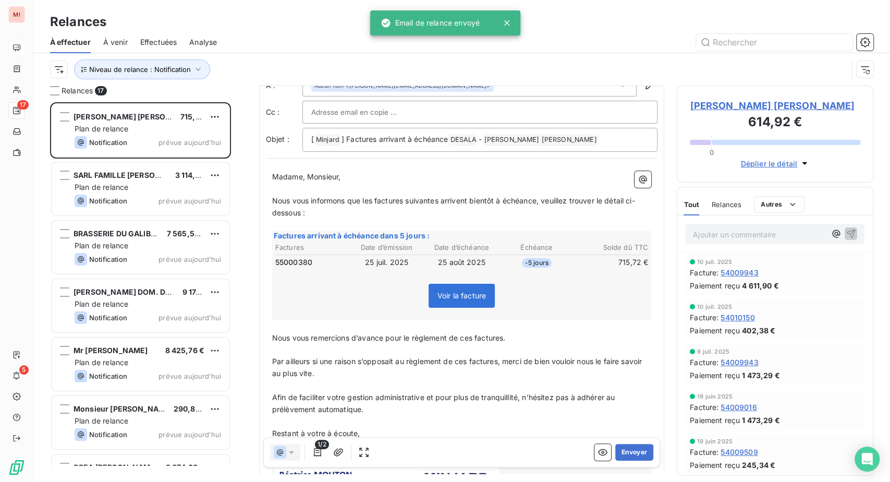
scroll to position [58, 0]
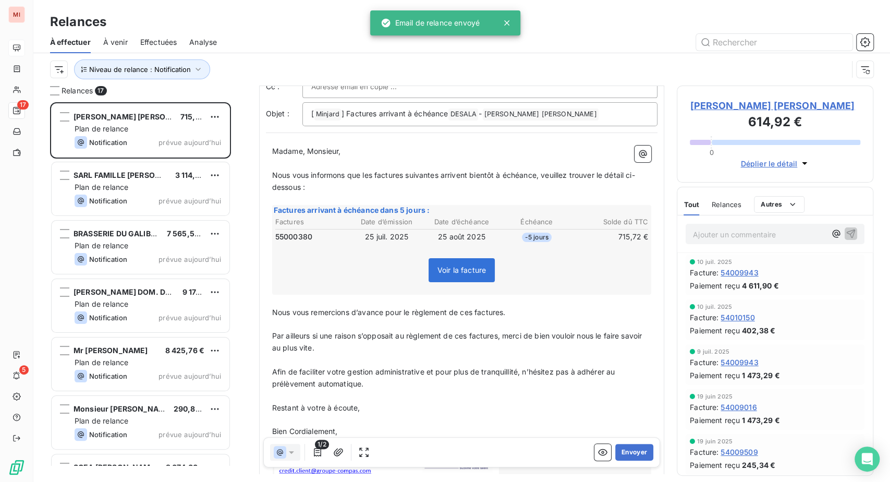
click at [575, 242] on td "715,72 €" at bounding box center [612, 236] width 74 height 11
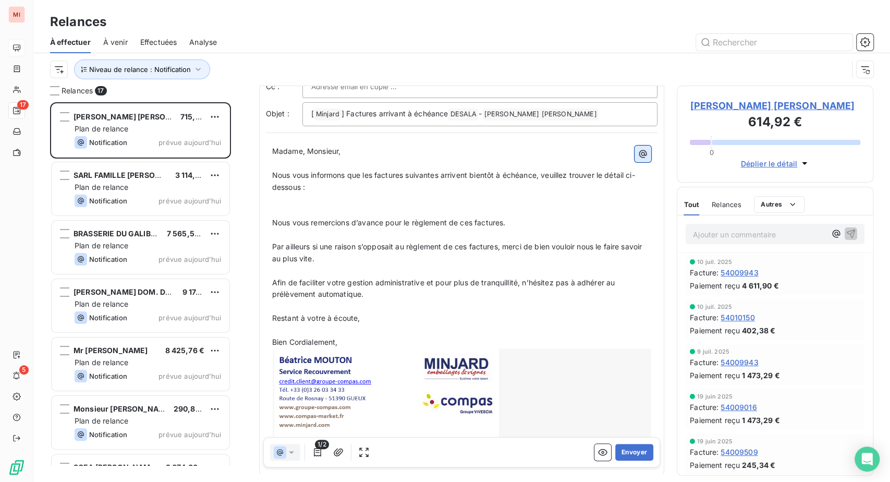
click at [639, 157] on icon "button" at bounding box center [643, 154] width 8 height 8
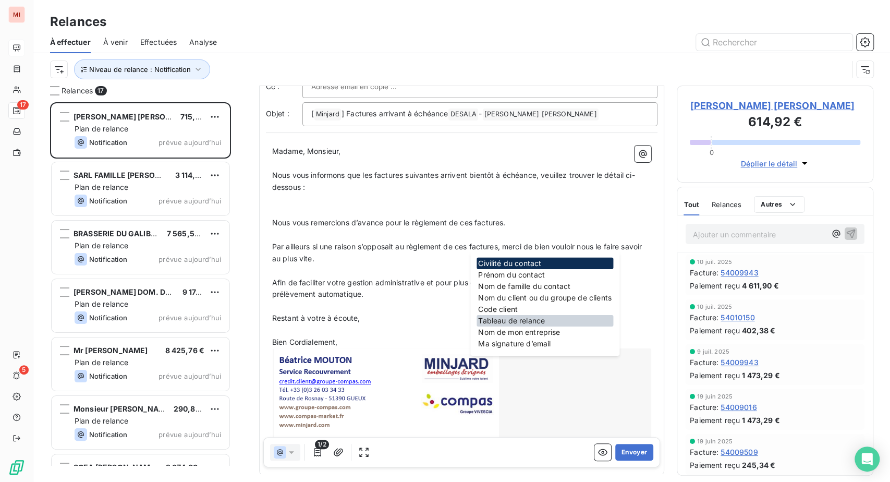
click at [483, 326] on div "Tableau de relance" at bounding box center [544, 320] width 137 height 11
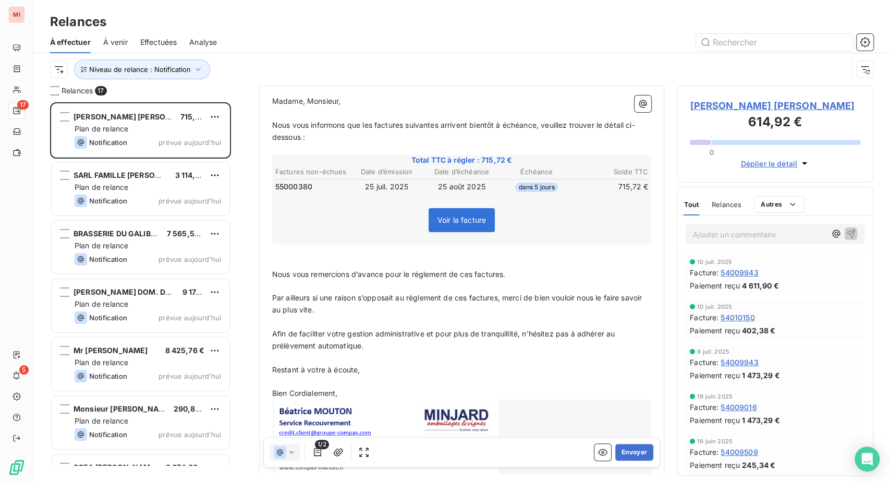
scroll to position [174, 0]
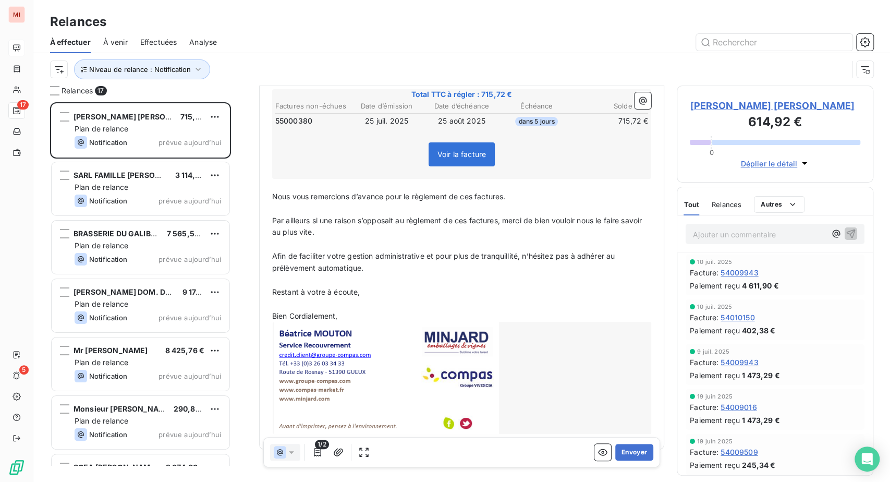
click at [407, 179] on div "Voir la facture" at bounding box center [462, 156] width 376 height 45
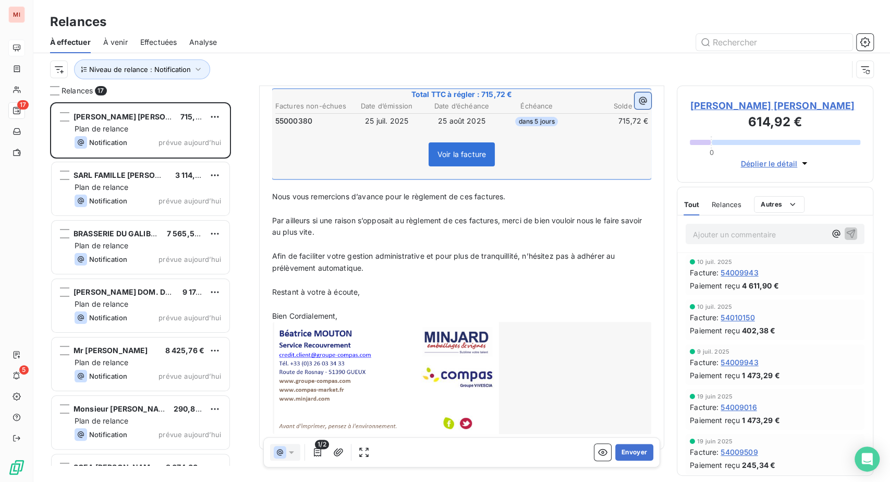
click at [639, 105] on icon "button" at bounding box center [643, 101] width 8 height 8
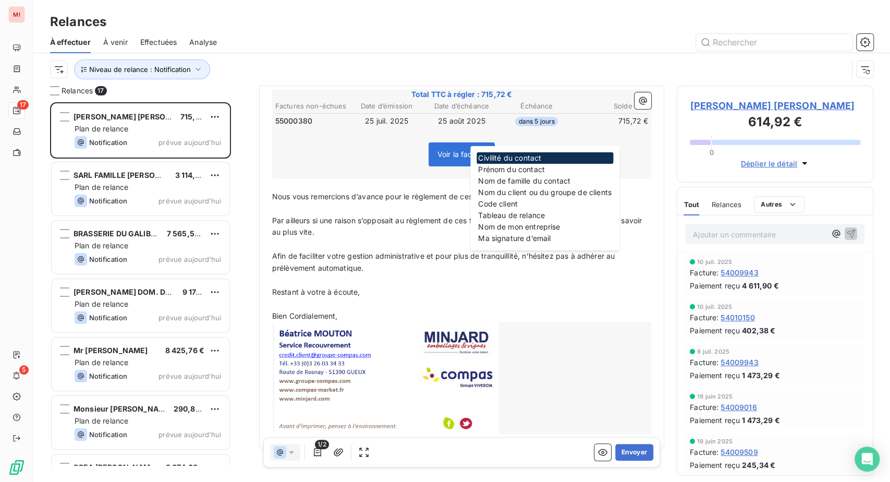
click at [369, 127] on td "25 juil. 2025" at bounding box center [387, 120] width 74 height 11
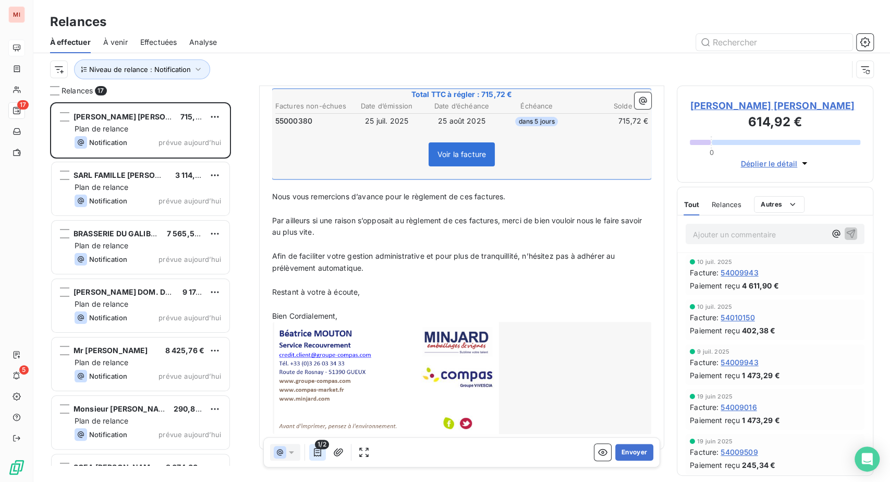
click at [323, 457] on icon "button" at bounding box center [317, 452] width 10 height 10
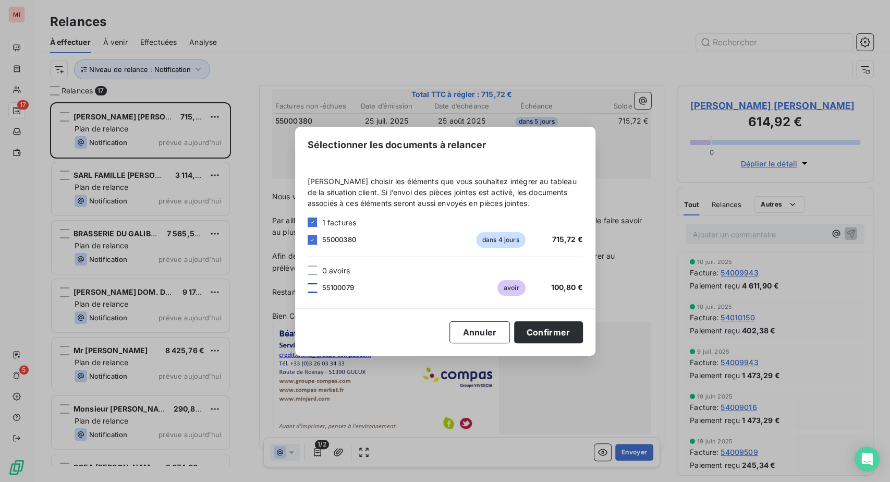
click at [308, 284] on div at bounding box center [312, 287] width 9 height 9
click at [583, 342] on button "Confirmer" at bounding box center [548, 332] width 69 height 22
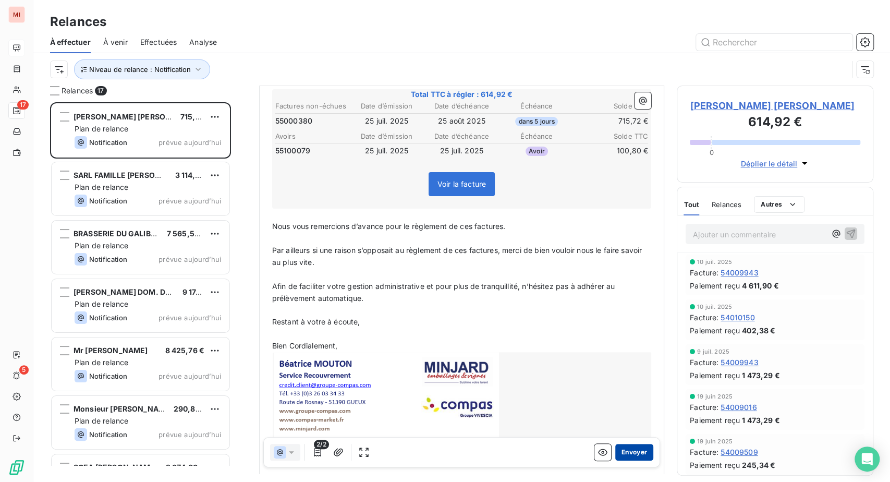
click at [615, 460] on button "Envoyer" at bounding box center [634, 452] width 38 height 17
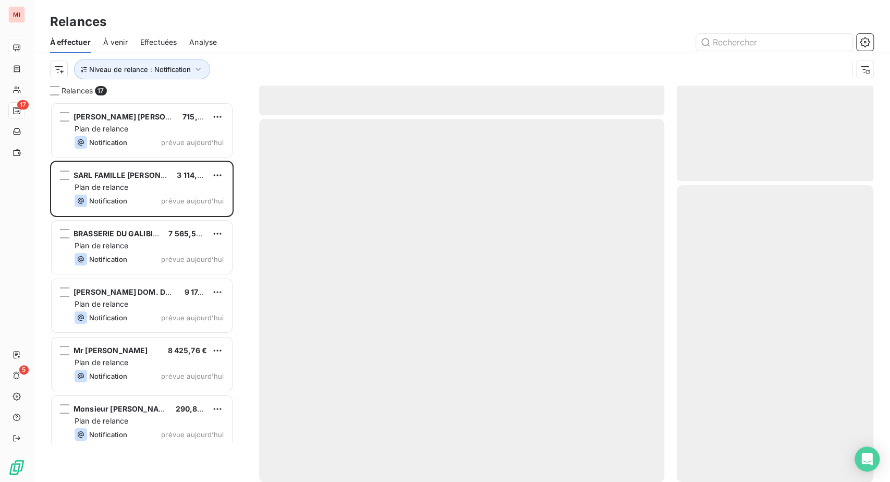
scroll to position [353, 172]
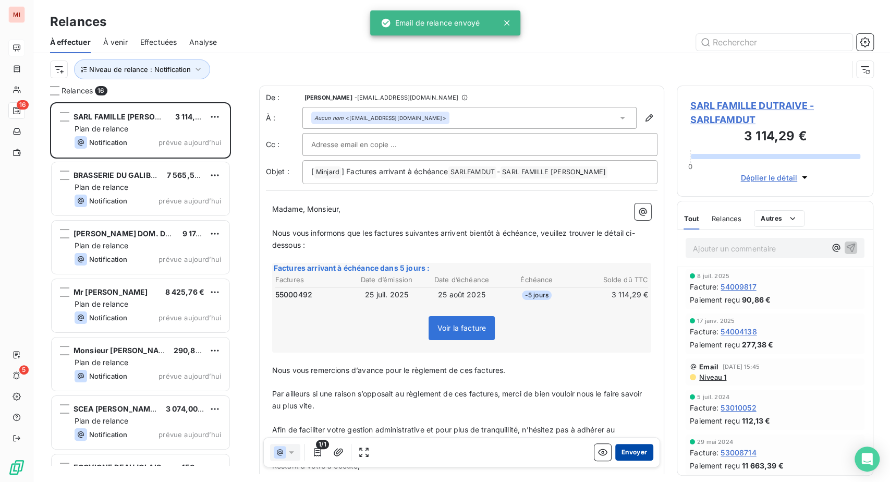
click at [615, 460] on button "Envoyer" at bounding box center [634, 452] width 38 height 17
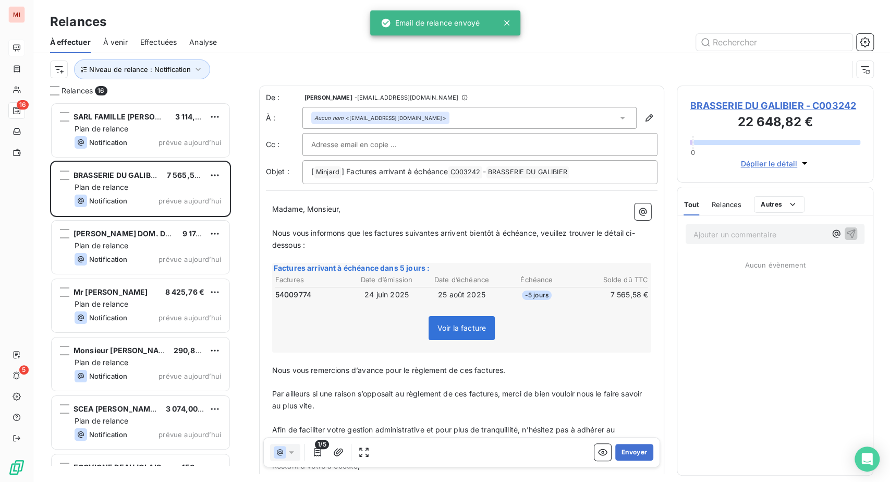
scroll to position [353, 172]
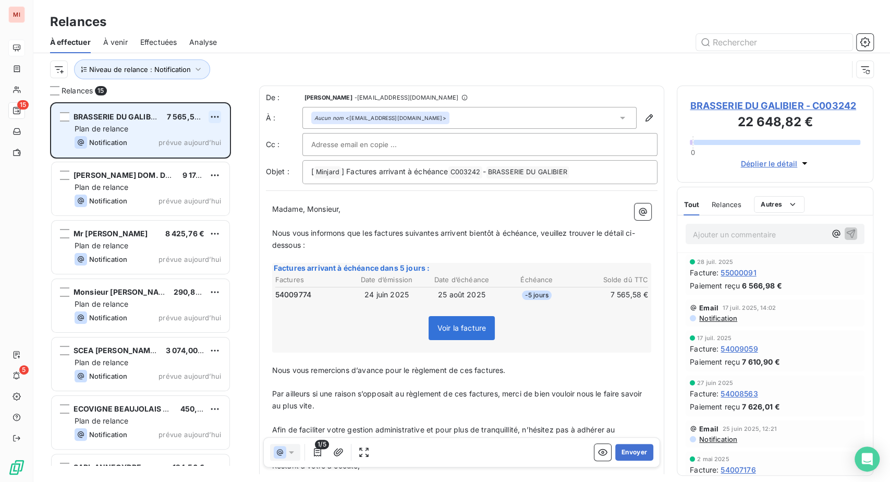
click at [240, 159] on html "MI 15 5 Relances À effectuer À venir Effectuées Analyse Niveau de relance : Not…" at bounding box center [445, 241] width 890 height 482
click at [204, 169] on div "Passer cette action" at bounding box center [157, 160] width 93 height 17
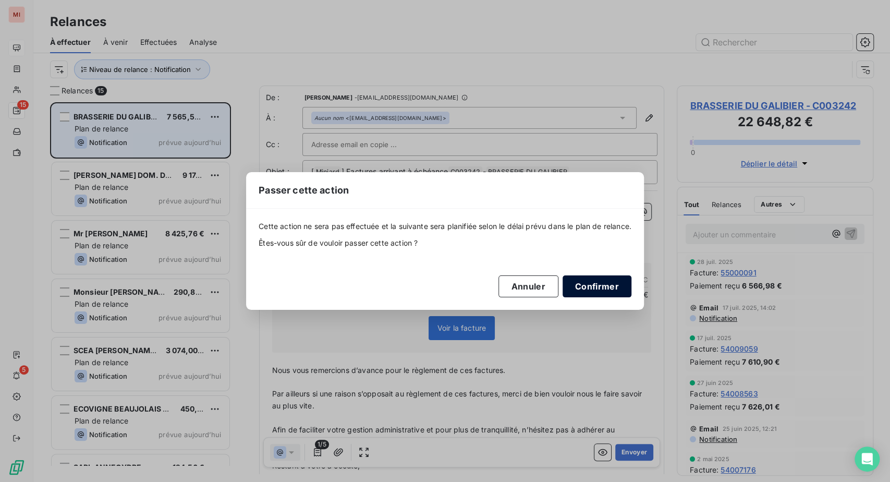
click at [631, 297] on button "Confirmer" at bounding box center [597, 286] width 69 height 22
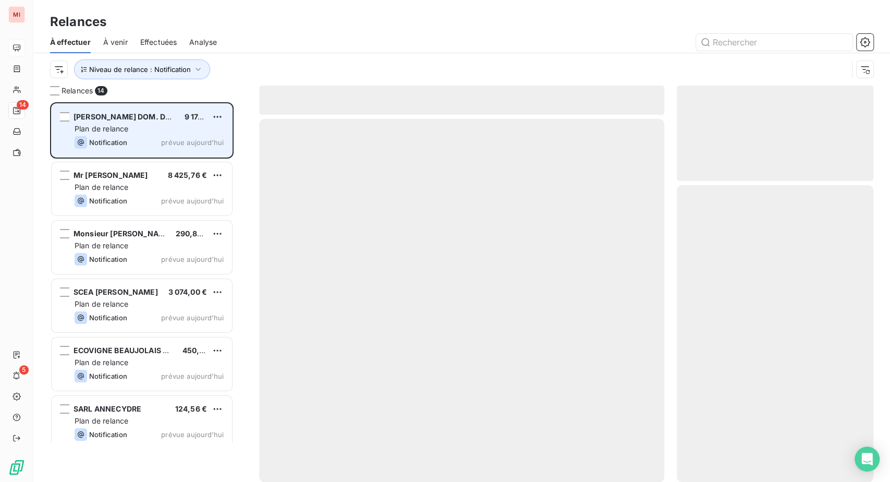
scroll to position [353, 172]
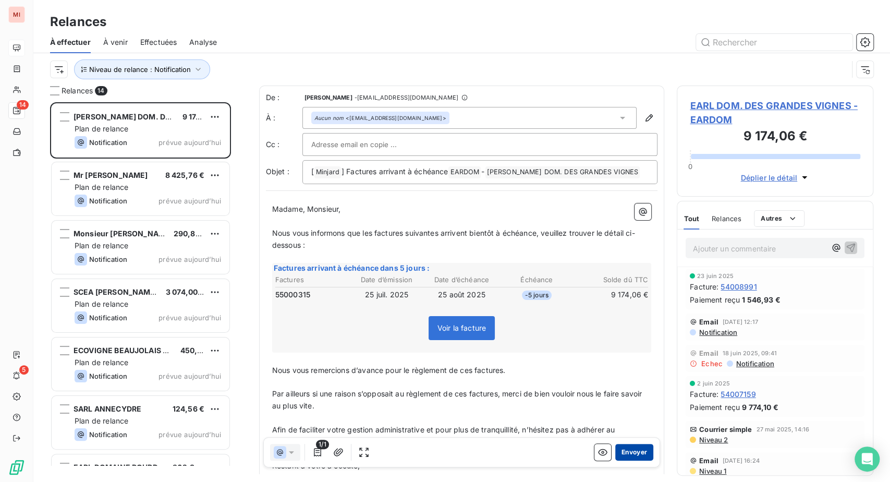
click at [615, 460] on button "Envoyer" at bounding box center [634, 452] width 38 height 17
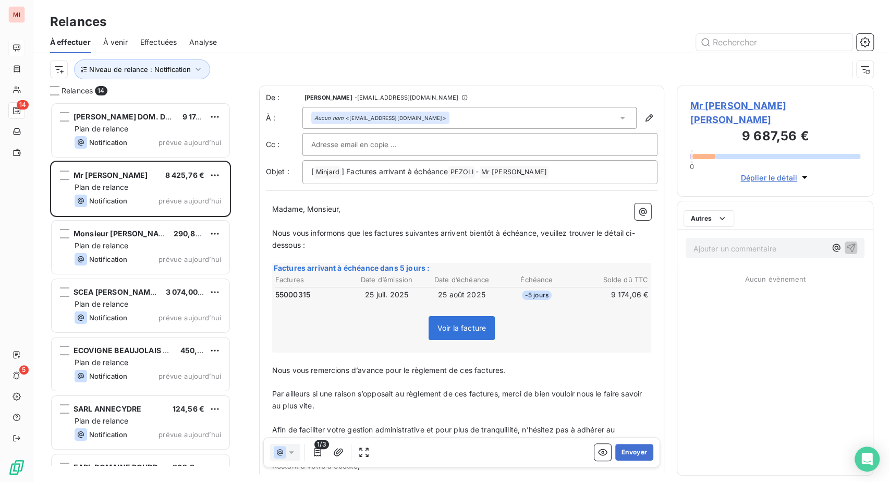
scroll to position [353, 172]
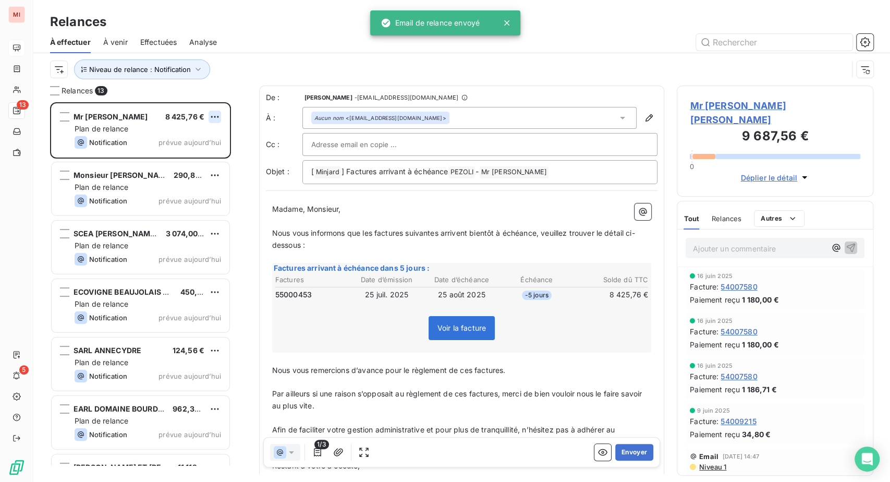
click at [234, 161] on html "MI 13 5 Relances À effectuer À venir Effectuées Analyse Niveau de relance : Not…" at bounding box center [445, 241] width 890 height 482
click at [187, 169] on div "Passer cette action" at bounding box center [157, 160] width 93 height 17
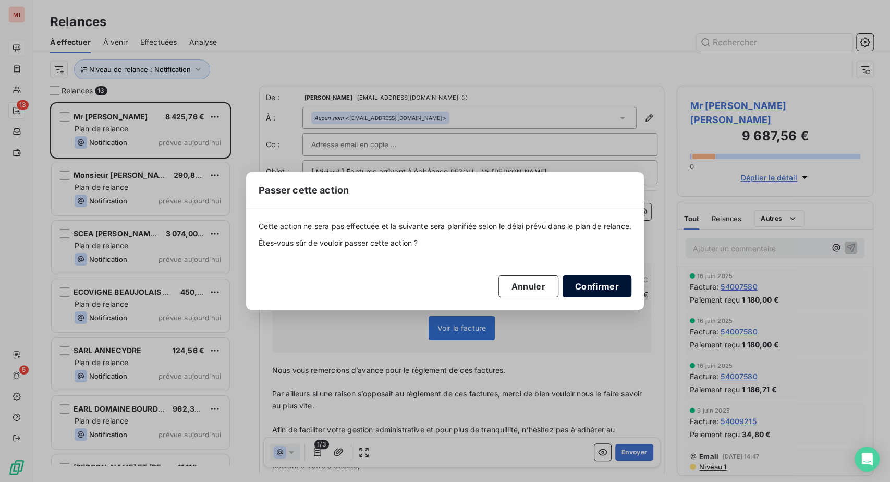
click at [631, 297] on button "Confirmer" at bounding box center [597, 286] width 69 height 22
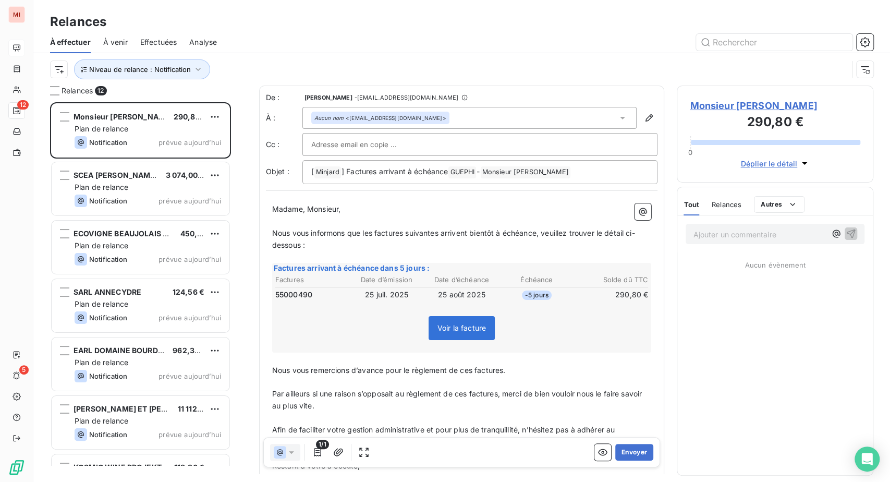
scroll to position [353, 172]
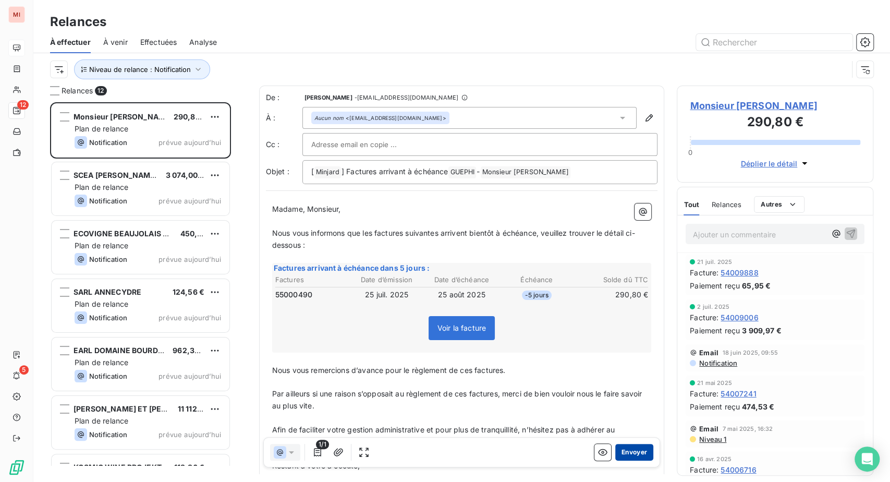
click at [615, 460] on button "Envoyer" at bounding box center [634, 452] width 38 height 17
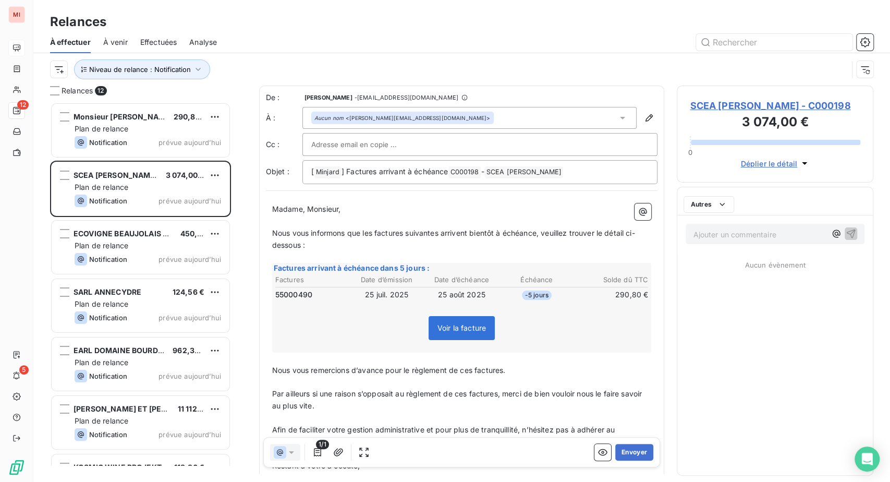
scroll to position [353, 172]
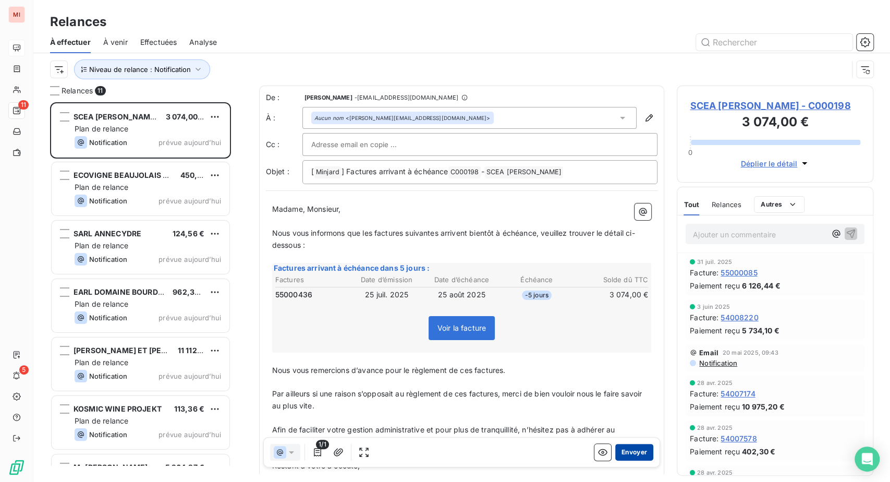
click at [615, 460] on button "Envoyer" at bounding box center [634, 452] width 38 height 17
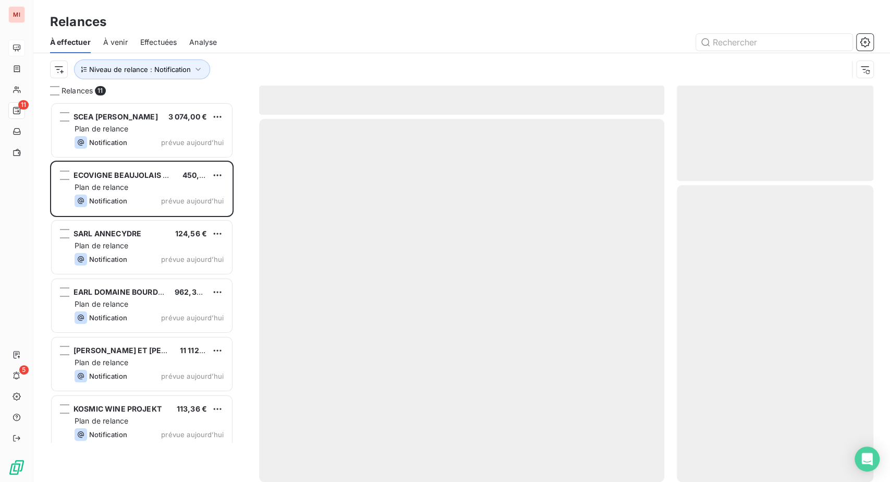
scroll to position [353, 172]
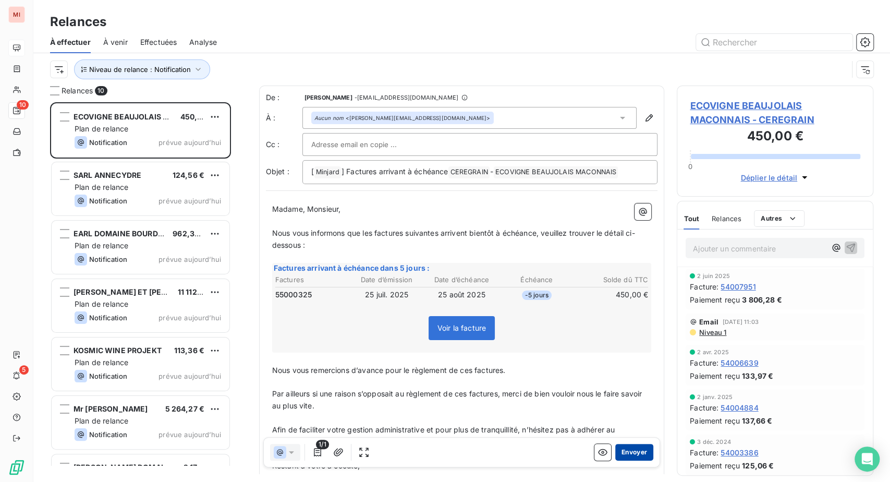
click at [615, 460] on button "Envoyer" at bounding box center [634, 452] width 38 height 17
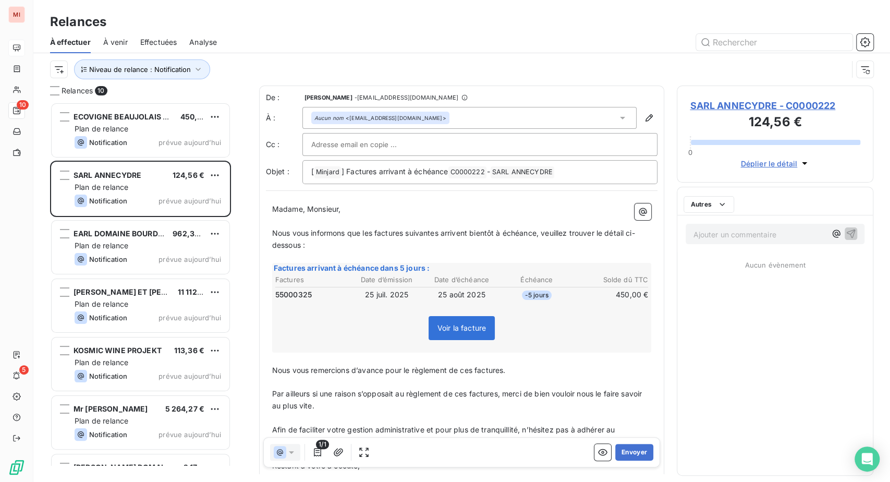
scroll to position [353, 172]
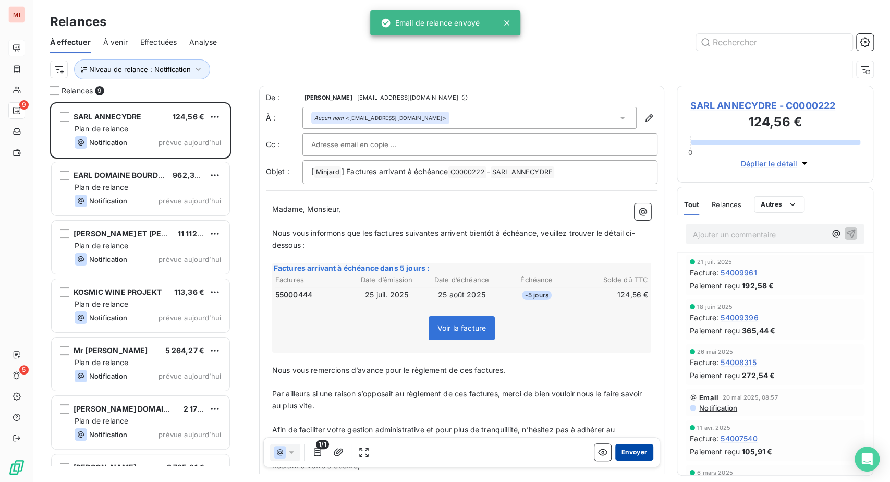
click at [615, 460] on button "Envoyer" at bounding box center [634, 452] width 38 height 17
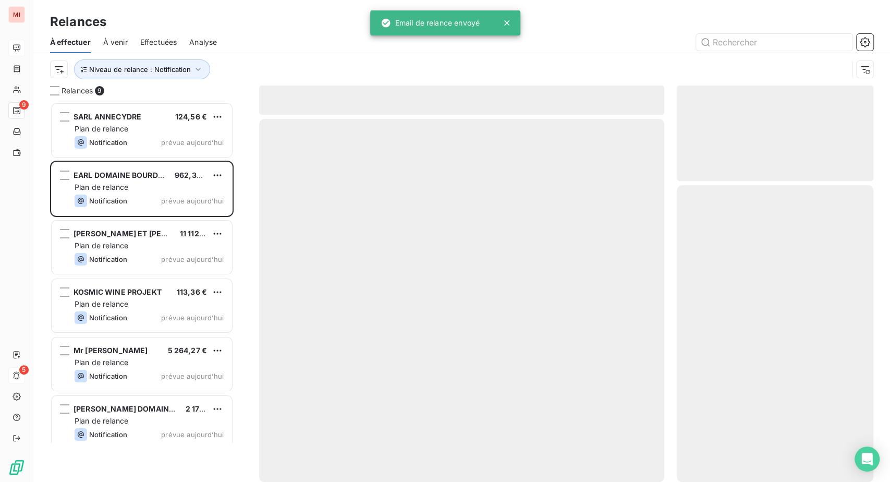
scroll to position [353, 172]
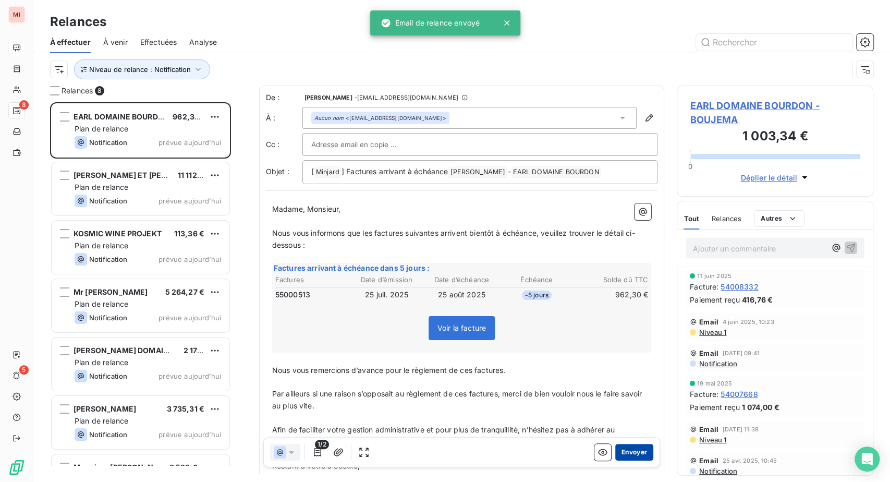
click at [621, 460] on button "Envoyer" at bounding box center [634, 452] width 38 height 17
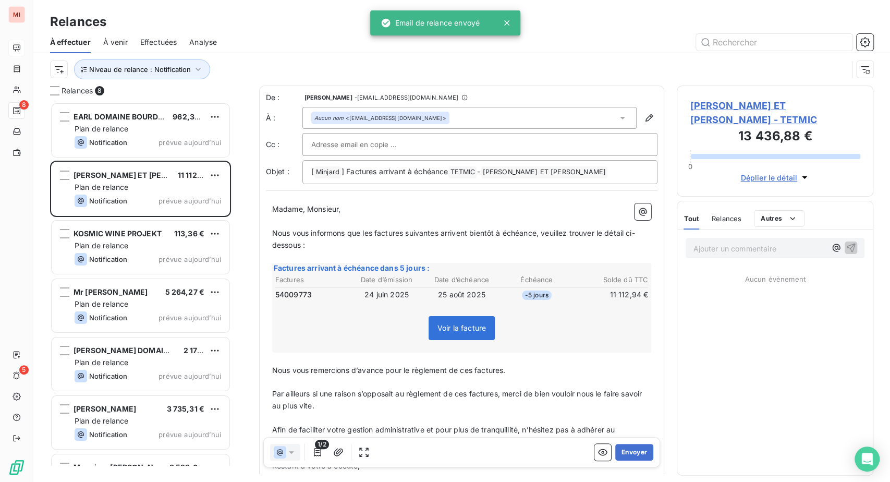
scroll to position [353, 172]
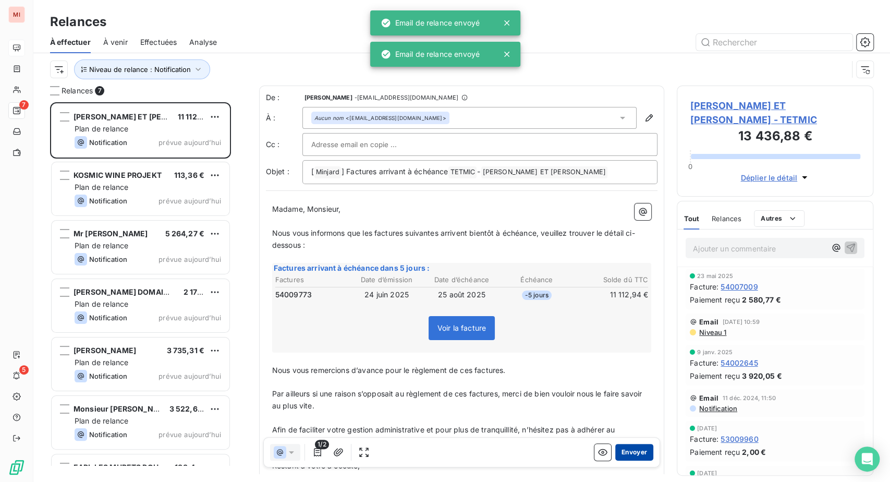
click at [615, 460] on button "Envoyer" at bounding box center [634, 452] width 38 height 17
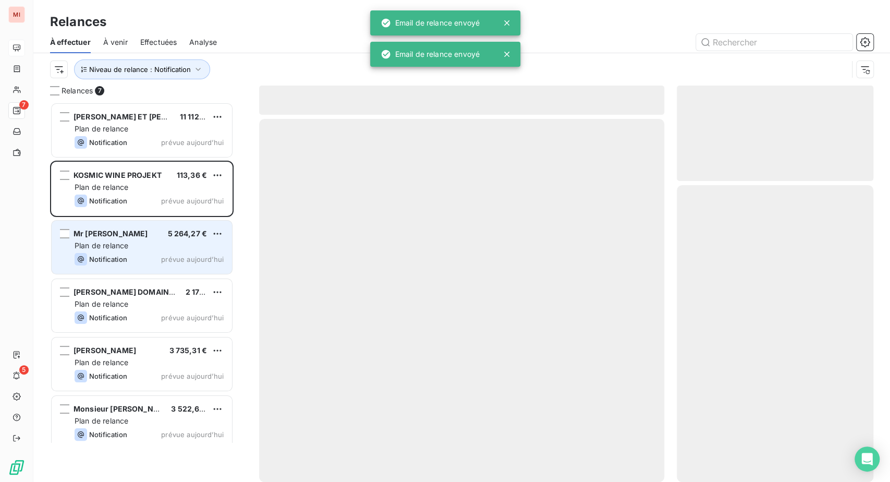
scroll to position [353, 172]
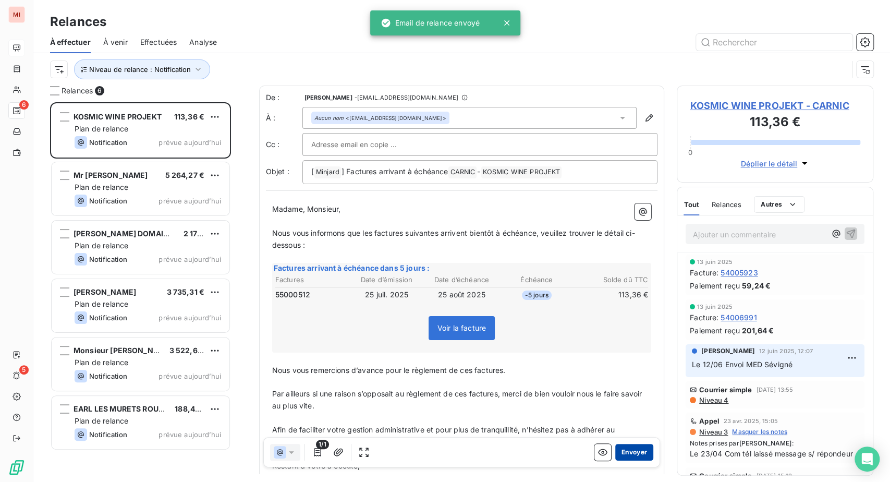
click at [615, 460] on button "Envoyer" at bounding box center [634, 452] width 38 height 17
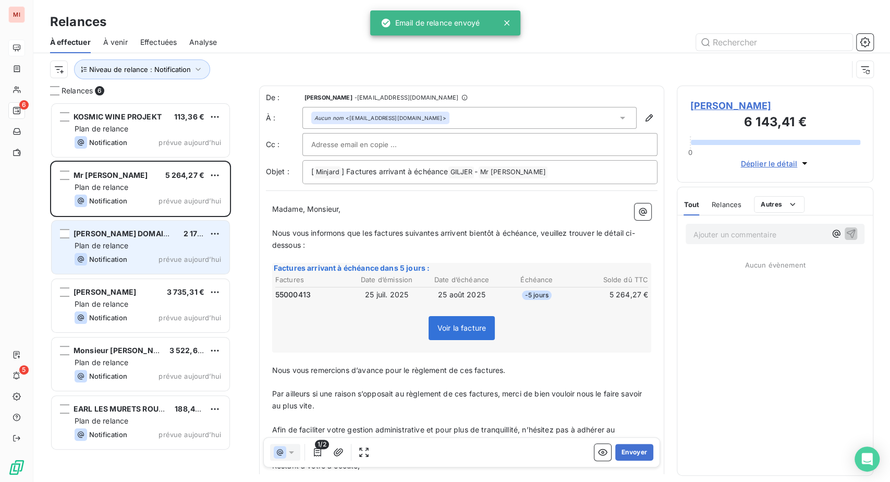
scroll to position [353, 172]
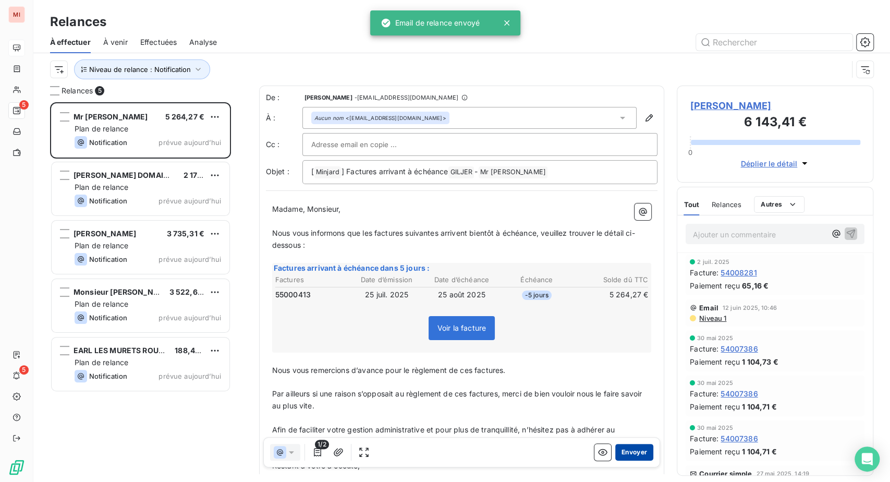
click at [615, 460] on button "Envoyer" at bounding box center [634, 452] width 38 height 17
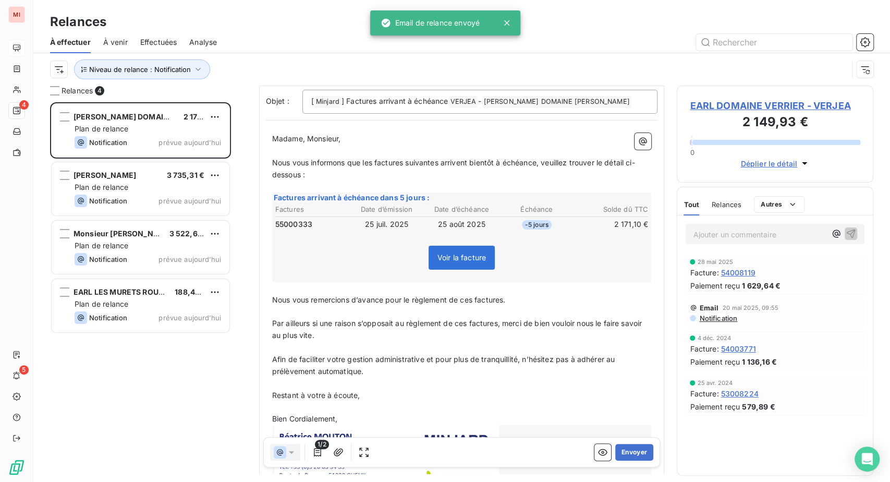
scroll to position [116, 0]
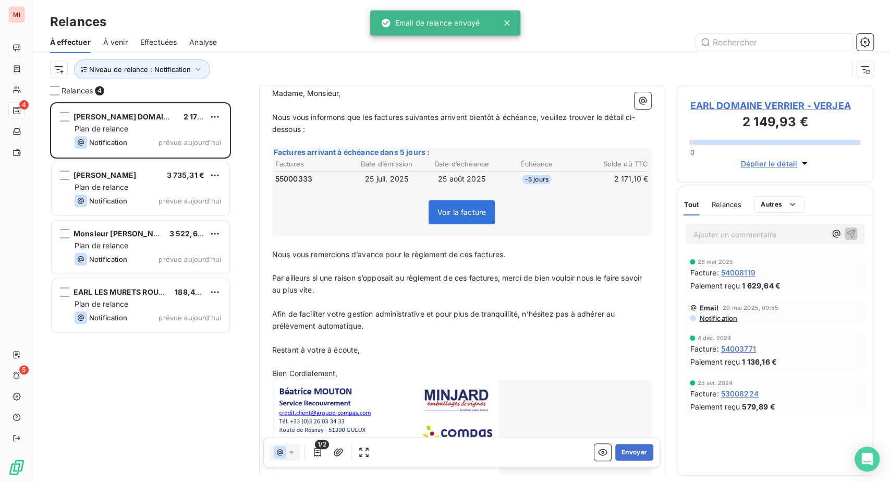
click at [396, 185] on td "25 juil. 2025" at bounding box center [387, 178] width 74 height 11
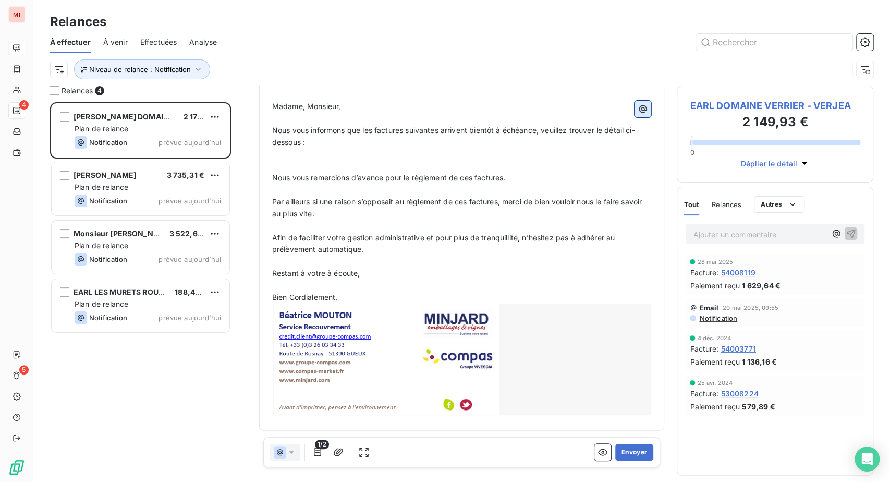
click at [638, 114] on icon "button" at bounding box center [643, 109] width 10 height 10
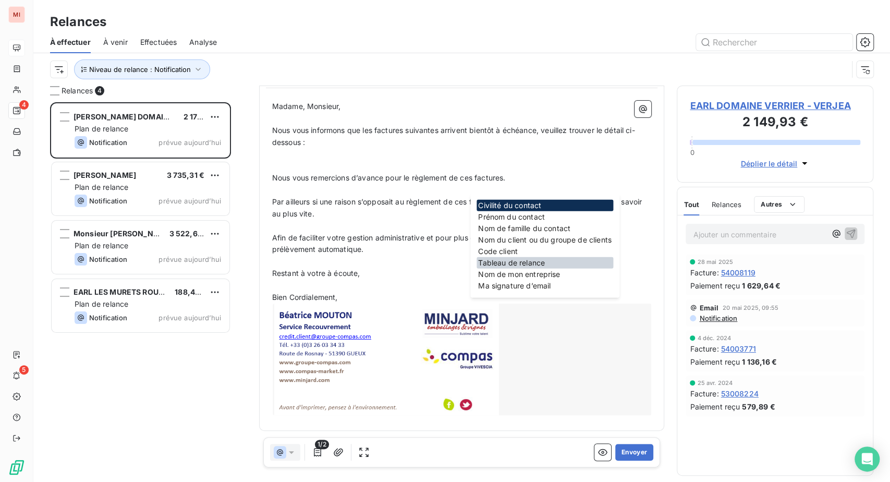
click at [537, 268] on div "Tableau de relance" at bounding box center [544, 262] width 137 height 11
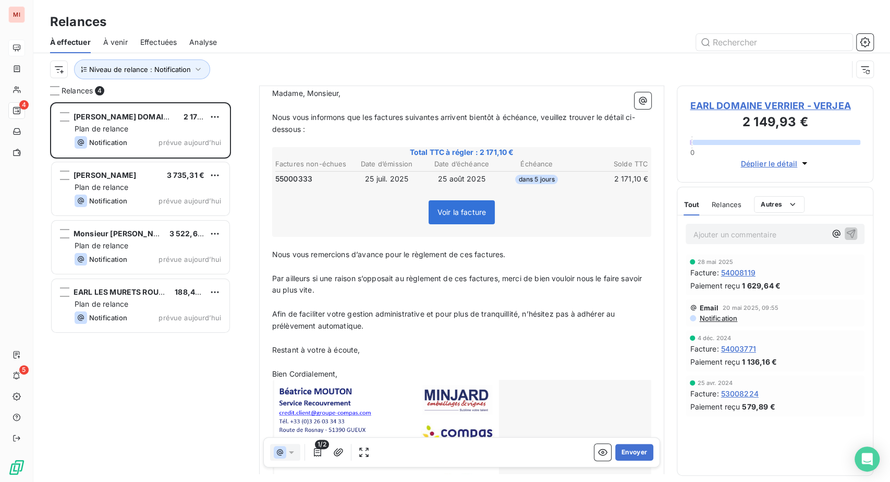
click at [367, 237] on div "Voir la facture" at bounding box center [462, 214] width 376 height 45
click at [321, 456] on icon "button" at bounding box center [317, 452] width 7 height 8
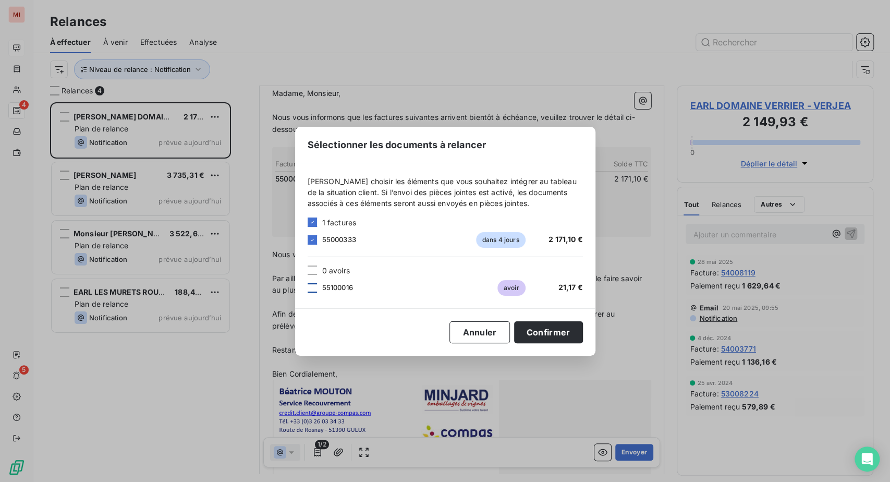
click at [308, 286] on div at bounding box center [312, 287] width 9 height 9
click at [583, 339] on button "Confirmer" at bounding box center [548, 332] width 69 height 22
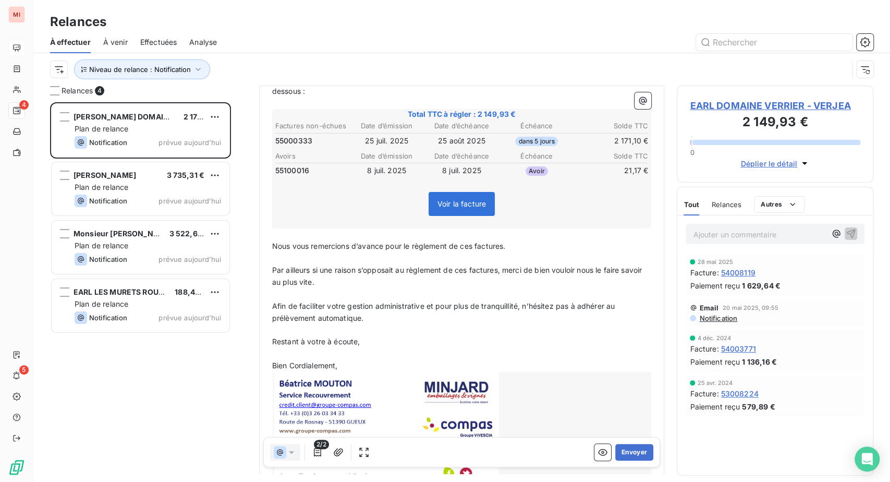
scroll to position [174, 0]
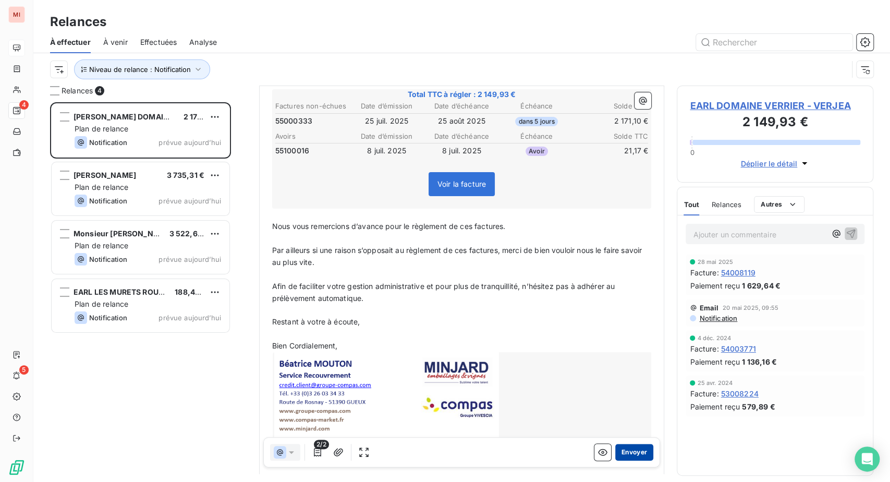
click at [615, 460] on button "Envoyer" at bounding box center [634, 452] width 38 height 17
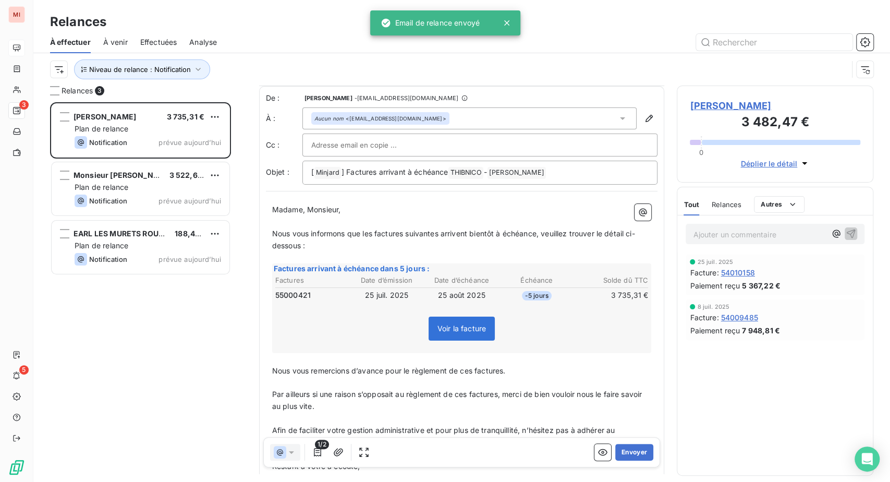
scroll to position [58, 0]
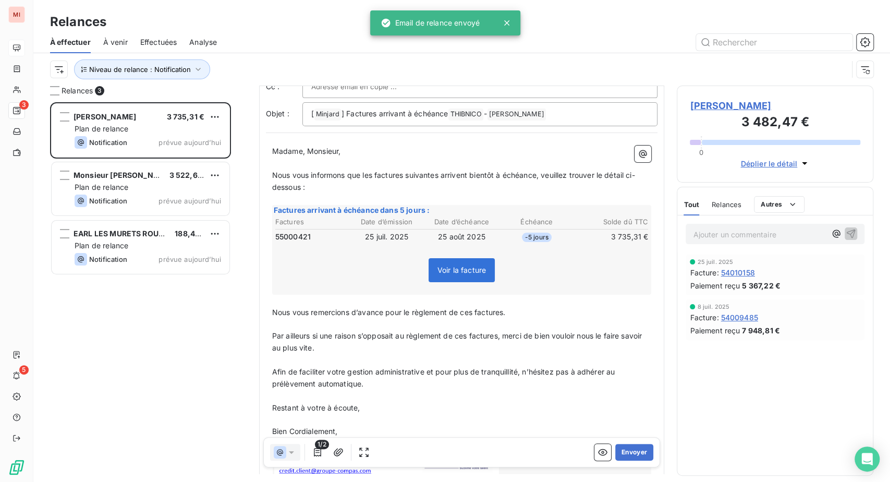
click at [392, 242] on td "25 juil. 2025" at bounding box center [387, 236] width 74 height 11
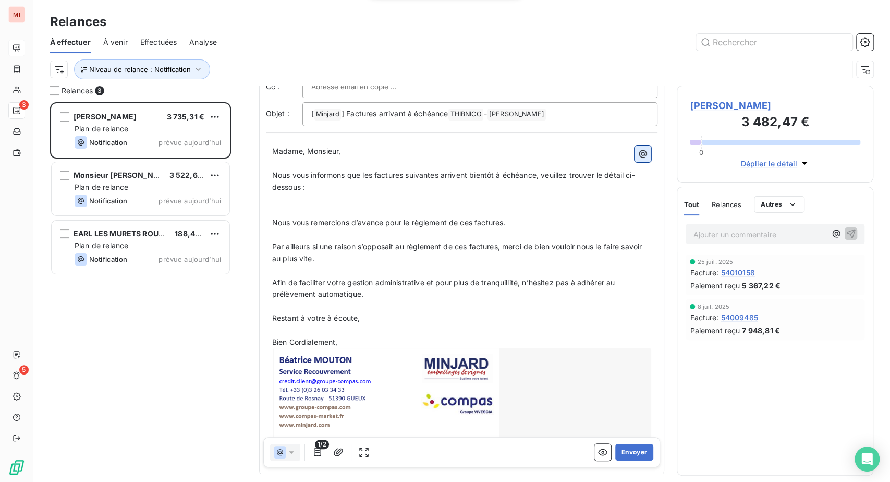
click at [639, 157] on icon "button" at bounding box center [643, 154] width 8 height 8
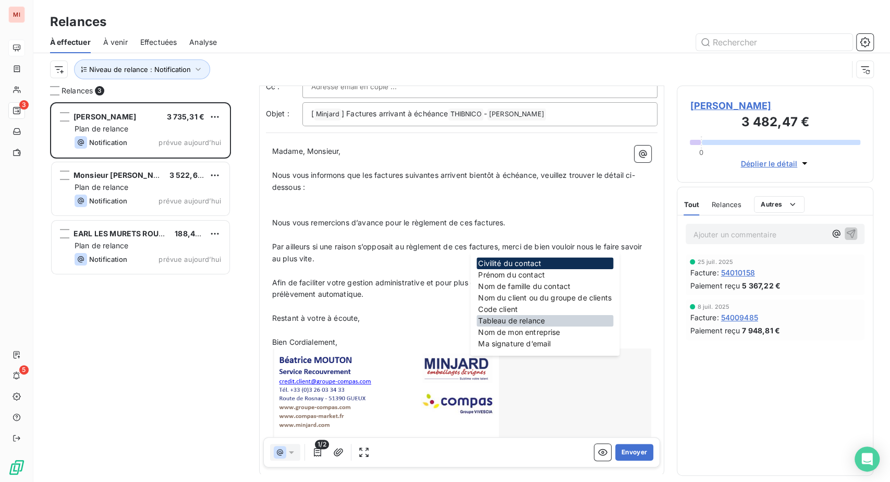
click at [522, 326] on div "Tableau de relance" at bounding box center [544, 320] width 137 height 11
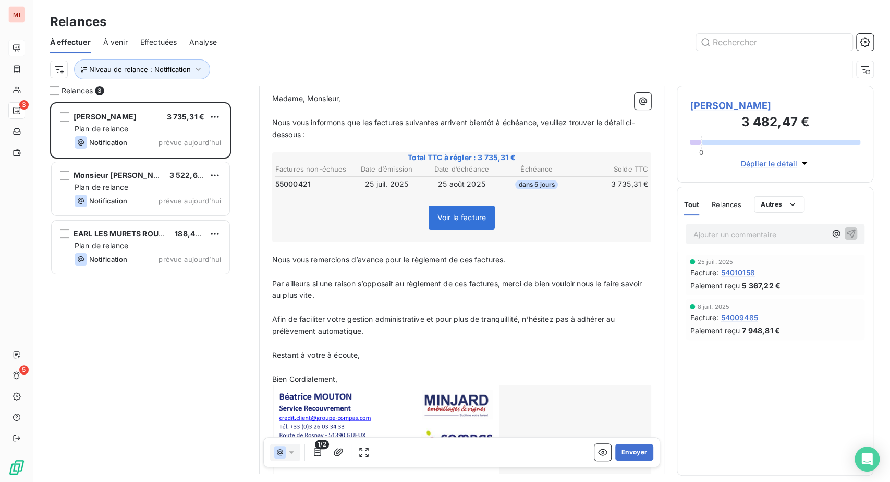
scroll to position [174, 0]
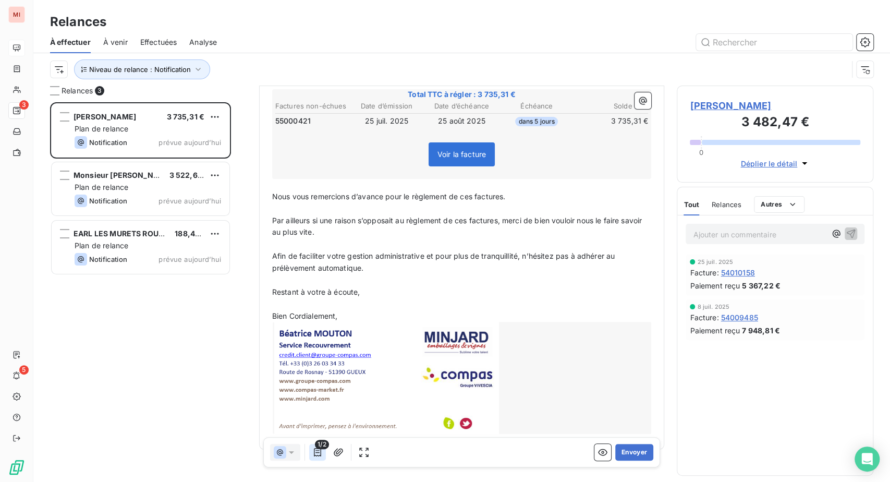
click at [323, 457] on icon "button" at bounding box center [317, 452] width 10 height 10
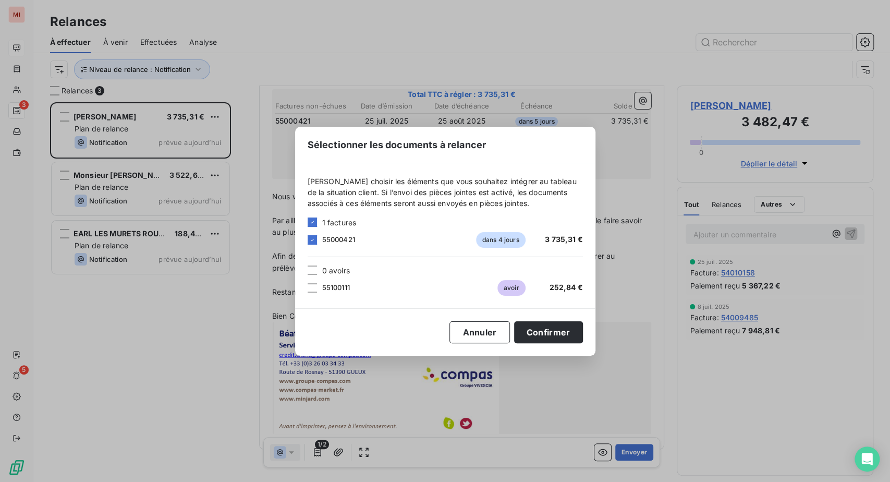
click at [295, 284] on div "[PERSON_NAME] choisir les éléments que vous souhaitez intégrer au tableau de la…" at bounding box center [445, 235] width 300 height 145
click at [308, 286] on div at bounding box center [312, 287] width 9 height 9
click at [583, 340] on button "Confirmer" at bounding box center [548, 332] width 69 height 22
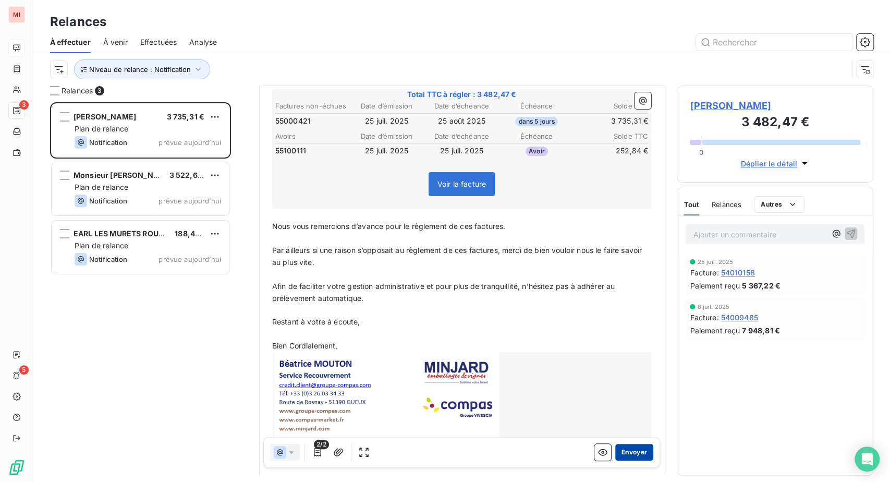
click at [615, 460] on button "Envoyer" at bounding box center [634, 452] width 38 height 17
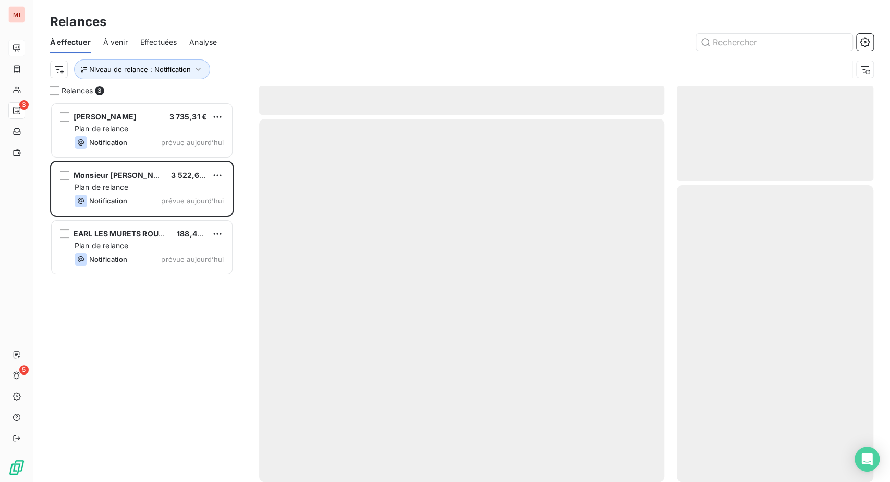
scroll to position [353, 172]
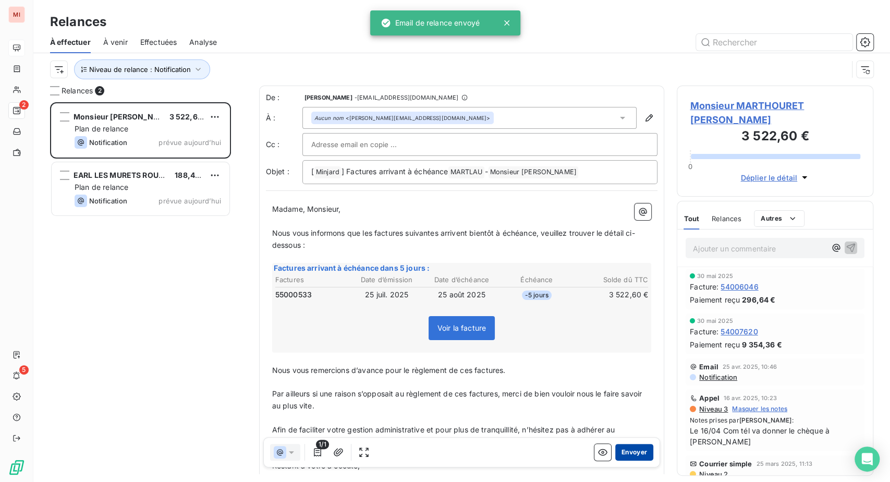
click at [618, 460] on button "Envoyer" at bounding box center [634, 452] width 38 height 17
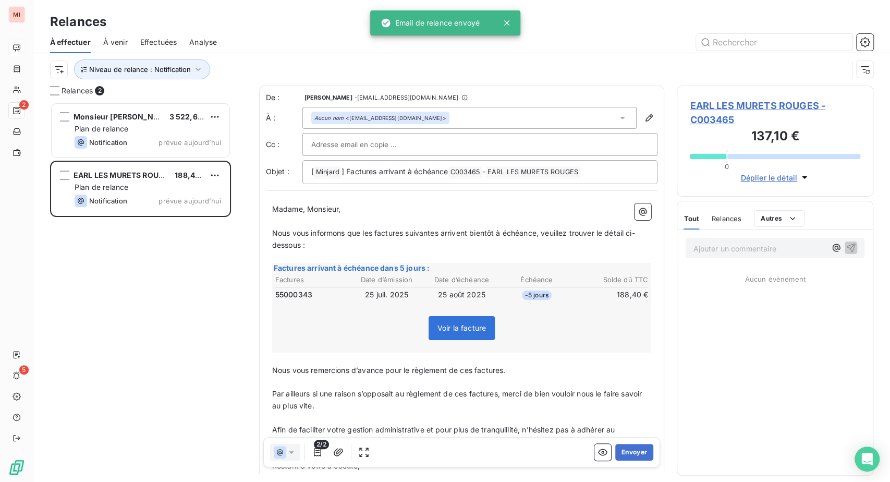
scroll to position [353, 172]
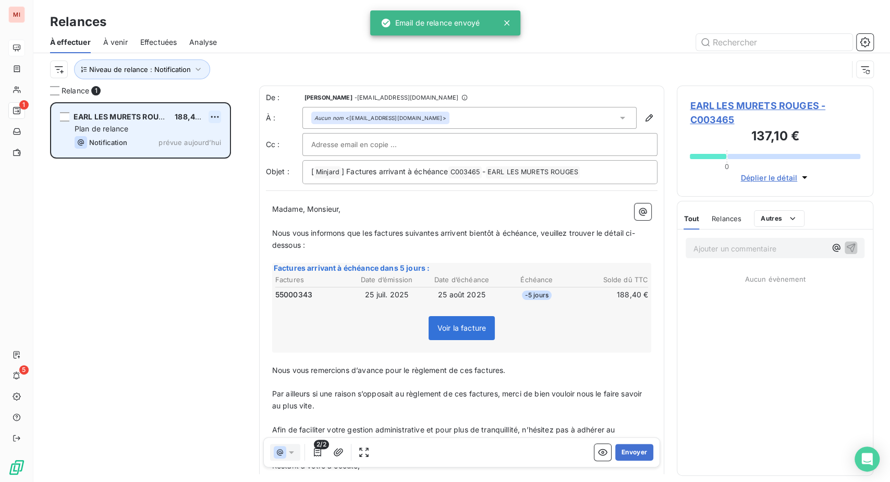
click at [232, 159] on html "MI 1 5 Relances À effectuer À venir Effectuées Analyse Niveau de relance : Noti…" at bounding box center [445, 241] width 890 height 482
click at [187, 169] on div "Passer cette action" at bounding box center [157, 160] width 93 height 17
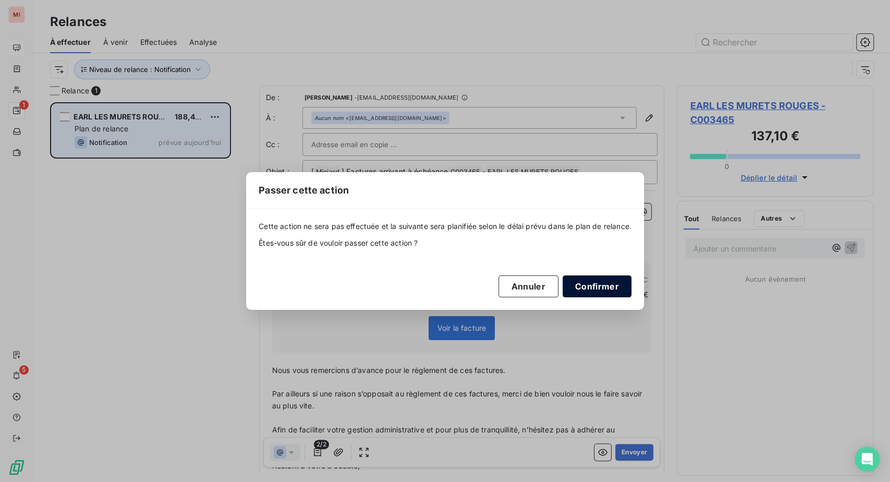
click at [631, 292] on button "Confirmer" at bounding box center [597, 286] width 69 height 22
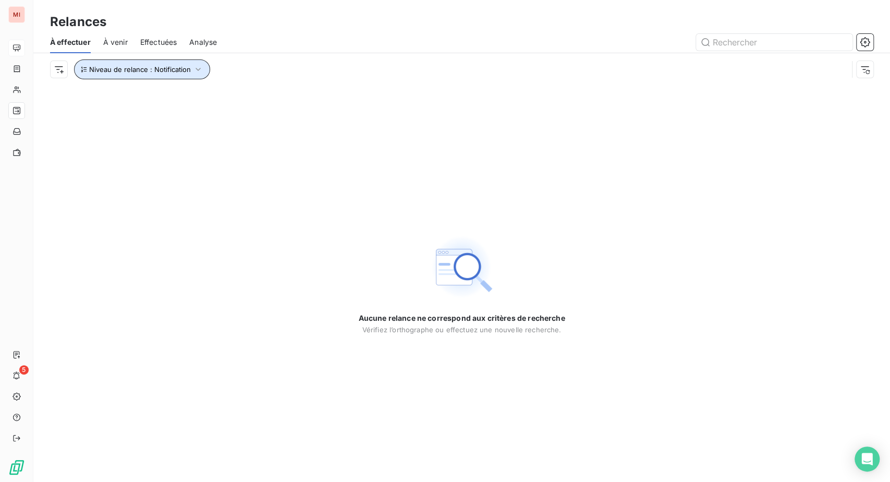
click at [203, 75] on icon "button" at bounding box center [198, 69] width 10 height 10
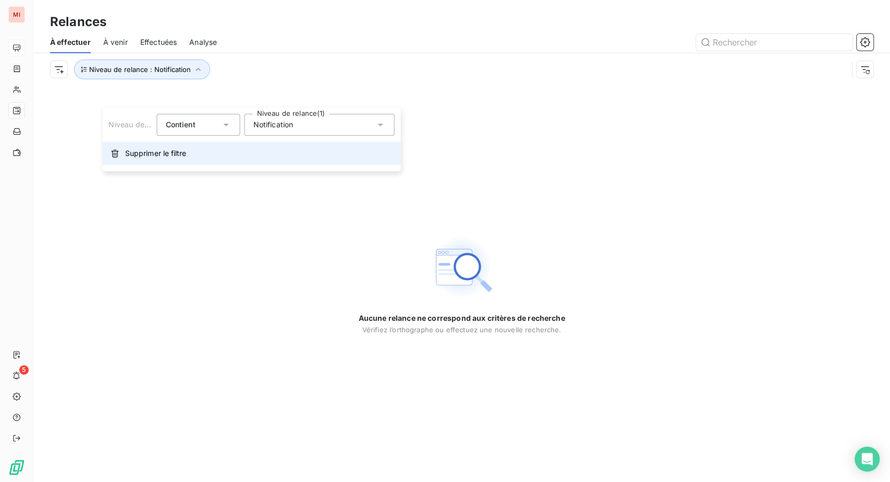
click at [144, 158] on span "Supprimer le filtre" at bounding box center [155, 153] width 60 height 10
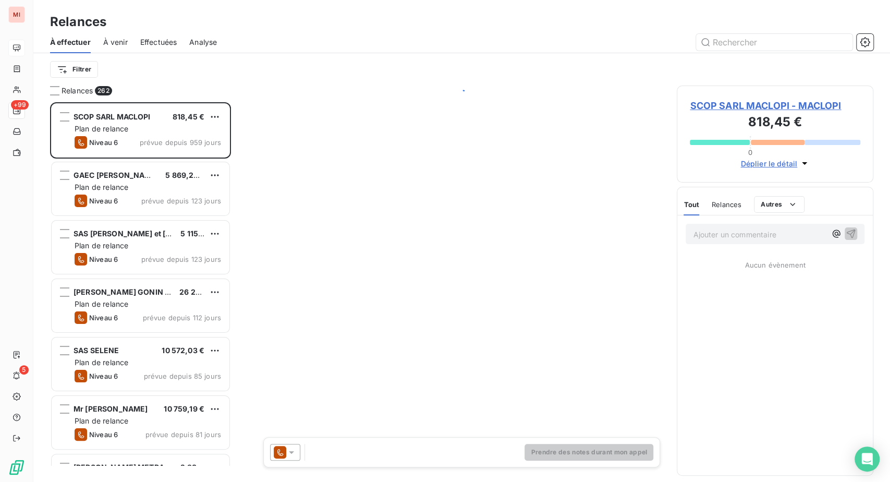
scroll to position [353, 172]
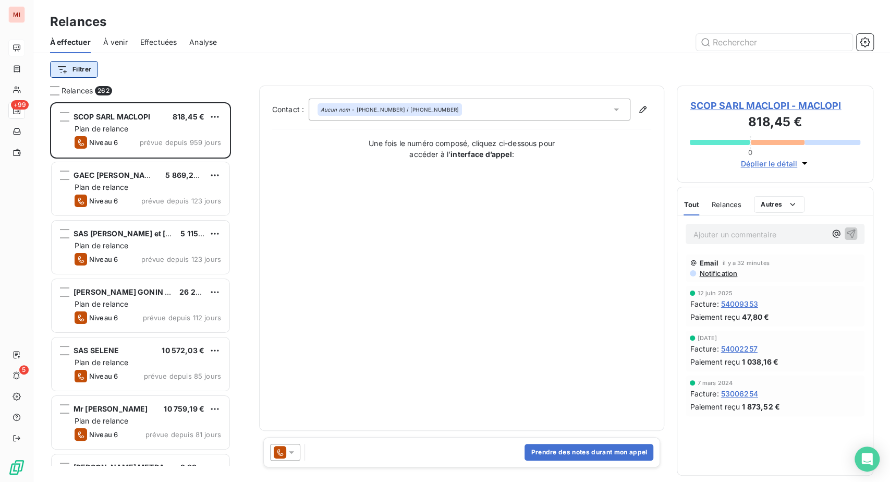
click at [99, 86] on html "MI +99 5 Relances À effectuer À venir Effectuées Analyse Filtrer Relances 262 S…" at bounding box center [445, 241] width 890 height 482
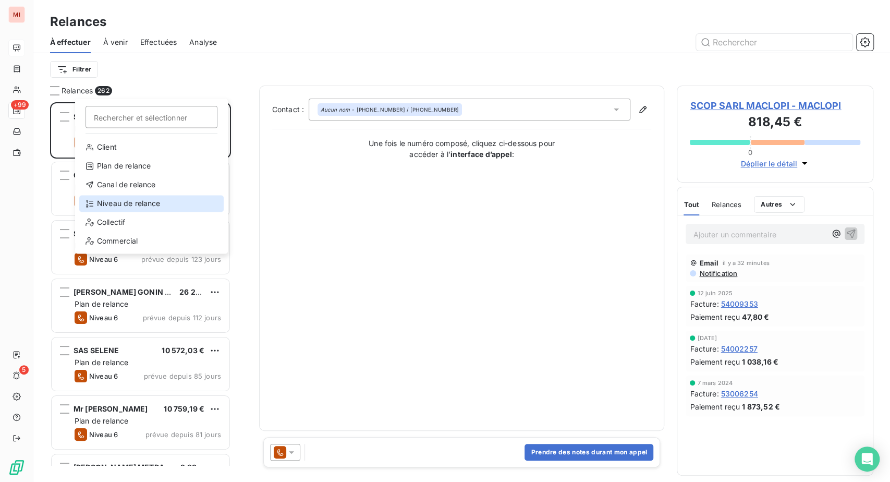
click at [127, 212] on div "Niveau de relance" at bounding box center [151, 203] width 144 height 17
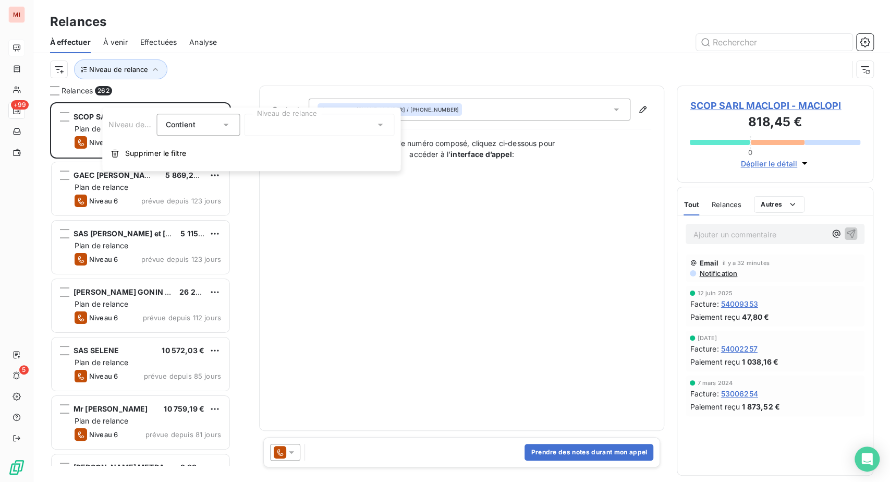
click at [329, 131] on div at bounding box center [319, 125] width 150 height 22
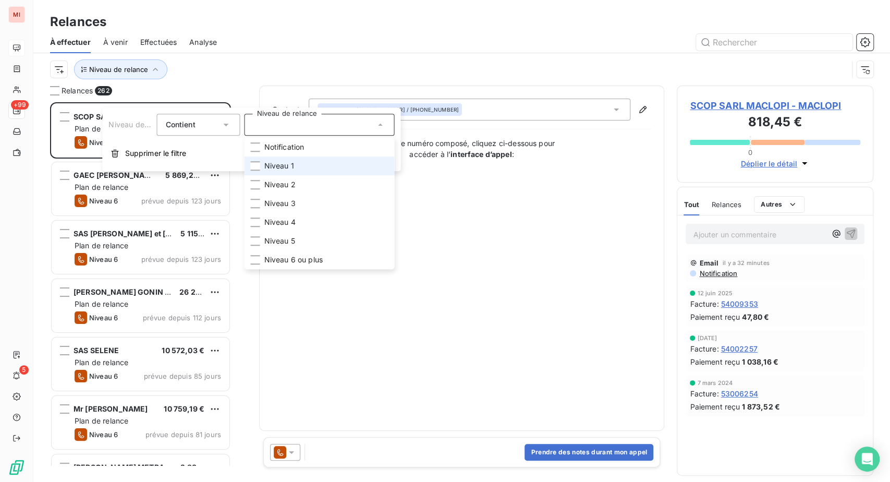
click at [268, 175] on li "Niveau 1" at bounding box center [319, 165] width 150 height 19
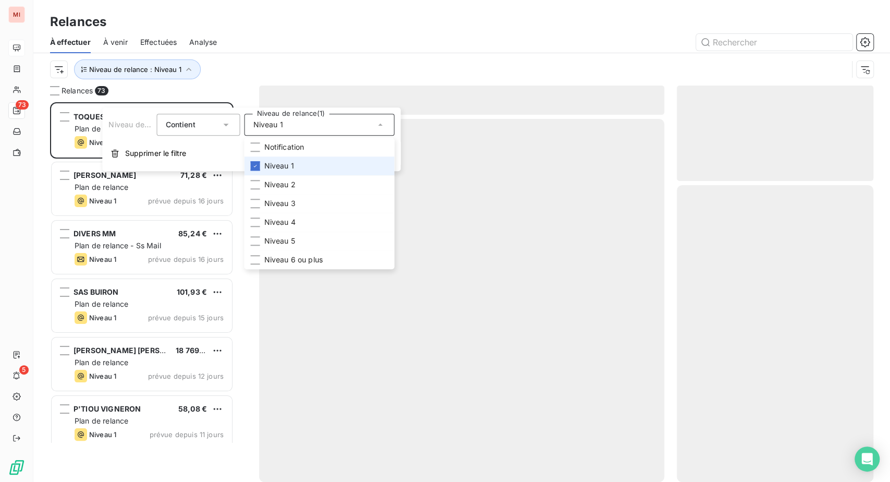
scroll to position [331, 174]
click at [268, 156] on li "Notification" at bounding box center [319, 147] width 150 height 19
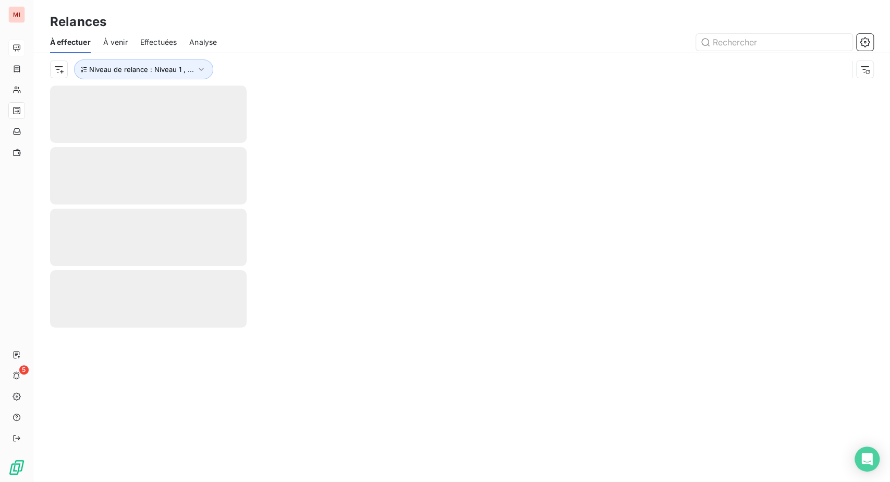
click at [340, 17] on div "Relances À effectuer À venir Effectuées Analyse Niveau de relance : Niveau 1 , …" at bounding box center [461, 42] width 857 height 85
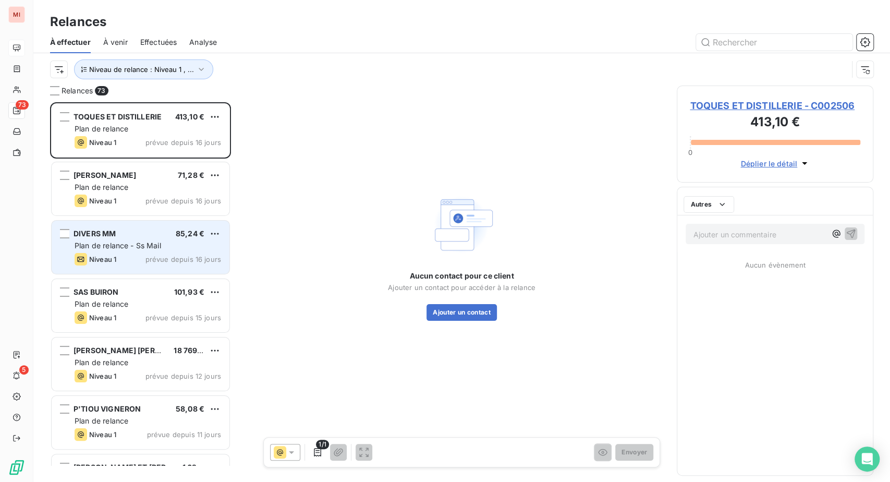
scroll to position [353, 172]
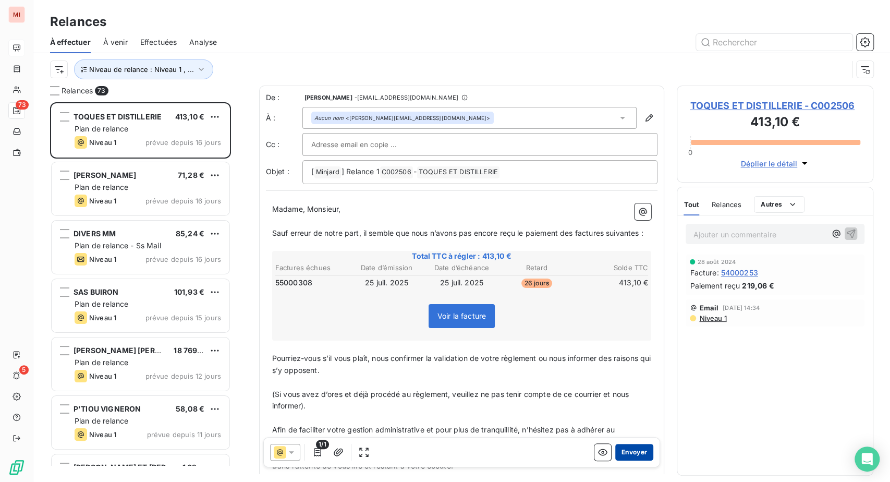
click at [615, 460] on button "Envoyer" at bounding box center [634, 452] width 38 height 17
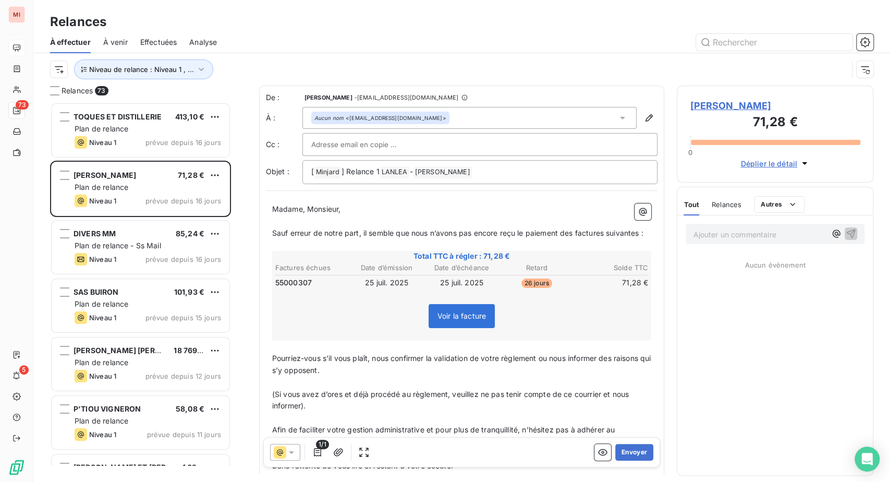
scroll to position [353, 172]
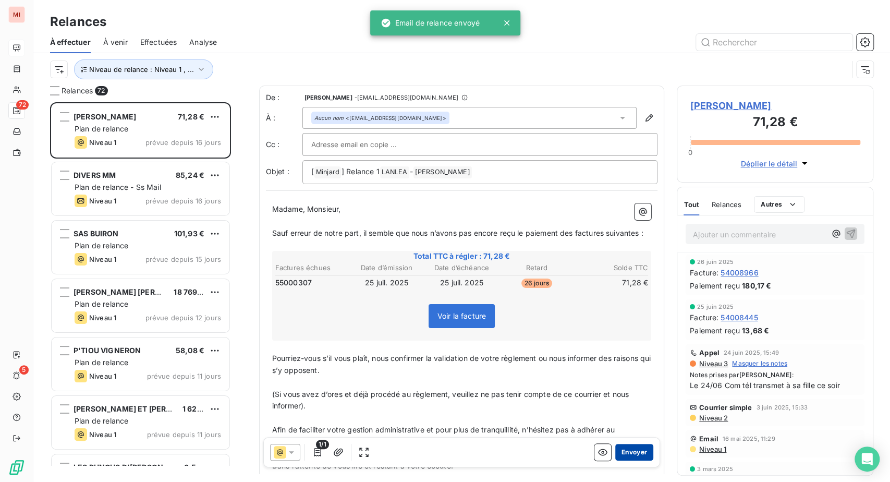
click at [615, 460] on button "Envoyer" at bounding box center [634, 452] width 38 height 17
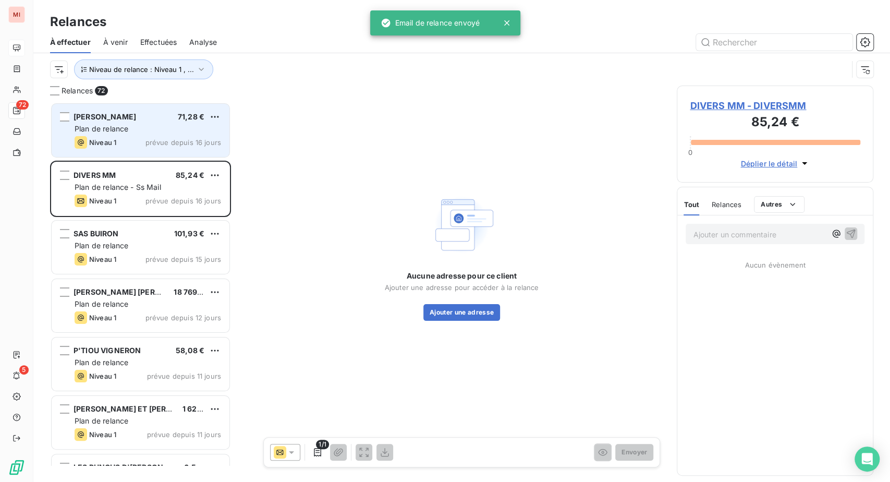
scroll to position [353, 172]
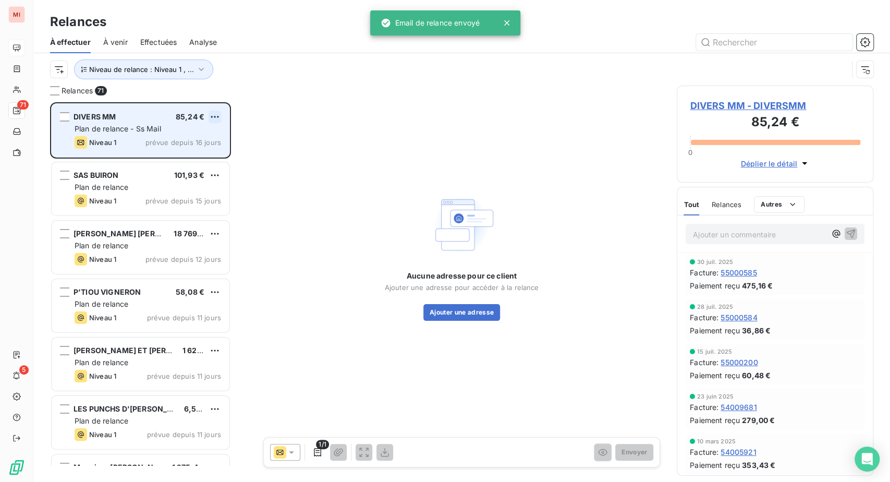
click at [229, 163] on html "MI 71 5 Relances À effectuer À venir Effectuées Analyse Niveau de relance : Niv…" at bounding box center [445, 241] width 890 height 482
click at [197, 150] on div "Replanifier cette action" at bounding box center [157, 141] width 93 height 17
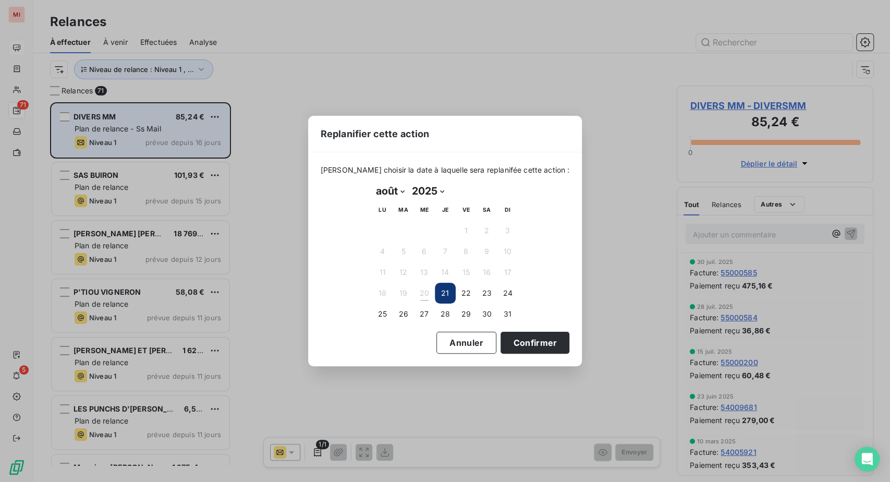
click at [408, 191] on select "janvier février mars avril mai juin juillet août septembre octobre novembre déc…" at bounding box center [390, 190] width 36 height 17
select select "8"
click at [372, 182] on select "janvier février mars avril mai juin juillet août septembre octobre novembre déc…" at bounding box center [390, 190] width 36 height 17
click at [375, 237] on button "1" at bounding box center [382, 230] width 21 height 21
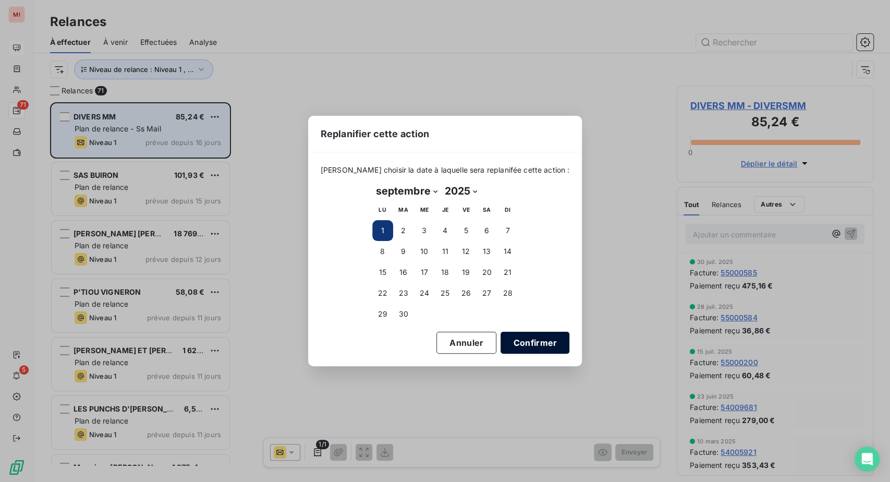
click at [555, 349] on button "Confirmer" at bounding box center [534, 343] width 69 height 22
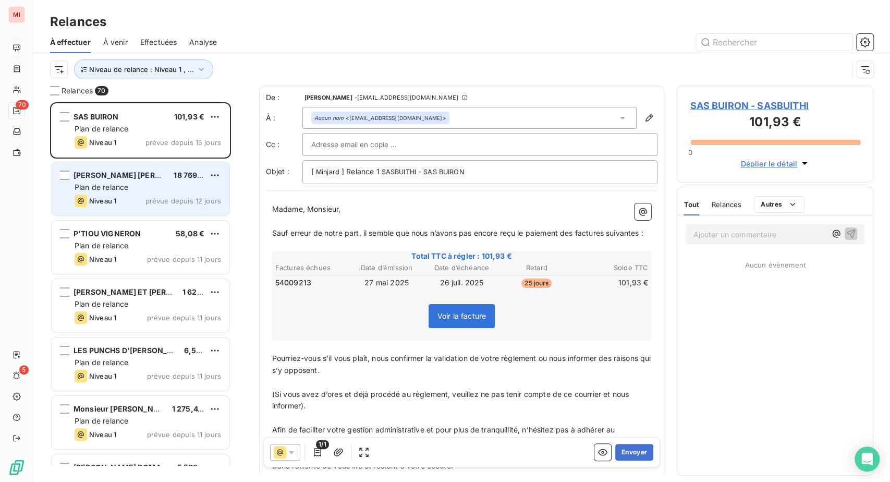
scroll to position [353, 172]
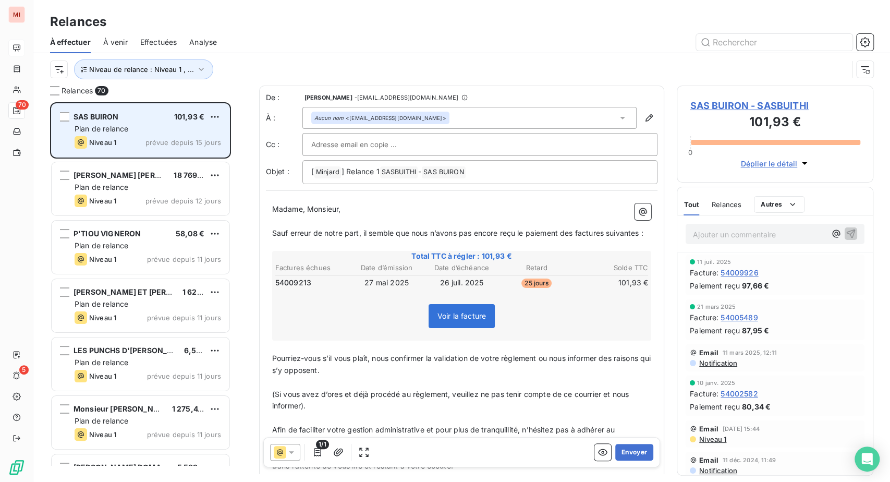
click at [128, 133] on span "Plan de relance" at bounding box center [102, 128] width 54 height 9
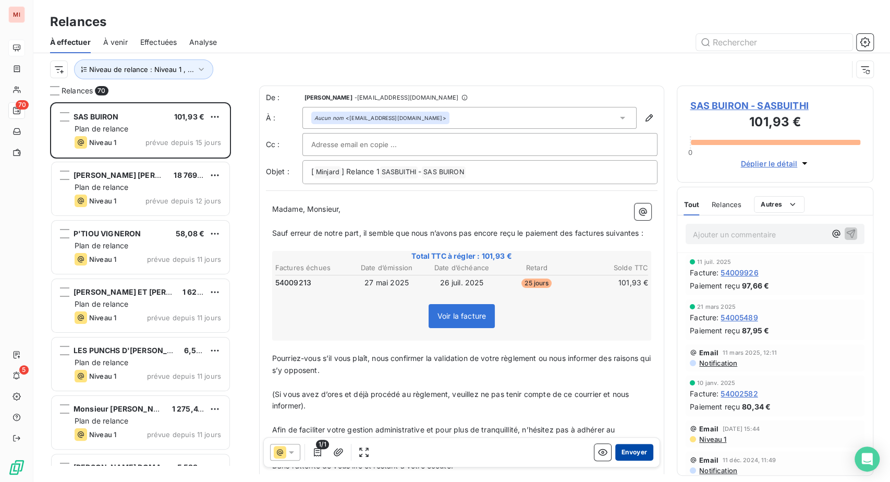
click at [615, 460] on button "Envoyer" at bounding box center [634, 452] width 38 height 17
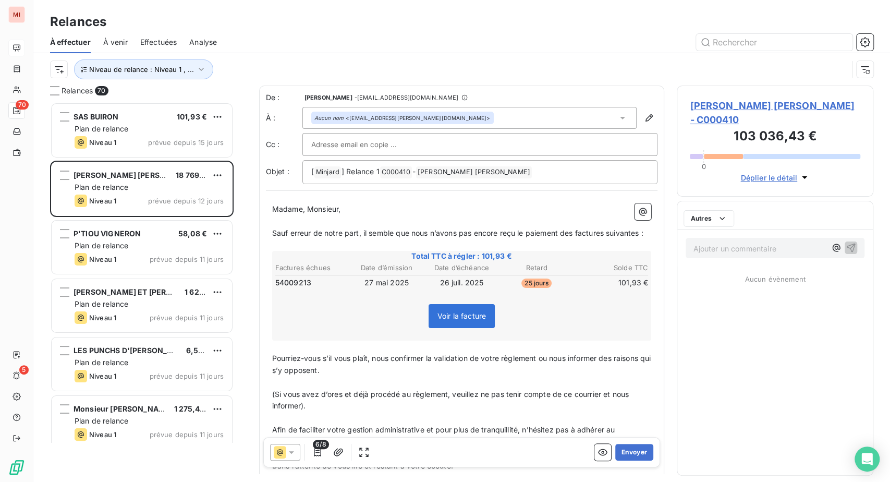
scroll to position [353, 172]
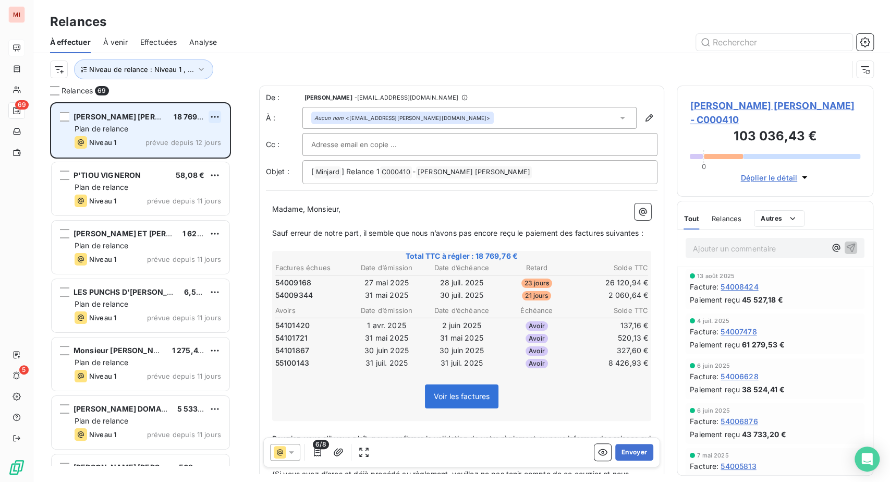
click at [230, 159] on html "MI 69 5 Relances À effectuer À venir Effectuées Analyse Niveau de relance : Niv…" at bounding box center [445, 241] width 890 height 482
click at [204, 150] on div "Replanifier cette action" at bounding box center [157, 141] width 93 height 17
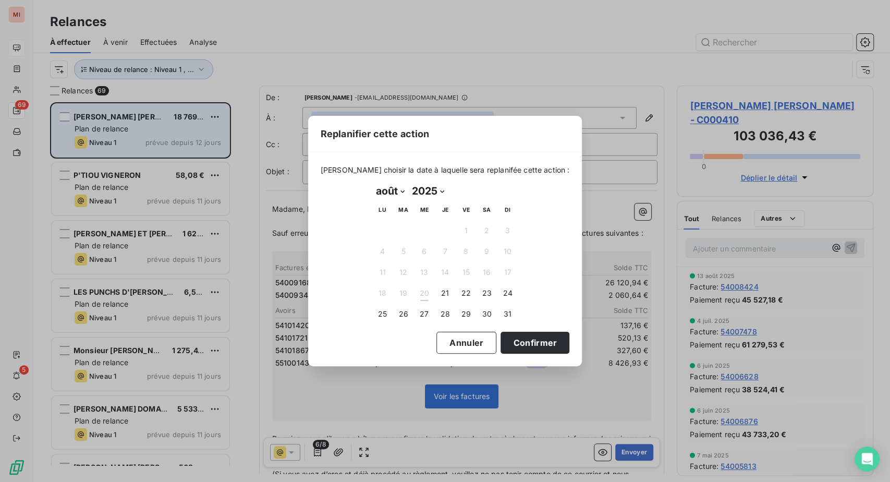
click at [408, 194] on select "janvier février mars avril mai juin juillet août septembre octobre novembre déc…" at bounding box center [390, 190] width 36 height 17
select select "8"
click at [372, 182] on select "janvier février mars avril mai juin juillet août septembre octobre novembre déc…" at bounding box center [390, 190] width 36 height 17
click at [404, 258] on button "9" at bounding box center [403, 251] width 21 height 21
click at [414, 259] on button "10" at bounding box center [424, 251] width 21 height 21
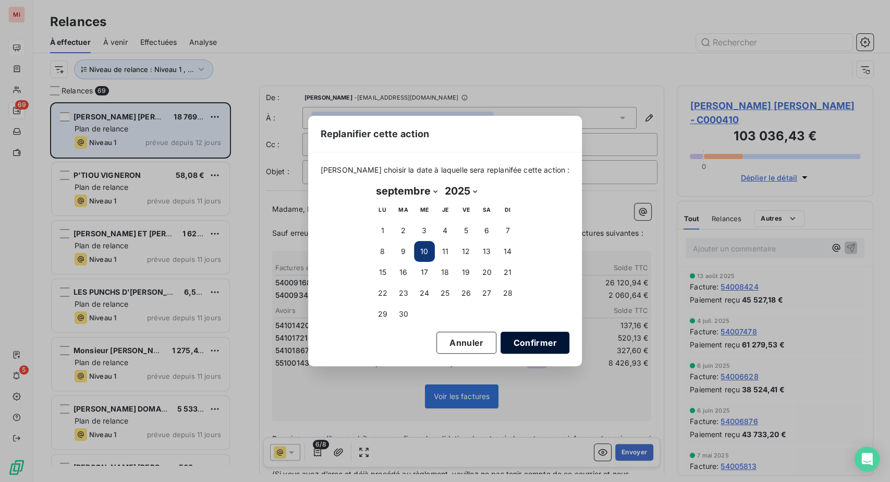
click at [568, 353] on button "Confirmer" at bounding box center [534, 343] width 69 height 22
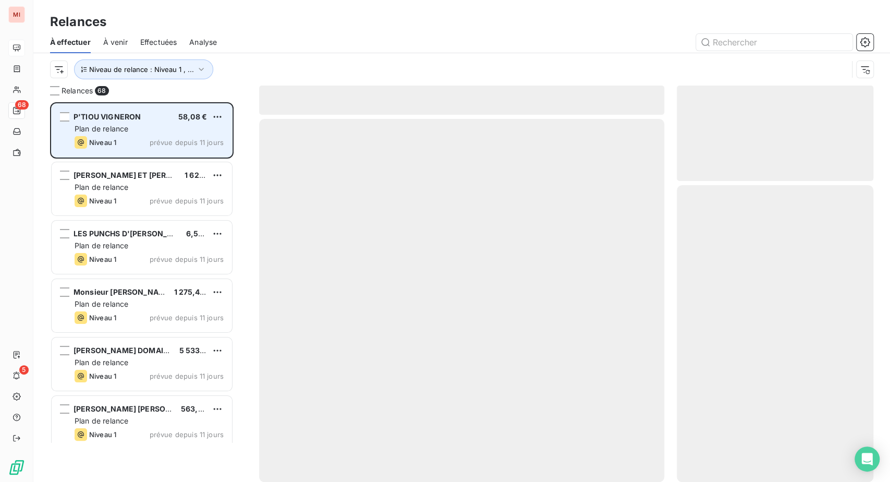
scroll to position [353, 172]
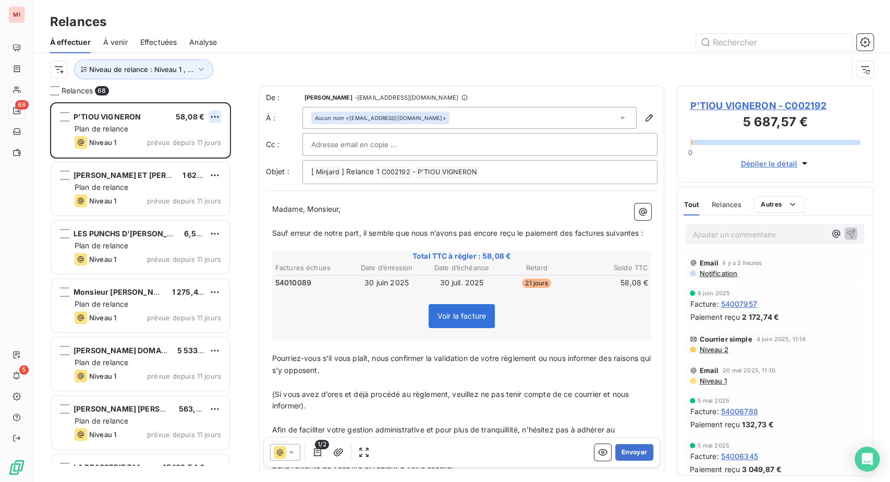
click at [230, 160] on html "MI 68 5 Relances À effectuer À venir Effectuées Analyse Niveau de relance : Niv…" at bounding box center [445, 241] width 890 height 482
click at [189, 150] on div "Replanifier cette action" at bounding box center [157, 141] width 93 height 17
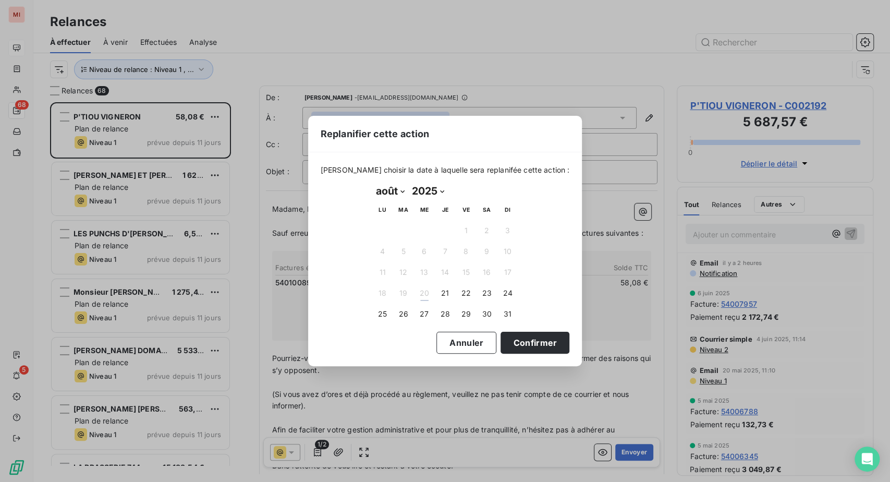
click at [408, 195] on select "janvier février mars avril mai juin juillet août septembre octobre novembre déc…" at bounding box center [390, 190] width 36 height 17
select select "8"
click at [372, 182] on select "janvier février mars avril mai juin juillet août septembre octobre novembre déc…" at bounding box center [390, 190] width 36 height 17
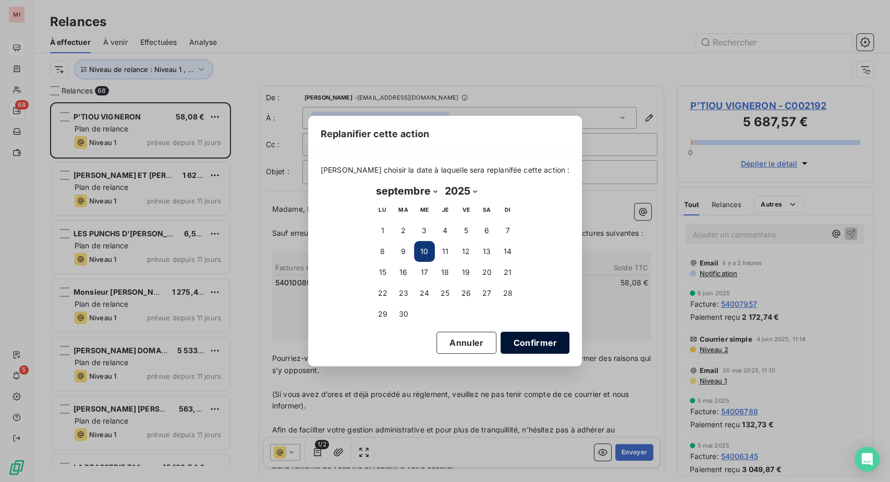
click at [569, 353] on button "Confirmer" at bounding box center [534, 343] width 69 height 22
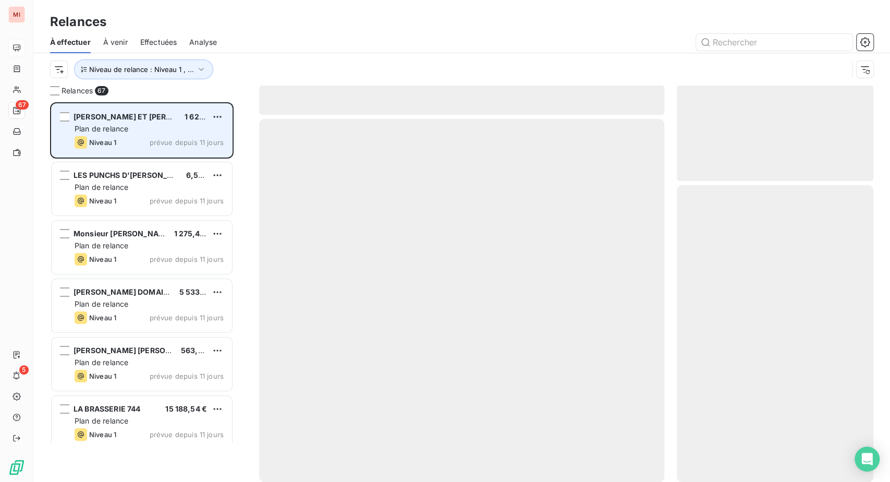
scroll to position [353, 172]
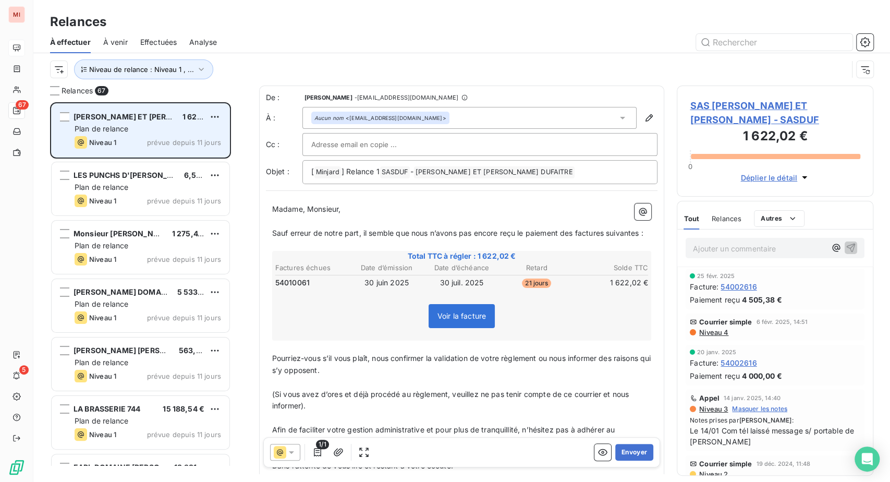
click at [128, 133] on span "Plan de relance" at bounding box center [102, 128] width 54 height 9
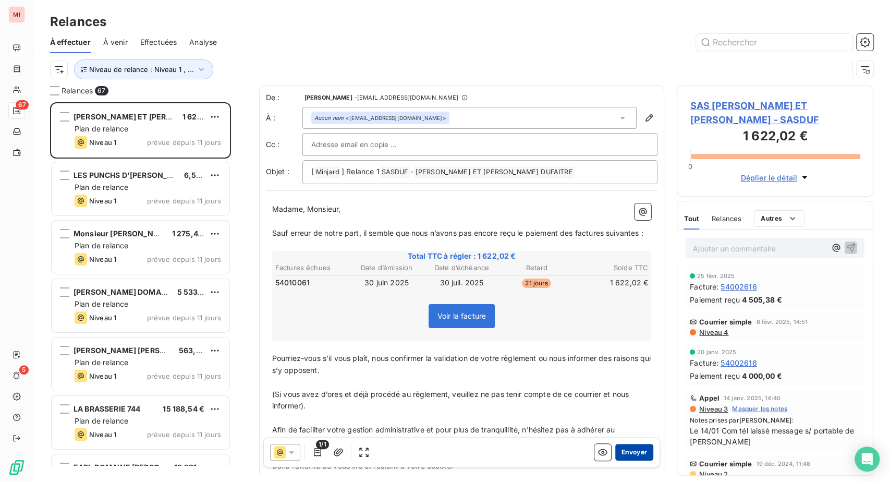
click at [615, 460] on button "Envoyer" at bounding box center [634, 452] width 38 height 17
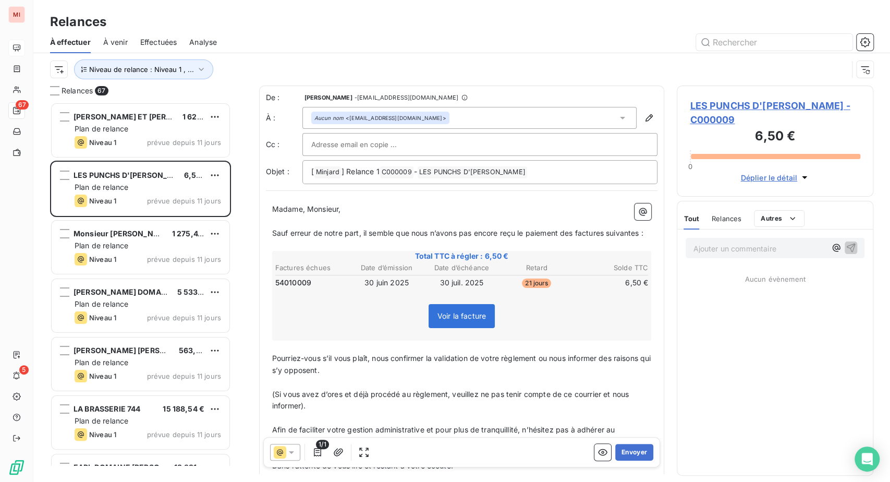
scroll to position [353, 172]
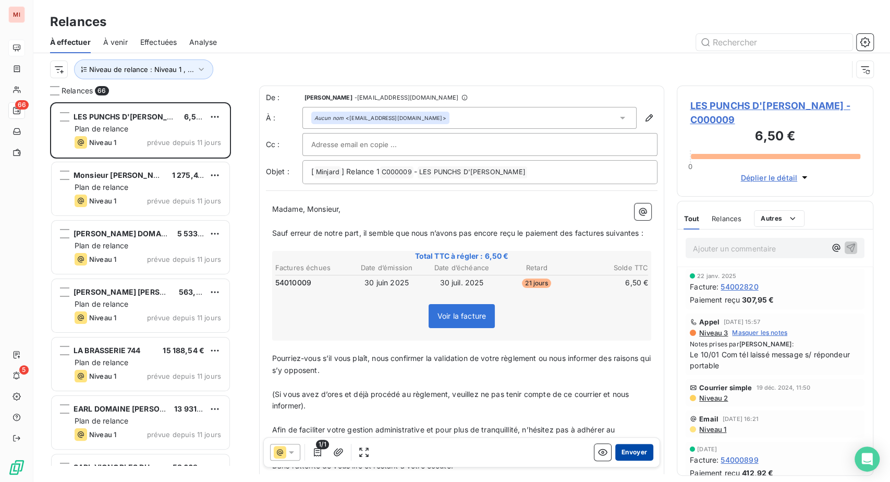
click at [615, 460] on button "Envoyer" at bounding box center [634, 452] width 38 height 17
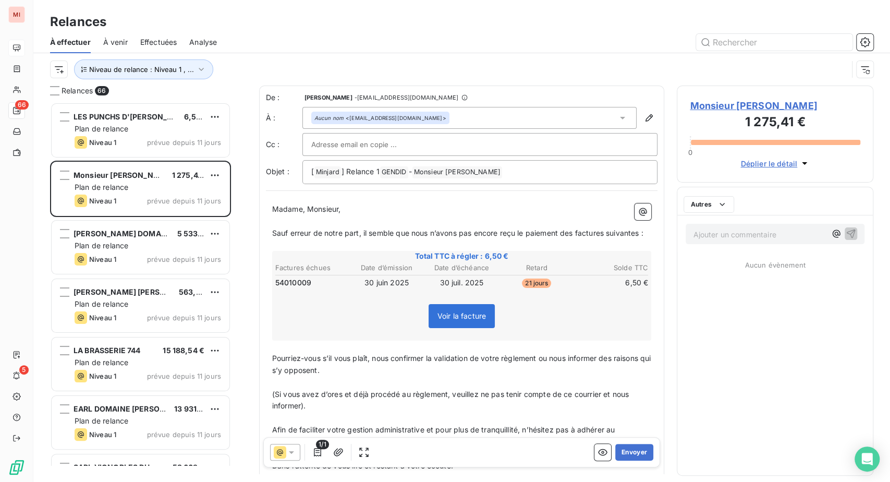
scroll to position [353, 172]
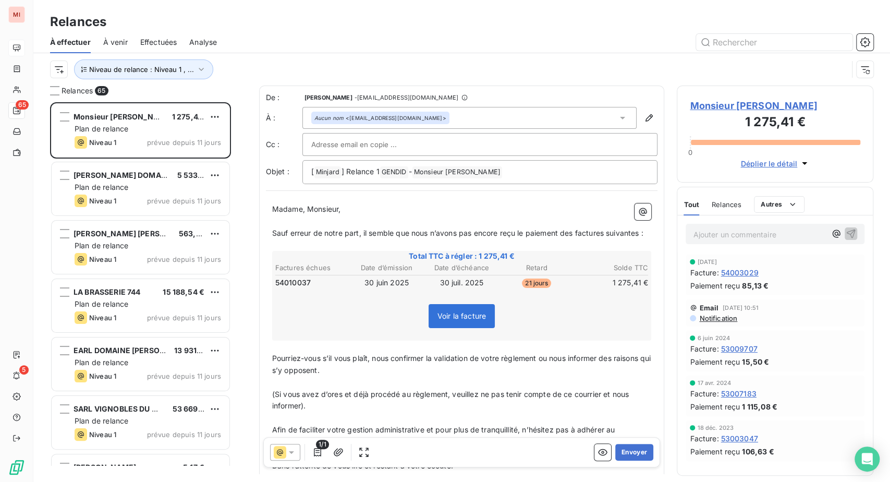
click at [456, 25] on div "Relances" at bounding box center [461, 22] width 857 height 19
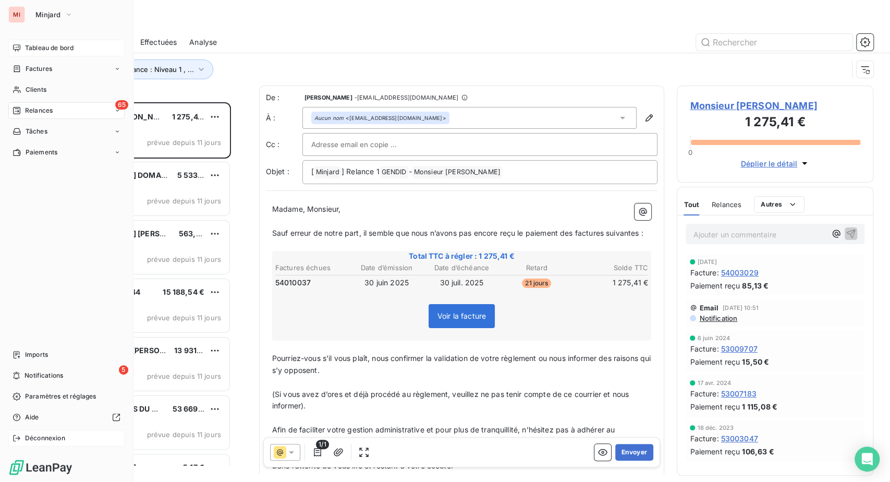
click at [45, 433] on span "Déconnexion" at bounding box center [45, 437] width 40 height 9
